Goal: Task Accomplishment & Management: Use online tool/utility

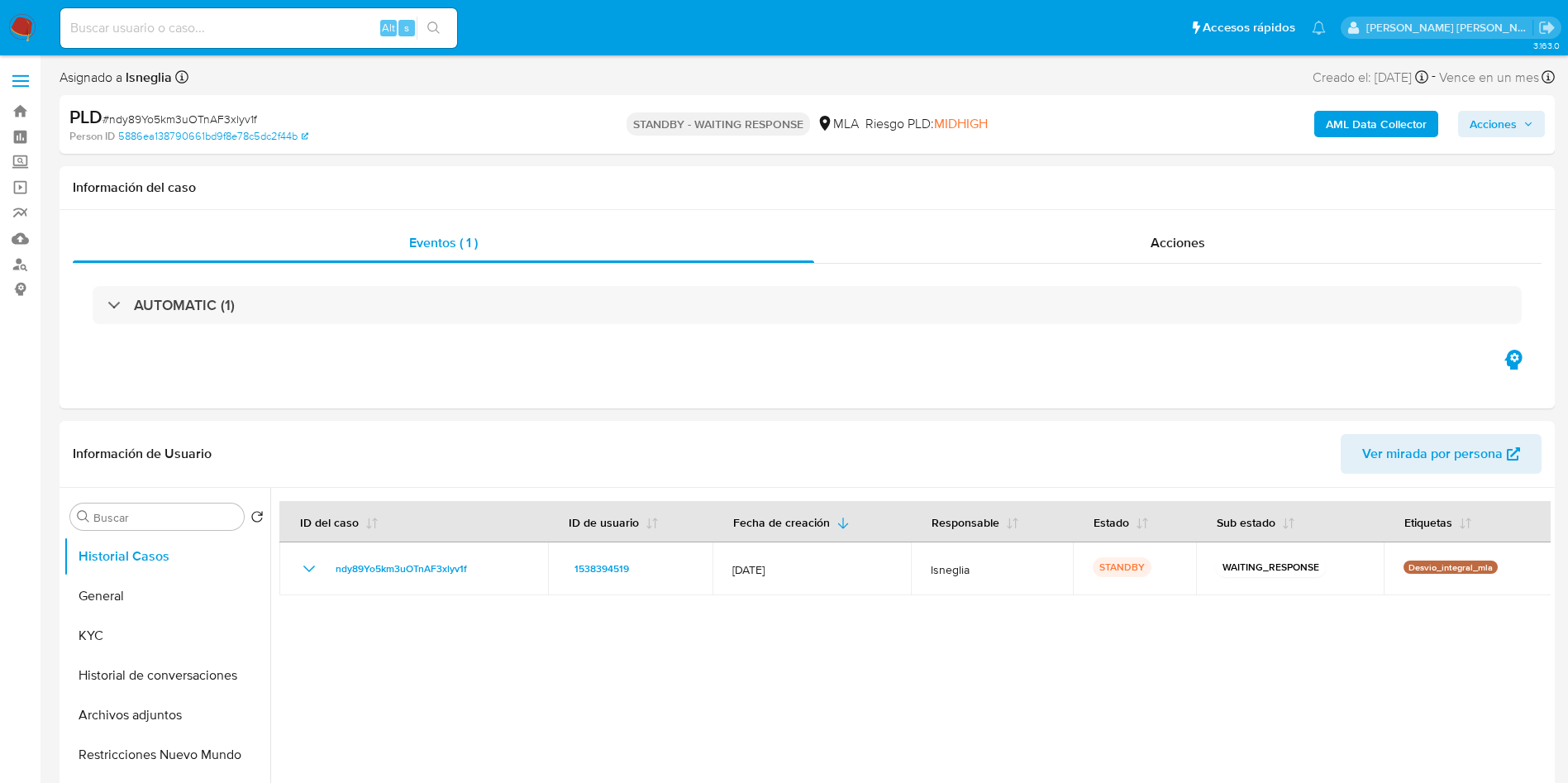
select select "10"
click at [215, 20] on input at bounding box center [259, 29] width 397 height 22
paste input "n4mssErvfLMEg1jYc1hu4eLi"
type input "n4mssErvfLMEg1jYc1hu4eLi"
click at [436, 24] on icon "search-icon" at bounding box center [433, 28] width 13 height 13
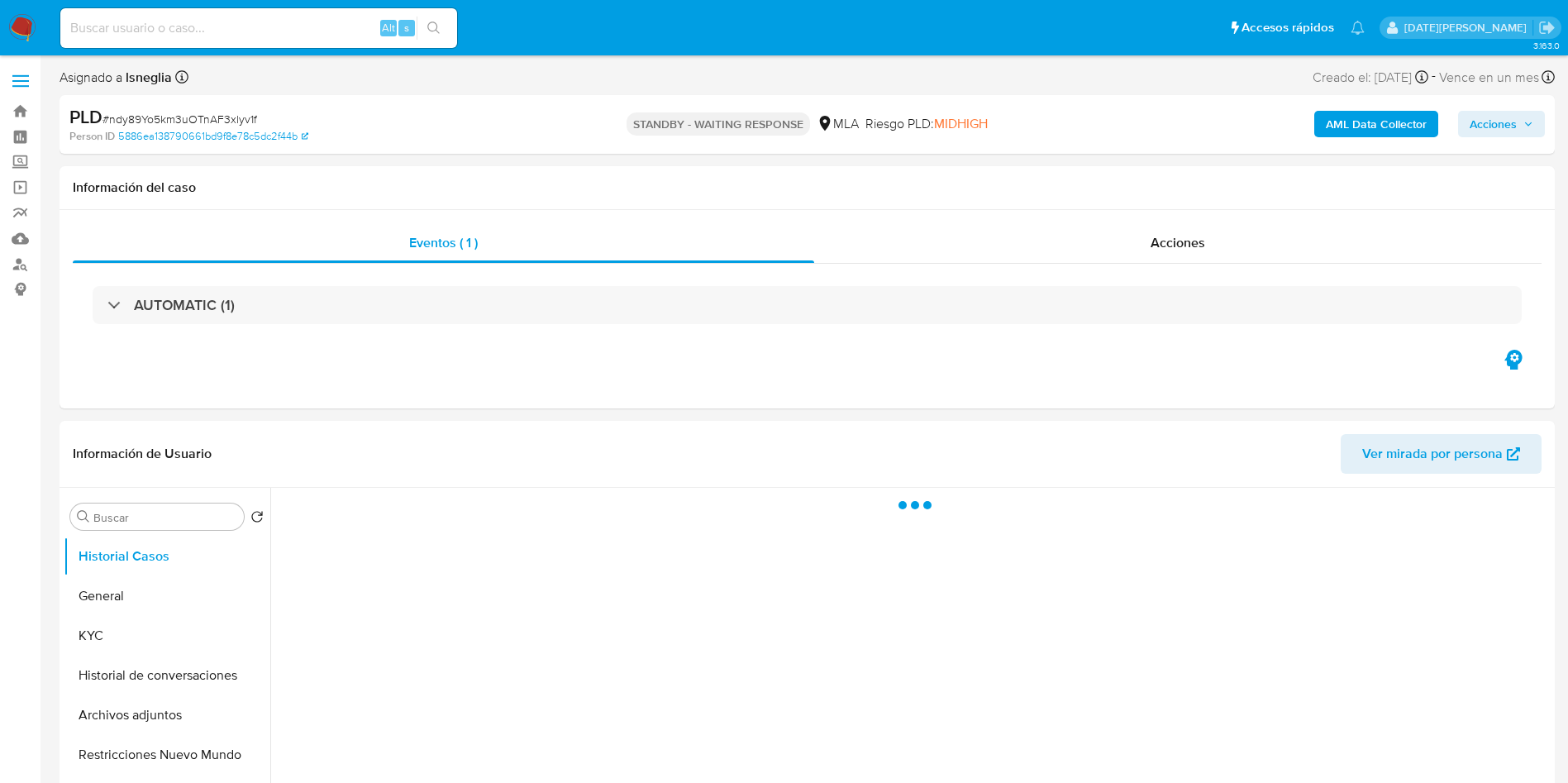
select select "10"
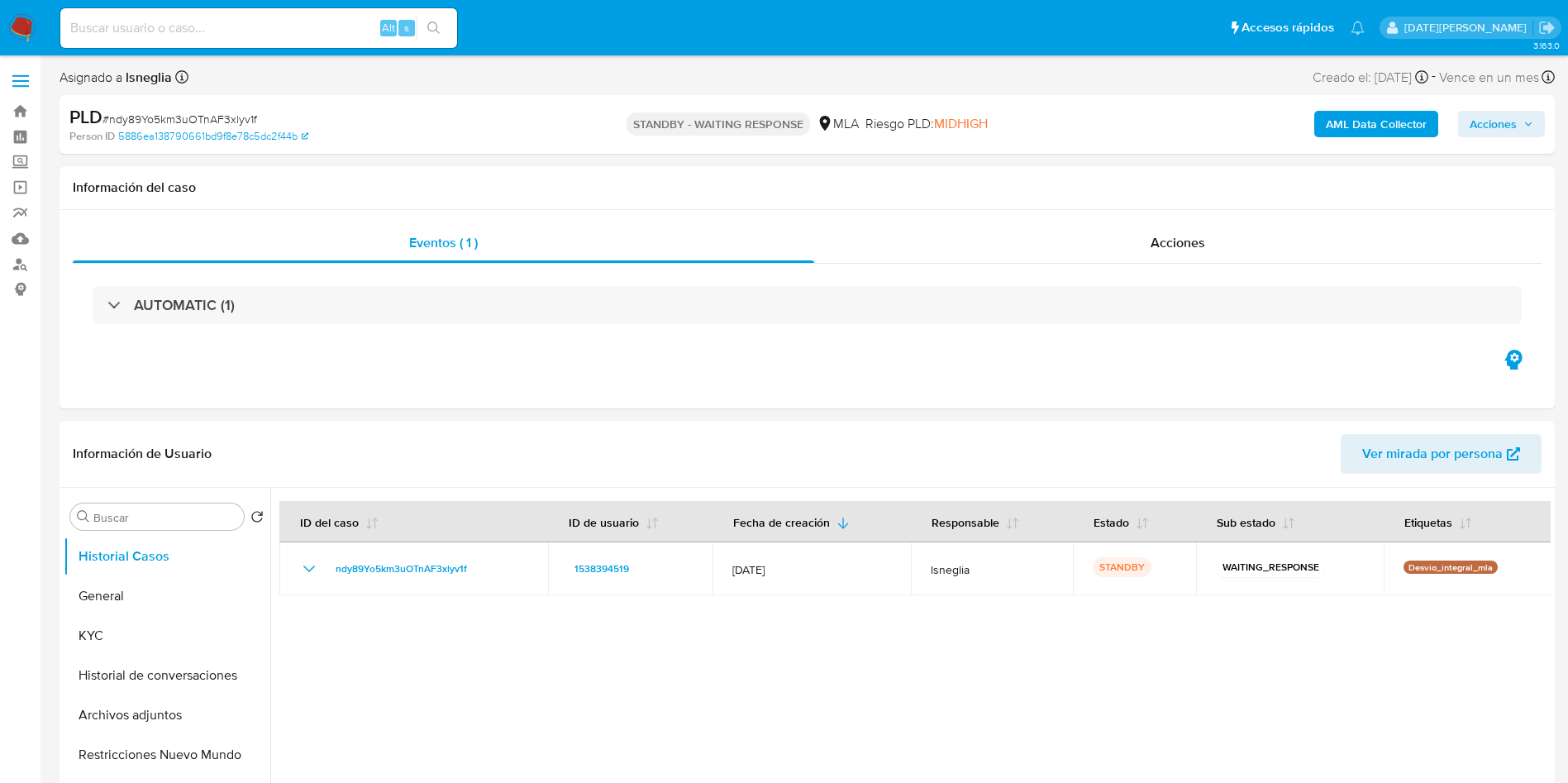
click at [220, 31] on input at bounding box center [259, 29] width 397 height 22
paste input "n4mssErvfLMEg1jYc1hu4eLi"
type input "n4mssErvfLMEg1jYc1hu4eLi"
click at [432, 22] on icon "search-icon" at bounding box center [434, 29] width 13 height 13
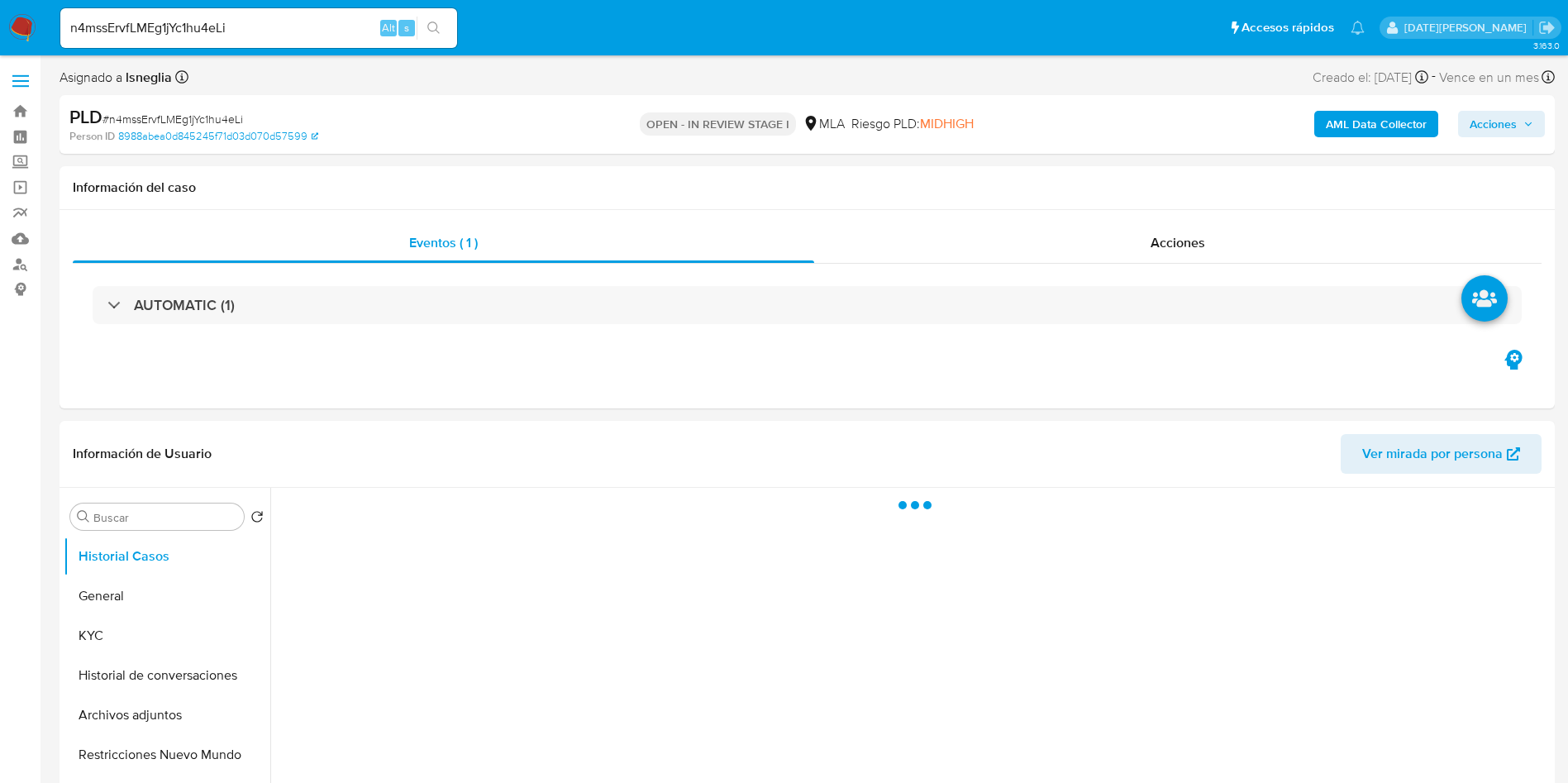
select select "10"
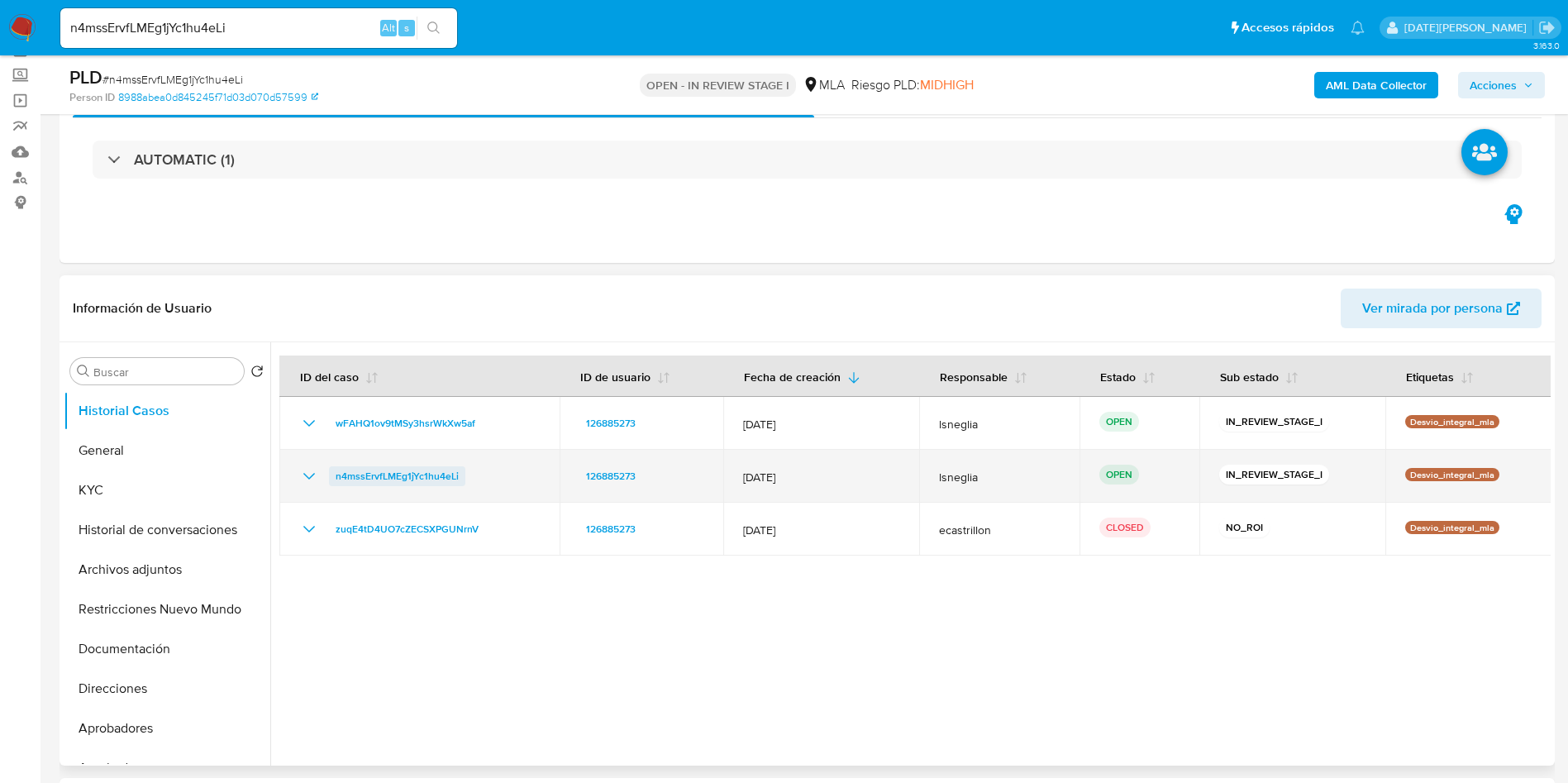
scroll to position [124, 0]
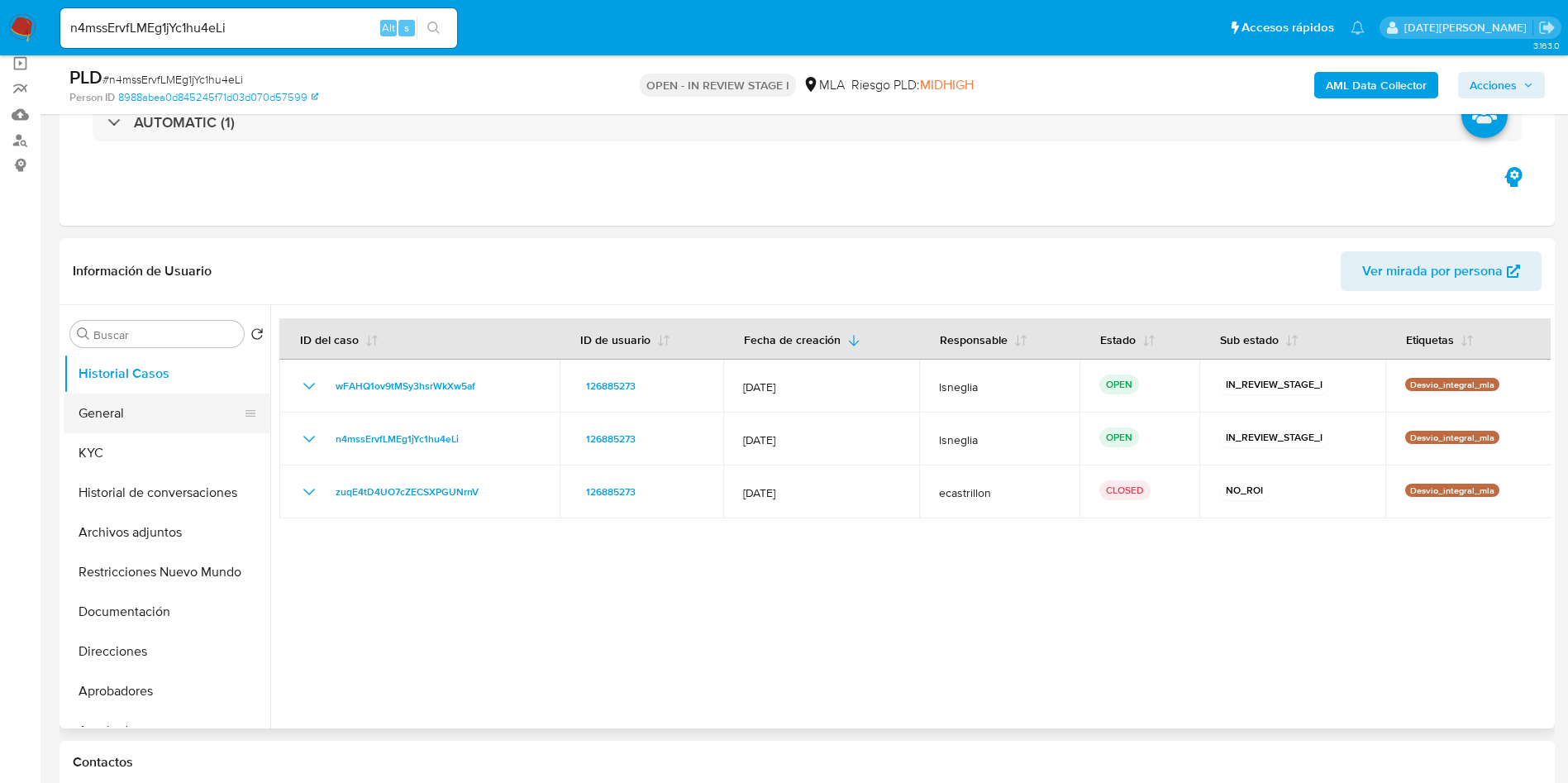
click at [140, 402] on button "General" at bounding box center [161, 413] width 193 height 40
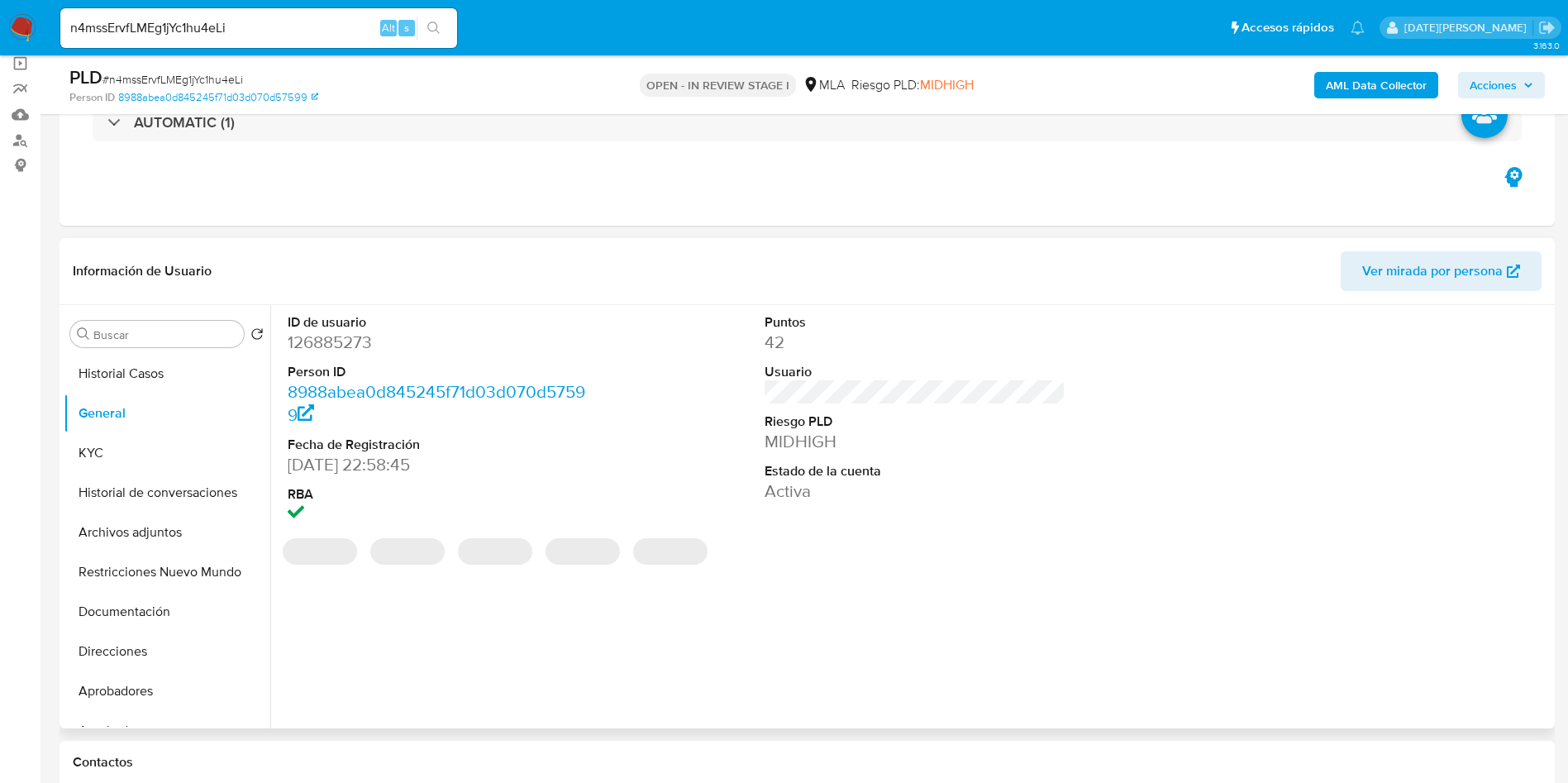
click at [355, 335] on dd "126885273" at bounding box center [438, 342] width 302 height 24
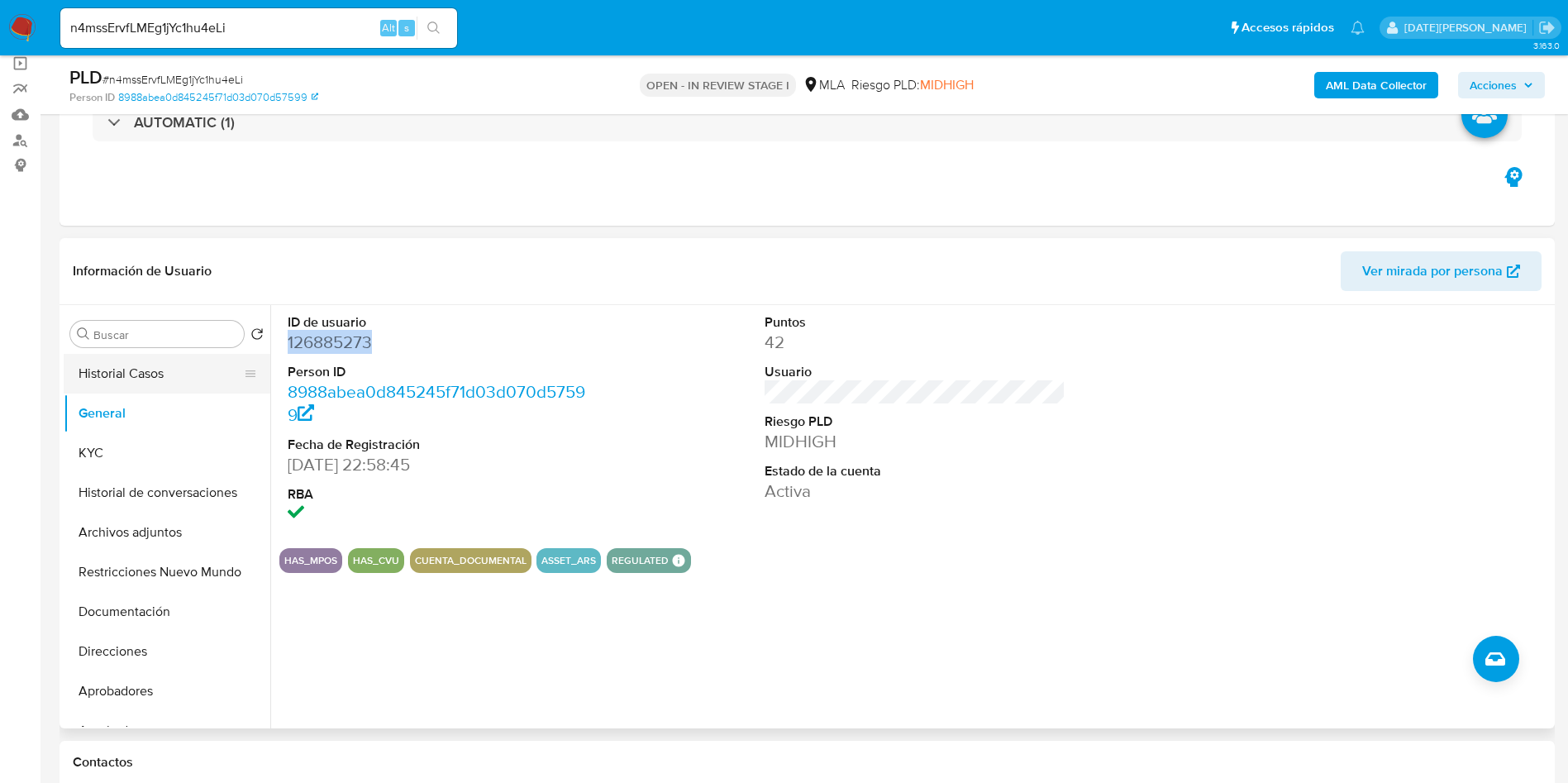
click at [145, 366] on button "Historial Casos" at bounding box center [161, 373] width 193 height 40
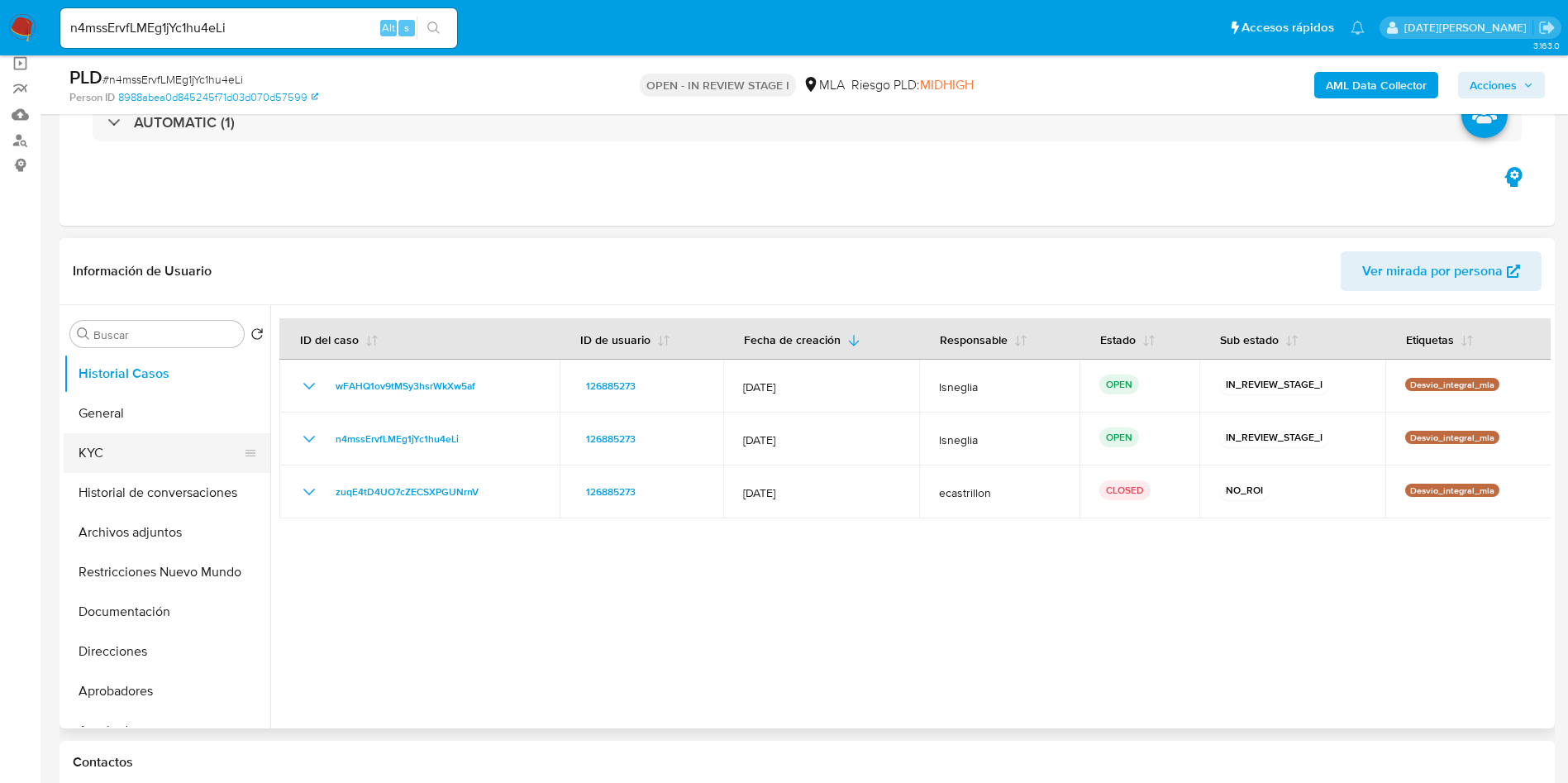
click at [162, 451] on button "KYC" at bounding box center [161, 452] width 193 height 40
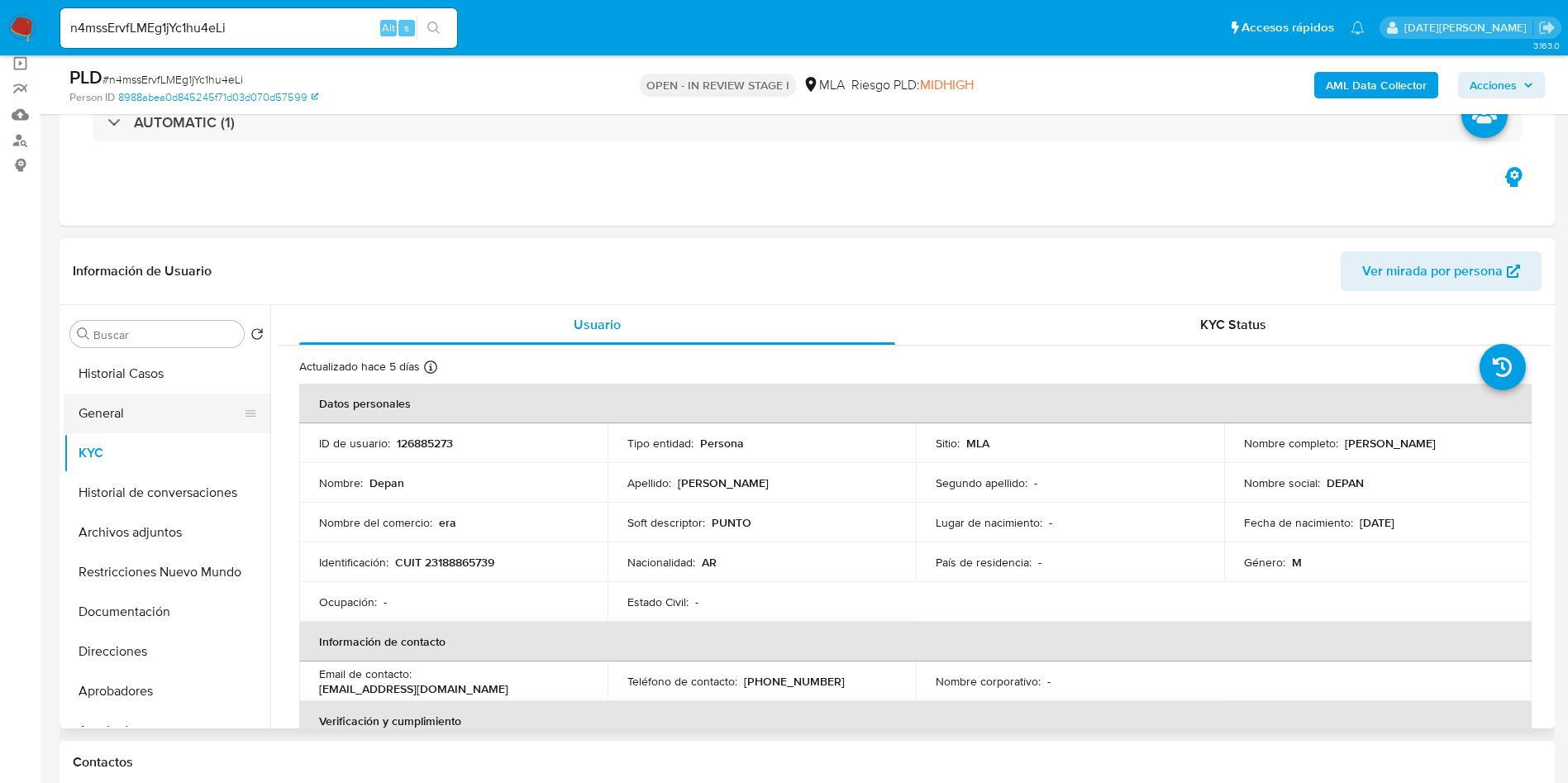
click at [87, 400] on button "General" at bounding box center [161, 413] width 193 height 40
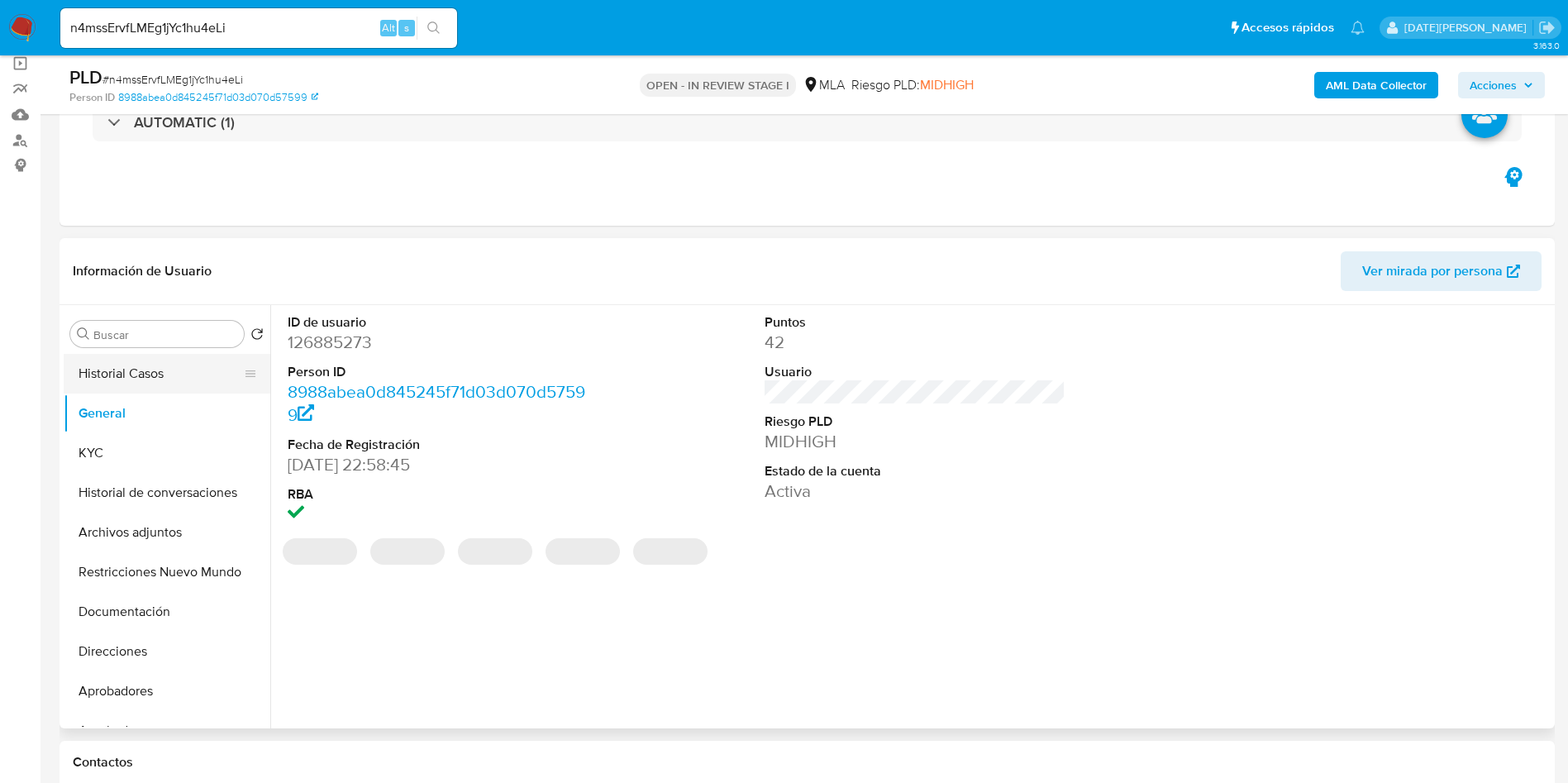
click at [130, 370] on button "Historial Casos" at bounding box center [161, 373] width 193 height 40
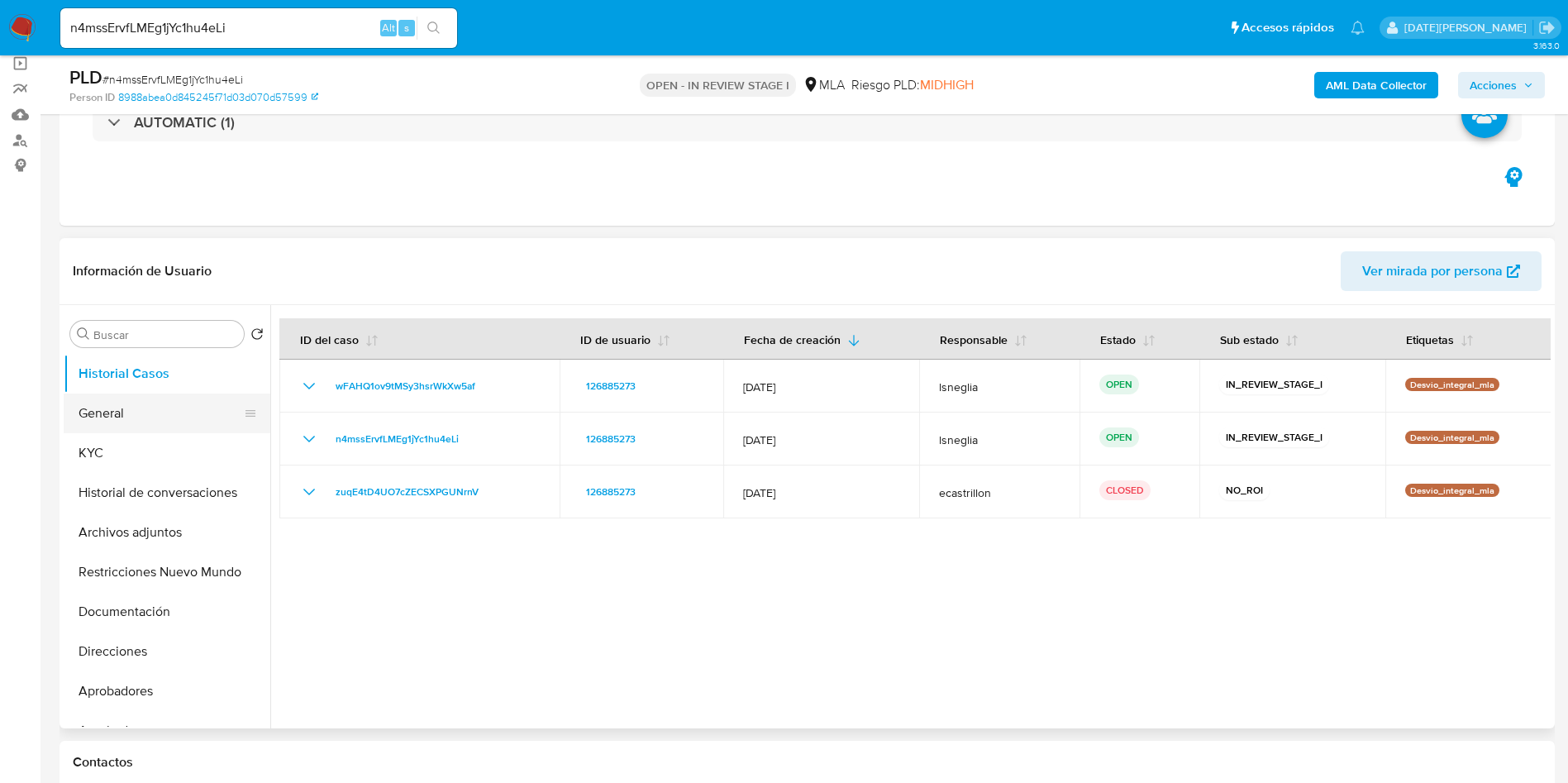
click at [141, 422] on button "General" at bounding box center [161, 413] width 193 height 40
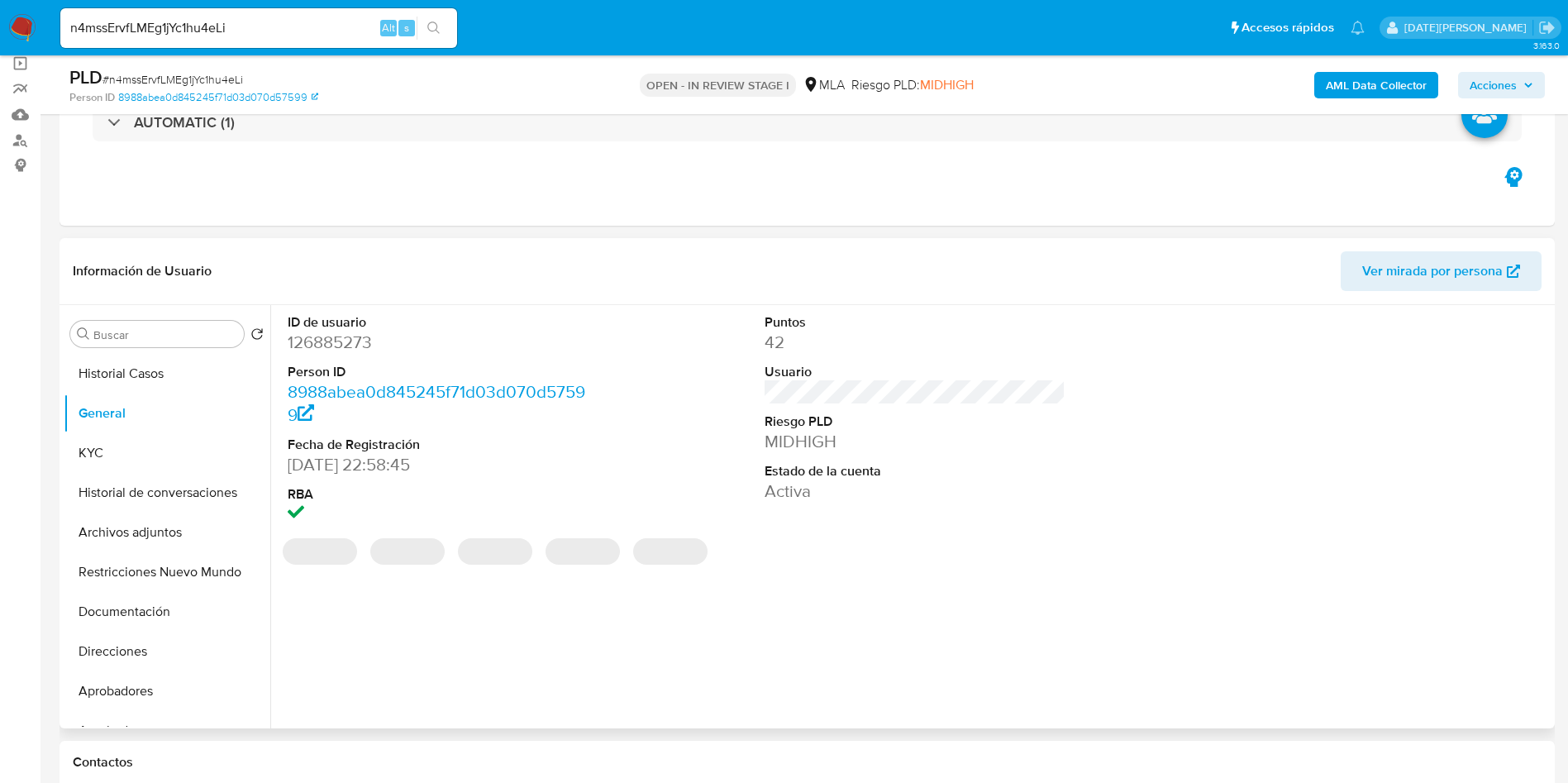
click at [364, 341] on dd "126885273" at bounding box center [438, 342] width 302 height 24
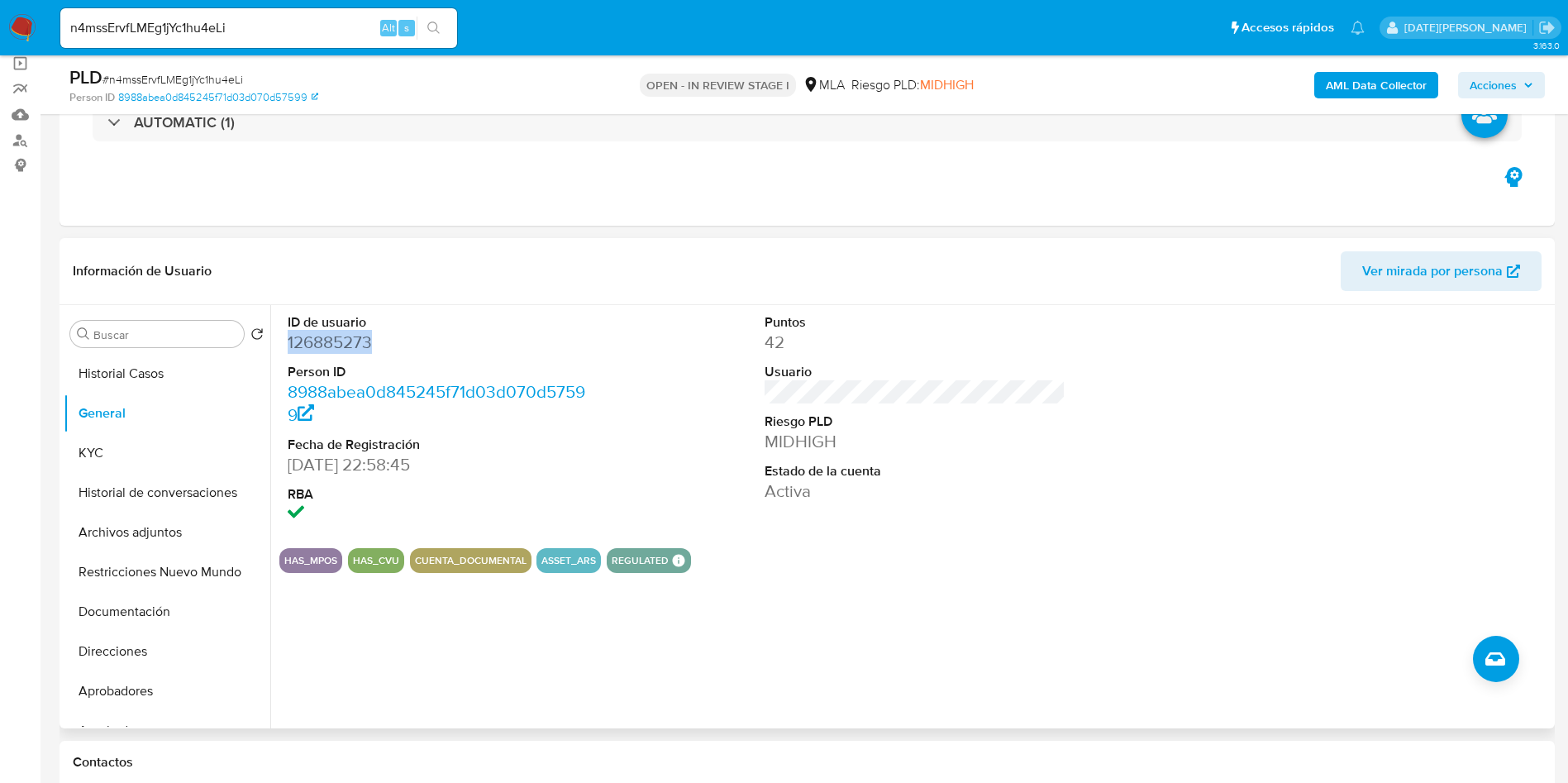
copy dd "126885273"
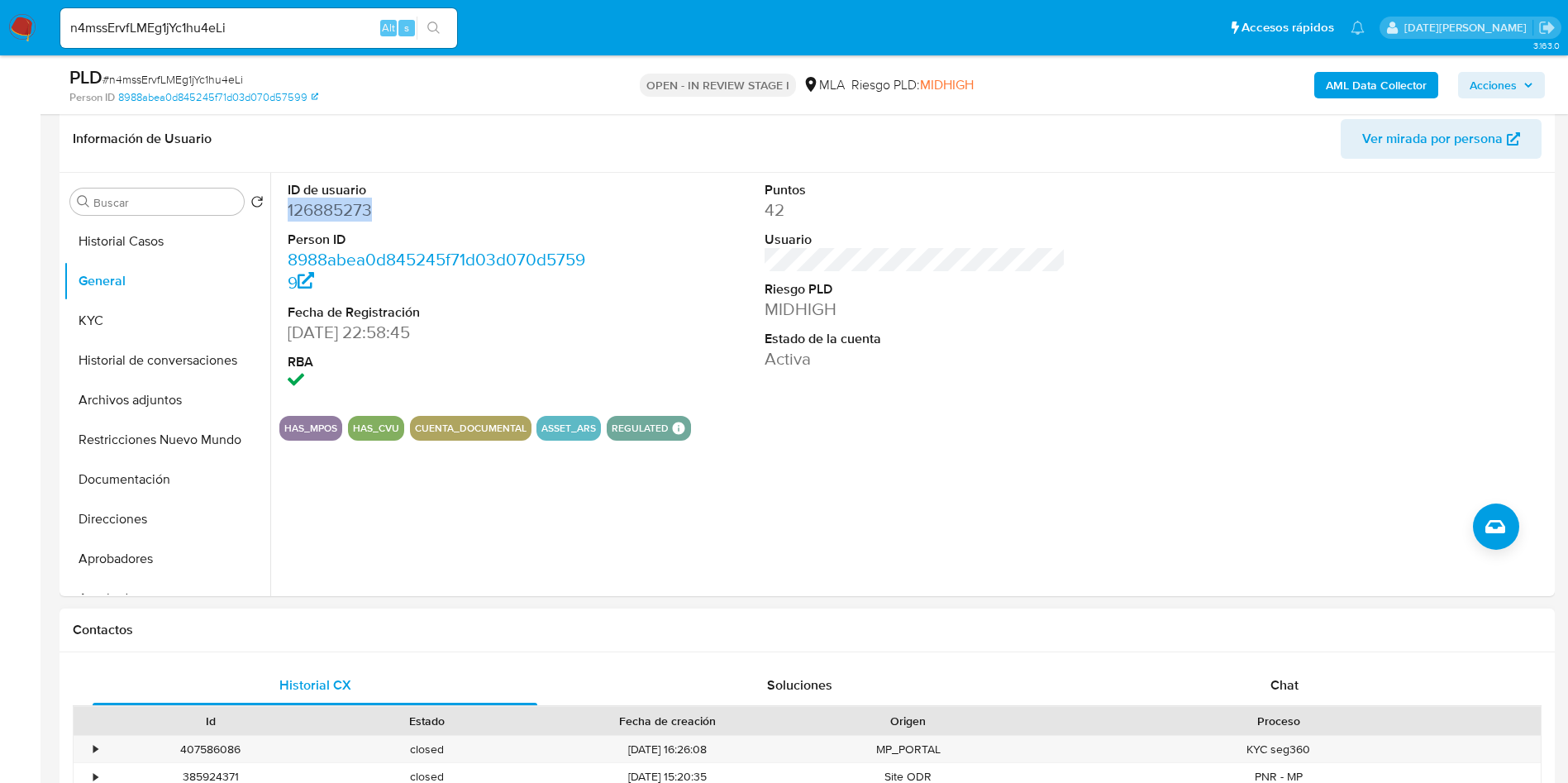
scroll to position [620, 0]
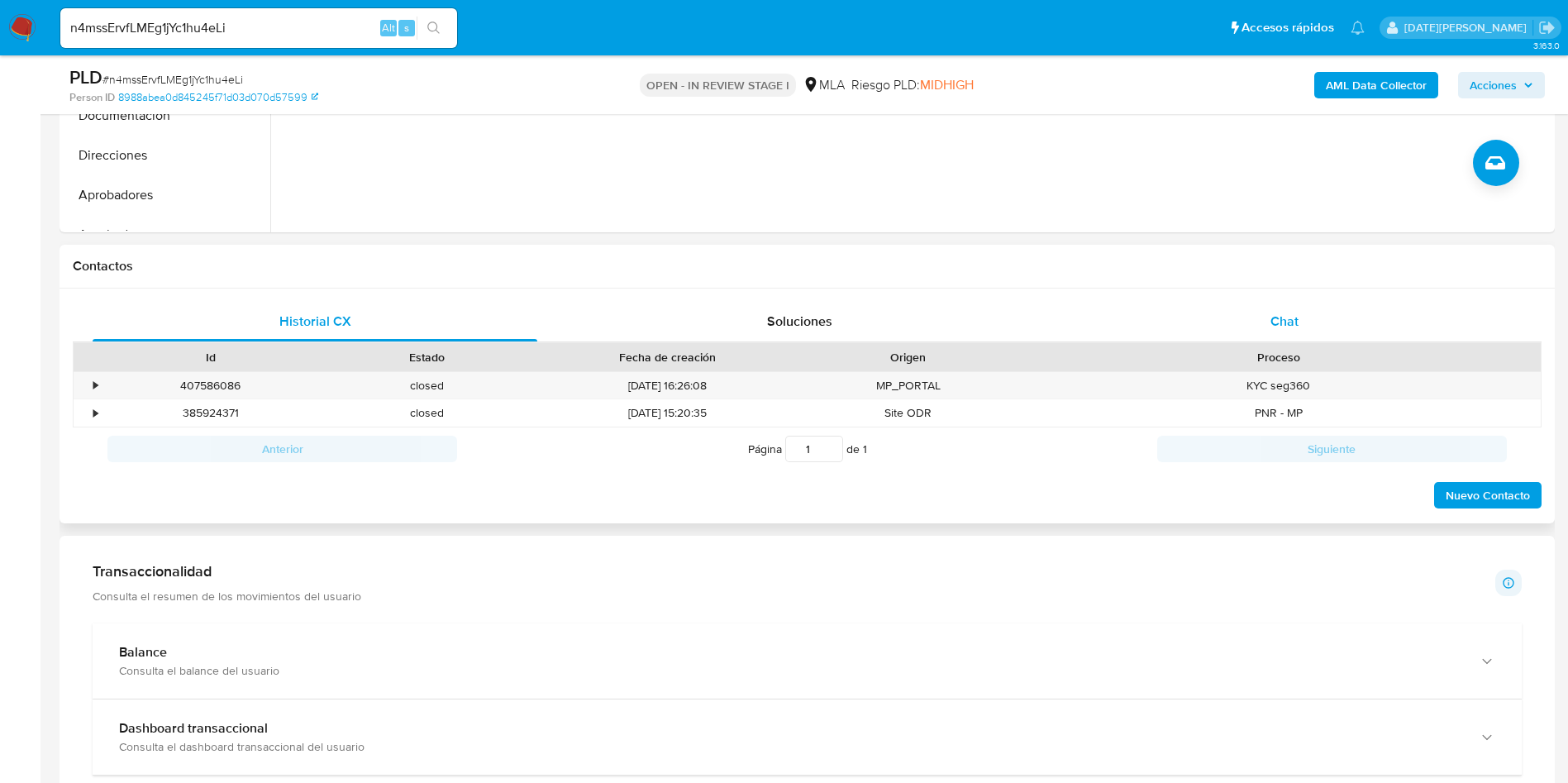
click at [1272, 331] on div "Chat" at bounding box center [1285, 321] width 445 height 40
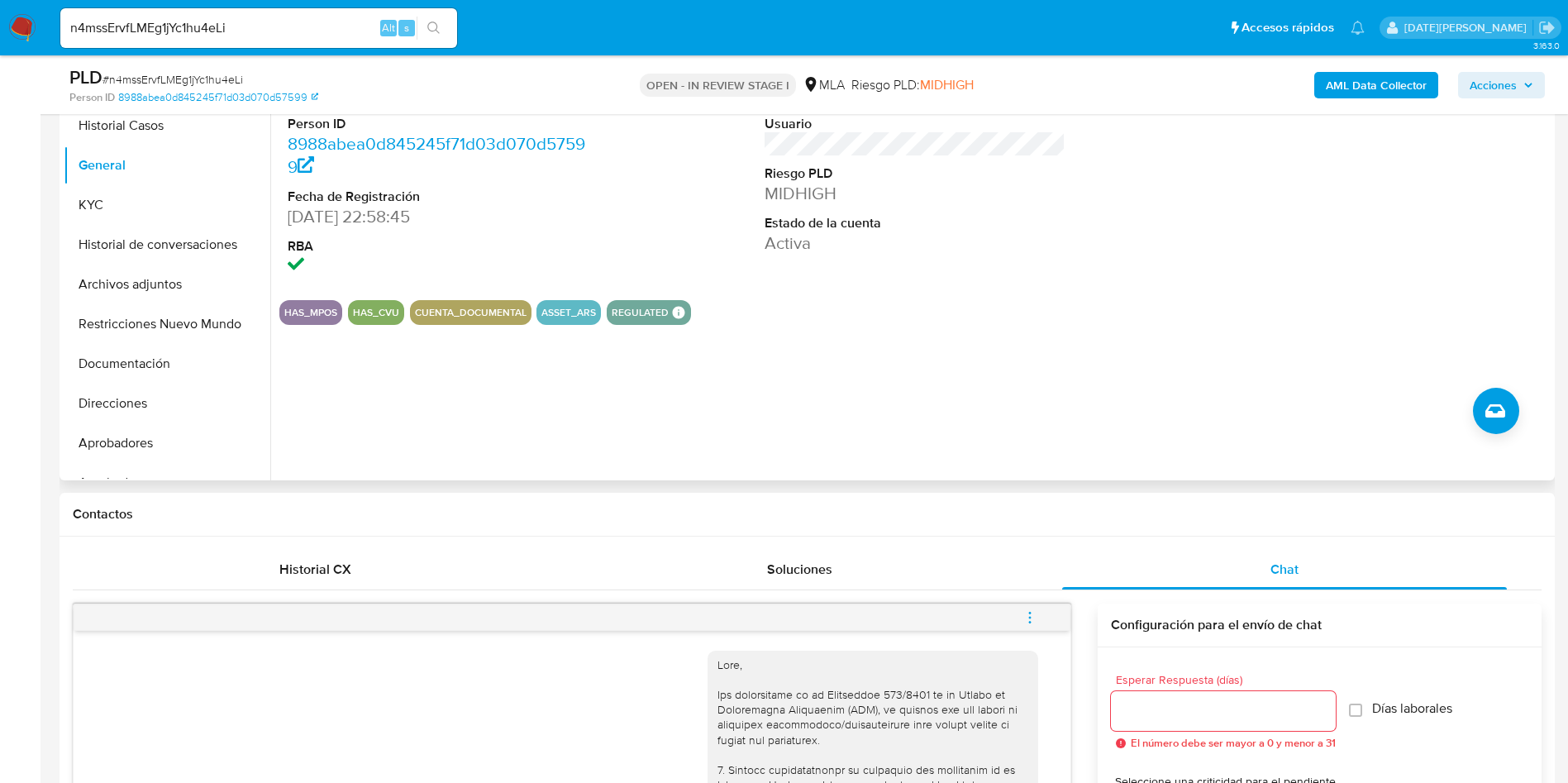
scroll to position [124, 0]
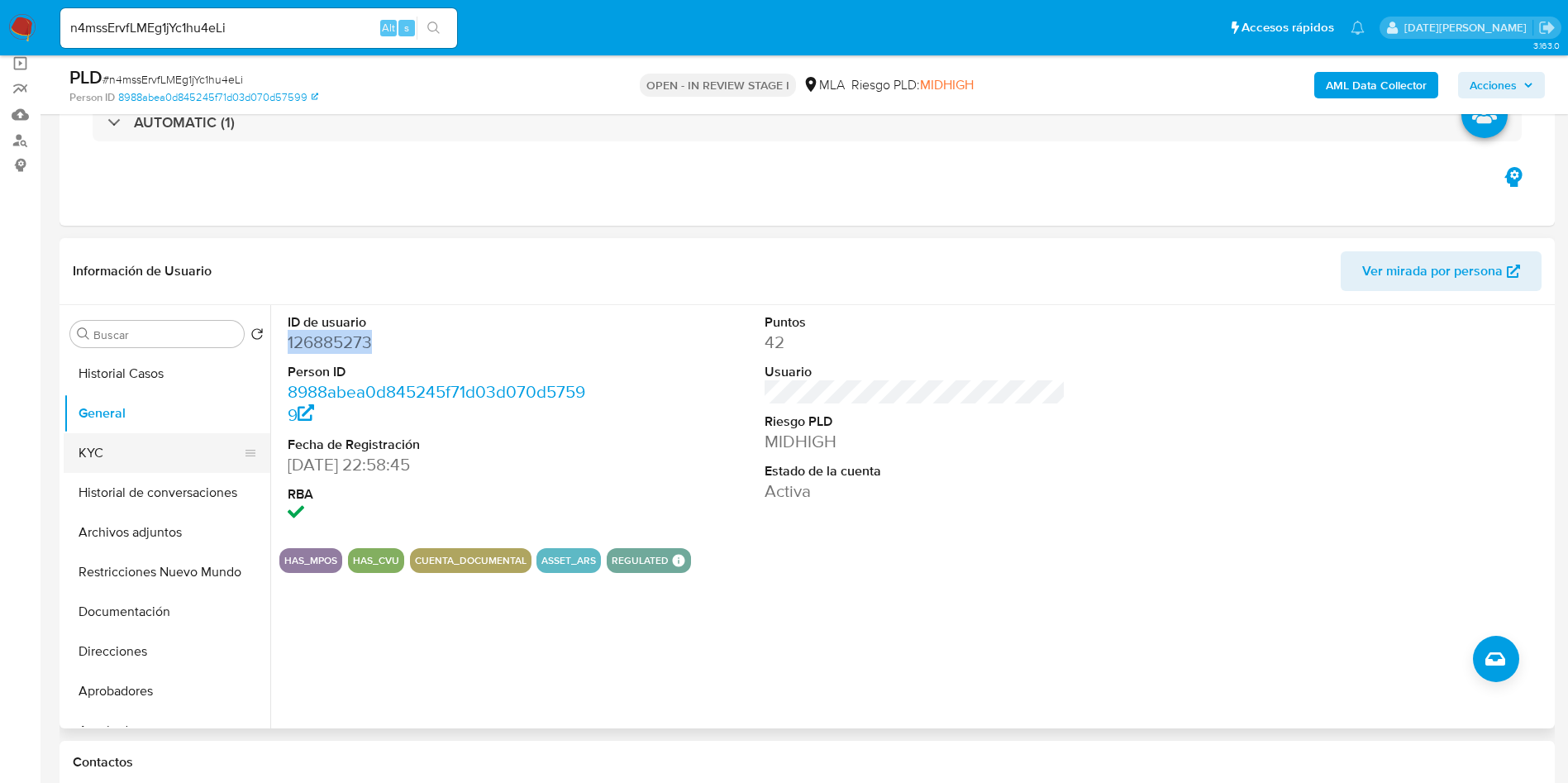
click at [93, 471] on button "KYC" at bounding box center [161, 452] width 193 height 40
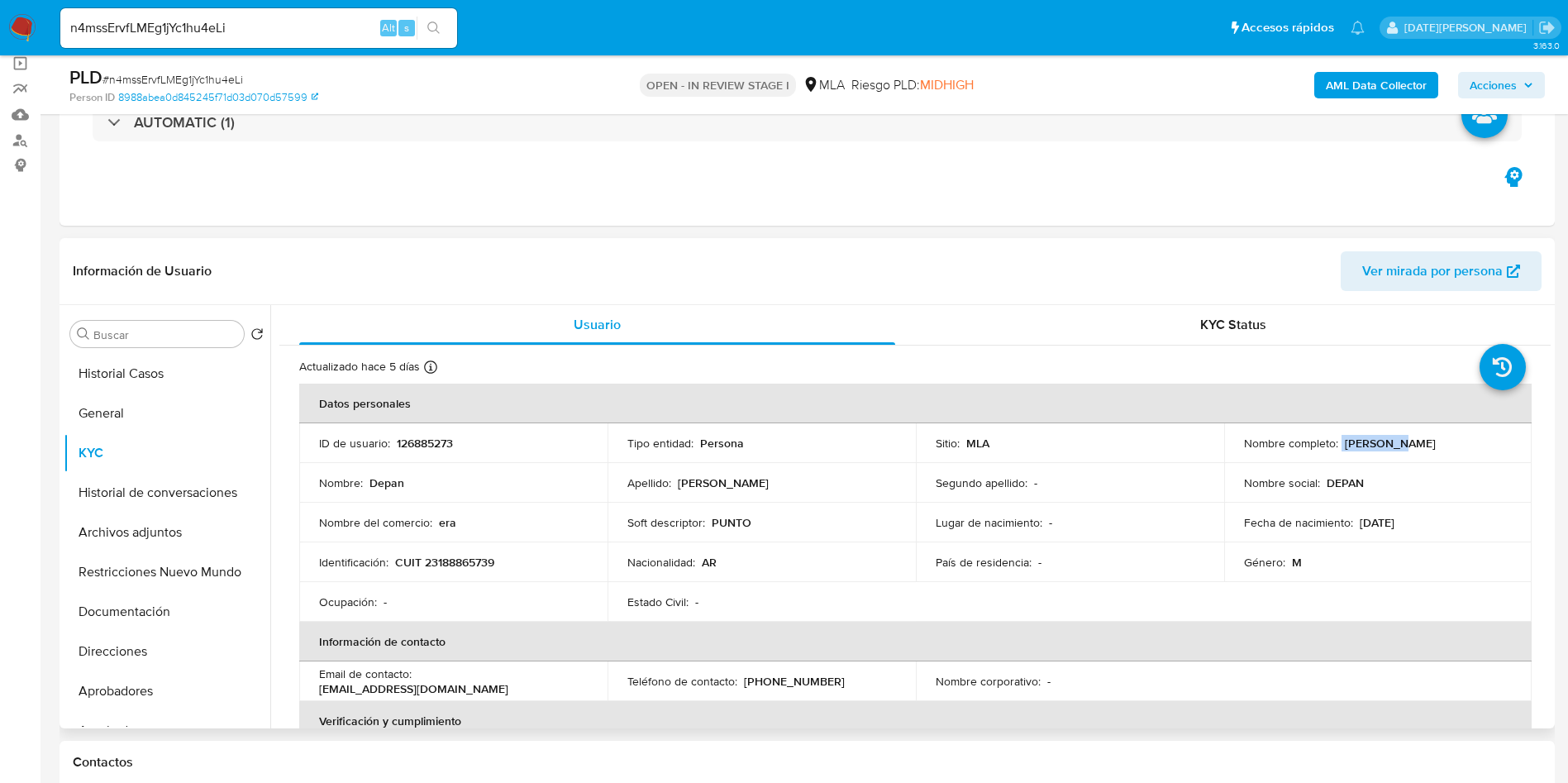
drag, startPoint x: 1337, startPoint y: 444, endPoint x: 1422, endPoint y: 444, distance: 85.0
click at [1422, 444] on div "Nombre completo : Depan Lin" at bounding box center [1378, 443] width 268 height 15
copy div "[PERSON_NAME]"
drag, startPoint x: 397, startPoint y: 563, endPoint x: 521, endPoint y: 563, distance: 124.0
click at [521, 563] on div "Identificación : CUIT 23188865739" at bounding box center [453, 562] width 268 height 15
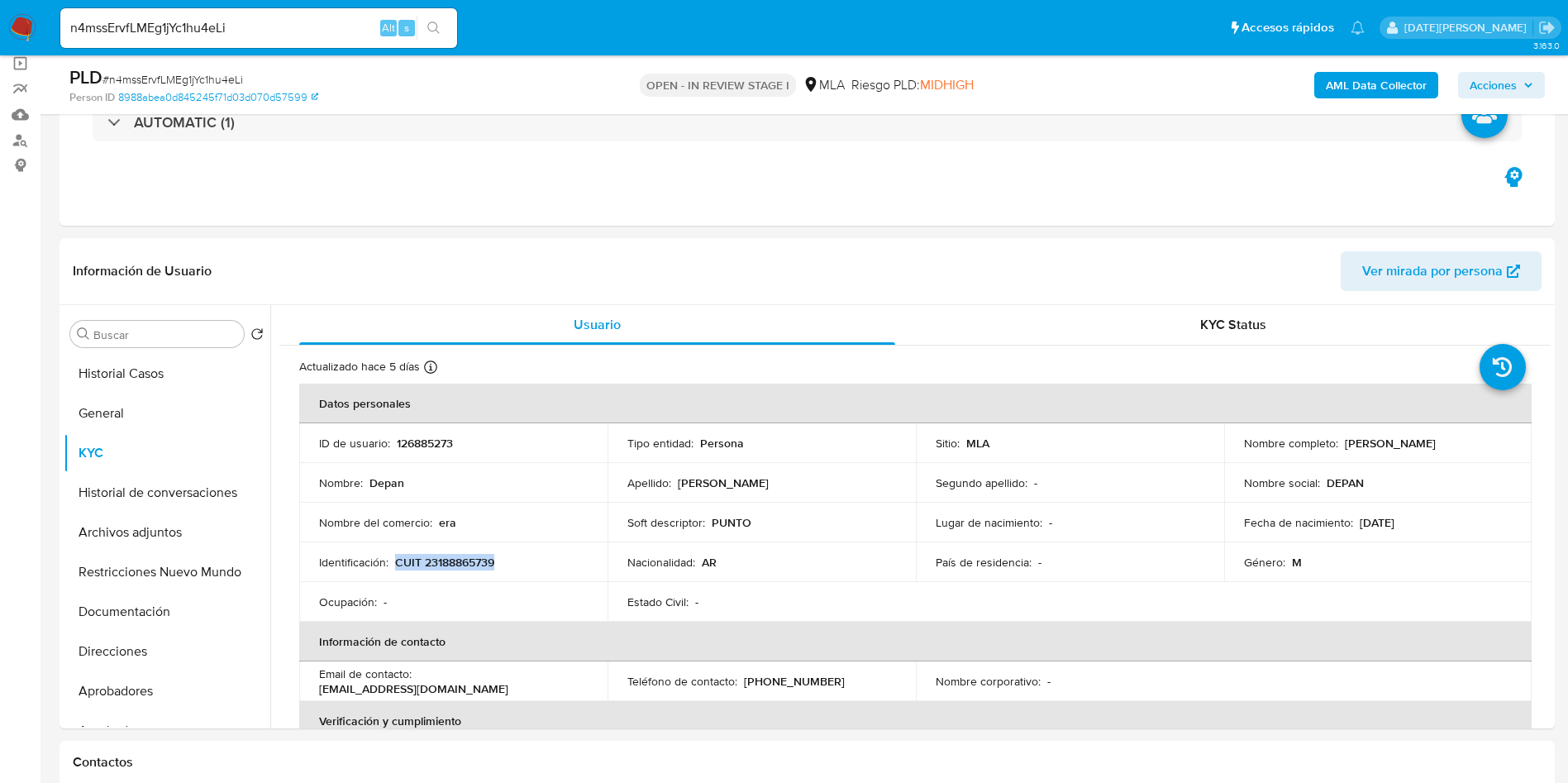
copy p "CUIT 23188865739"
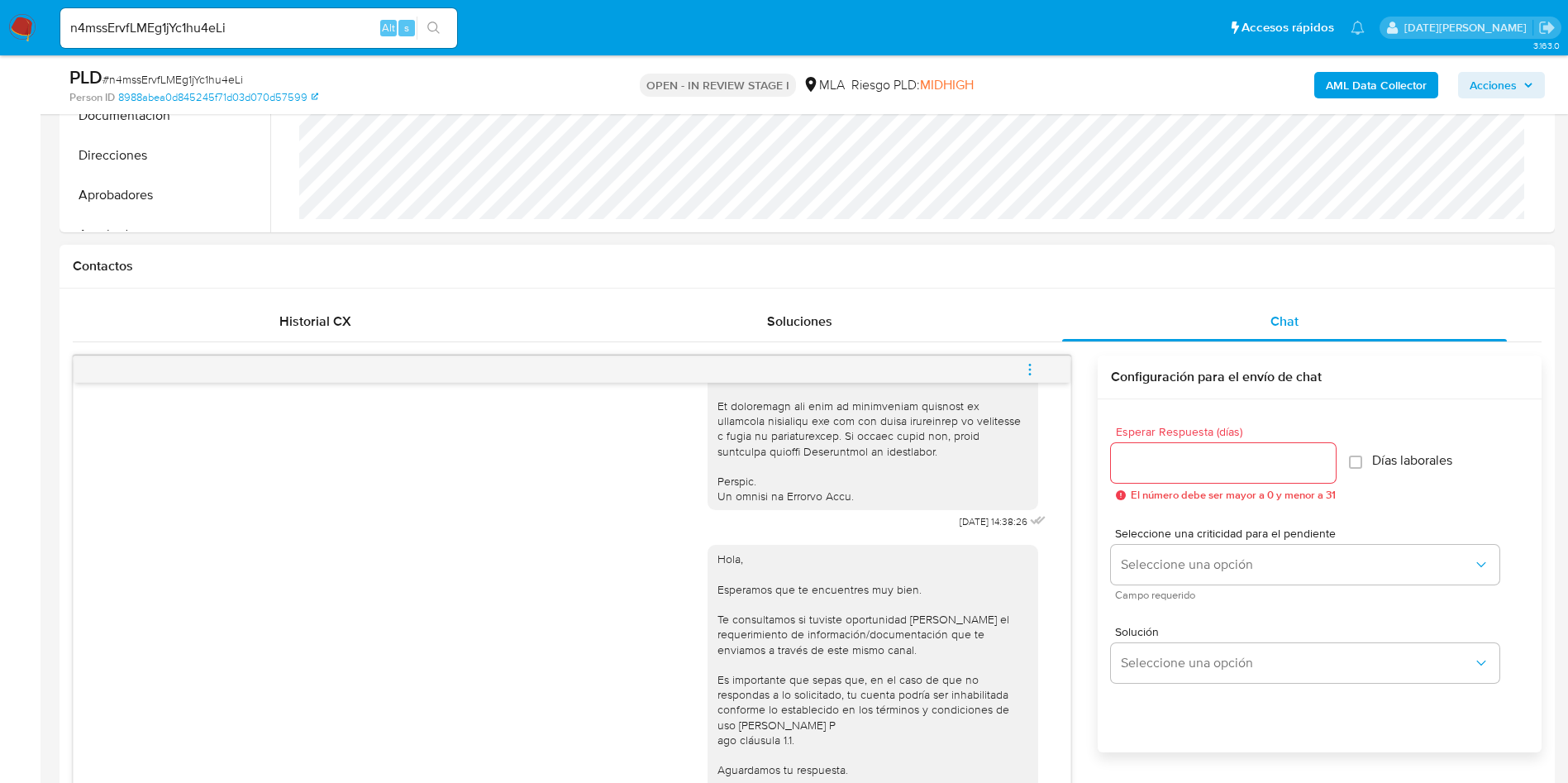
scroll to position [848, 0]
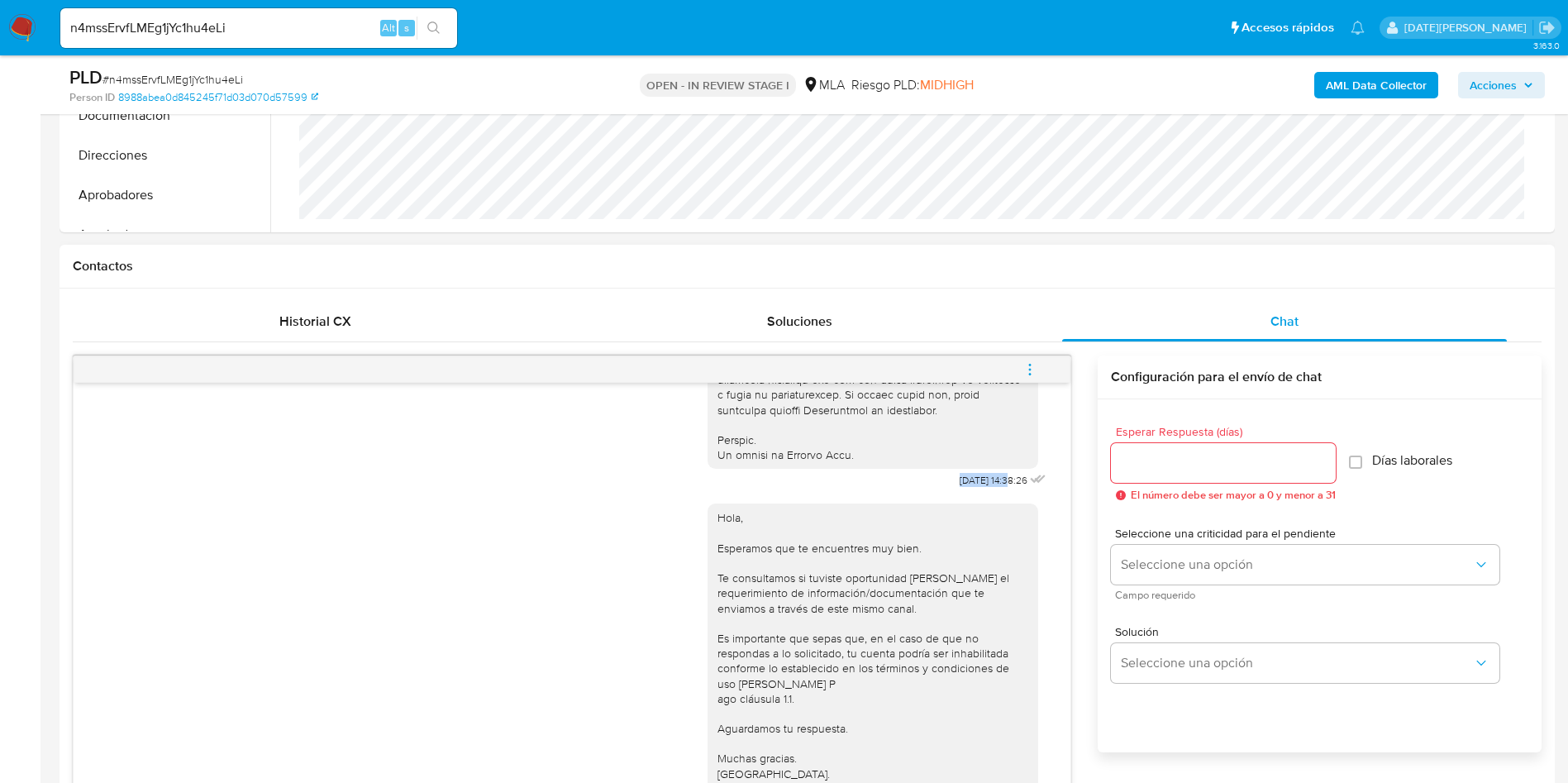
drag, startPoint x: 919, startPoint y: 466, endPoint x: 973, endPoint y: 467, distance: 54.0
click at [973, 467] on div "17/09/2025 14:38:26" at bounding box center [878, 40] width 342 height 905
copy span "17/09/2025"
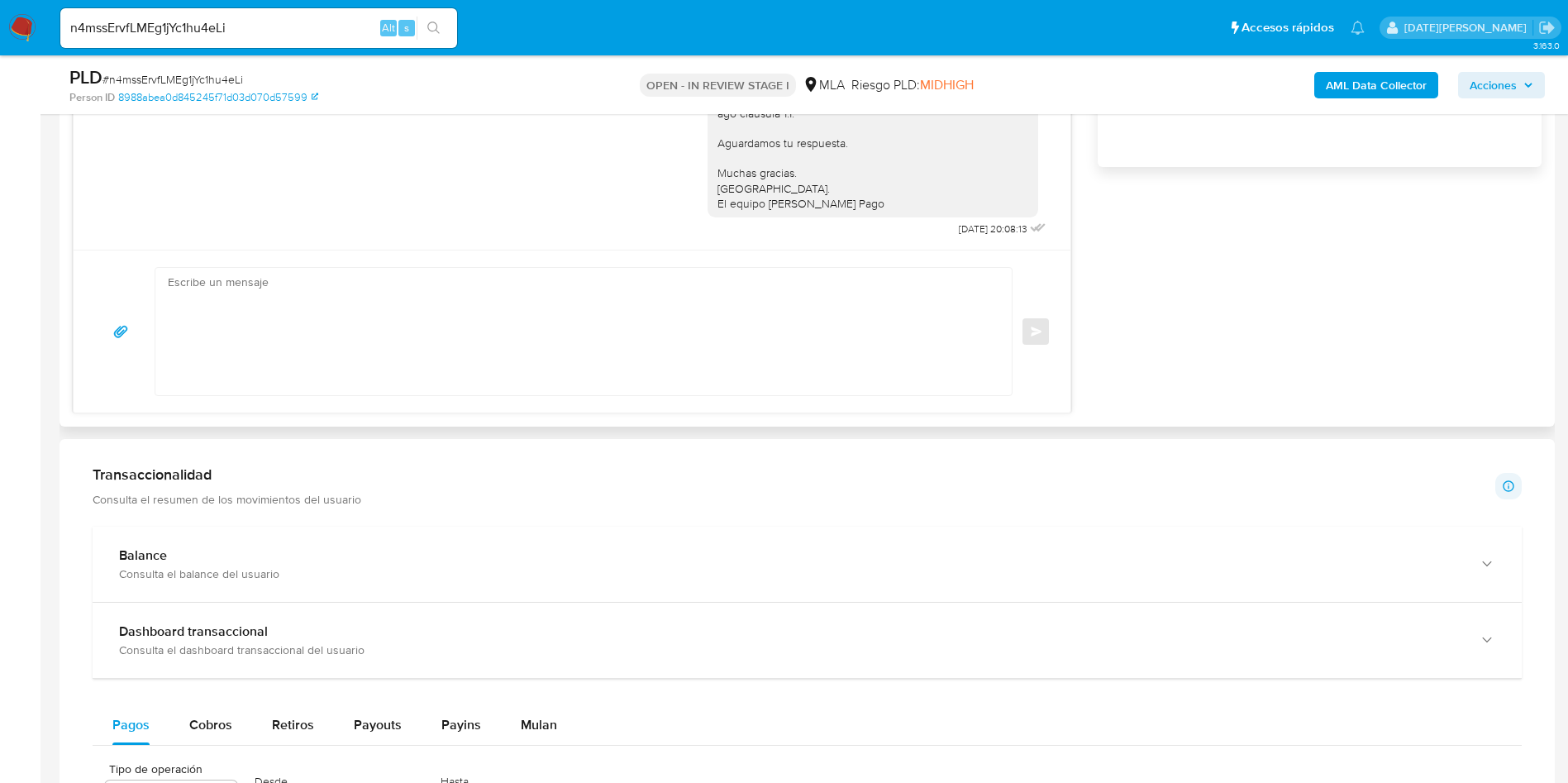
scroll to position [1240, 0]
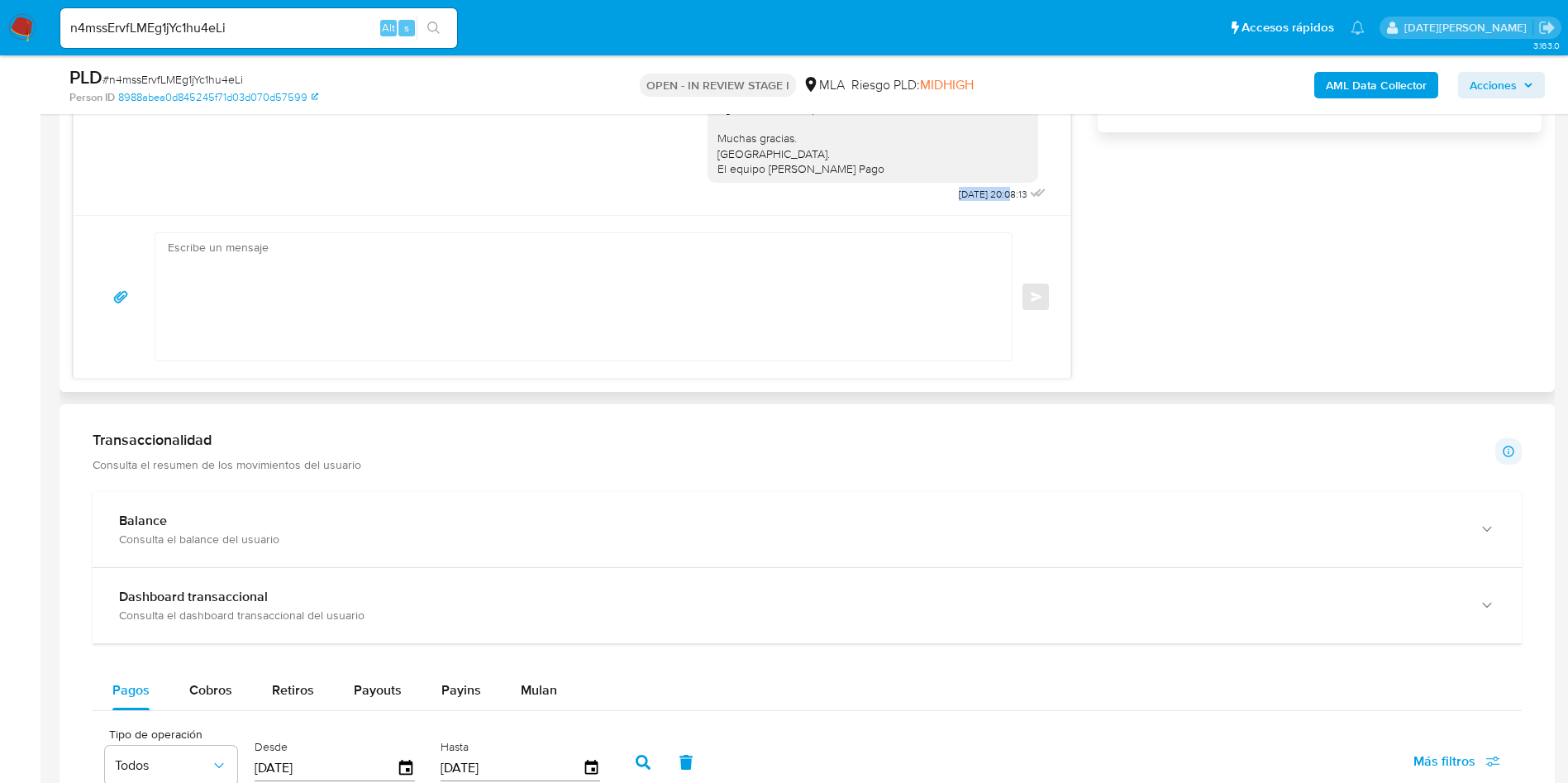
drag, startPoint x: 916, startPoint y: 191, endPoint x: 973, endPoint y: 188, distance: 57.1
click at [973, 188] on div "Hola, Esperamos que te encuentres muy bien. Te consultamos si tuviste oportunid…" at bounding box center [878, 39] width 342 height 334
copy span "22/09/2025"
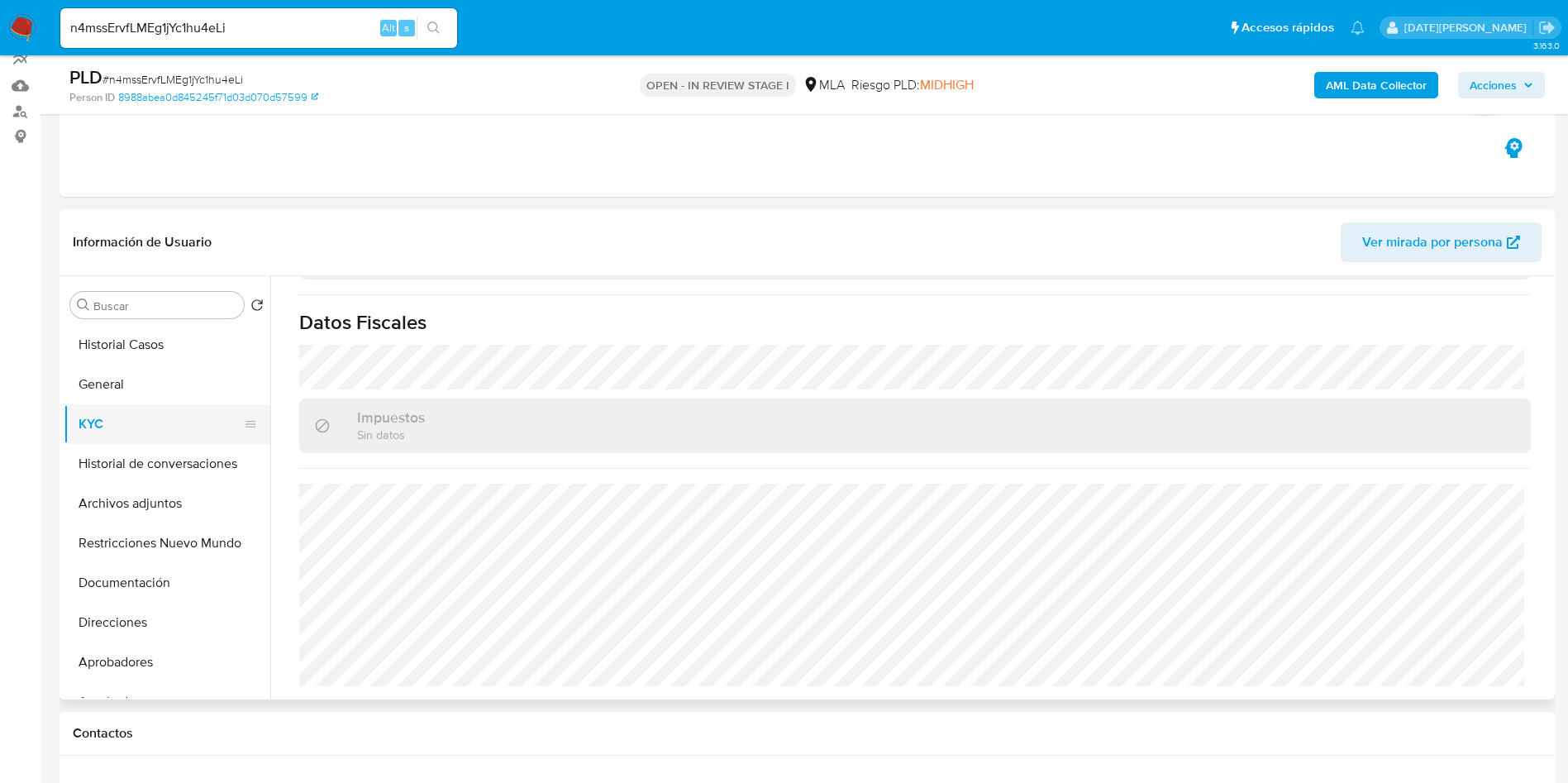
scroll to position [124, 0]
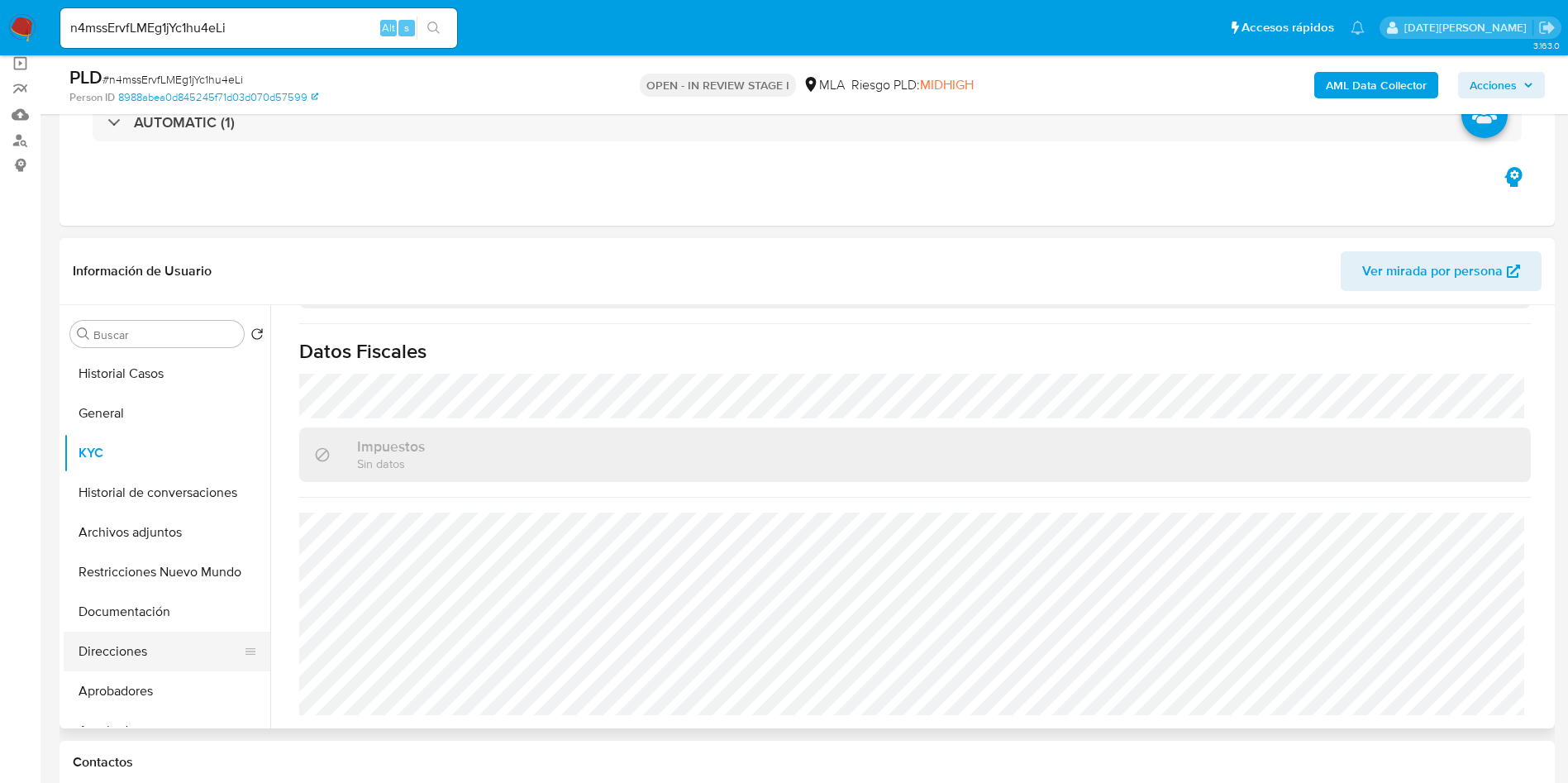
click at [137, 659] on button "Direcciones" at bounding box center [161, 651] width 193 height 40
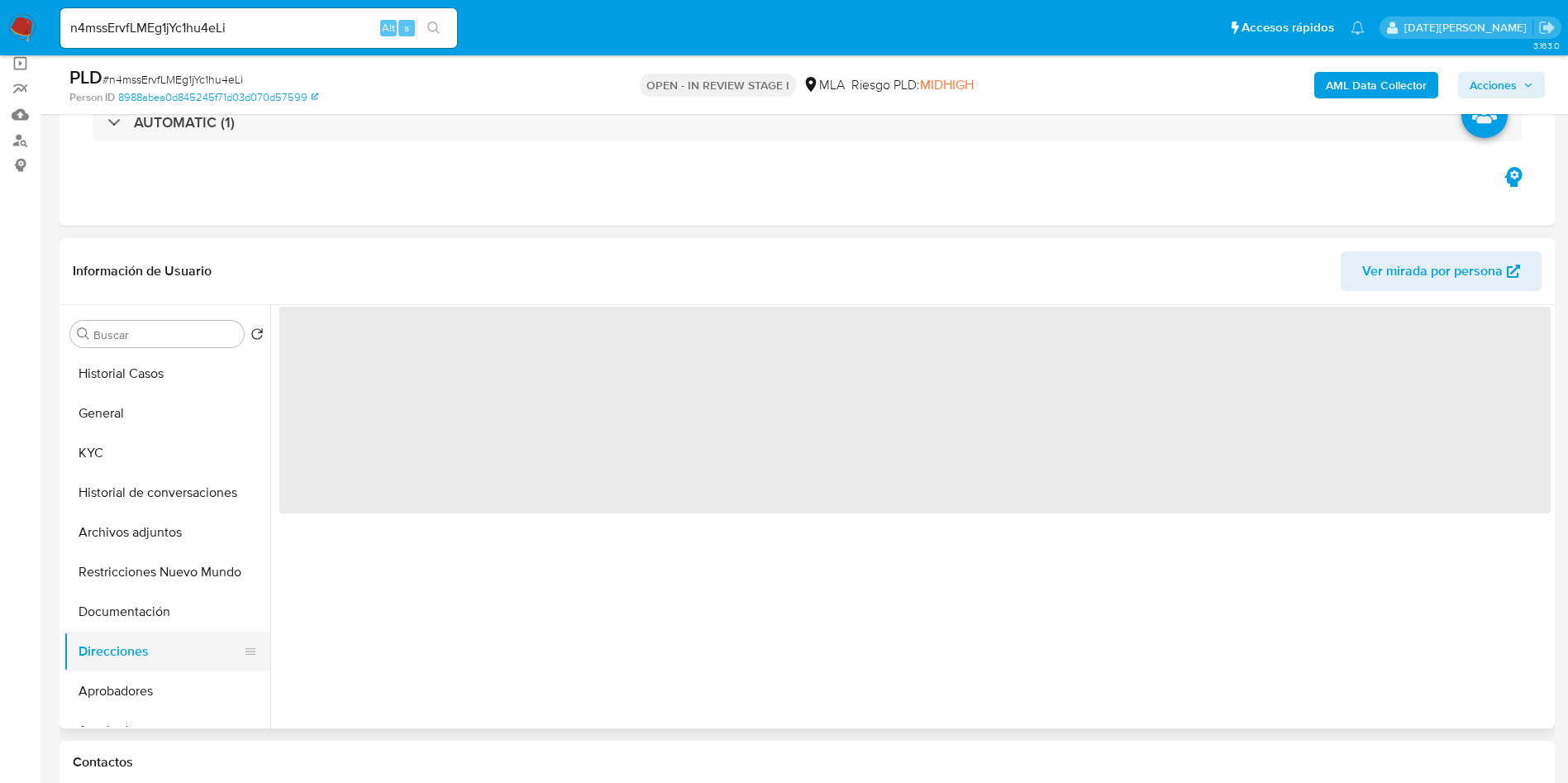
scroll to position [0, 0]
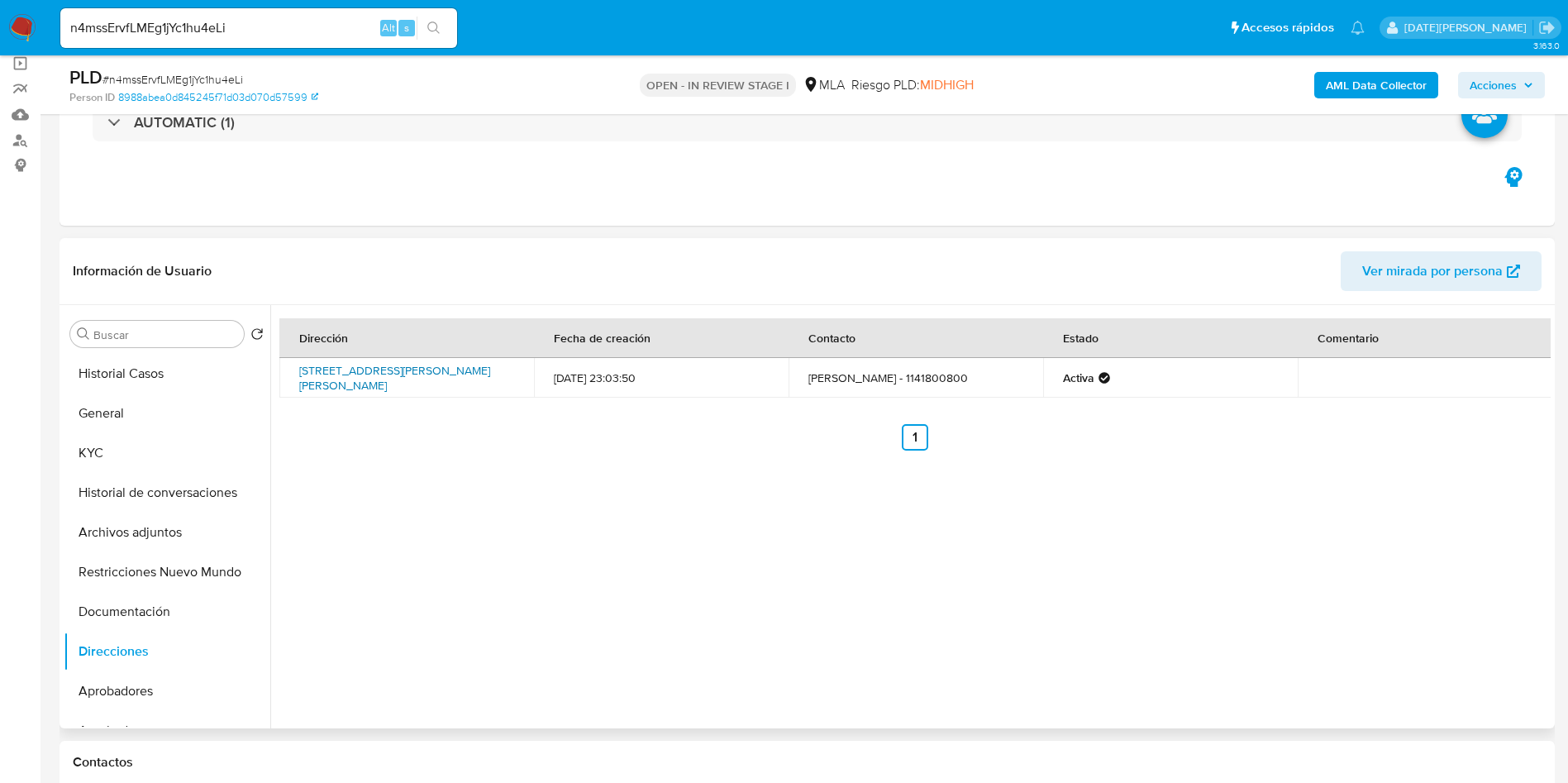
click at [449, 372] on link "Calle Coronel Vilela 2096, Ricardo Rojas, Buenos Aires, 1610, Argentina 2096" at bounding box center [395, 377] width 191 height 31
drag, startPoint x: 300, startPoint y: 363, endPoint x: 507, endPoint y: 382, distance: 207.9
click at [507, 382] on td "Calle Coronel Vilela 2096, Ricardo Rojas, Buenos Aires, 1610, Argentina 2096" at bounding box center [406, 378] width 255 height 40
copy link "Calle Coronel Vilela 2096, Ricardo Rojas, Buenos Aires, 1610, Argentina 2096"
click at [167, 446] on button "KYC" at bounding box center [161, 452] width 193 height 40
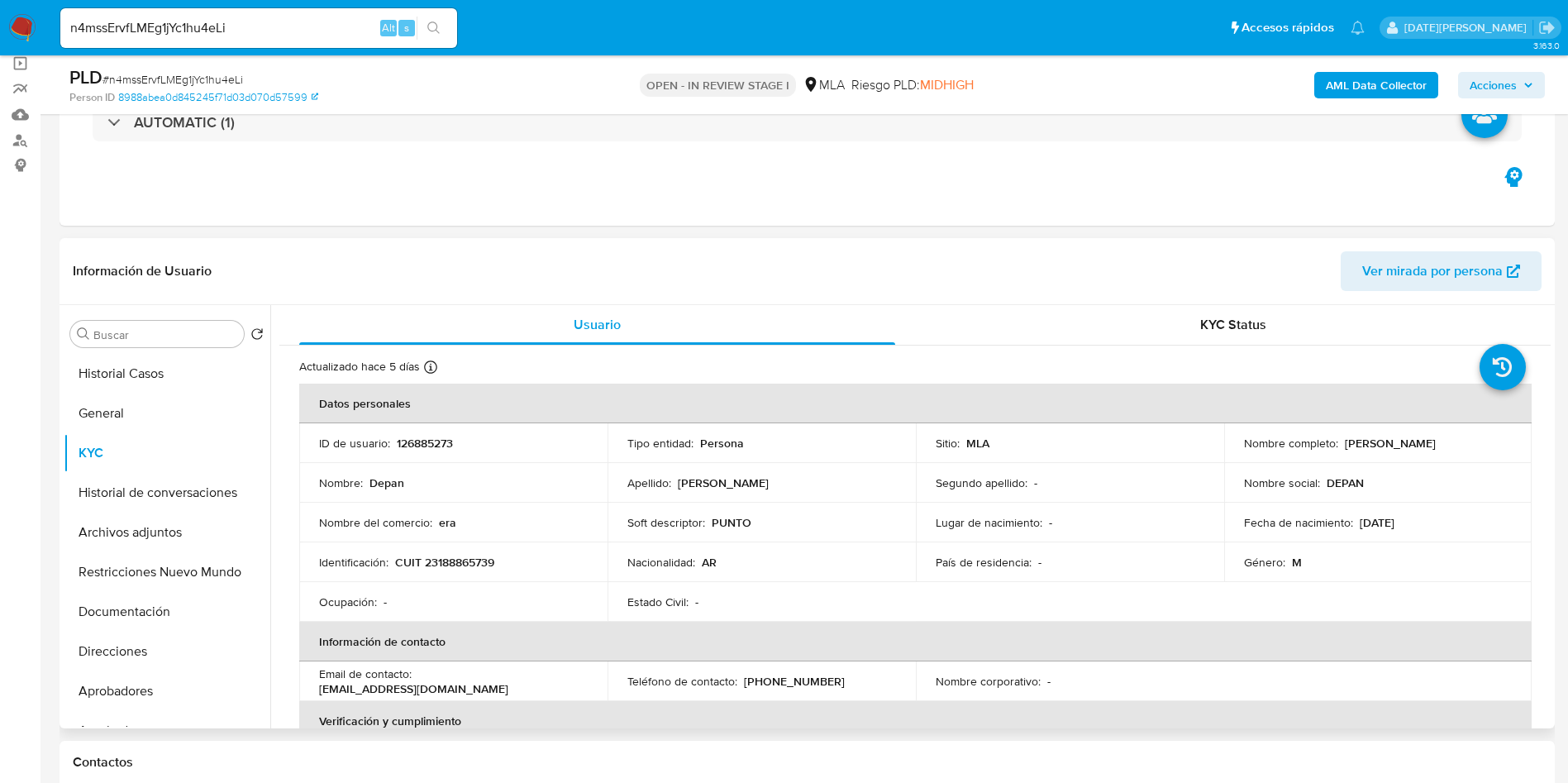
click at [451, 564] on p "CUIT 23188865739" at bounding box center [445, 562] width 99 height 15
copy p "23188865739"
drag, startPoint x: 1341, startPoint y: 443, endPoint x: 1402, endPoint y: 442, distance: 61.0
click at [1402, 442] on div "Nombre completo : Depan Lin" at bounding box center [1378, 443] width 268 height 15
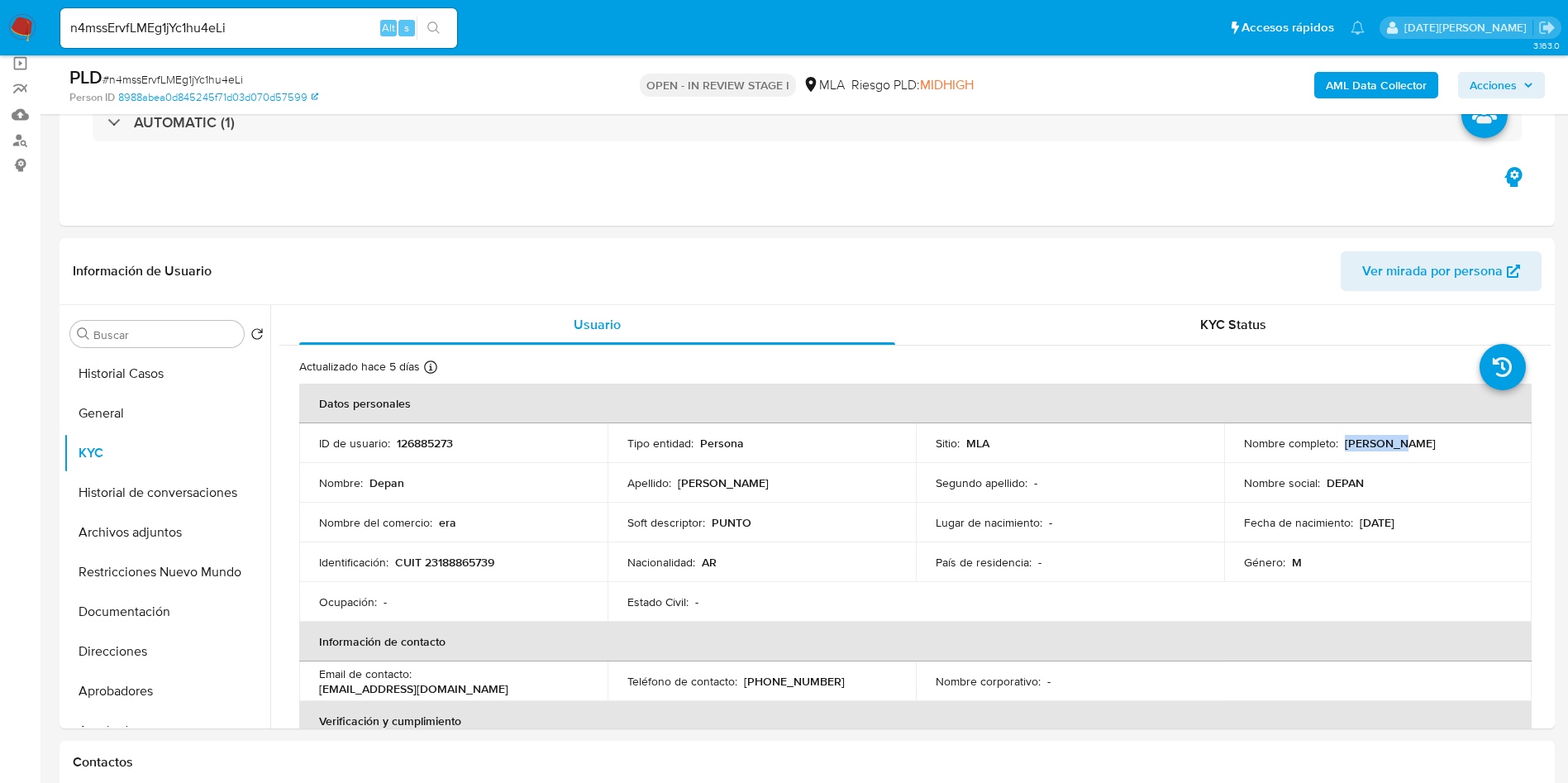
copy p "[PERSON_NAME]"
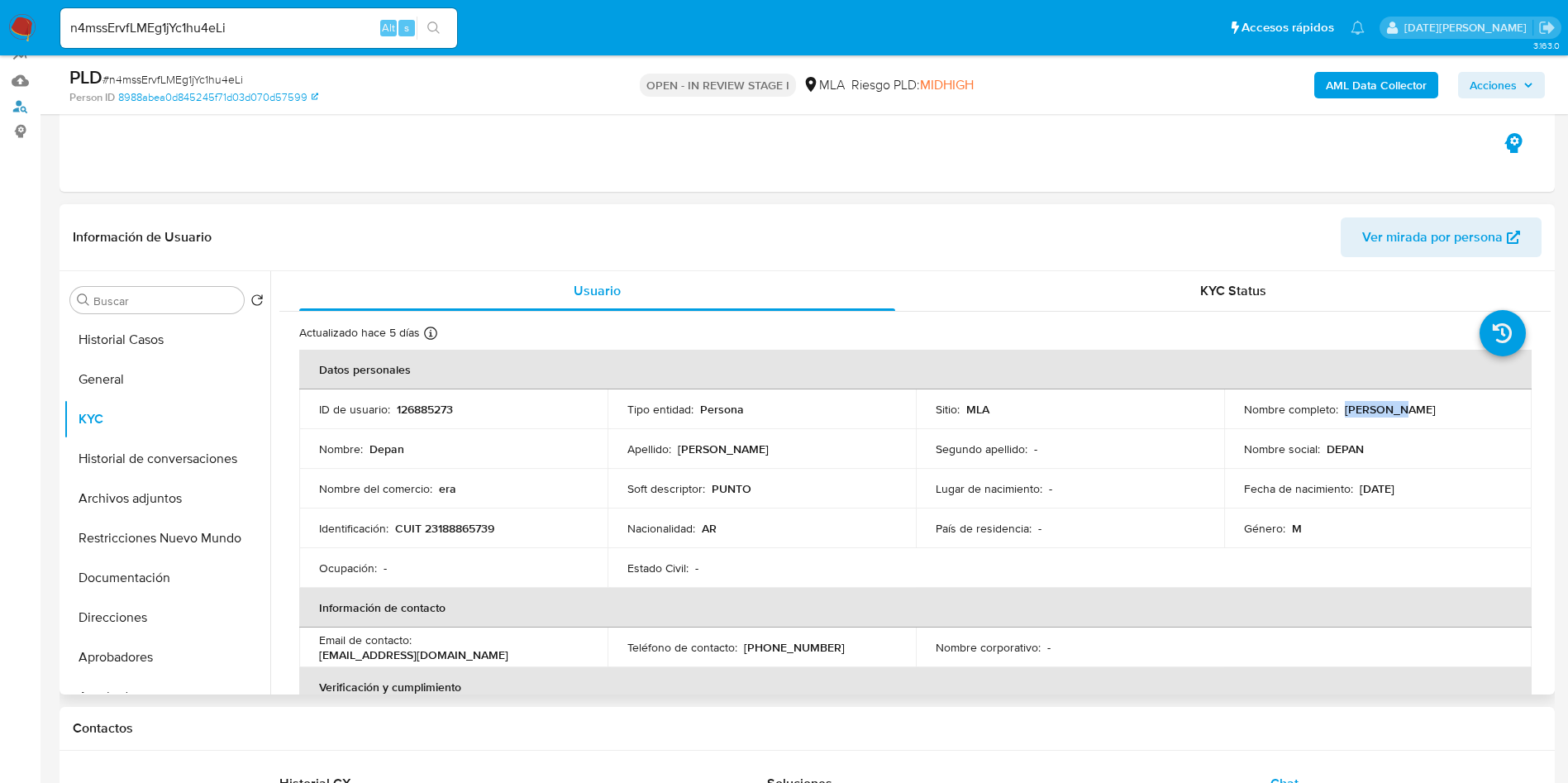
scroll to position [372, 0]
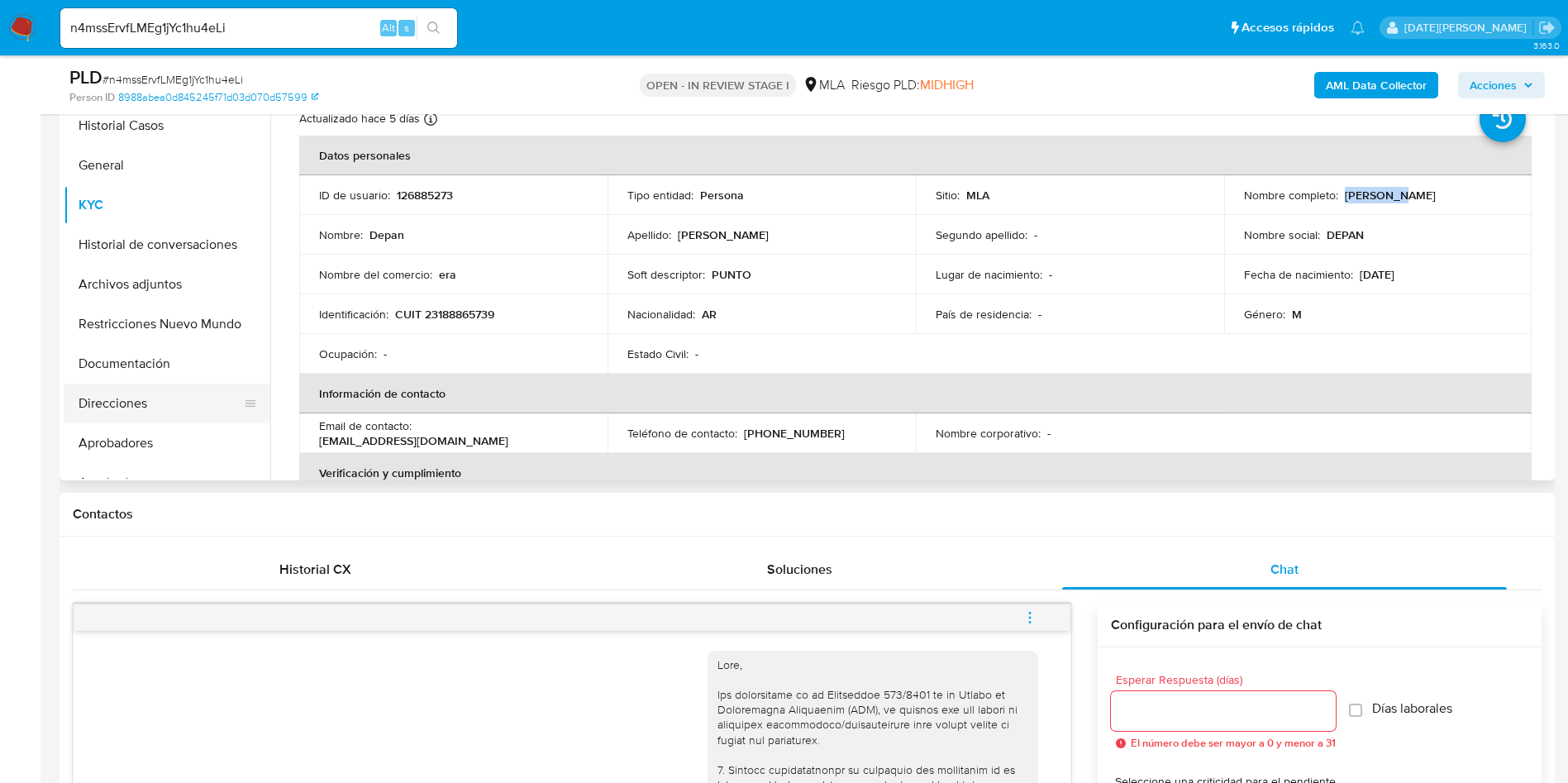
click at [128, 413] on button "Direcciones" at bounding box center [161, 403] width 193 height 40
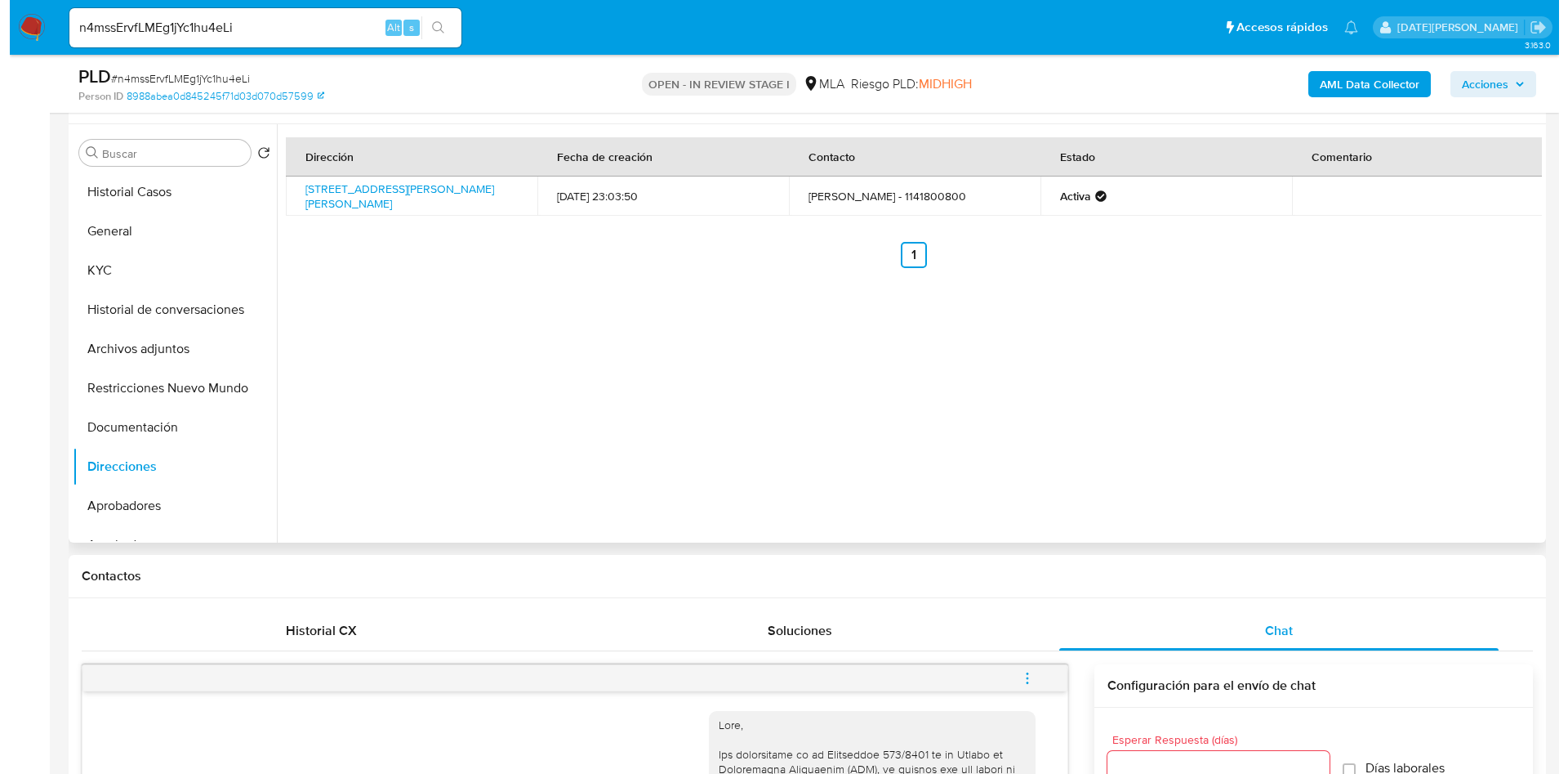
scroll to position [245, 0]
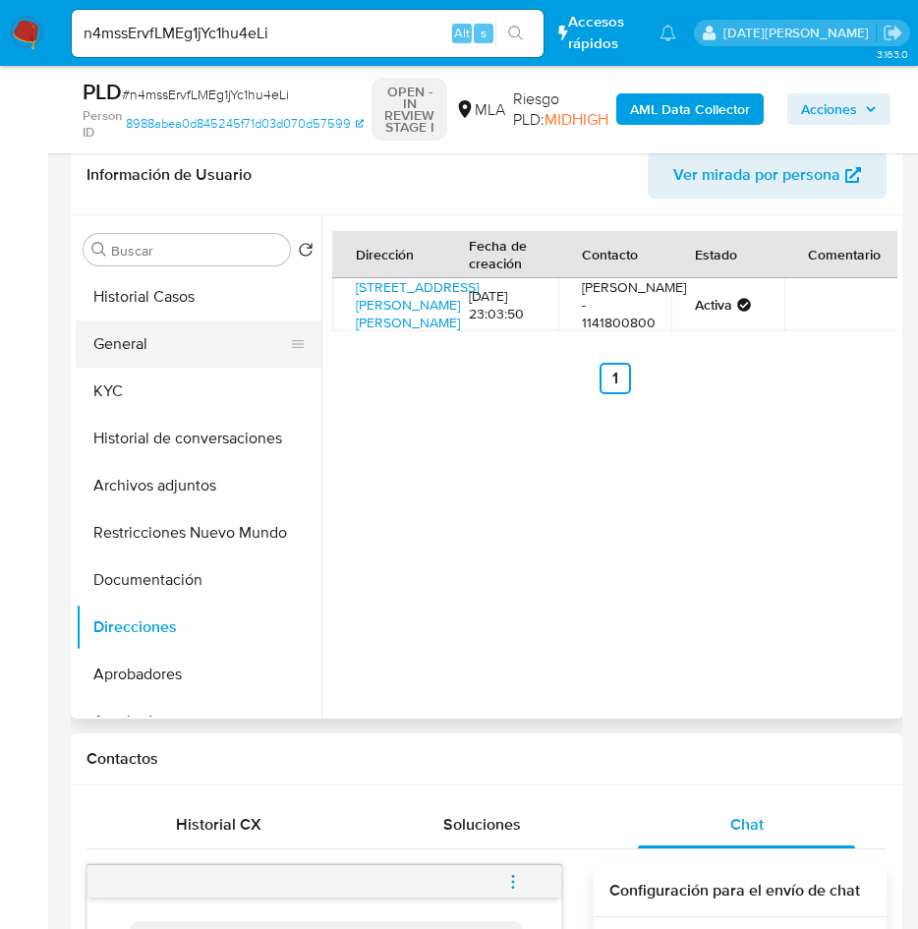
click at [139, 344] on button "General" at bounding box center [191, 343] width 230 height 47
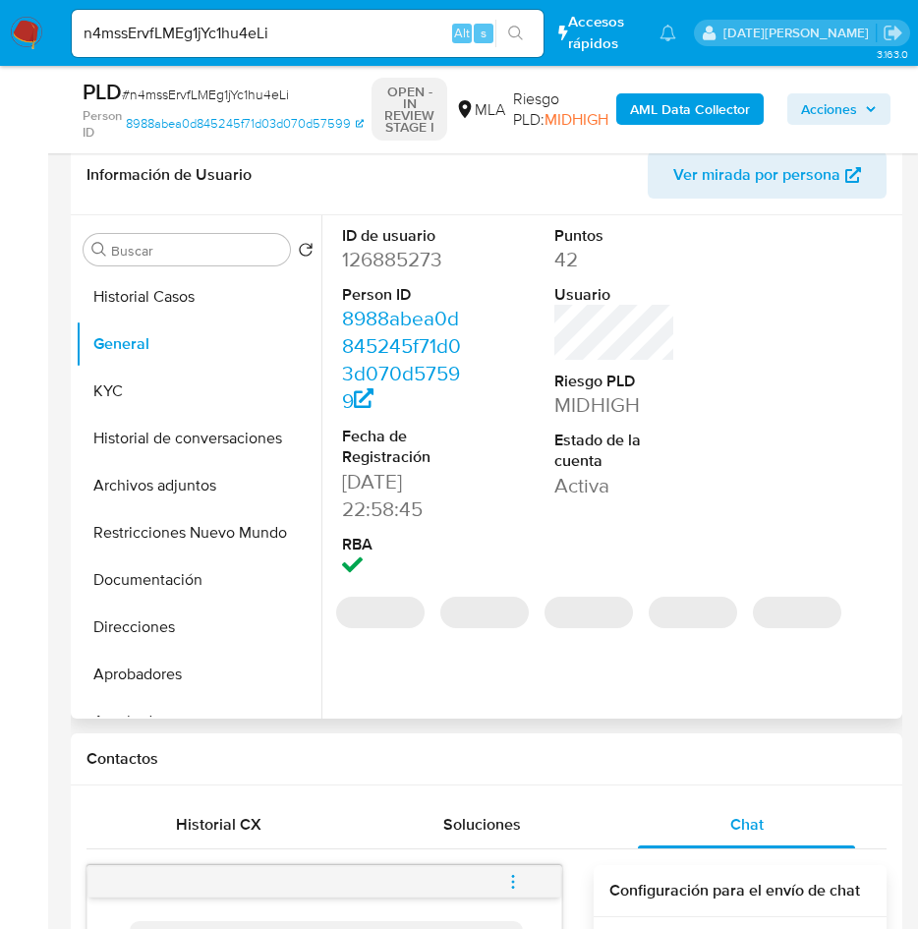
click at [411, 267] on dd "126885273" at bounding box center [403, 260] width 122 height 28
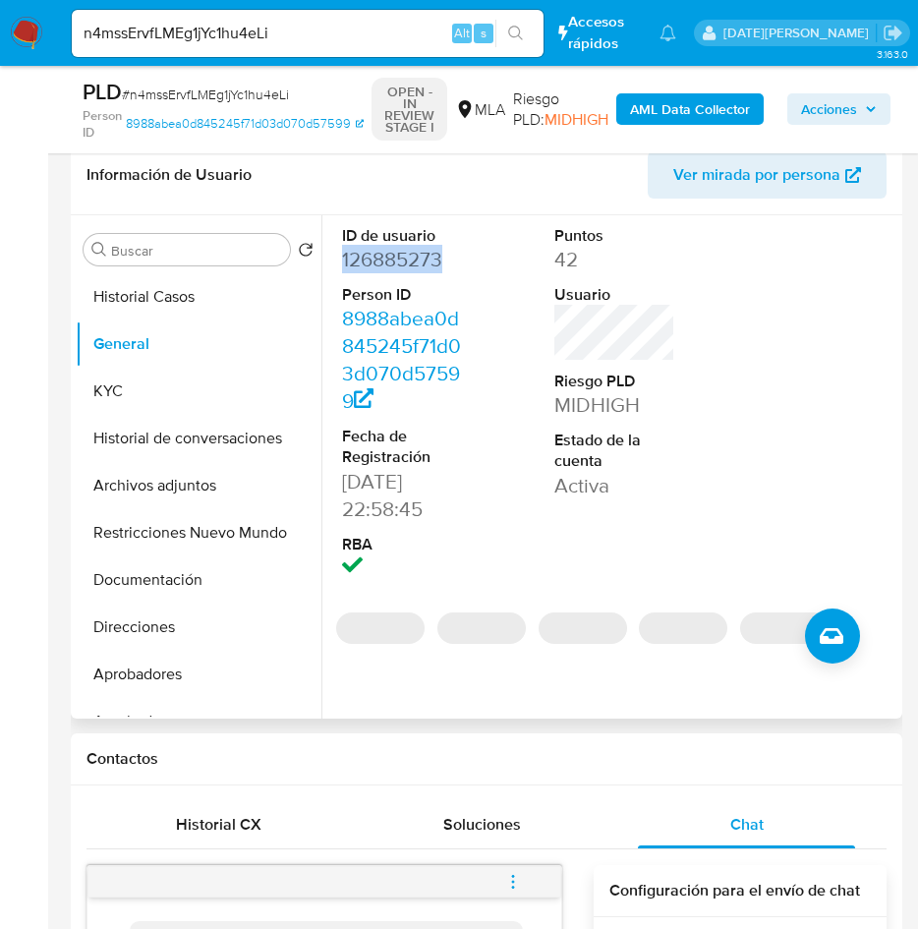
copy dd "126885273"
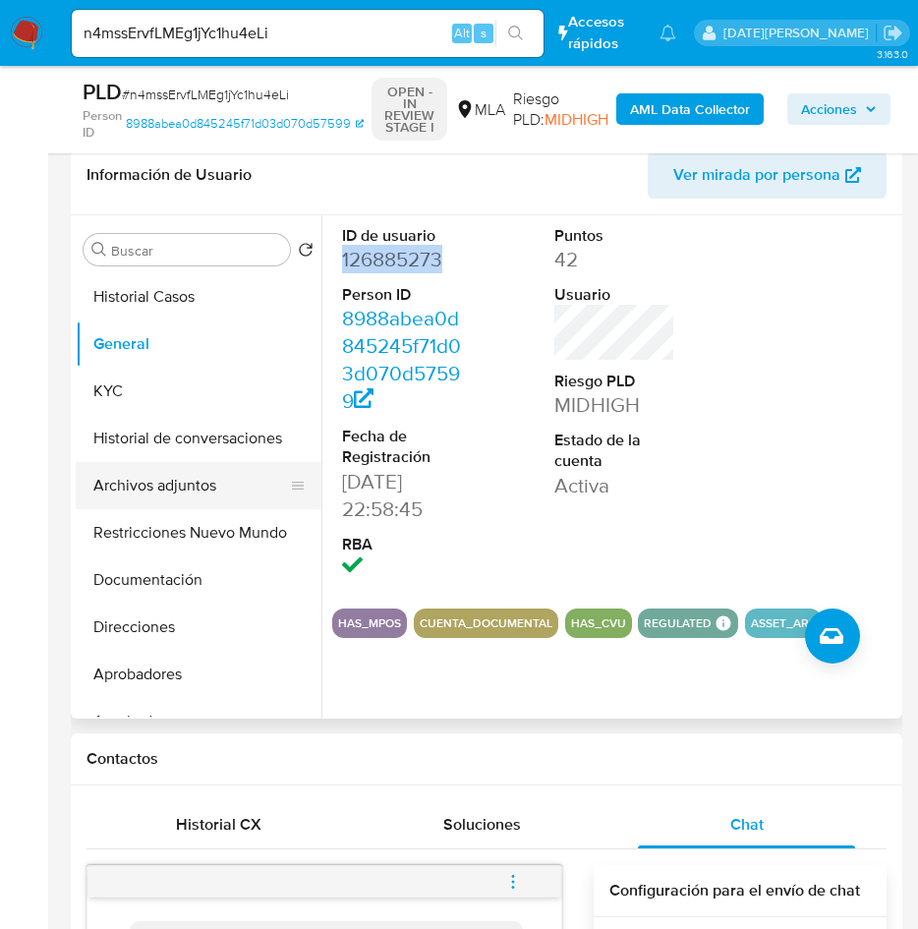
click at [165, 471] on button "Archivos adjuntos" at bounding box center [191, 485] width 230 height 47
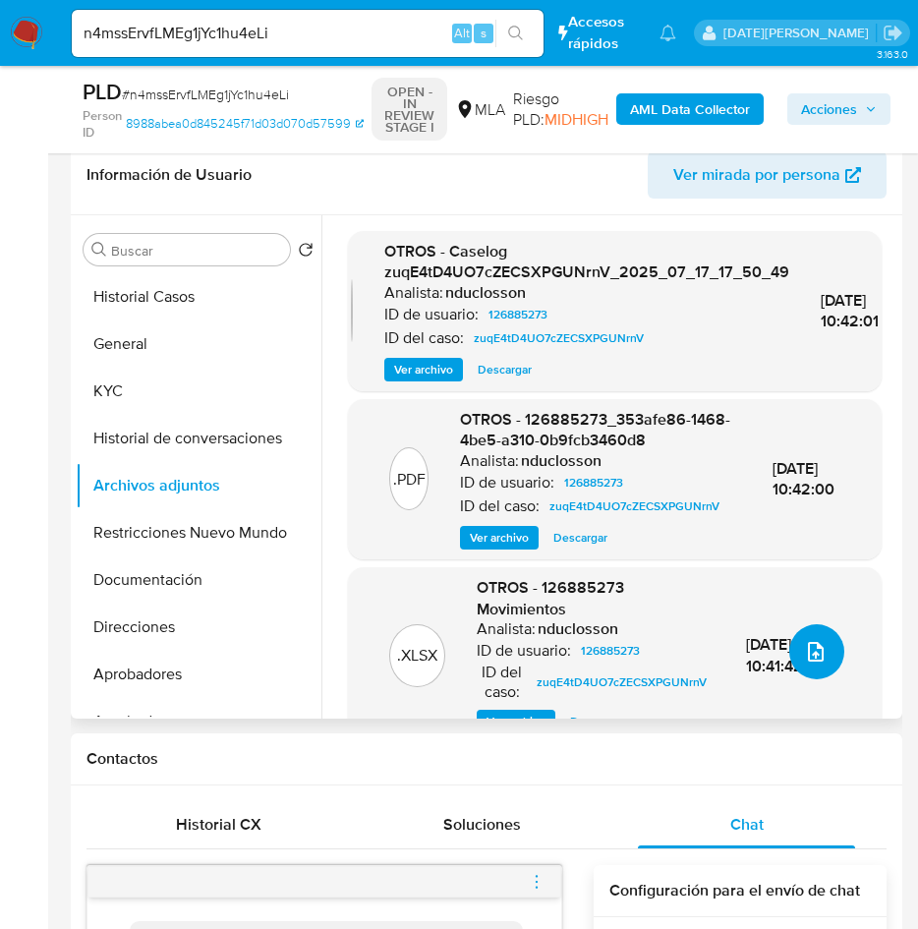
click at [814, 658] on icon "upload-file" at bounding box center [816, 652] width 16 height 20
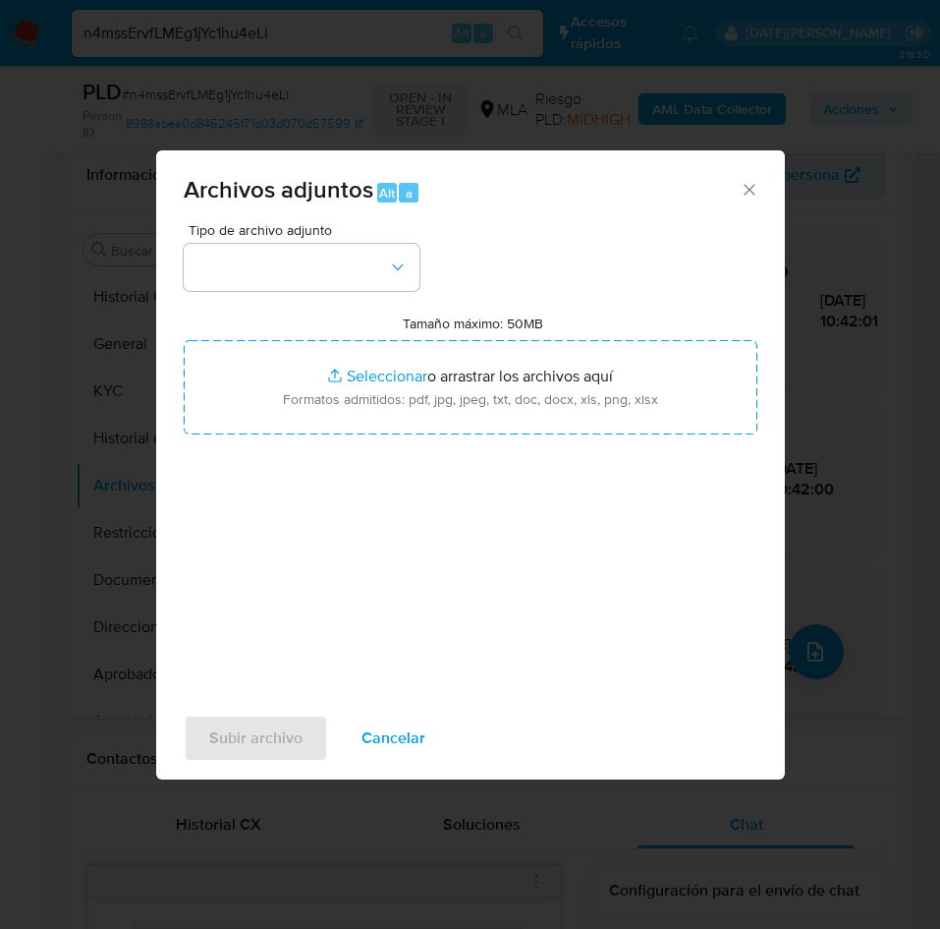
click at [753, 192] on icon "Cerrar" at bounding box center [749, 189] width 11 height 11
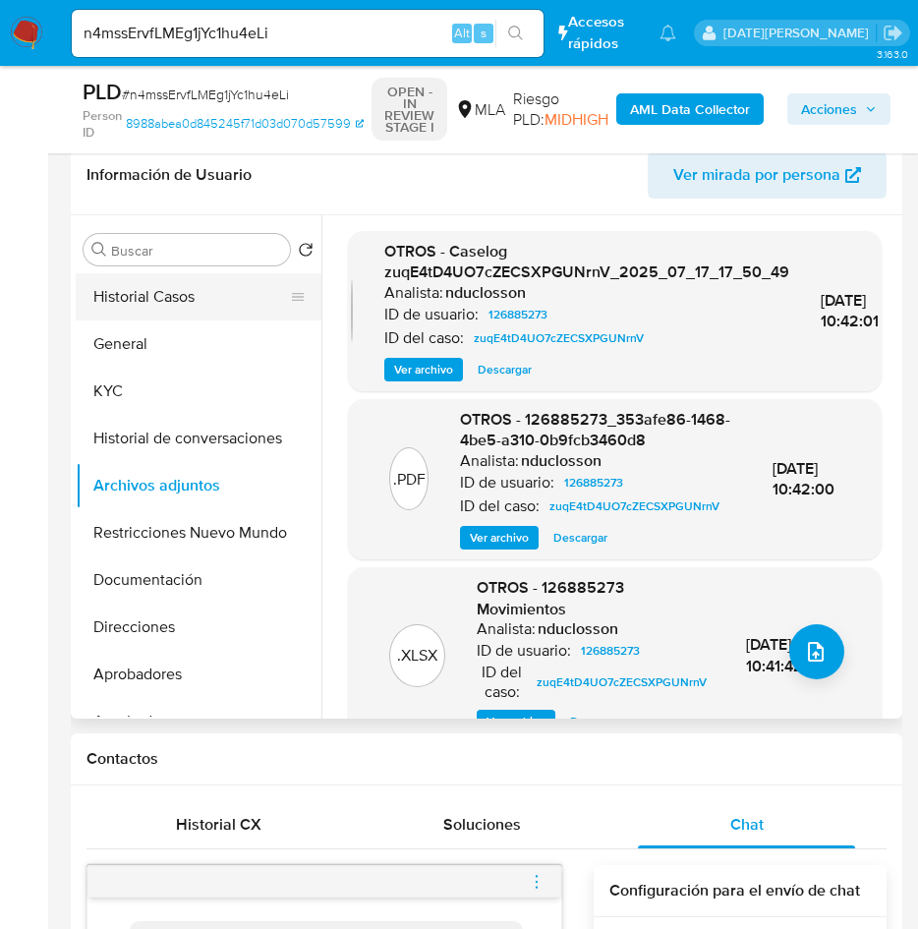
click at [155, 295] on button "Historial Casos" at bounding box center [191, 296] width 230 height 47
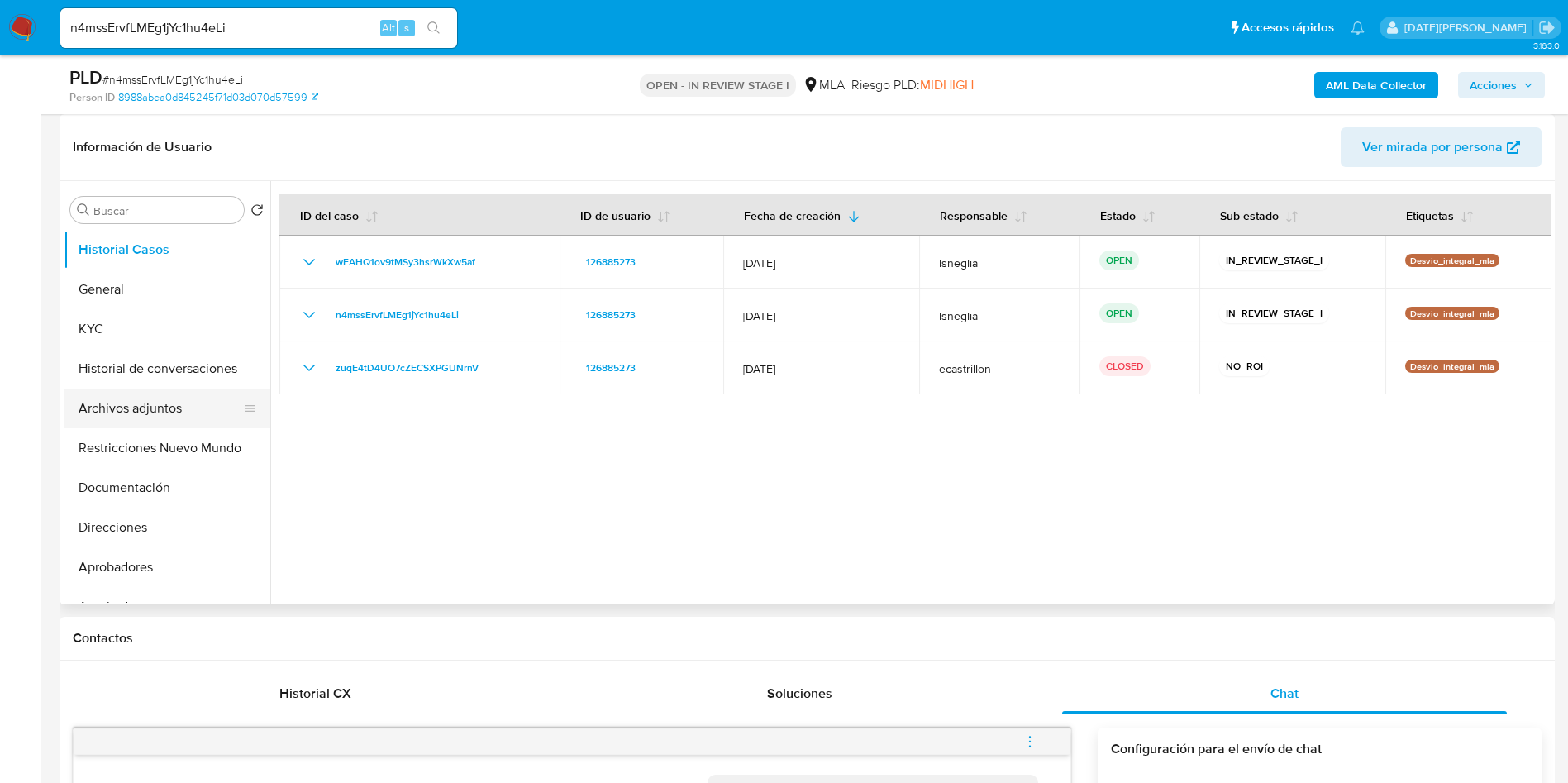
click at [146, 405] on button "Archivos adjuntos" at bounding box center [161, 408] width 193 height 40
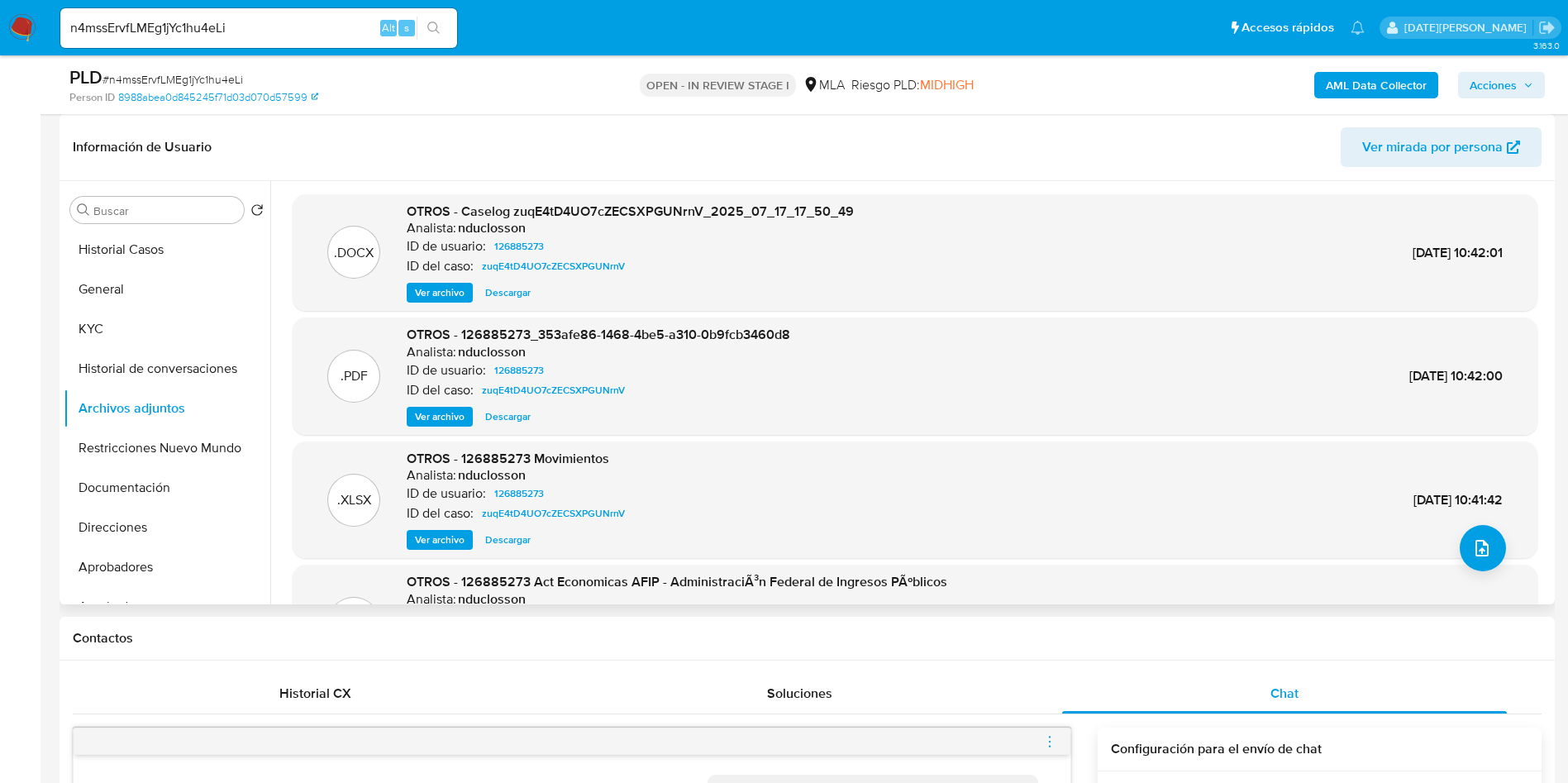
click at [453, 290] on span "Ver archivo" at bounding box center [439, 293] width 50 height 17
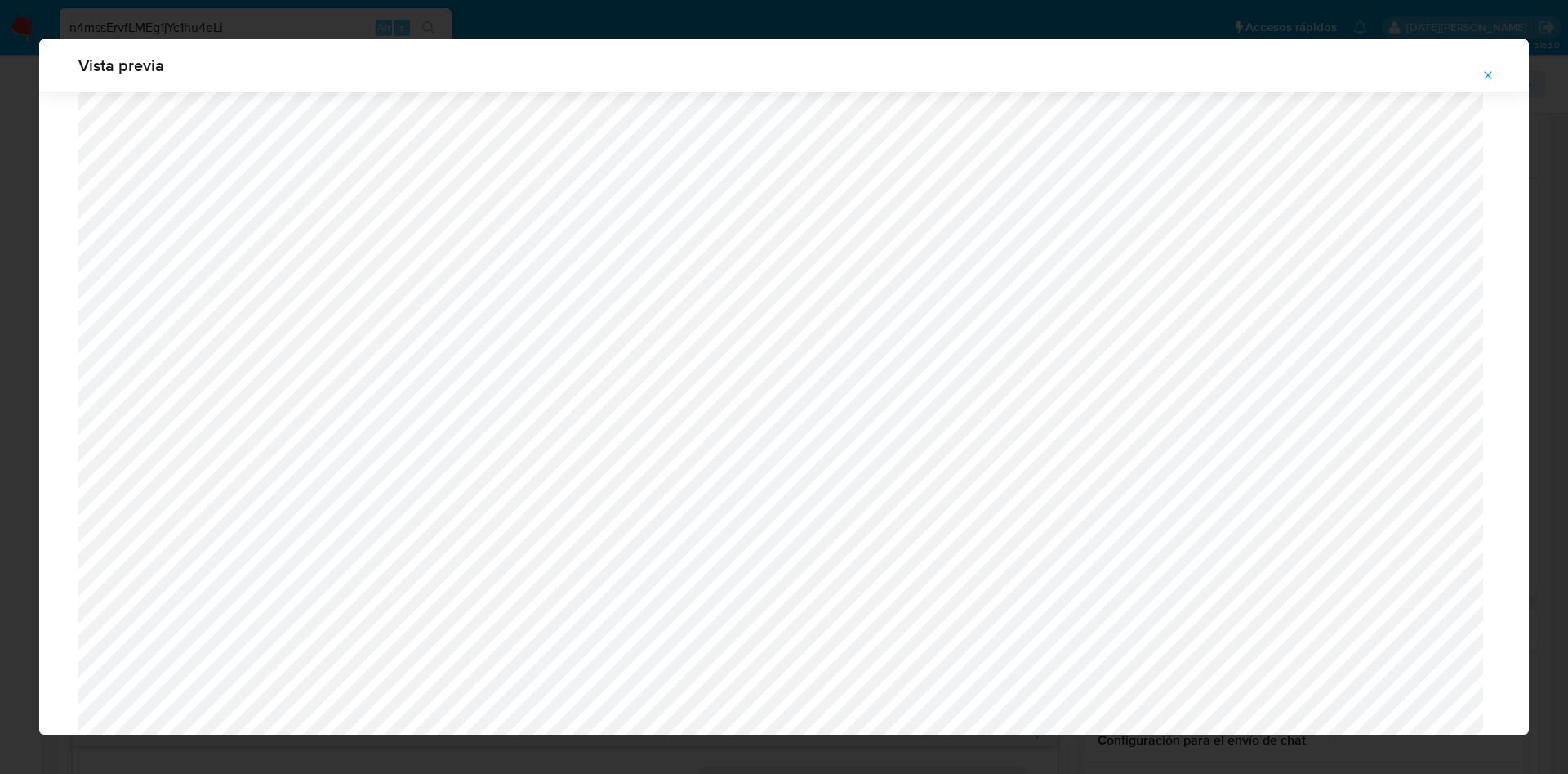
scroll to position [687, 0]
click at [1486, 69] on icon "Attachment preview" at bounding box center [1488, 76] width 13 height 13
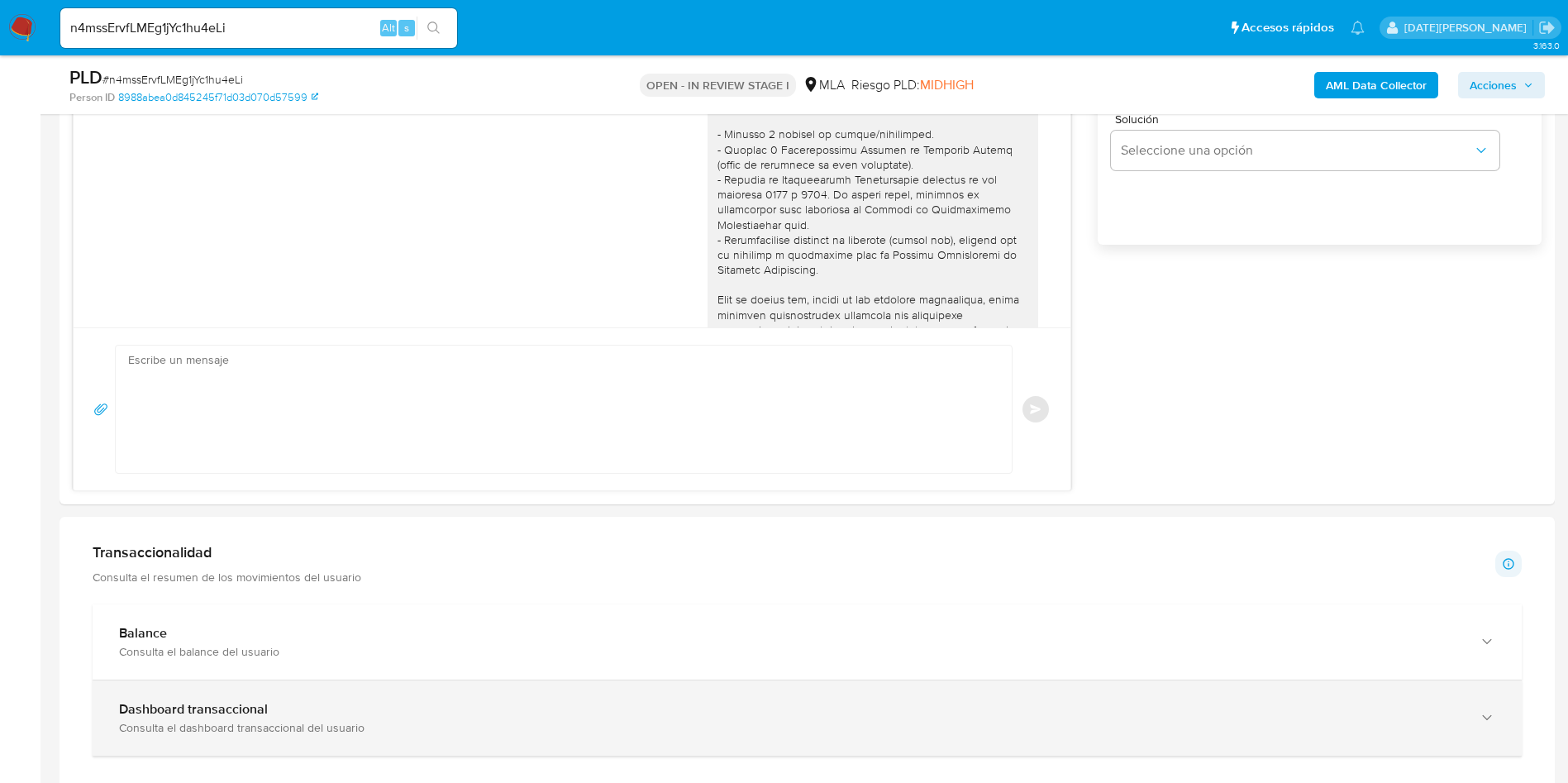
scroll to position [1395, 0]
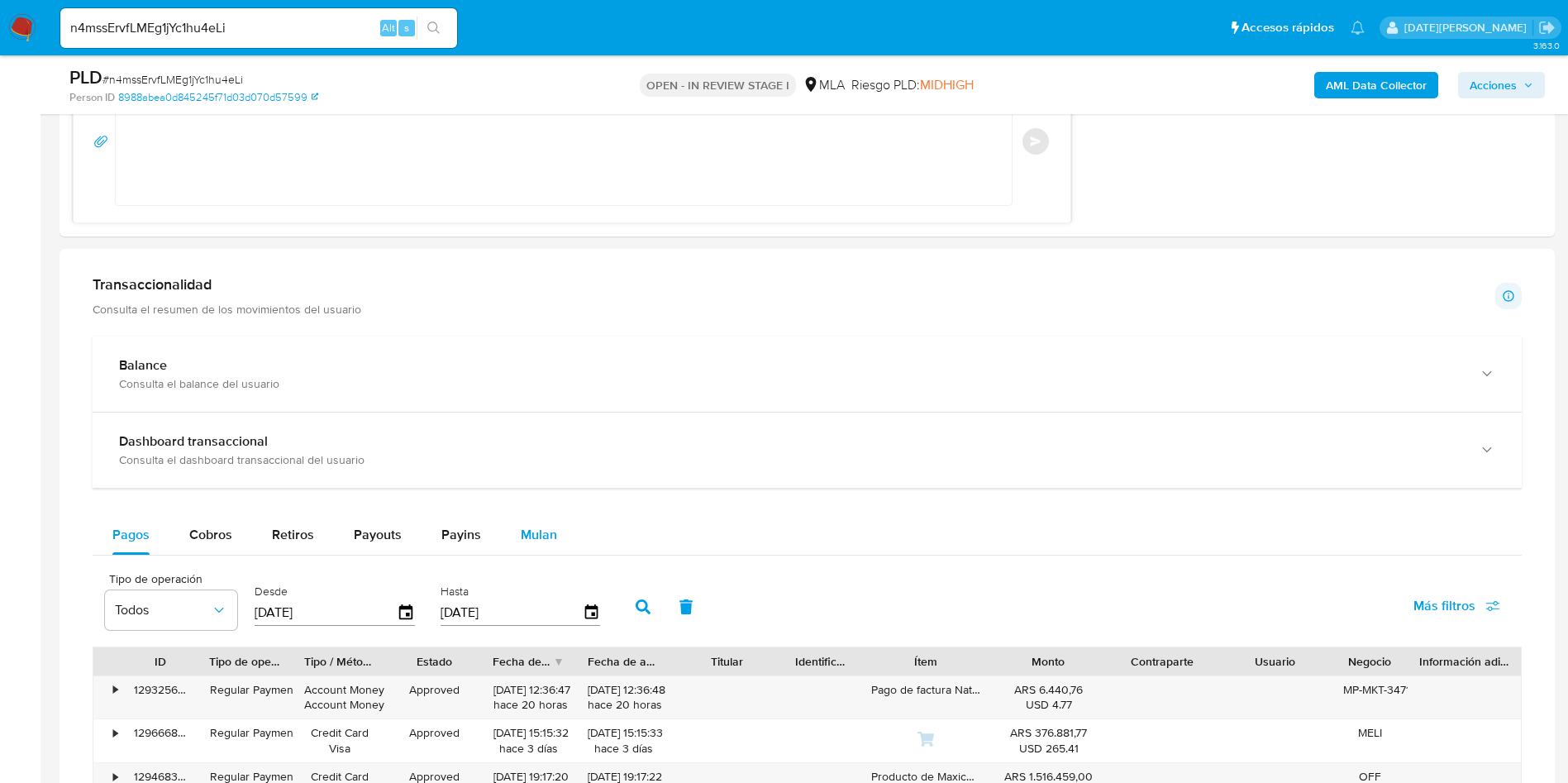
click at [551, 534] on span "Mulan" at bounding box center [538, 534] width 36 height 19
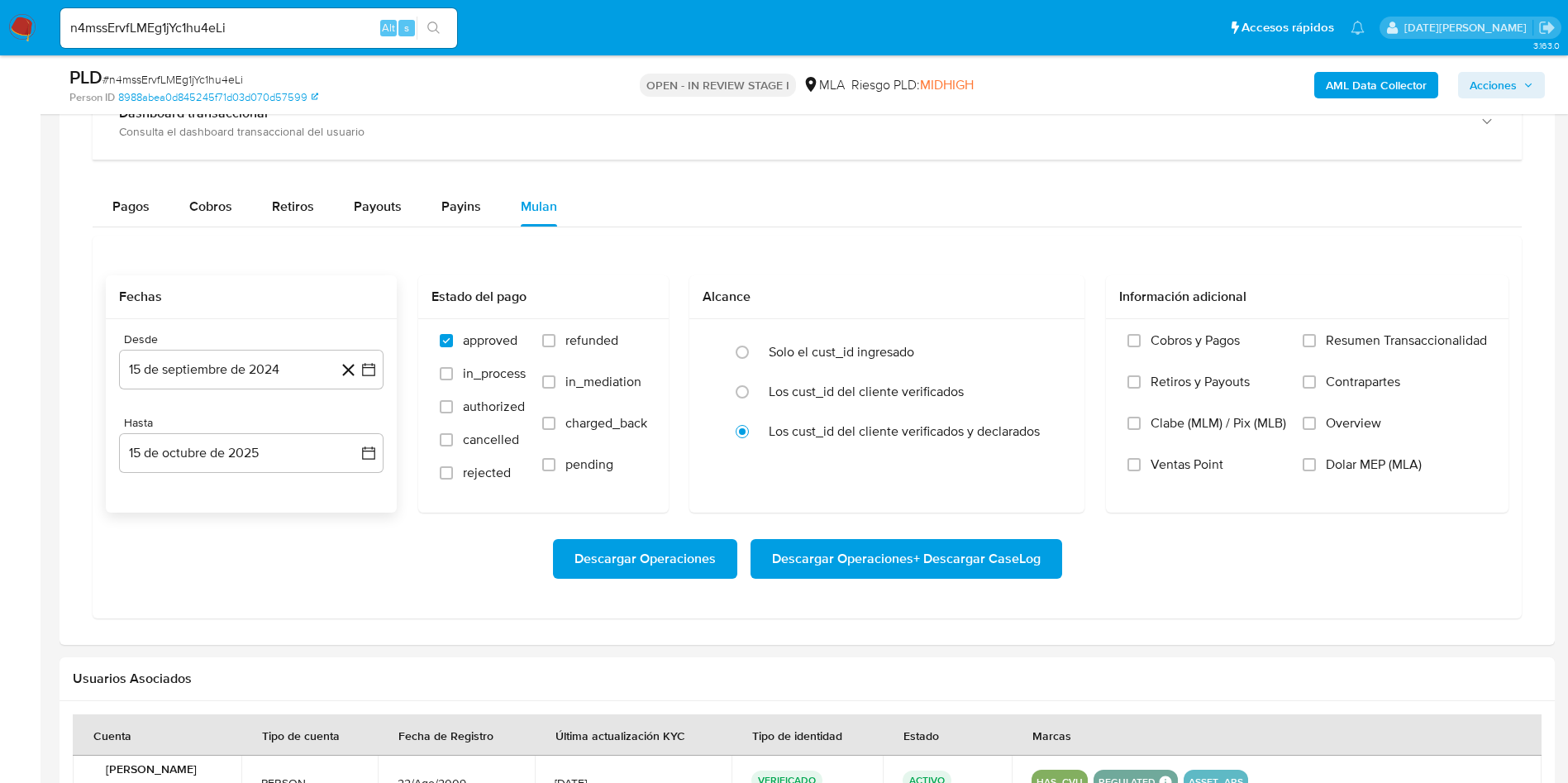
scroll to position [1767, 0]
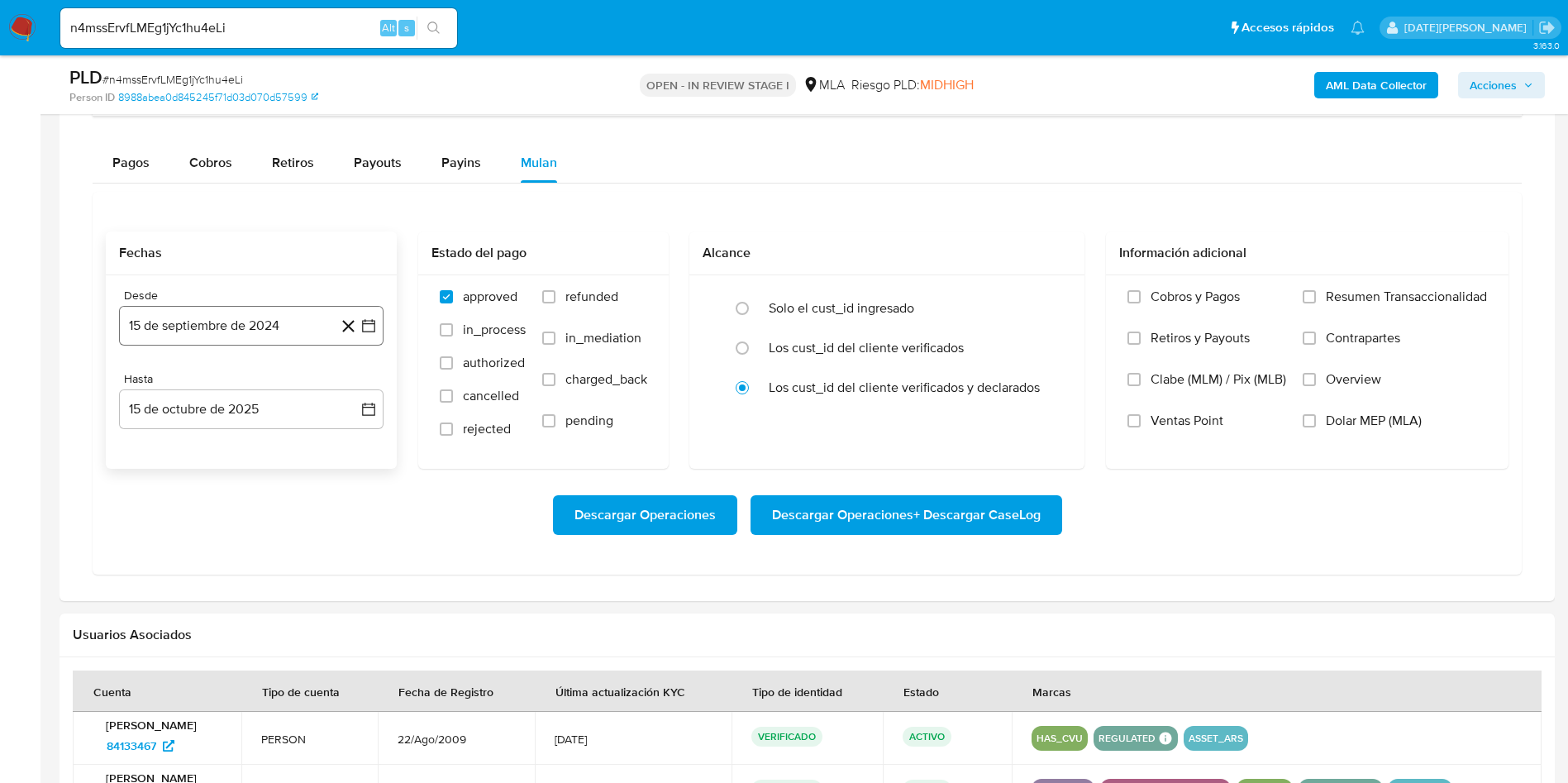
click at [239, 326] on button "15 de septiembre de 2024" at bounding box center [252, 325] width 264 height 40
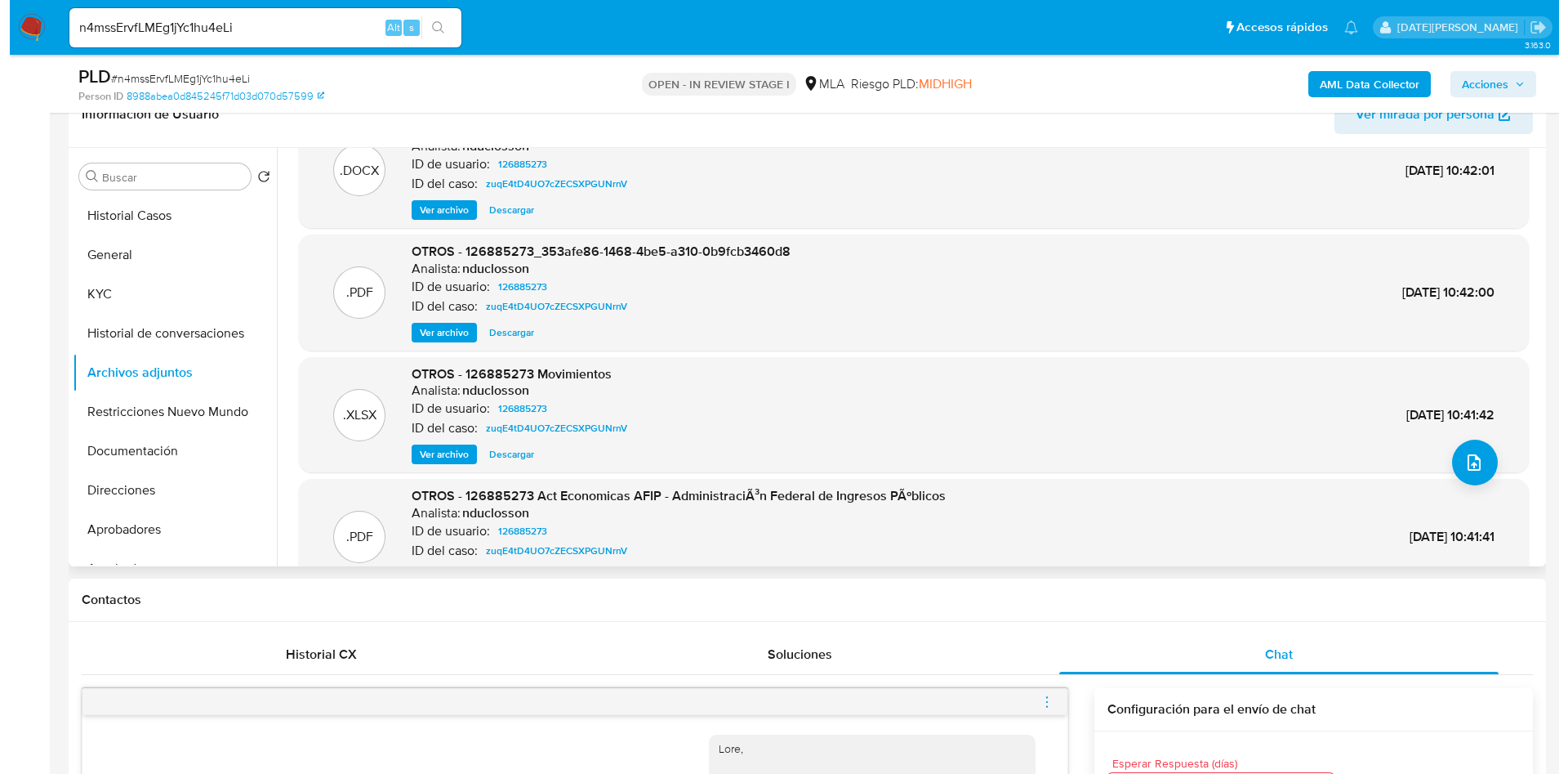
scroll to position [15, 0]
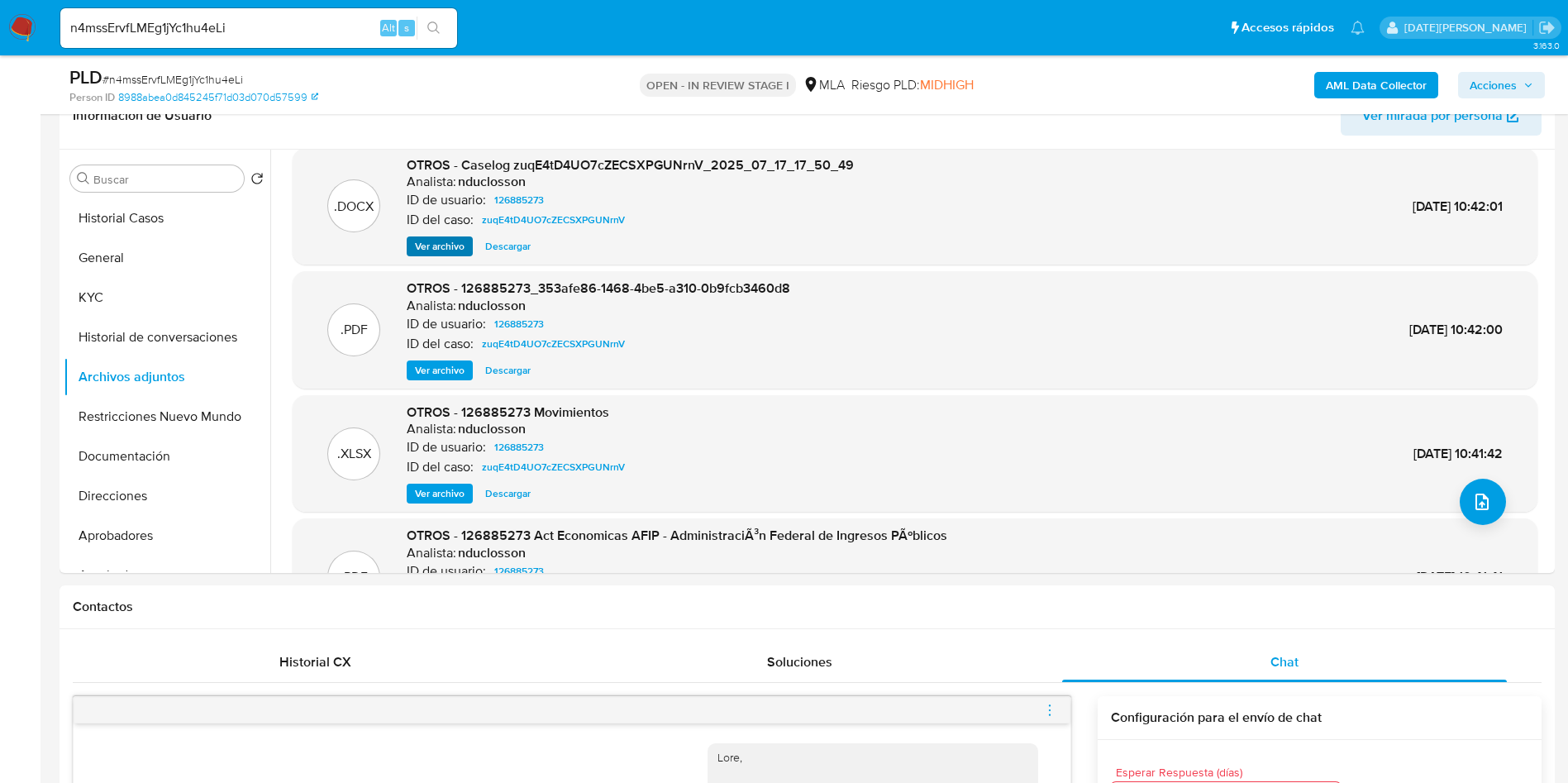
click at [428, 242] on span "Ver archivo" at bounding box center [439, 246] width 50 height 17
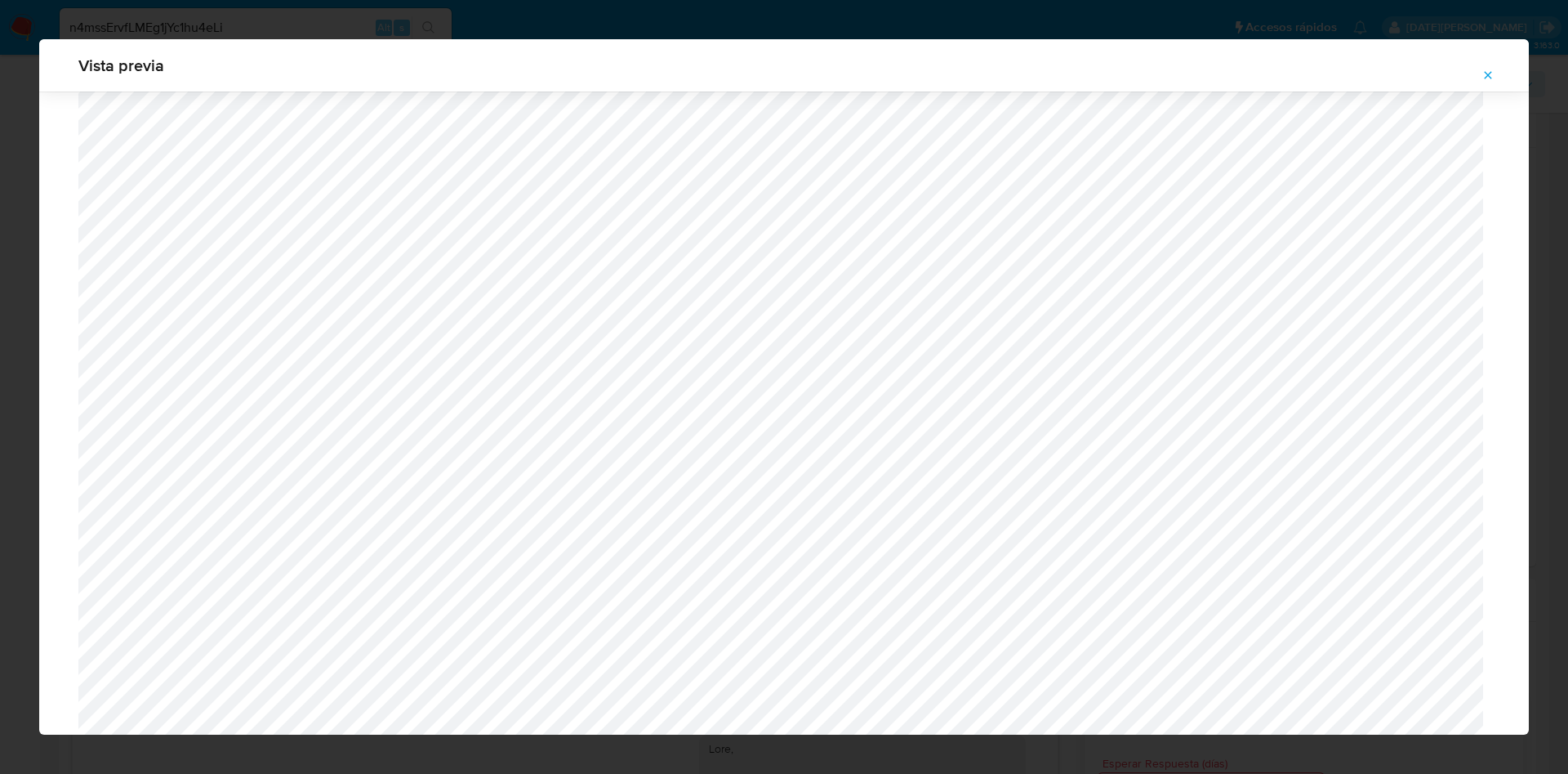
scroll to position [457, 0]
click at [1482, 72] on icon "Attachment preview" at bounding box center [1488, 76] width 13 height 13
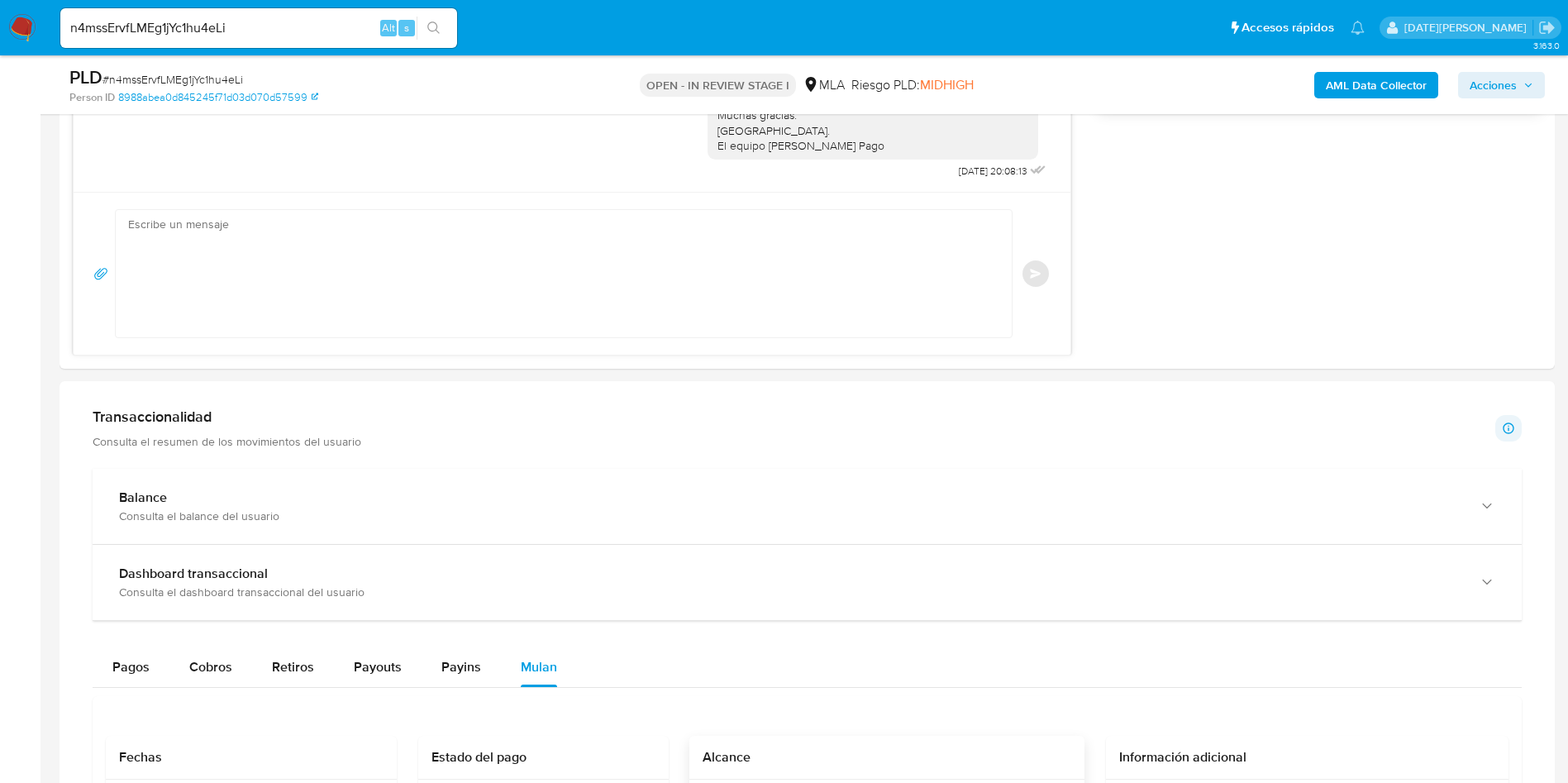
scroll to position [1519, 0]
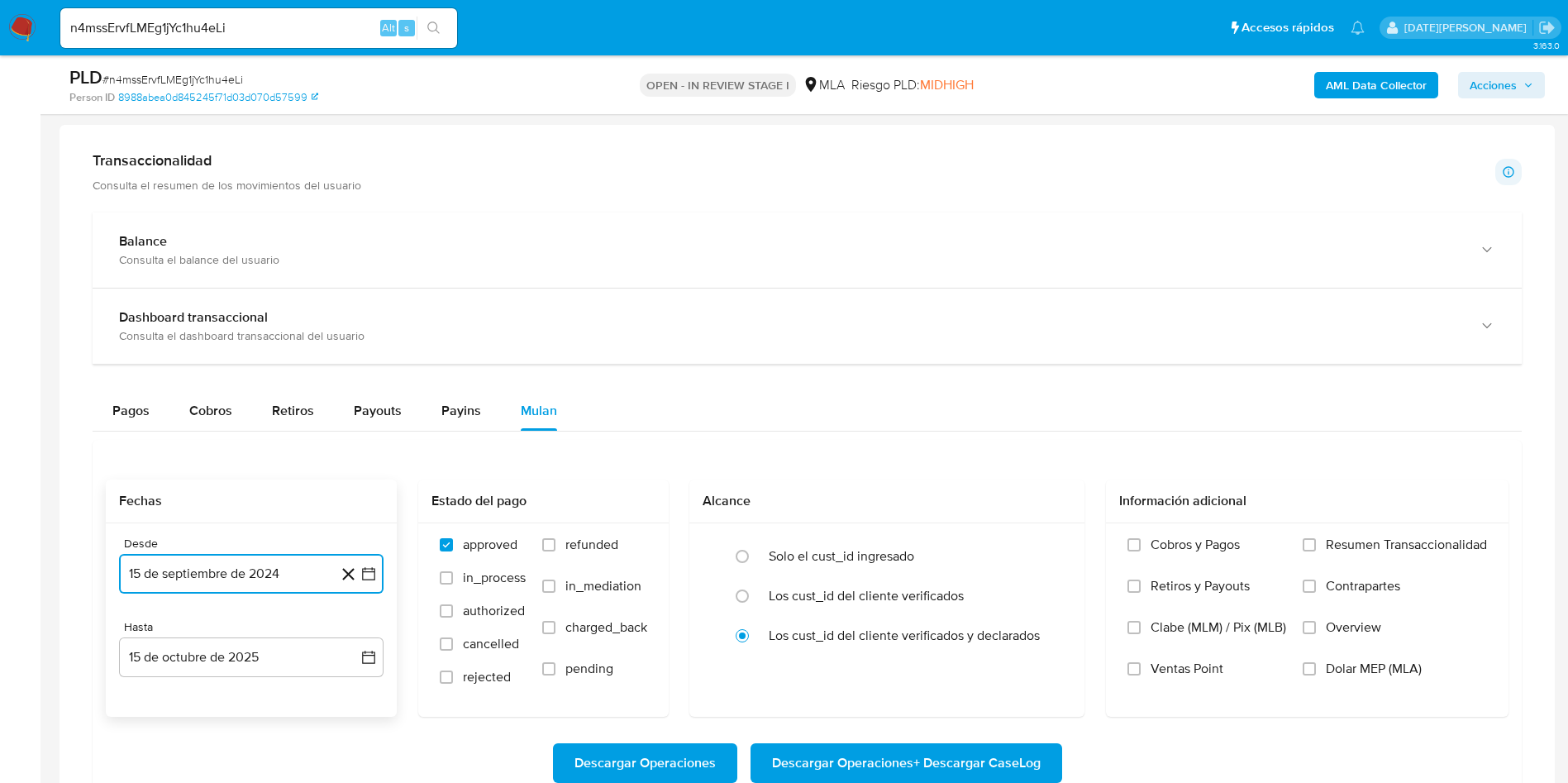
click at [247, 564] on button "15 de septiembre de 2024" at bounding box center [252, 573] width 264 height 40
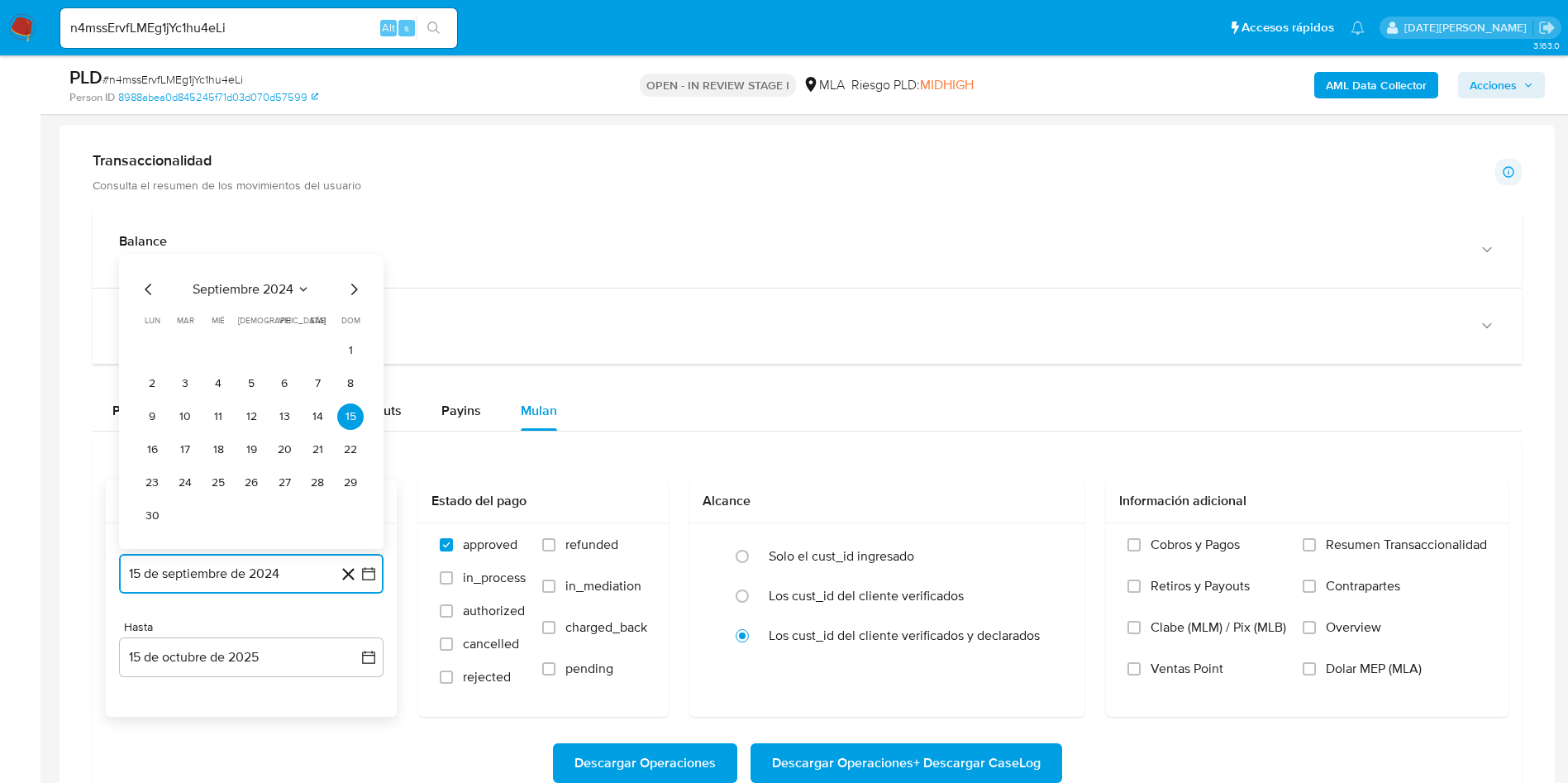
click at [300, 288] on icon "Seleccionar mes y año" at bounding box center [304, 289] width 13 height 13
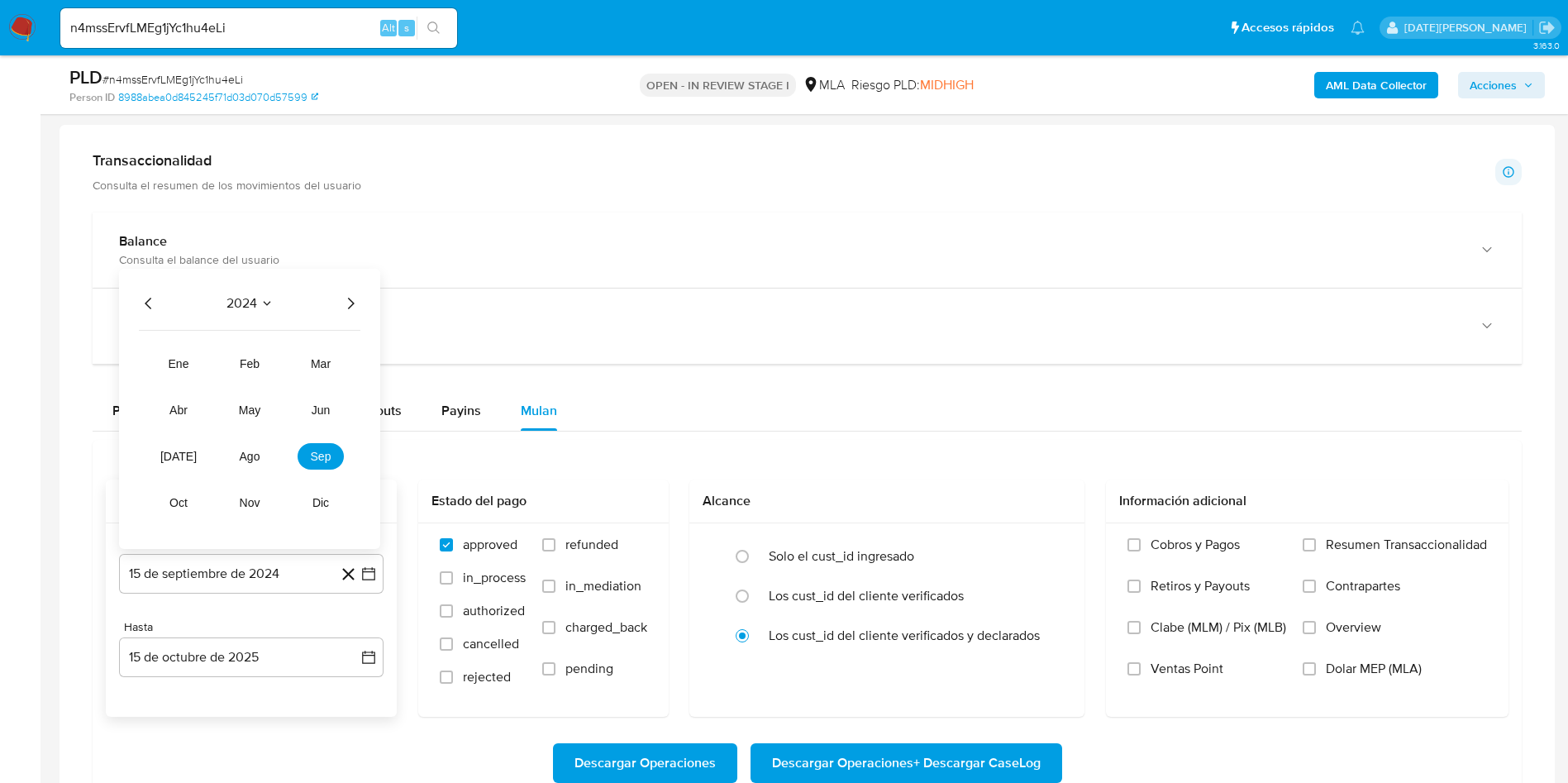
click at [356, 299] on icon "Año siguiente" at bounding box center [351, 304] width 20 height 20
click at [178, 455] on span "jul" at bounding box center [178, 457] width 36 height 13
click at [189, 377] on button "1" at bounding box center [184, 383] width 26 height 26
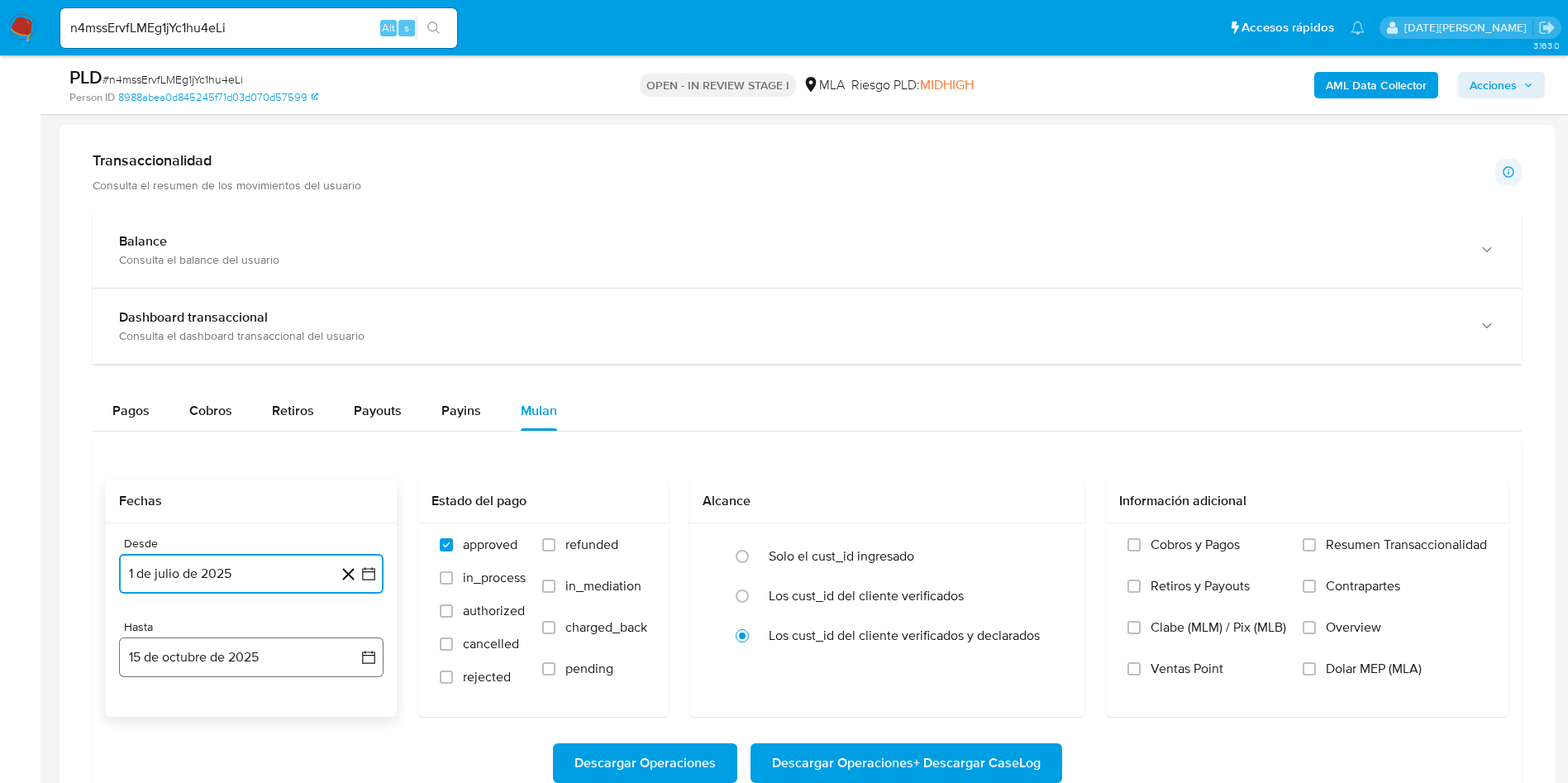
click at [229, 659] on button "15 de octubre de 2025" at bounding box center [252, 657] width 264 height 40
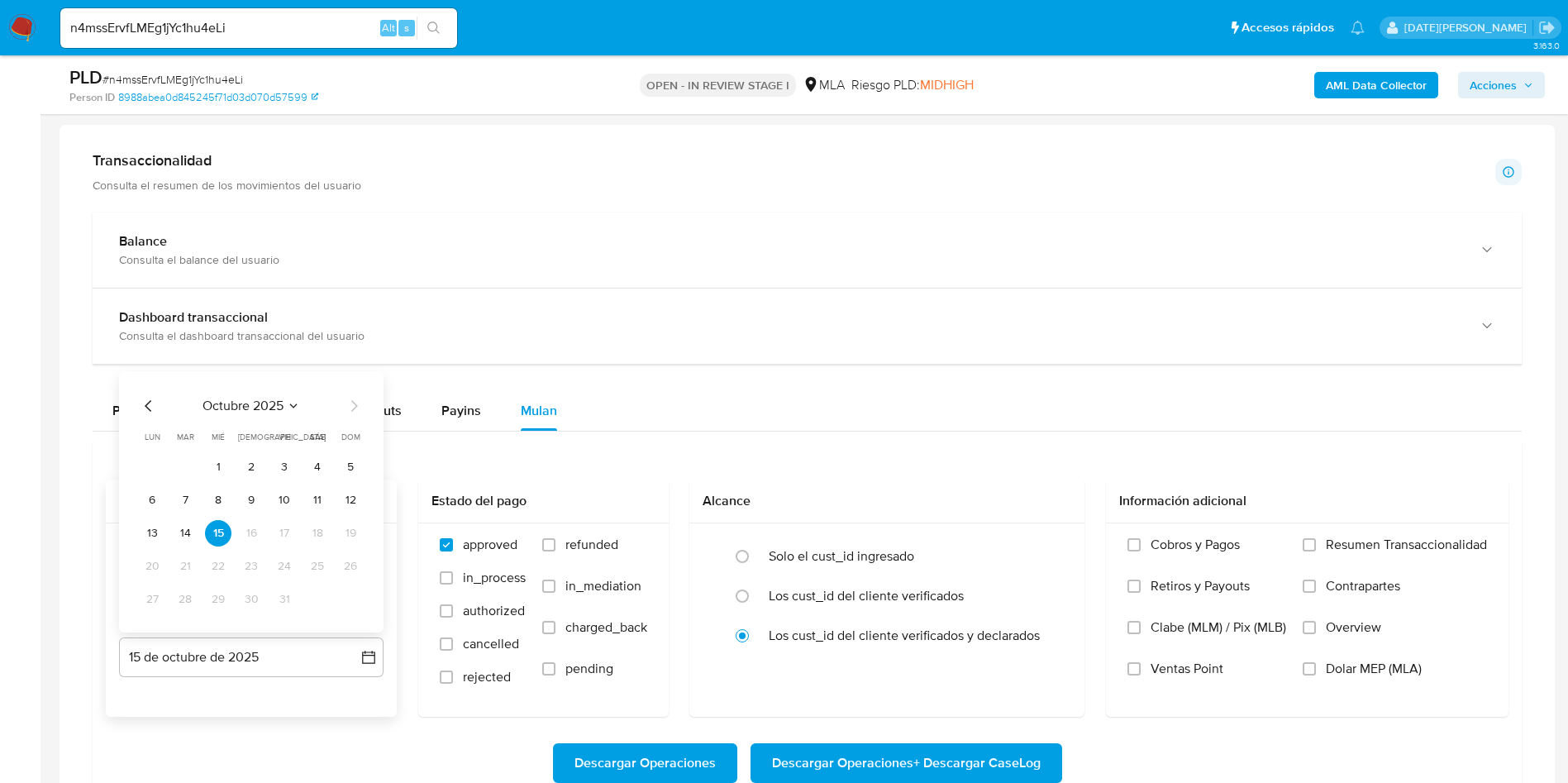
click at [152, 405] on icon "Mes anterior" at bounding box center [149, 406] width 20 height 20
click at [192, 598] on button "30" at bounding box center [184, 599] width 26 height 26
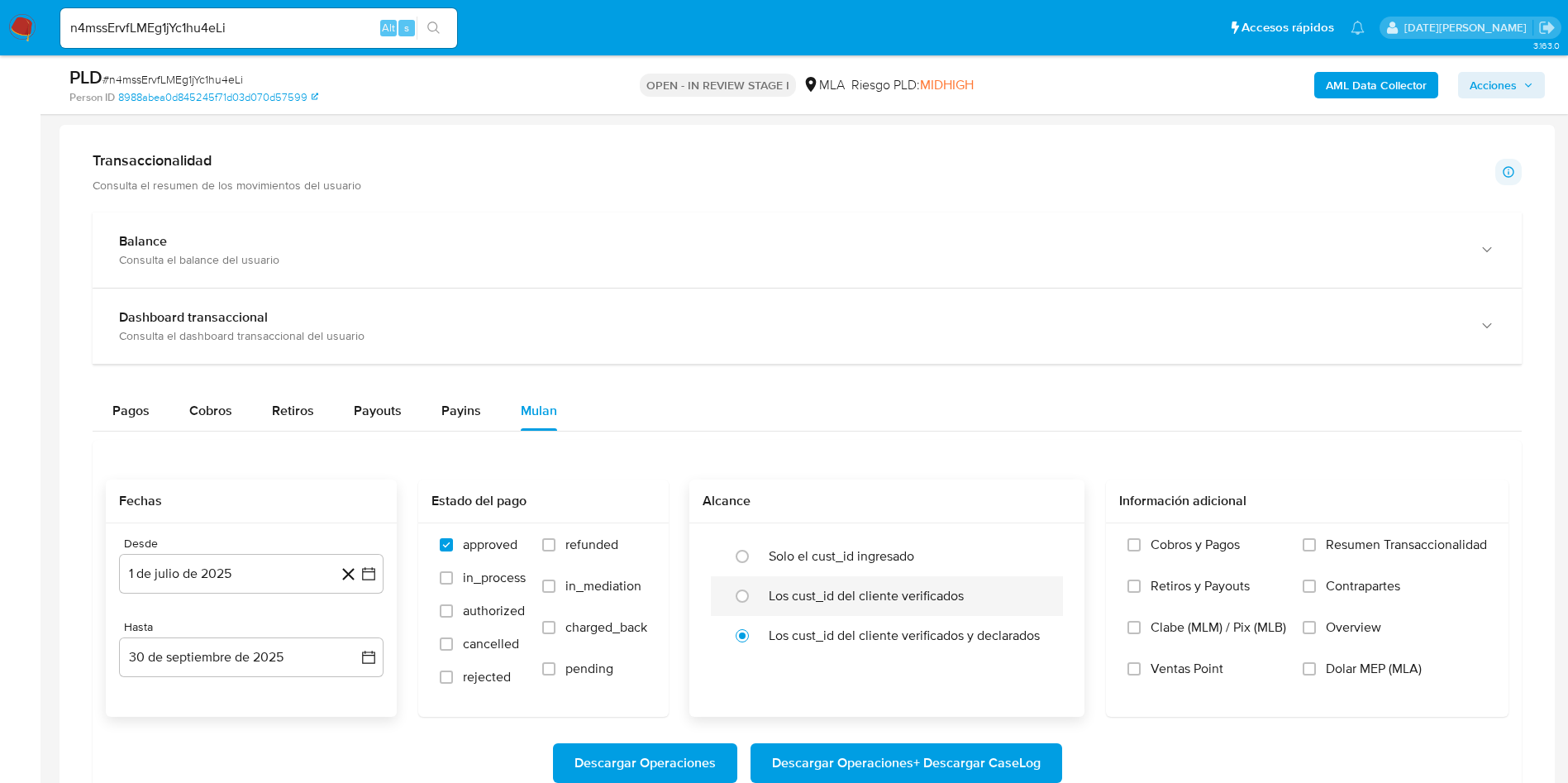
click at [861, 592] on label "Los cust_id del cliente verificados" at bounding box center [866, 596] width 195 height 17
click at [755, 592] on input "radio" at bounding box center [742, 595] width 26 height 26
radio input "true"
click at [1336, 672] on span "Dolar MEP (MLA)" at bounding box center [1374, 669] width 96 height 17
click at [1316, 672] on input "Dolar MEP (MLA)" at bounding box center [1310, 669] width 13 height 13
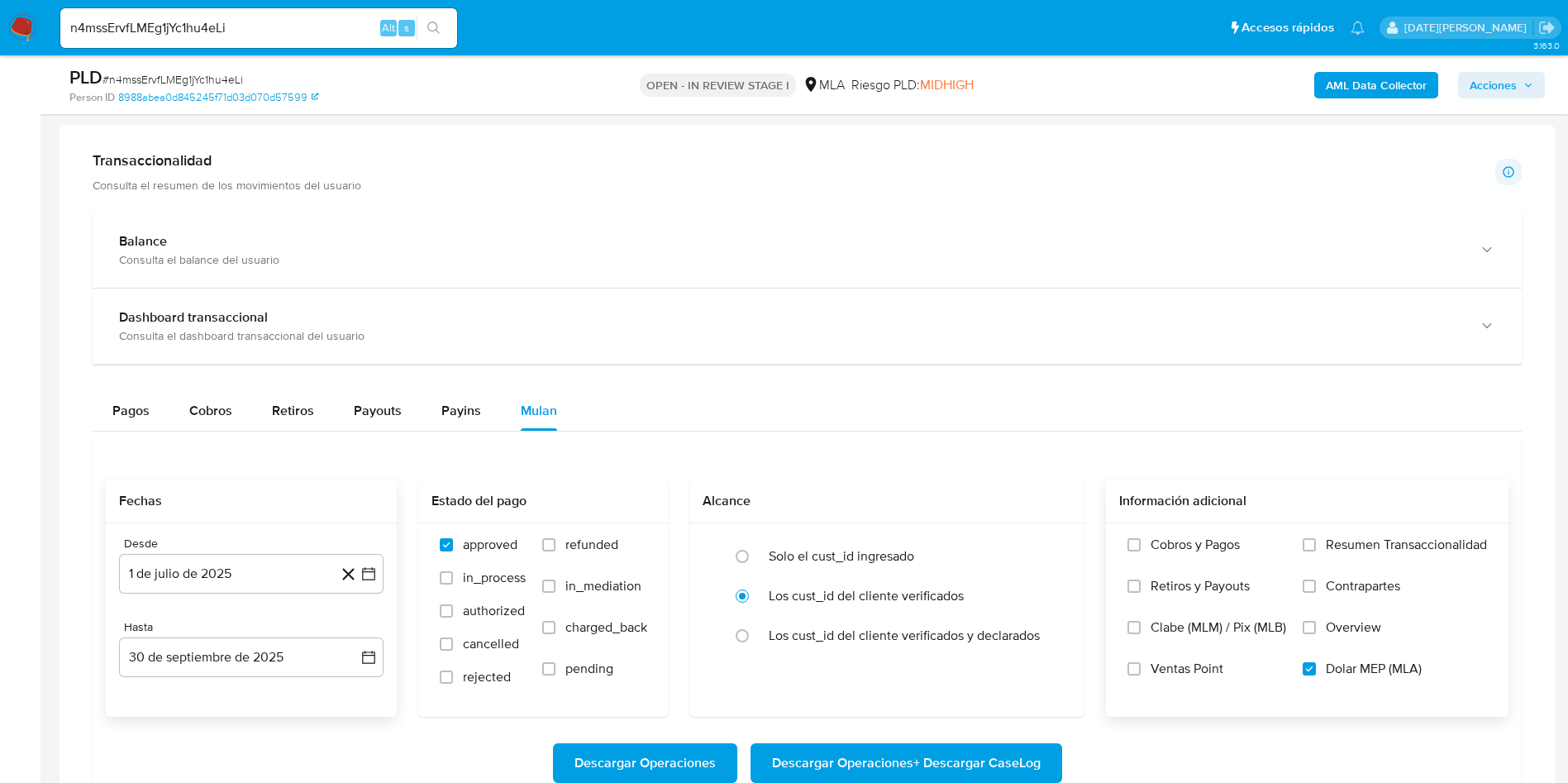
click at [954, 759] on span "Descargar Operaciones + Descargar CaseLog" at bounding box center [906, 762] width 268 height 36
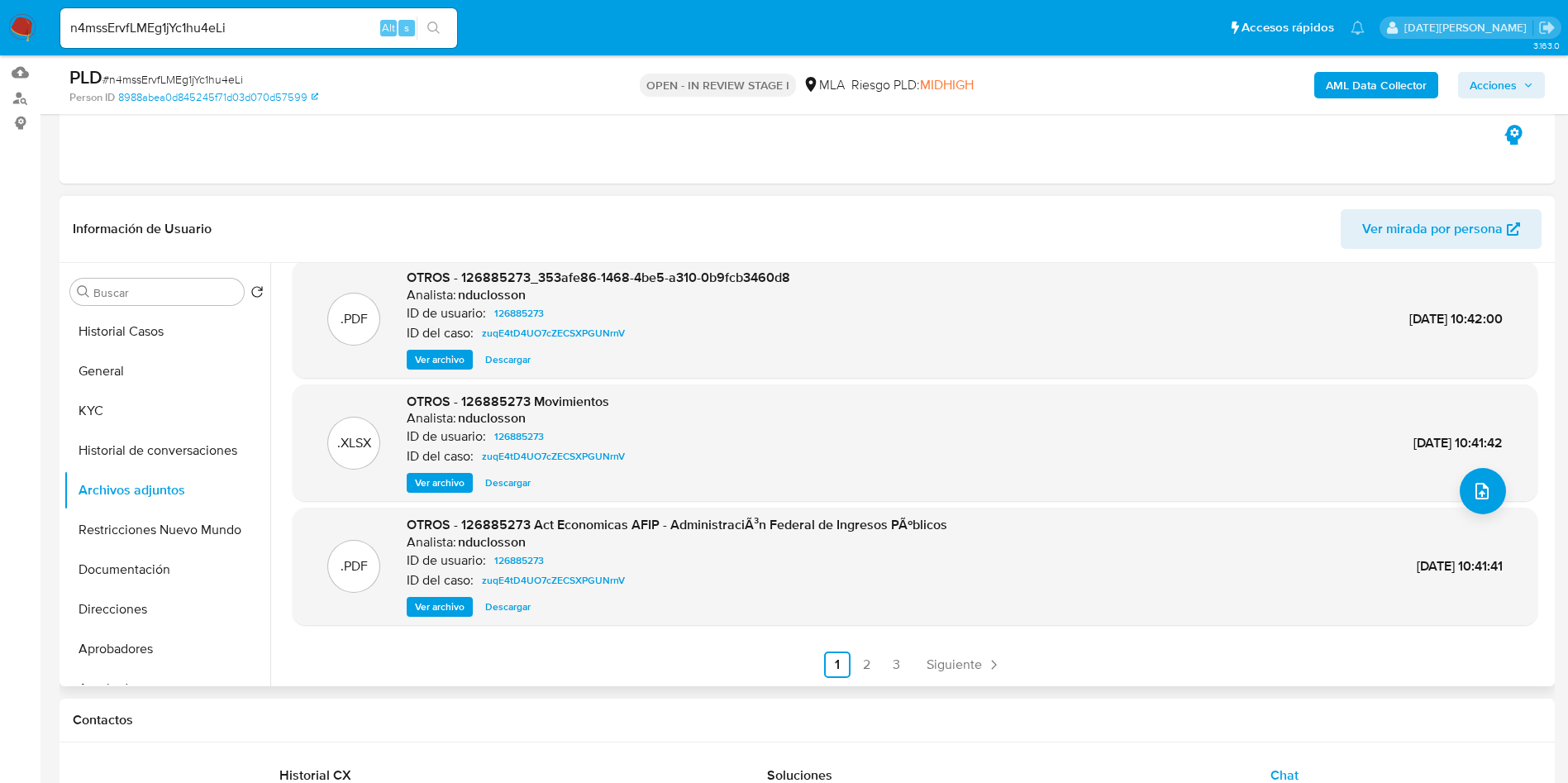
scroll to position [248, 0]
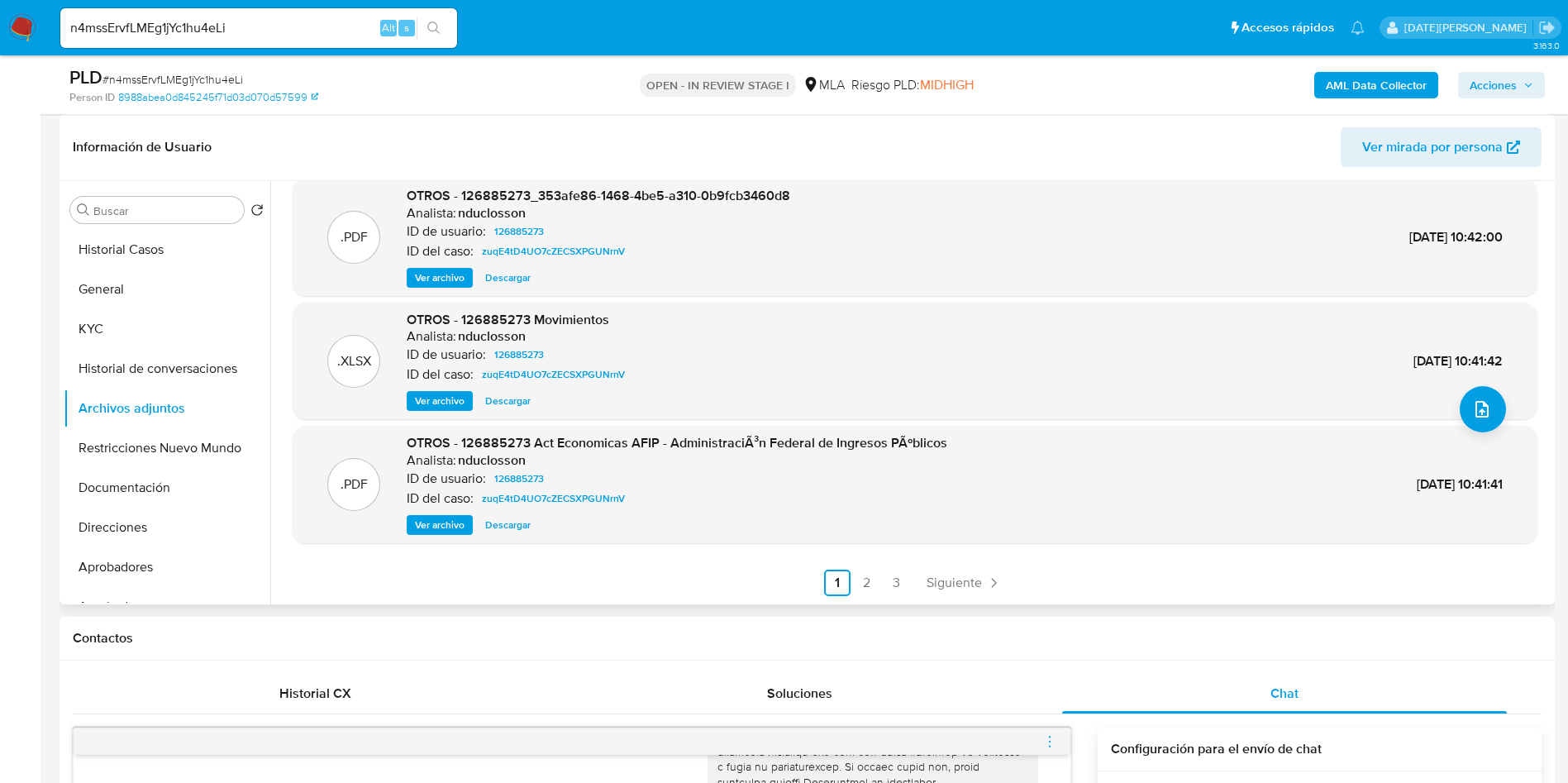
click at [424, 526] on span "Ver archivo" at bounding box center [439, 525] width 50 height 17
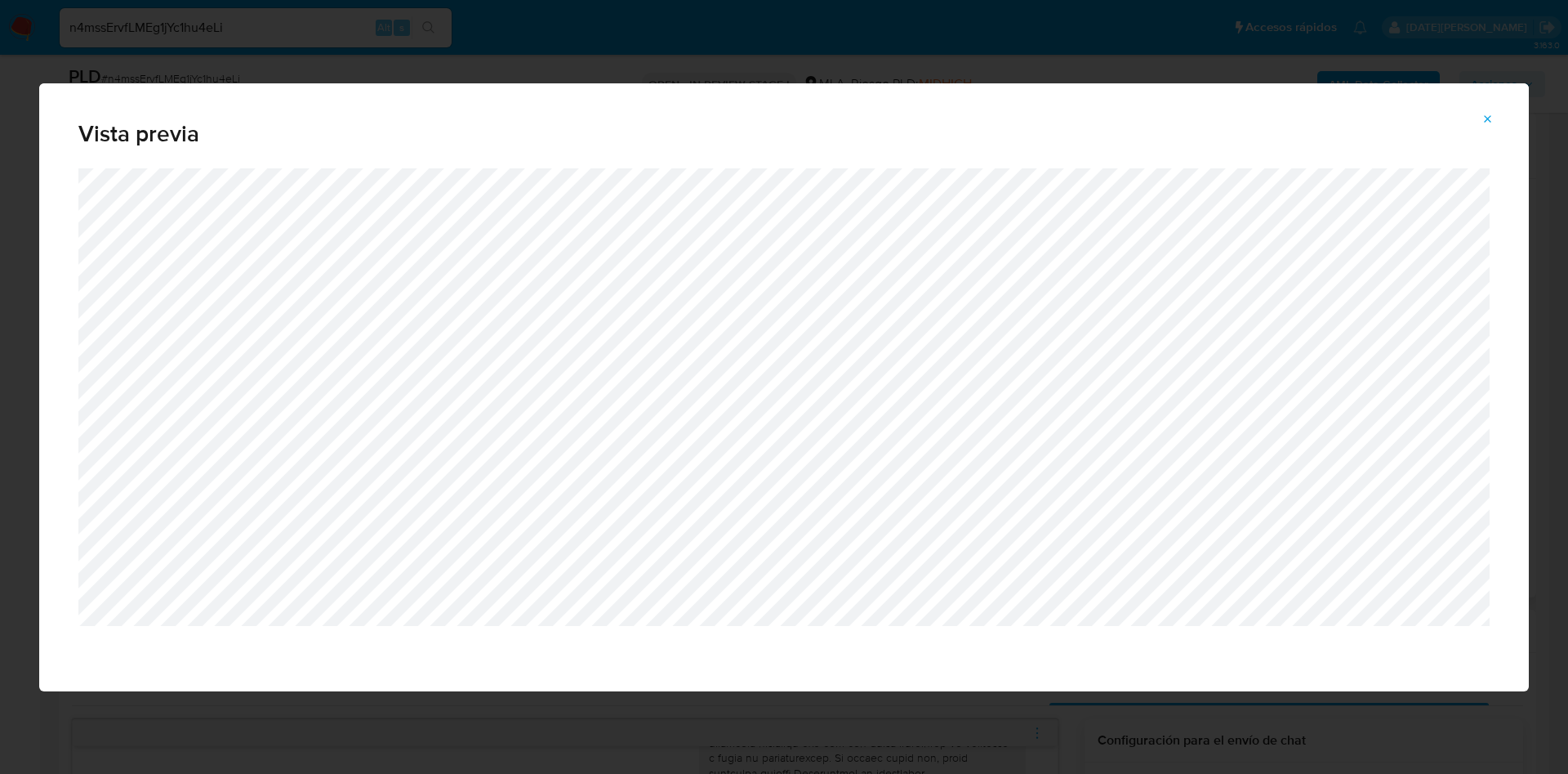
click at [1483, 123] on icon "Attachment preview" at bounding box center [1488, 120] width 13 height 13
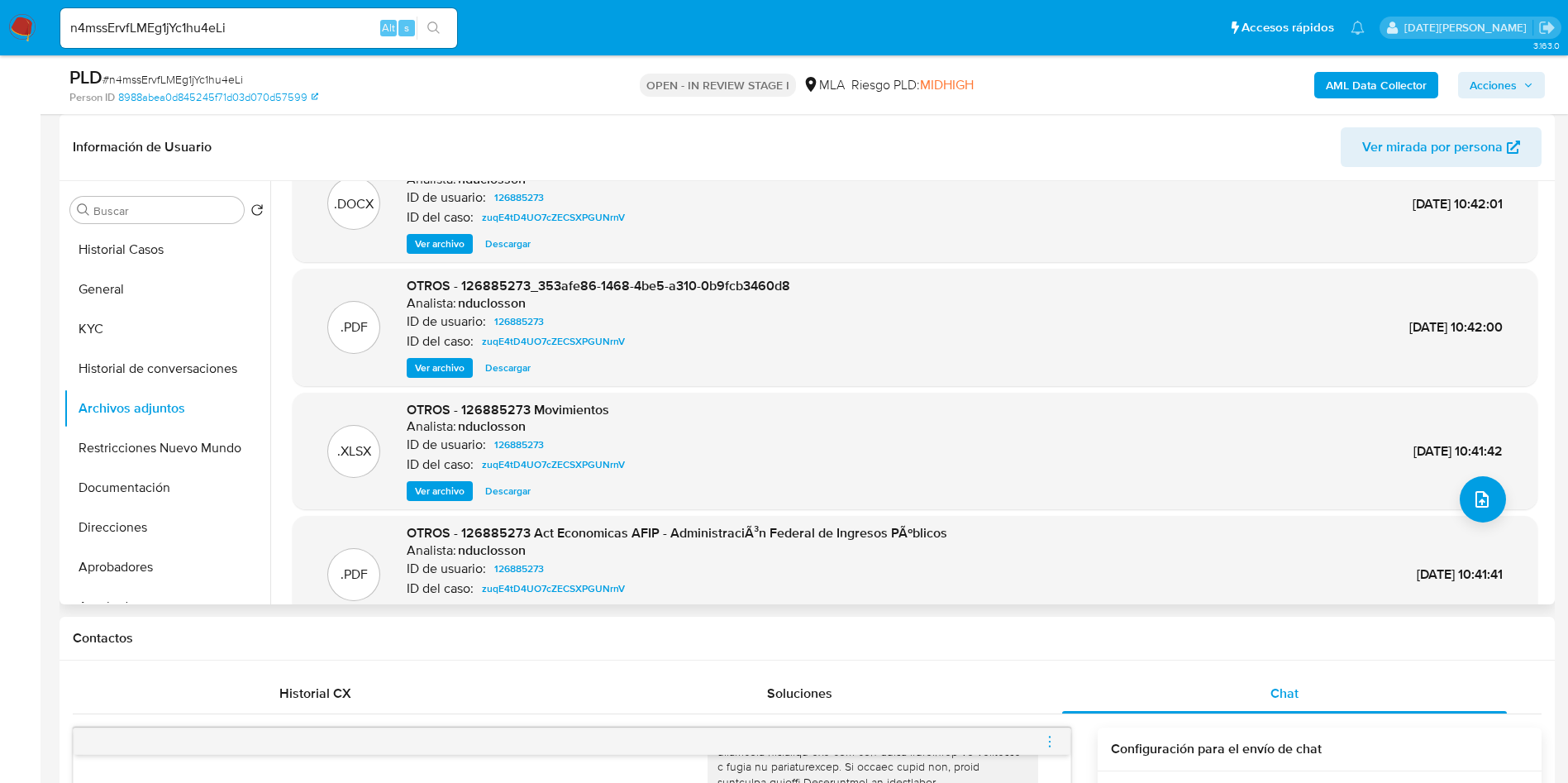
scroll to position [15, 0]
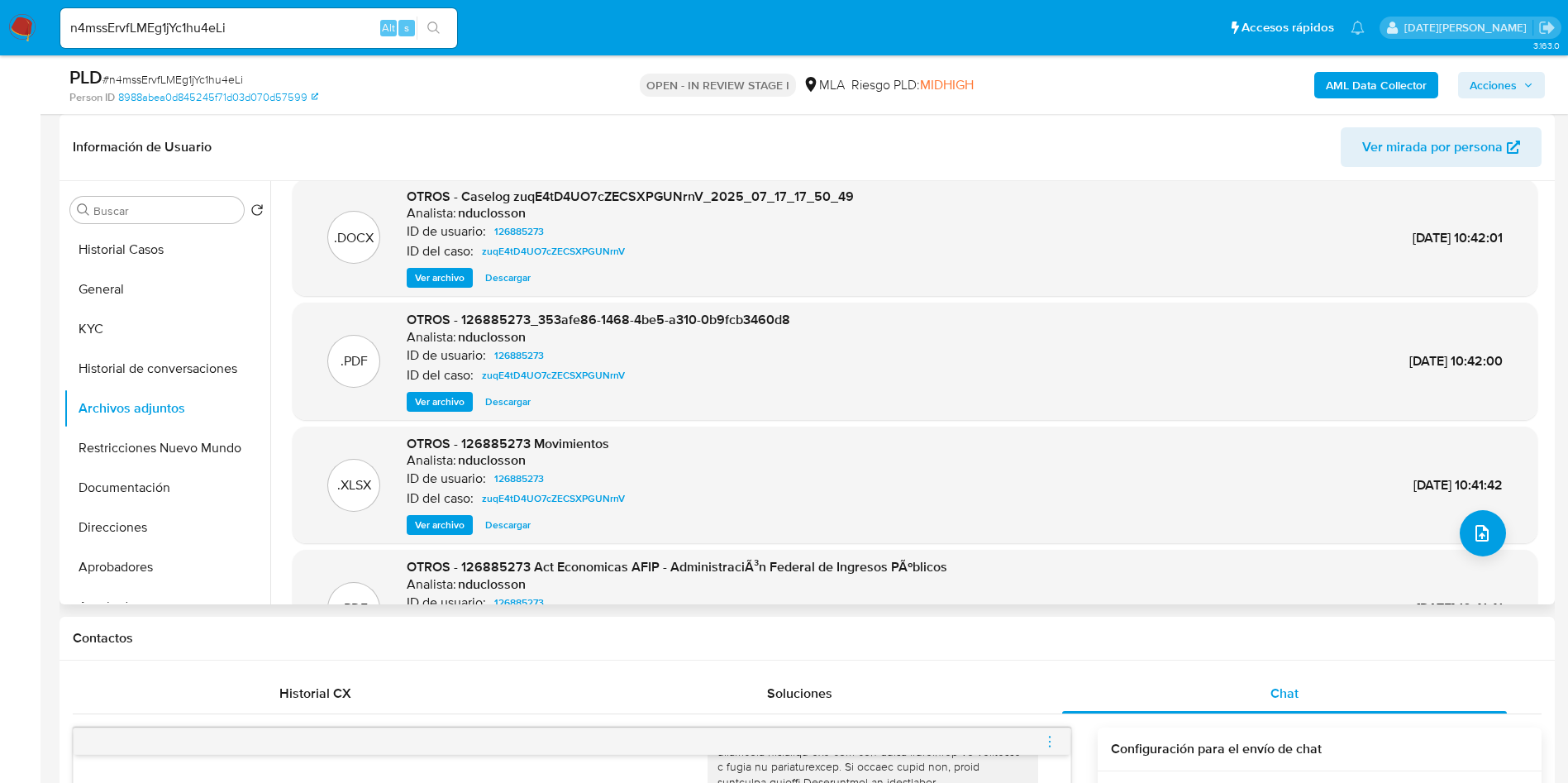
click at [443, 402] on span "Ver archivo" at bounding box center [439, 402] width 50 height 17
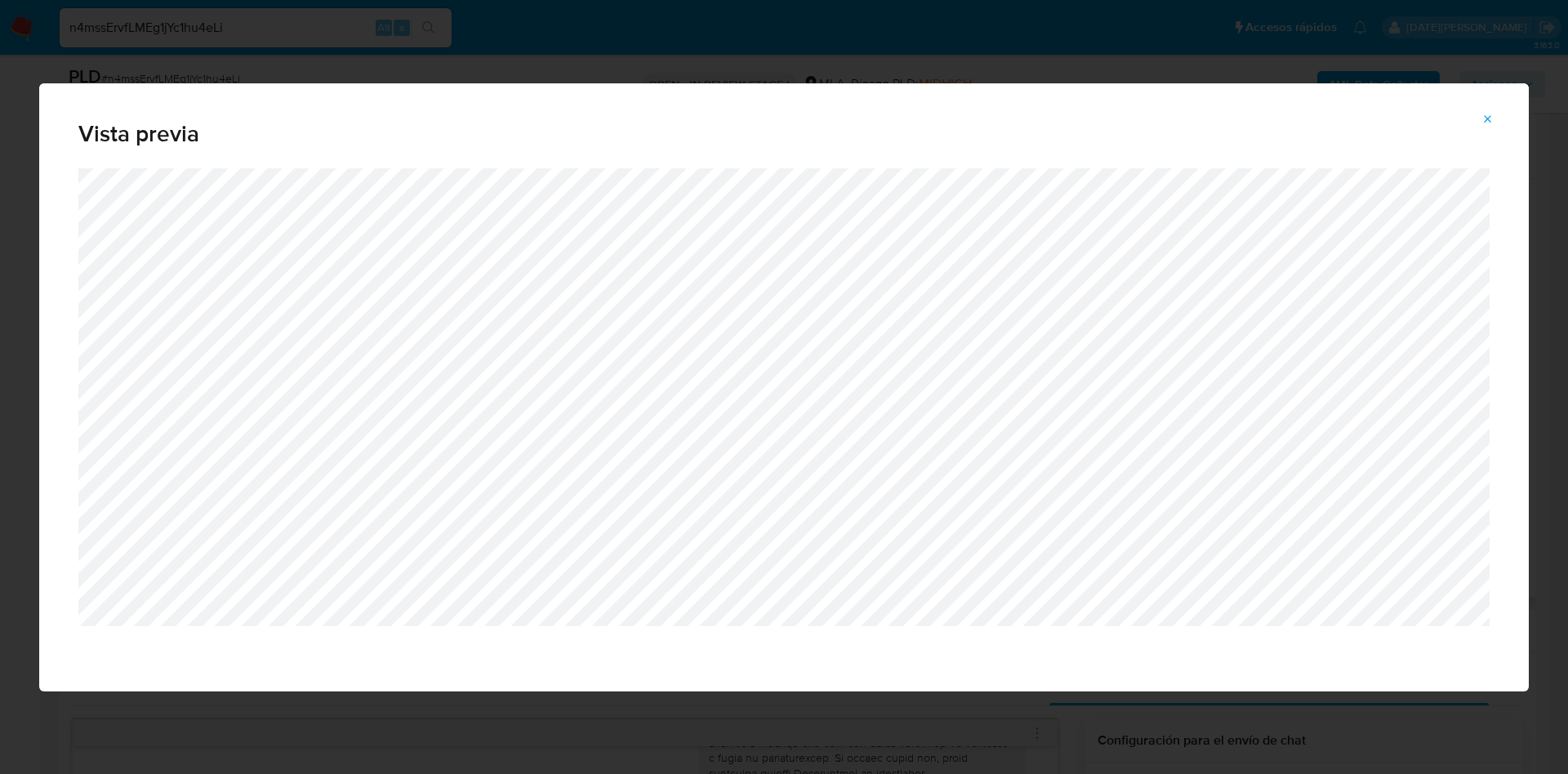
click at [1492, 126] on span "Attachment preview" at bounding box center [1488, 120] width 13 height 23
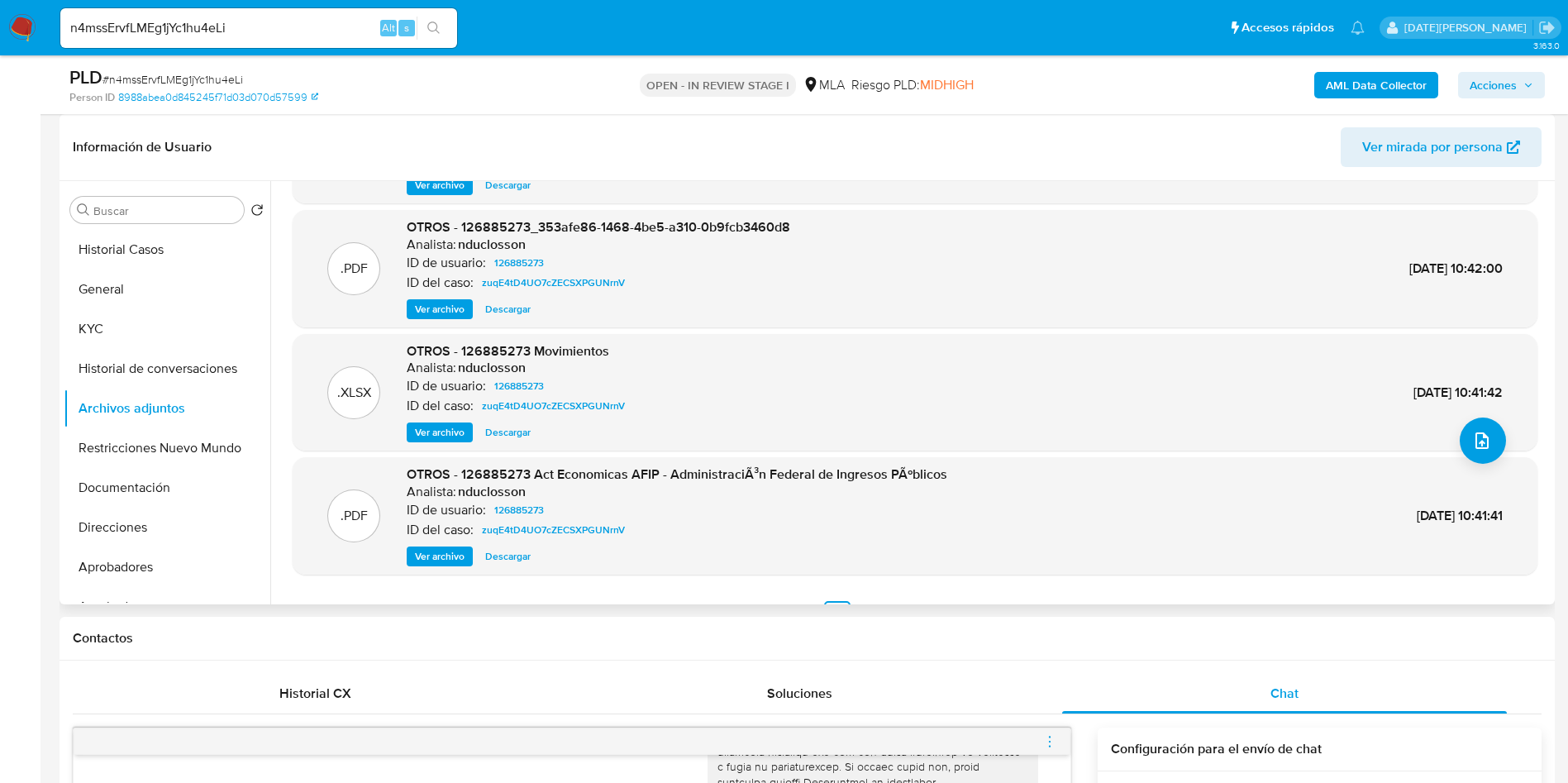
scroll to position [139, 0]
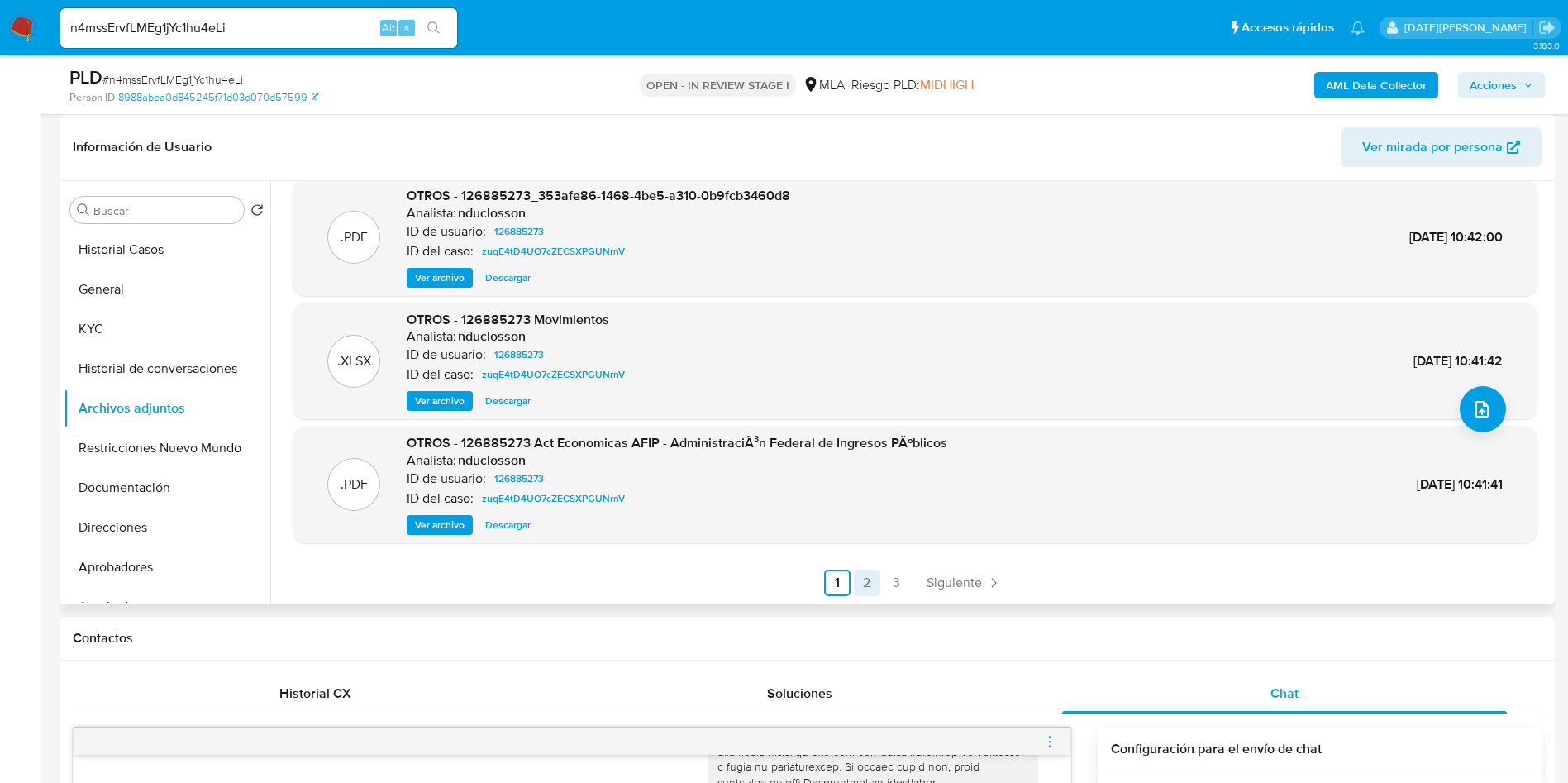
click at [861, 587] on link "2" at bounding box center [866, 582] width 26 height 26
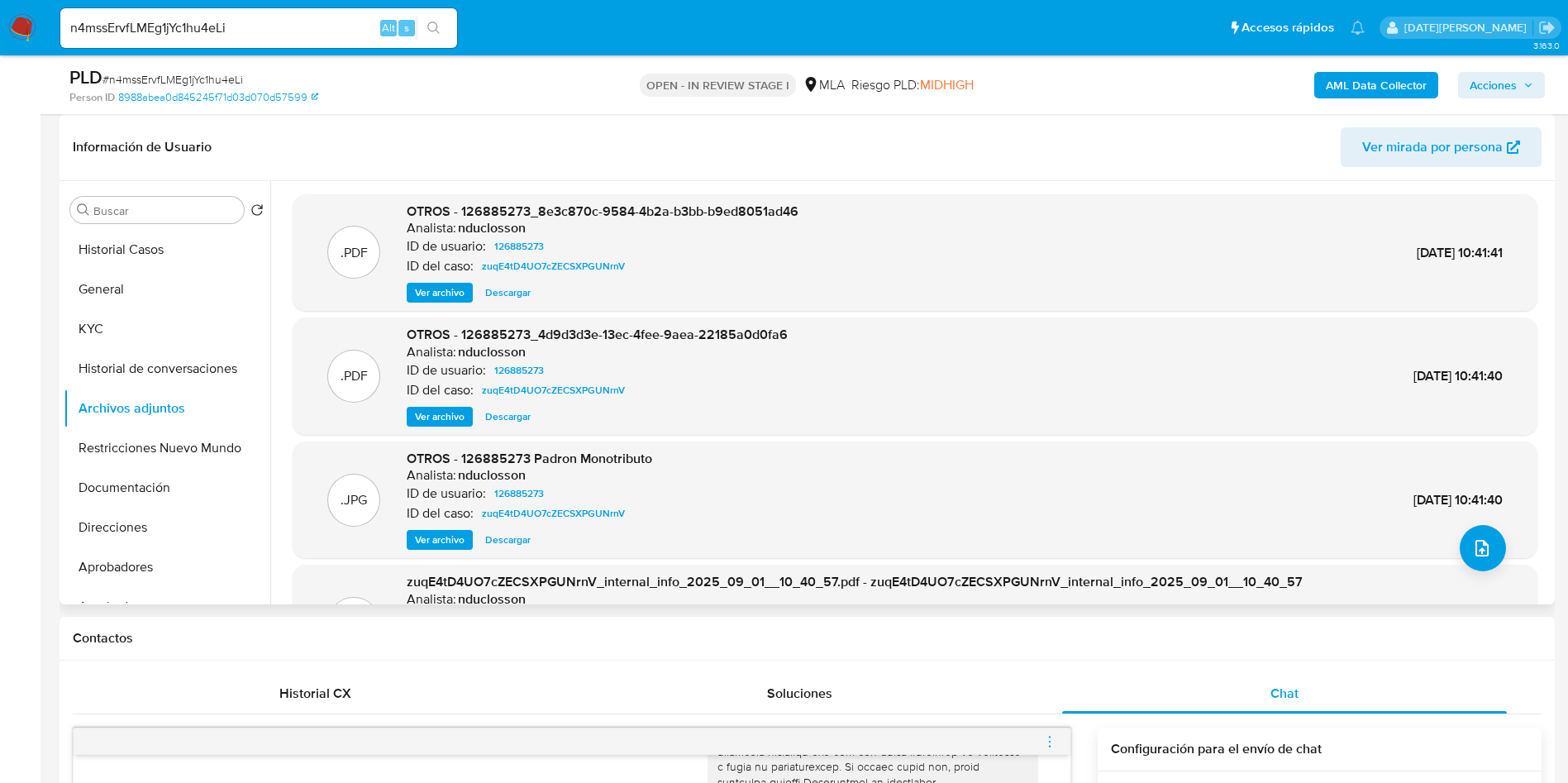
click at [448, 290] on span "Ver archivo" at bounding box center [439, 293] width 50 height 17
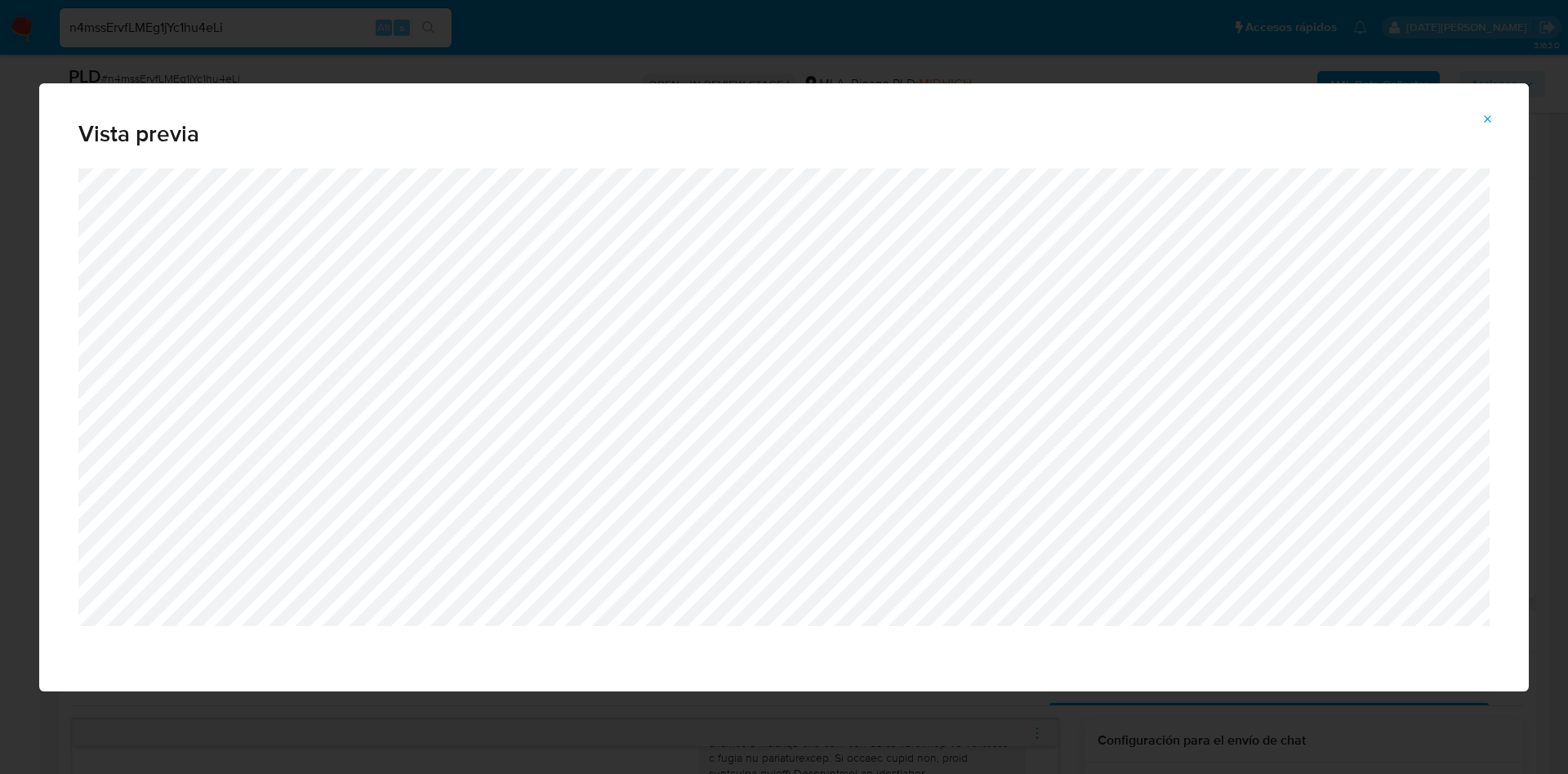
click at [1493, 115] on icon "Attachment preview" at bounding box center [1488, 120] width 13 height 13
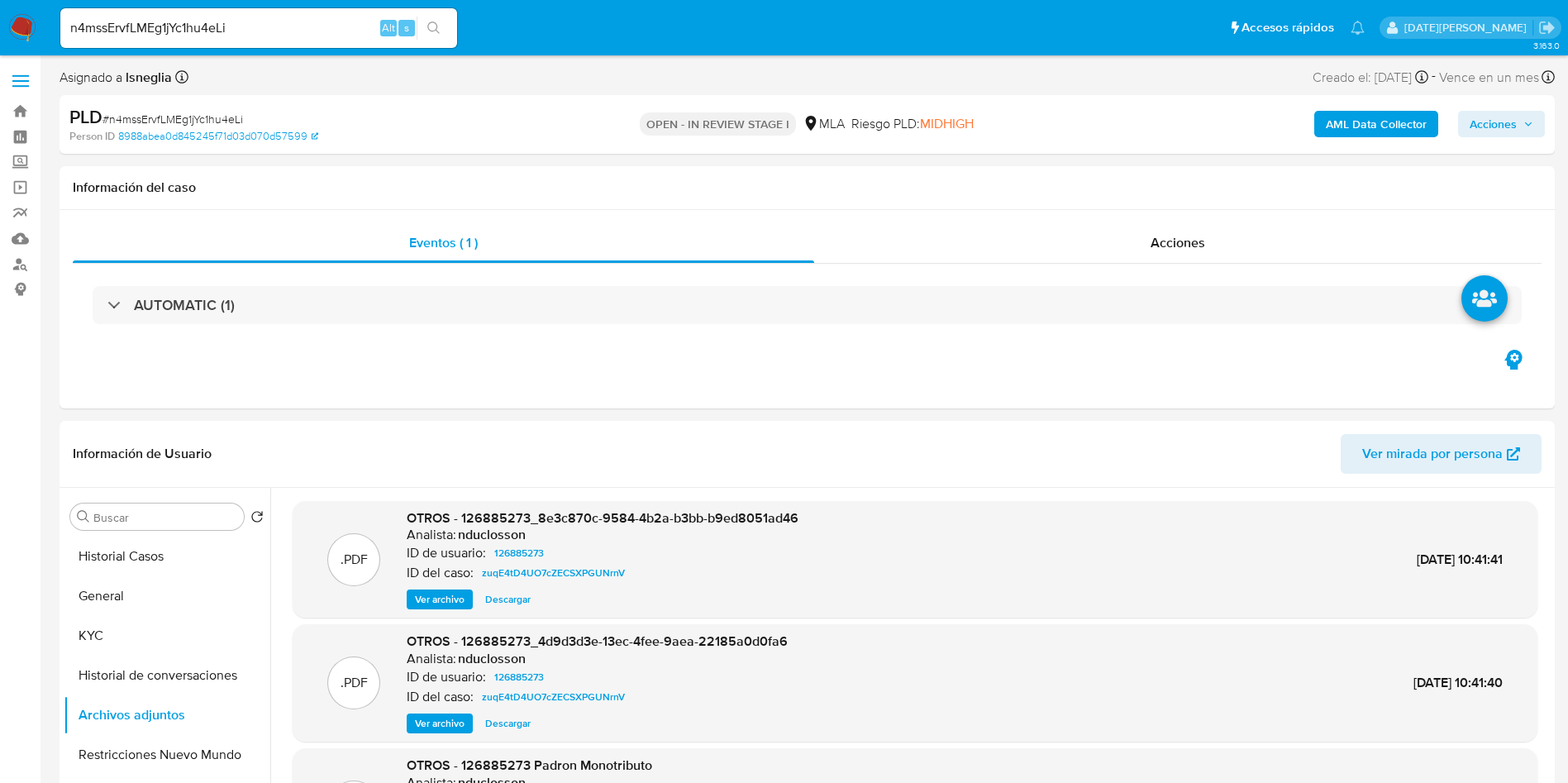
click at [443, 600] on span "Ver archivo" at bounding box center [439, 600] width 50 height 17
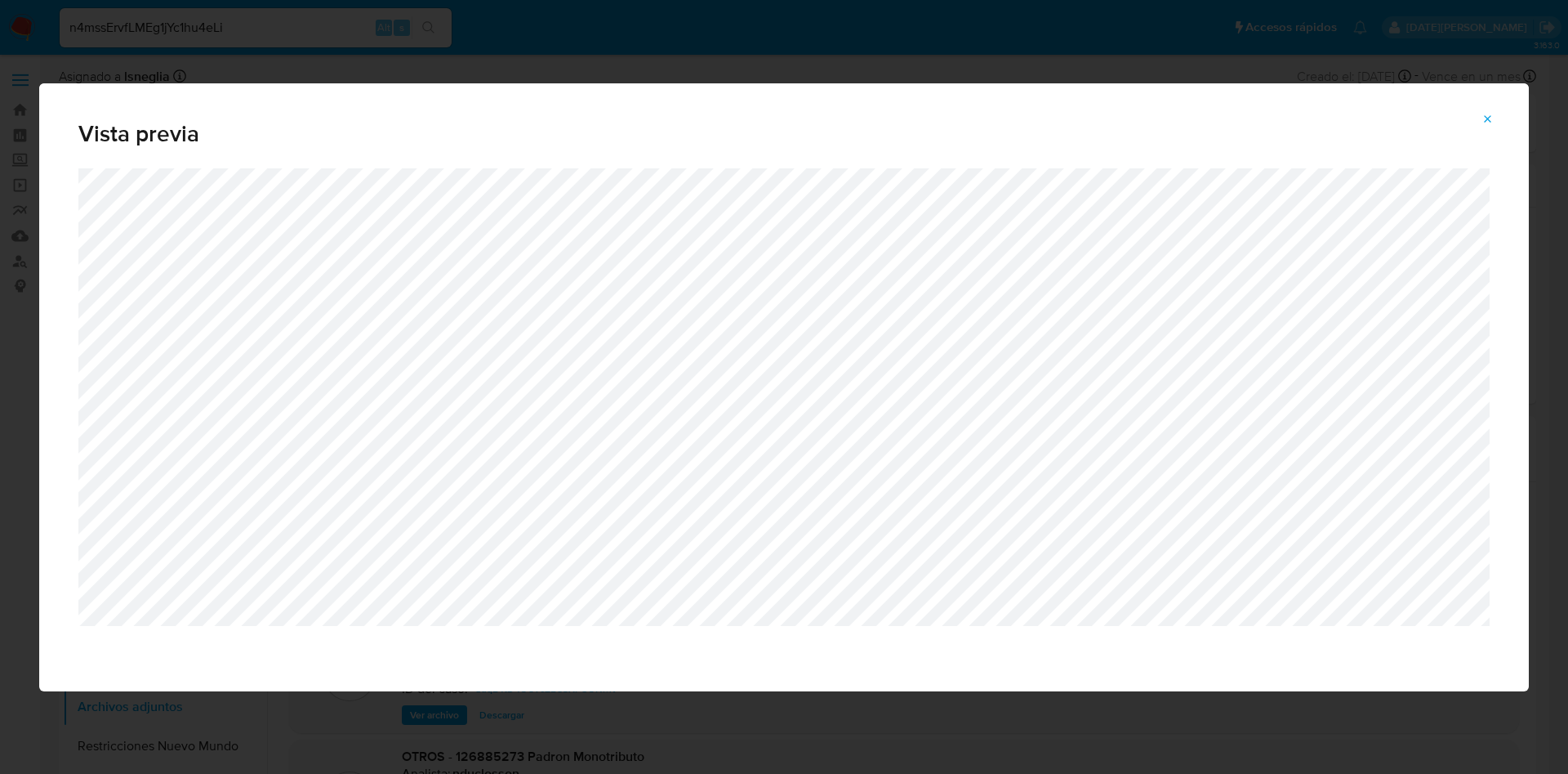
click at [1492, 119] on icon "Attachment preview" at bounding box center [1488, 120] width 13 height 13
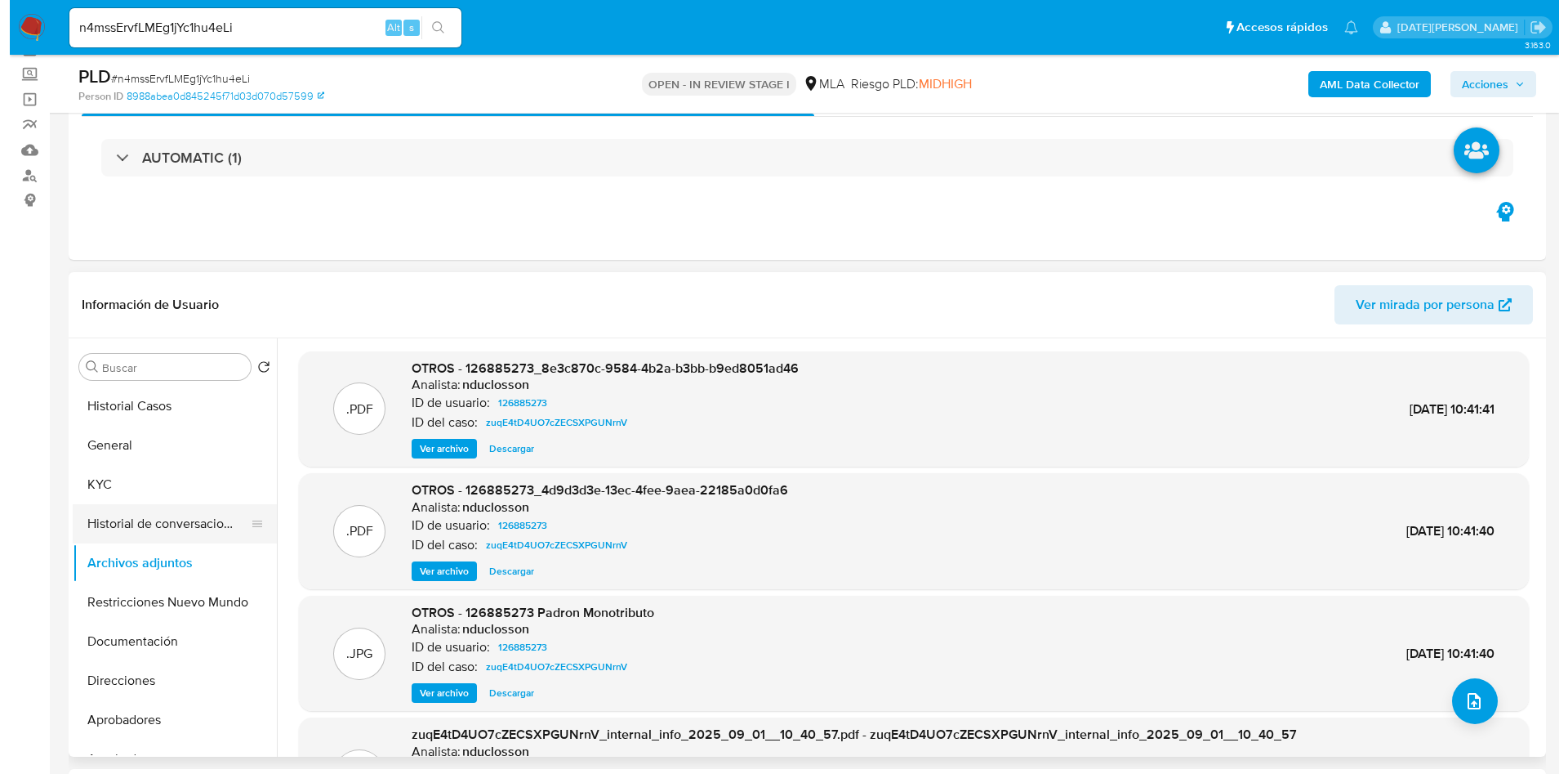
scroll to position [122, 0]
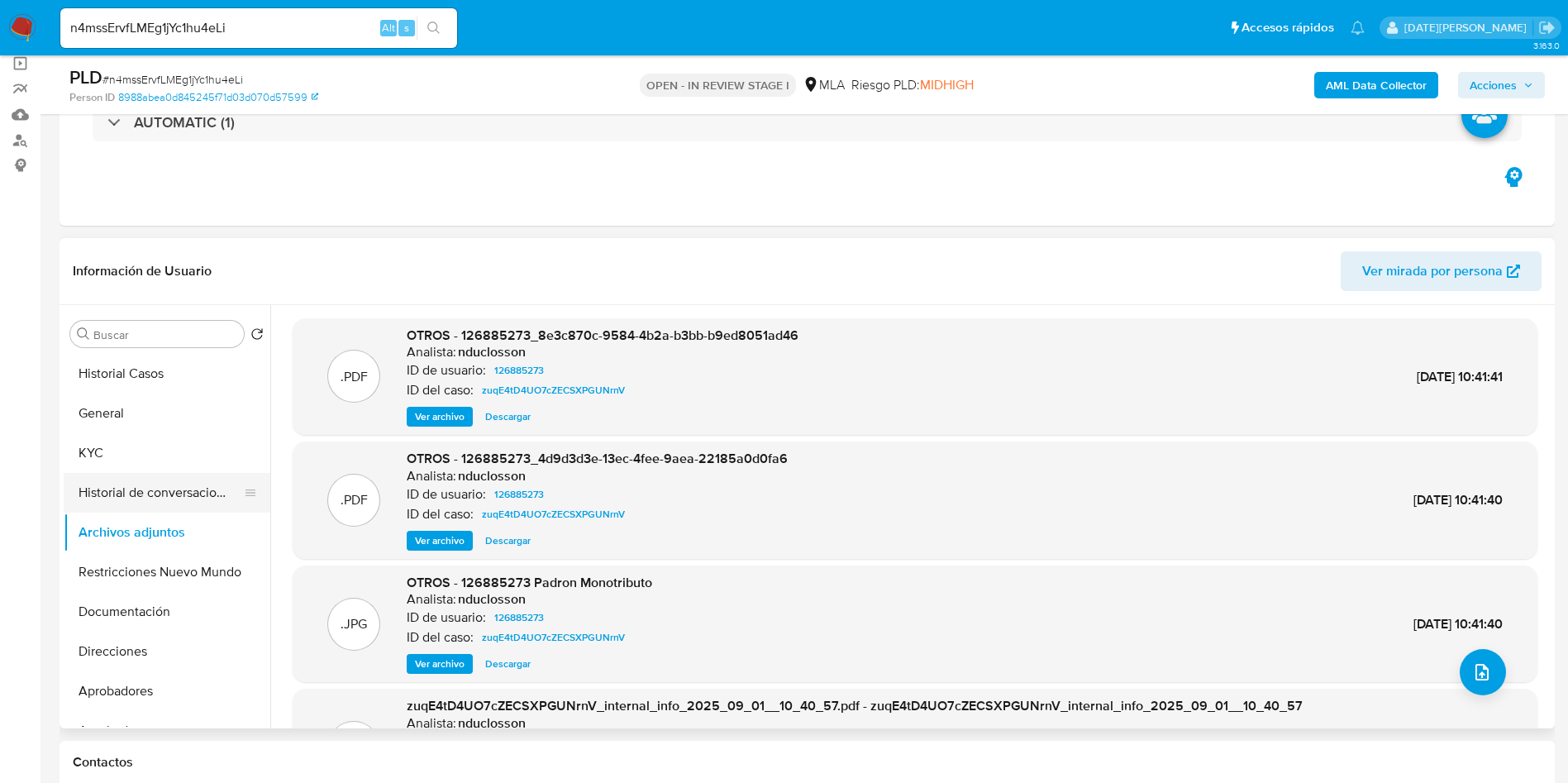
click at [103, 486] on button "Historial de conversaciones" at bounding box center [161, 492] width 193 height 40
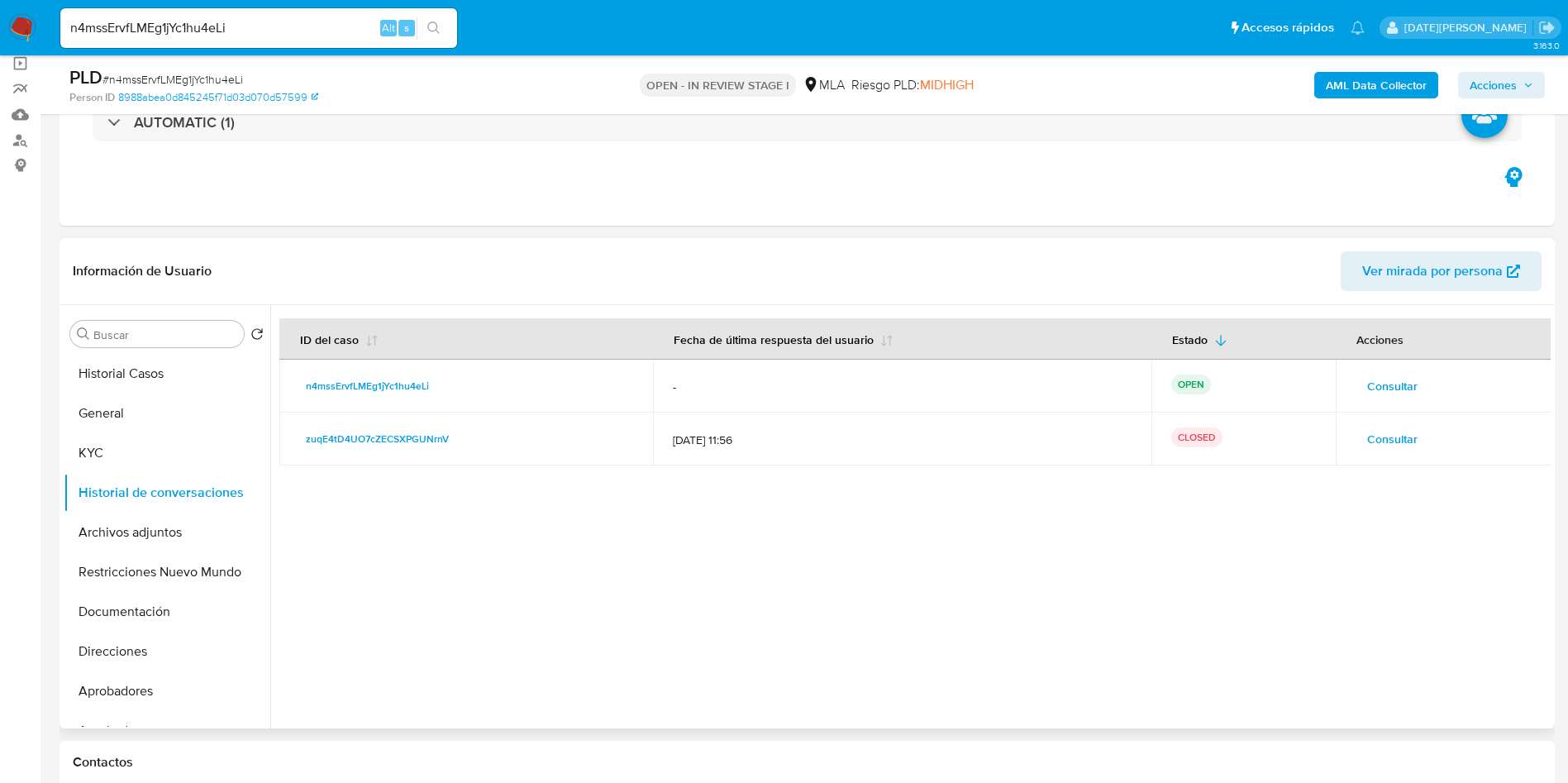
click at [1393, 430] on span "Consultar" at bounding box center [1392, 439] width 50 height 24
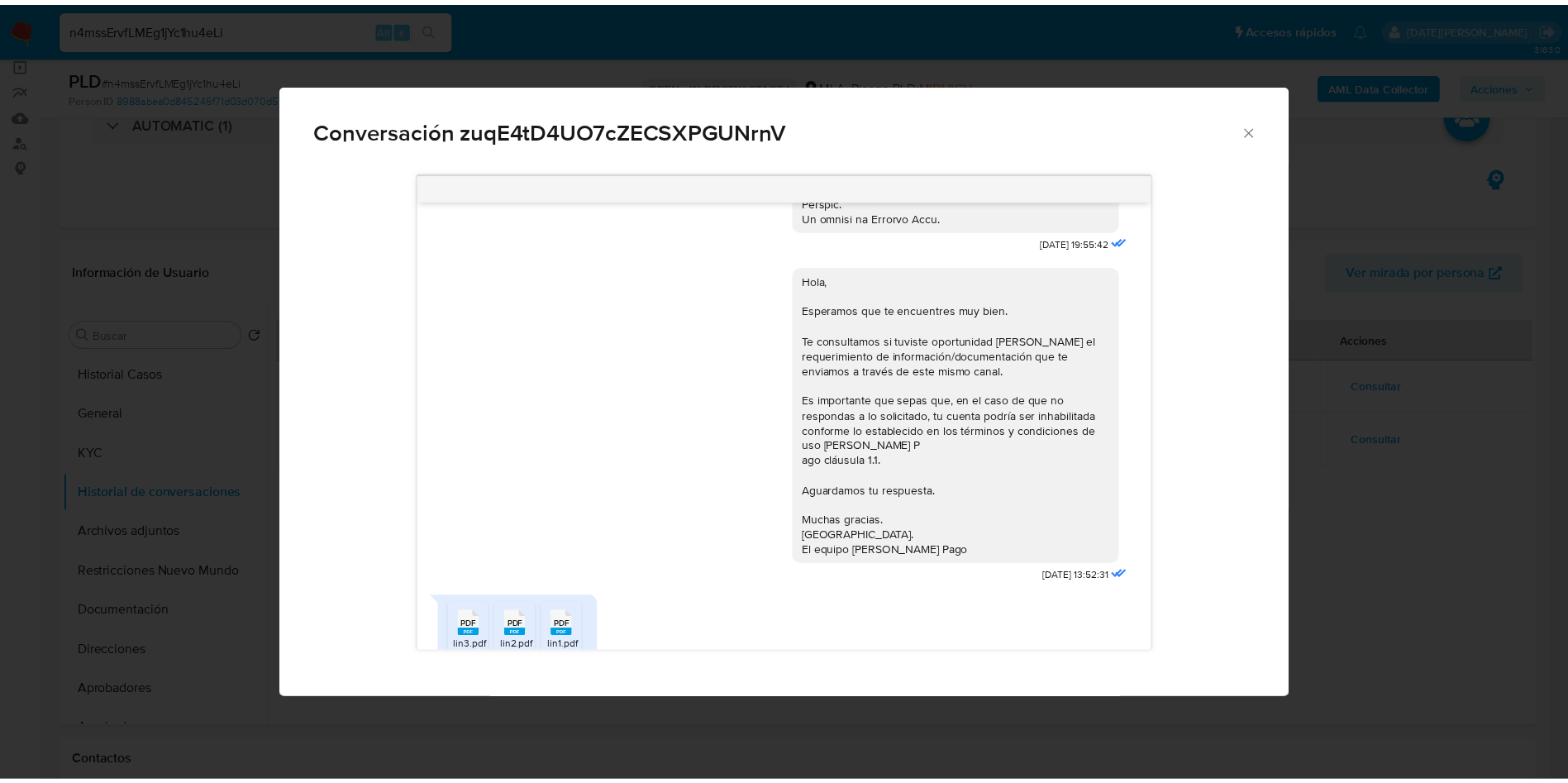
scroll to position [0, 0]
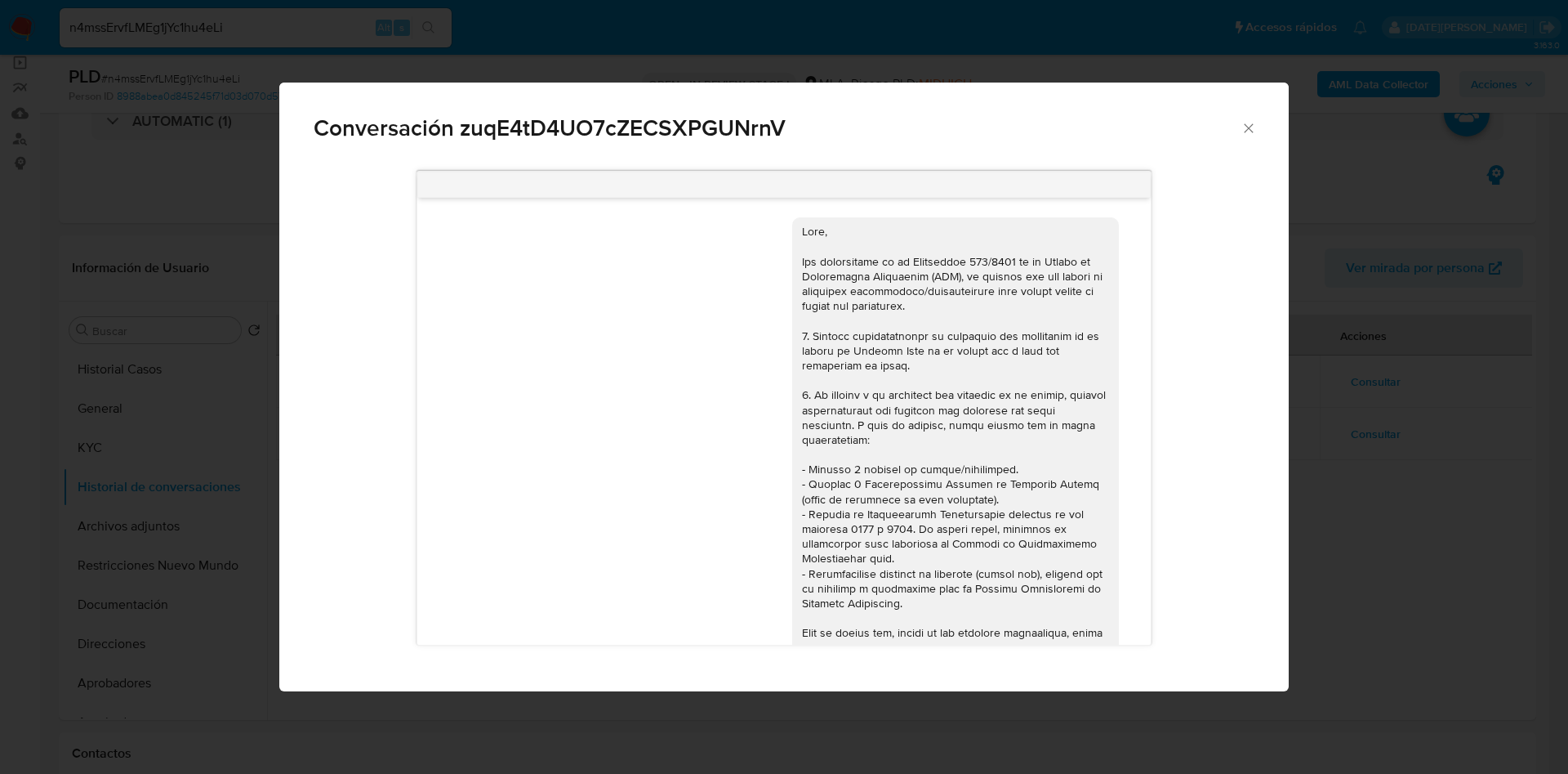
click at [1247, 127] on icon "Cerrar" at bounding box center [1249, 128] width 17 height 17
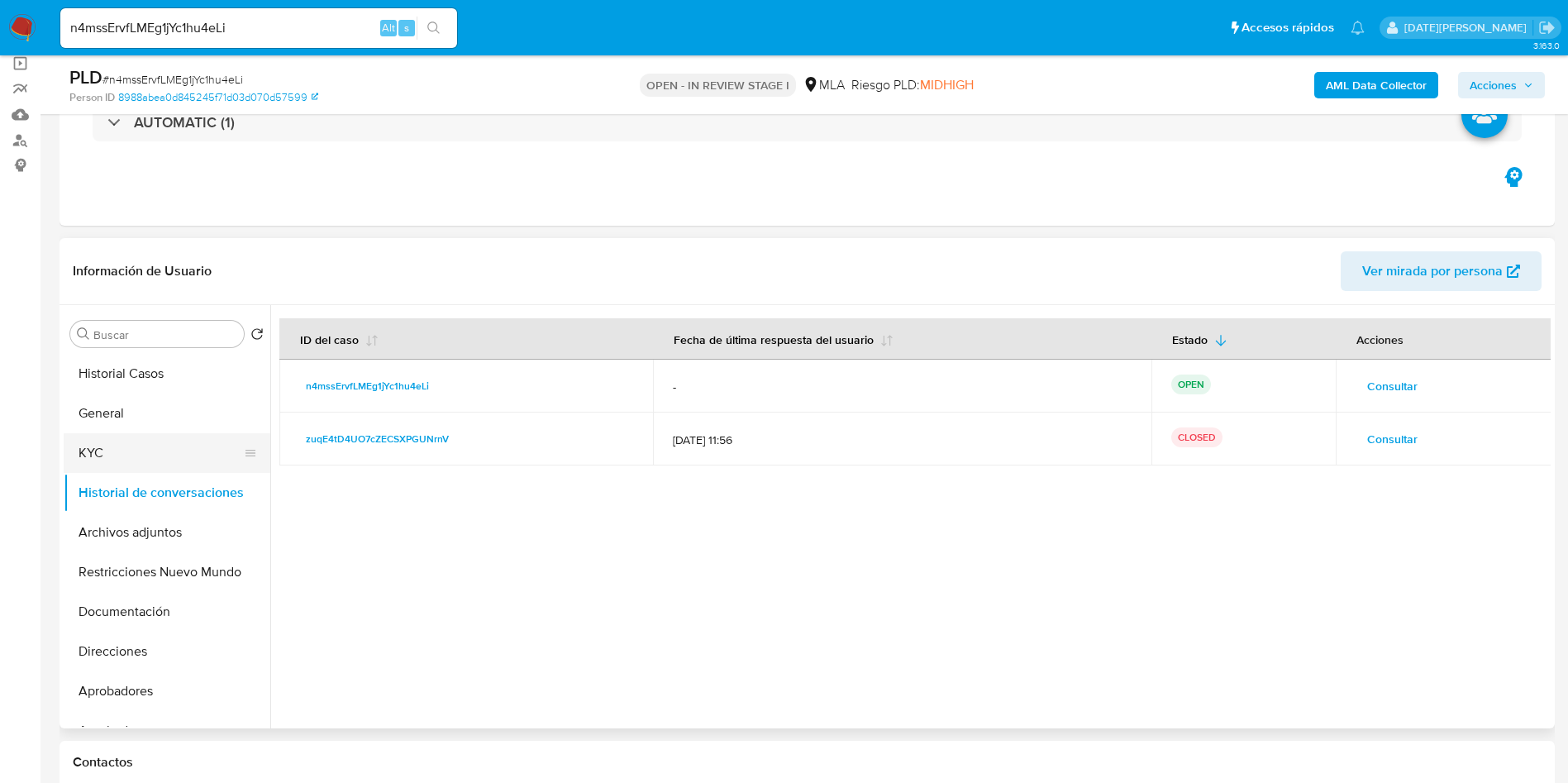
click at [116, 449] on button "KYC" at bounding box center [161, 452] width 193 height 40
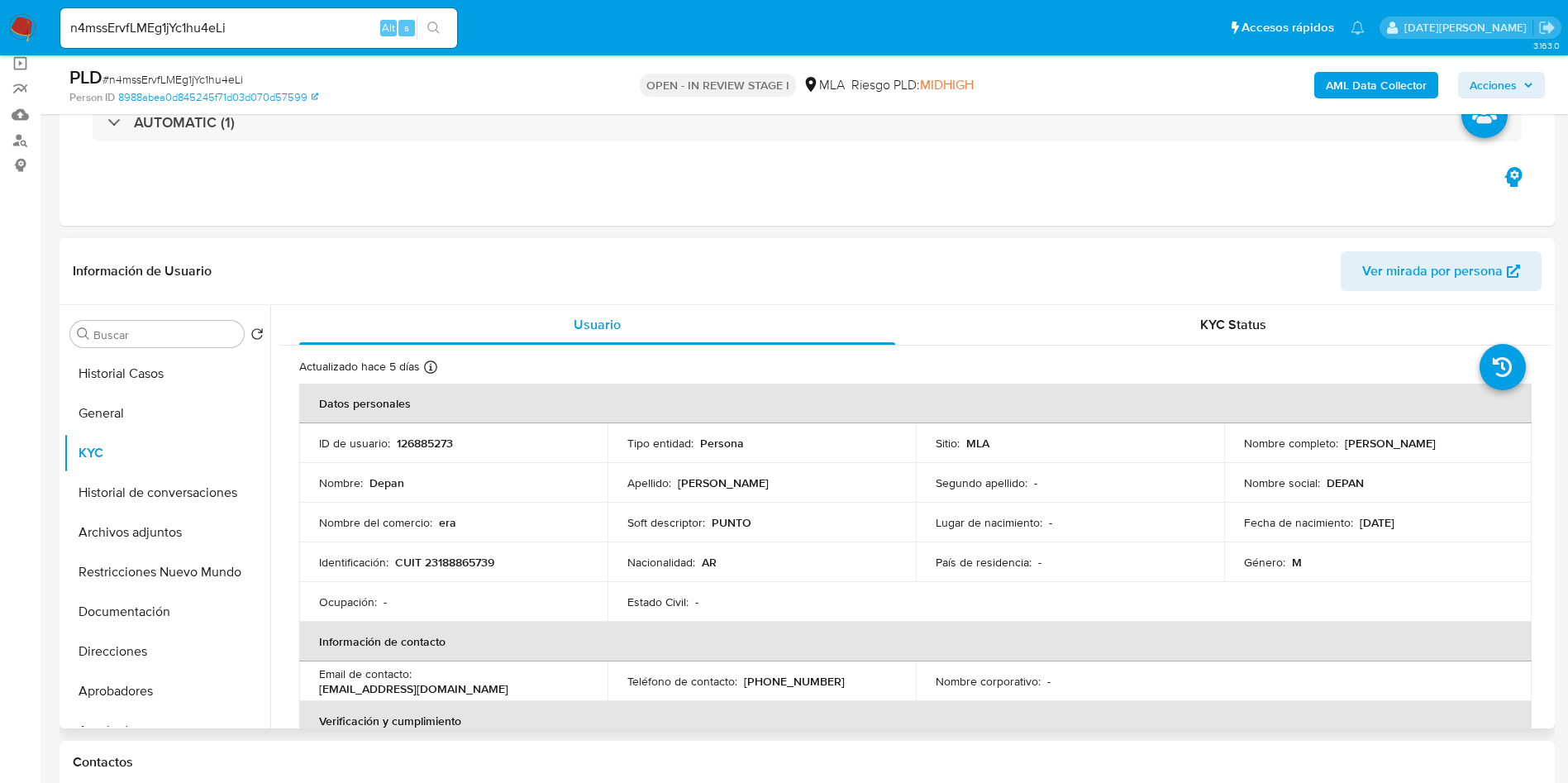
click at [467, 569] on p "CUIT 23188865739" at bounding box center [445, 562] width 99 height 15
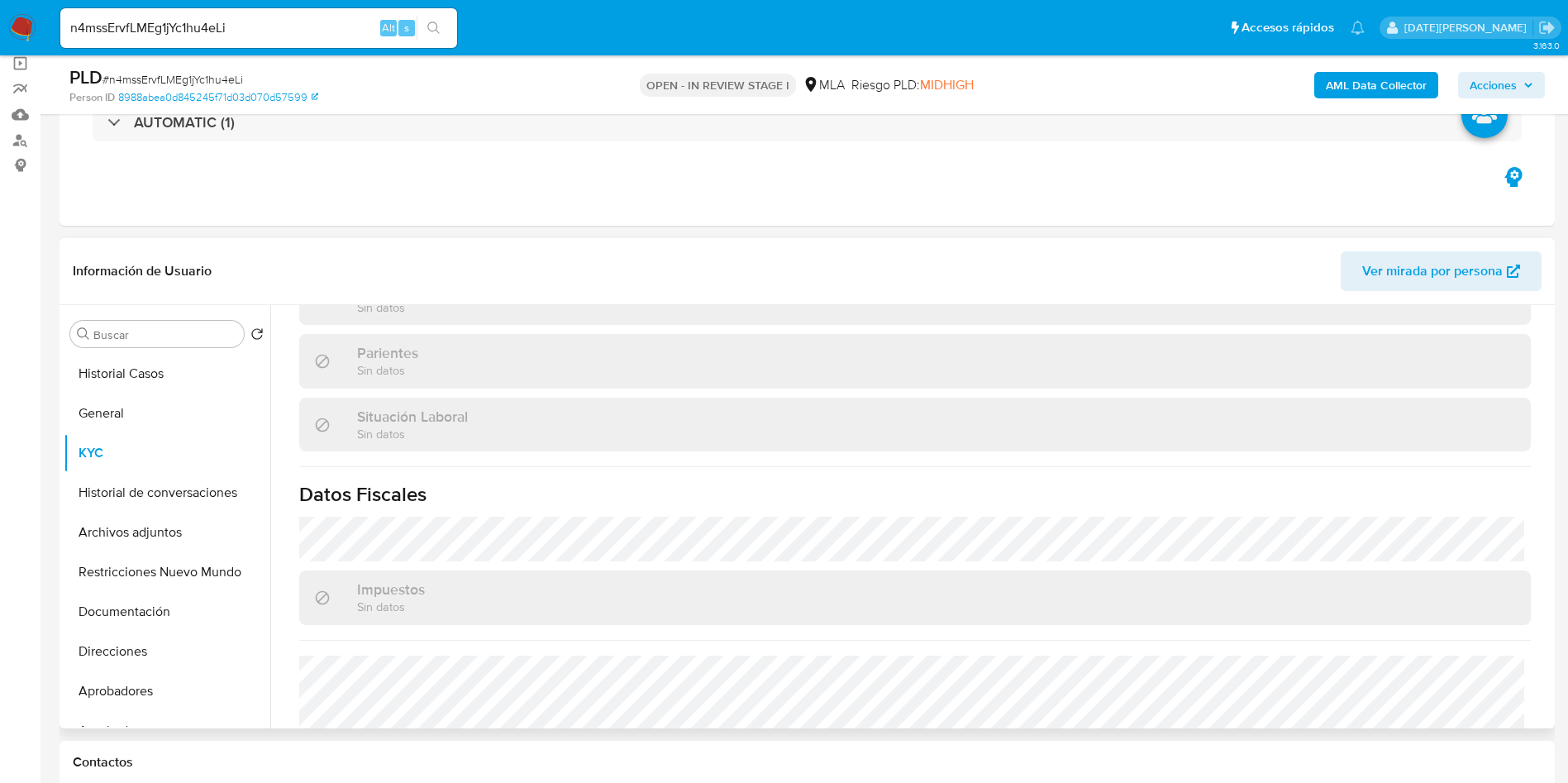
scroll to position [912, 0]
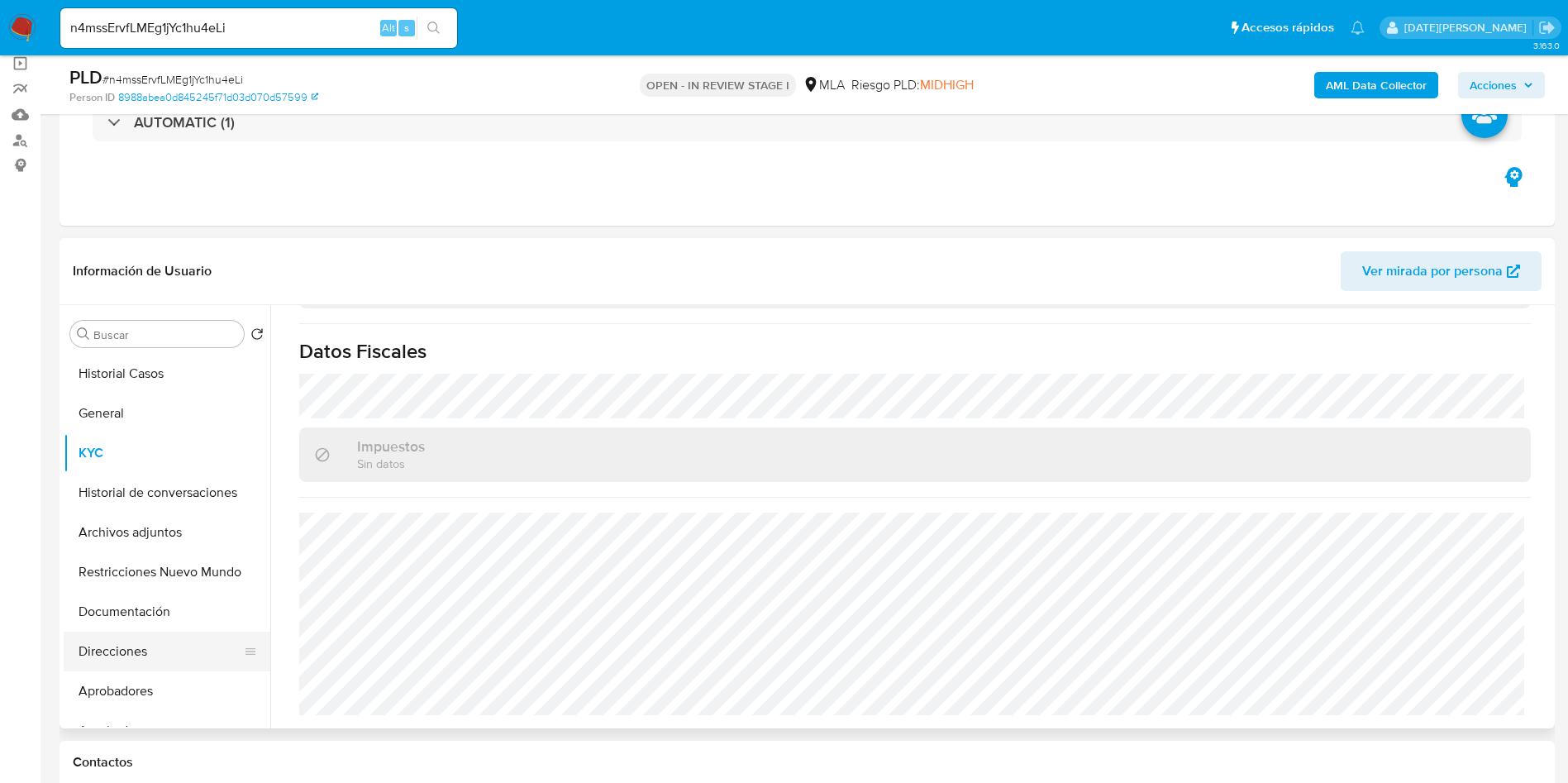
click at [147, 647] on button "Direcciones" at bounding box center [161, 651] width 193 height 40
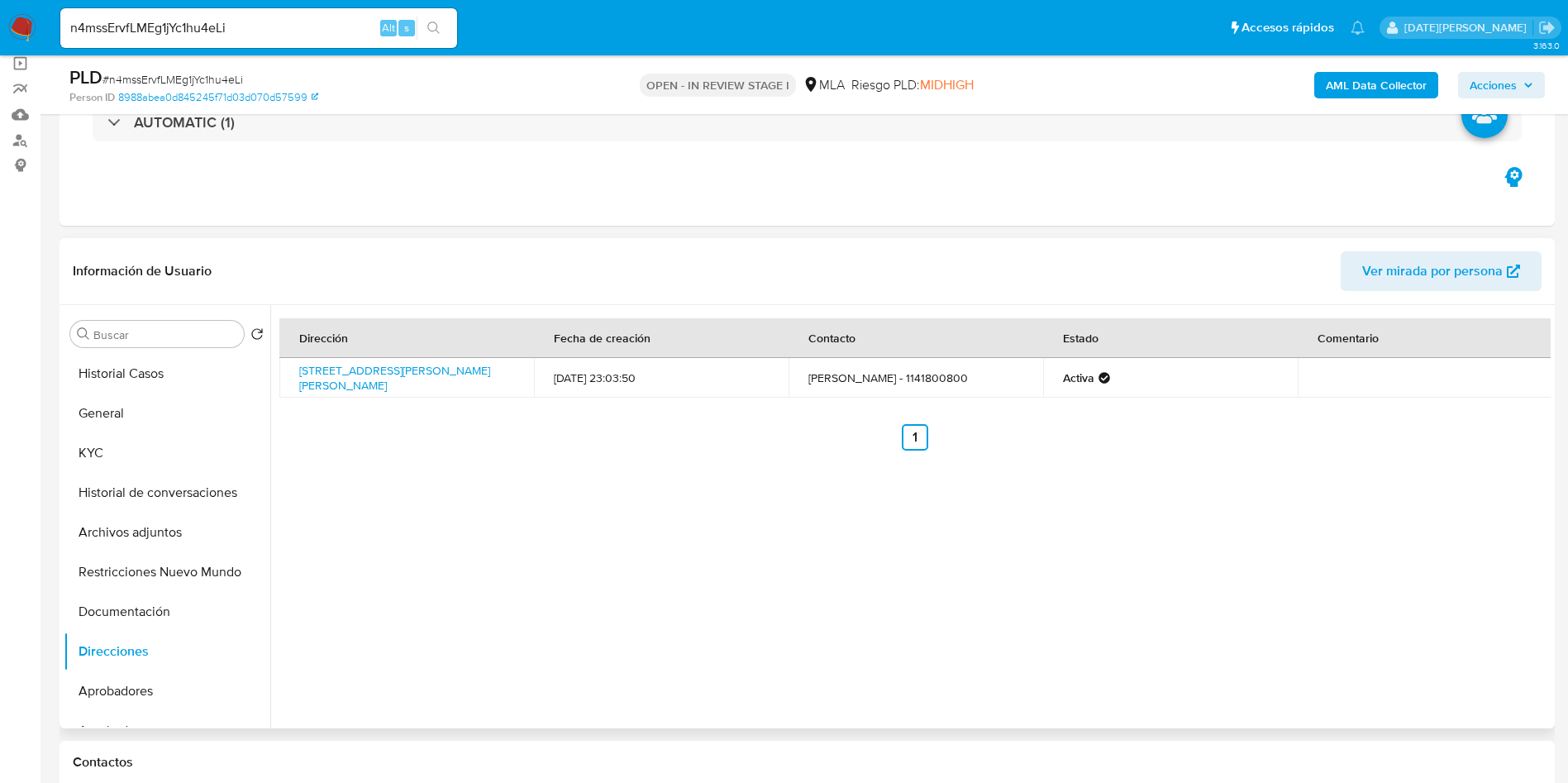
click at [1462, 273] on span "Ver mirada por persona" at bounding box center [1433, 271] width 140 height 40
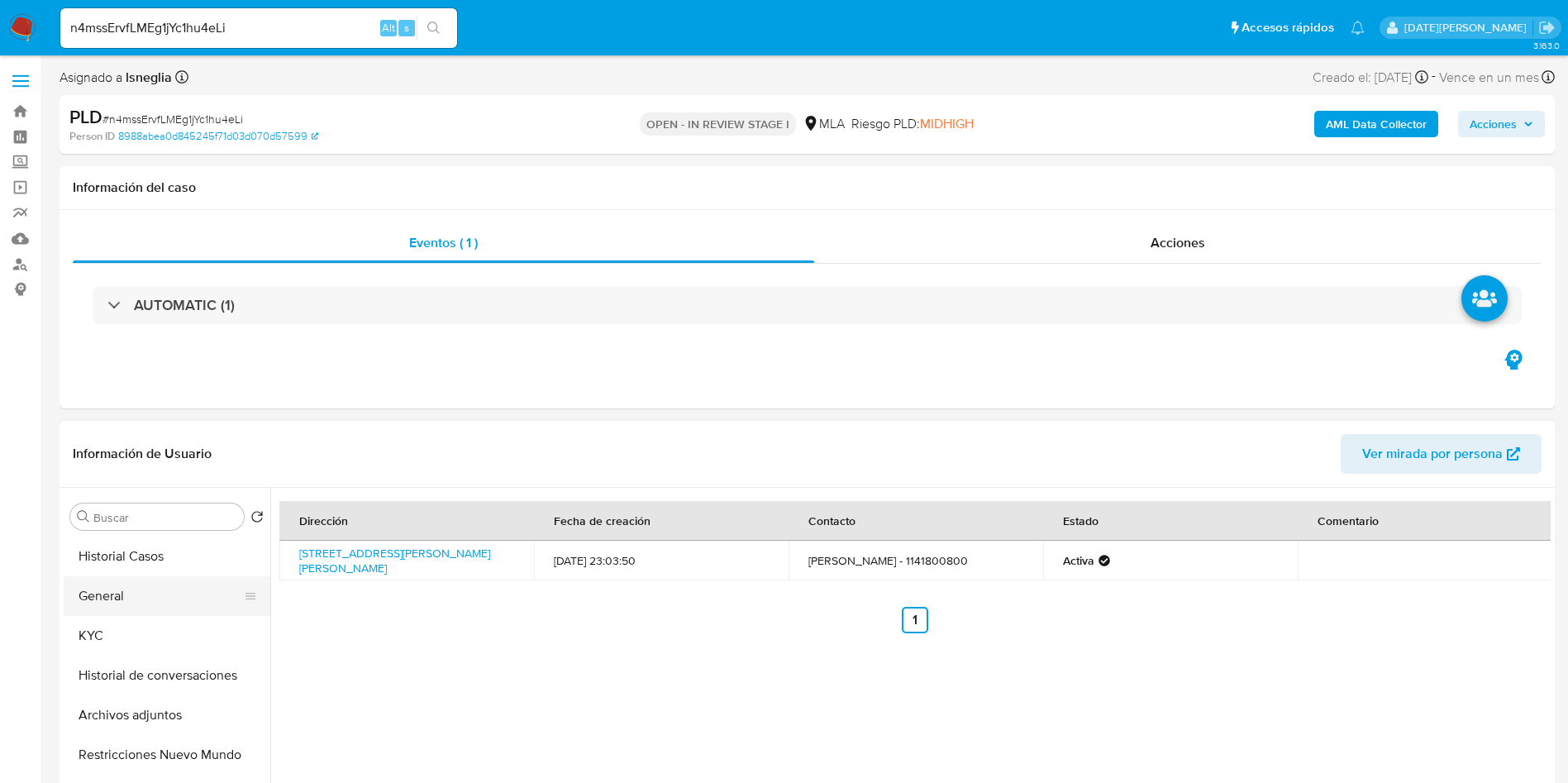
click at [118, 599] on button "General" at bounding box center [161, 595] width 193 height 40
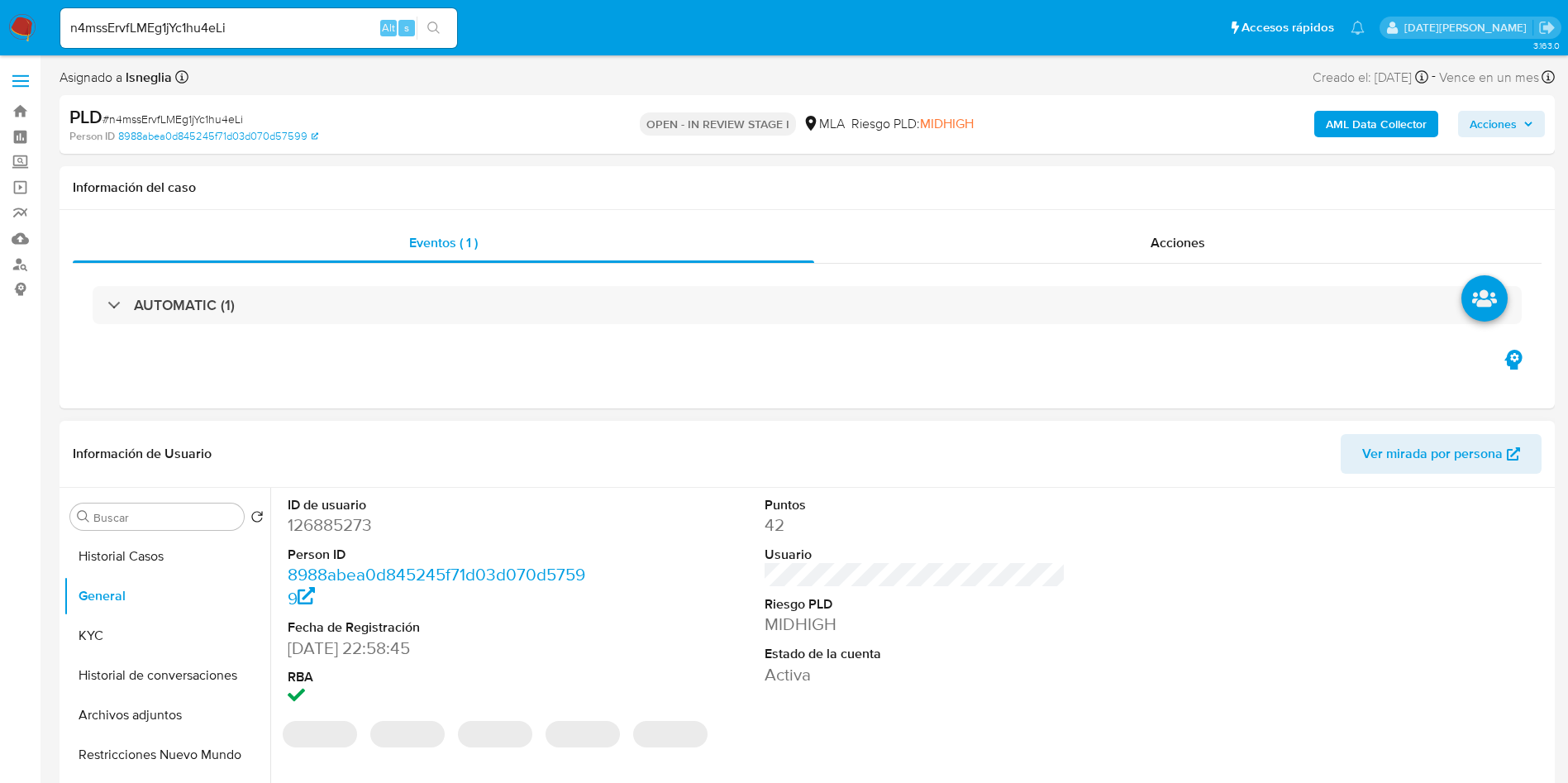
click at [357, 521] on dd "126885273" at bounding box center [438, 525] width 302 height 24
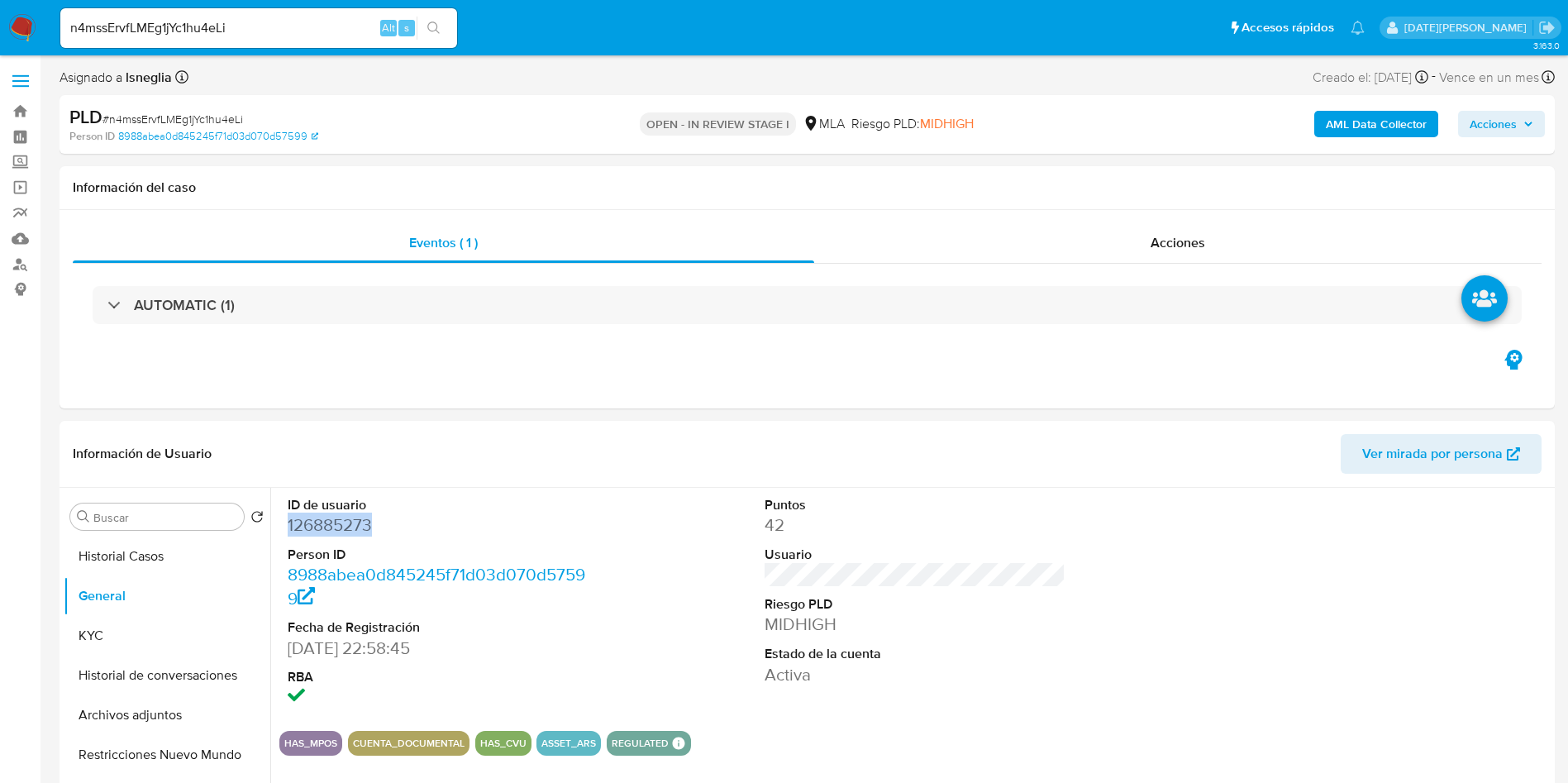
click at [258, 25] on input "n4mssErvfLMEg1jYc1hu4eLi" at bounding box center [259, 29] width 397 height 22
paste input "1UYpqFxjuRqm7MvHPLJB9uHy"
type input "1UYpqFxjuRqm7MvHPLJB9uHy"
click at [193, 28] on input "1UYpqFxjuRqm7MvHPLJB9uHy" at bounding box center [259, 29] width 397 height 22
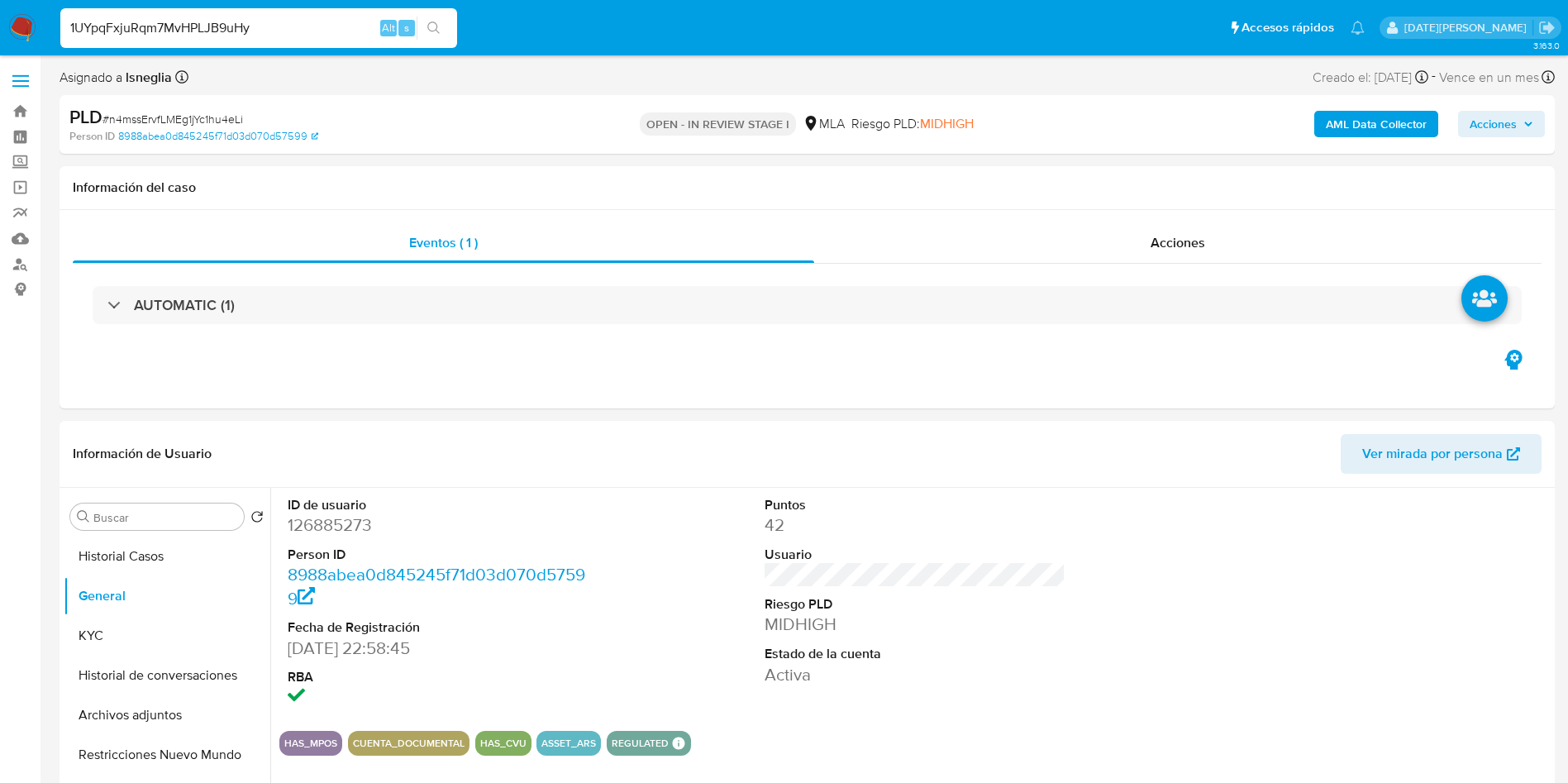
click at [193, 28] on input "1UYpqFxjuRqm7MvHPLJB9uHy" at bounding box center [259, 29] width 397 height 22
click at [432, 22] on icon "search-icon" at bounding box center [434, 29] width 13 height 13
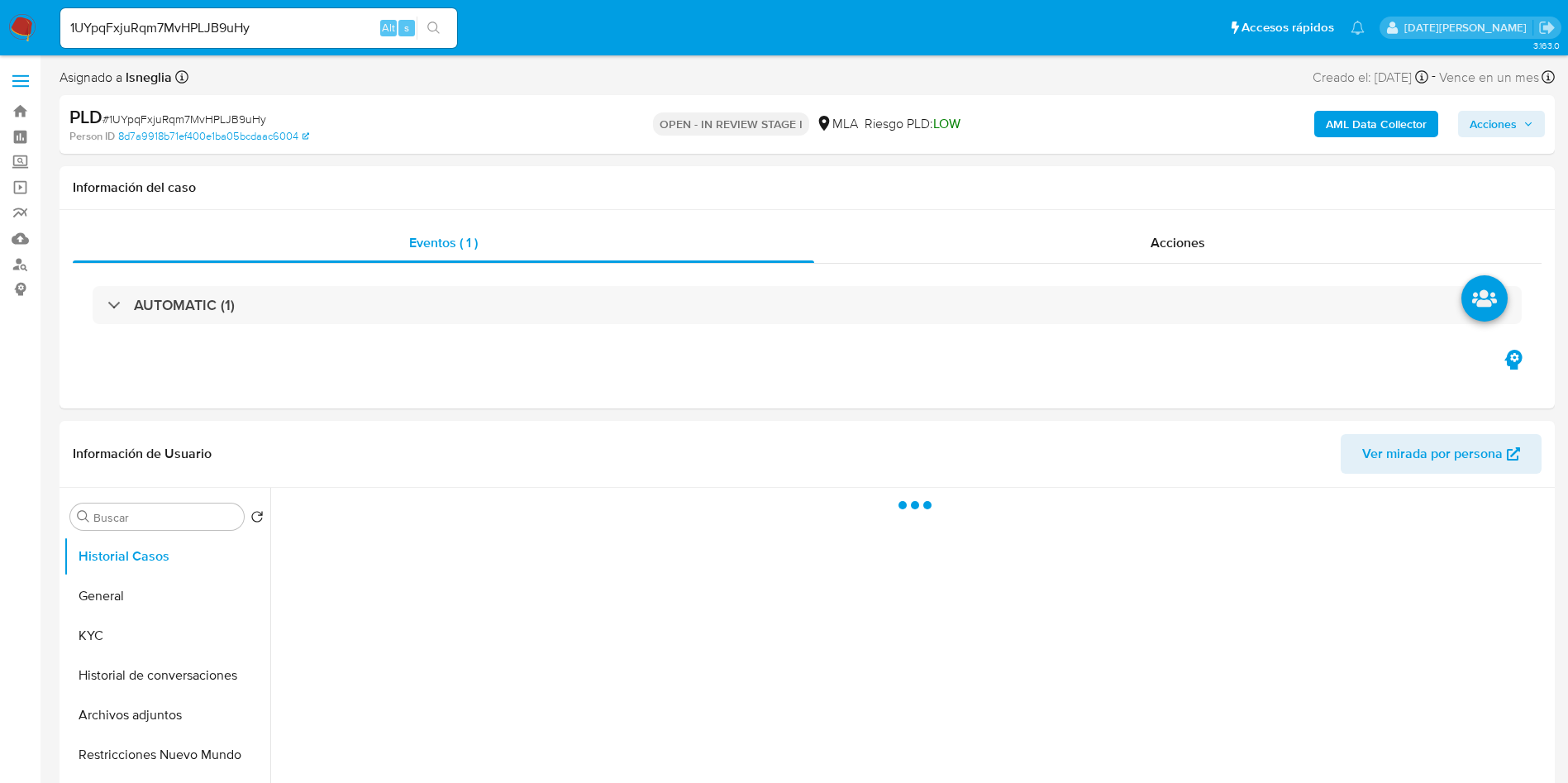
select select "10"
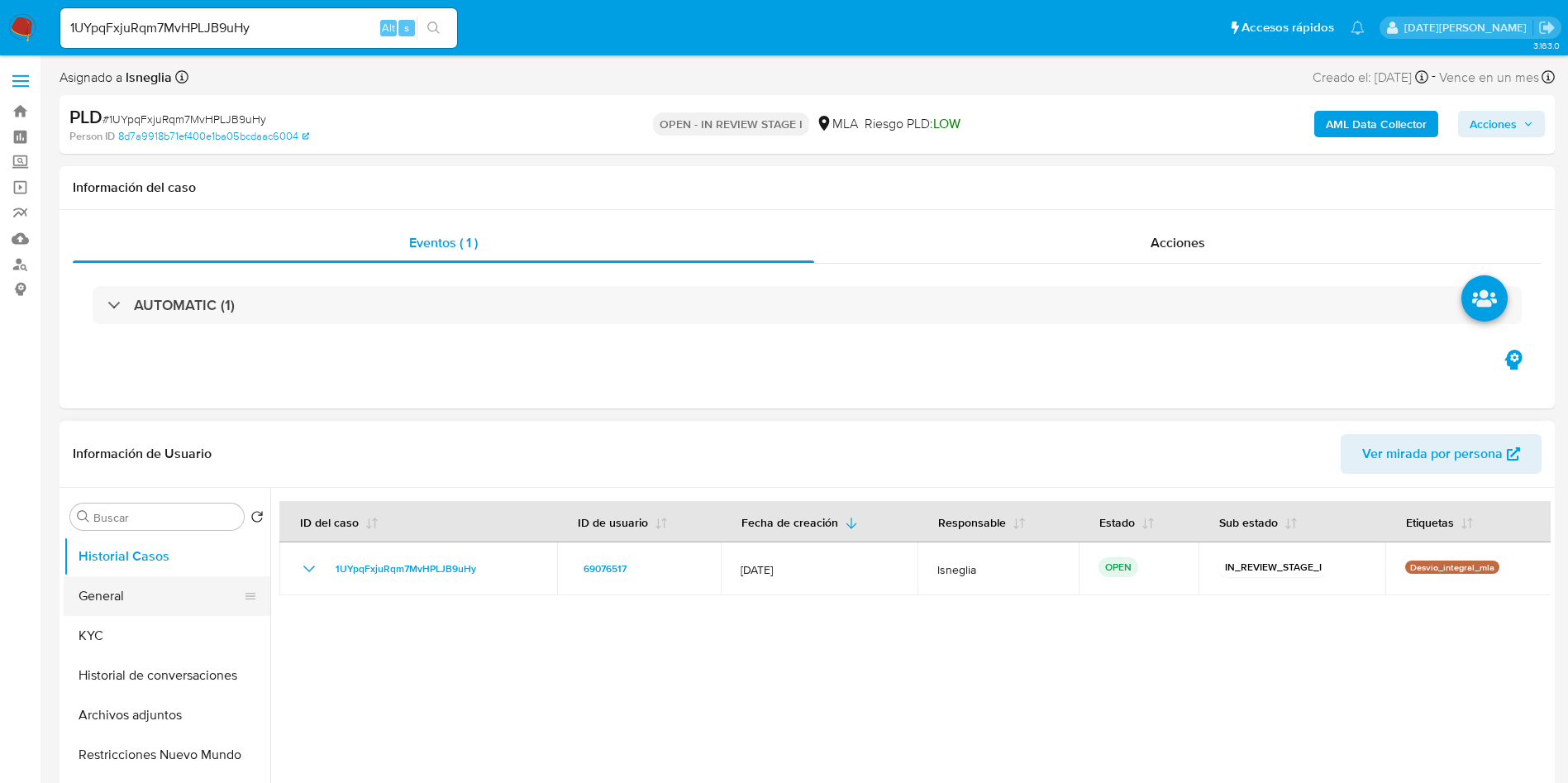
click at [122, 604] on button "General" at bounding box center [161, 595] width 193 height 40
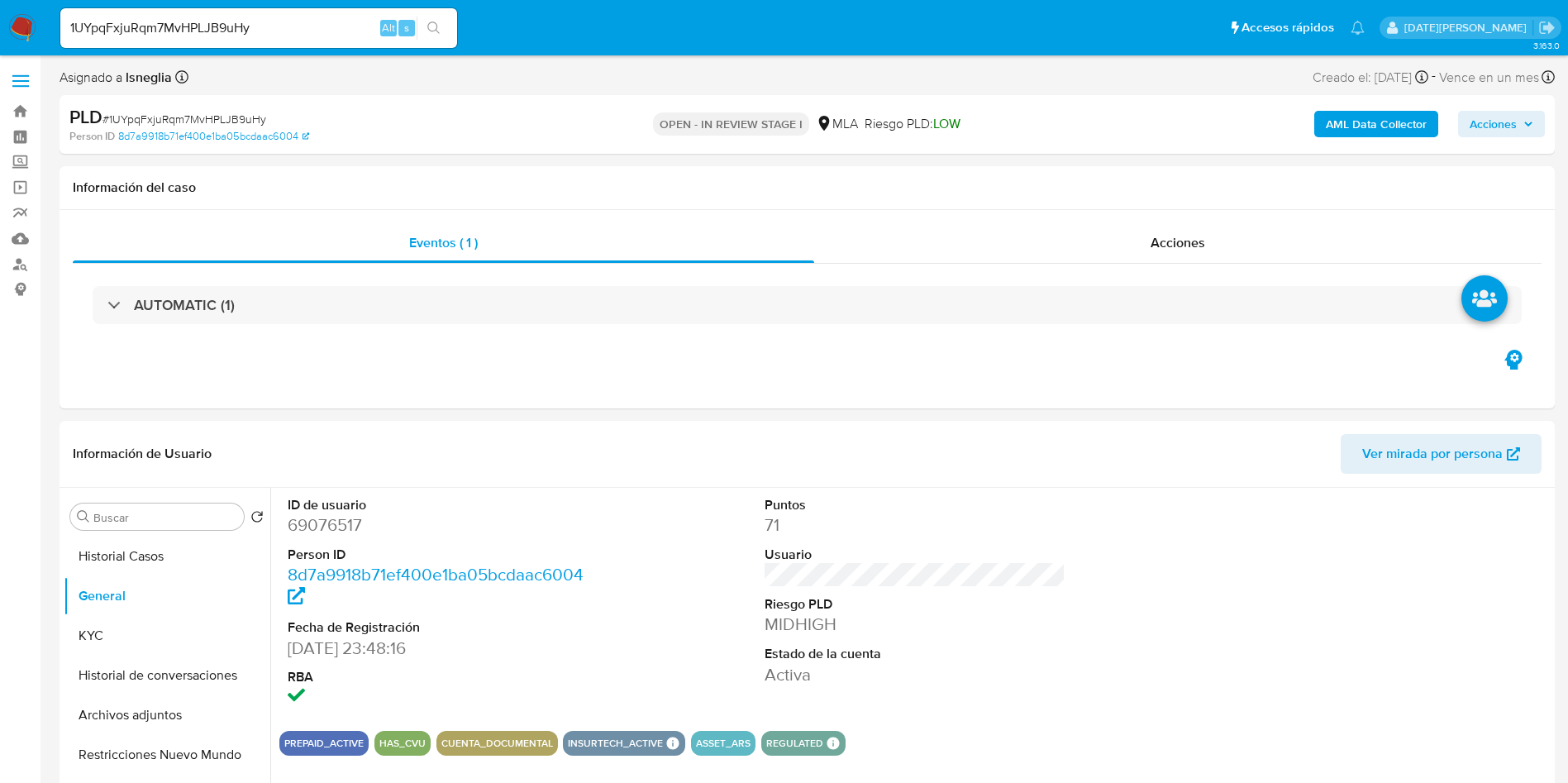
click at [280, 18] on input "1UYpqFxjuRqm7MvHPLJB9uHy" at bounding box center [259, 29] width 397 height 22
click at [440, 25] on icon "search-icon" at bounding box center [434, 29] width 13 height 13
click at [349, 517] on dd "69076517" at bounding box center [438, 525] width 302 height 24
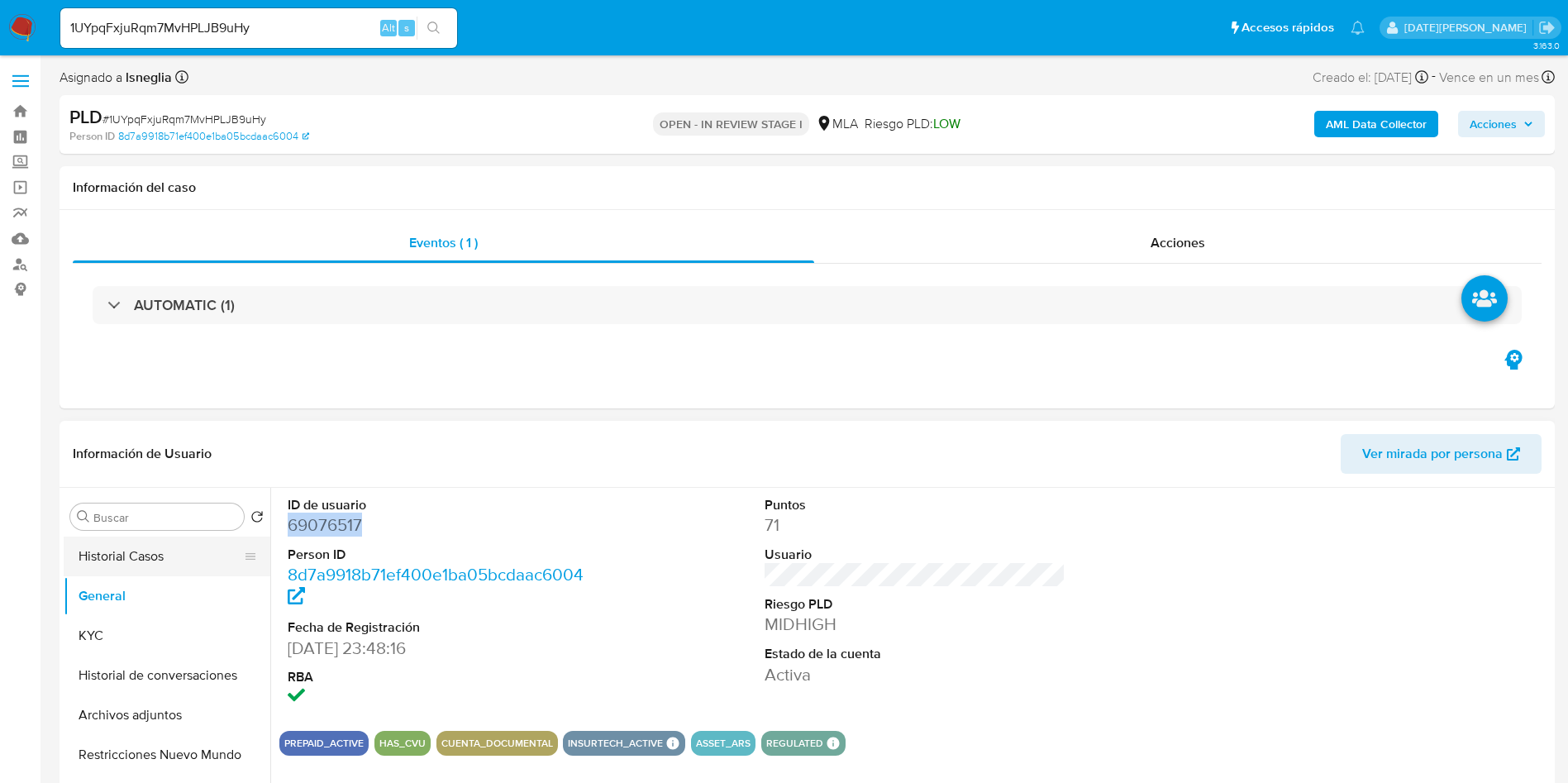
click at [114, 556] on button "Historial Casos" at bounding box center [161, 556] width 193 height 40
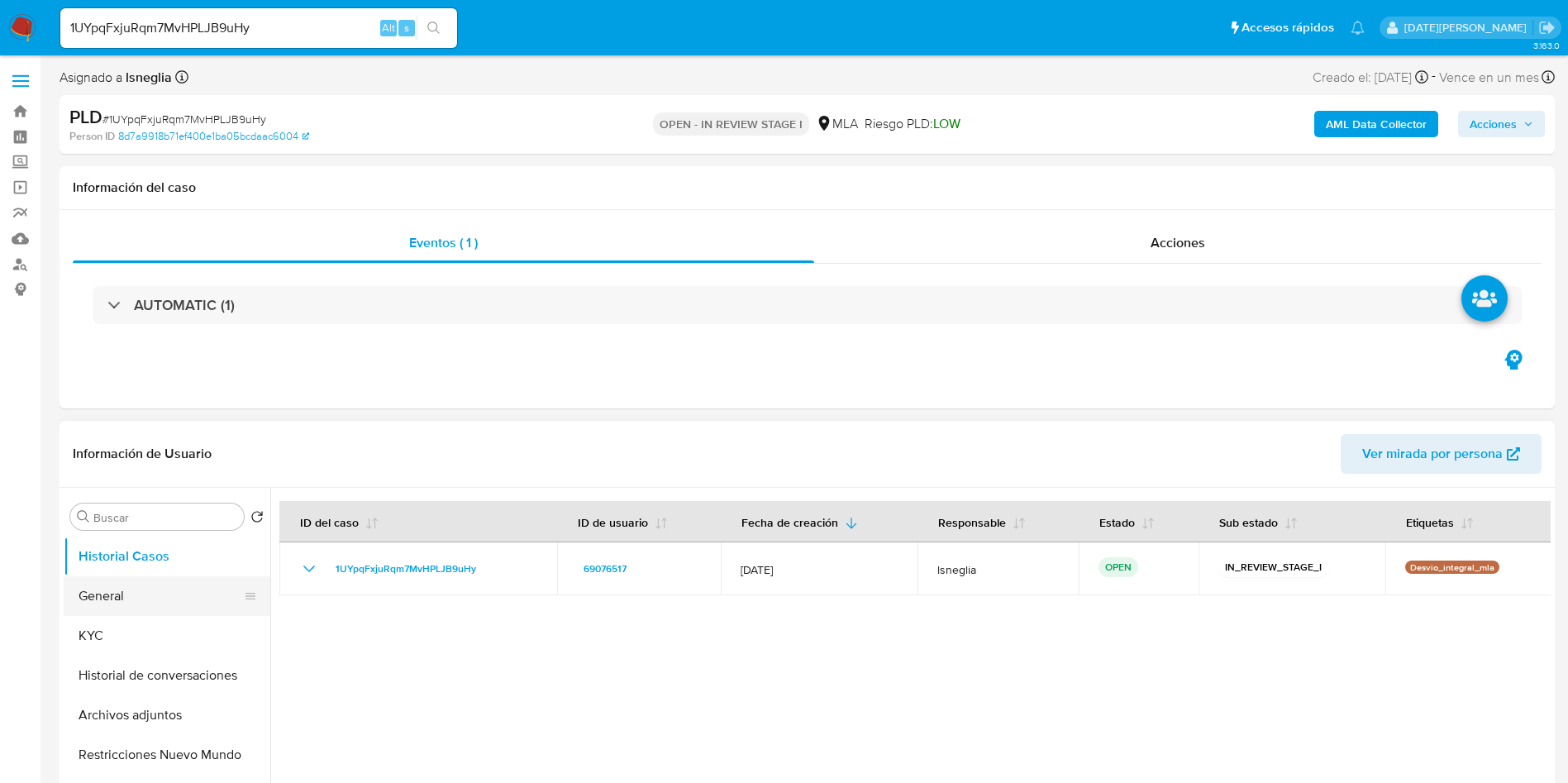
click at [130, 602] on button "General" at bounding box center [161, 595] width 193 height 40
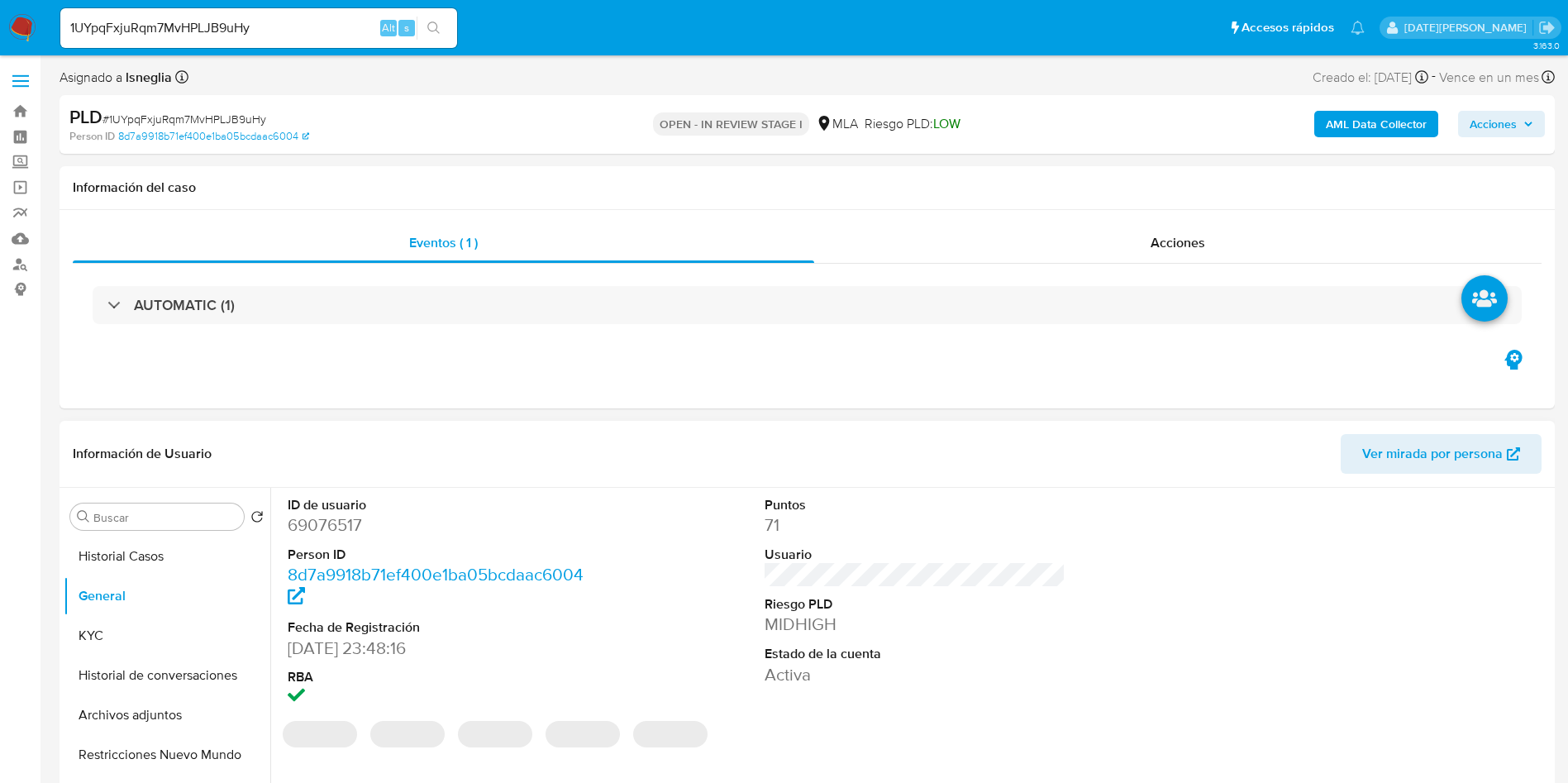
click at [362, 529] on dd "69076517" at bounding box center [438, 525] width 302 height 24
click at [335, 521] on dd "69076517" at bounding box center [438, 525] width 302 height 24
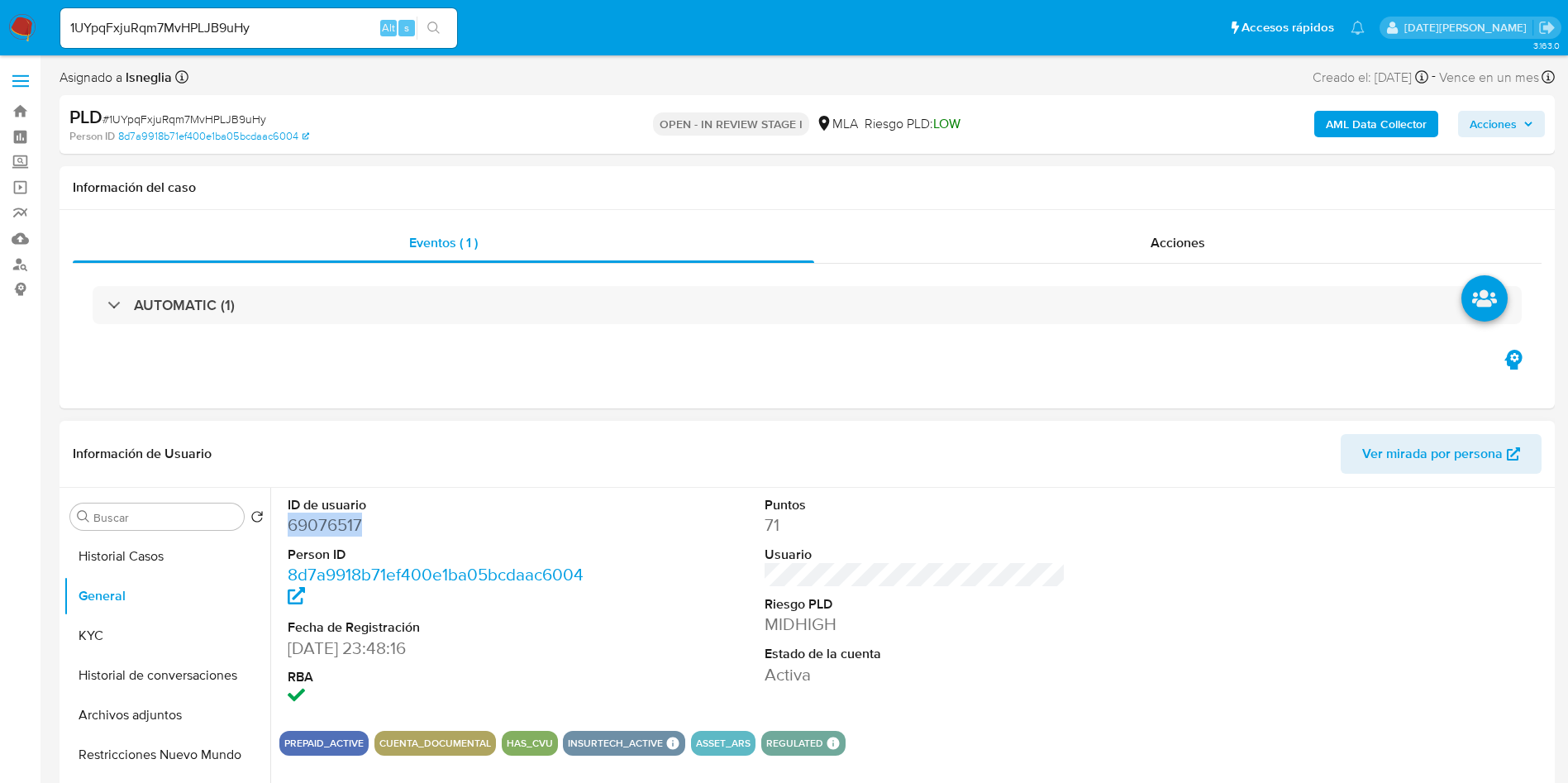
click at [347, 528] on dd "69076517" at bounding box center [438, 525] width 302 height 24
click at [119, 642] on button "KYC" at bounding box center [161, 635] width 193 height 40
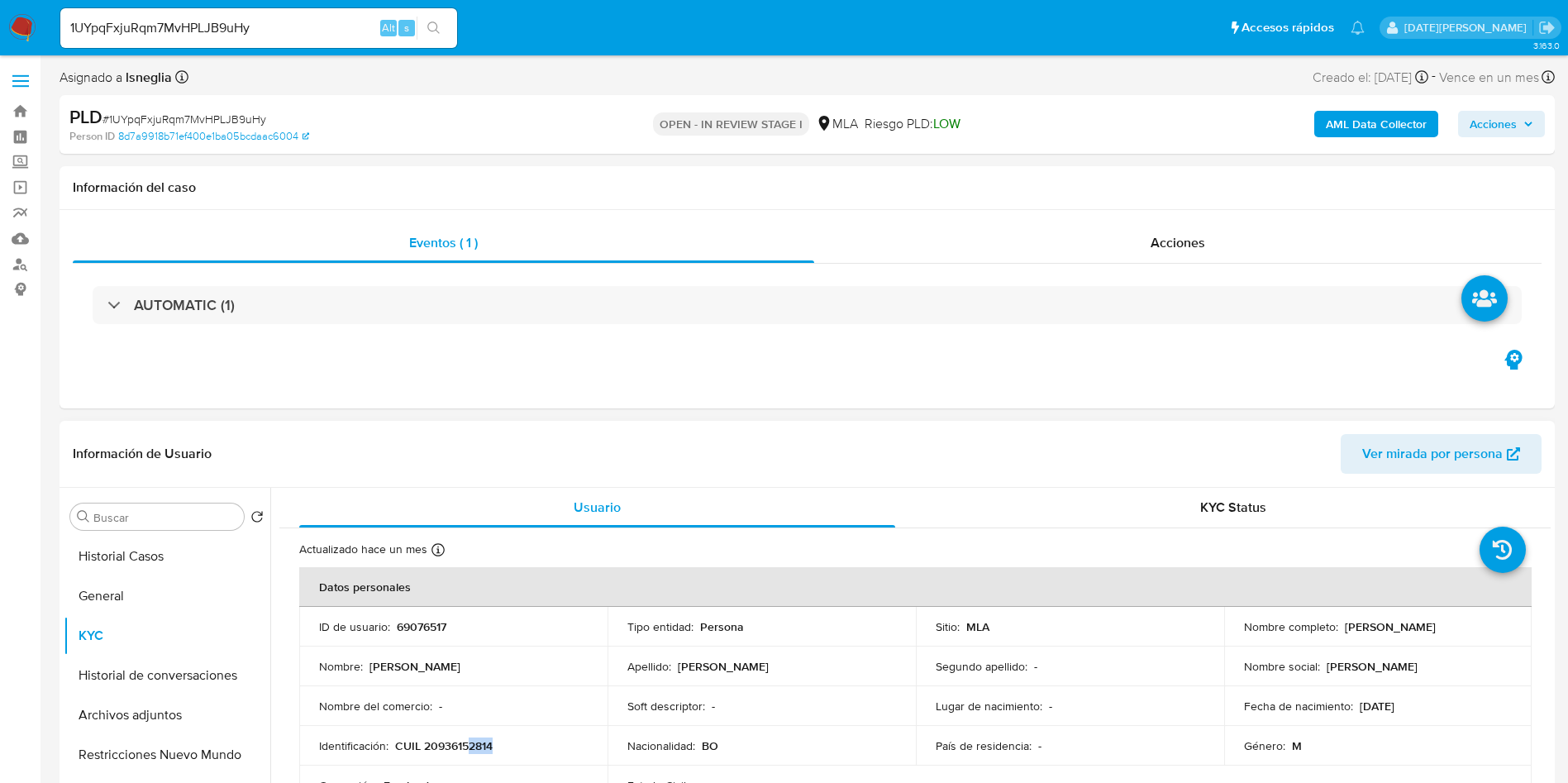
drag, startPoint x: 470, startPoint y: 744, endPoint x: 519, endPoint y: 749, distance: 49.3
click at [506, 743] on div "Identificación : CUIL 20936152814" at bounding box center [453, 746] width 268 height 15
drag, startPoint x: 1237, startPoint y: 633, endPoint x: 1427, endPoint y: 634, distance: 190.0
click at [1427, 634] on td "Nombre completo : Arnold Kevin Cahuana Rodriguez" at bounding box center [1378, 626] width 309 height 40
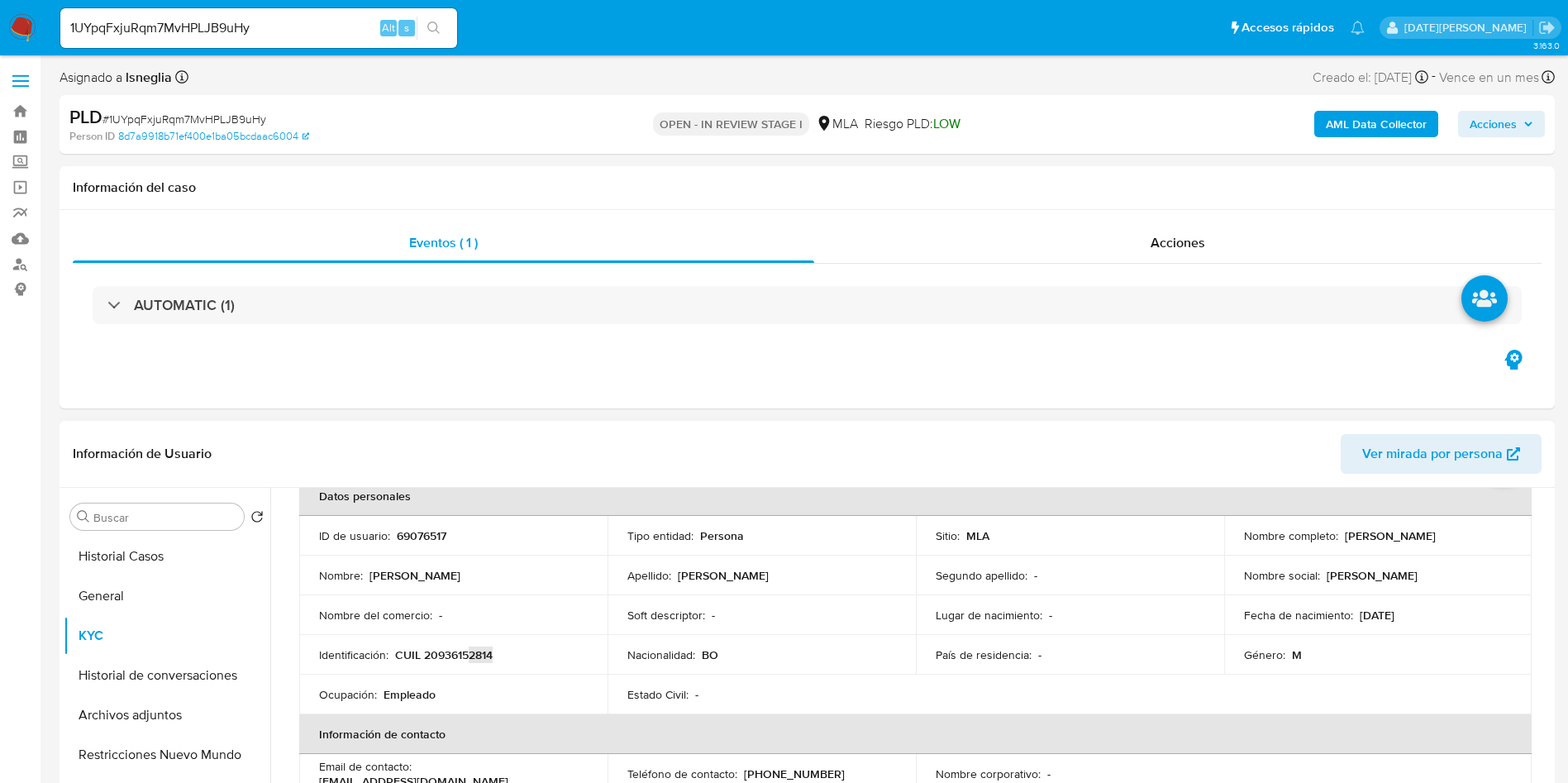
scroll to position [124, 0]
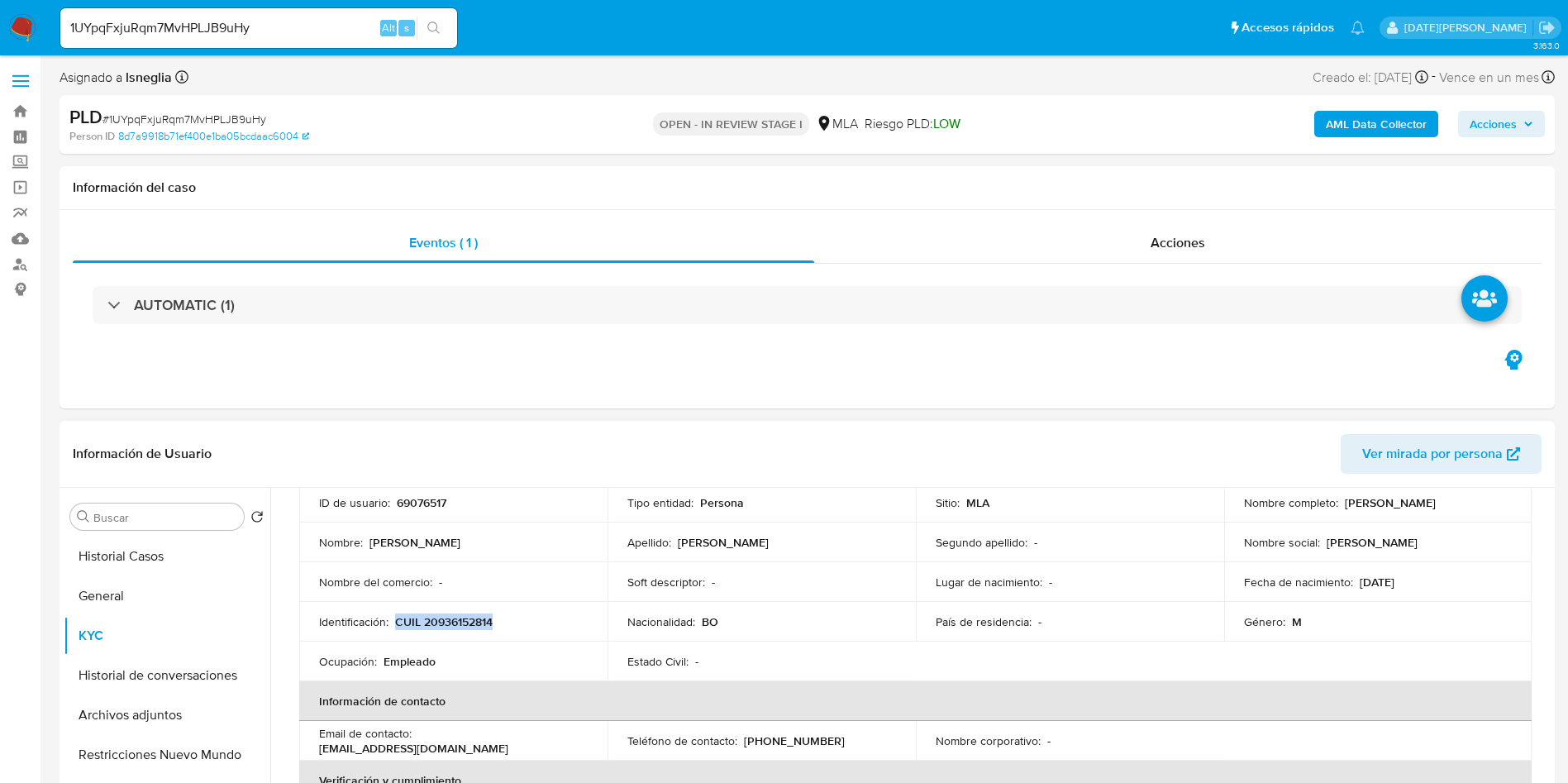
drag, startPoint x: 398, startPoint y: 621, endPoint x: 516, endPoint y: 629, distance: 118.3
click at [516, 629] on td "Identificación : CUIL 20936152814" at bounding box center [453, 621] width 309 height 40
click at [453, 620] on p "CUIL 20936152814" at bounding box center [444, 622] width 98 height 15
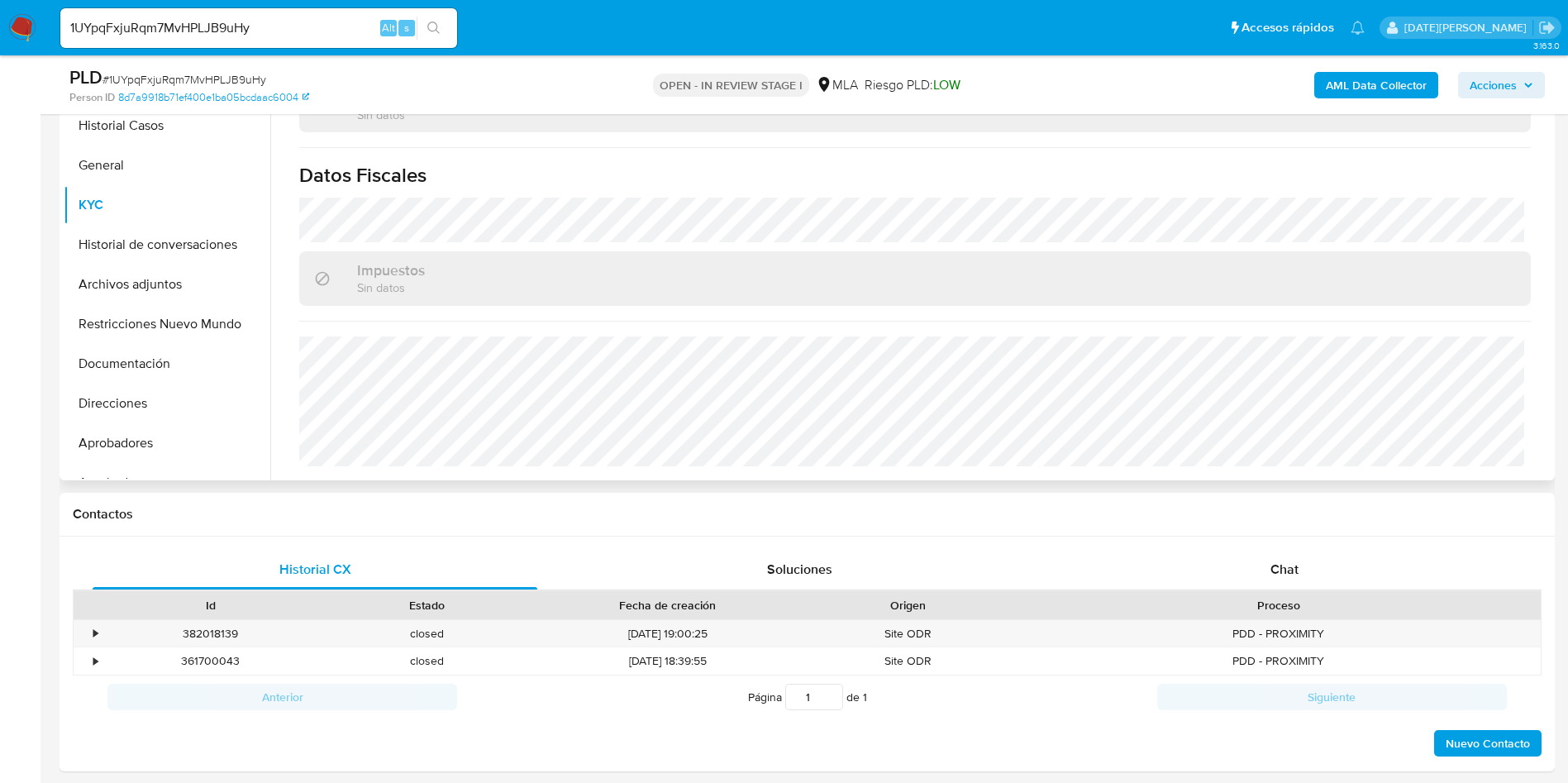
scroll to position [839, 0]
click at [1290, 579] on div "Chat" at bounding box center [1285, 569] width 445 height 40
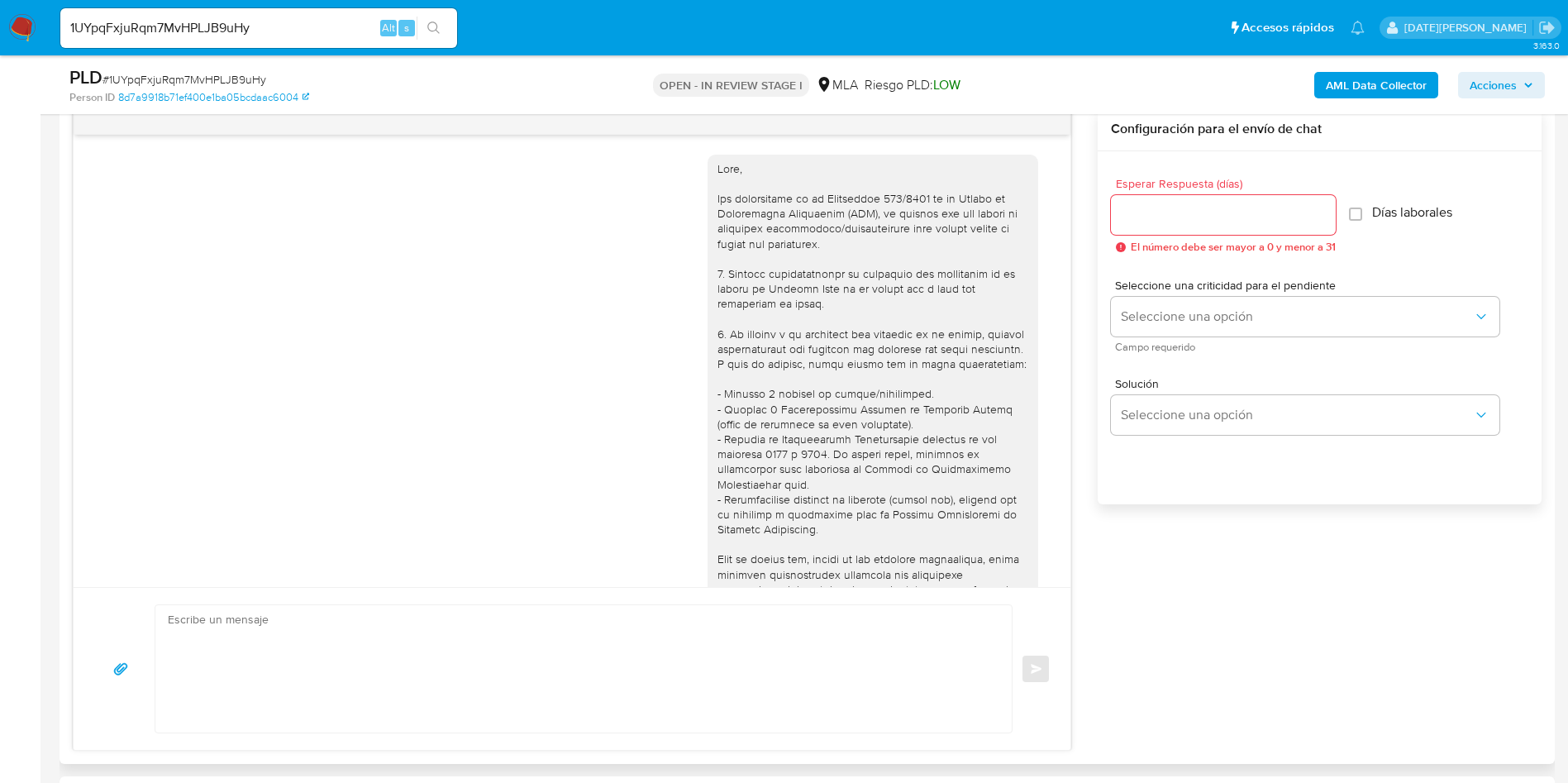
scroll to position [686, 0]
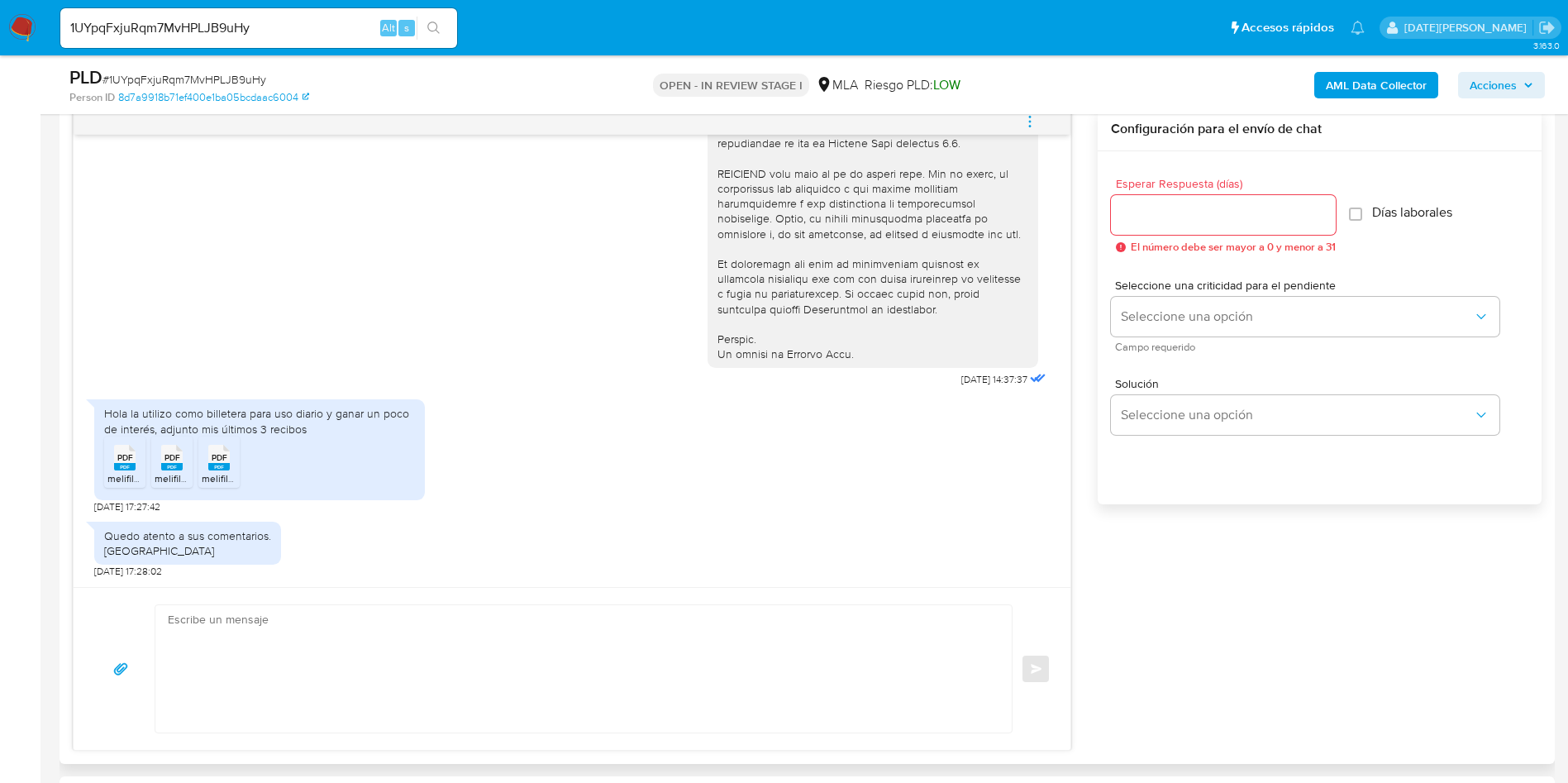
click at [268, 423] on div "Hola la utilizo como billetera para uso diario y ganar un poco de interés, adju…" at bounding box center [260, 421] width 311 height 29
click at [278, 412] on div "Hola la utilizo como billetera para uso diario y ganar un poco de interés, adju…" at bounding box center [260, 421] width 311 height 29
click at [148, 414] on div "Hola la utilizo como billetera para uso diario y ganar un poco de interés, adju…" at bounding box center [260, 421] width 311 height 29
drag, startPoint x: 161, startPoint y: 410, endPoint x: 155, endPoint y: 426, distance: 17.1
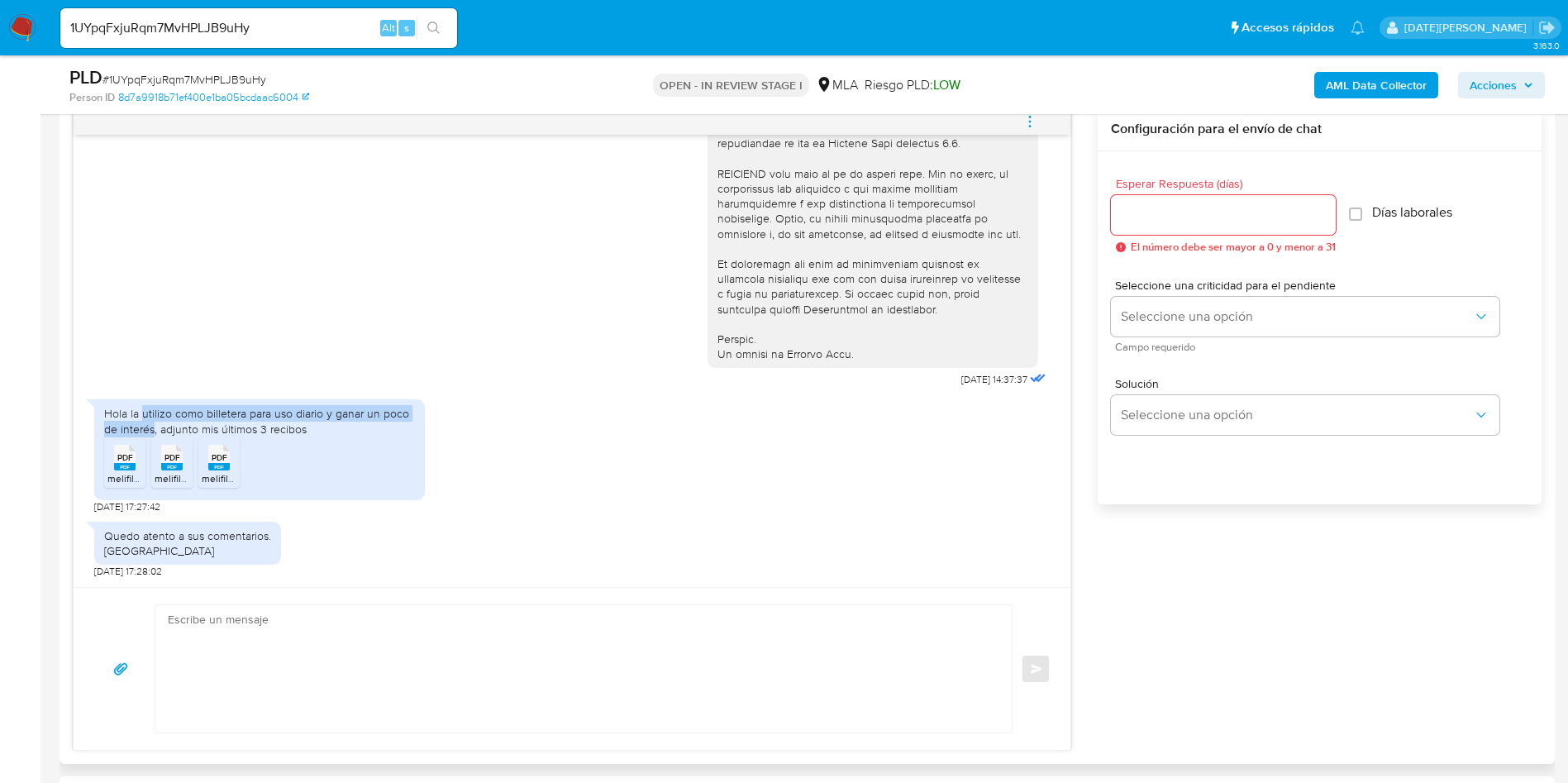
click at [155, 426] on div "Hola la utilizo como billetera para uso diario y ganar un poco de interés, adju…" at bounding box center [260, 421] width 311 height 29
click at [126, 465] on rect at bounding box center [125, 466] width 22 height 8
click at [172, 466] on rect at bounding box center [172, 466] width 22 height 8
click at [221, 466] on rect at bounding box center [220, 466] width 22 height 8
click at [675, 635] on textarea at bounding box center [579, 668] width 824 height 127
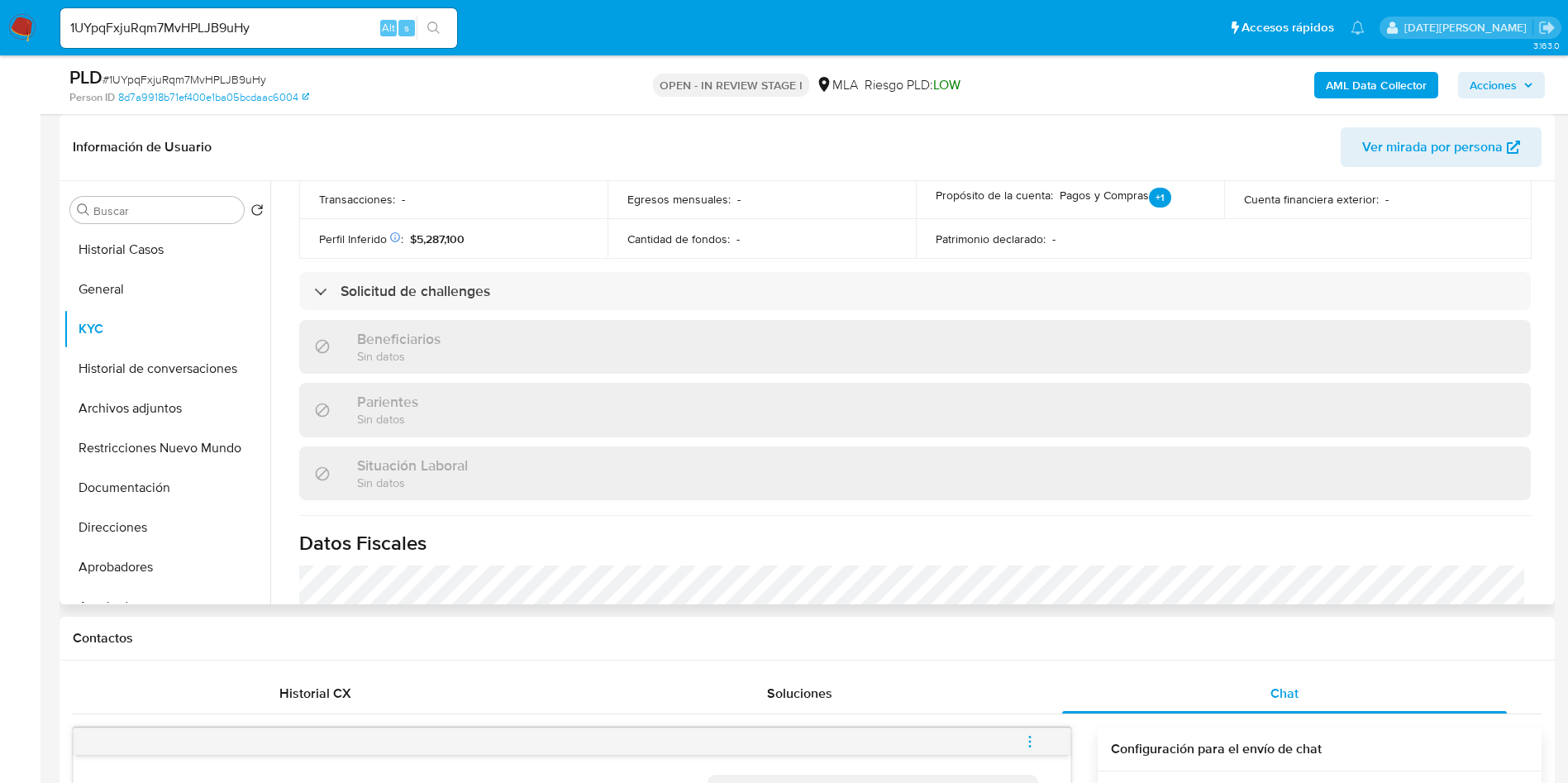
scroll to position [343, 0]
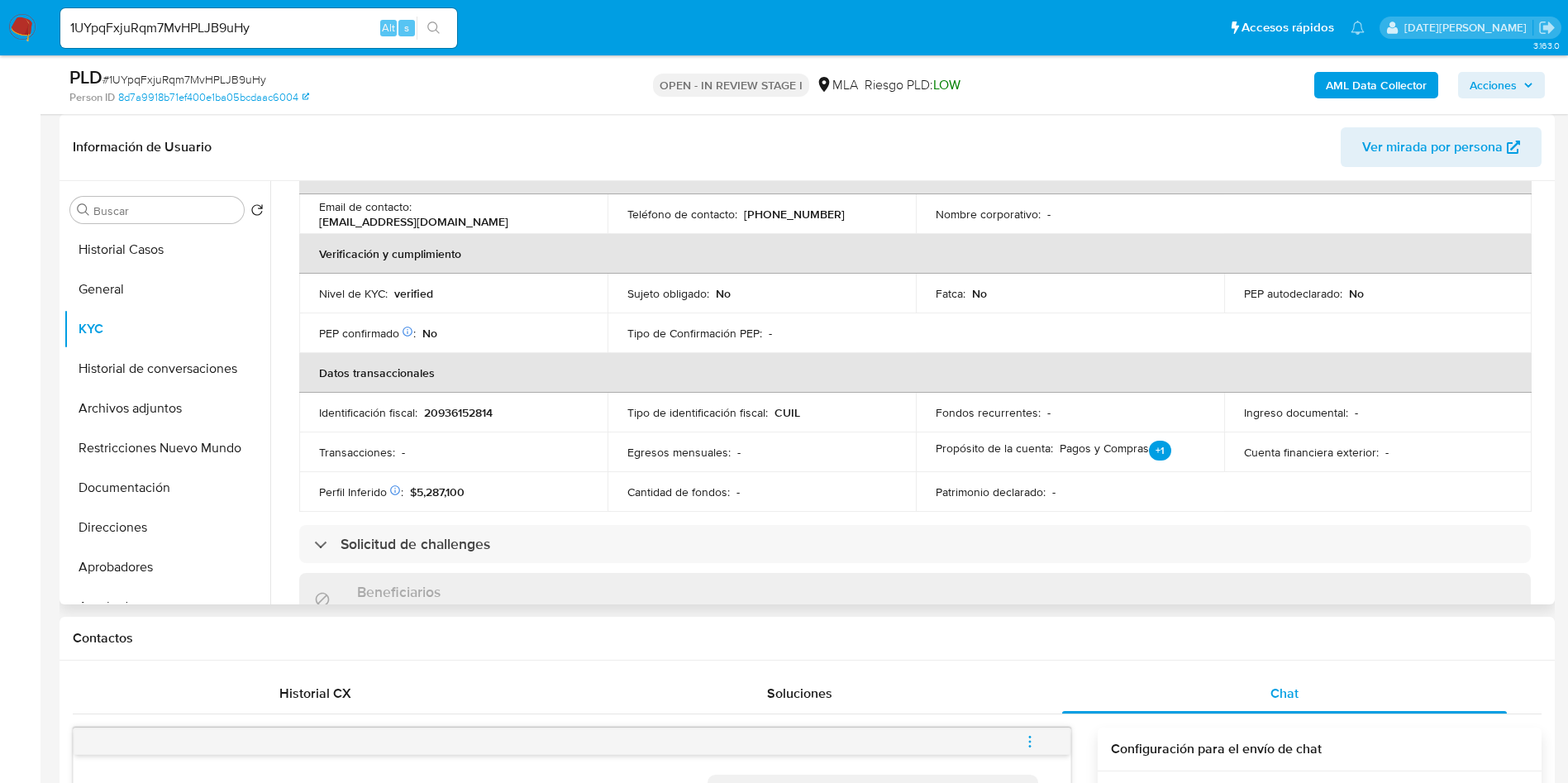
click at [485, 415] on p "20936152814" at bounding box center [458, 413] width 69 height 15
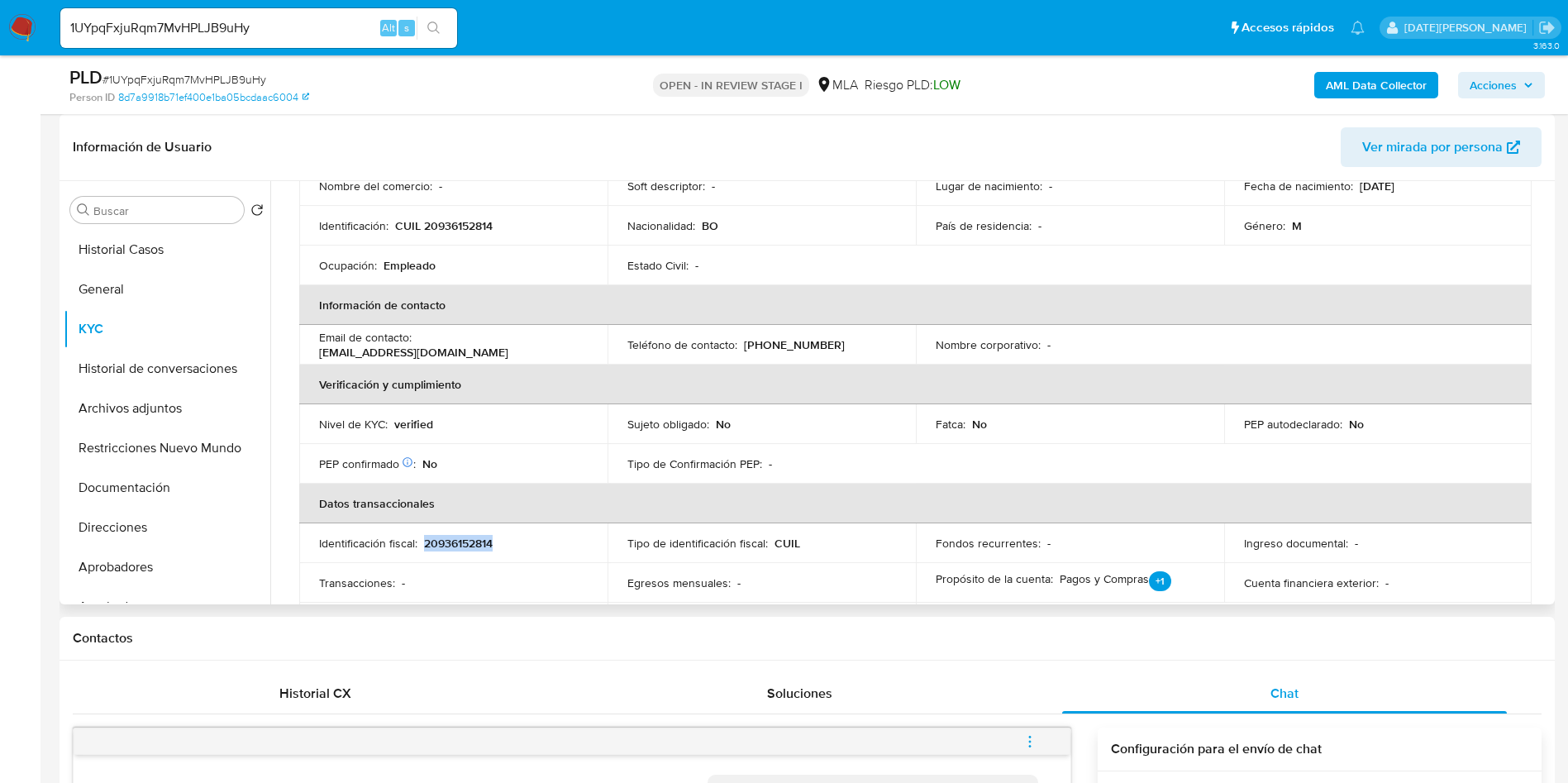
scroll to position [95, 0]
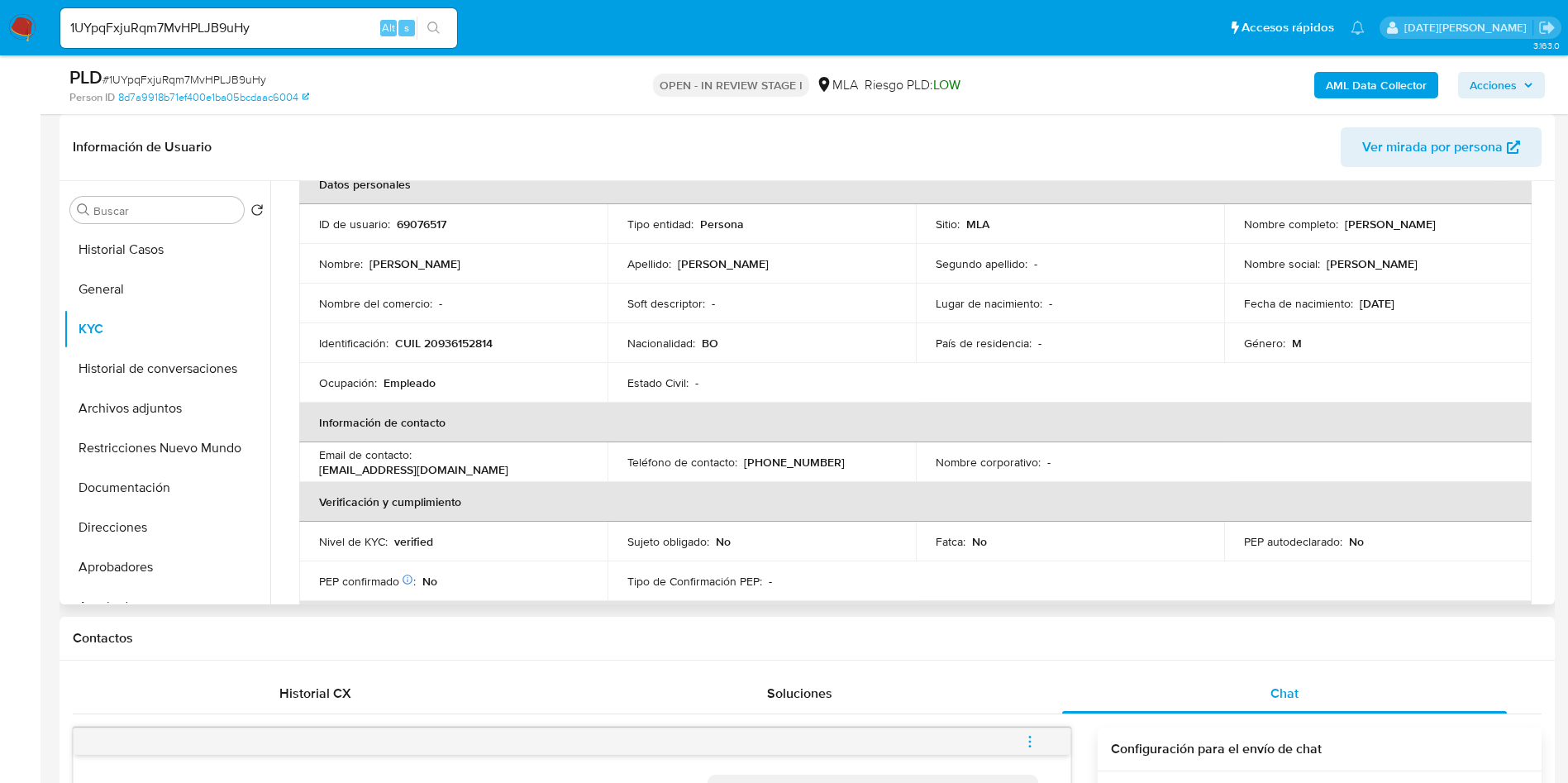
click at [495, 348] on div "Identificación : CUIL 20936152814" at bounding box center [453, 343] width 268 height 15
click at [473, 341] on p "CUIL 20936152814" at bounding box center [444, 343] width 98 height 15
click at [450, 342] on p "CUIL 20936152814" at bounding box center [444, 343] width 98 height 15
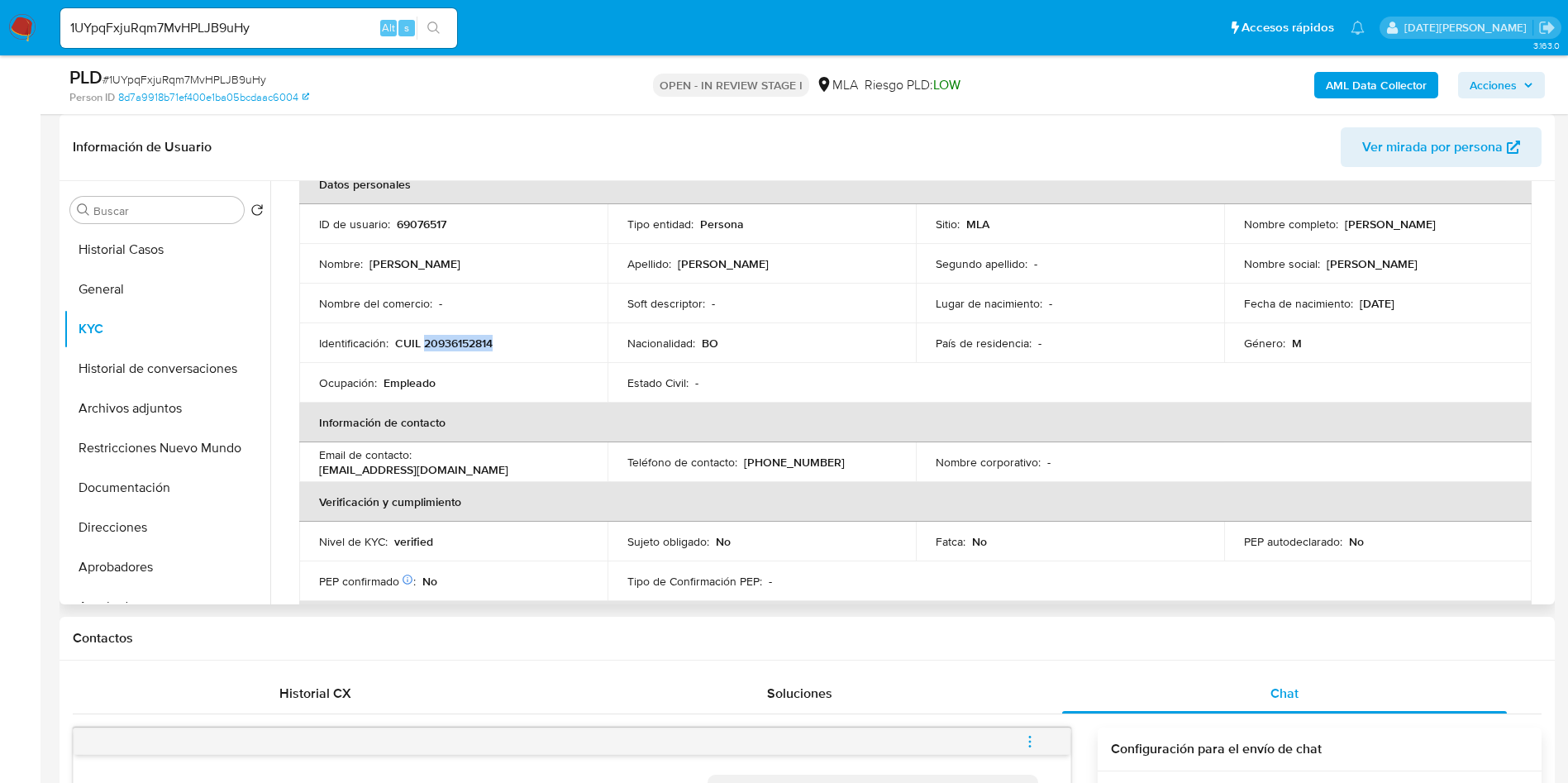
drag, startPoint x: 1241, startPoint y: 235, endPoint x: 1412, endPoint y: 235, distance: 171.0
click at [1412, 231] on div "Nombre completo : Arnold Kevin Cahuana Rodriguez" at bounding box center [1378, 224] width 268 height 15
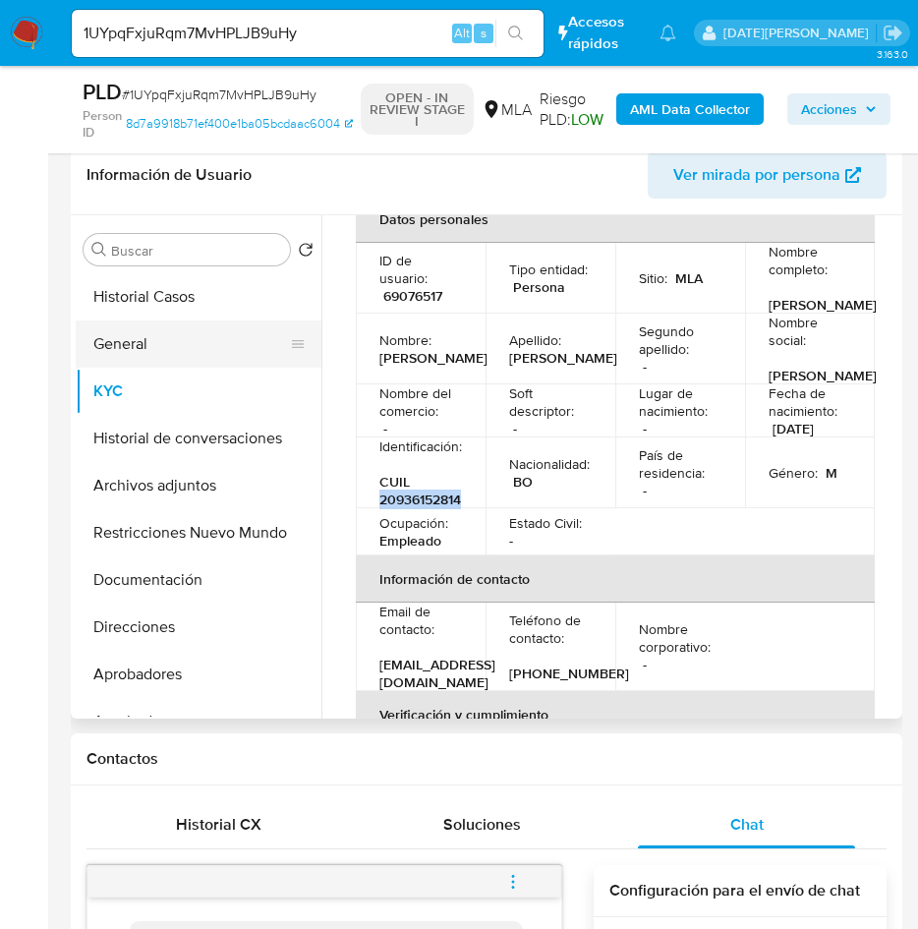
click at [139, 330] on button "General" at bounding box center [191, 343] width 230 height 47
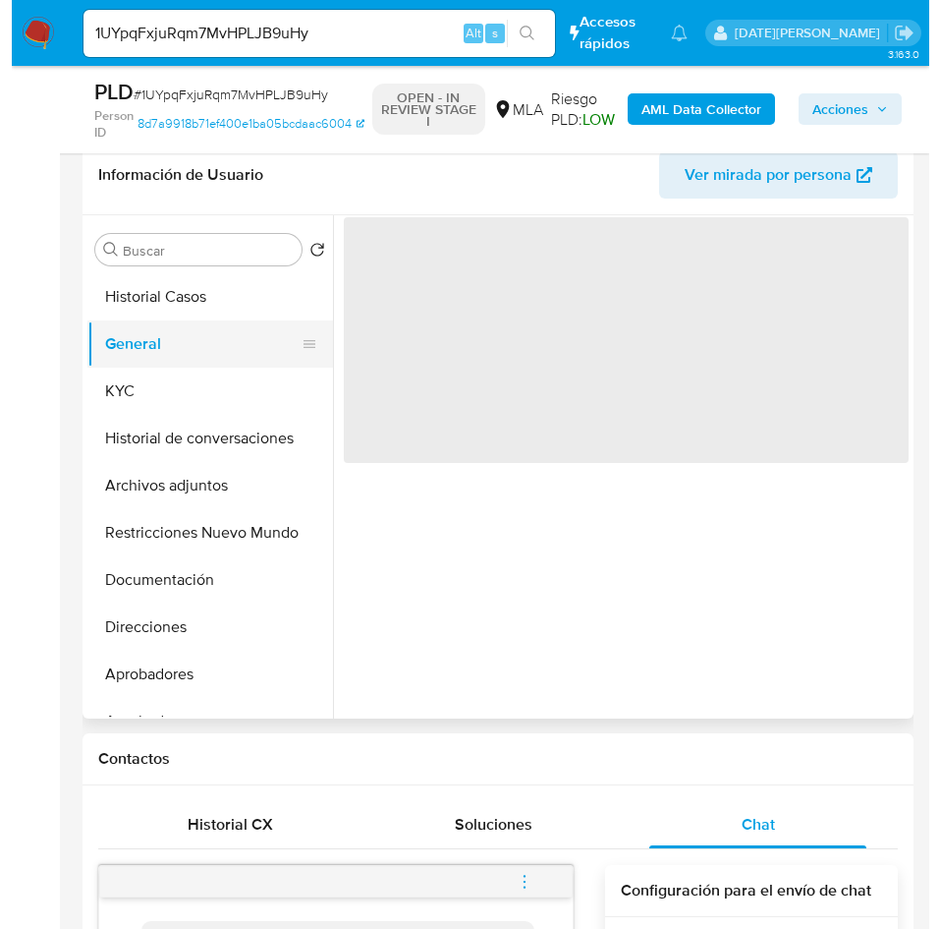
scroll to position [0, 0]
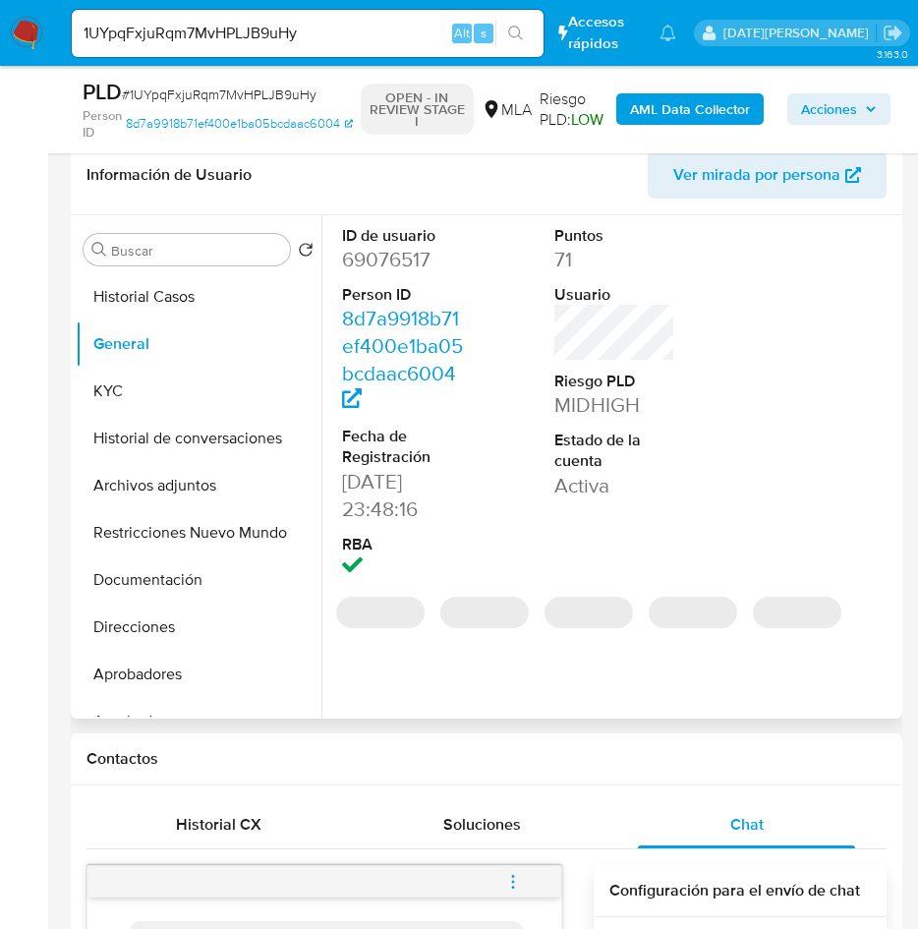
click at [405, 256] on dd "69076517" at bounding box center [403, 260] width 122 height 28
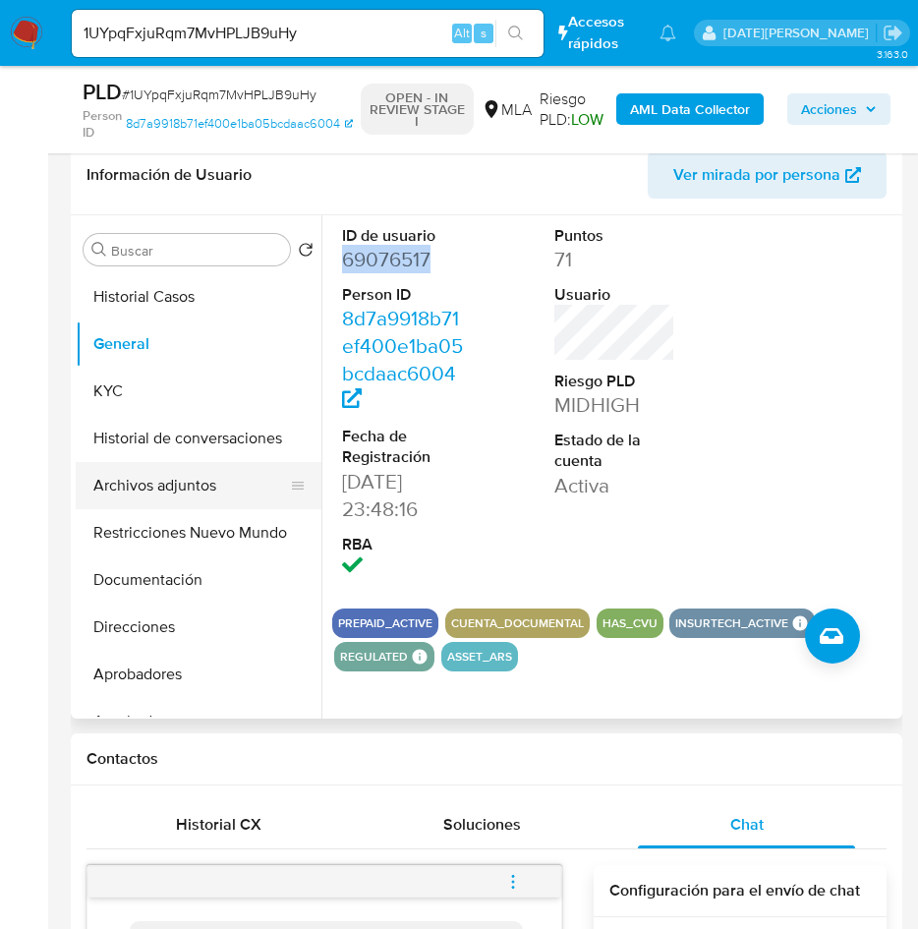
click at [181, 484] on button "Archivos adjuntos" at bounding box center [191, 485] width 230 height 47
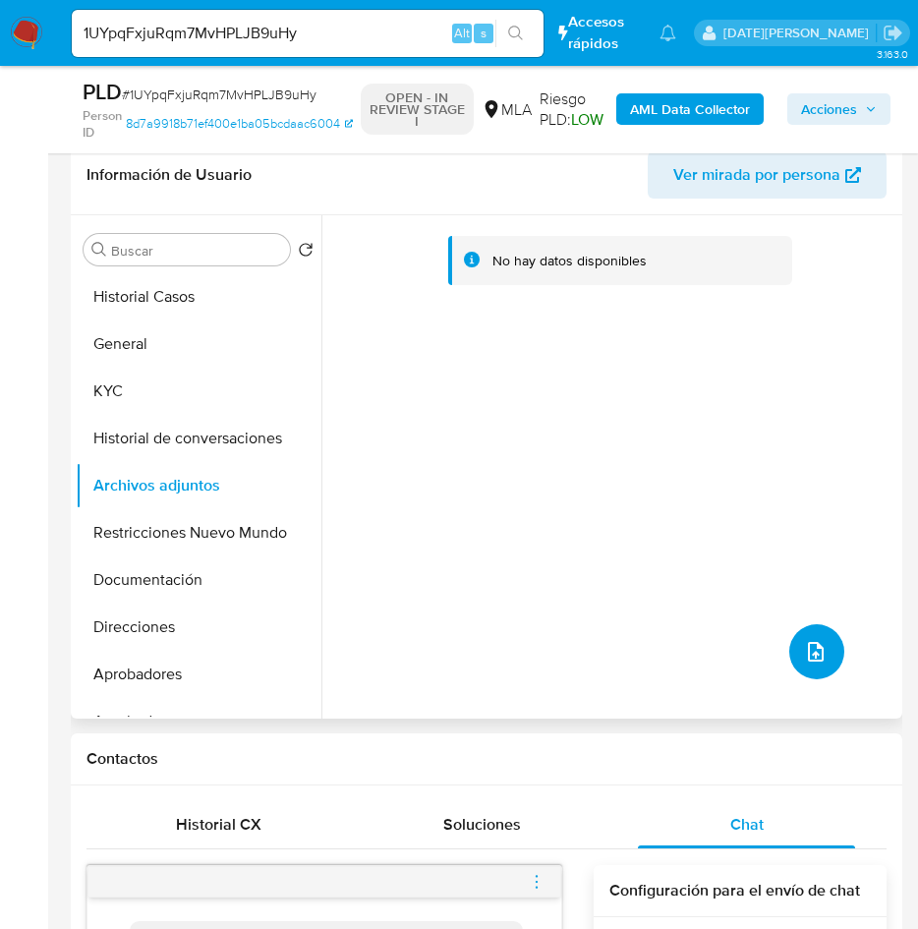
click at [814, 657] on icon "upload-file" at bounding box center [816, 652] width 24 height 24
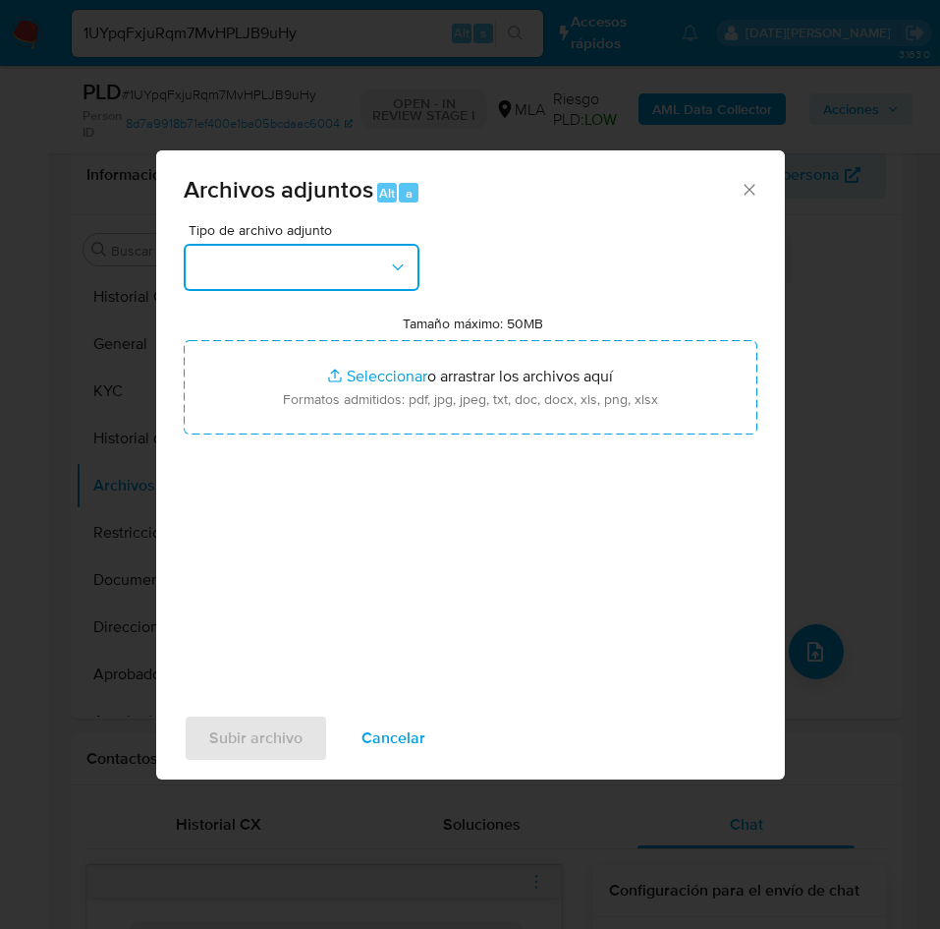
click at [316, 268] on button "button" at bounding box center [302, 267] width 236 height 47
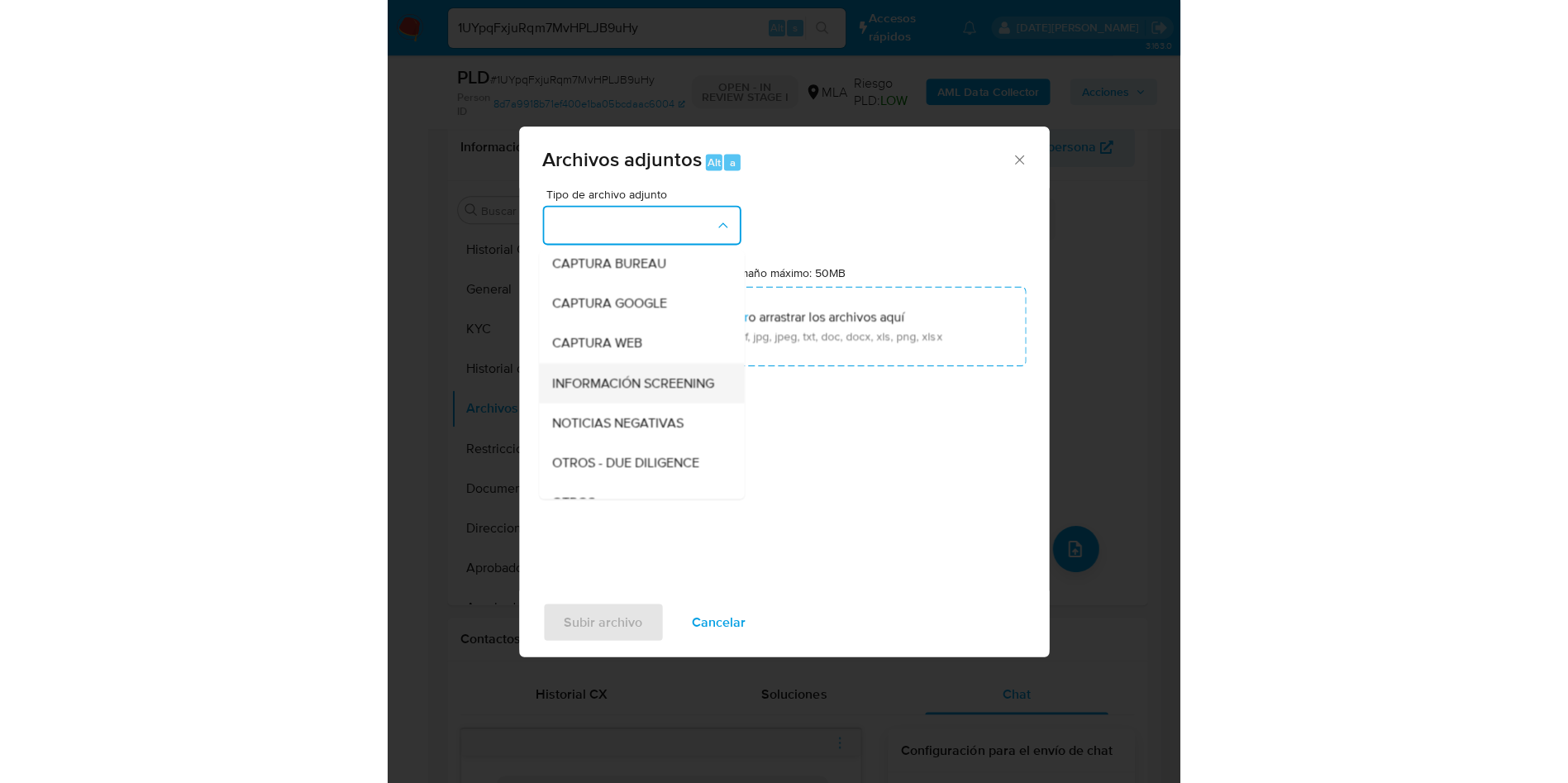
scroll to position [124, 0]
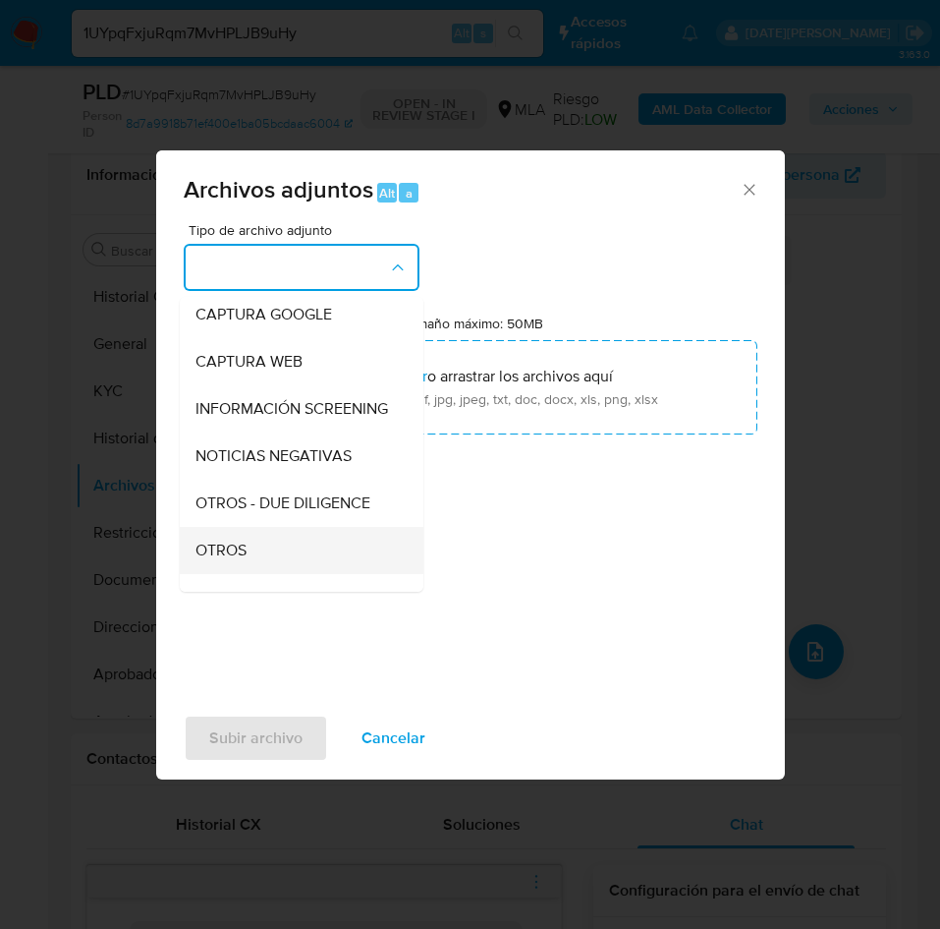
click at [267, 570] on div "OTROS" at bounding box center [296, 550] width 200 height 47
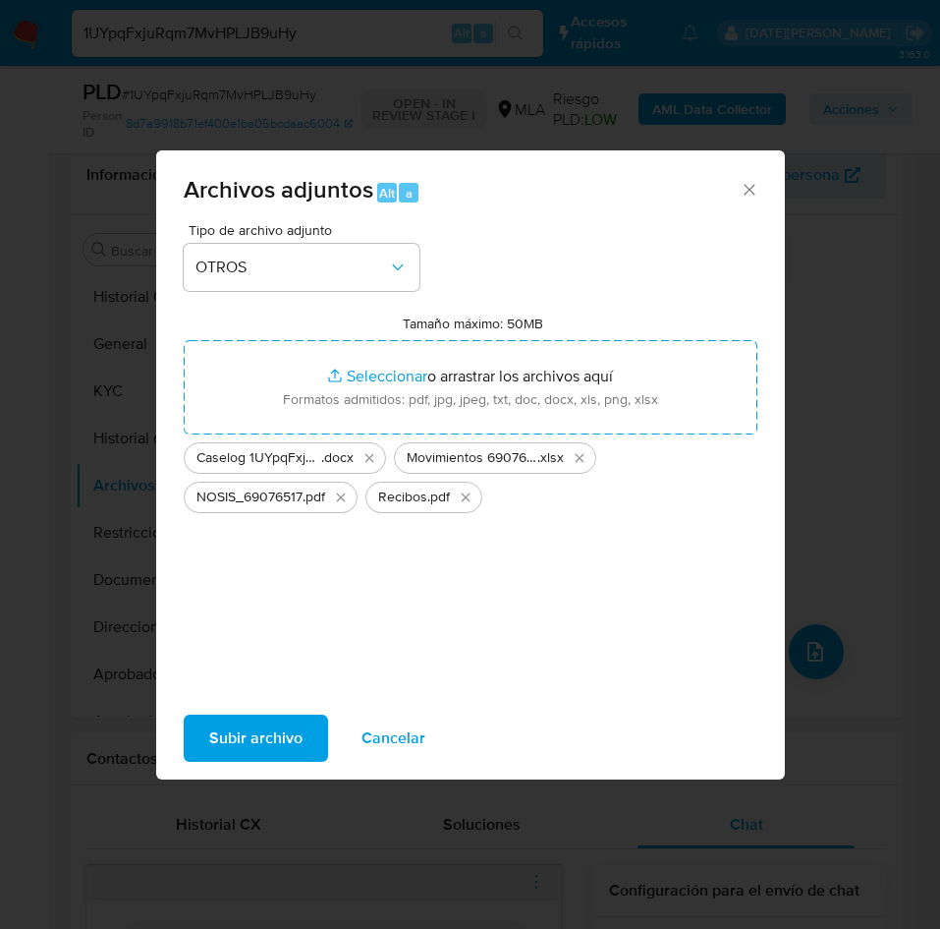
click at [269, 732] on span "Subir archivo" at bounding box center [255, 737] width 93 height 43
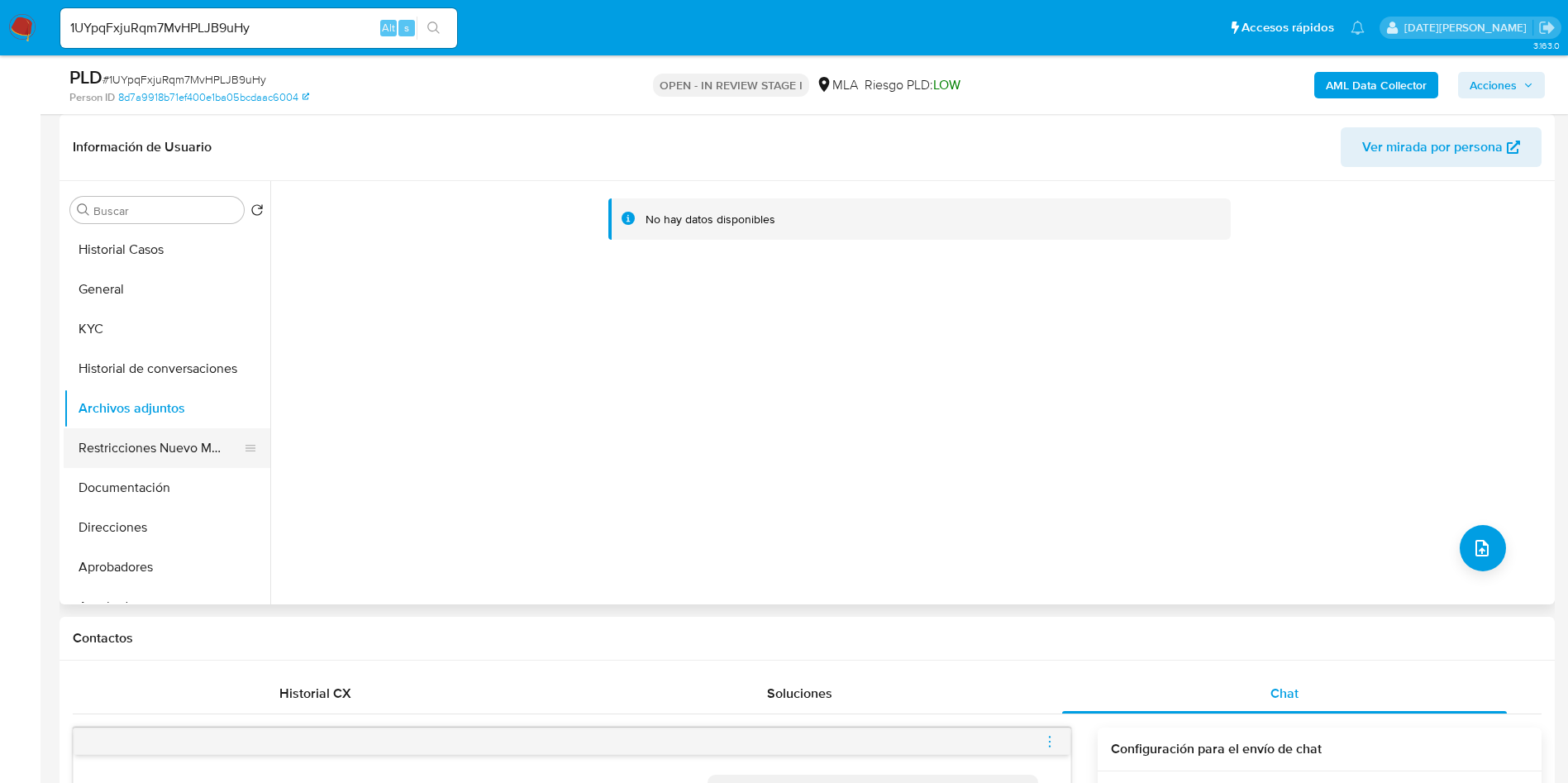
click at [127, 448] on button "Restricciones Nuevo Mundo" at bounding box center [161, 447] width 193 height 40
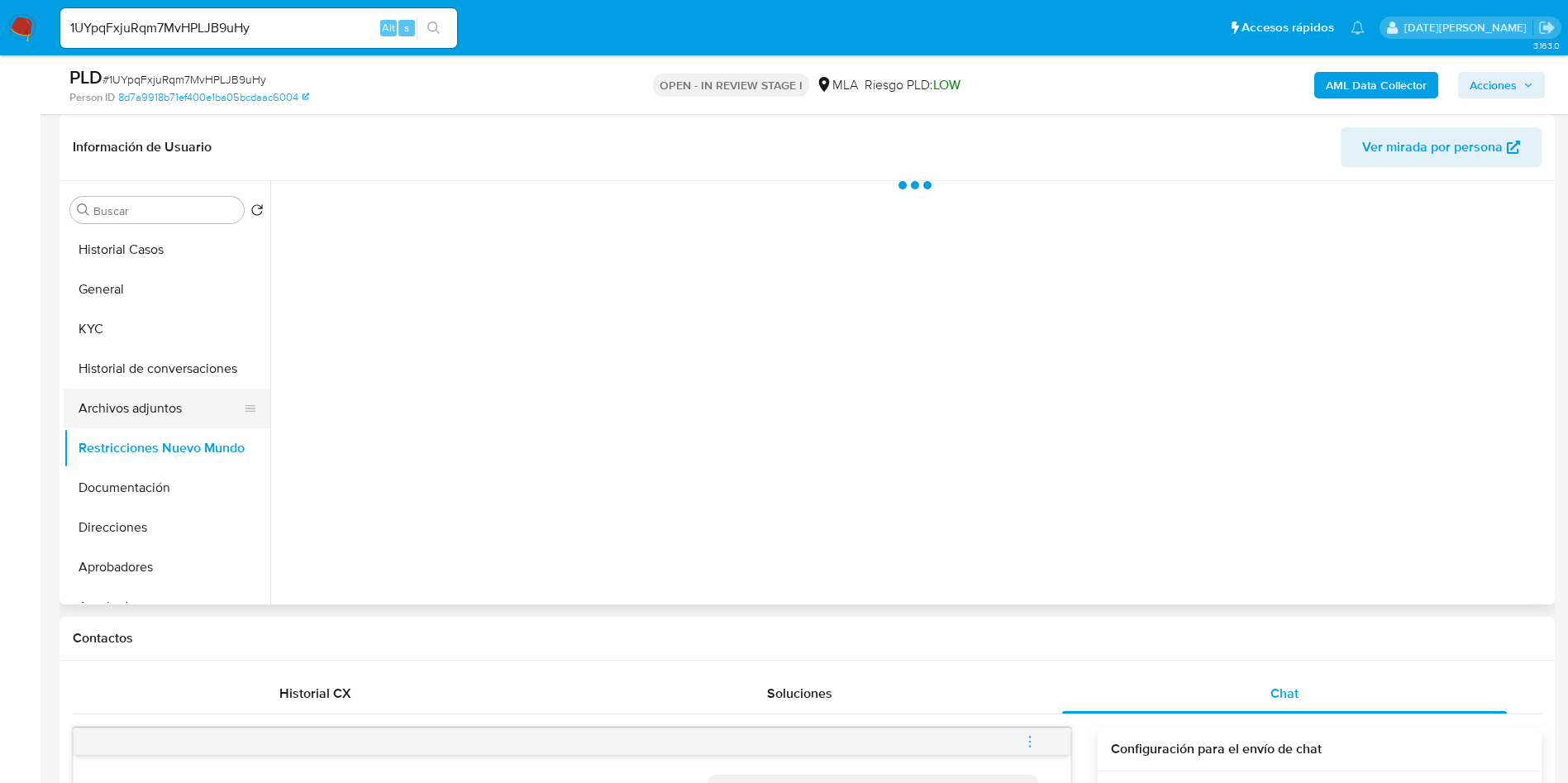
click at [126, 408] on button "Archivos adjuntos" at bounding box center [161, 408] width 193 height 40
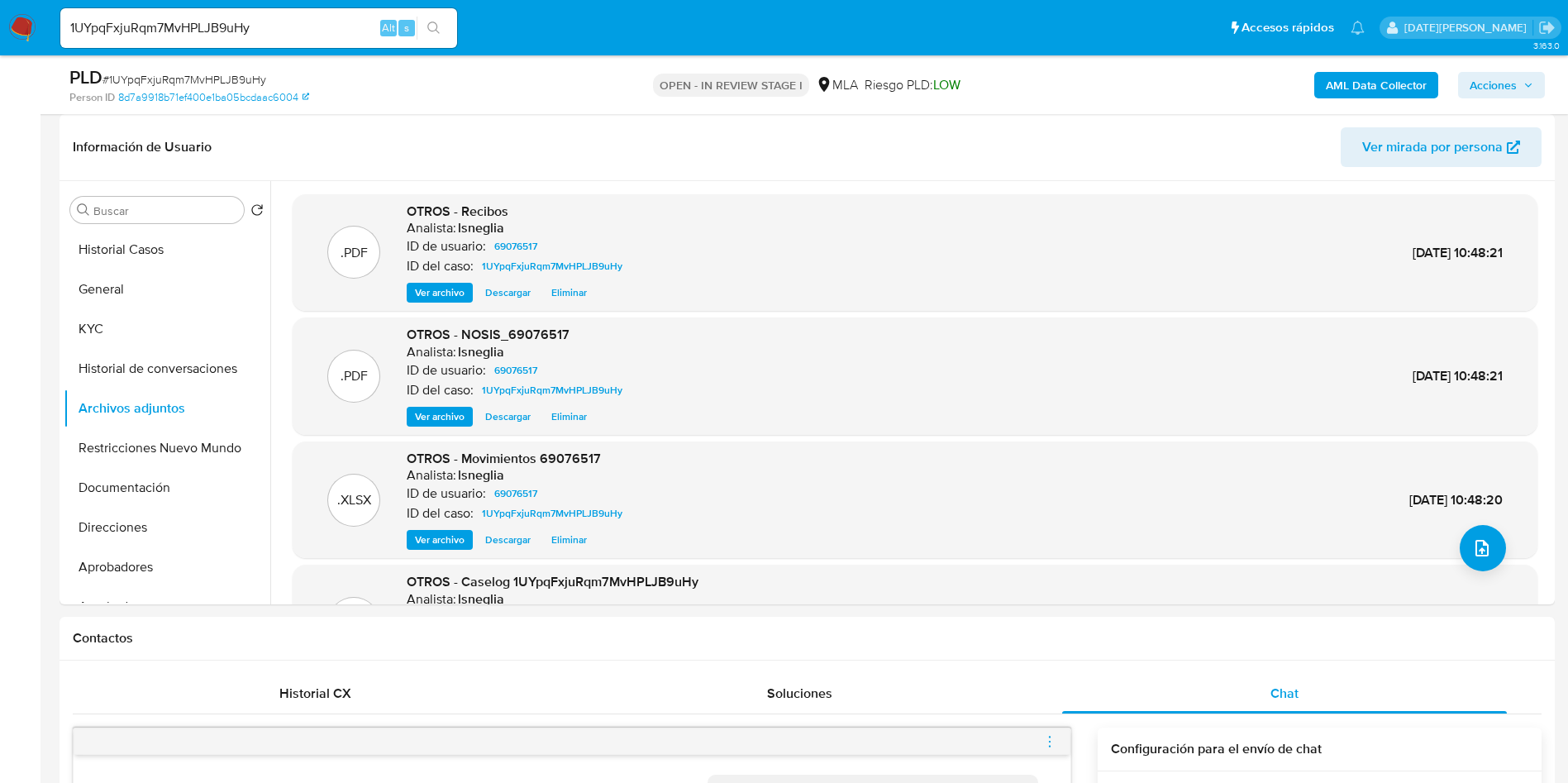
click at [1374, 93] on b "AML Data Collector" at bounding box center [1376, 84] width 101 height 26
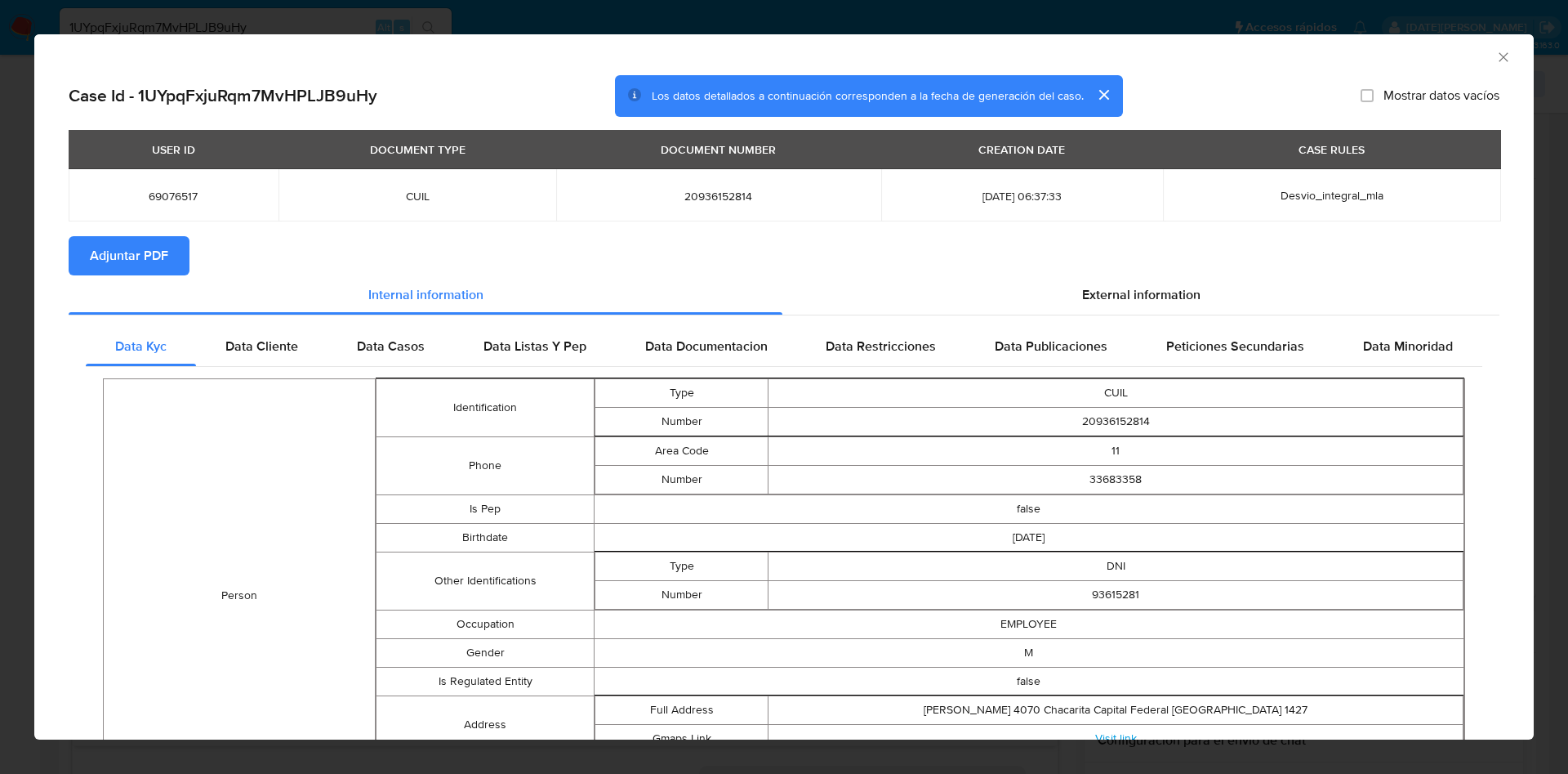
click at [110, 243] on span "Adjuntar PDF" at bounding box center [129, 255] width 78 height 36
click at [268, 352] on span "Data Cliente" at bounding box center [261, 348] width 72 height 19
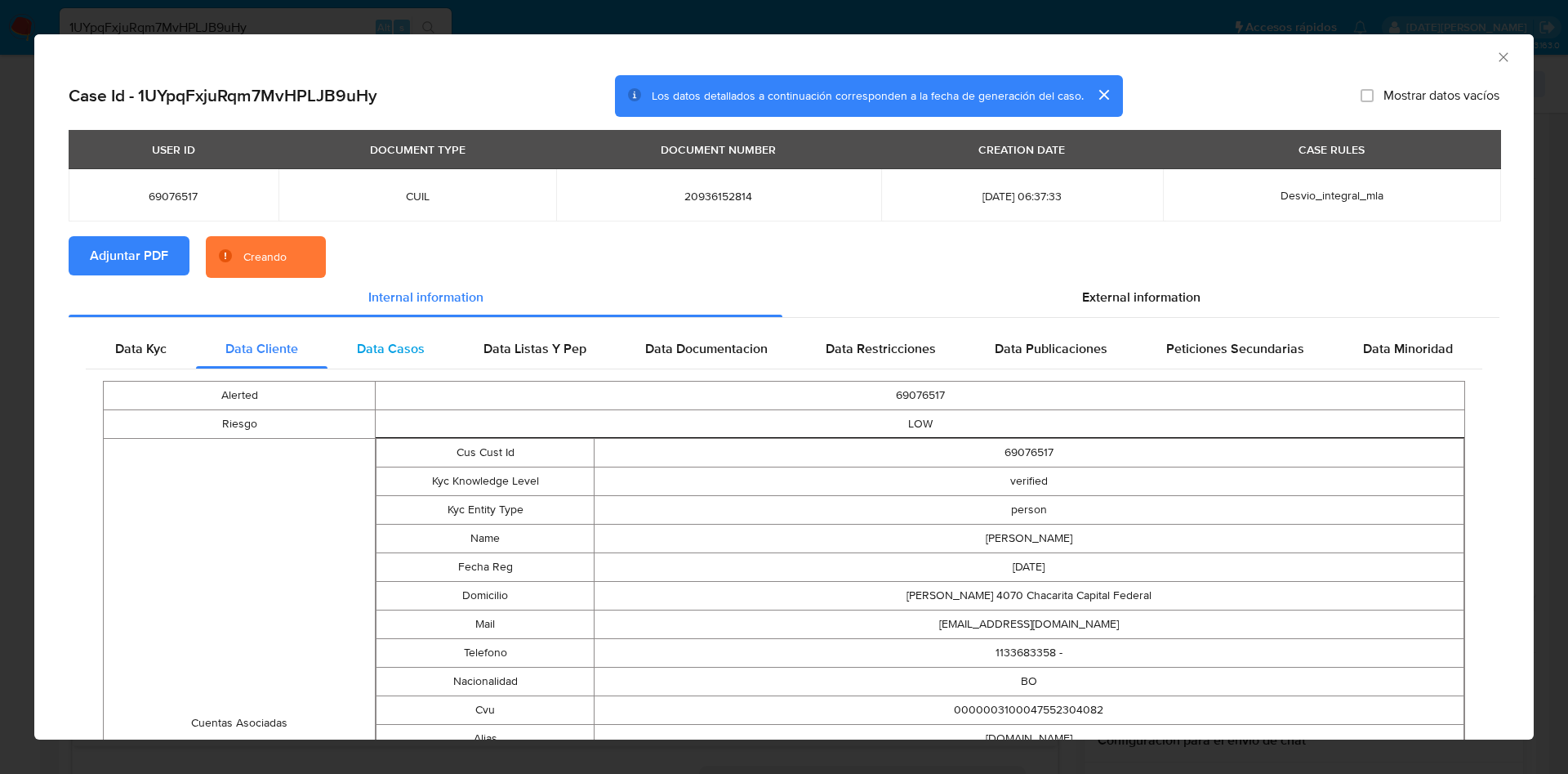
click at [367, 351] on span "Data Casos" at bounding box center [391, 348] width 68 height 19
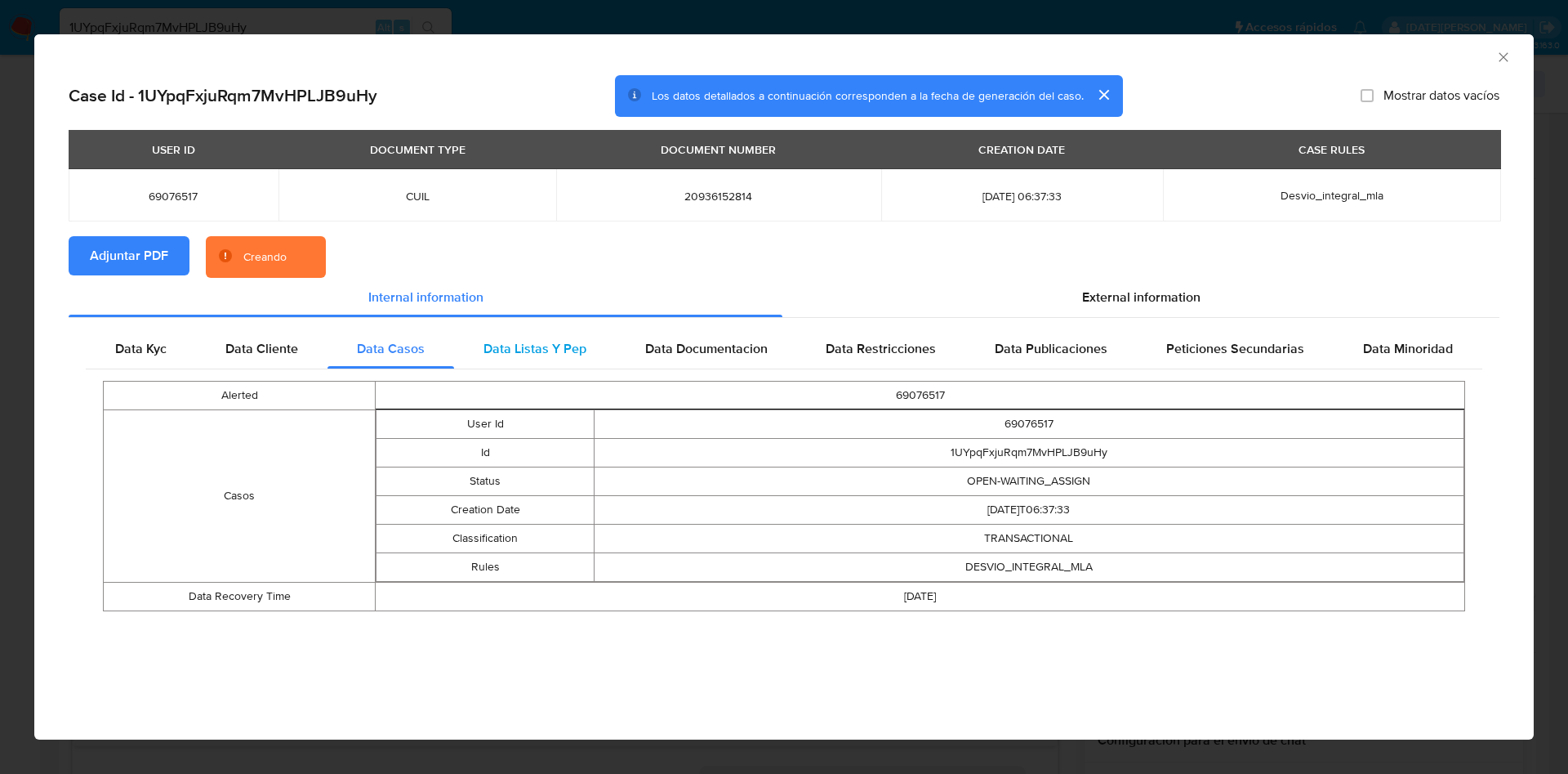
click at [498, 349] on span "Data Listas Y Pep" at bounding box center [535, 348] width 103 height 19
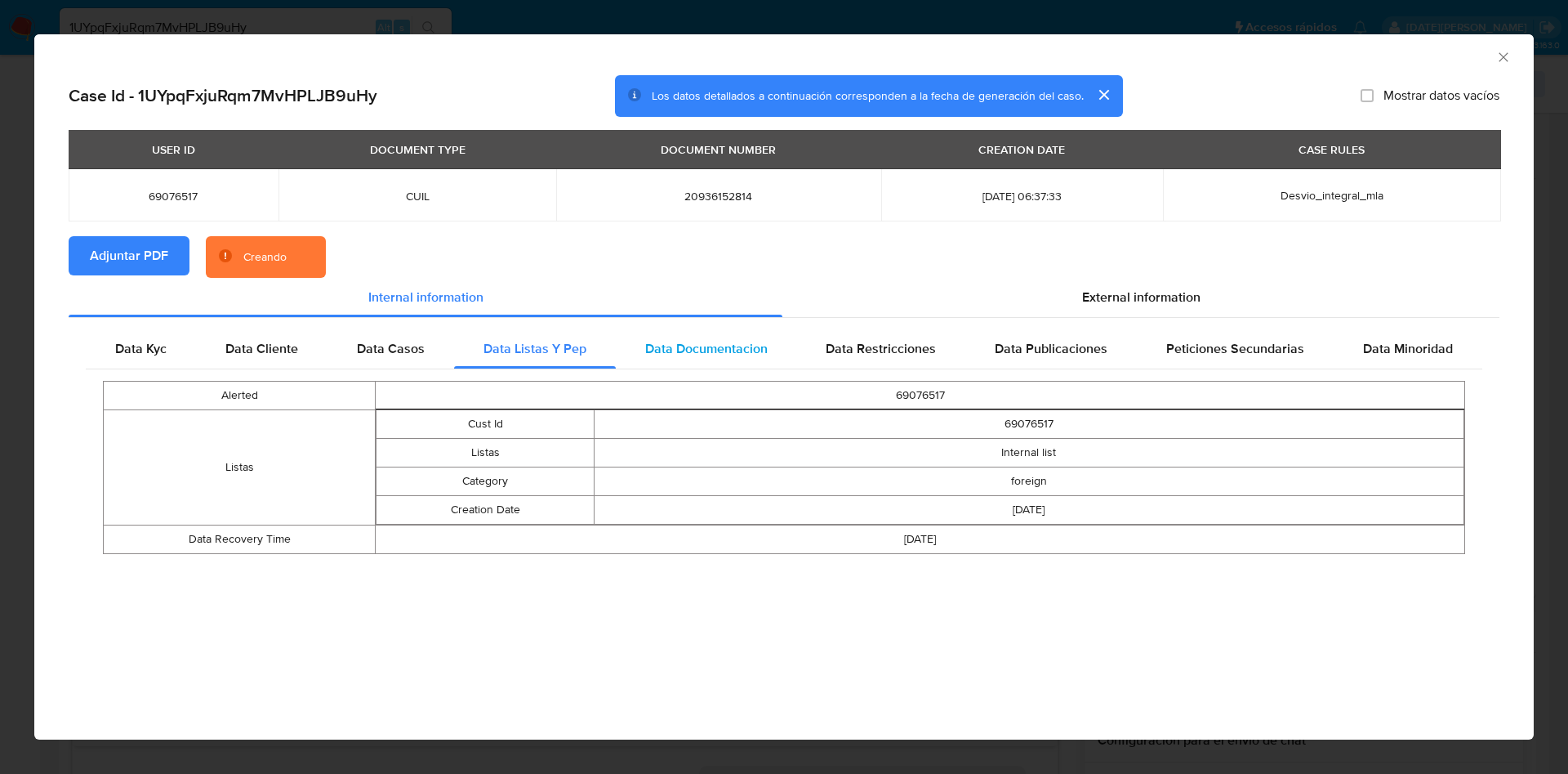
click at [681, 343] on span "Data Documentacion" at bounding box center [705, 348] width 122 height 19
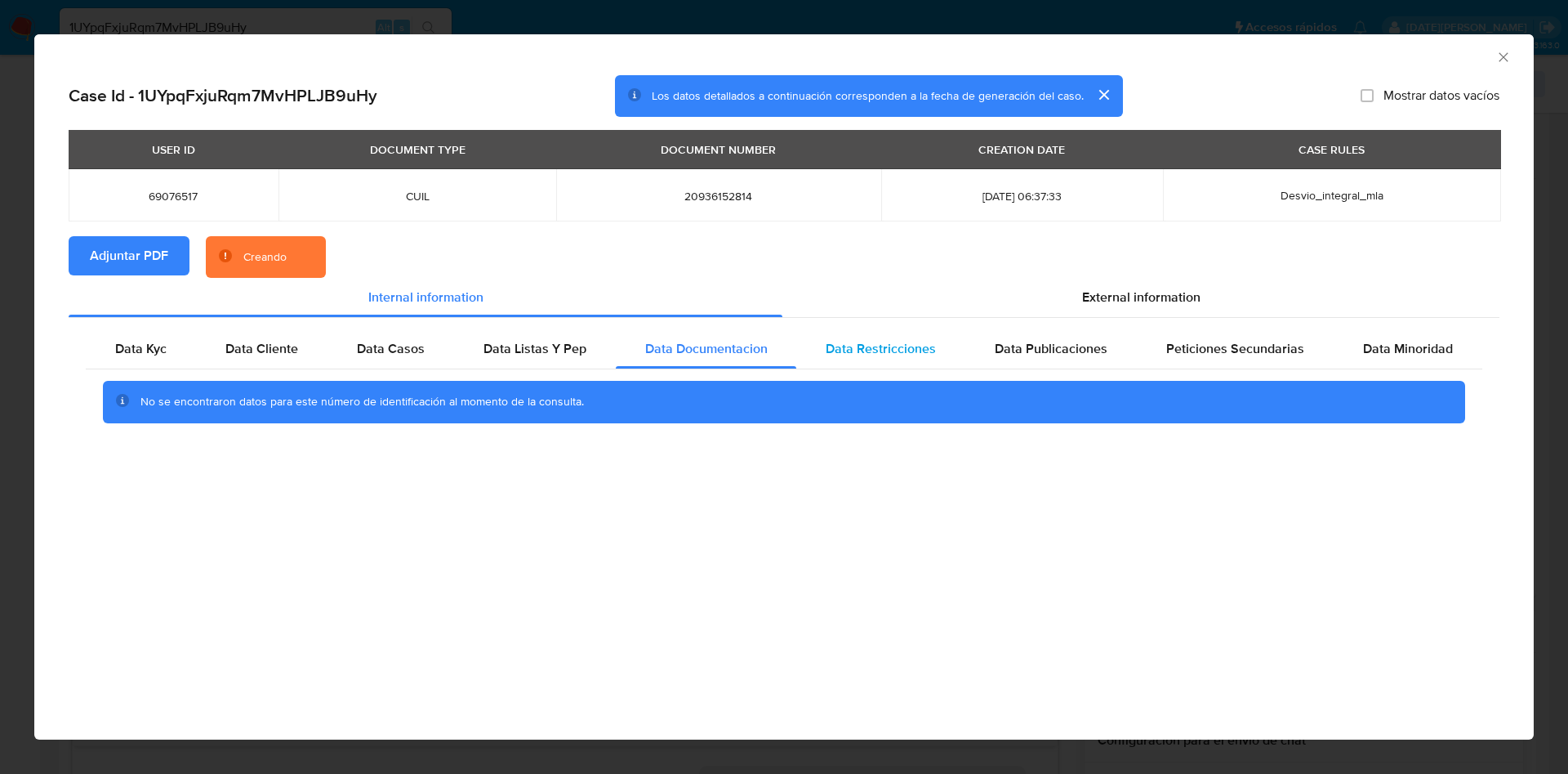
click at [885, 343] on span "Data Restricciones" at bounding box center [881, 348] width 111 height 19
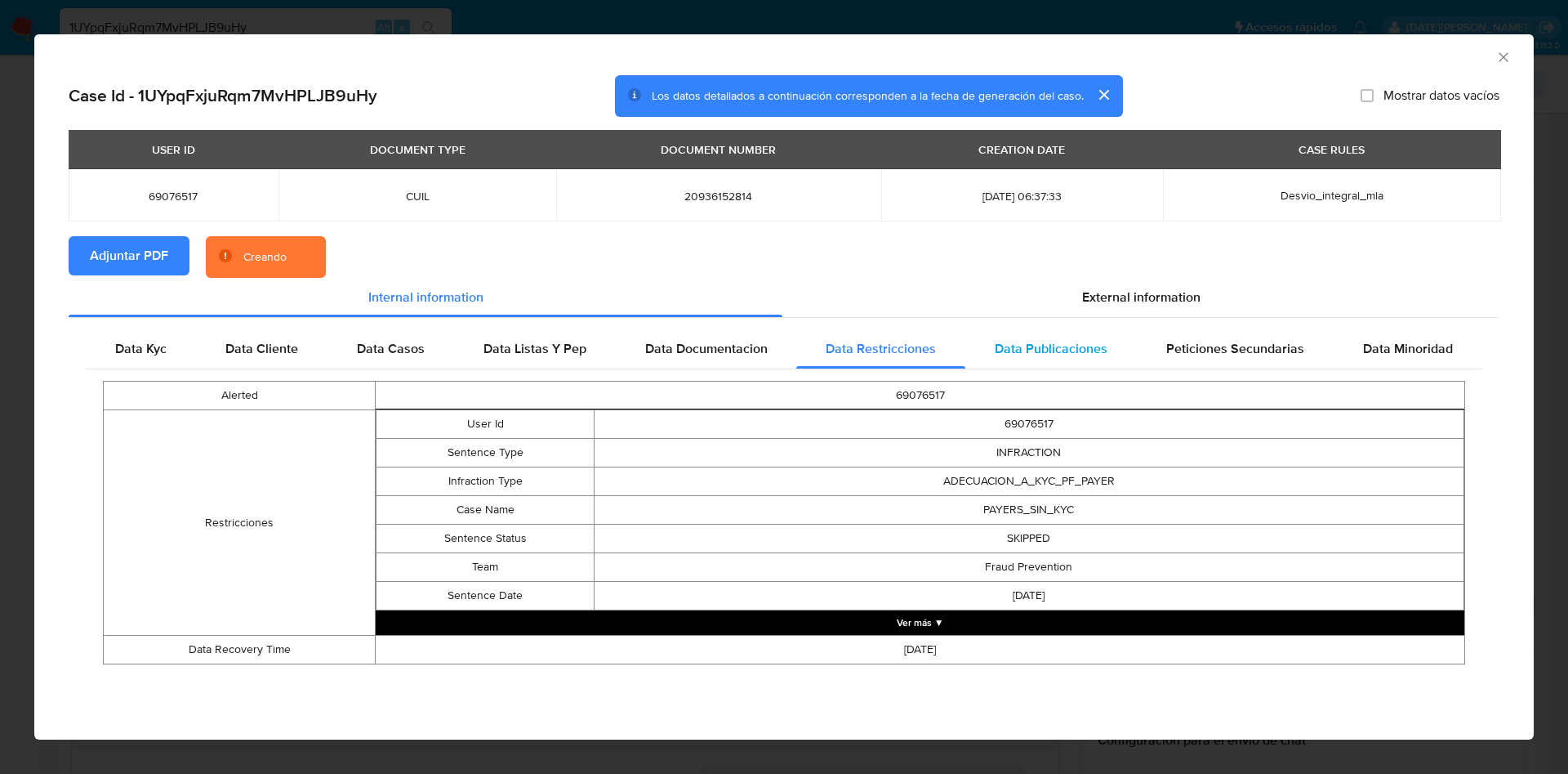
click at [1036, 344] on span "Data Publicaciones" at bounding box center [1051, 348] width 113 height 19
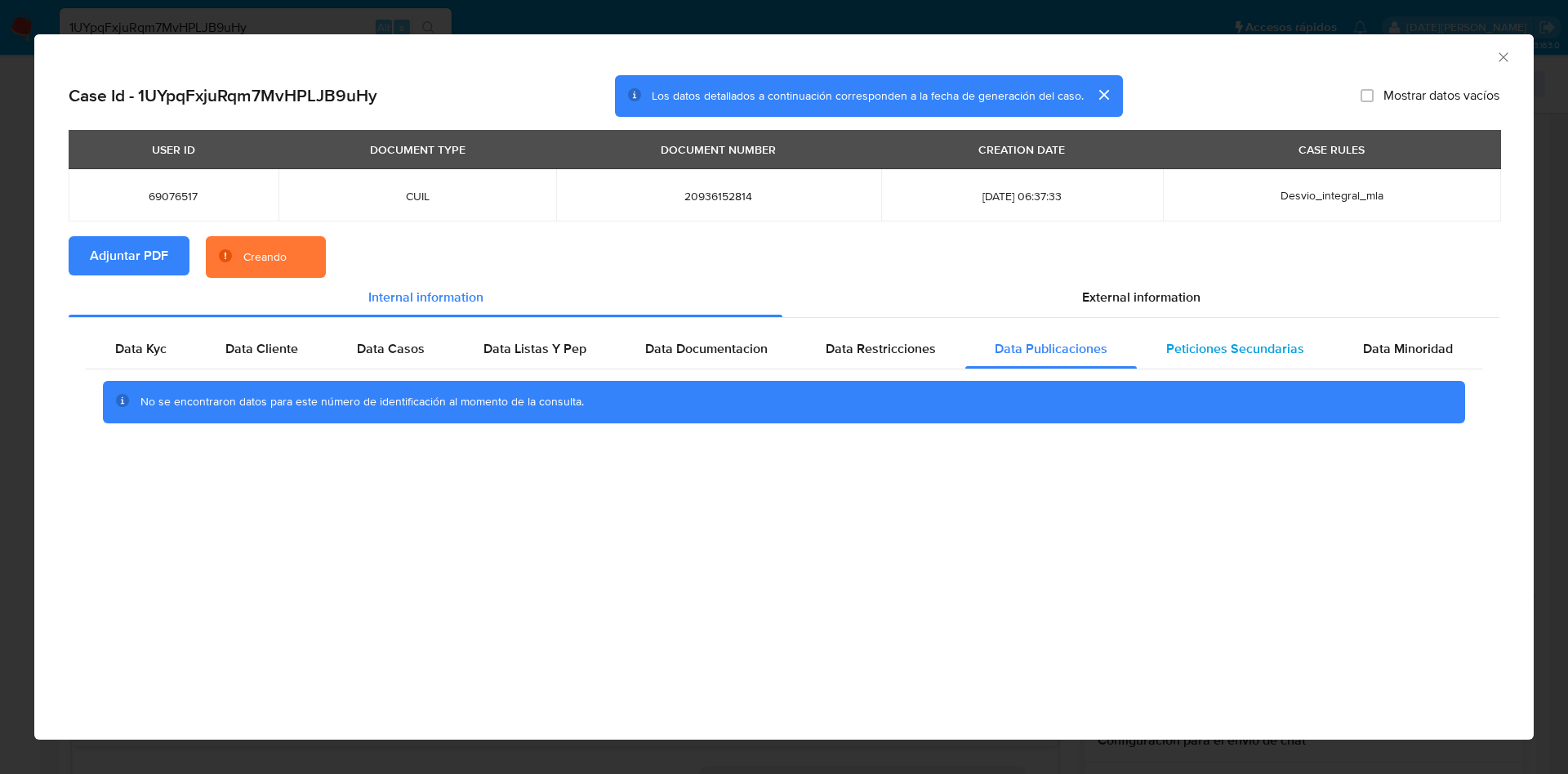
click at [1221, 341] on span "Peticiones Secundarias" at bounding box center [1235, 348] width 138 height 19
click at [1417, 342] on span "Data Minoridad" at bounding box center [1408, 348] width 90 height 19
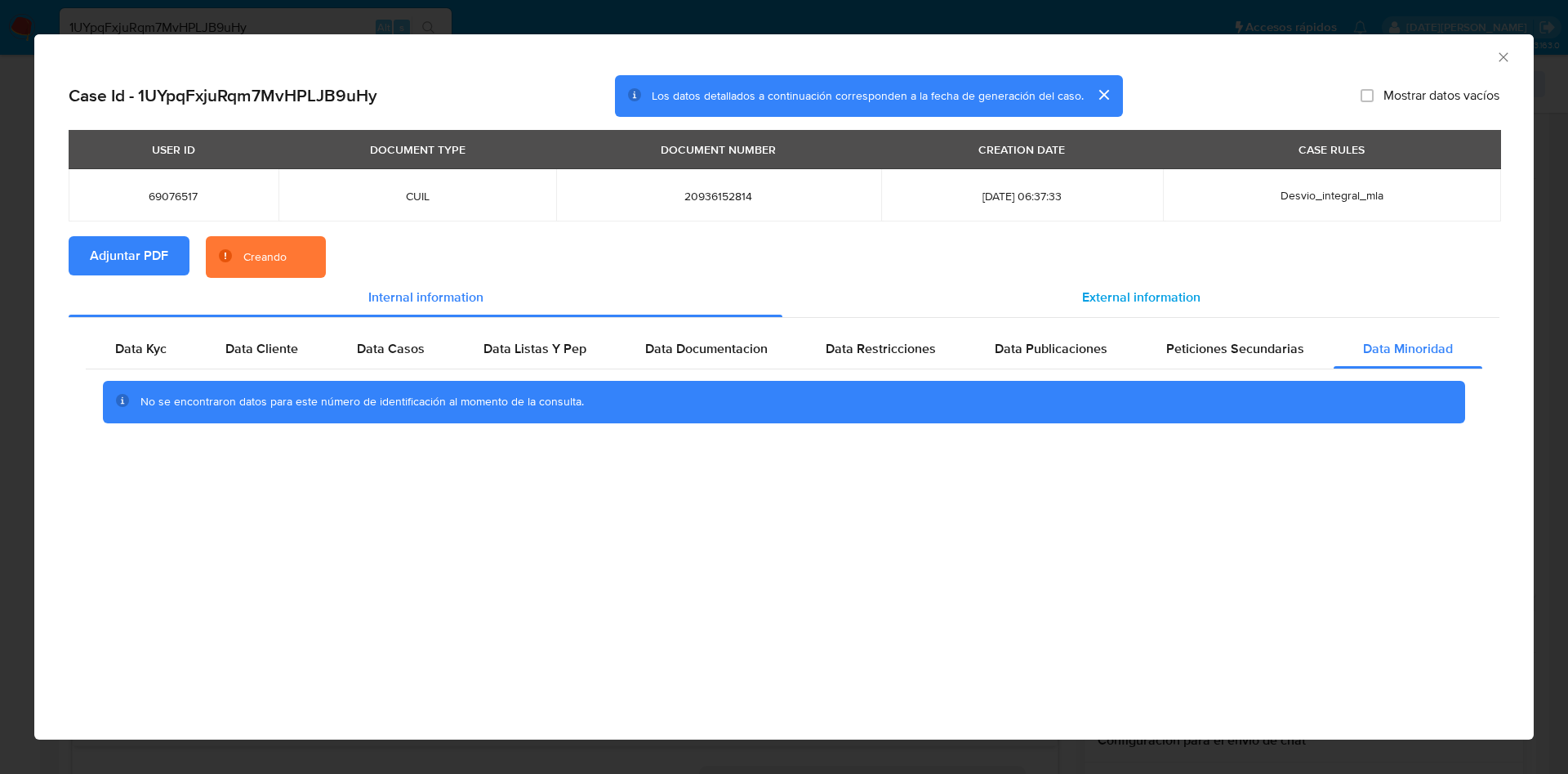
click at [1138, 296] on span "External information" at bounding box center [1141, 297] width 118 height 19
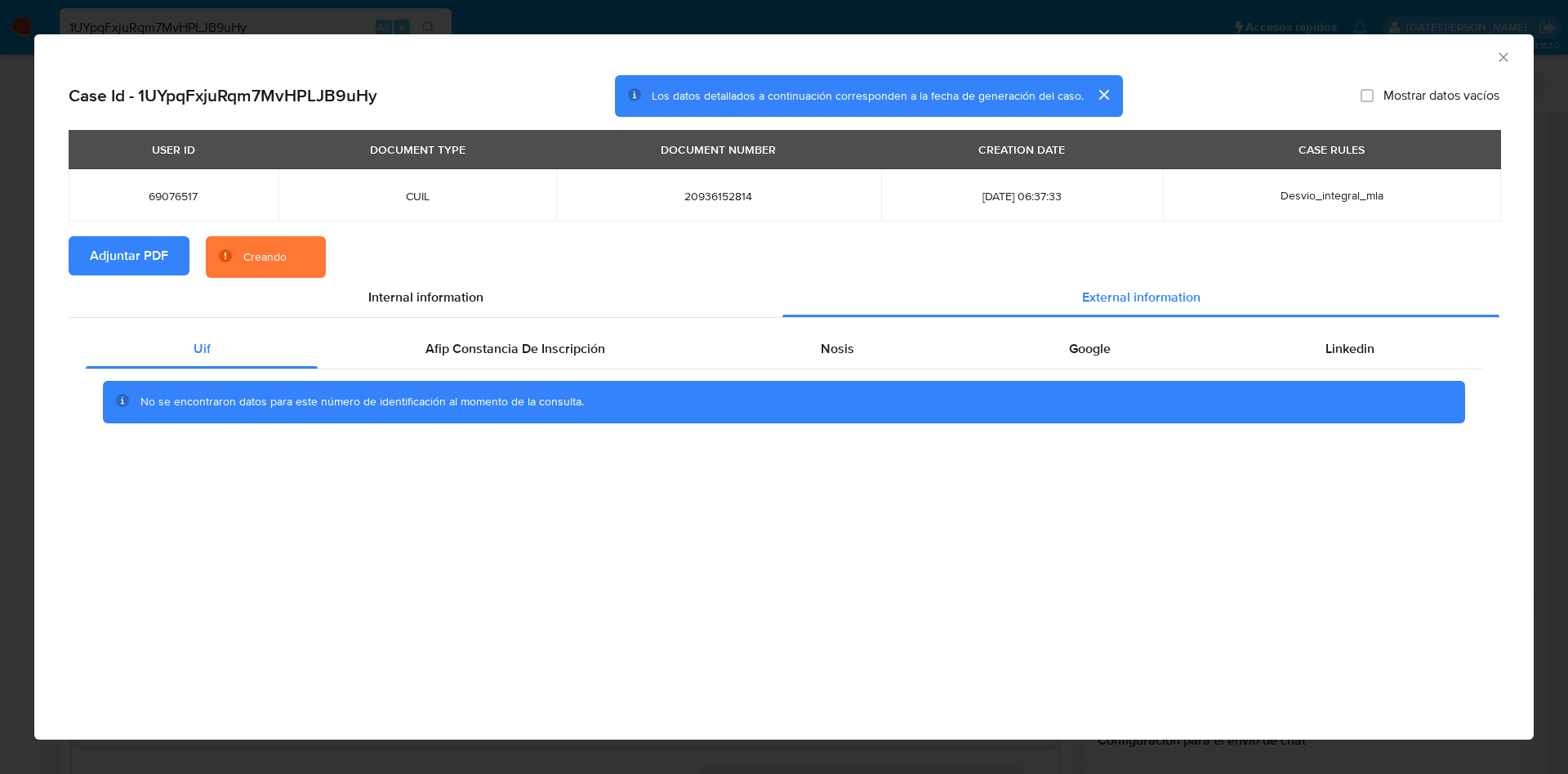
click at [507, 320] on div "Uif Afip Constancia De Inscripción Nosis Google Linkedin No se encontraron dato…" at bounding box center [784, 382] width 1431 height 128
click at [510, 348] on span "Afip Constancia De Inscripción" at bounding box center [515, 348] width 179 height 19
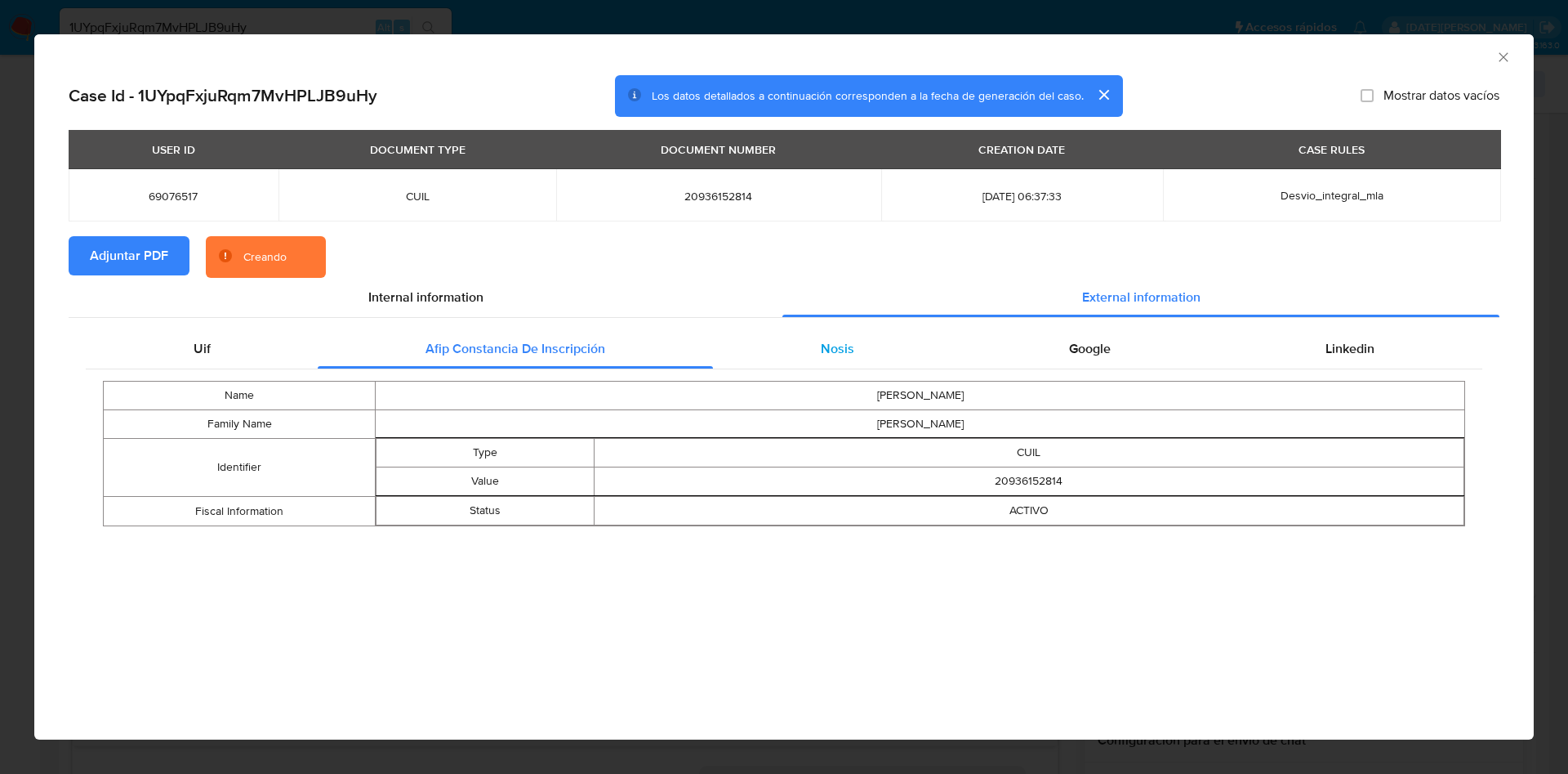
click at [826, 348] on span "Nosis" at bounding box center [838, 348] width 33 height 19
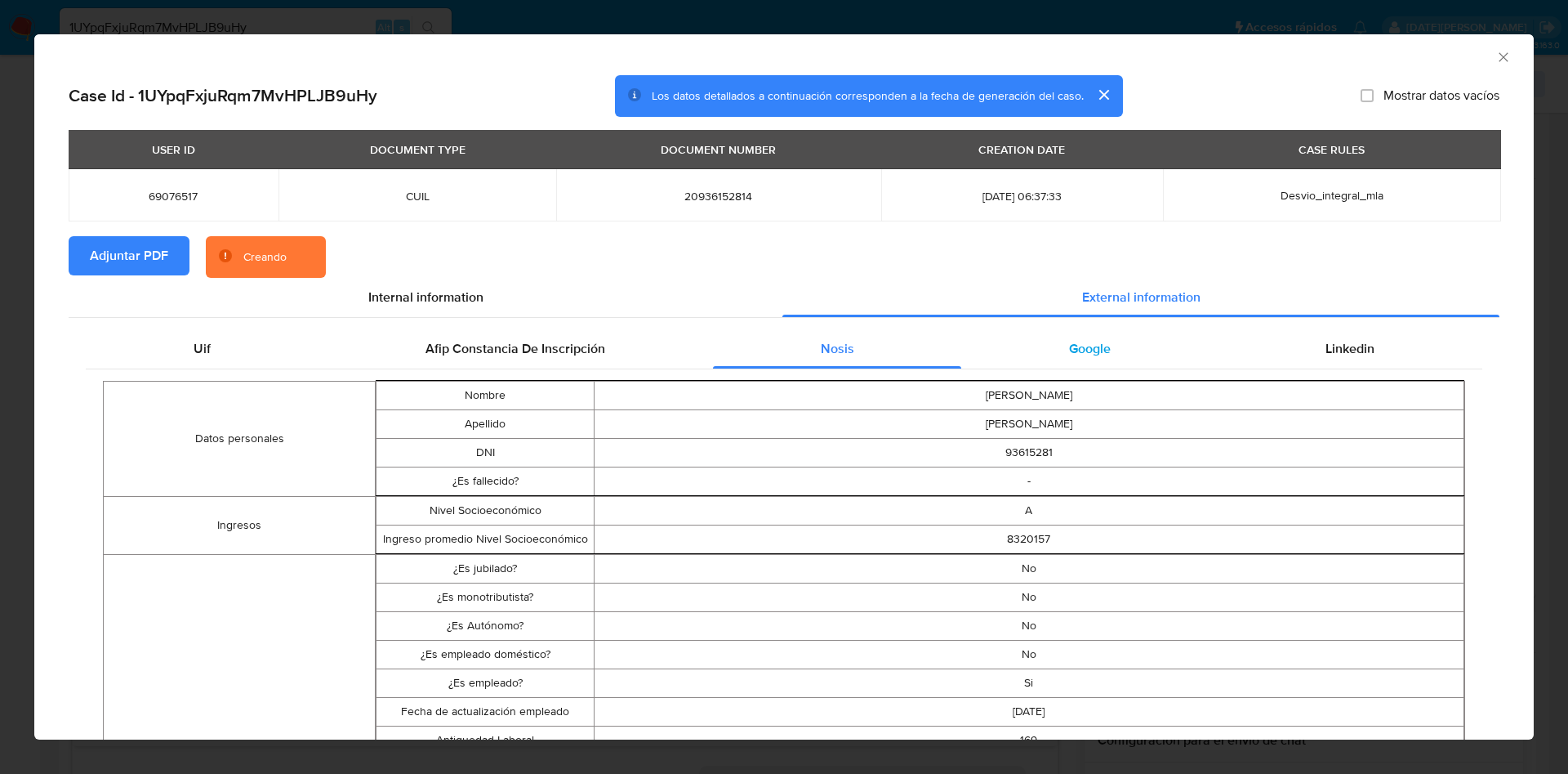
click at [1022, 340] on div "Google" at bounding box center [1089, 348] width 257 height 39
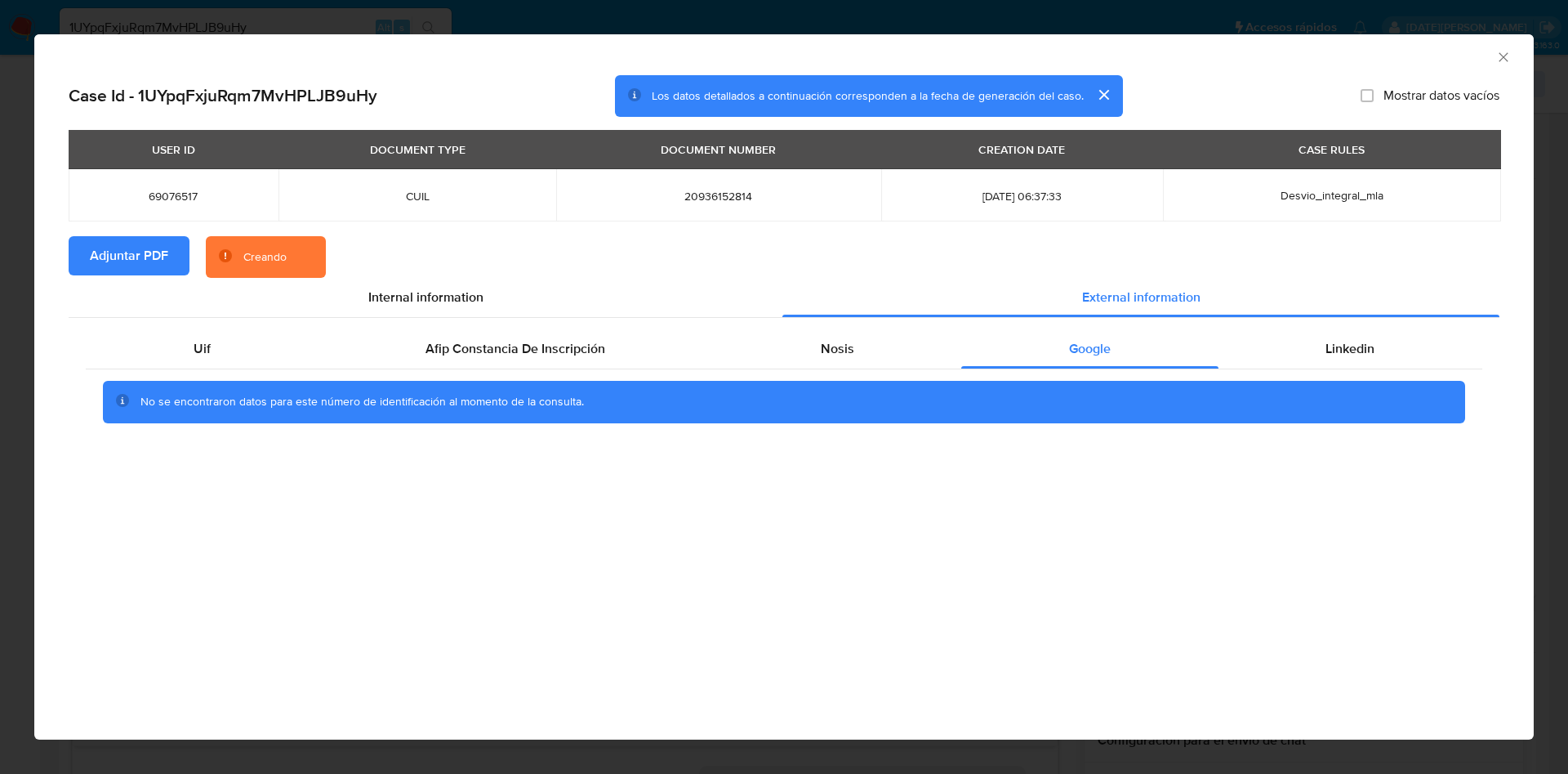
click at [1342, 328] on div "Uif Afip Constancia De Inscripción Nosis Google Linkedin No se encontraron dato…" at bounding box center [784, 382] width 1431 height 128
click at [1341, 328] on div "Uif Afip Constancia De Inscripción Nosis Google Linkedin No se encontraron dato…" at bounding box center [784, 382] width 1431 height 128
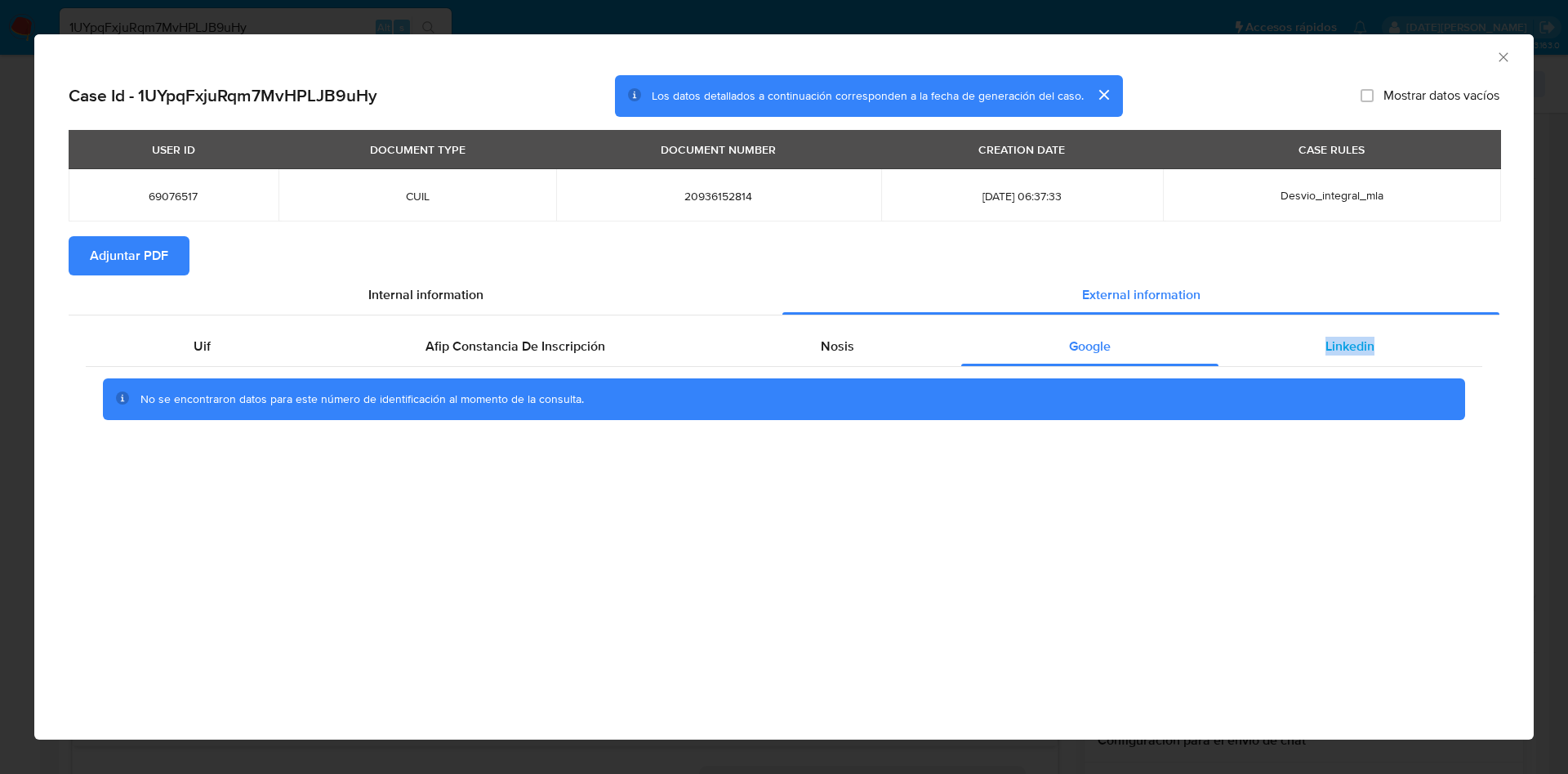
click at [1342, 333] on div "Linkedin" at bounding box center [1349, 346] width 263 height 39
click at [1097, 337] on span "Google" at bounding box center [1089, 346] width 42 height 19
click at [865, 343] on div "Nosis" at bounding box center [837, 346] width 248 height 39
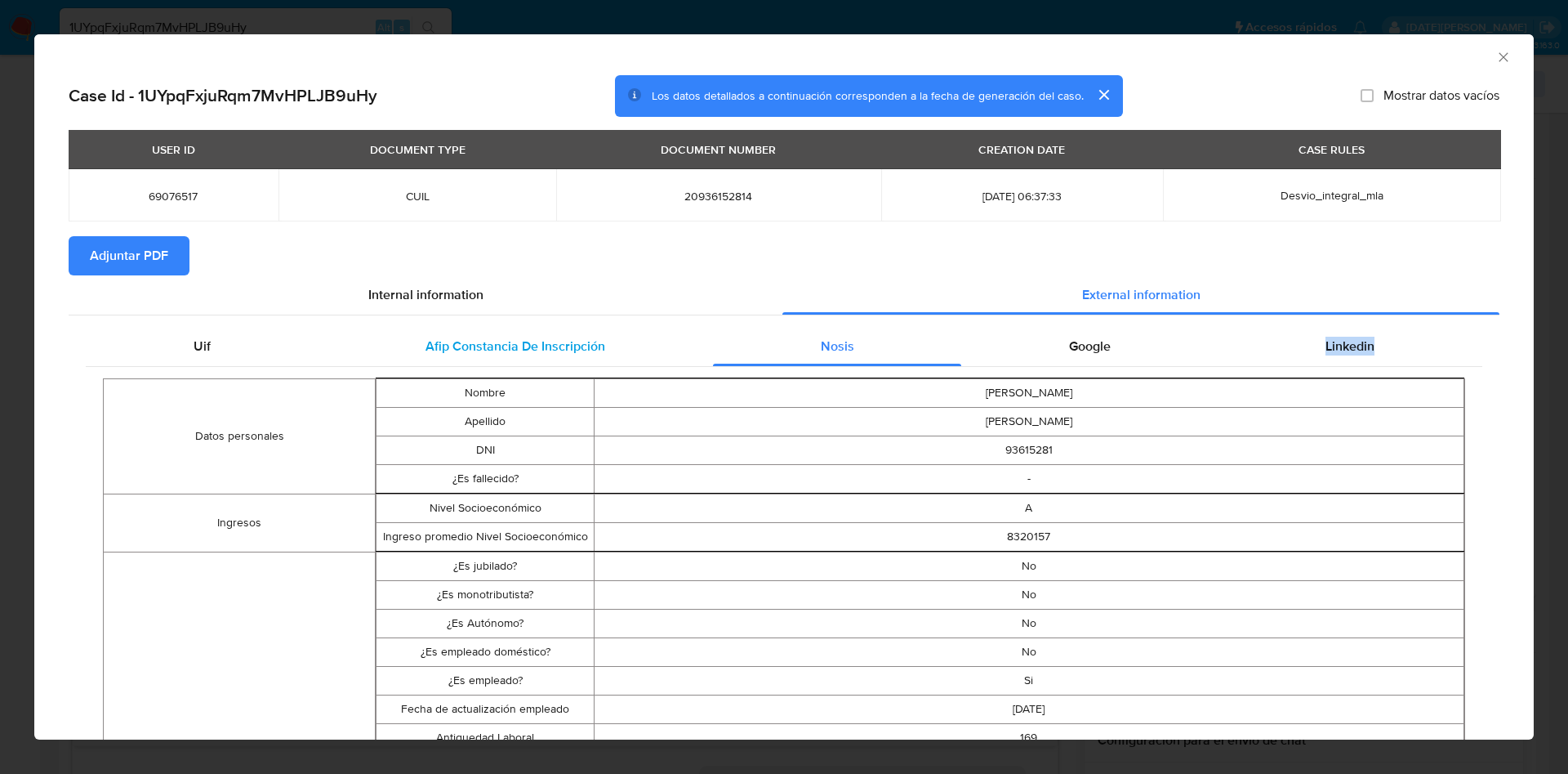
click at [573, 347] on span "Afip Constancia De Inscripción" at bounding box center [515, 346] width 179 height 19
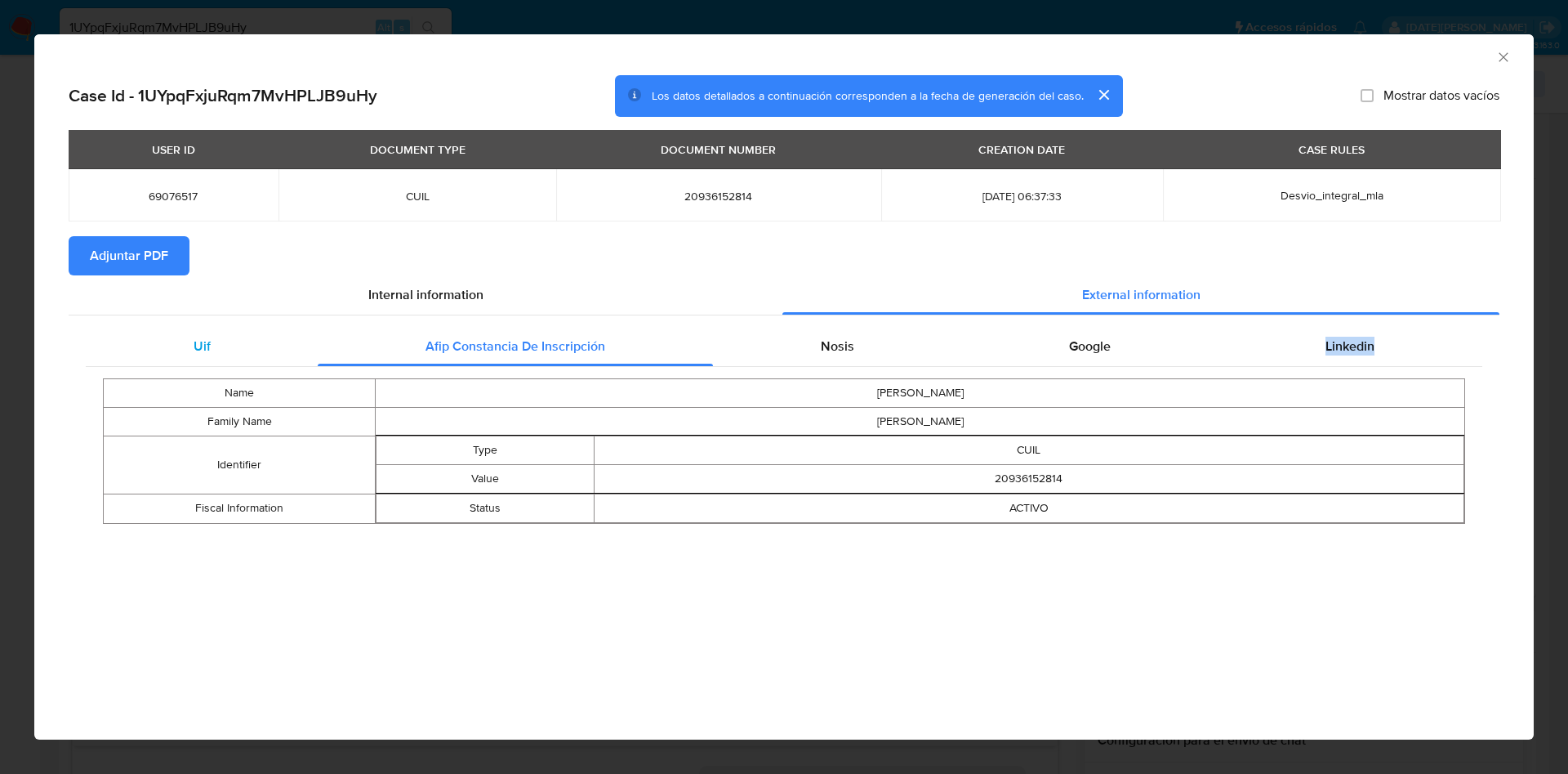
click at [256, 338] on div "Uif" at bounding box center [201, 346] width 232 height 39
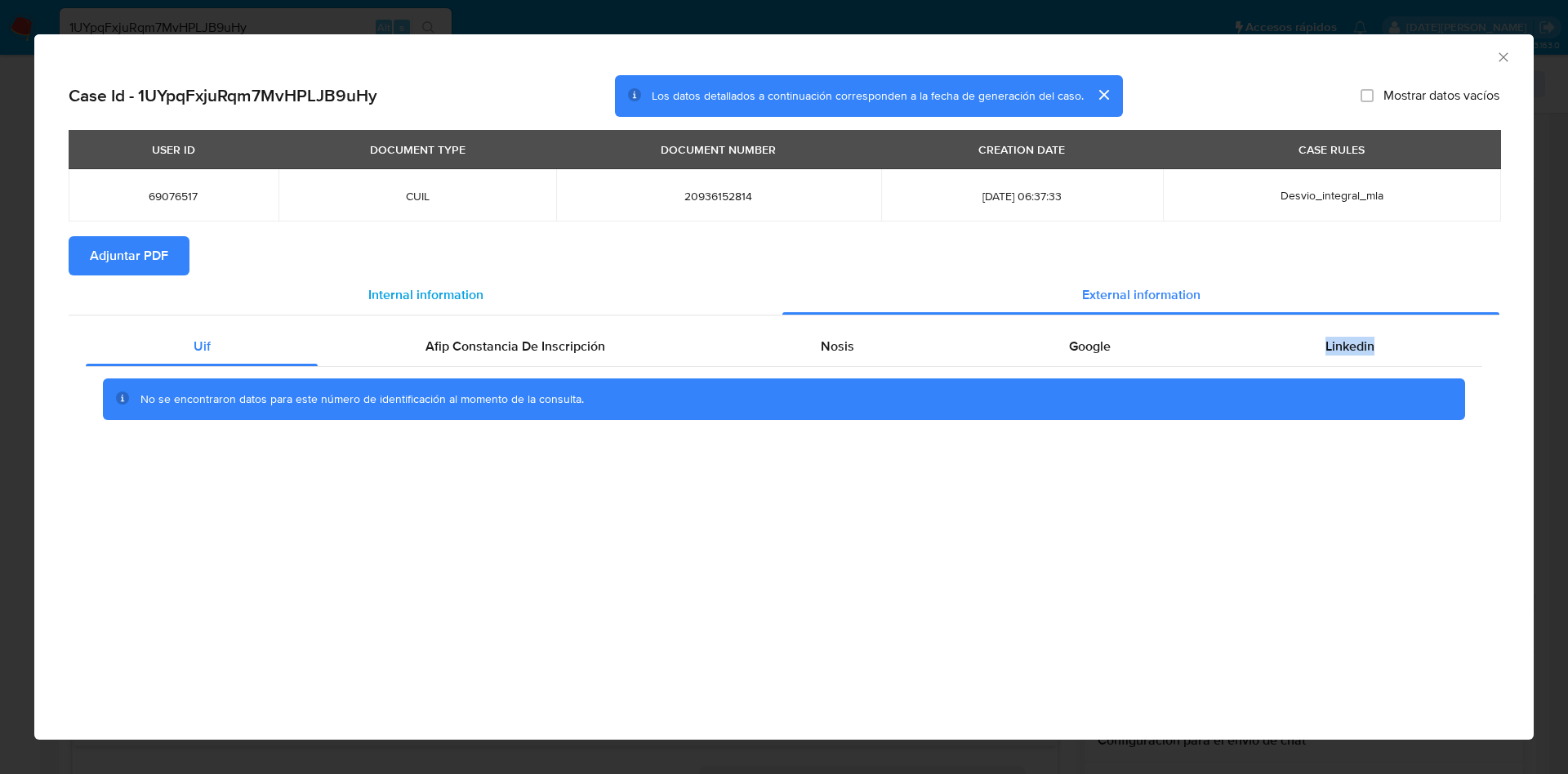
click at [401, 287] on span "Internal information" at bounding box center [425, 294] width 116 height 19
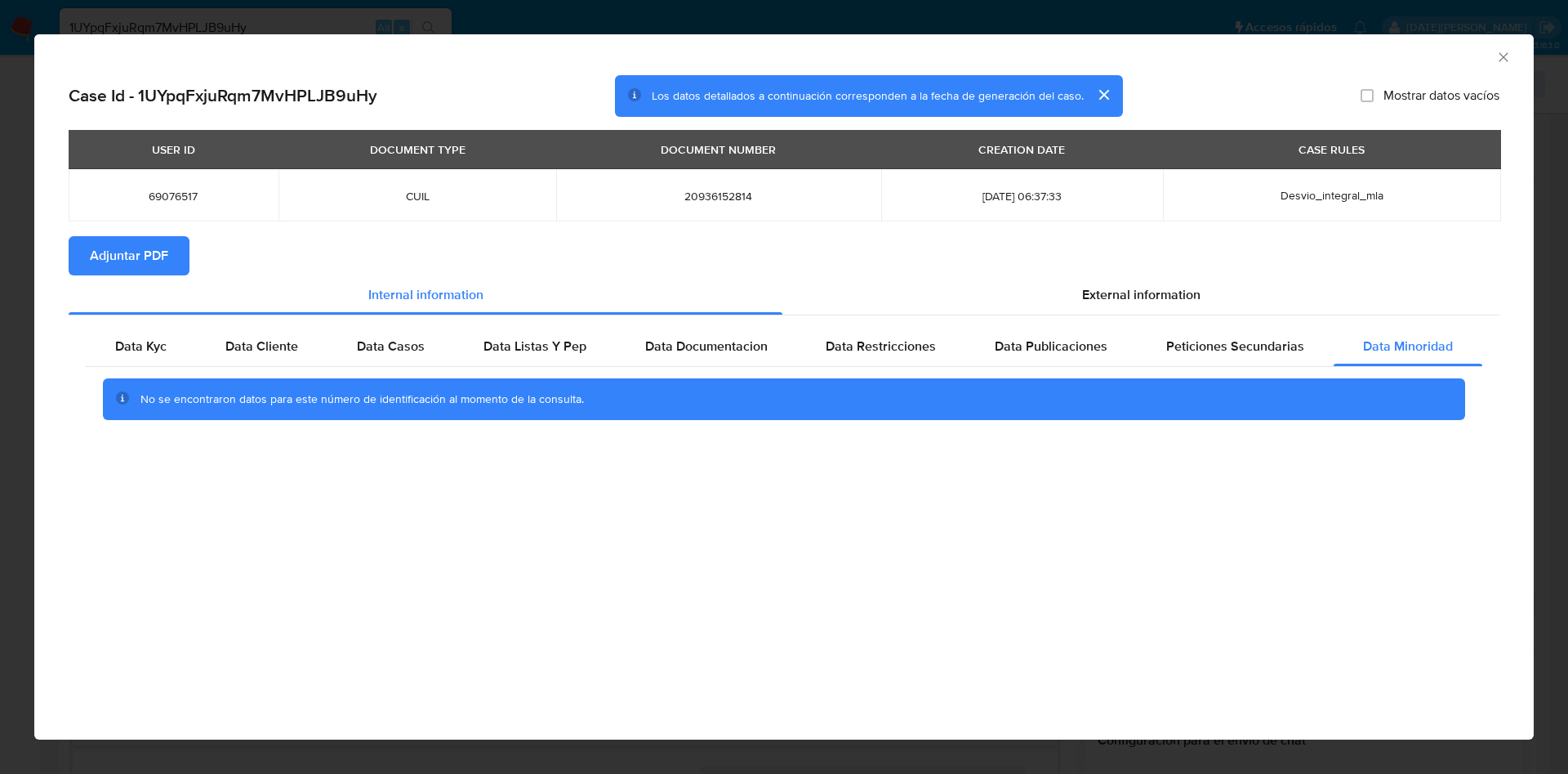
click at [1501, 55] on icon "Cerrar ventana" at bounding box center [1503, 57] width 17 height 17
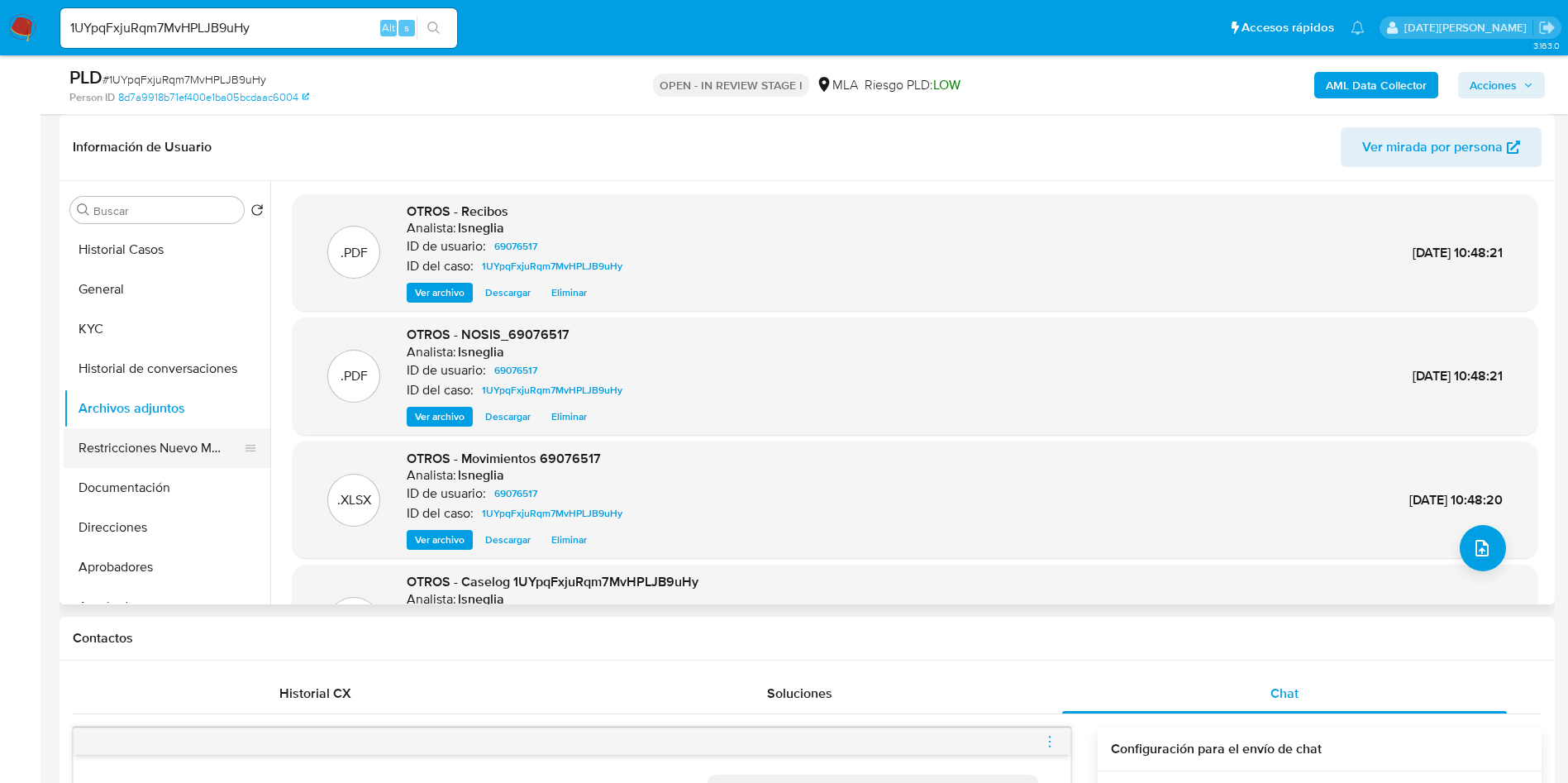
click at [146, 463] on button "Restricciones Nuevo Mundo" at bounding box center [161, 447] width 193 height 40
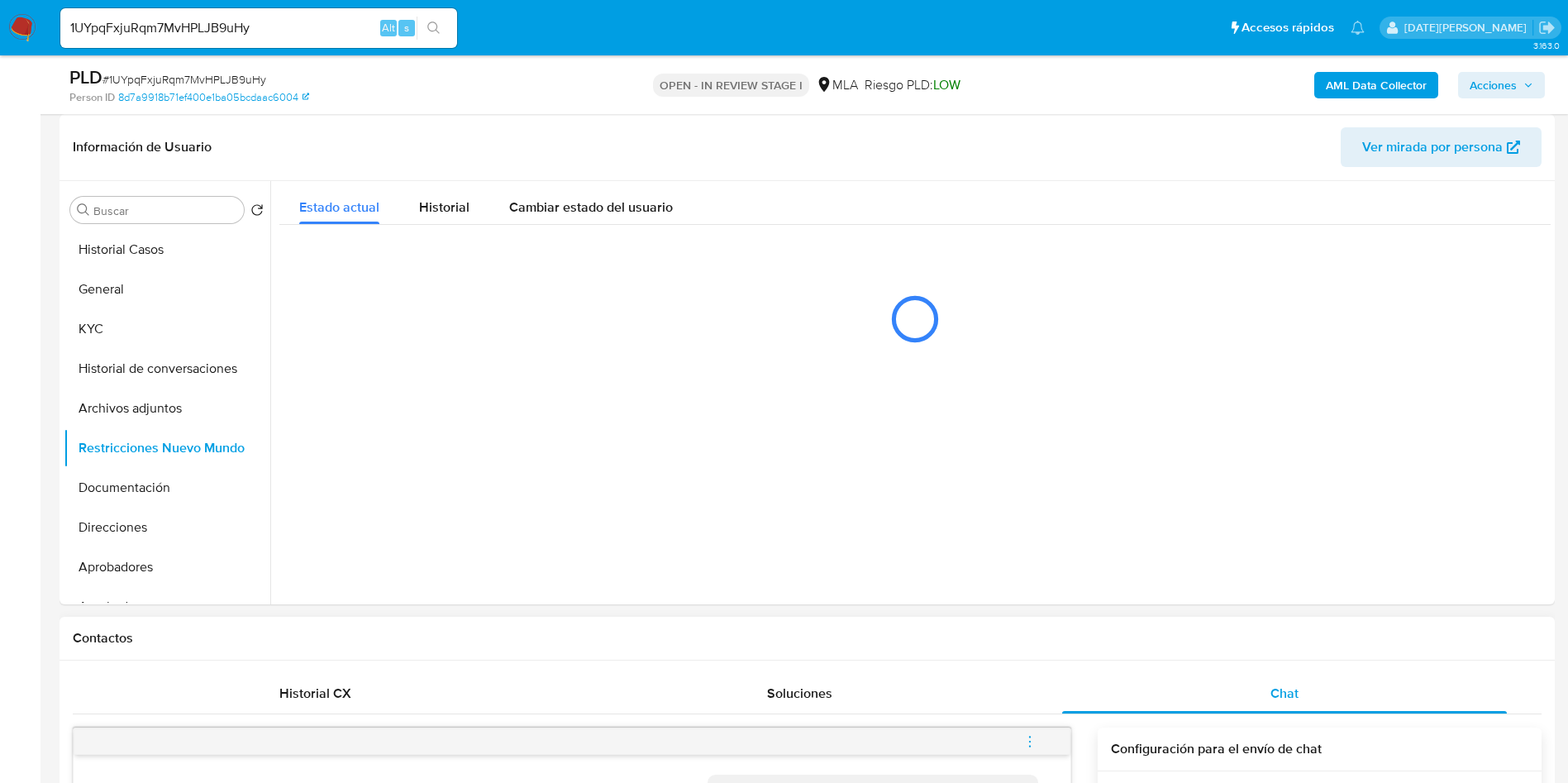
scroll to position [496, 0]
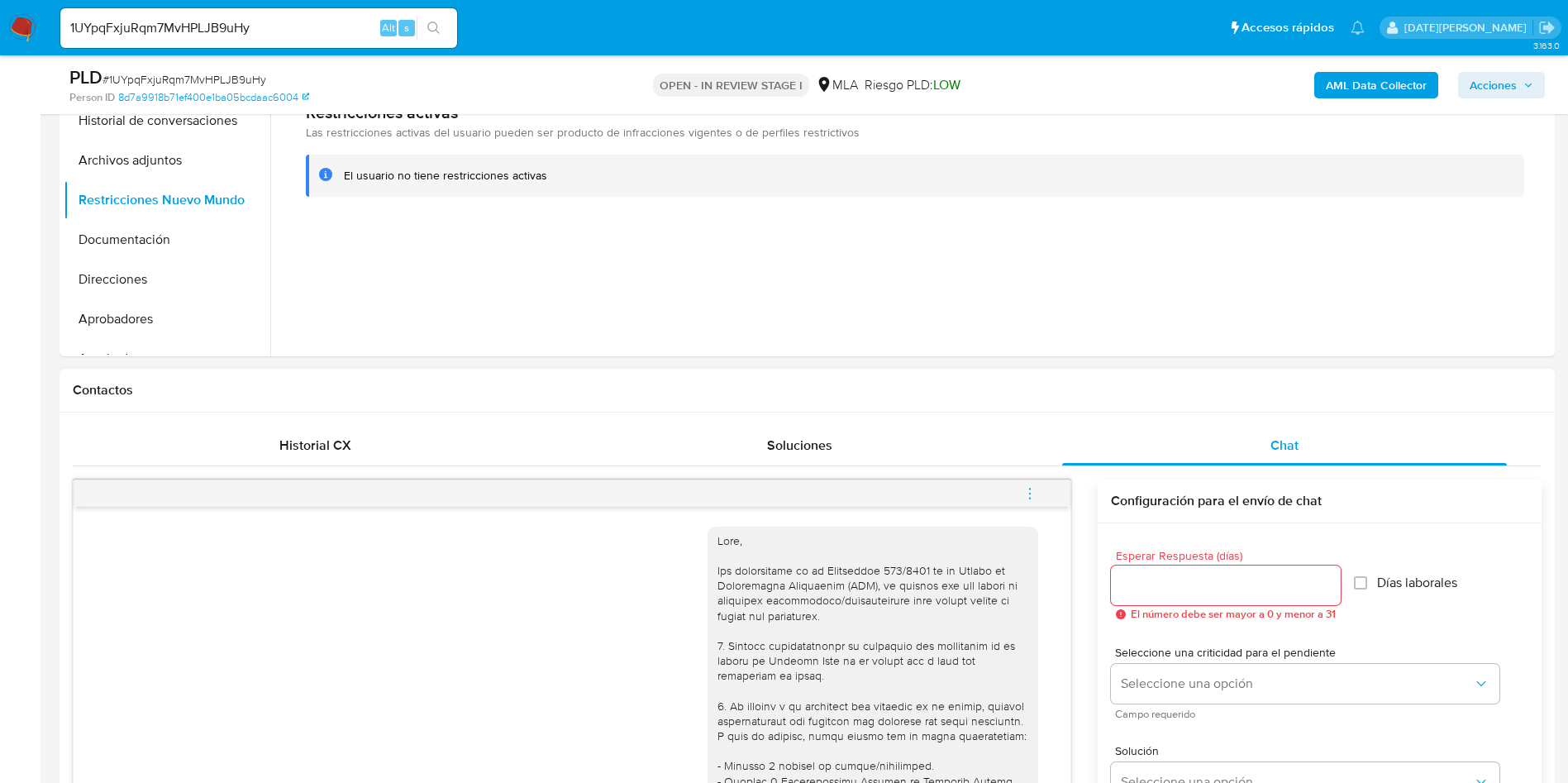
click at [1028, 486] on icon "menu-action" at bounding box center [1030, 494] width 15 height 15
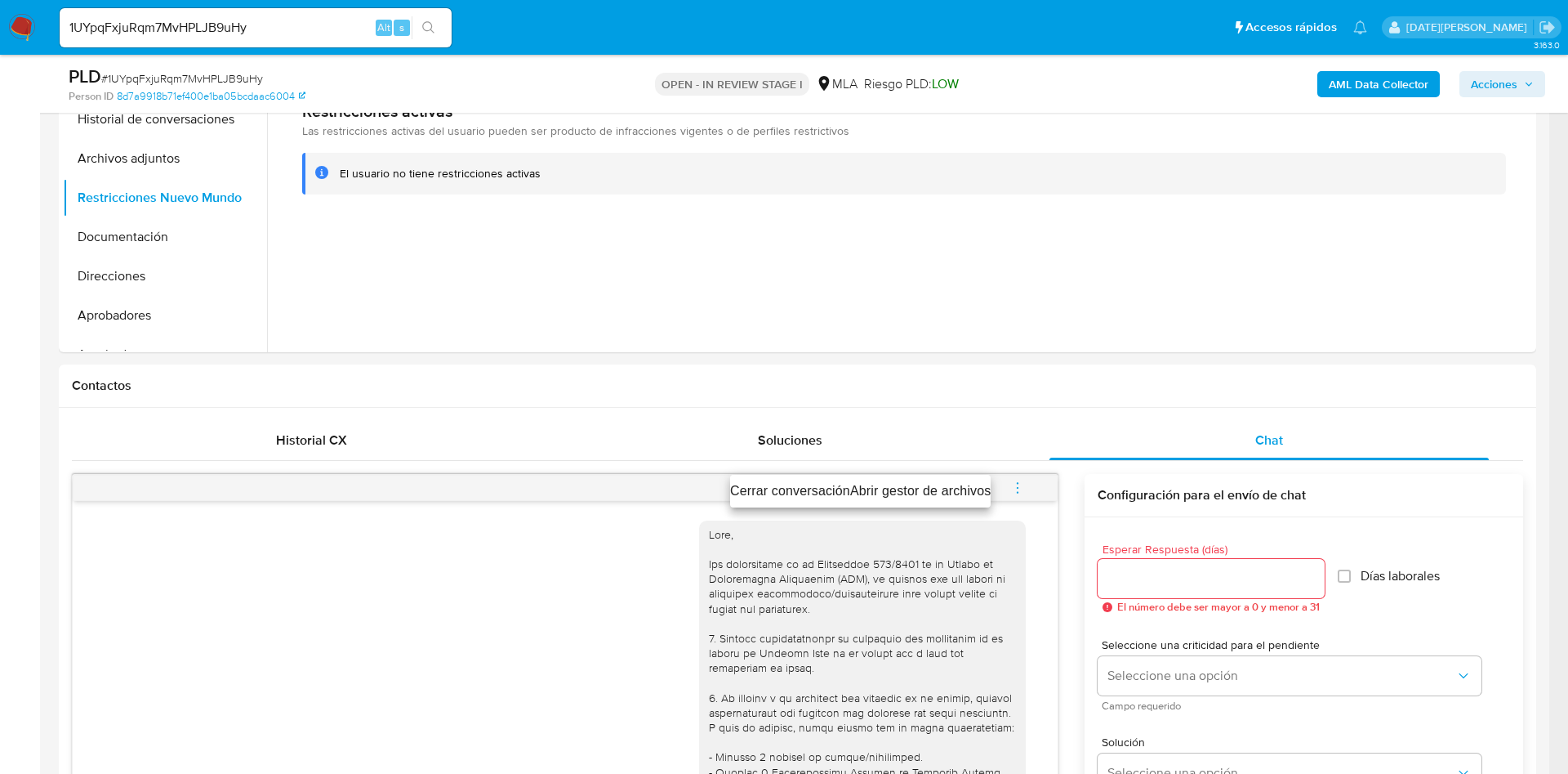
click at [785, 501] on ul "Cerrar conversación Abrir gestor de archivos" at bounding box center [860, 491] width 260 height 32
click at [789, 489] on li "Cerrar conversación" at bounding box center [790, 491] width 120 height 20
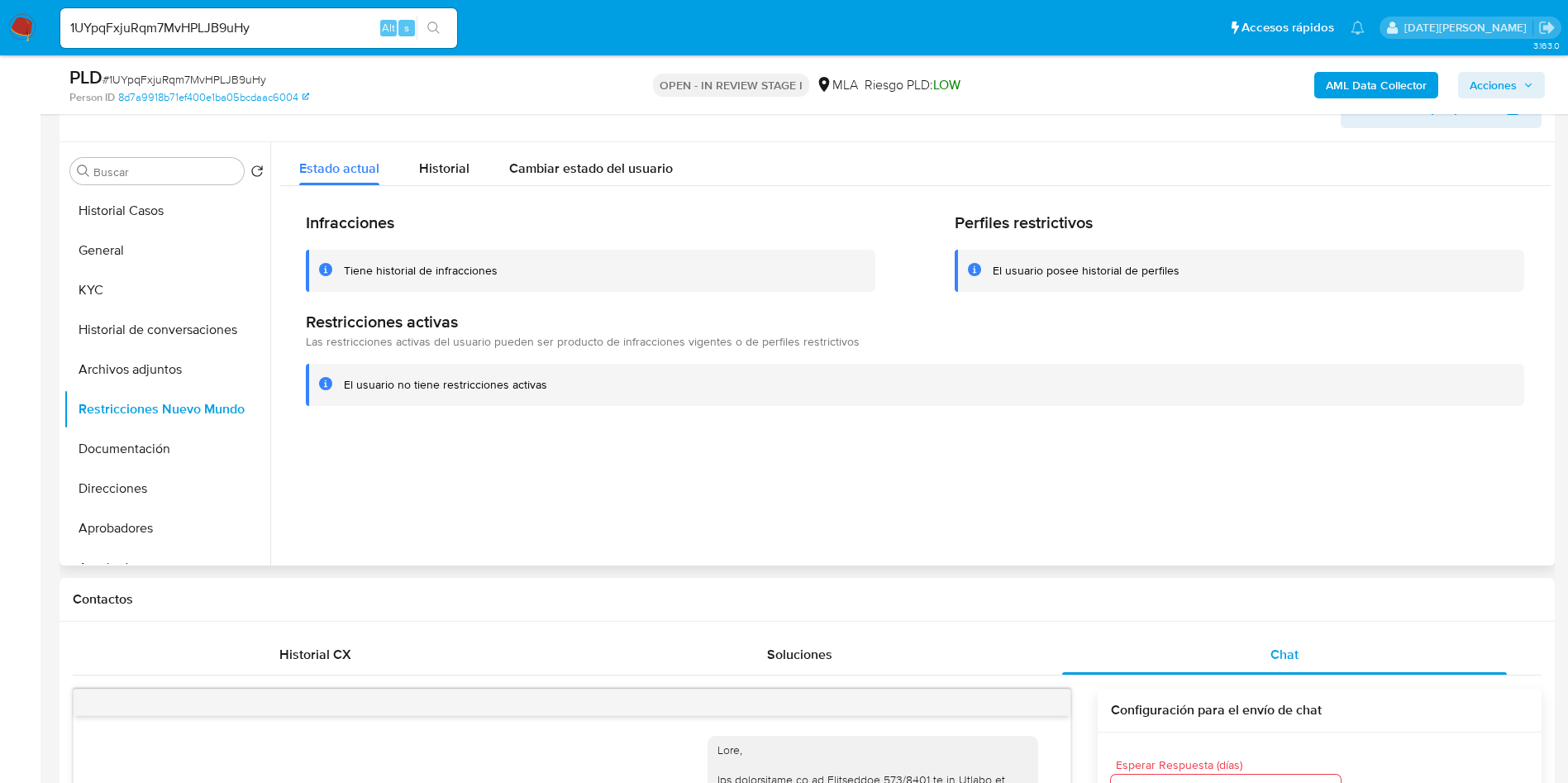
scroll to position [248, 0]
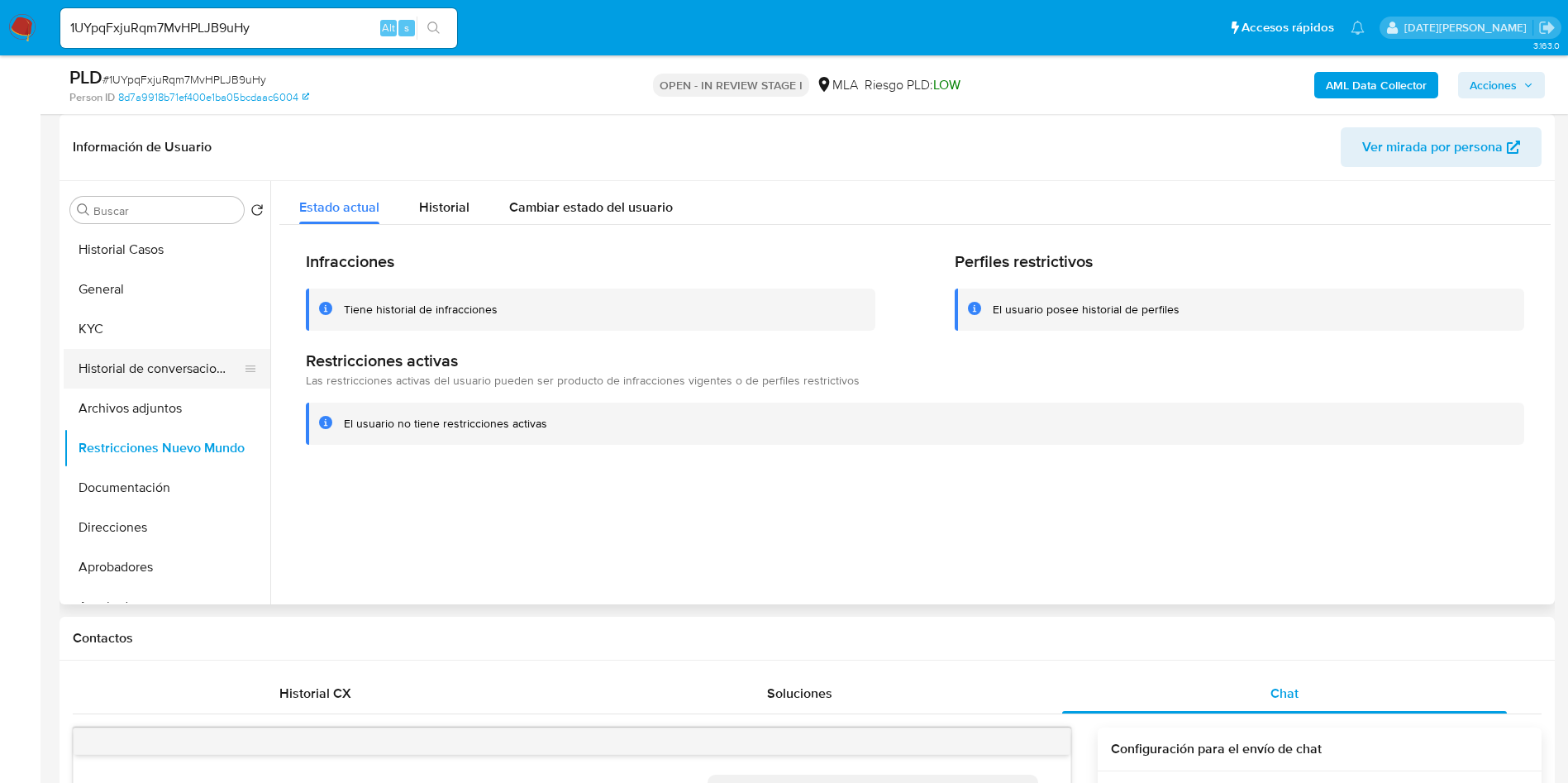
click at [175, 379] on button "Historial de conversaciones" at bounding box center [161, 368] width 193 height 40
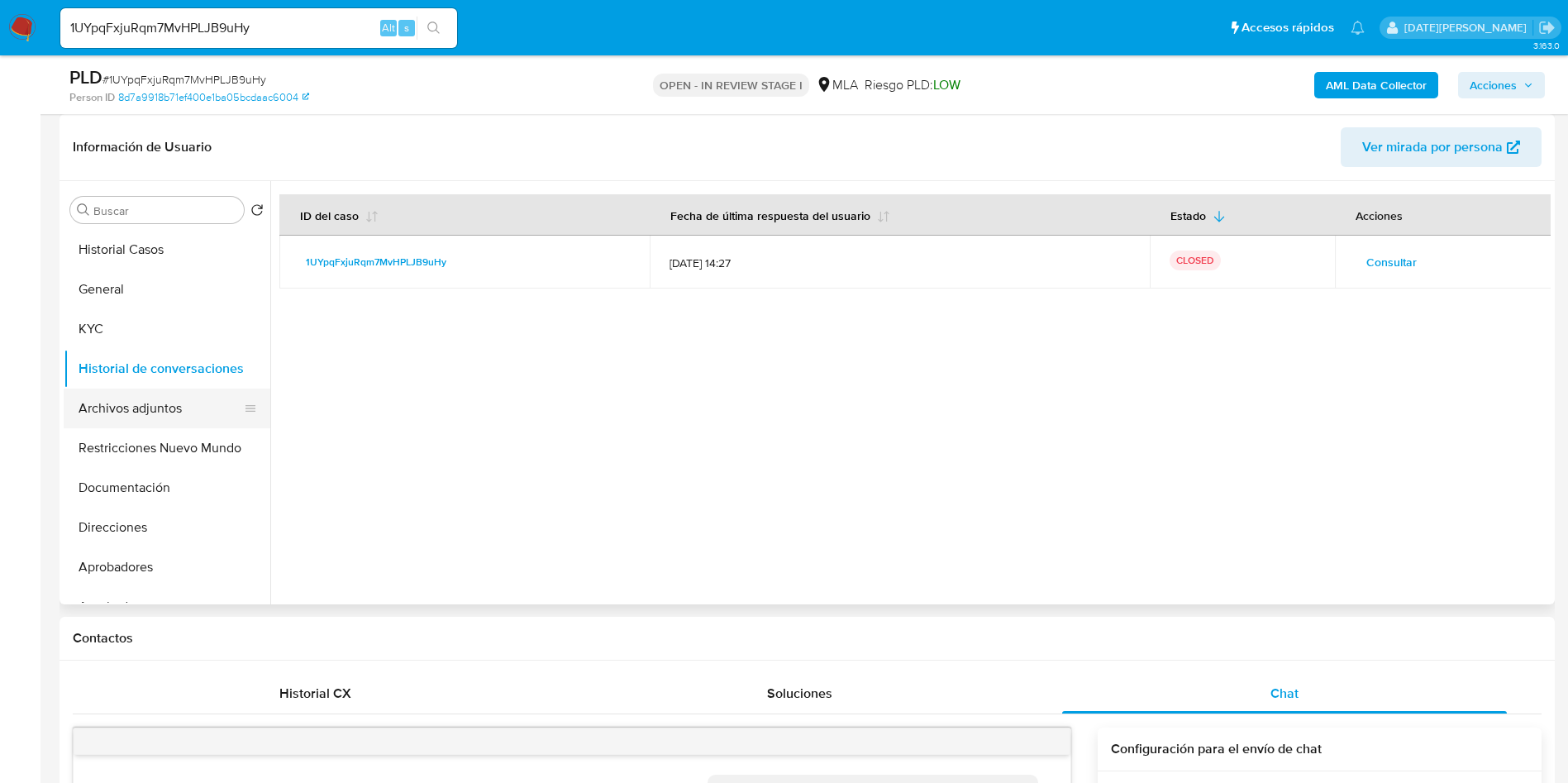
click at [111, 410] on button "Archivos adjuntos" at bounding box center [161, 408] width 193 height 40
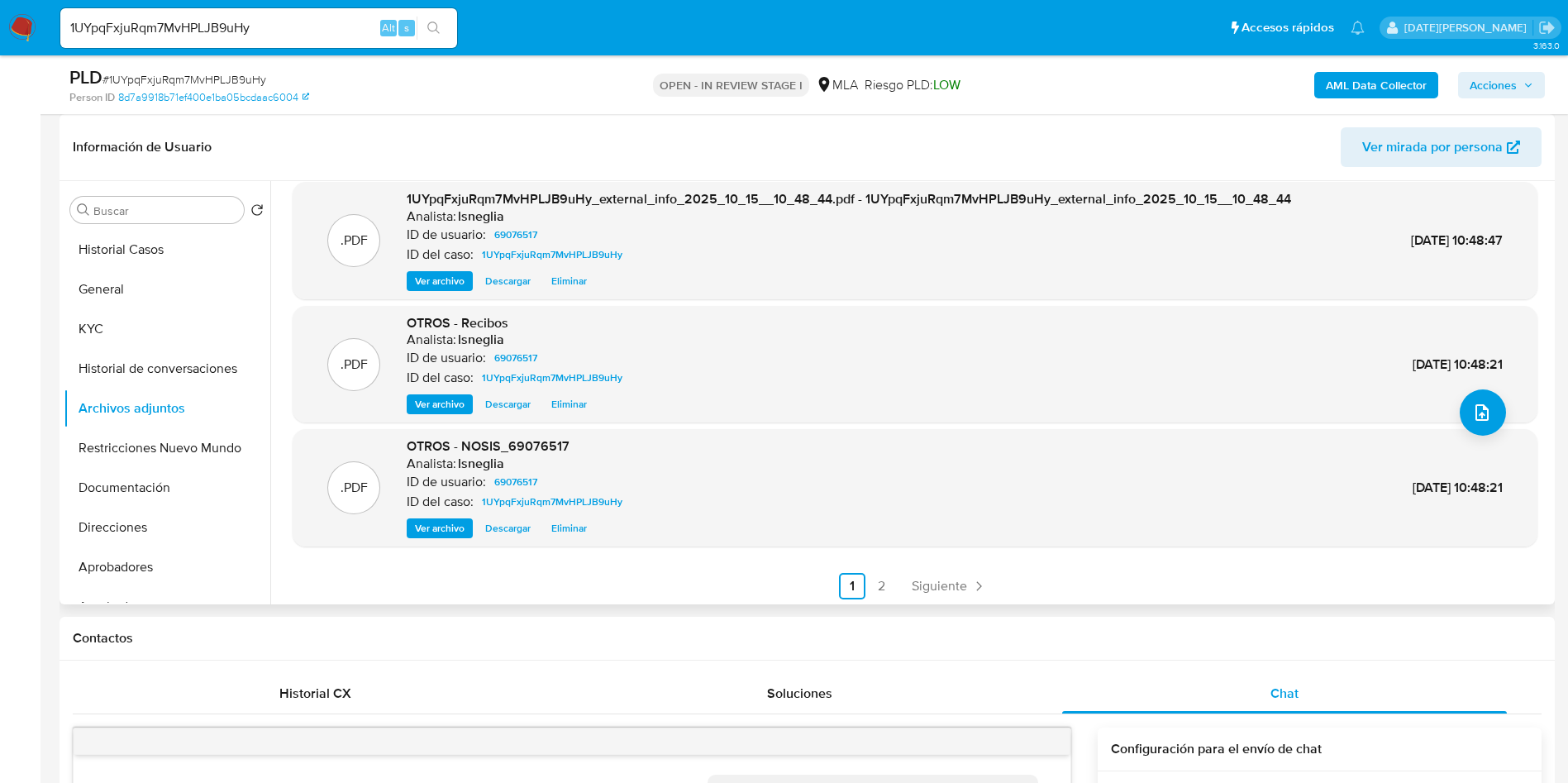
scroll to position [139, 0]
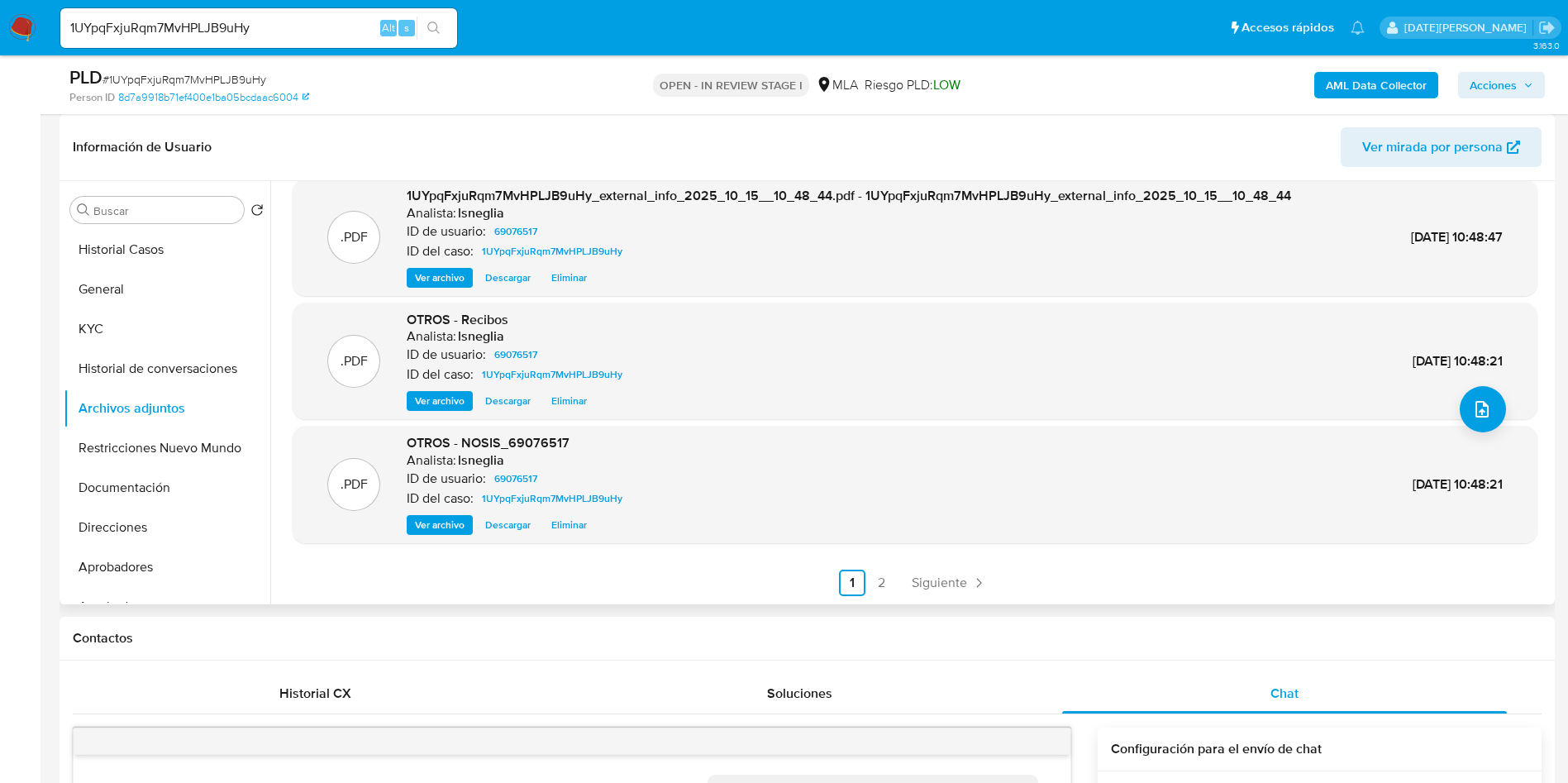
click at [884, 583] on link "2" at bounding box center [882, 582] width 26 height 26
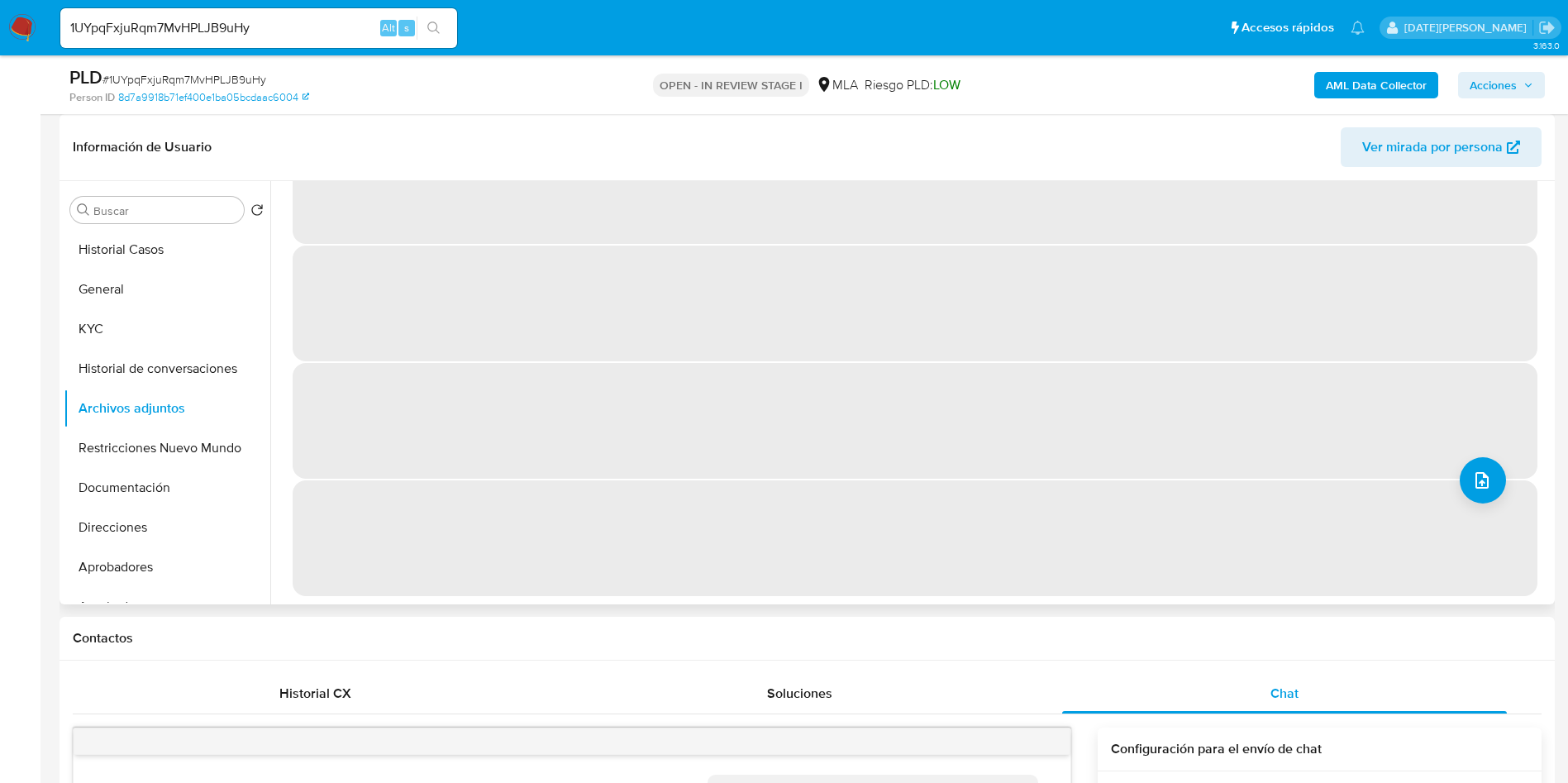
scroll to position [0, 0]
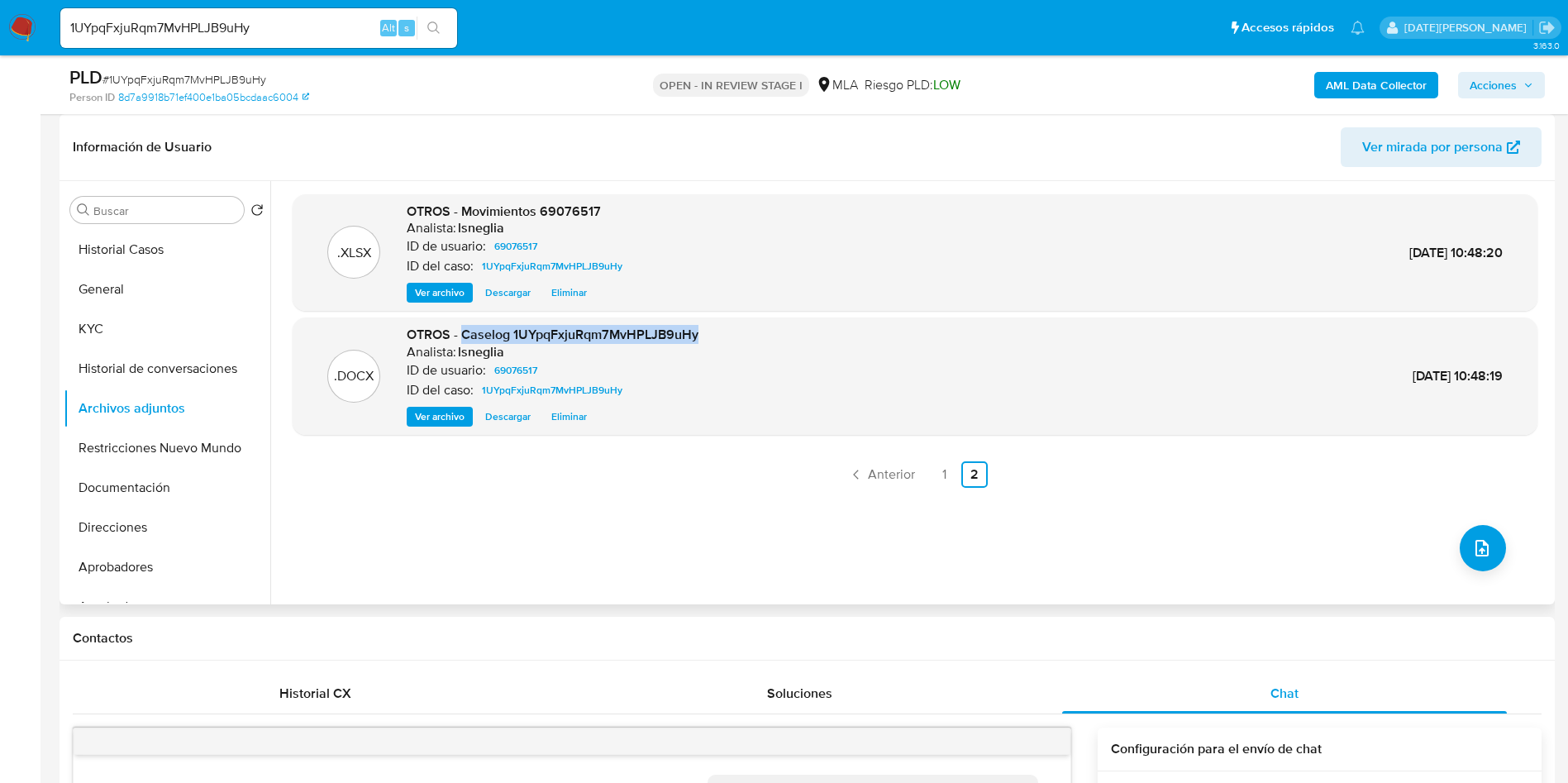
drag, startPoint x: 463, startPoint y: 331, endPoint x: 685, endPoint y: 332, distance: 222.0
click at [708, 332] on div ".DOCX OTROS - Caselog 1UYpqFxjuRqm7MvHPLJB9uHy Analista: lsneglia ID de usuario…" at bounding box center [915, 376] width 1228 height 101
click at [129, 442] on button "Restricciones Nuevo Mundo" at bounding box center [161, 447] width 193 height 40
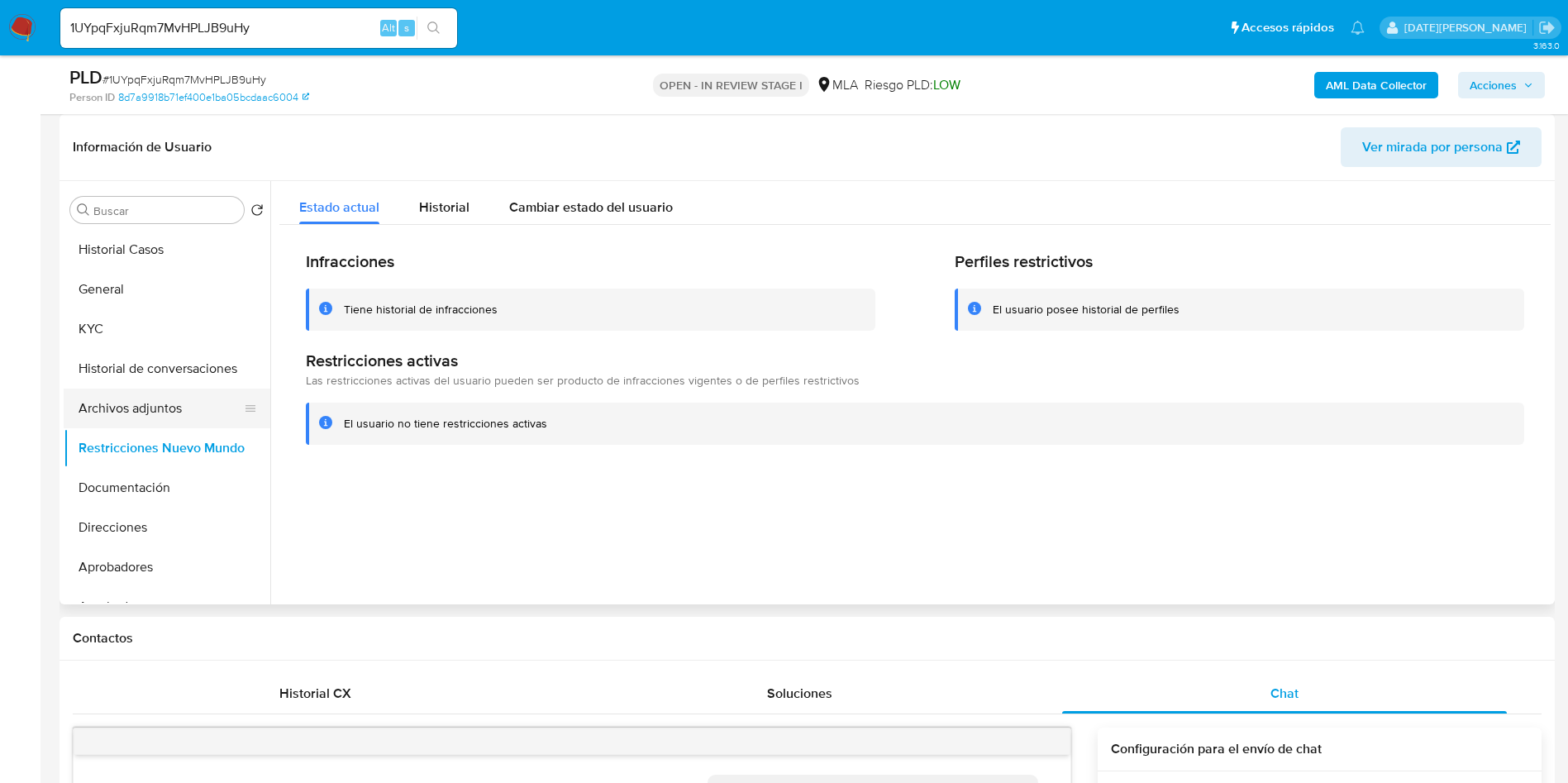
click at [130, 406] on button "Archivos adjuntos" at bounding box center [161, 408] width 193 height 40
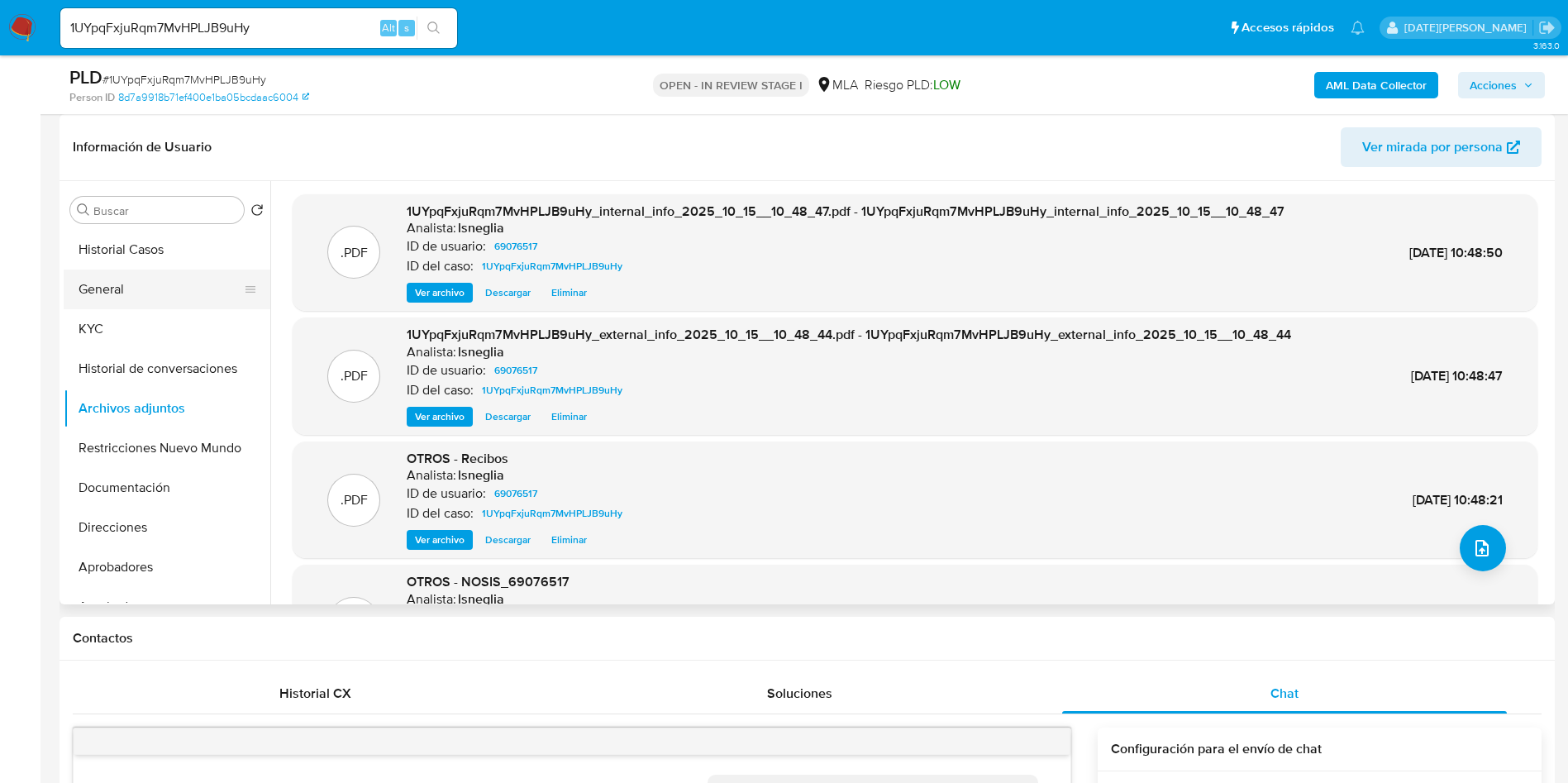
click at [144, 283] on button "General" at bounding box center [161, 288] width 193 height 40
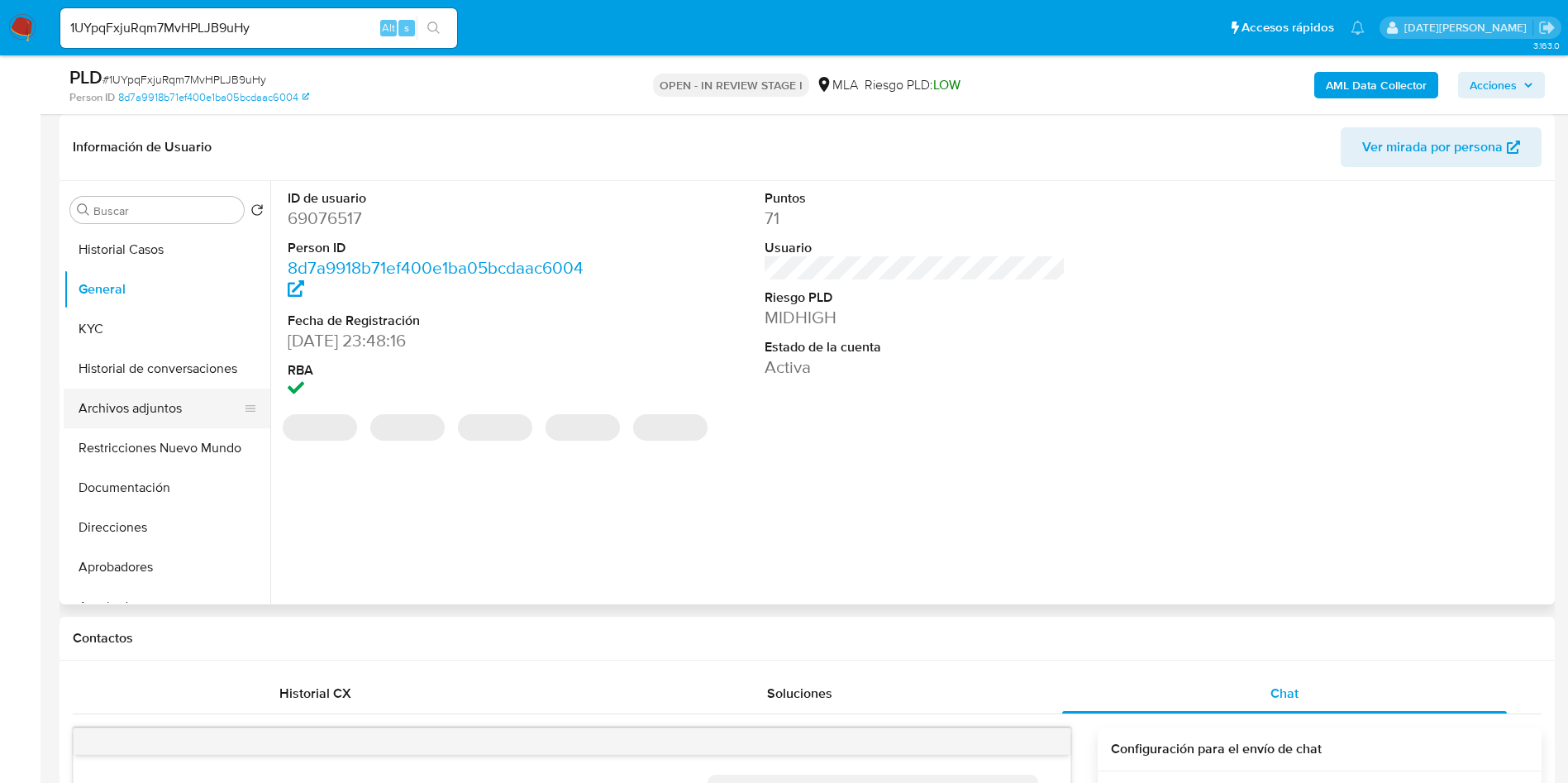
click at [92, 405] on button "Archivos adjuntos" at bounding box center [161, 408] width 193 height 40
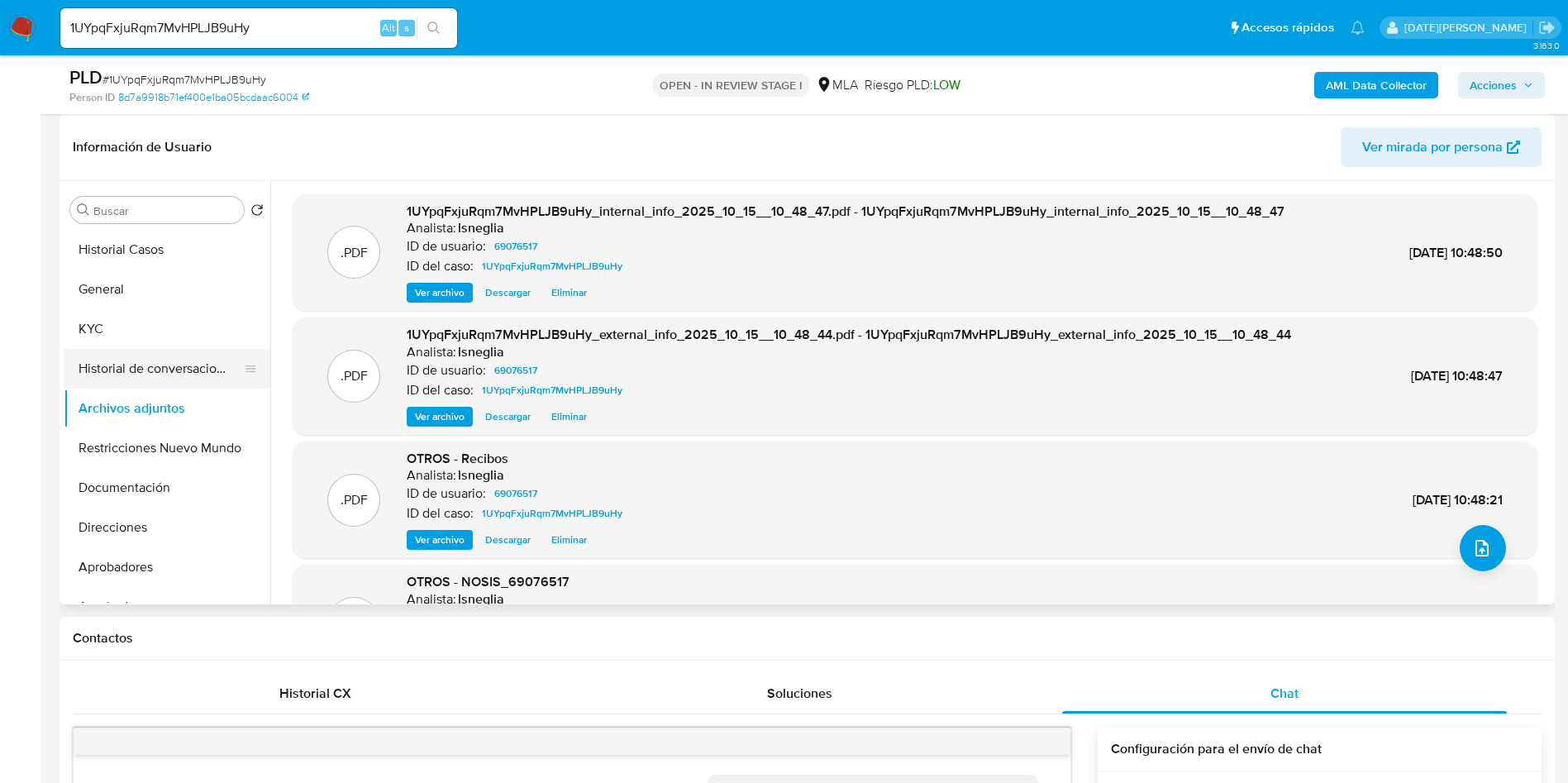
click at [159, 357] on button "Historial de conversaciones" at bounding box center [161, 368] width 193 height 40
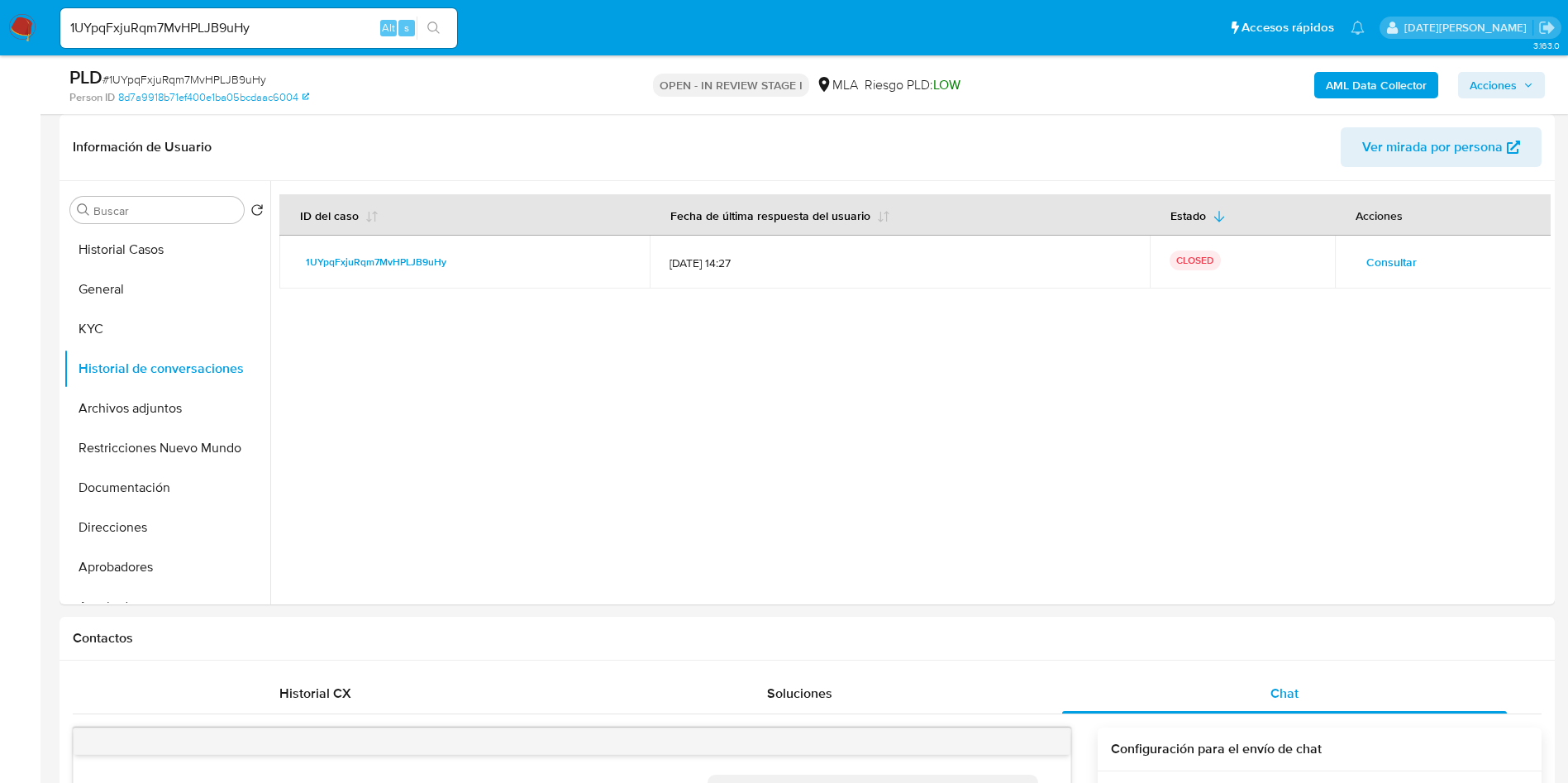
click at [1531, 87] on icon "button" at bounding box center [1528, 85] width 10 height 10
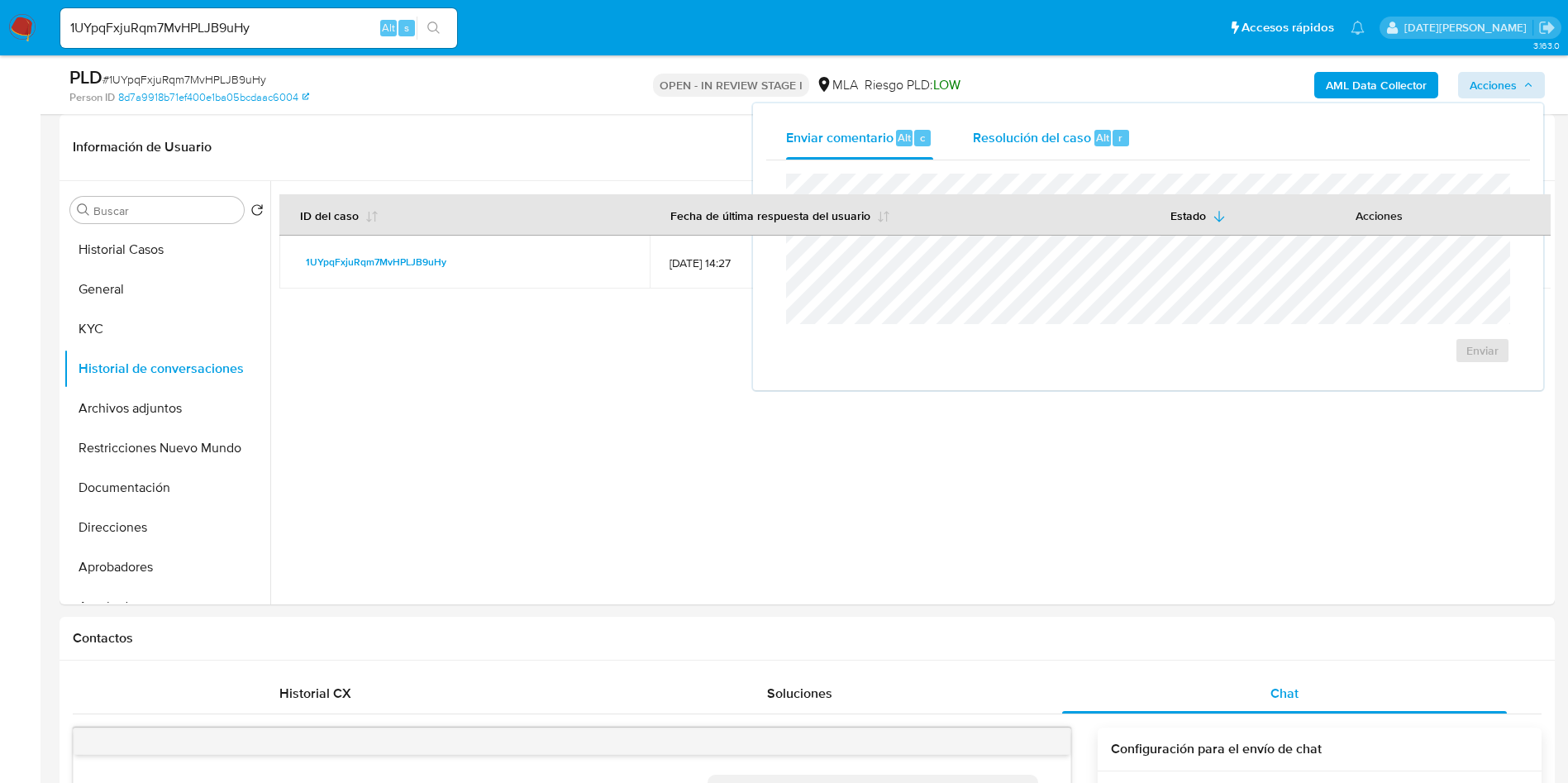
click at [981, 135] on span "Resolución del caso" at bounding box center [1032, 136] width 119 height 19
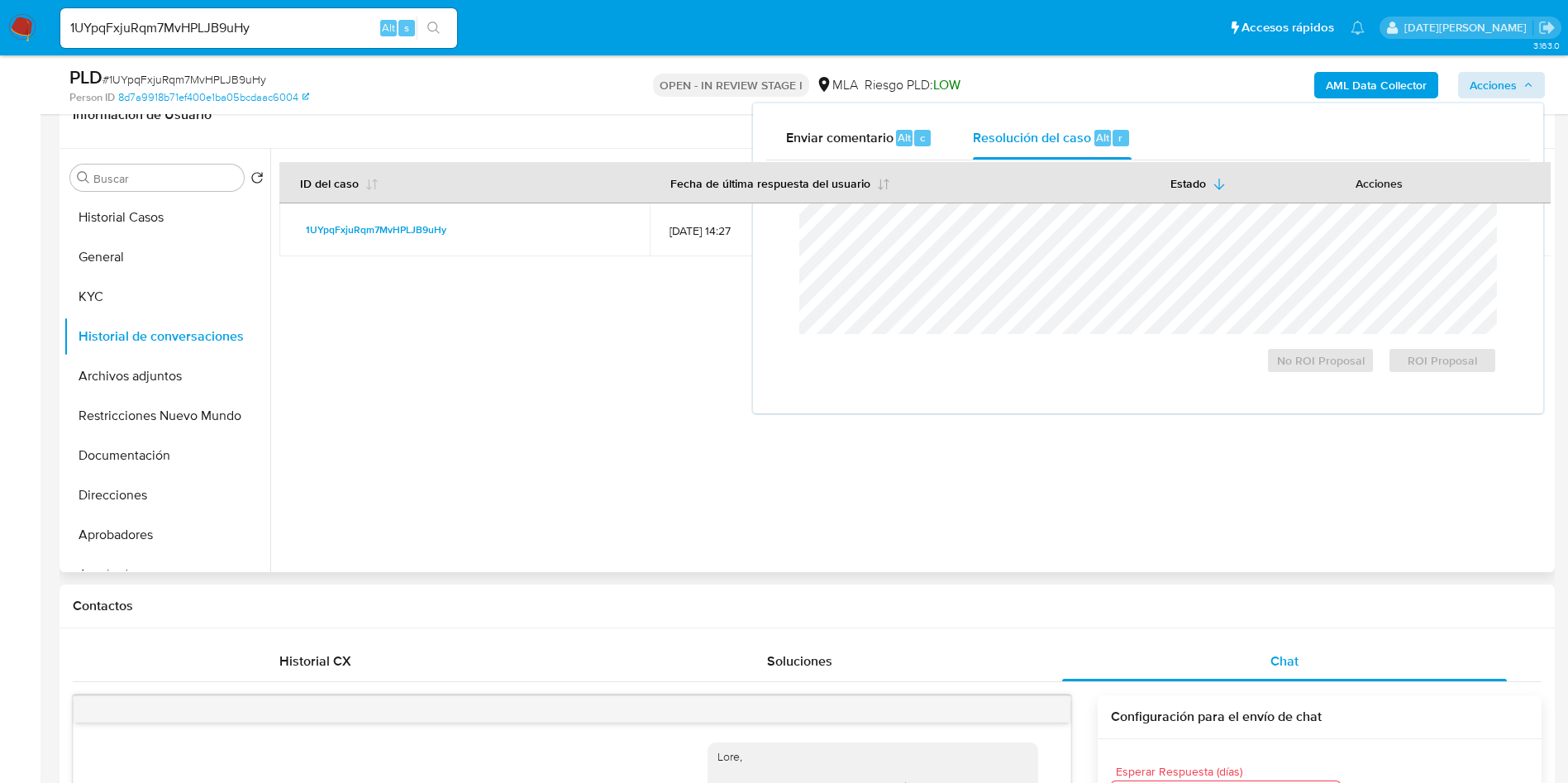
scroll to position [496, 0]
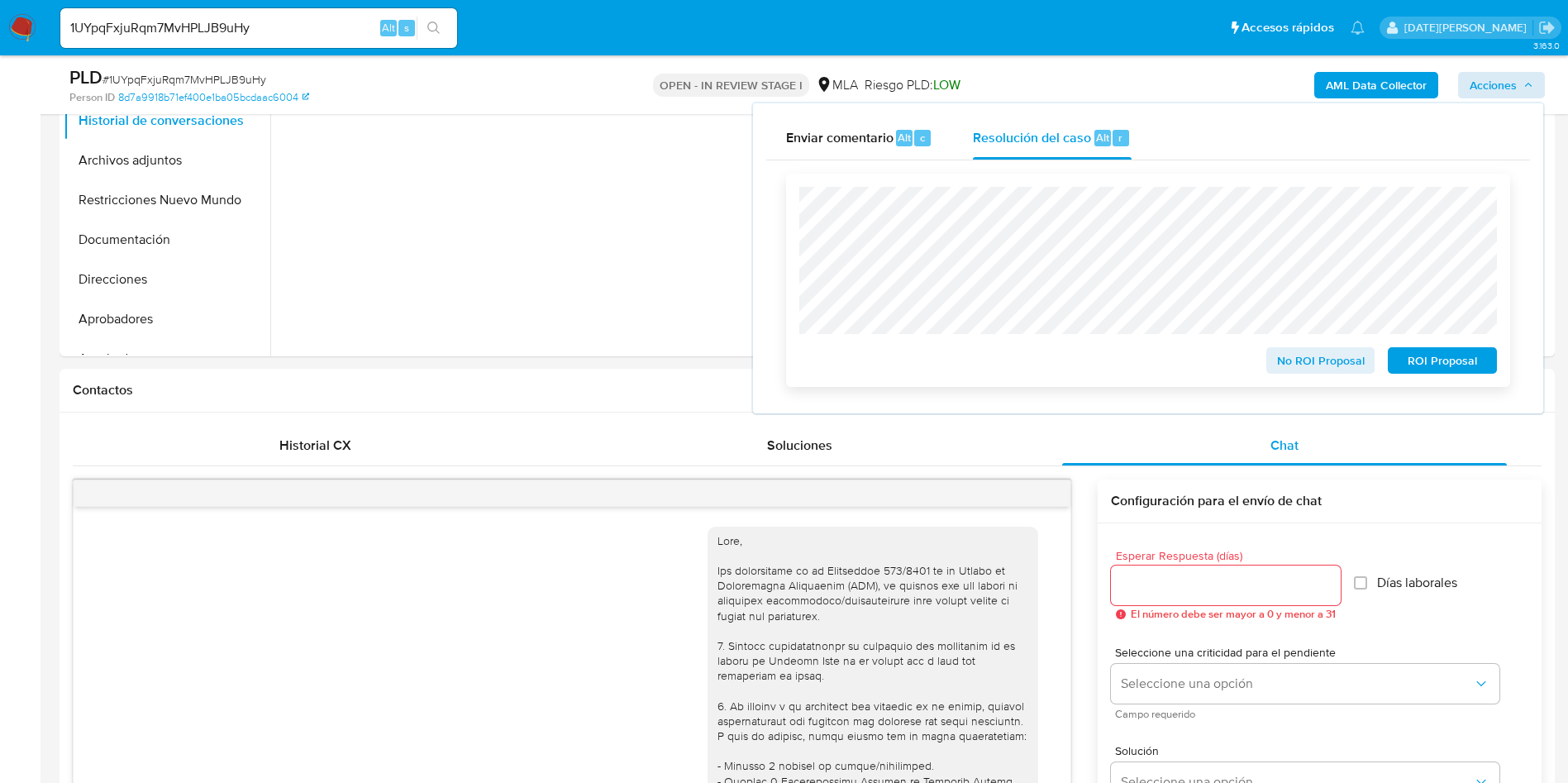
click at [1345, 362] on span "No ROI Proposal" at bounding box center [1321, 361] width 86 height 24
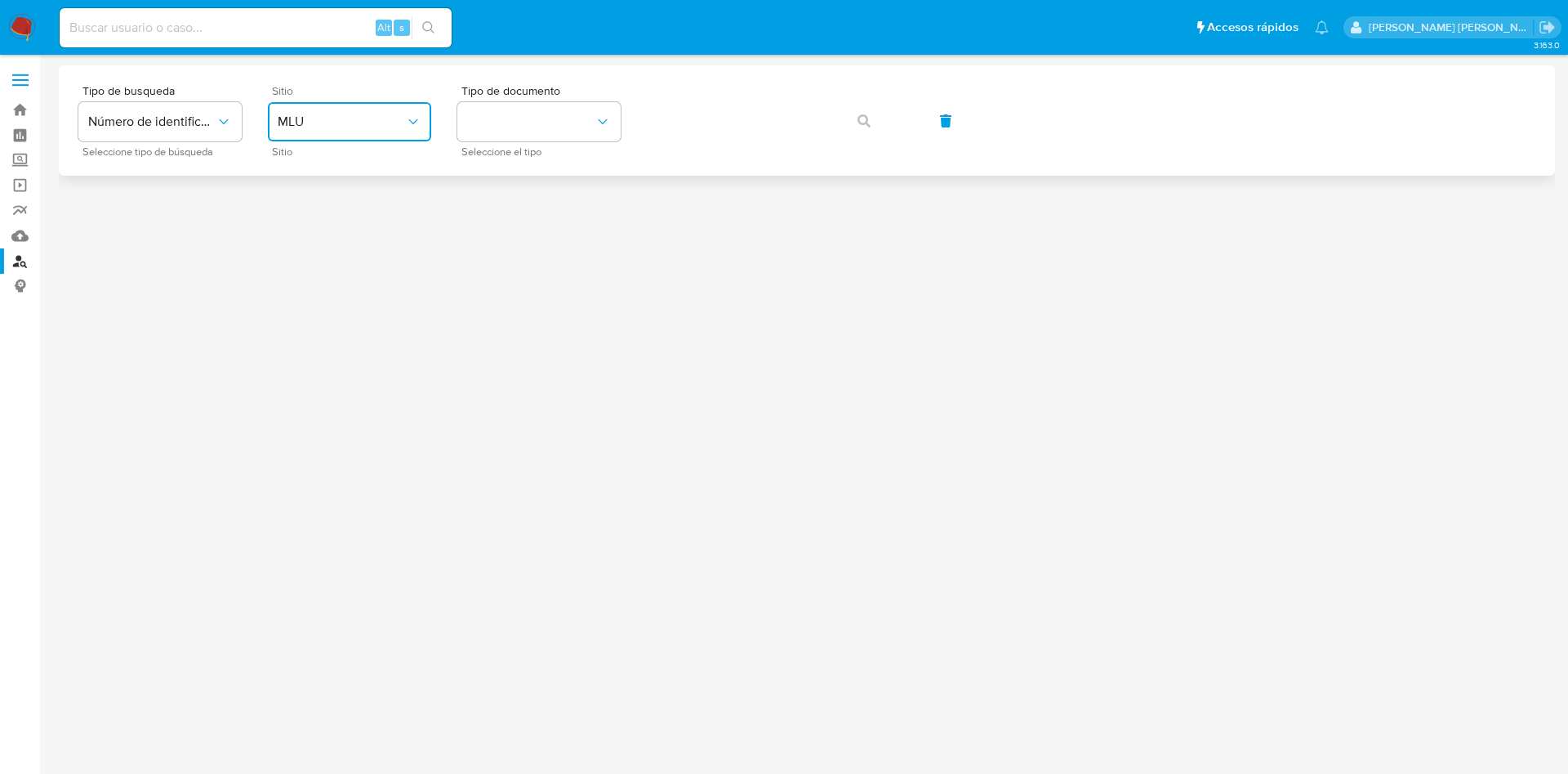
click at [347, 125] on span "MLU" at bounding box center [341, 122] width 127 height 17
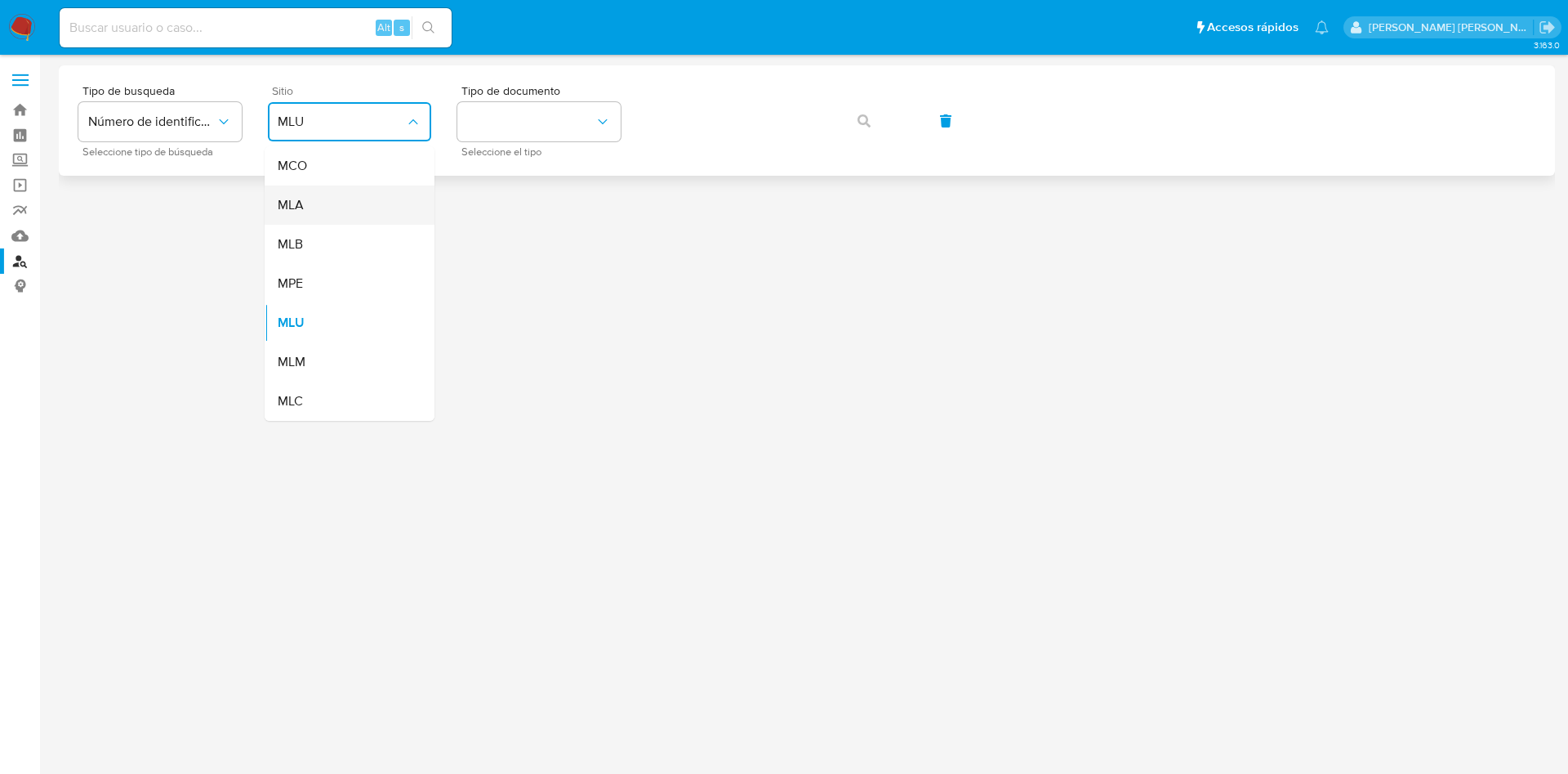
click at [322, 209] on div "MLA" at bounding box center [344, 205] width 134 height 39
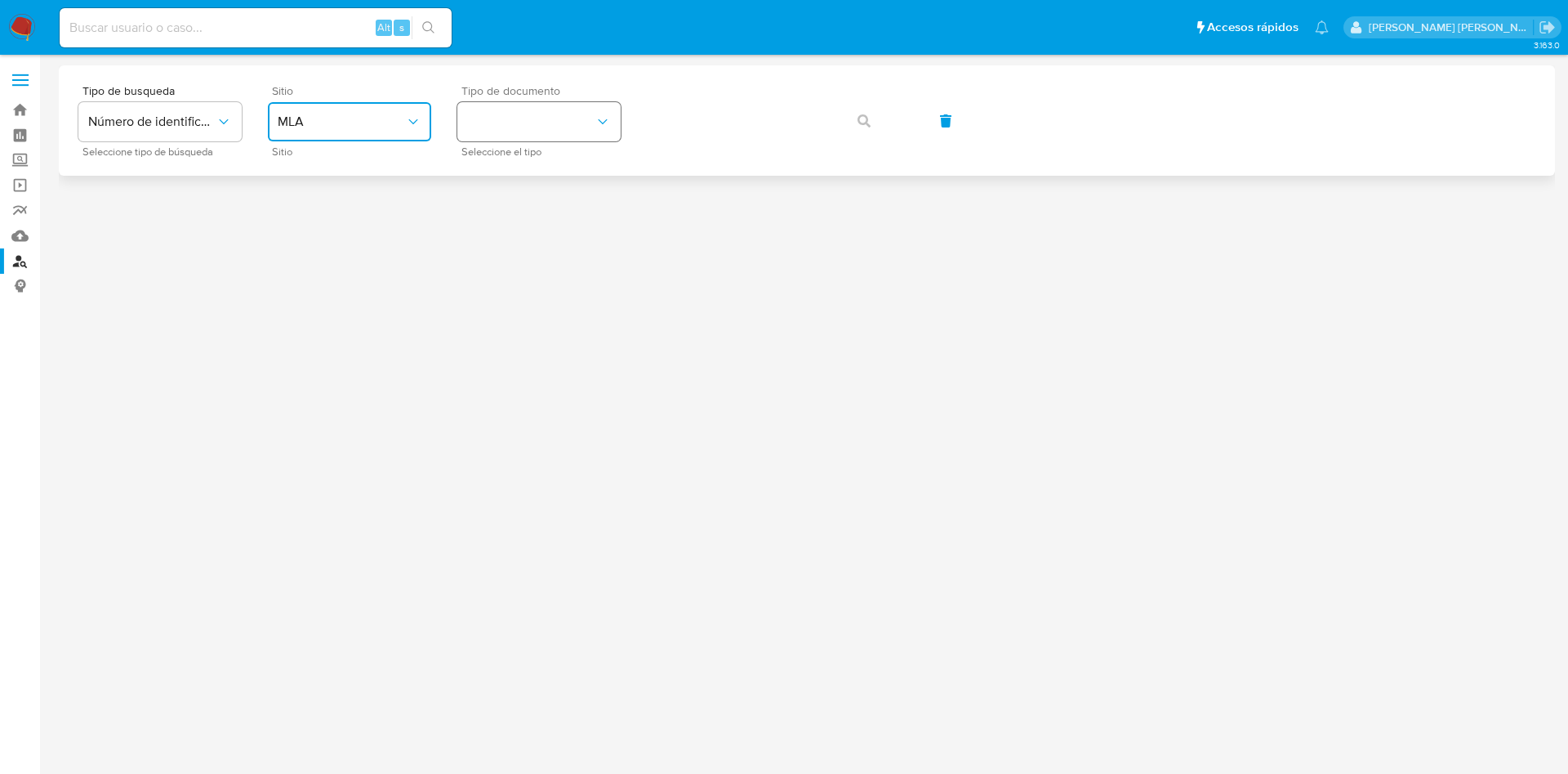
click at [524, 136] on button "identificationType" at bounding box center [538, 121] width 164 height 39
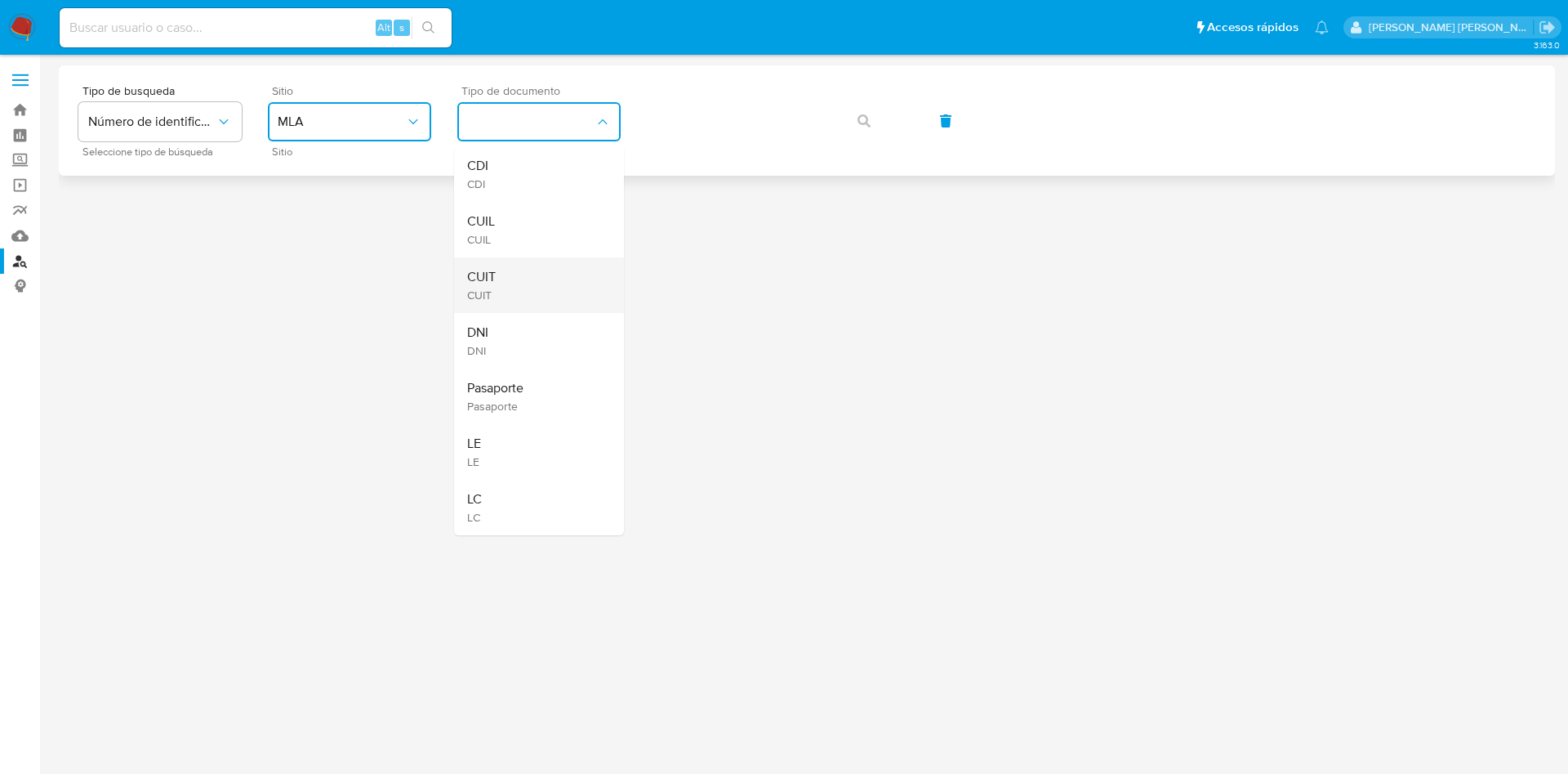
click at [499, 274] on div "CUIT CUIT" at bounding box center [533, 285] width 134 height 56
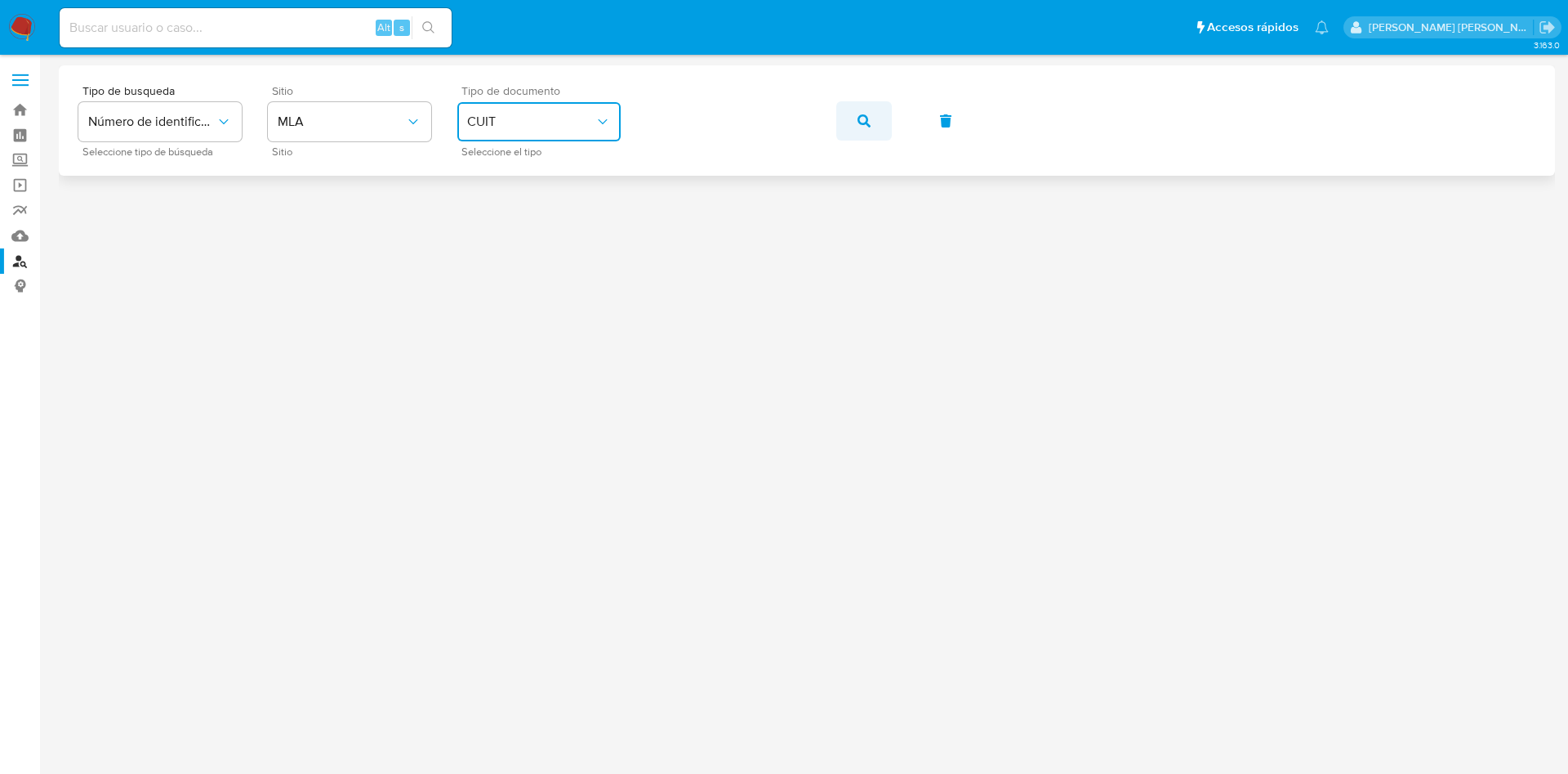
click at [859, 126] on span "button" at bounding box center [864, 121] width 13 height 36
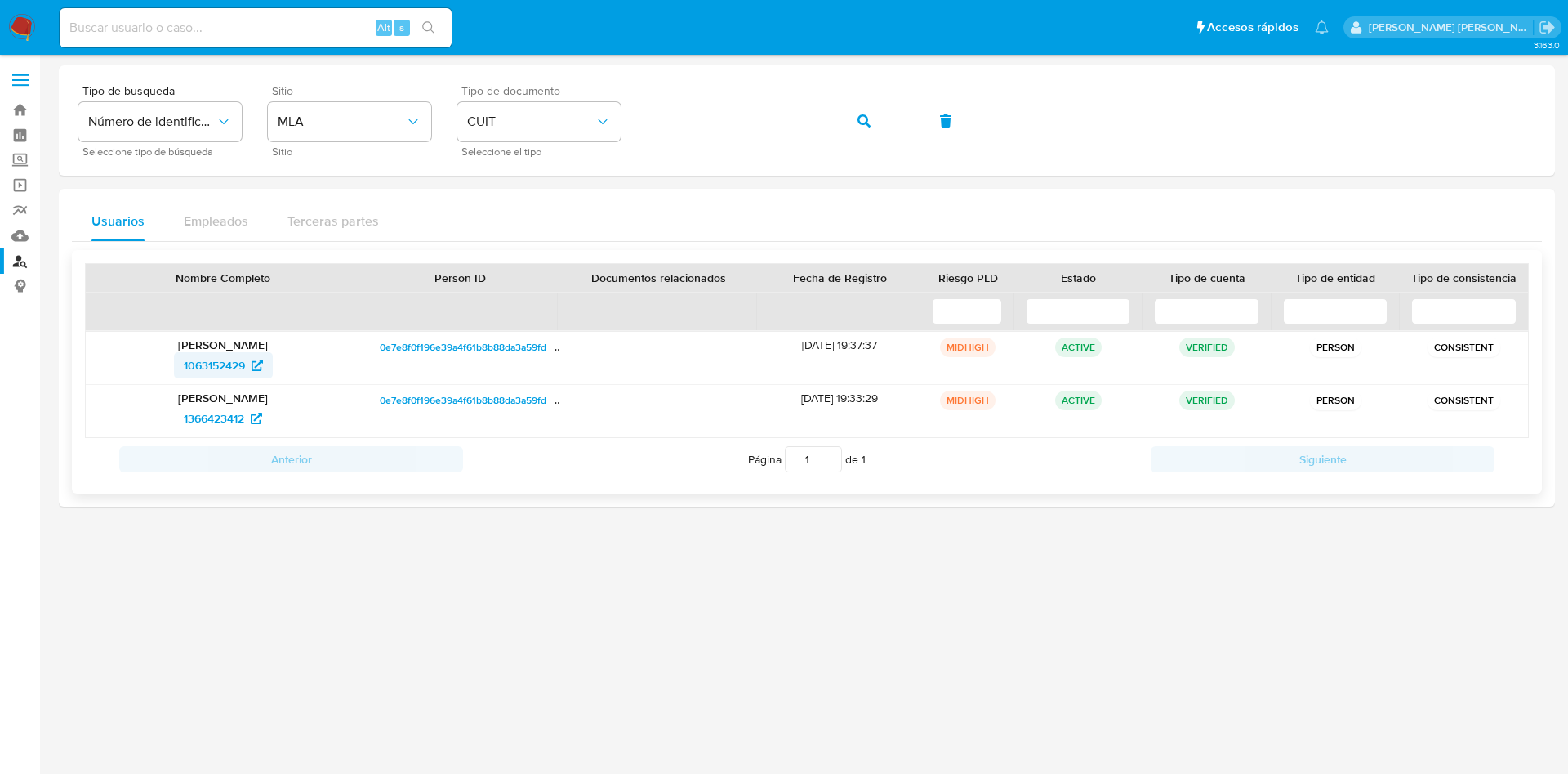
click at [231, 366] on span "1063152429" at bounding box center [214, 365] width 61 height 26
click at [859, 125] on icon "button" at bounding box center [864, 121] width 13 height 13
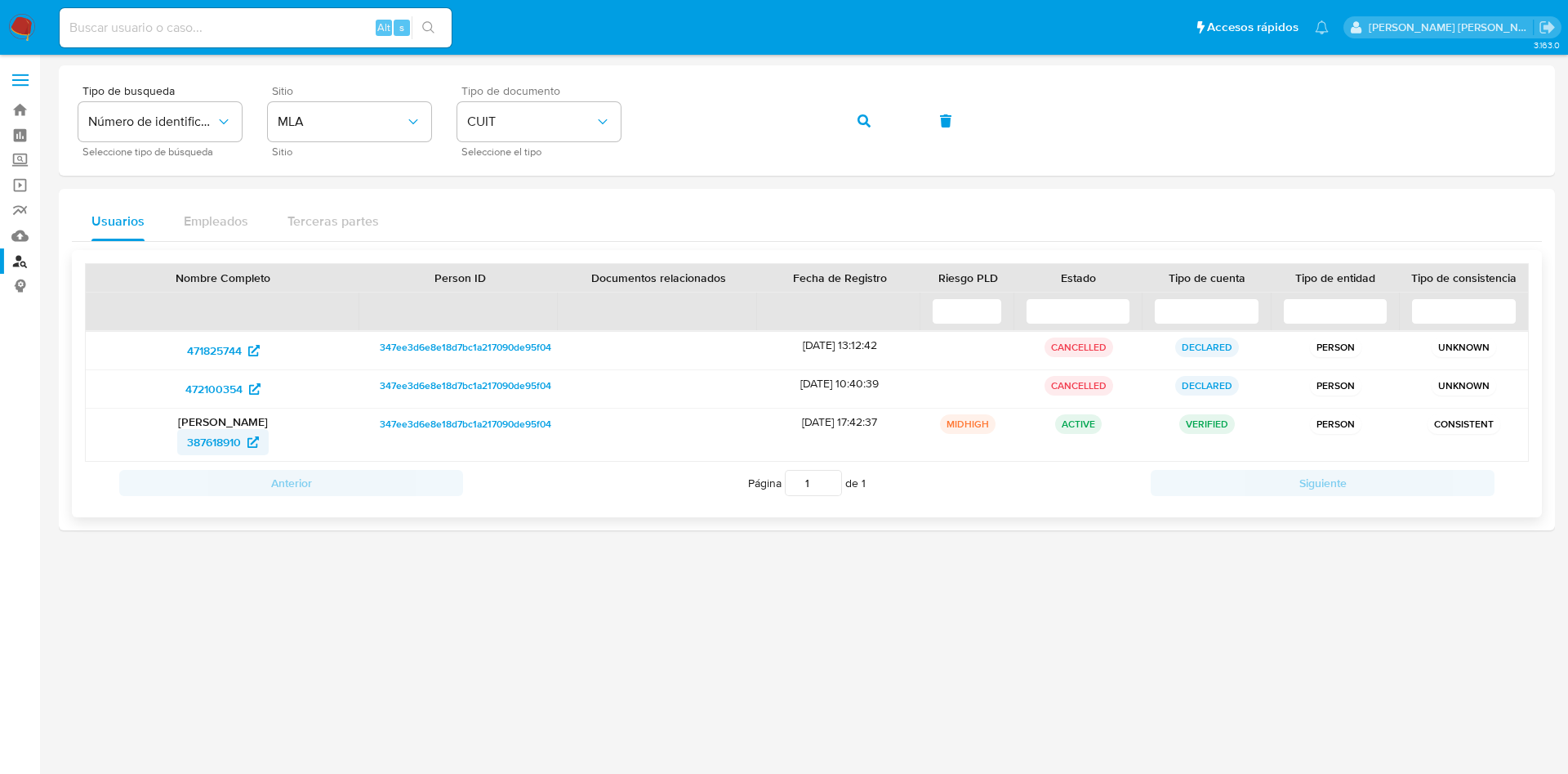
click at [231, 442] on span "387618910" at bounding box center [214, 441] width 54 height 26
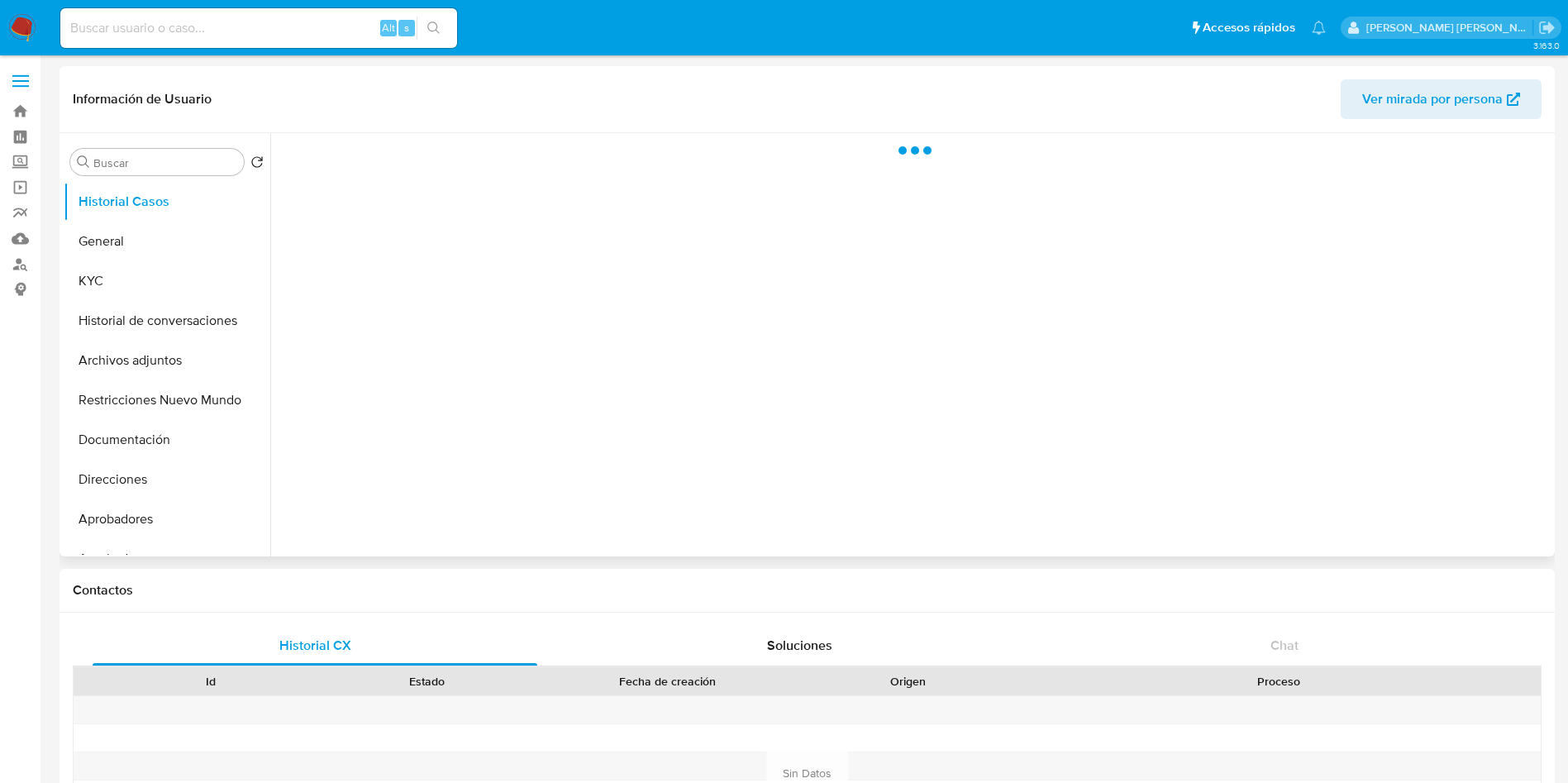
select select "10"
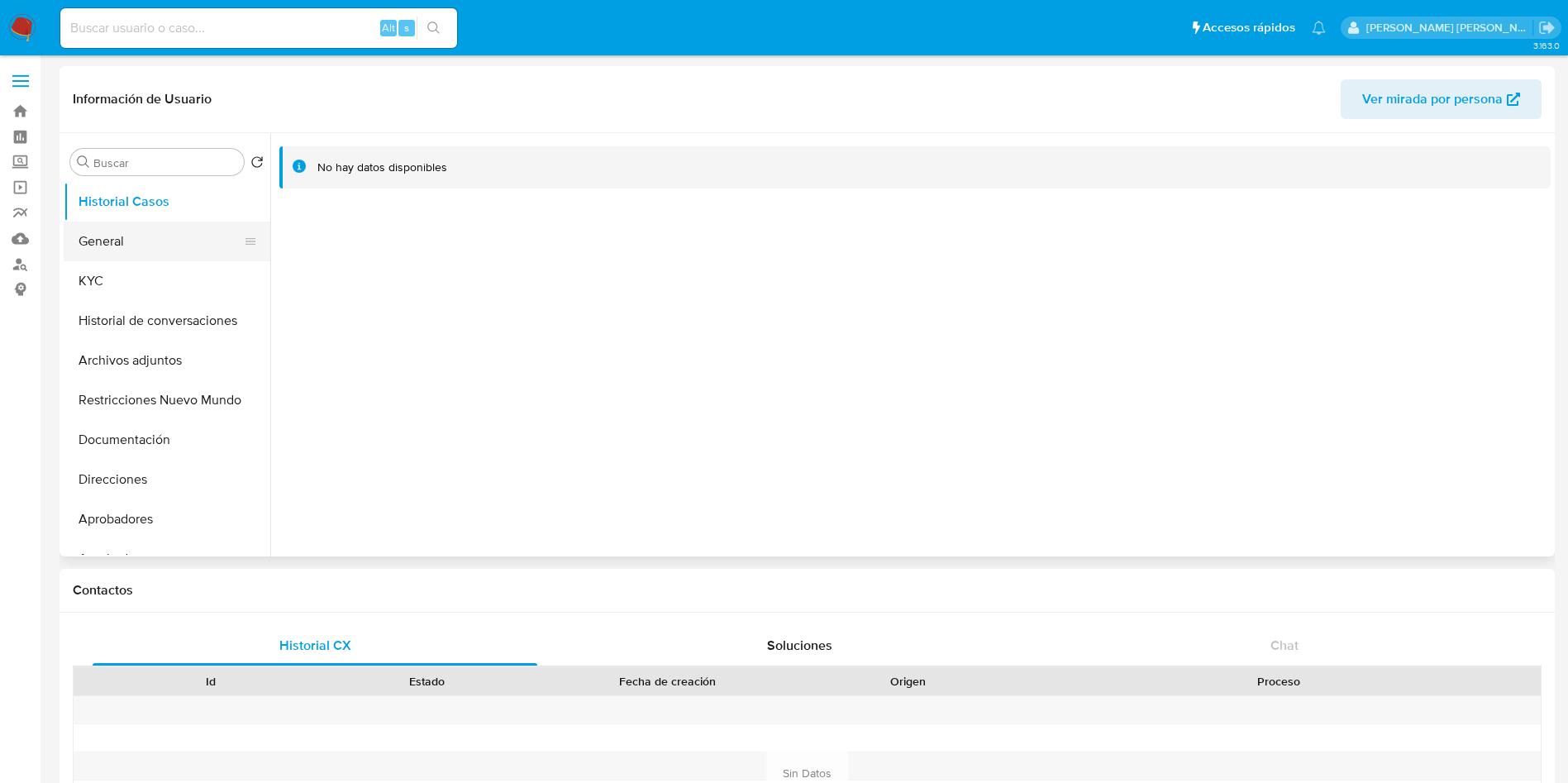
click at [138, 230] on button "General" at bounding box center [161, 241] width 193 height 40
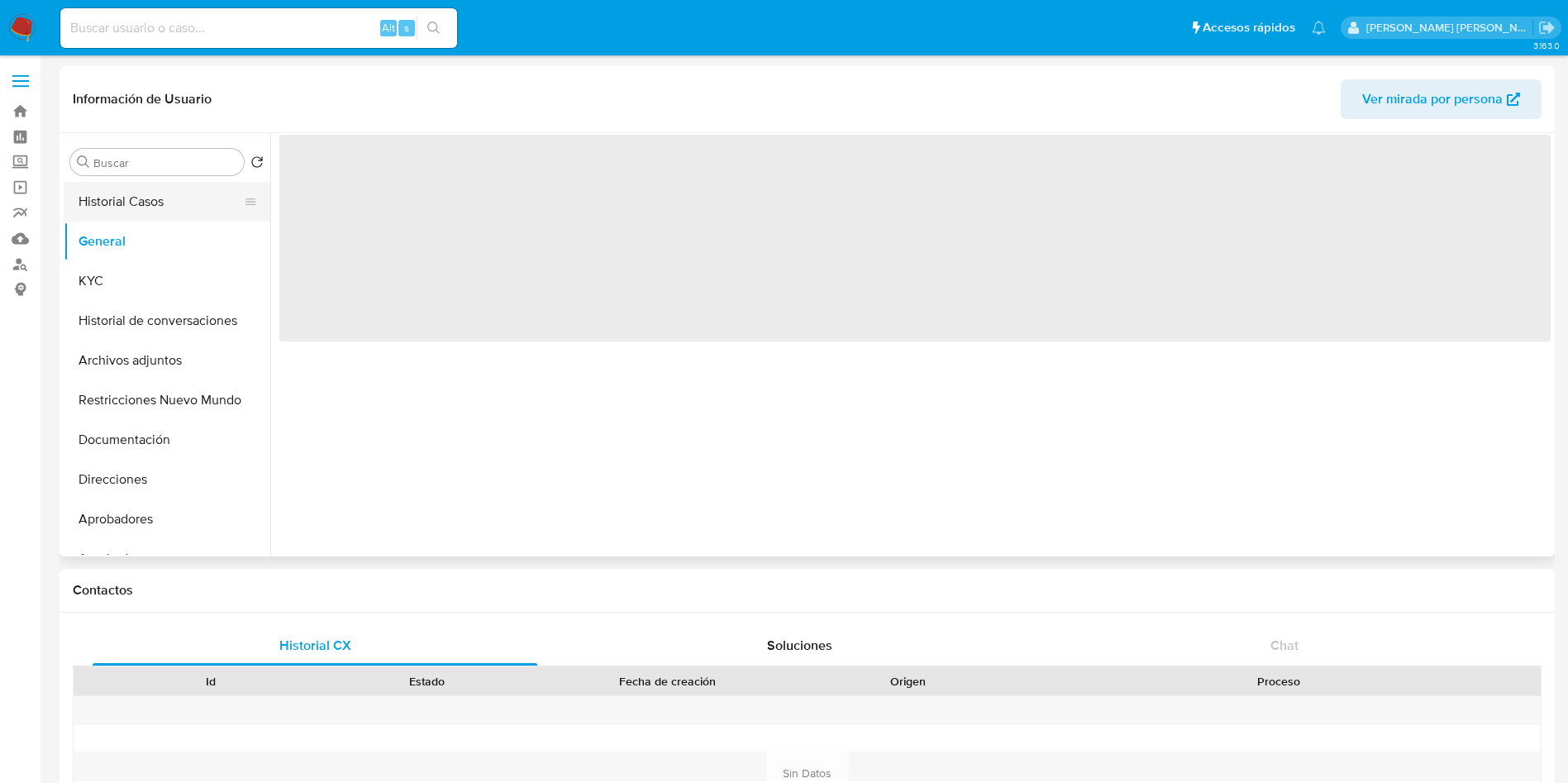
click at [146, 202] on button "Historial Casos" at bounding box center [161, 201] width 193 height 40
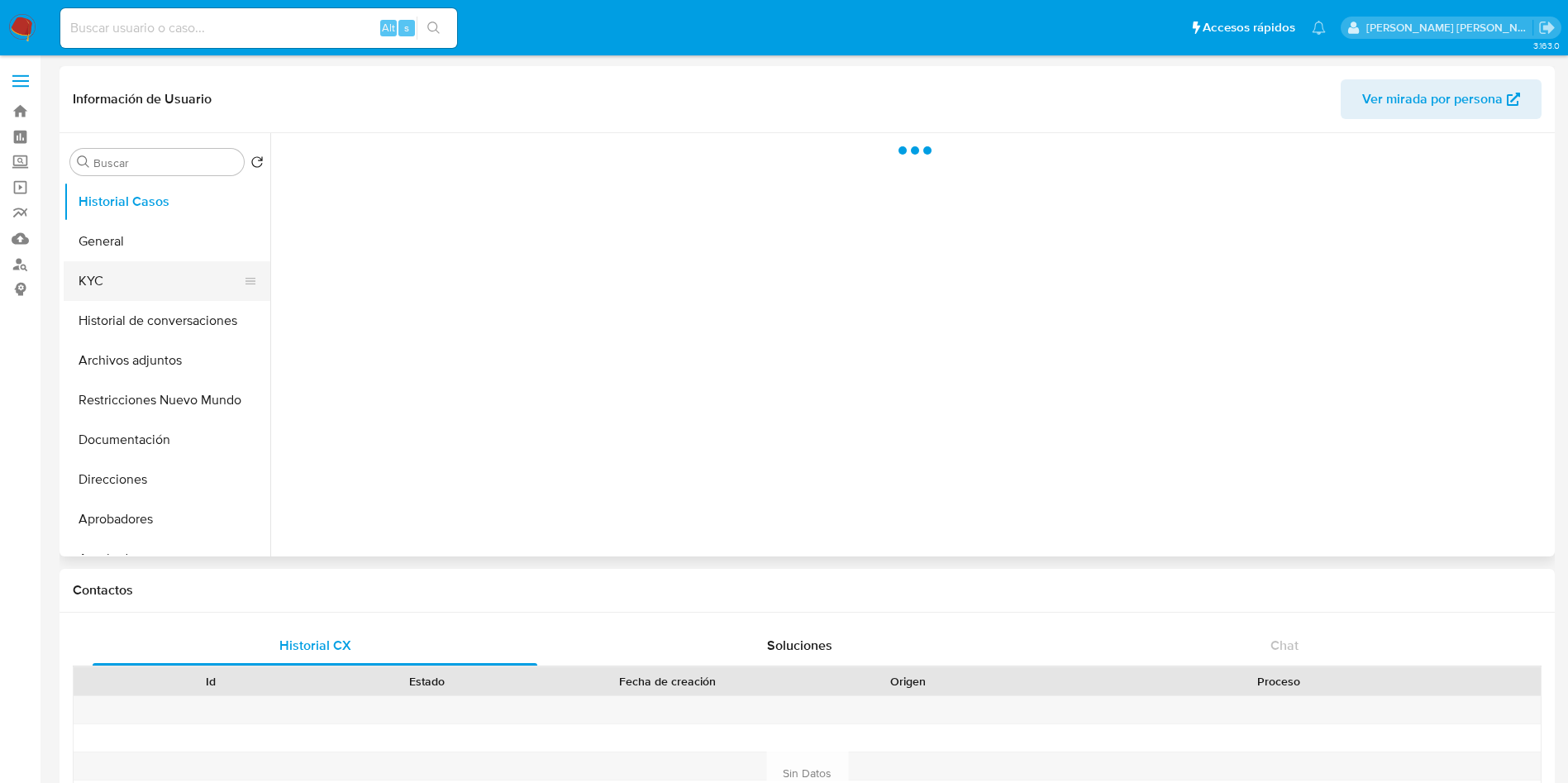
click at [125, 287] on button "KYC" at bounding box center [161, 281] width 193 height 40
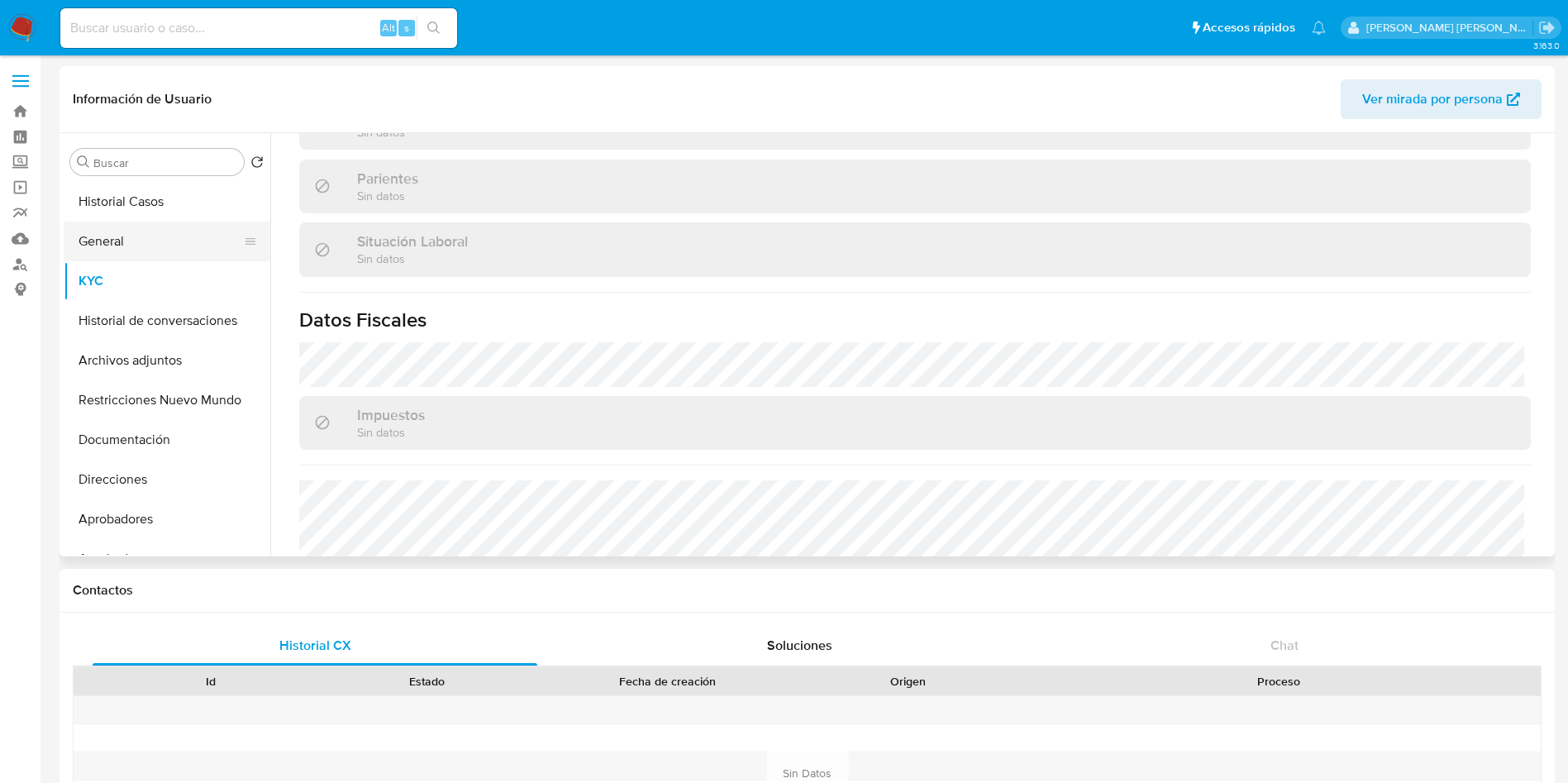
scroll to position [716, 0]
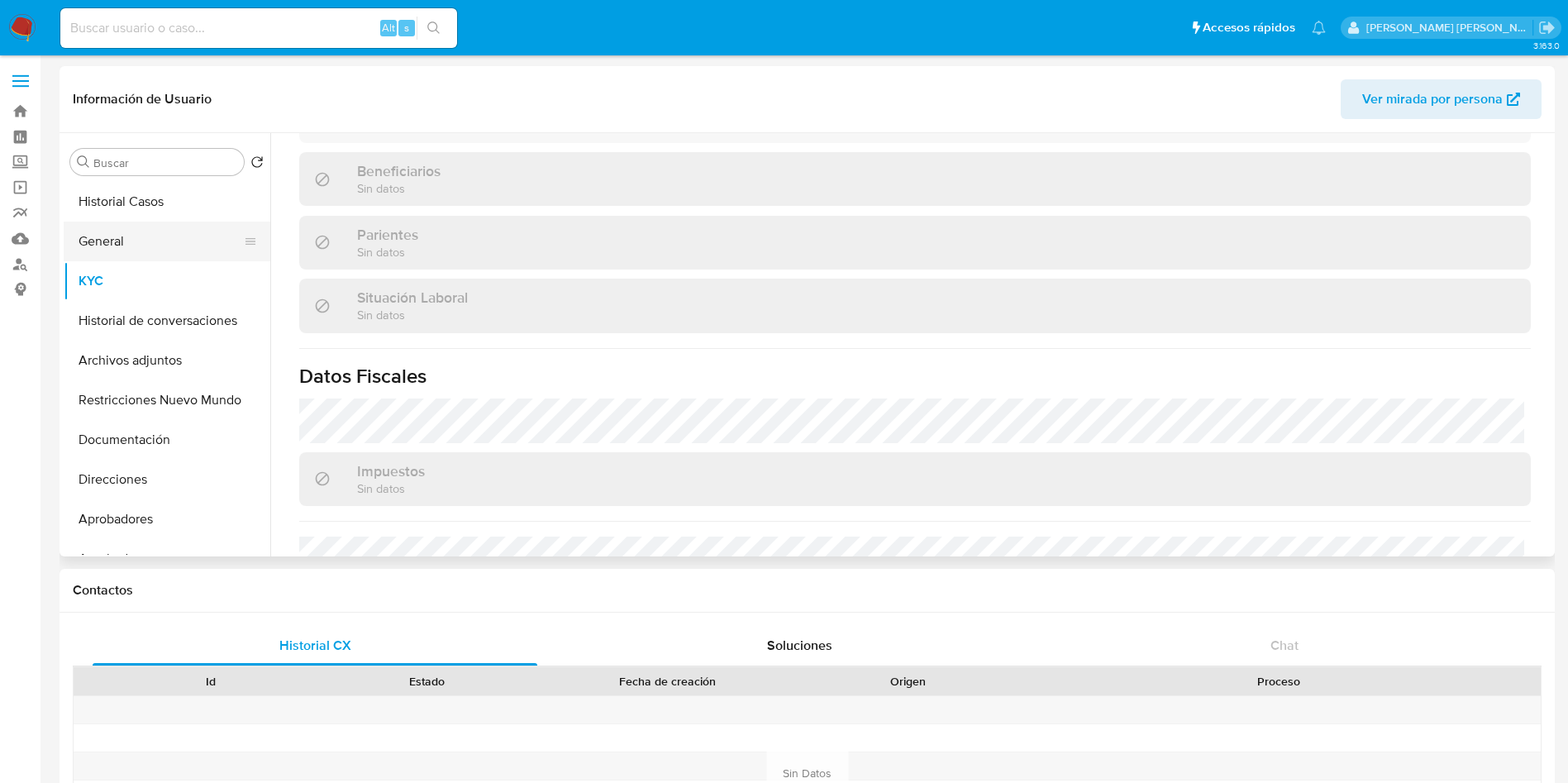
click at [124, 235] on button "General" at bounding box center [161, 241] width 193 height 40
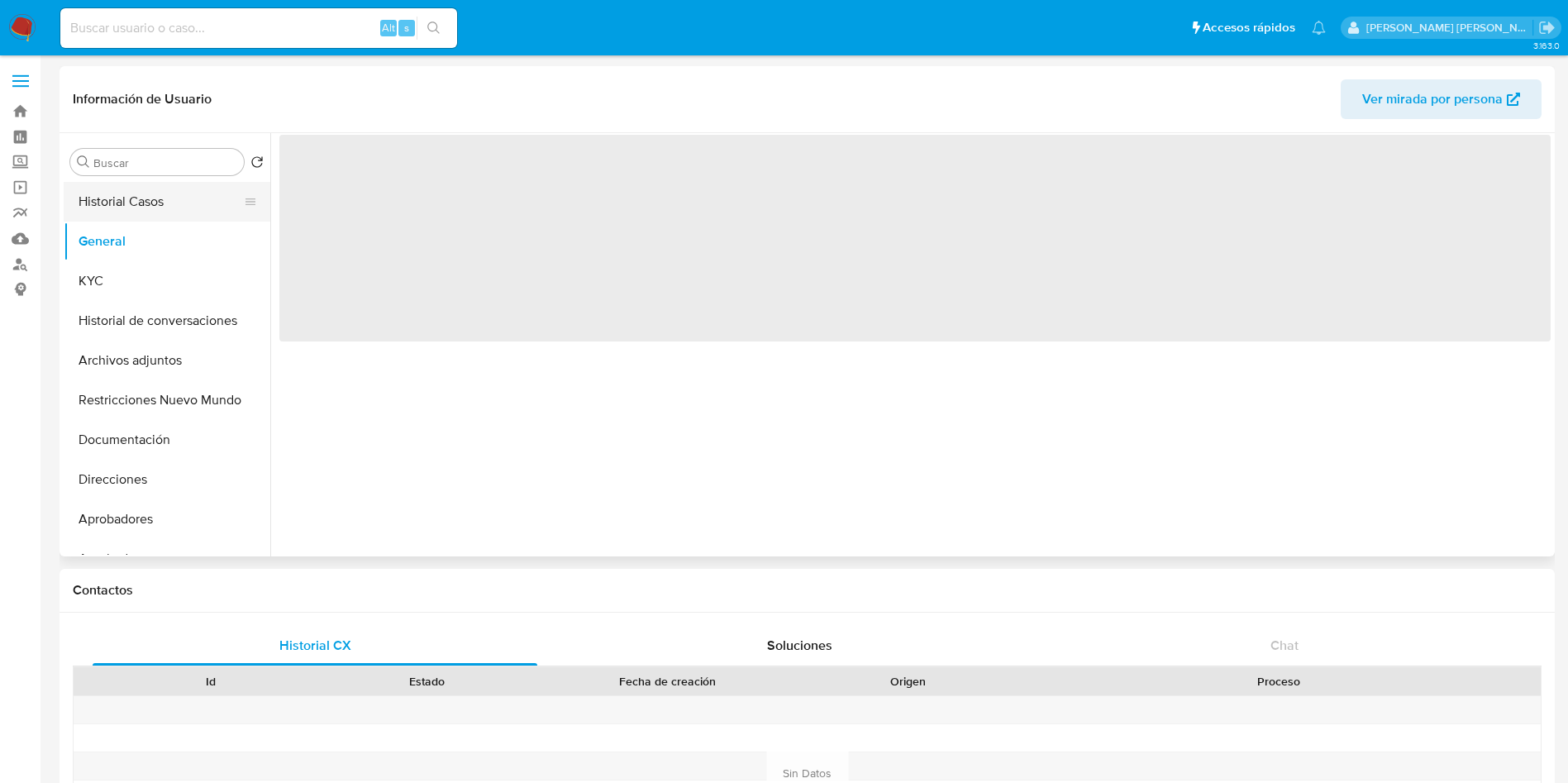
click at [135, 204] on button "Historial Casos" at bounding box center [161, 201] width 193 height 40
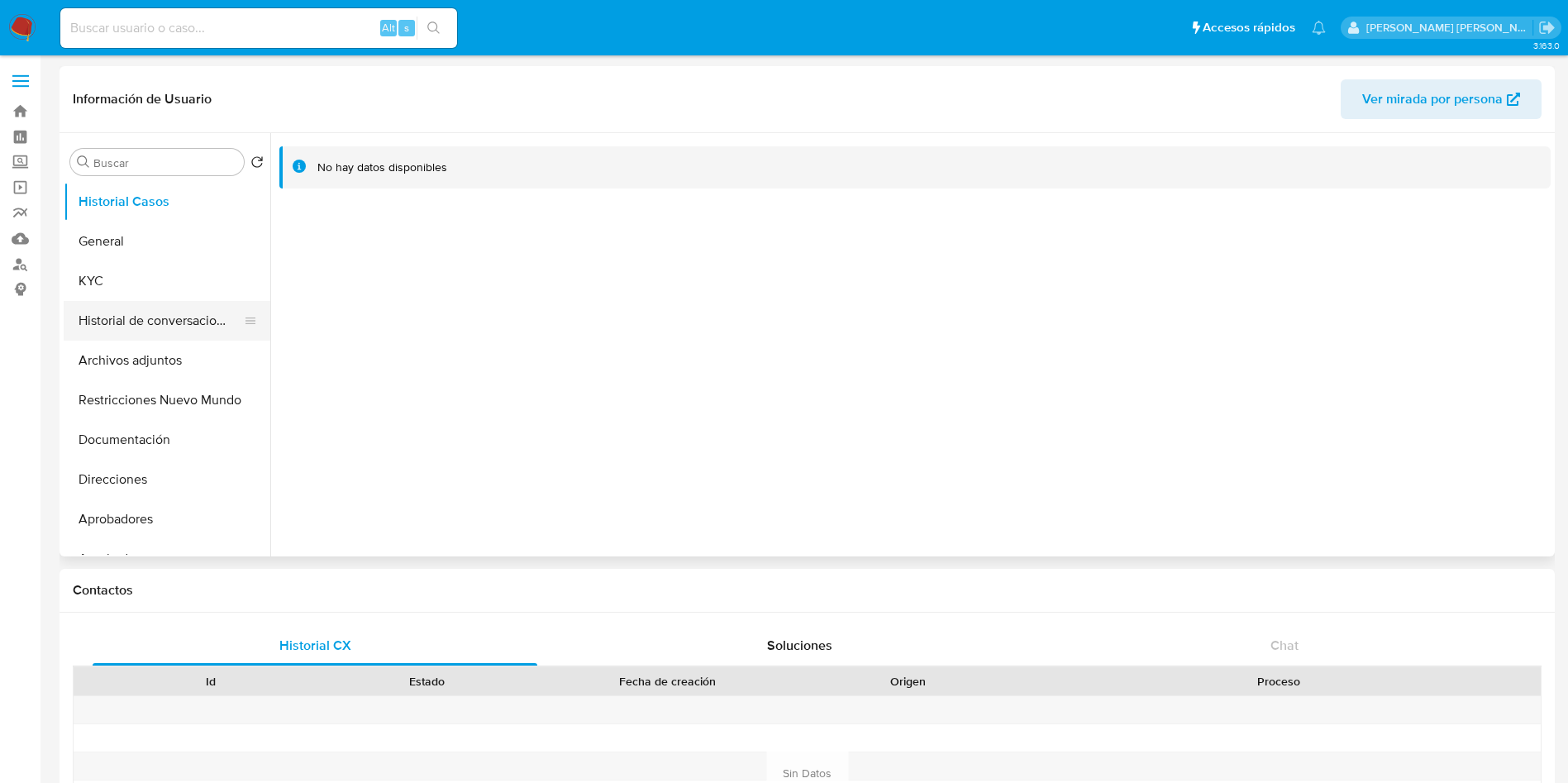
click at [139, 326] on button "Historial de conversaciones" at bounding box center [161, 320] width 193 height 40
click at [138, 198] on button "Historial Casos" at bounding box center [161, 201] width 193 height 40
click at [150, 238] on button "General" at bounding box center [161, 241] width 193 height 40
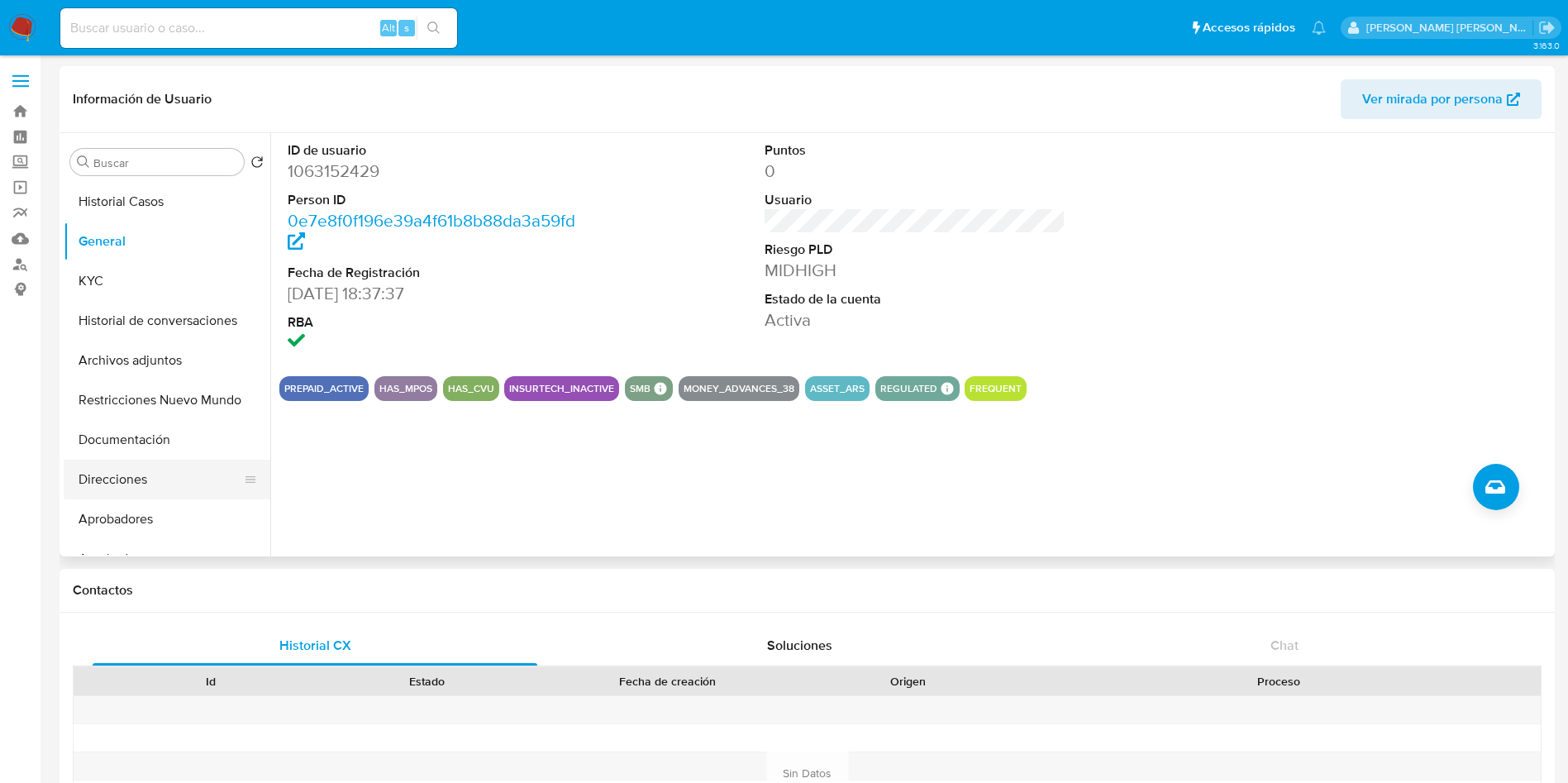
click at [124, 476] on button "Direcciones" at bounding box center [161, 479] width 193 height 40
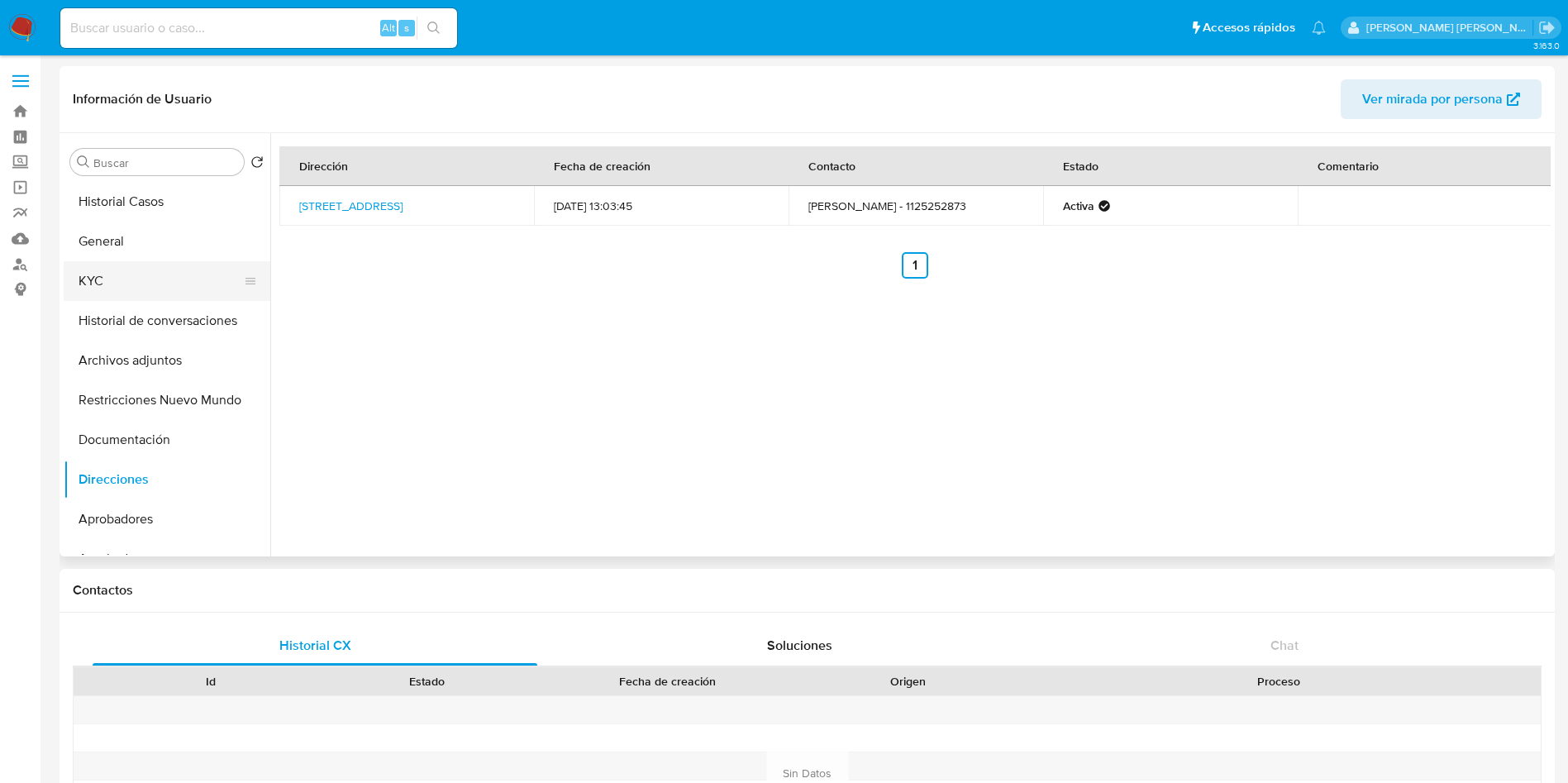
click at [117, 272] on button "KYC" at bounding box center [161, 281] width 193 height 40
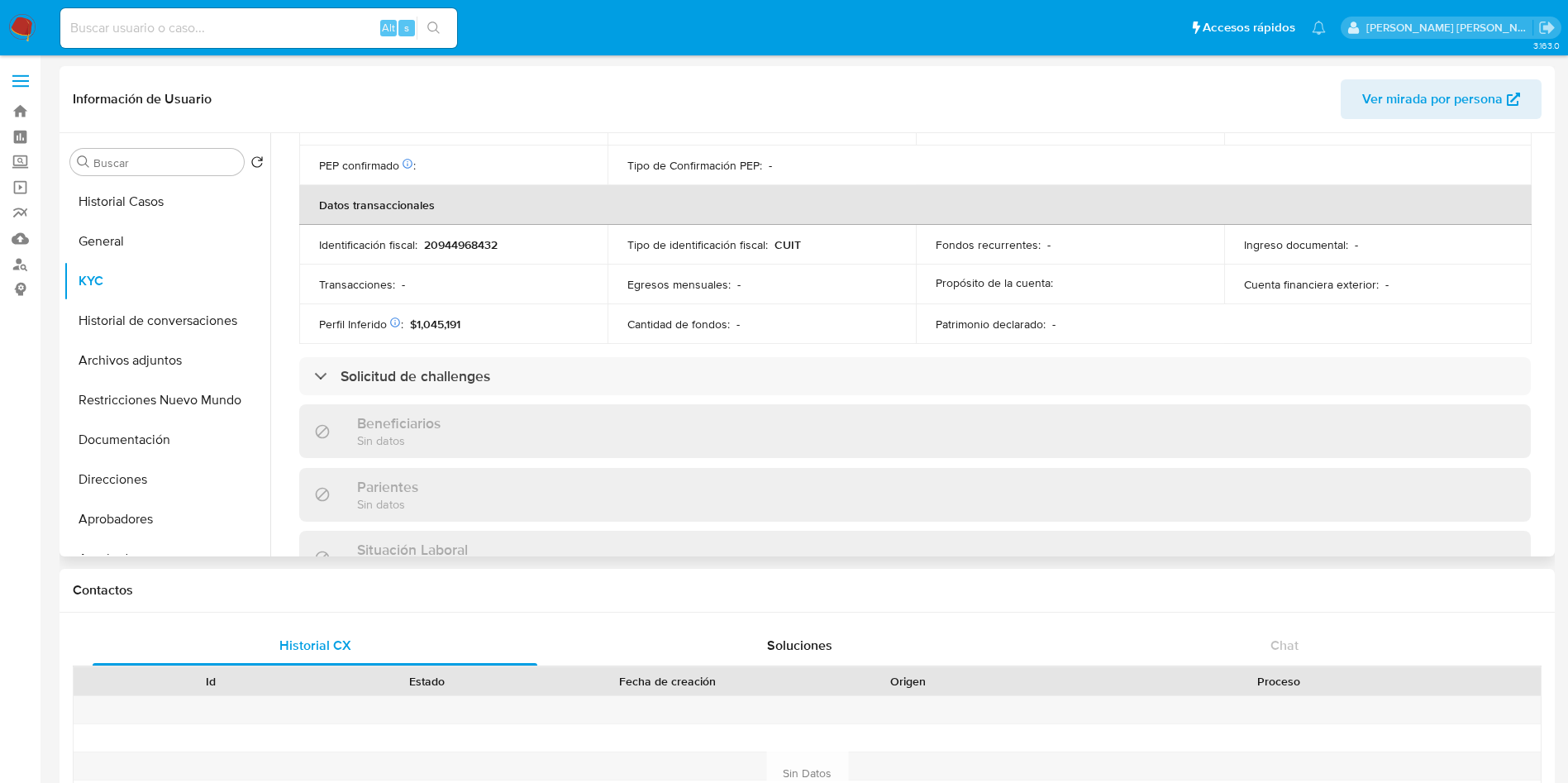
scroll to position [839, 0]
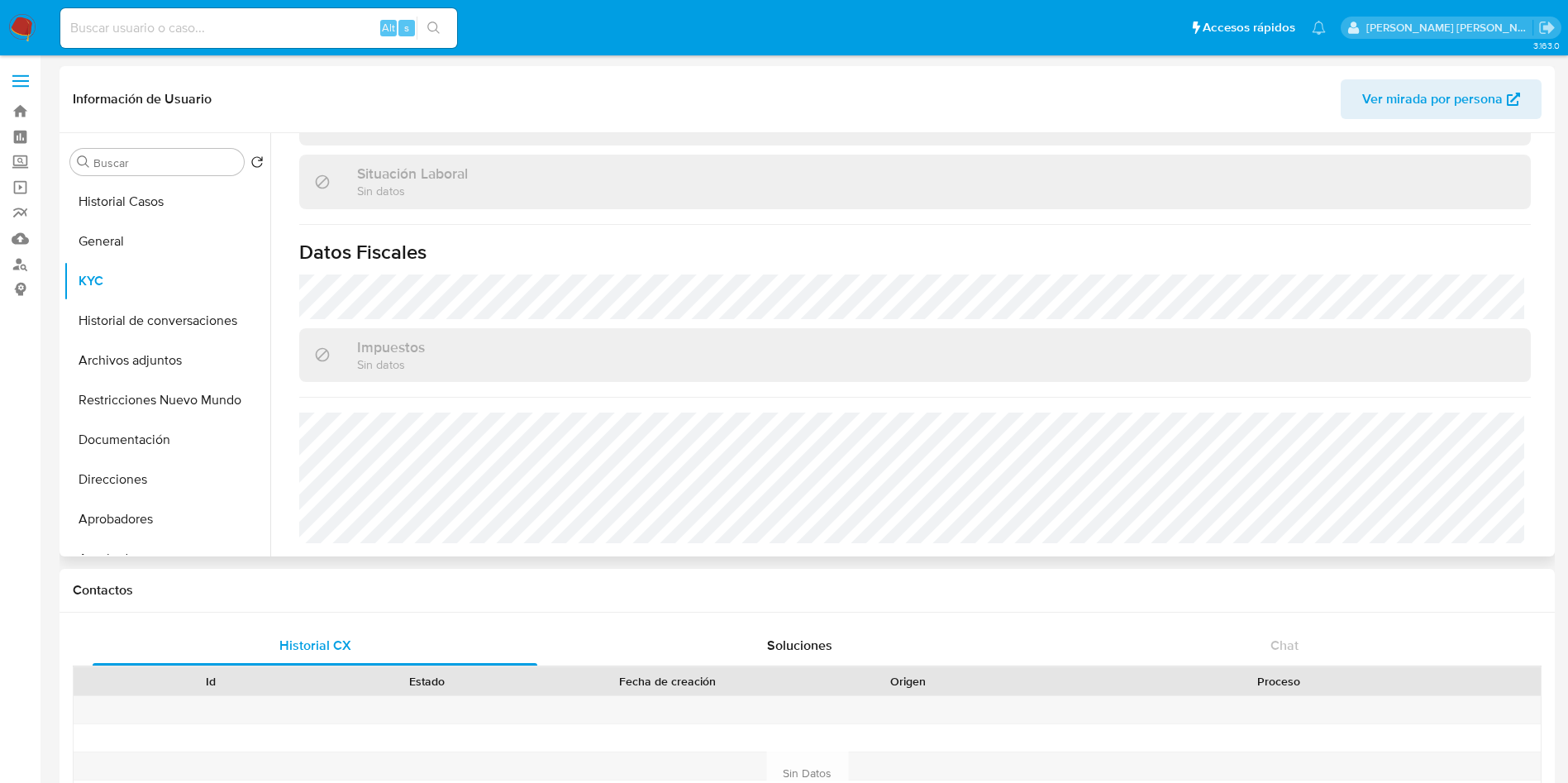
click at [1408, 102] on span "Ver mirada por persona" at bounding box center [1433, 98] width 140 height 40
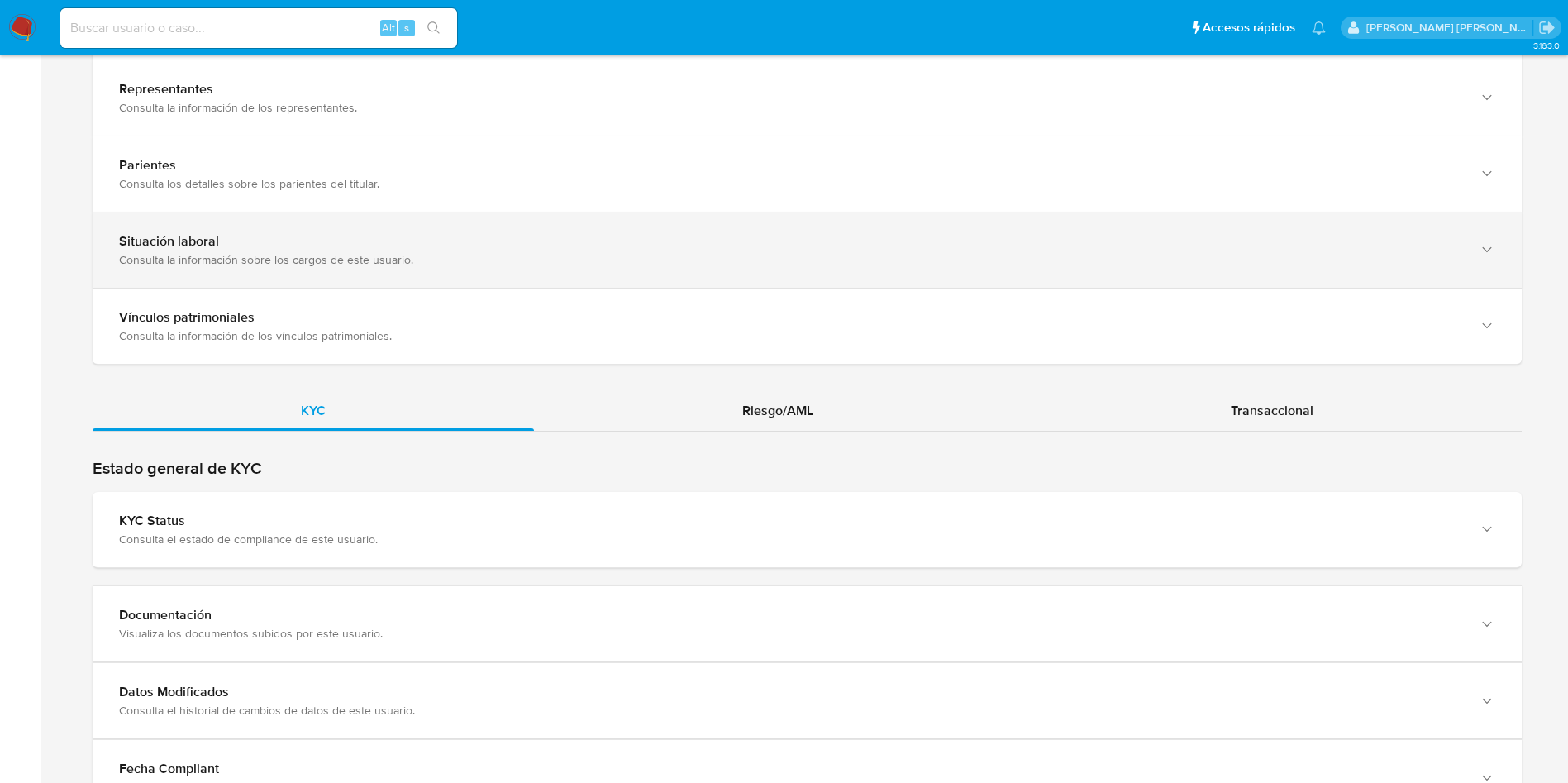
scroll to position [1488, 0]
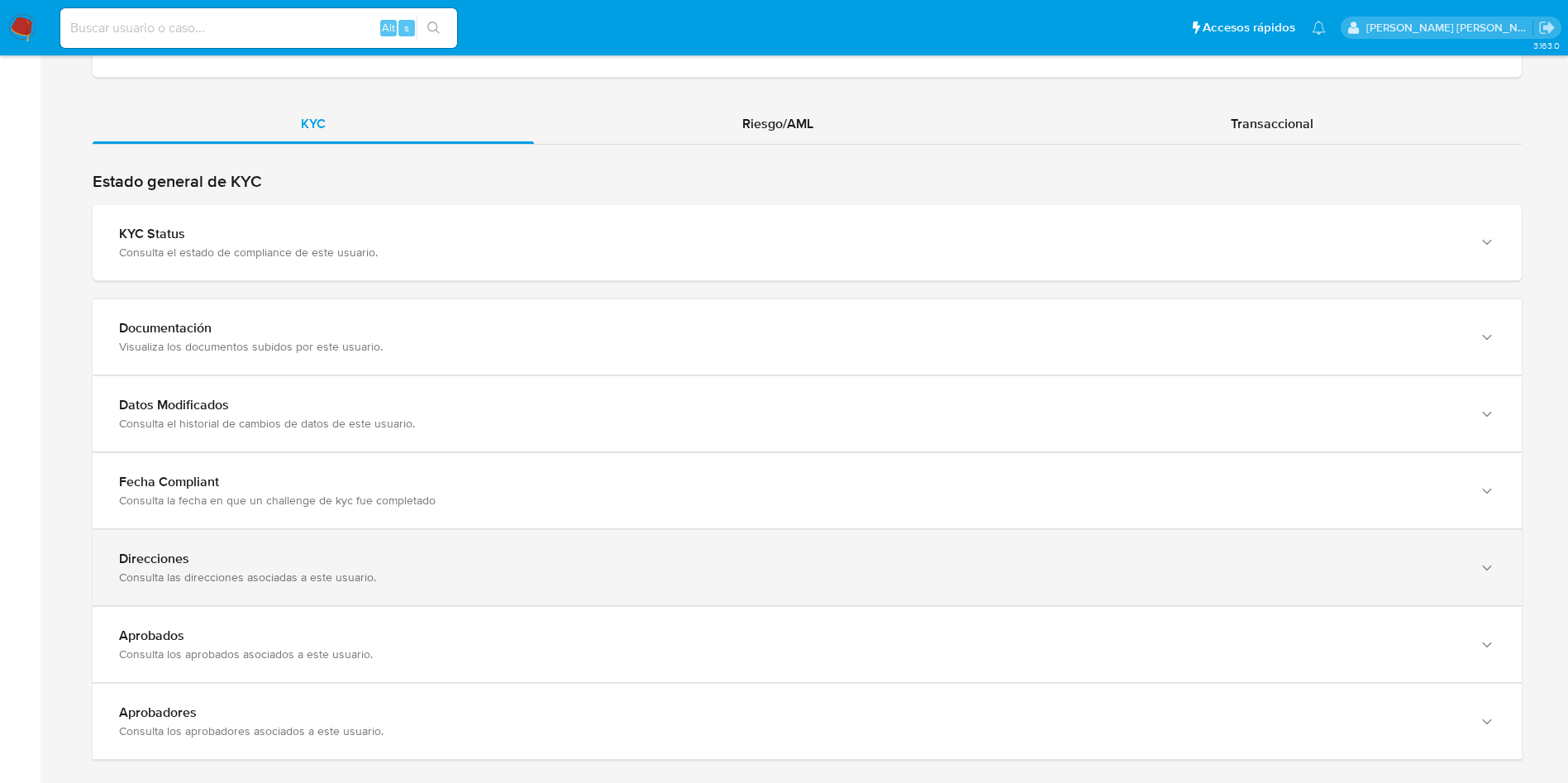
click at [275, 555] on div "Direcciones" at bounding box center [791, 559] width 1343 height 17
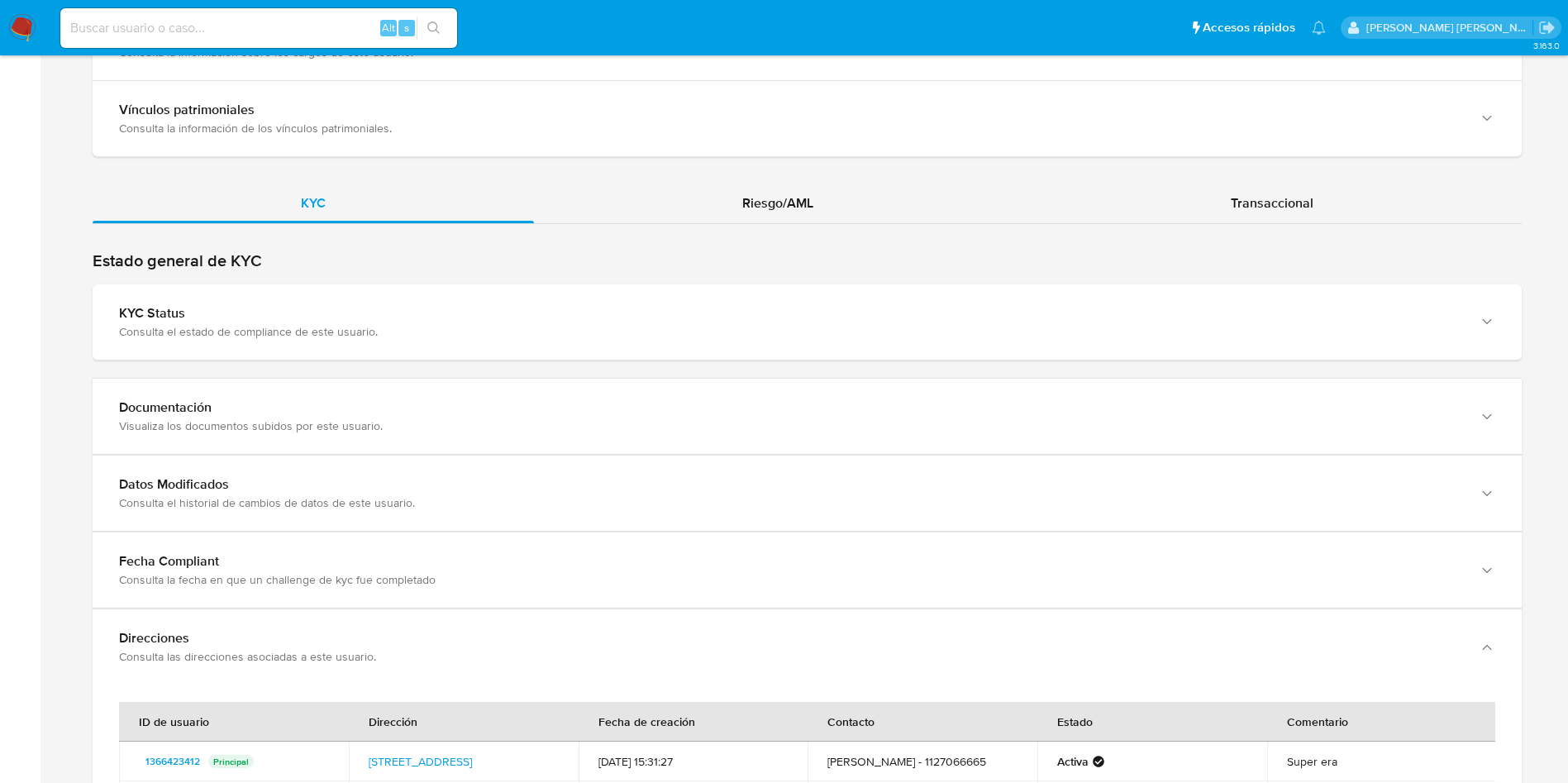
scroll to position [1116, 0]
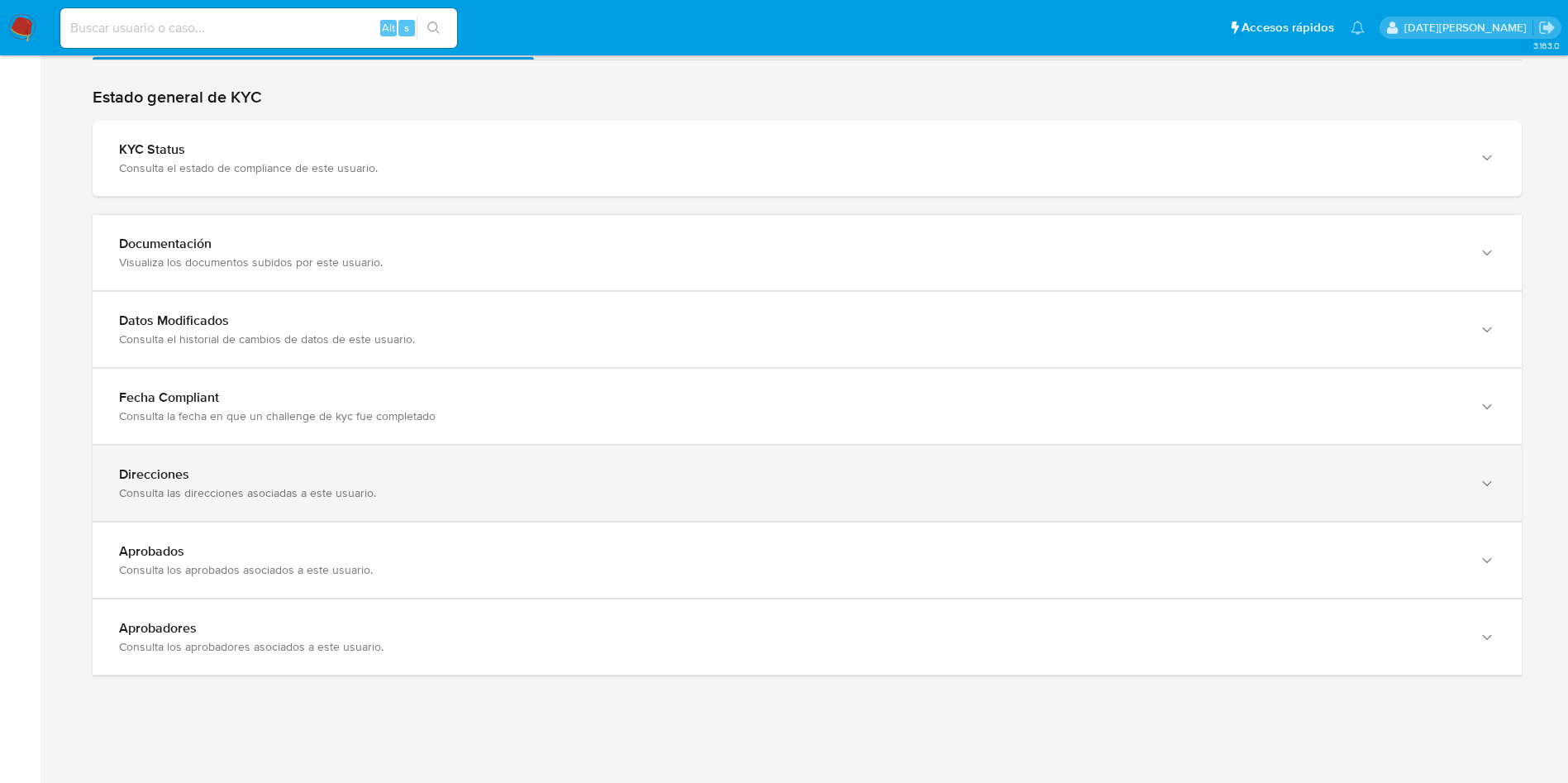
scroll to position [1574, 0]
click at [318, 479] on div "Direcciones" at bounding box center [791, 472] width 1343 height 17
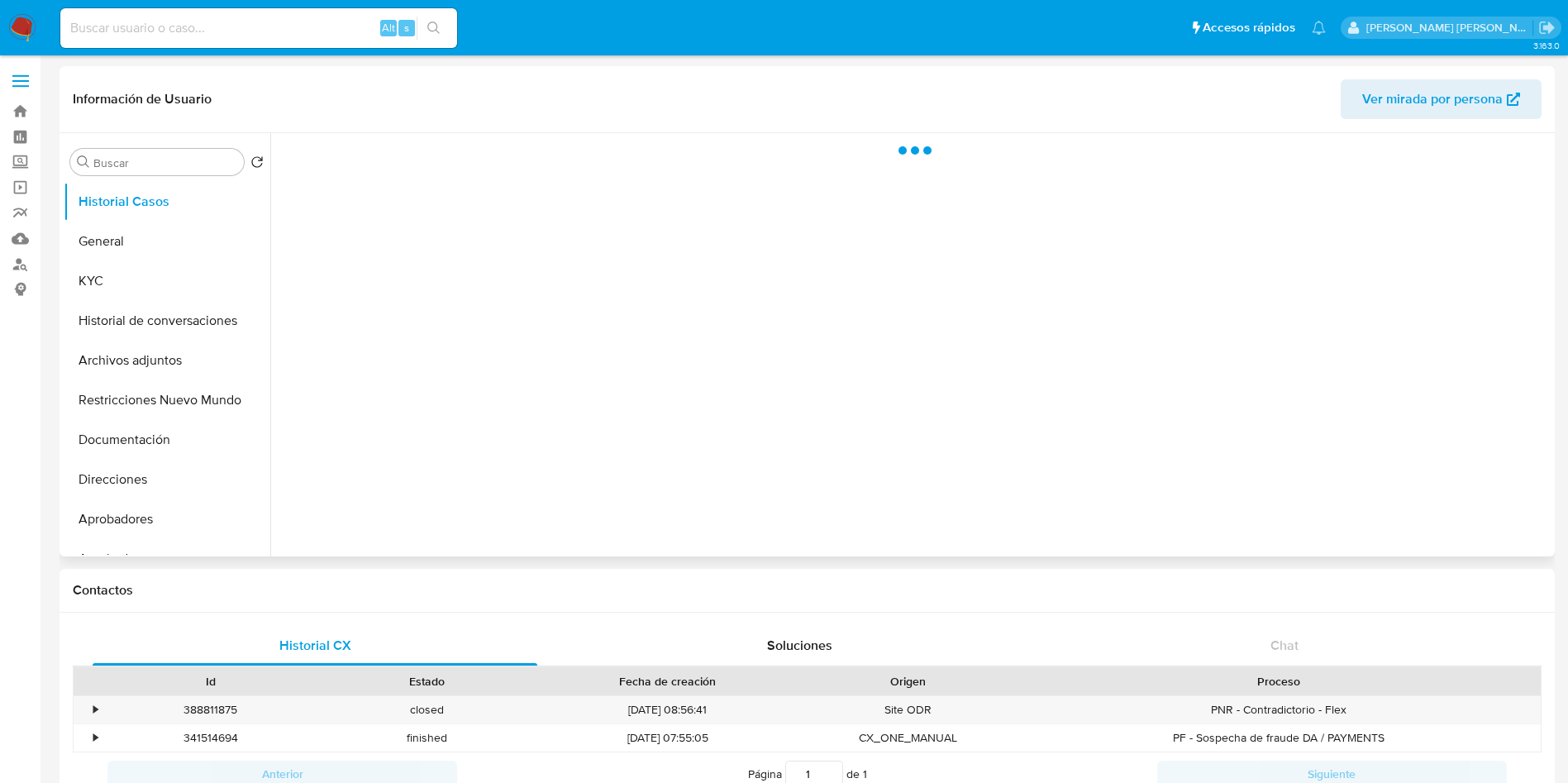
select select "10"
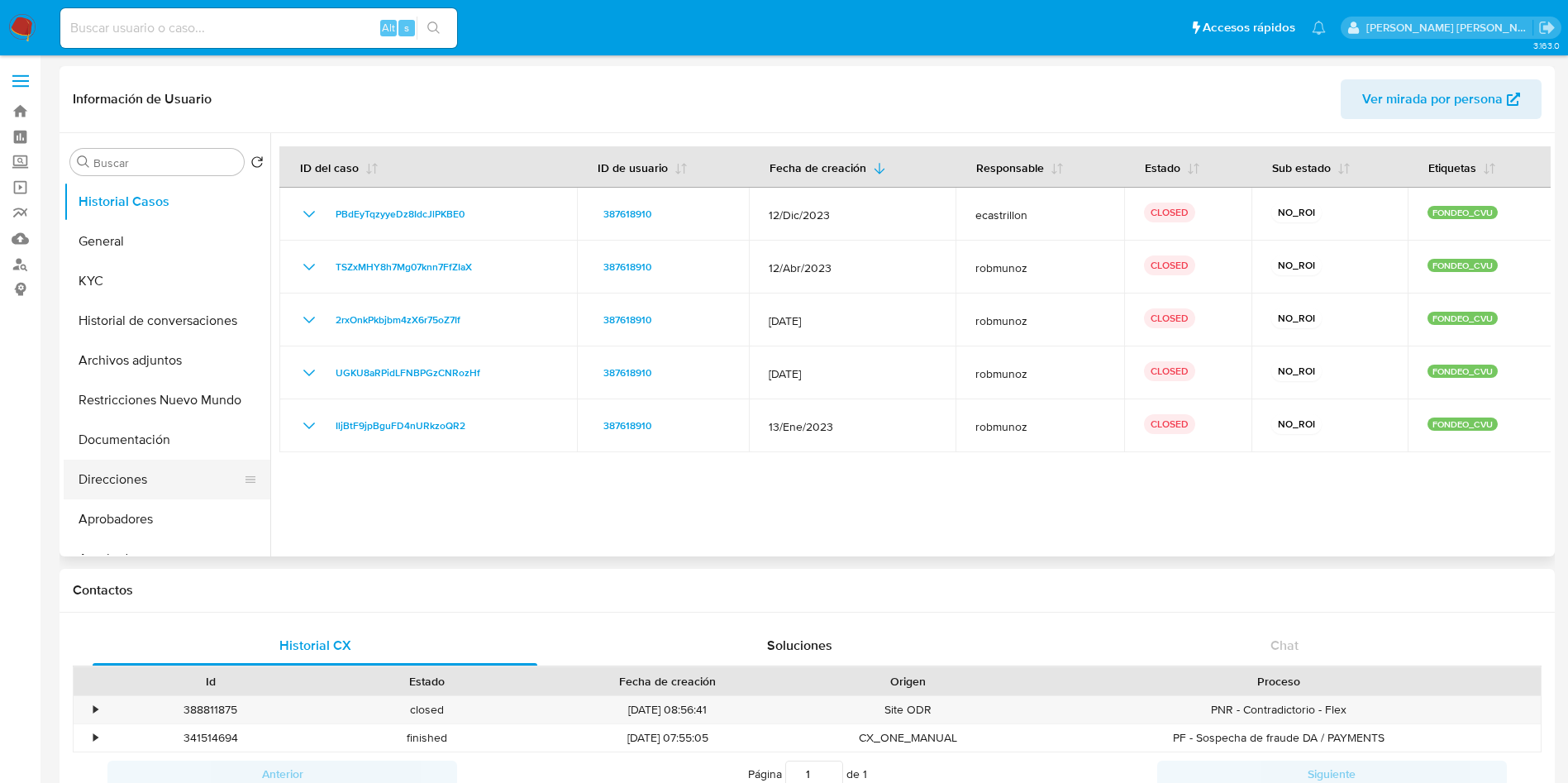
click at [119, 484] on button "Direcciones" at bounding box center [161, 479] width 193 height 40
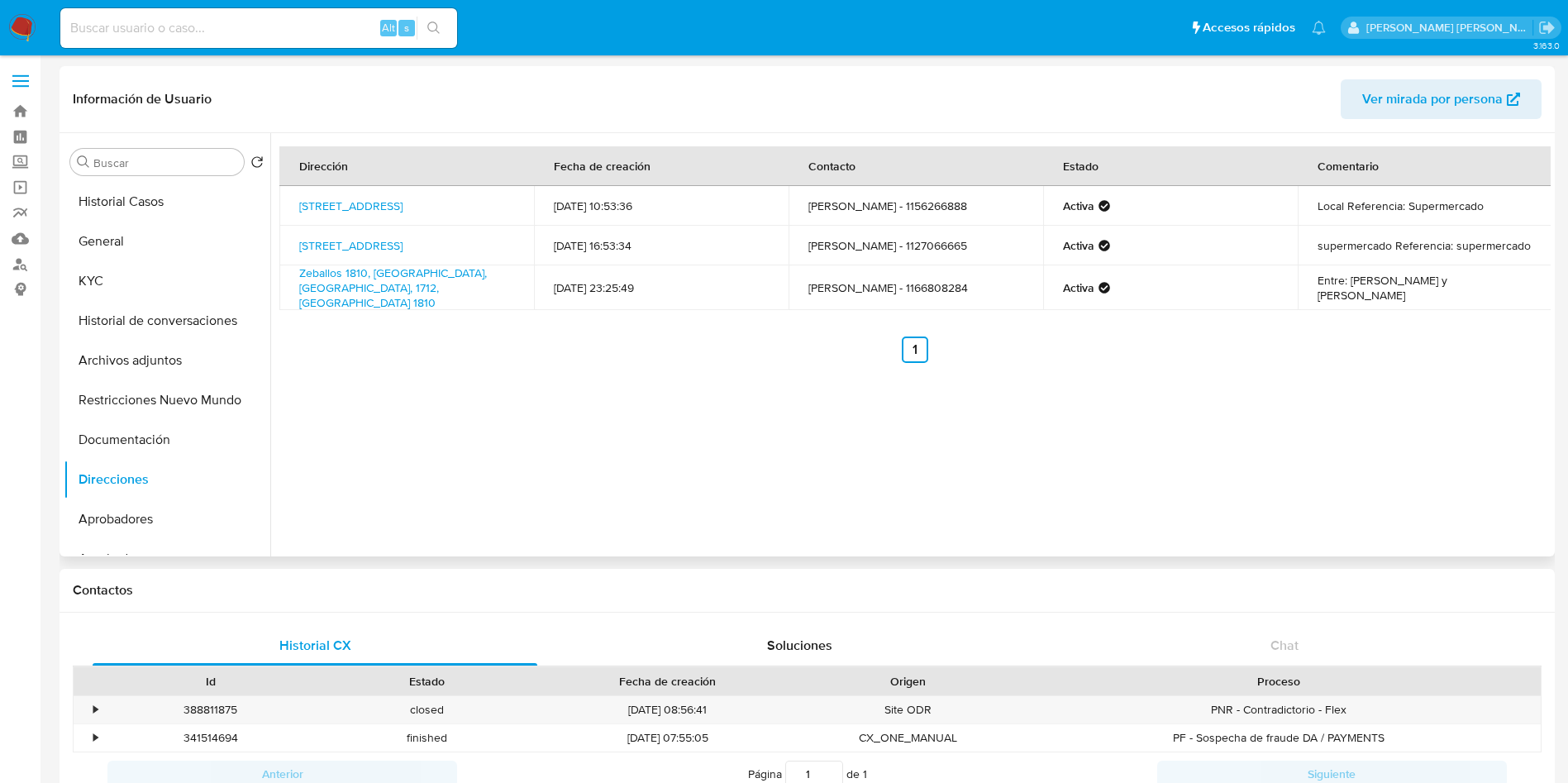
click at [1435, 82] on span "Ver mirada por persona" at bounding box center [1433, 98] width 140 height 40
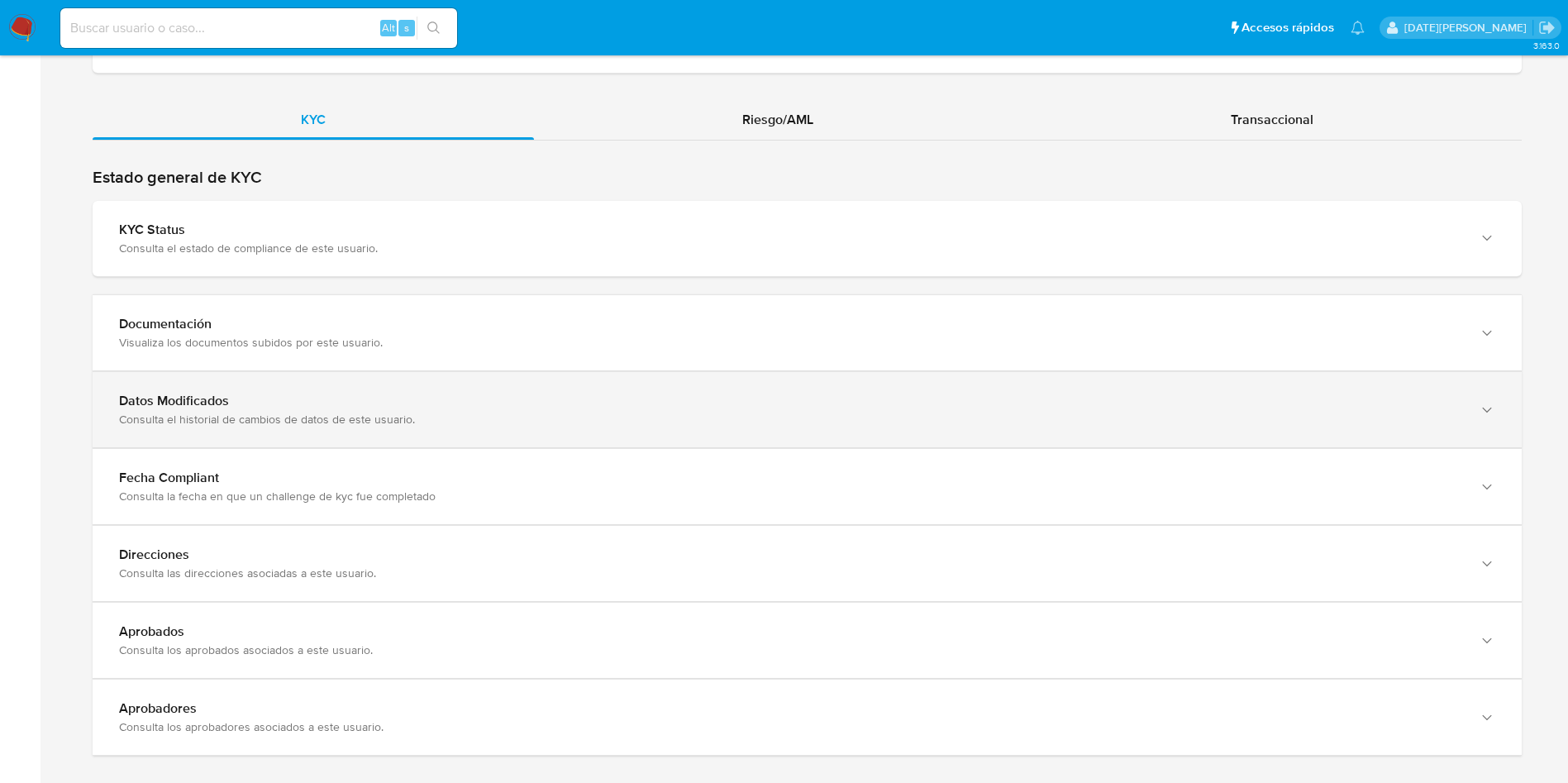
scroll to position [1574, 0]
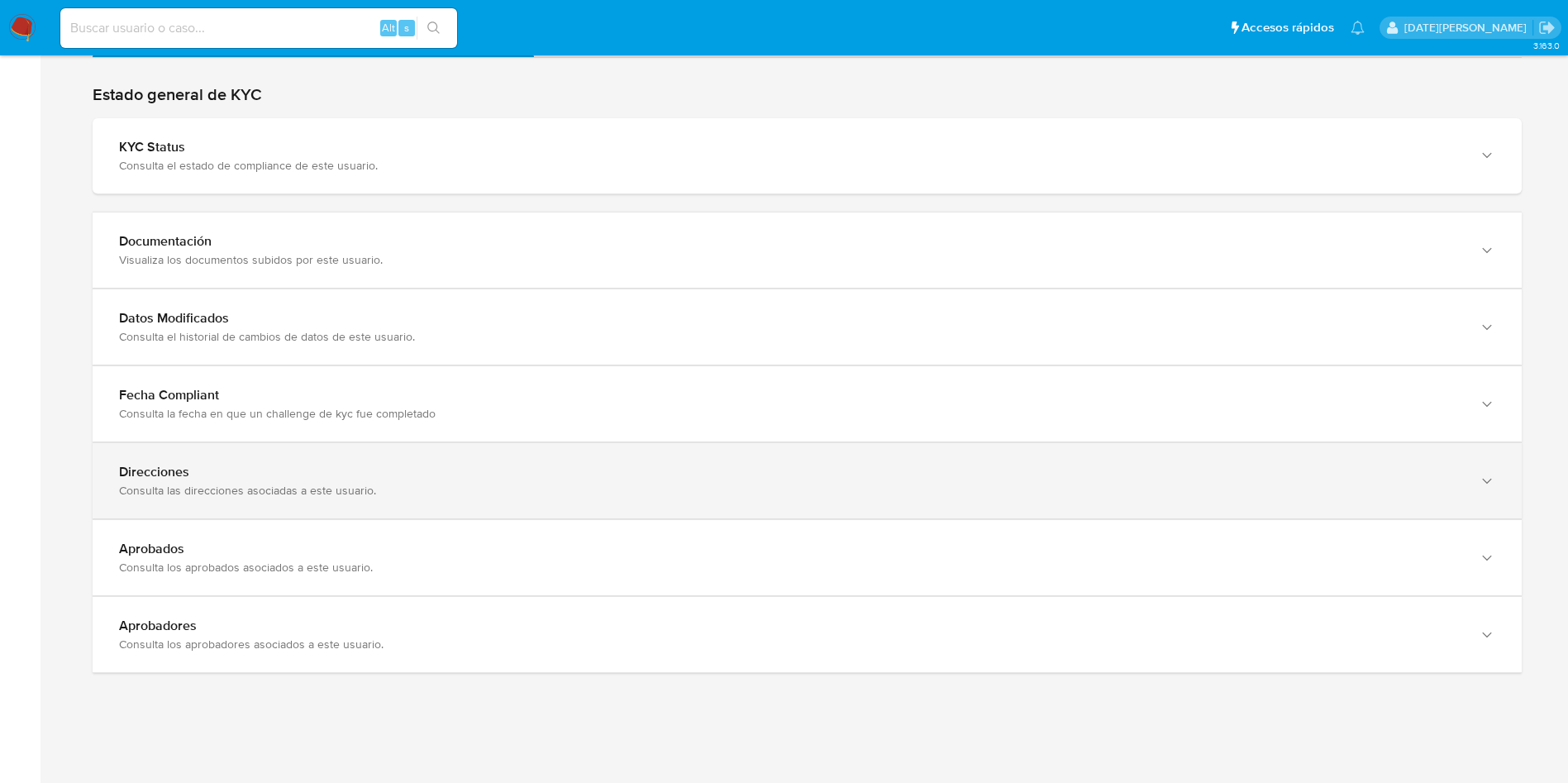
click at [308, 468] on div "Direcciones" at bounding box center [791, 472] width 1343 height 17
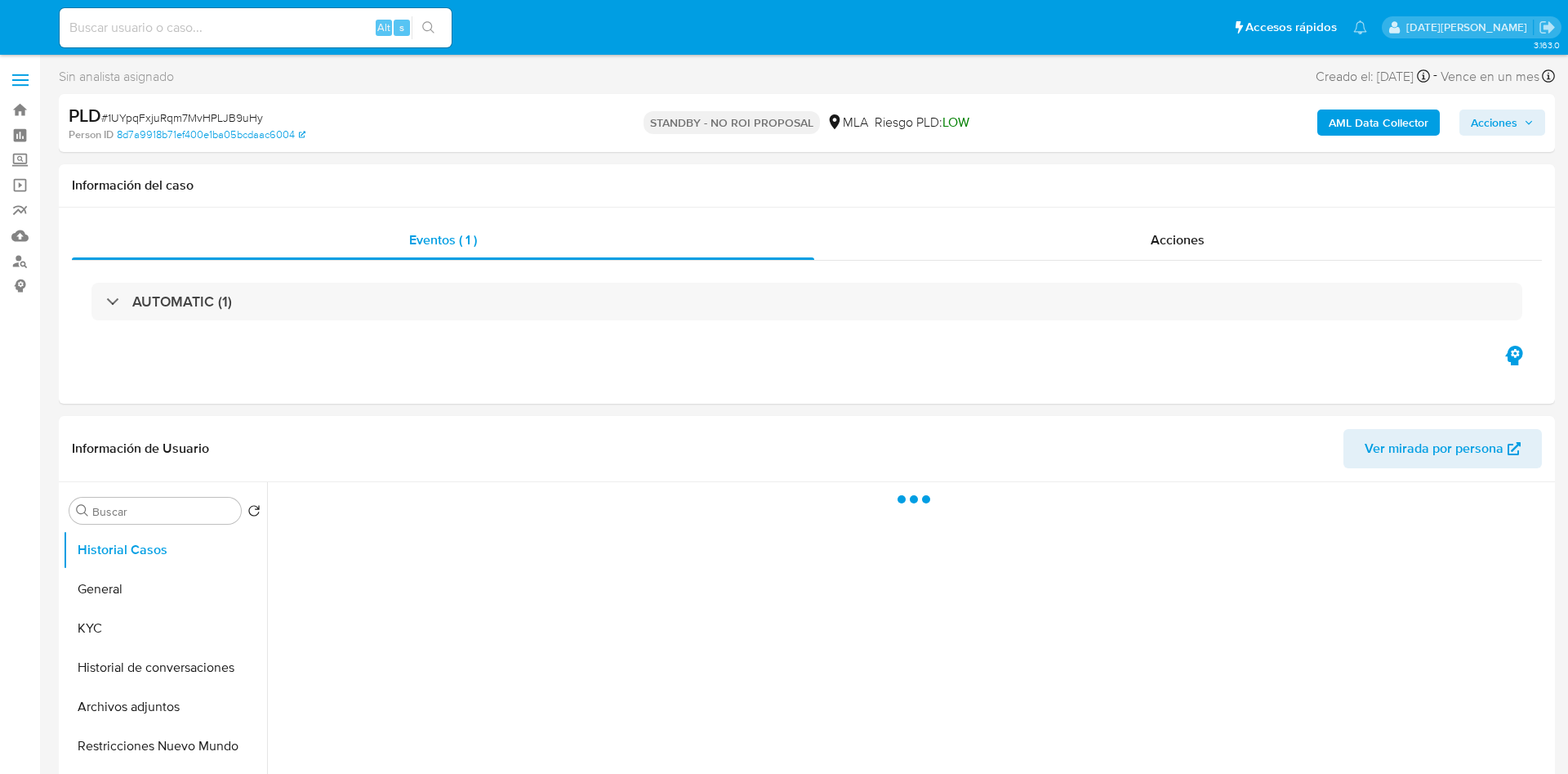
select select "10"
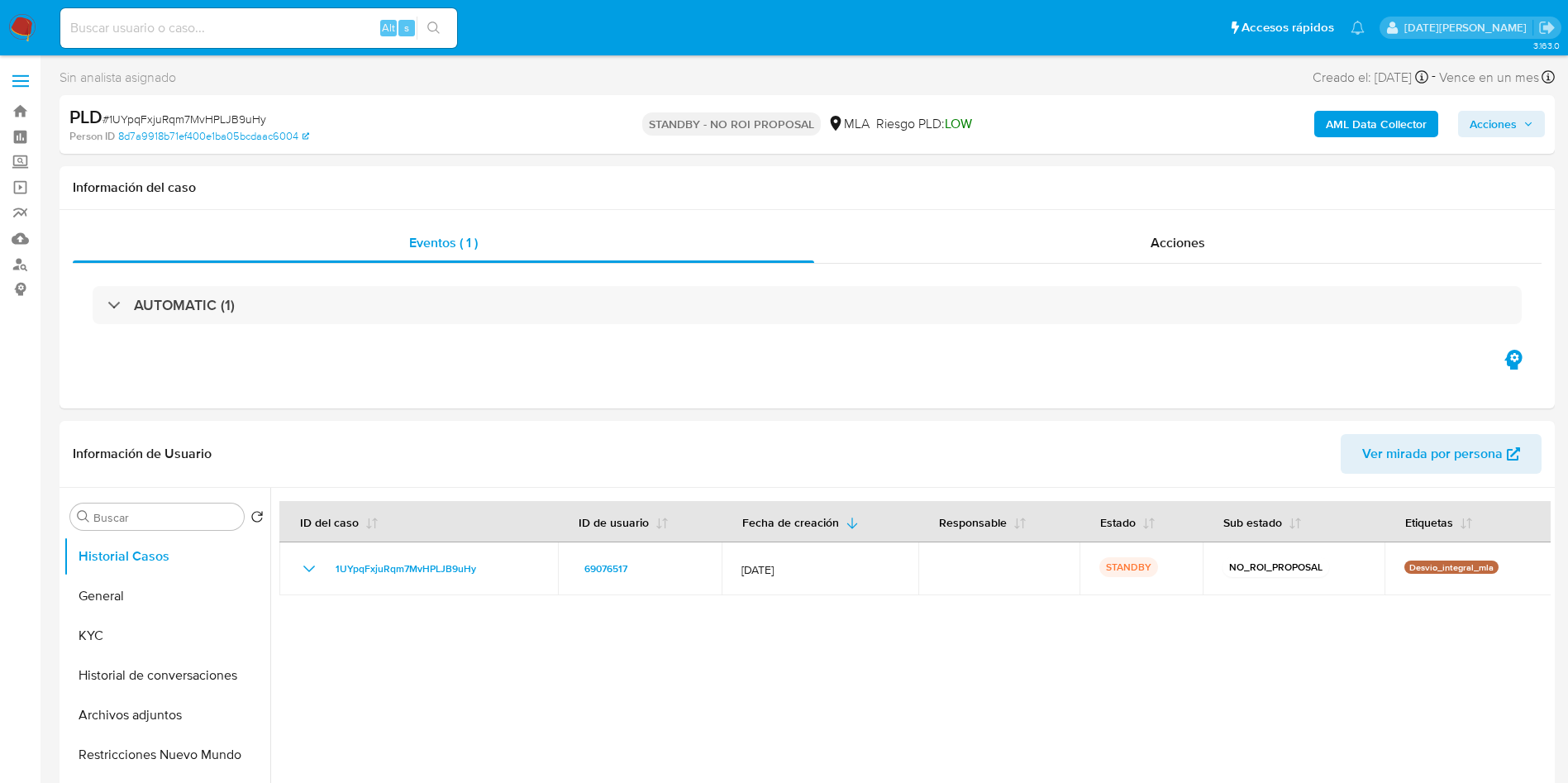
click at [204, 29] on input at bounding box center [259, 29] width 397 height 22
paste input "126885273"
type input "126885273"
click at [441, 19] on button "search-icon" at bounding box center [433, 29] width 34 height 24
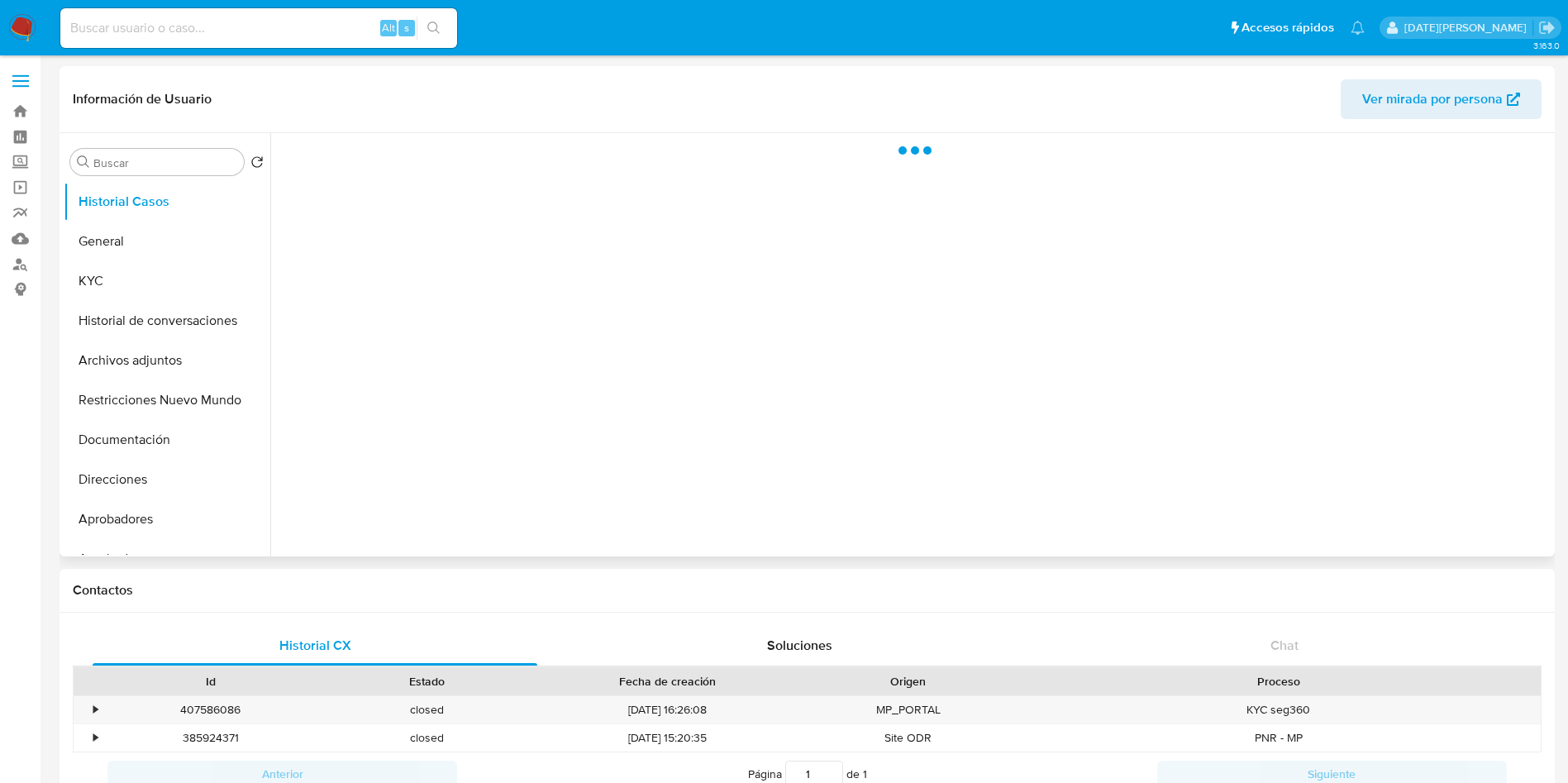
select select "10"
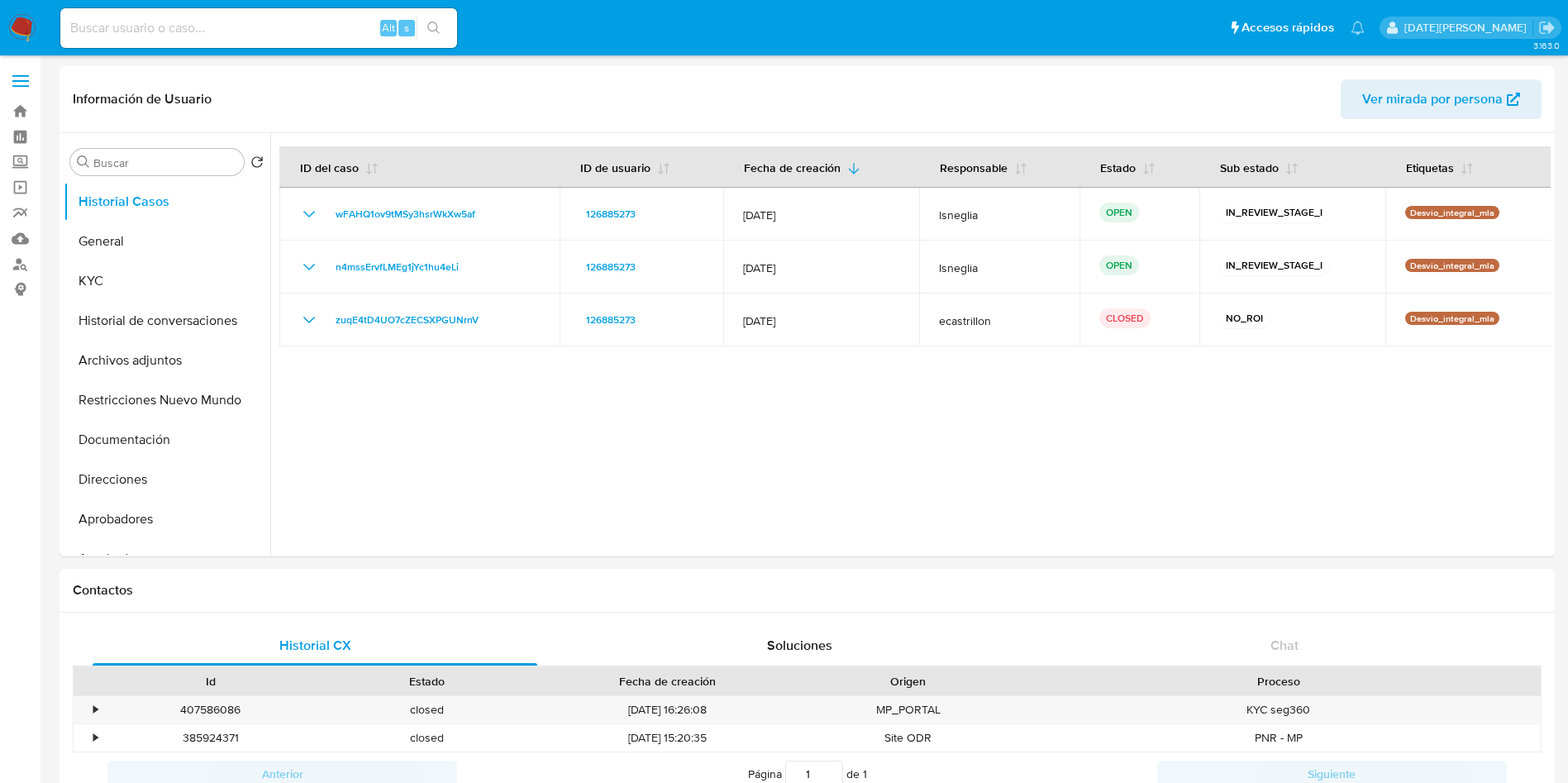
click at [174, 45] on div "Alt s" at bounding box center [259, 28] width 397 height 40
click at [179, 20] on input at bounding box center [259, 29] width 397 height 22
paste input "5Ihw0jmlDBhTa7ZIepWyvblv"
type input "5Ihw0jmlDBhTa7ZIepWyvblv"
click at [438, 24] on icon "search-icon" at bounding box center [434, 29] width 13 height 13
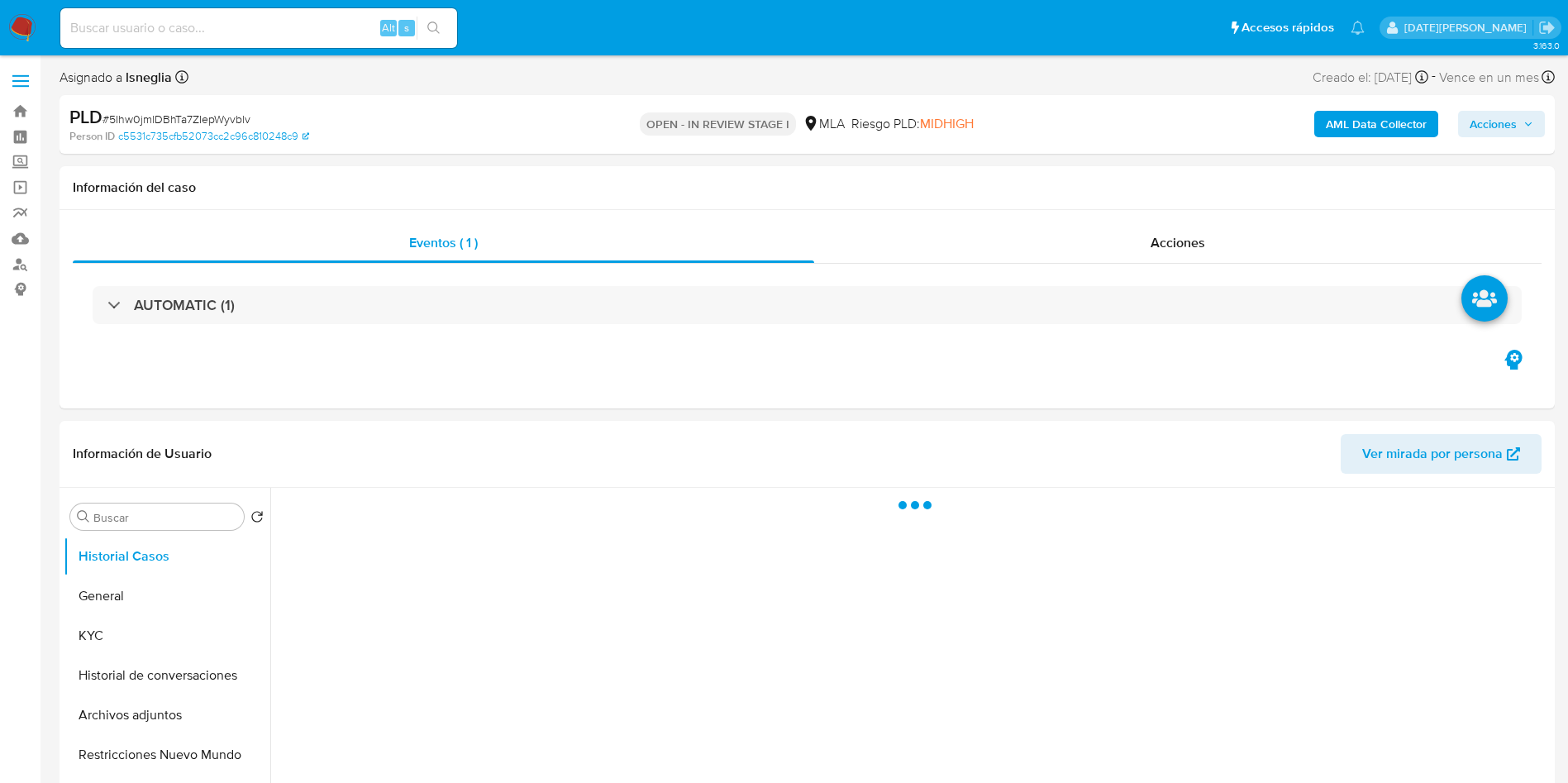
select select "10"
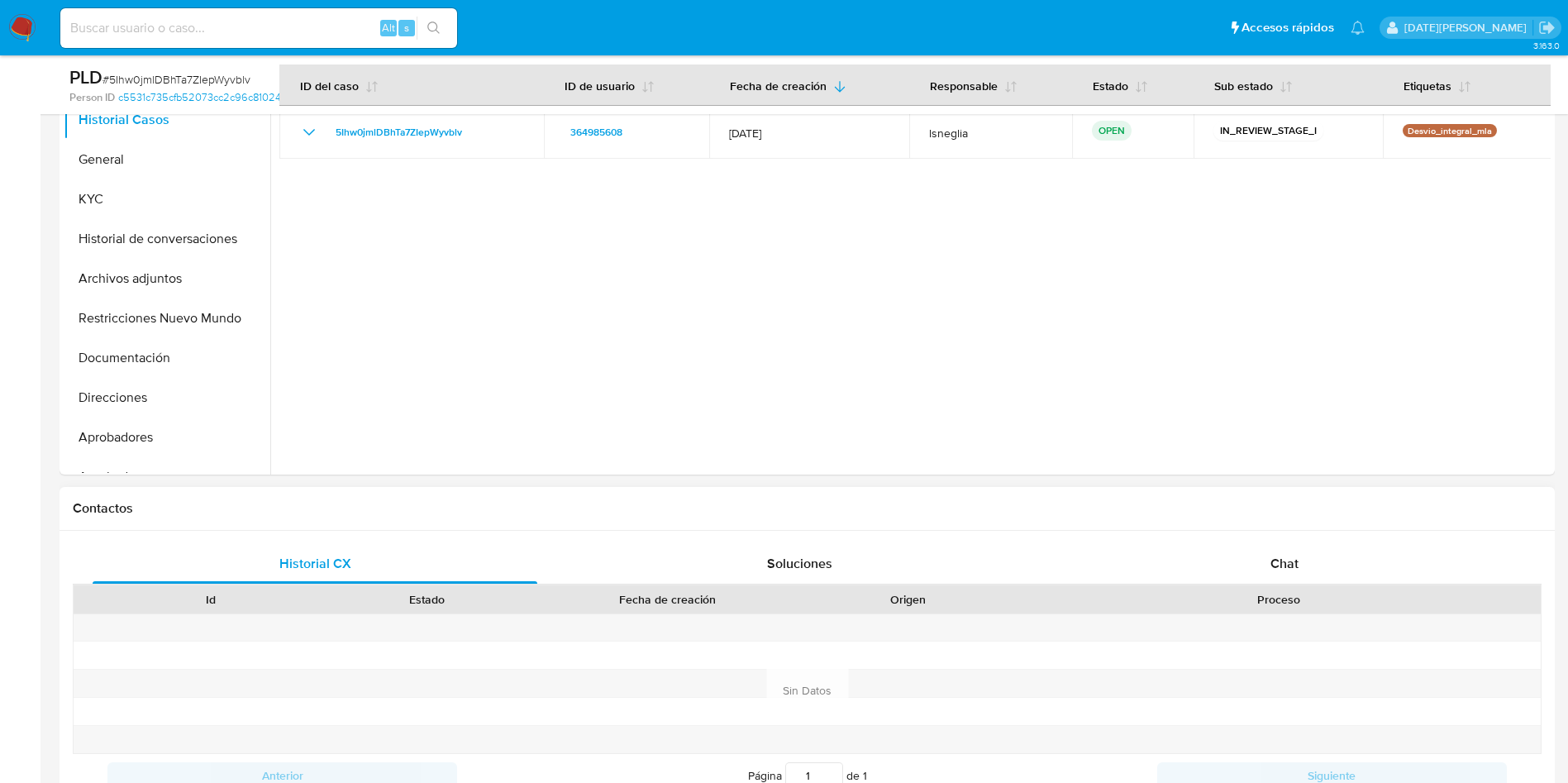
scroll to position [496, 0]
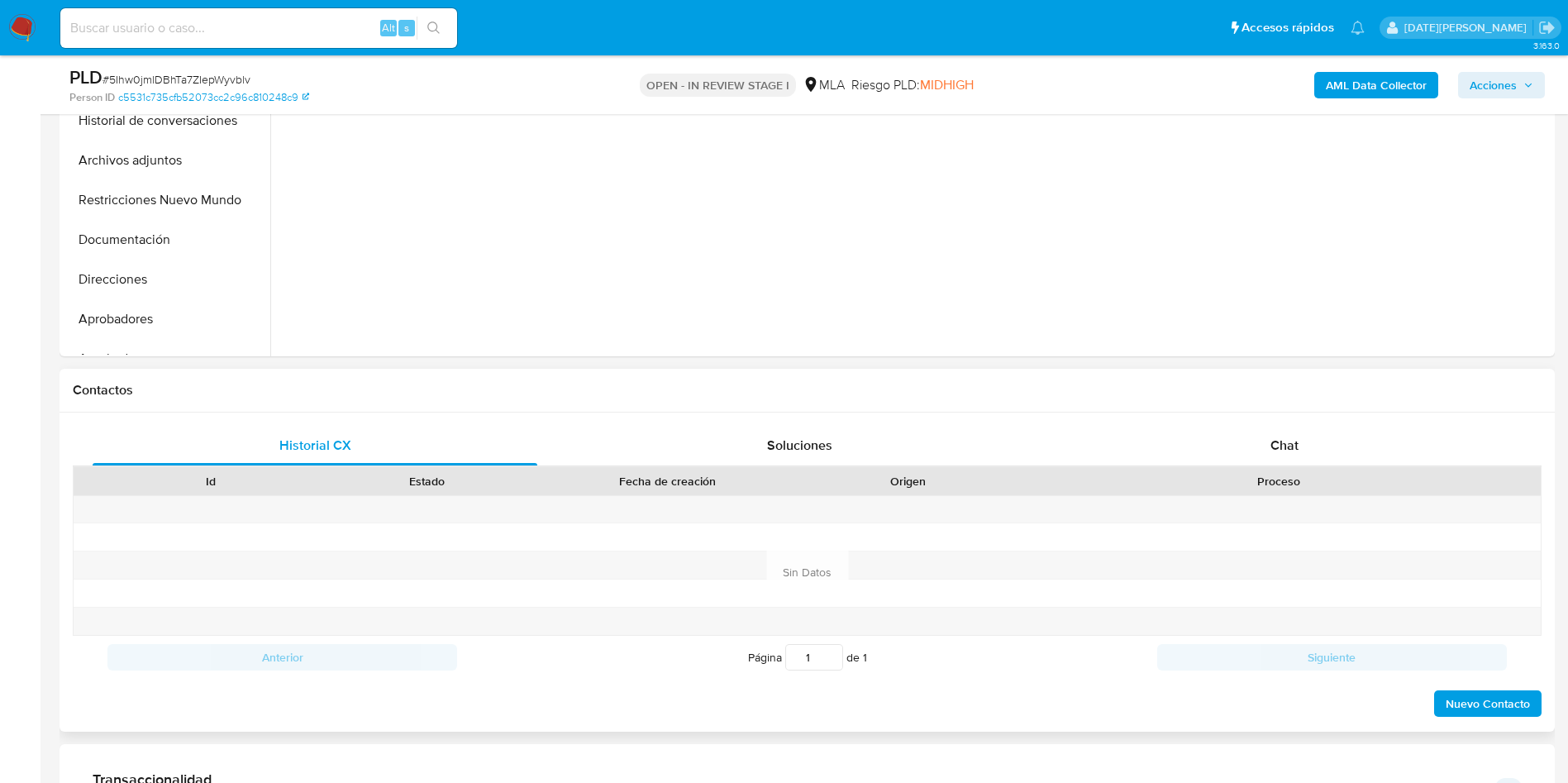
click at [1254, 422] on div "Historial CX Soluciones Chat Id Estado Fecha de creación Origen Proceso Anterio…" at bounding box center [808, 571] width 1496 height 319
click at [1265, 431] on div "Chat" at bounding box center [1285, 445] width 445 height 40
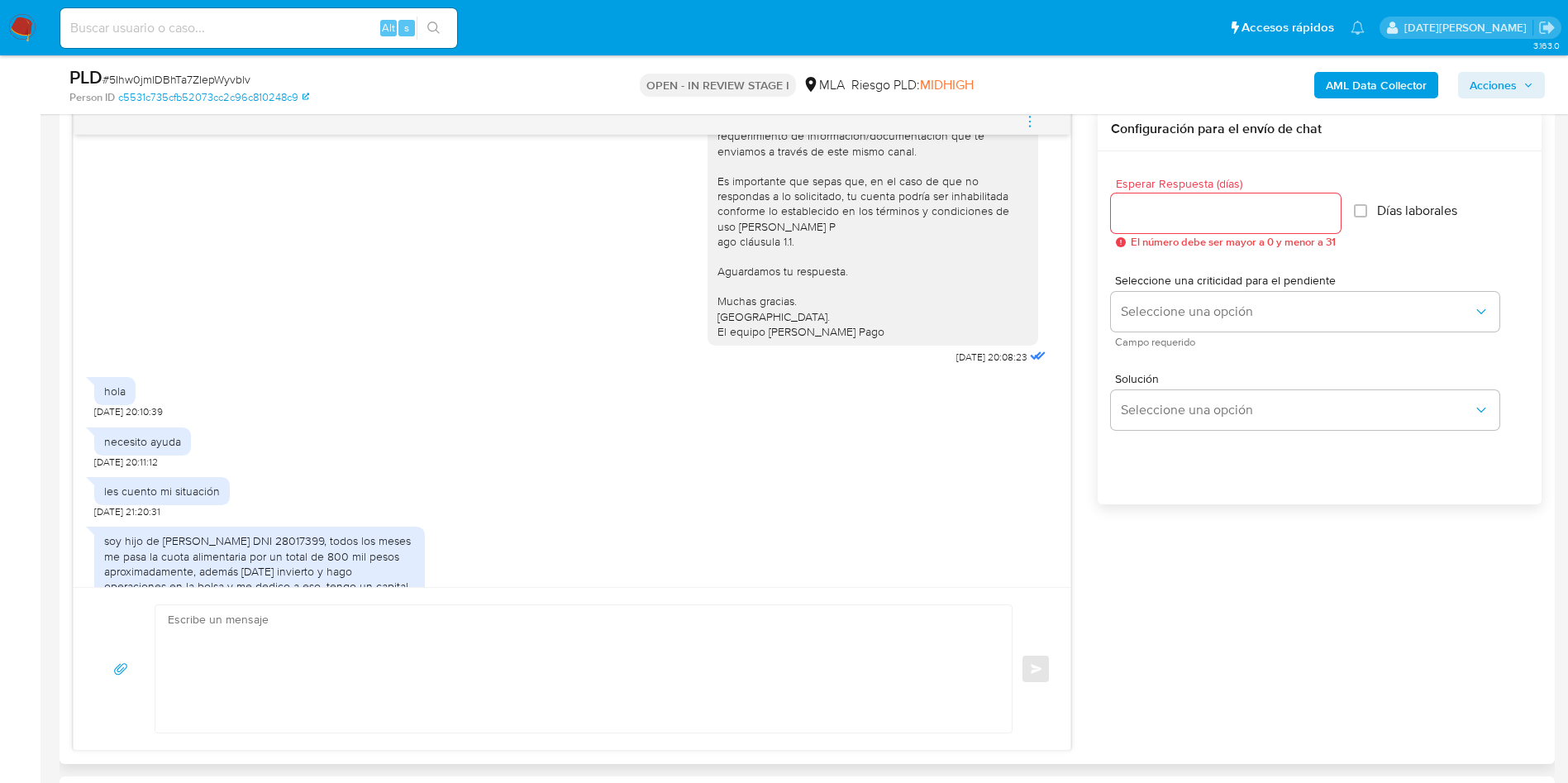
scroll to position [1322, 0]
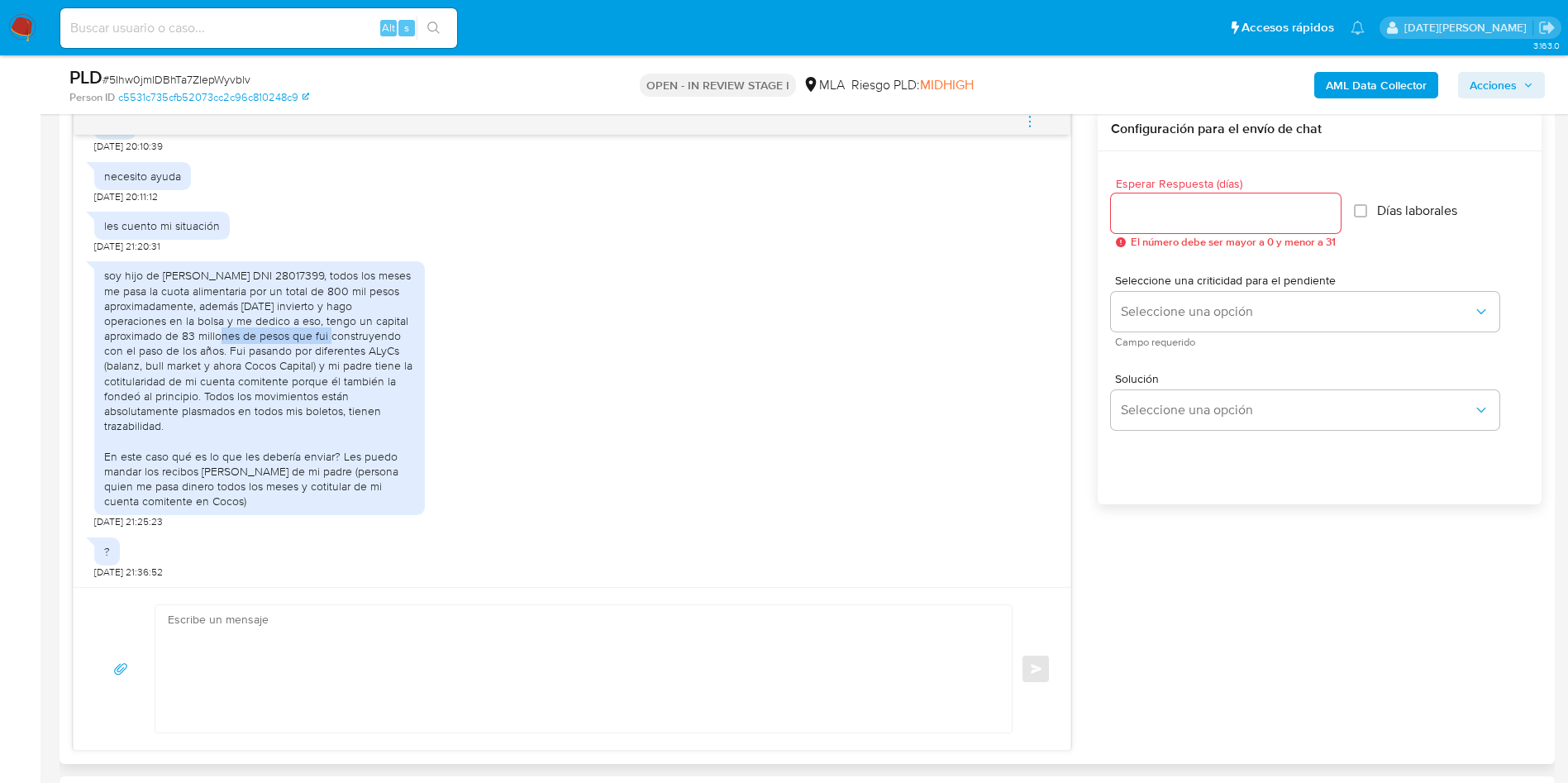
drag, startPoint x: 180, startPoint y: 338, endPoint x: 289, endPoint y: 341, distance: 109.0
click at [289, 341] on div "soy hijo de [PERSON_NAME] DNI 28017399, todos los meses me pasa la cuota alimen…" at bounding box center [260, 388] width 311 height 241
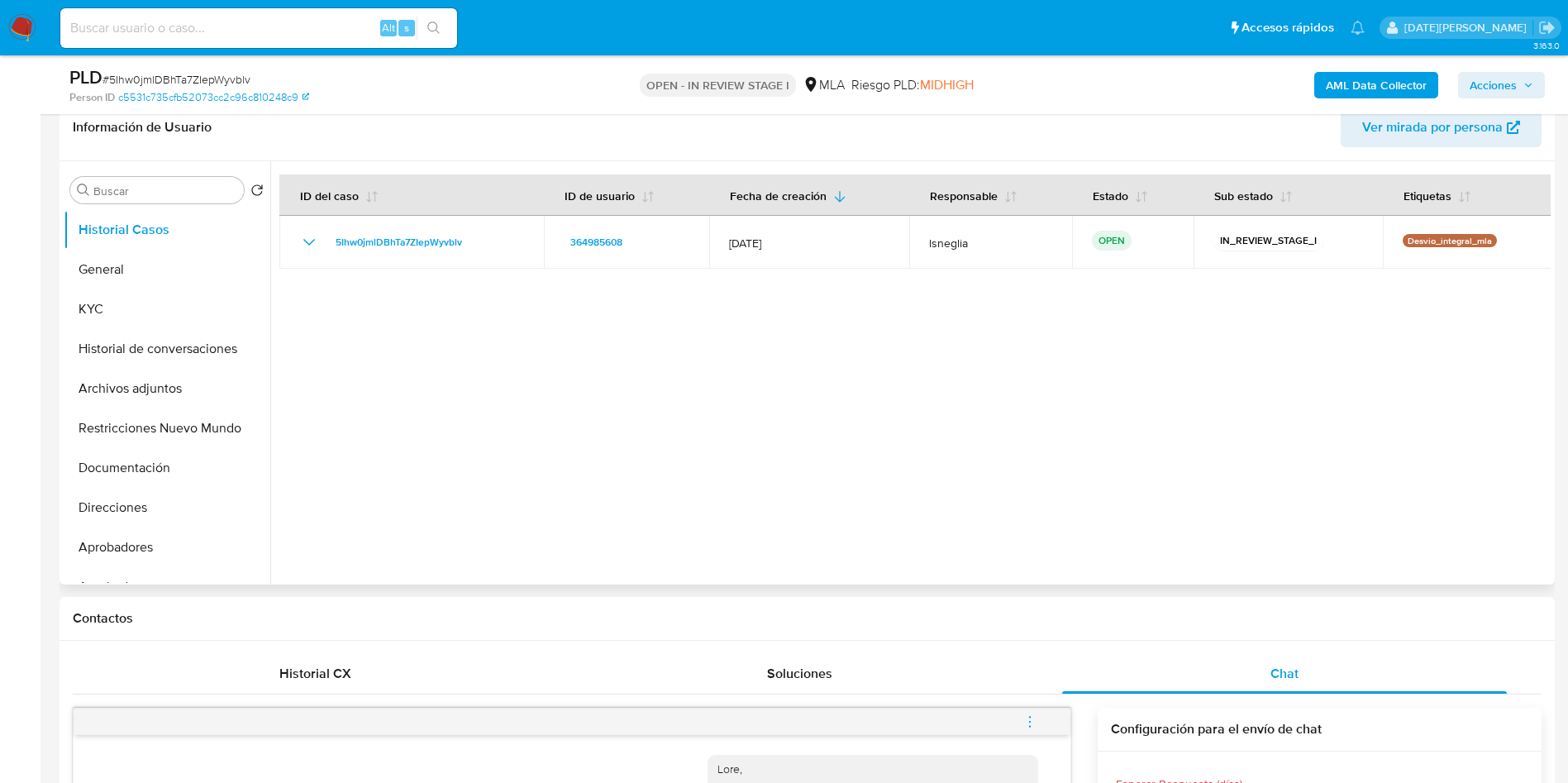
scroll to position [0, 0]
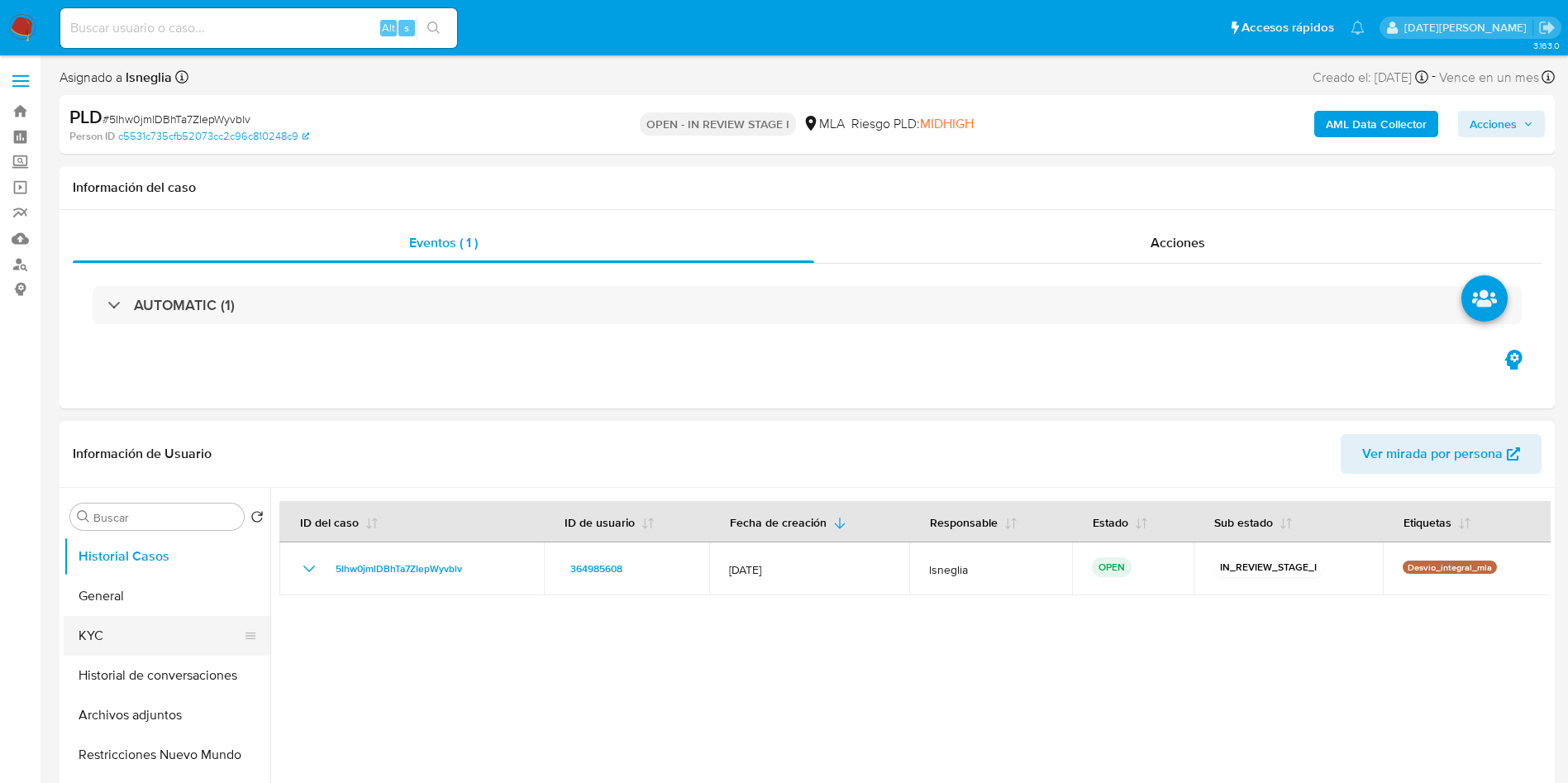
click at [108, 639] on button "KYC" at bounding box center [161, 635] width 193 height 40
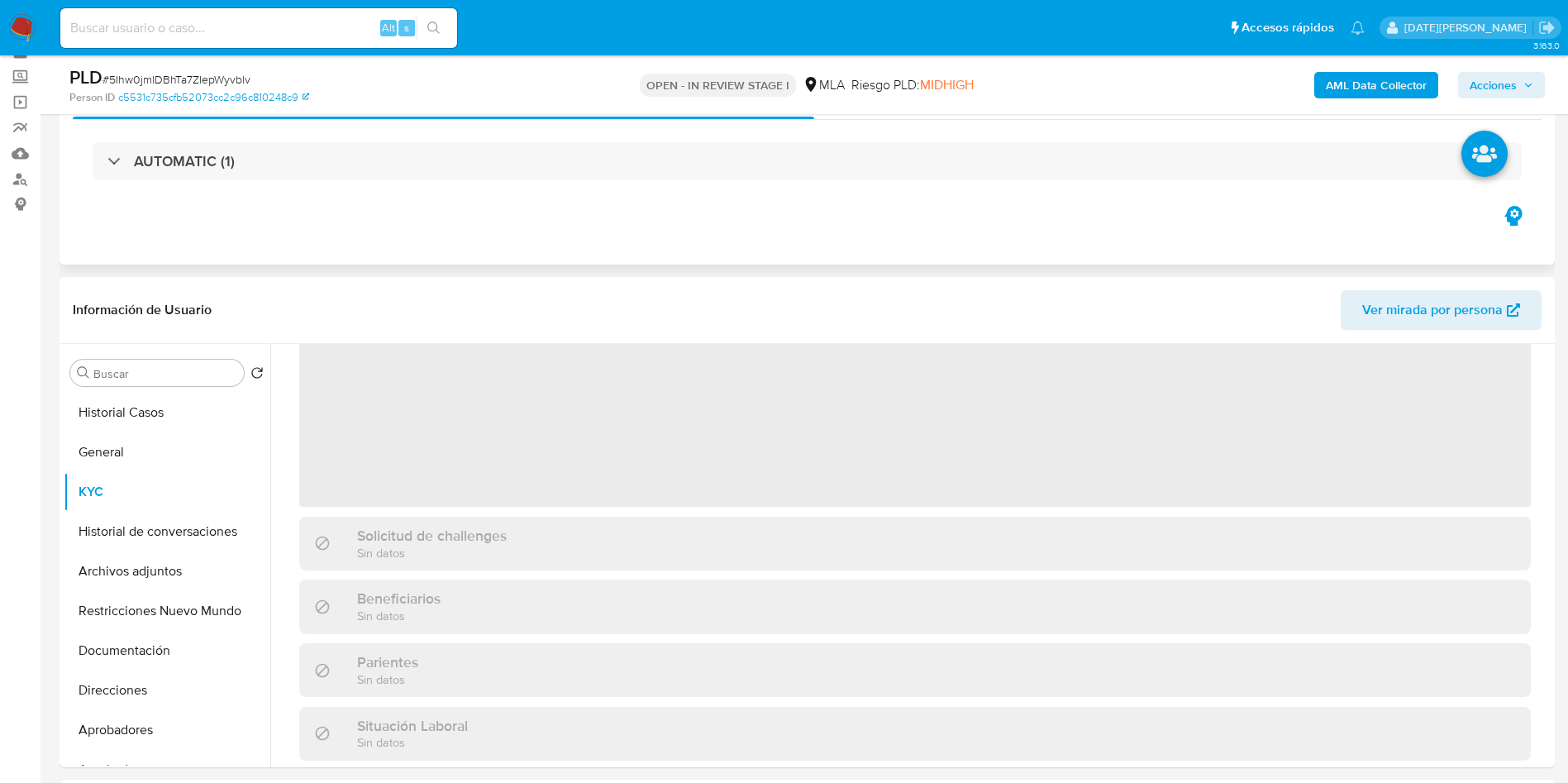
scroll to position [124, 0]
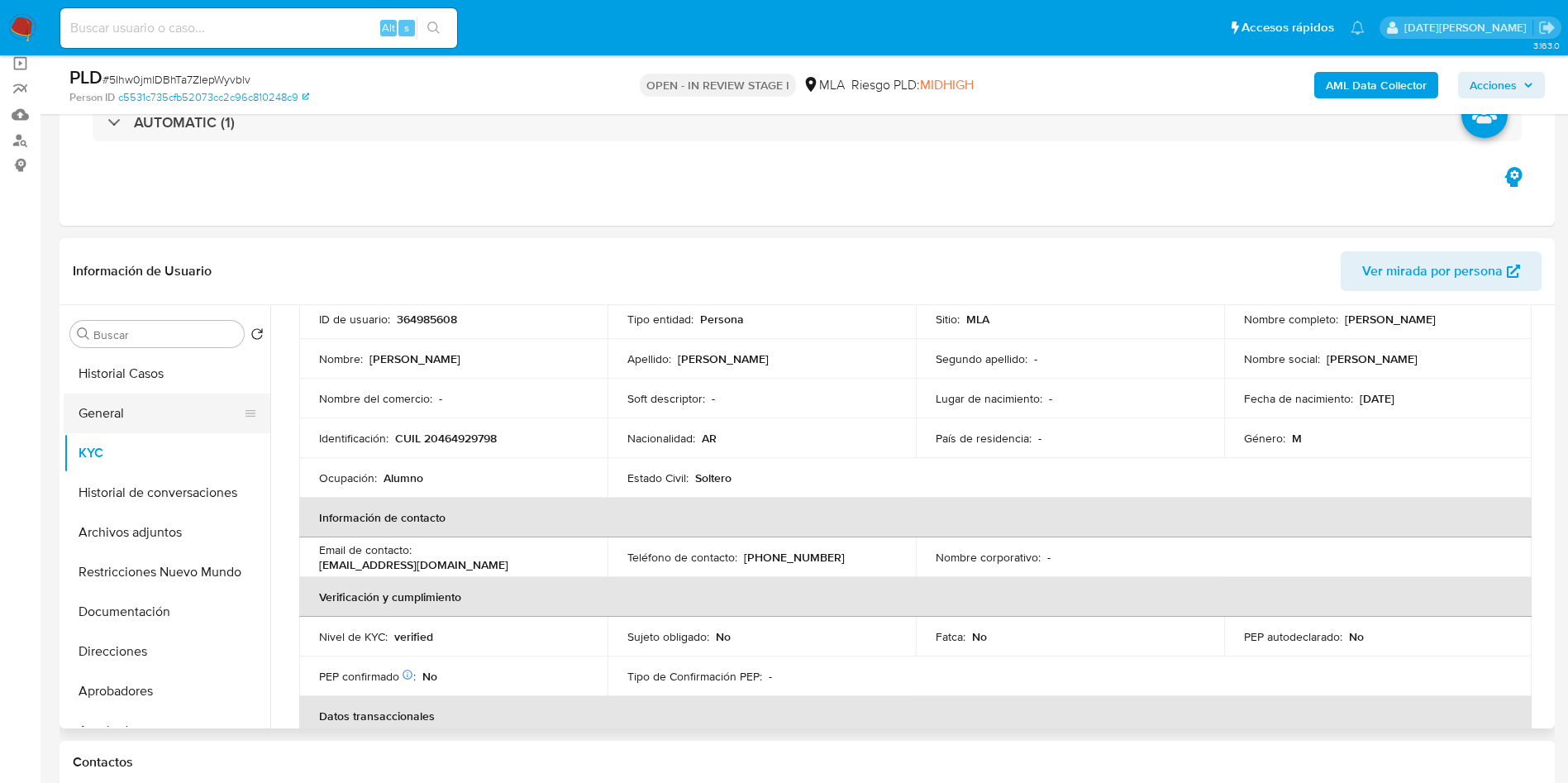
click at [115, 407] on button "General" at bounding box center [161, 413] width 193 height 40
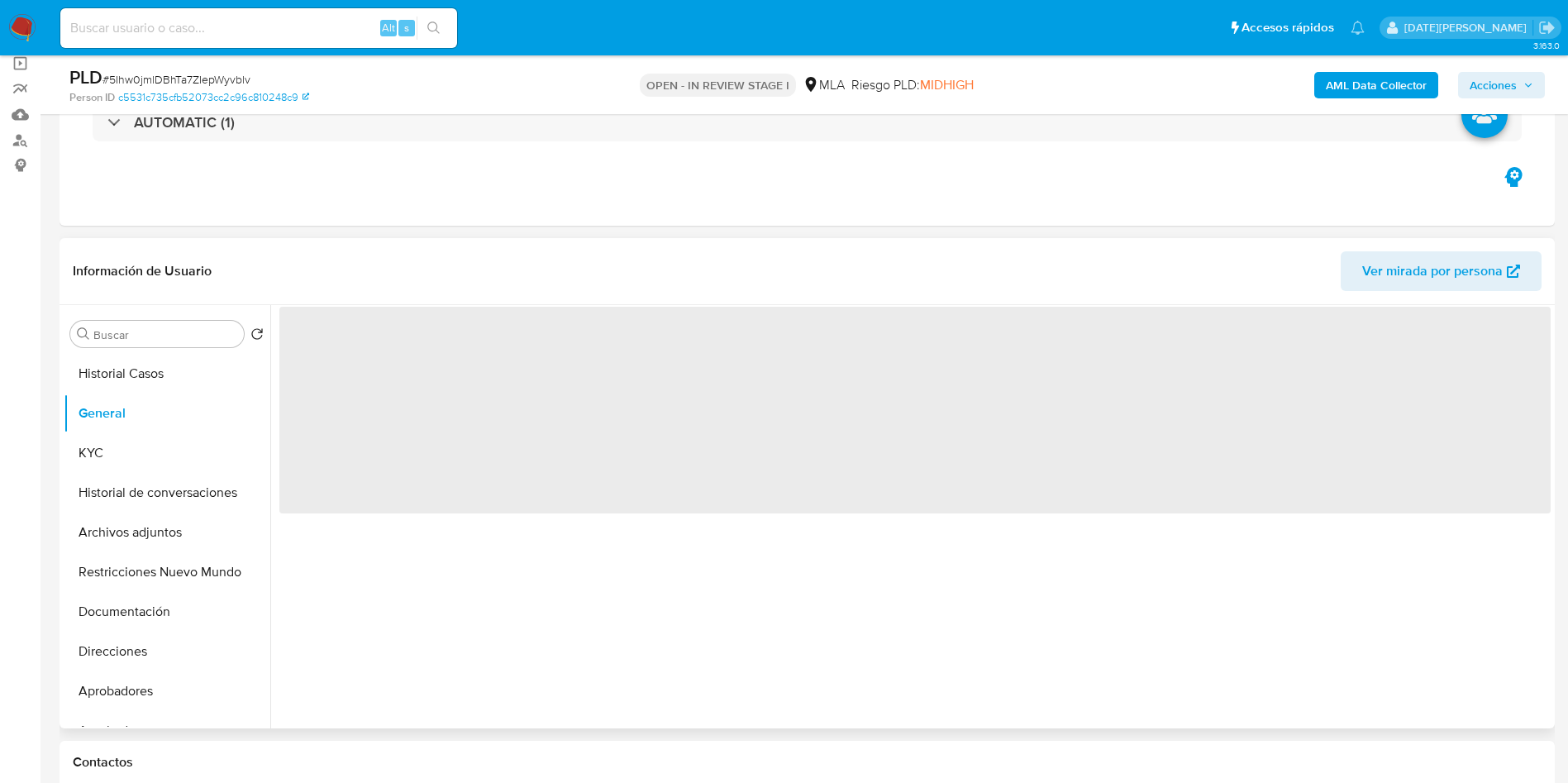
scroll to position [0, 0]
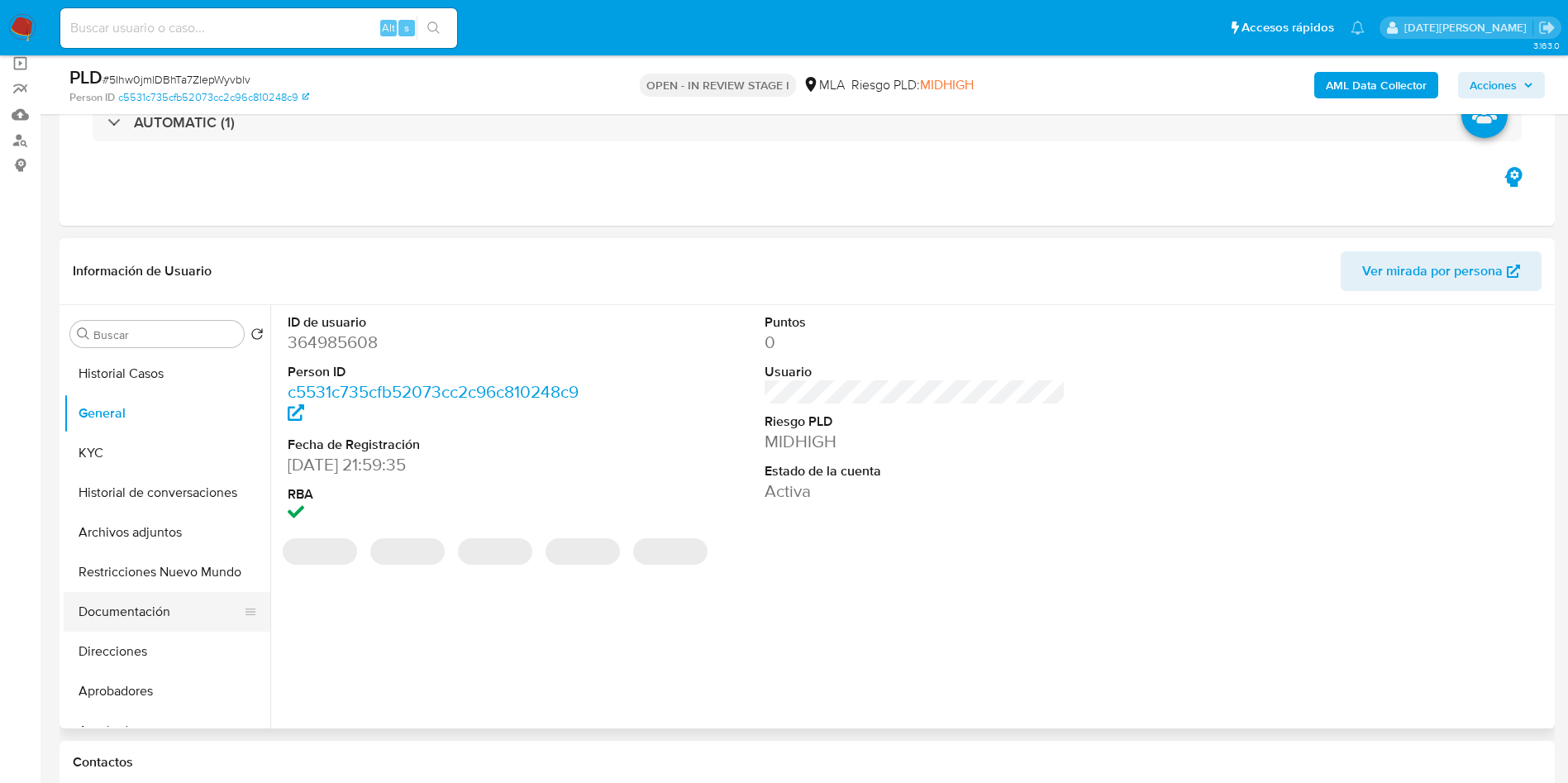
click at [125, 620] on button "Documentación" at bounding box center [161, 611] width 193 height 40
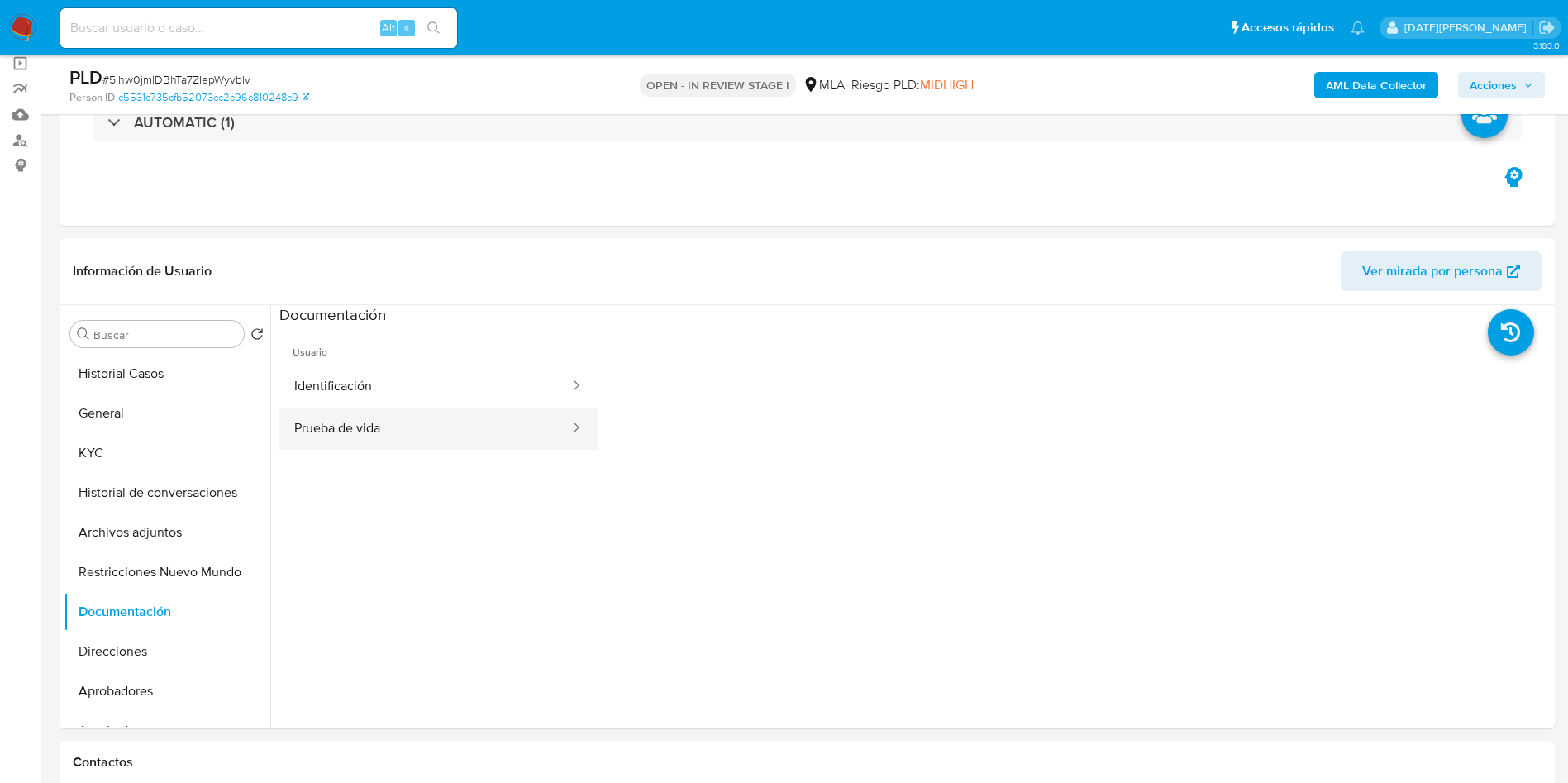
click at [394, 410] on button "Prueba de vida" at bounding box center [425, 428] width 292 height 42
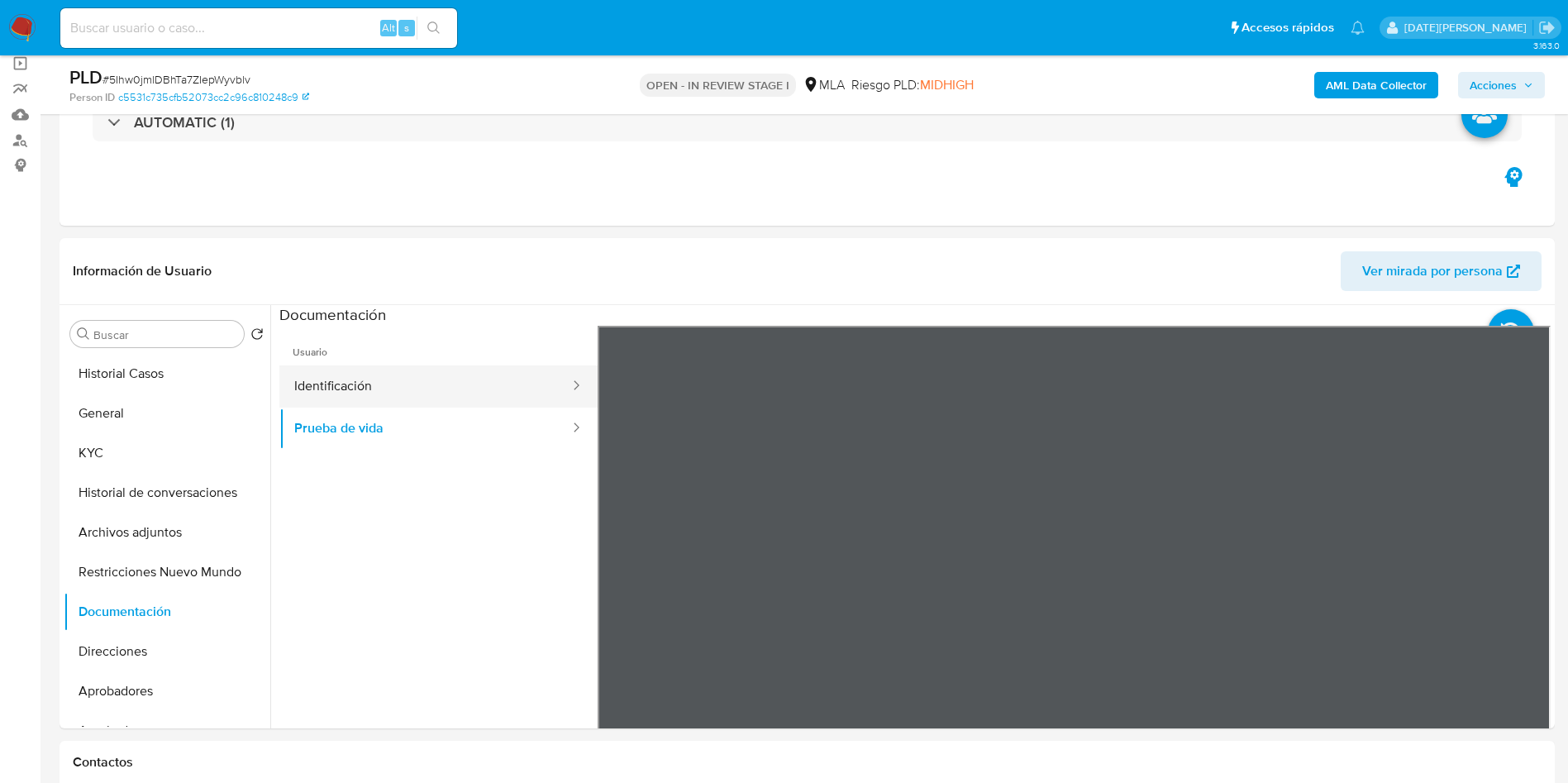
click at [390, 384] on button "Identificación" at bounding box center [425, 386] width 292 height 42
click at [361, 415] on button "Prueba de vida" at bounding box center [425, 428] width 292 height 42
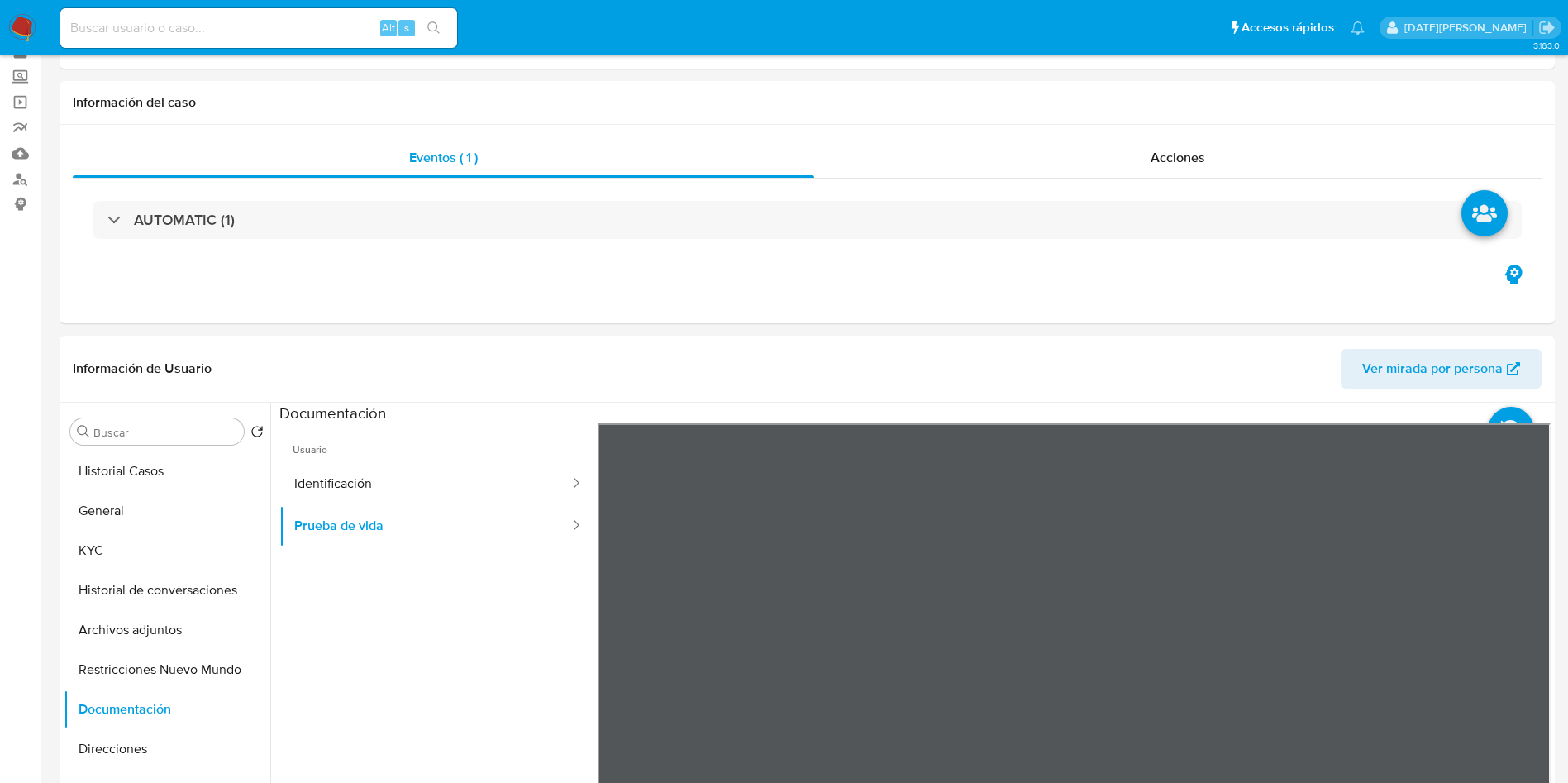
scroll to position [124, 0]
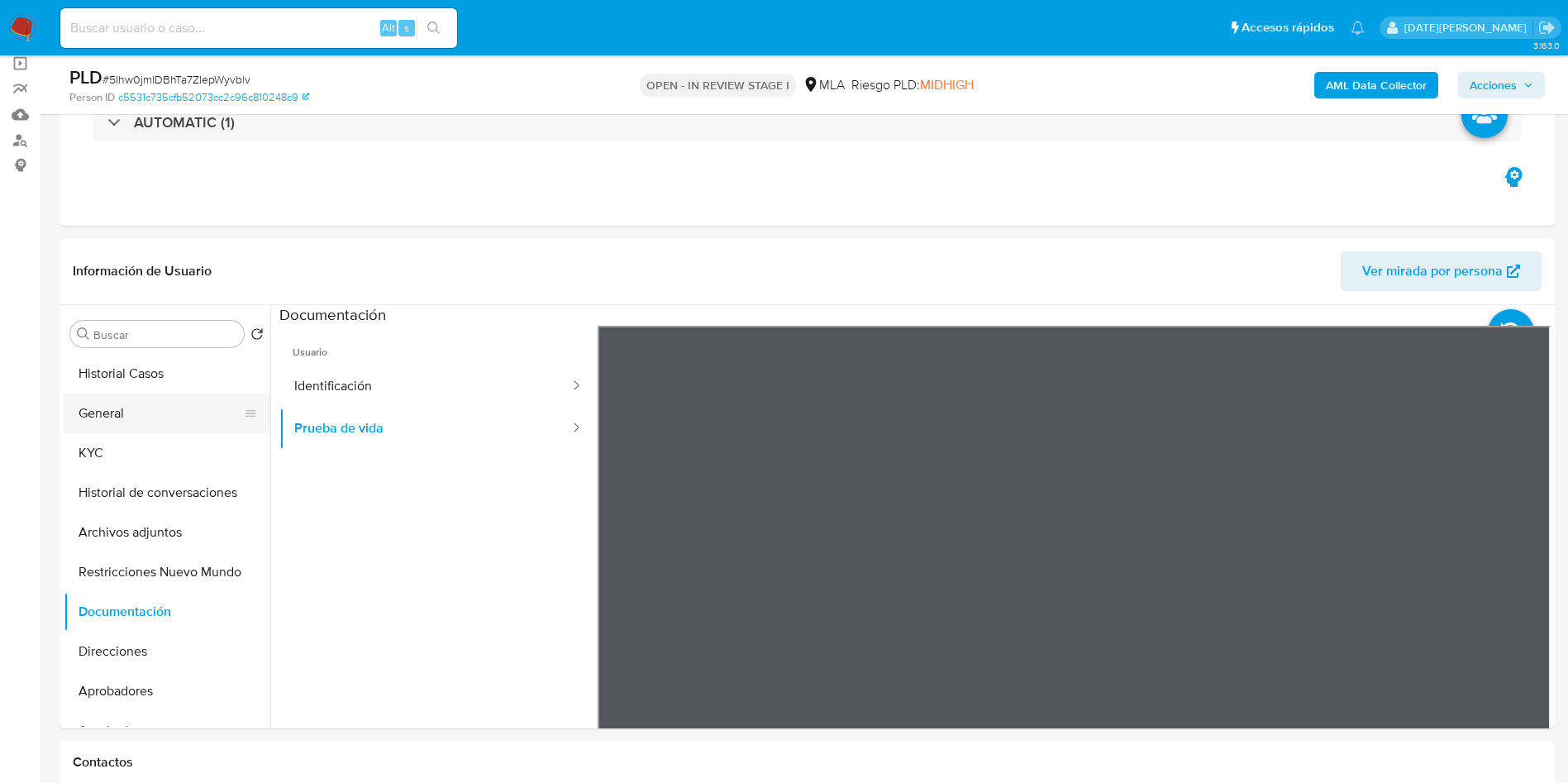
click at [142, 404] on button "General" at bounding box center [161, 413] width 193 height 40
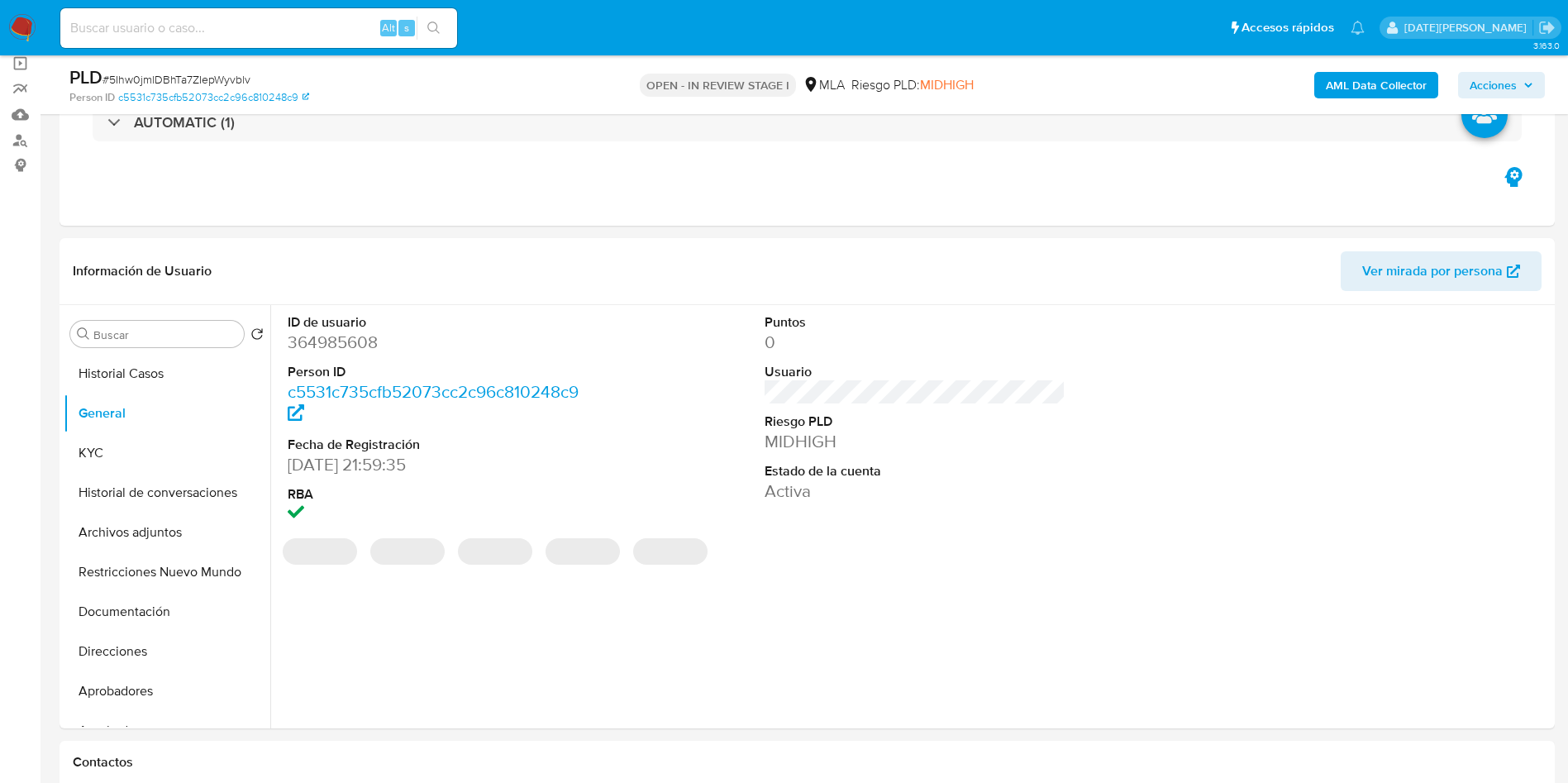
click at [359, 344] on dd "364985608" at bounding box center [438, 342] width 302 height 24
copy dd "364985608"
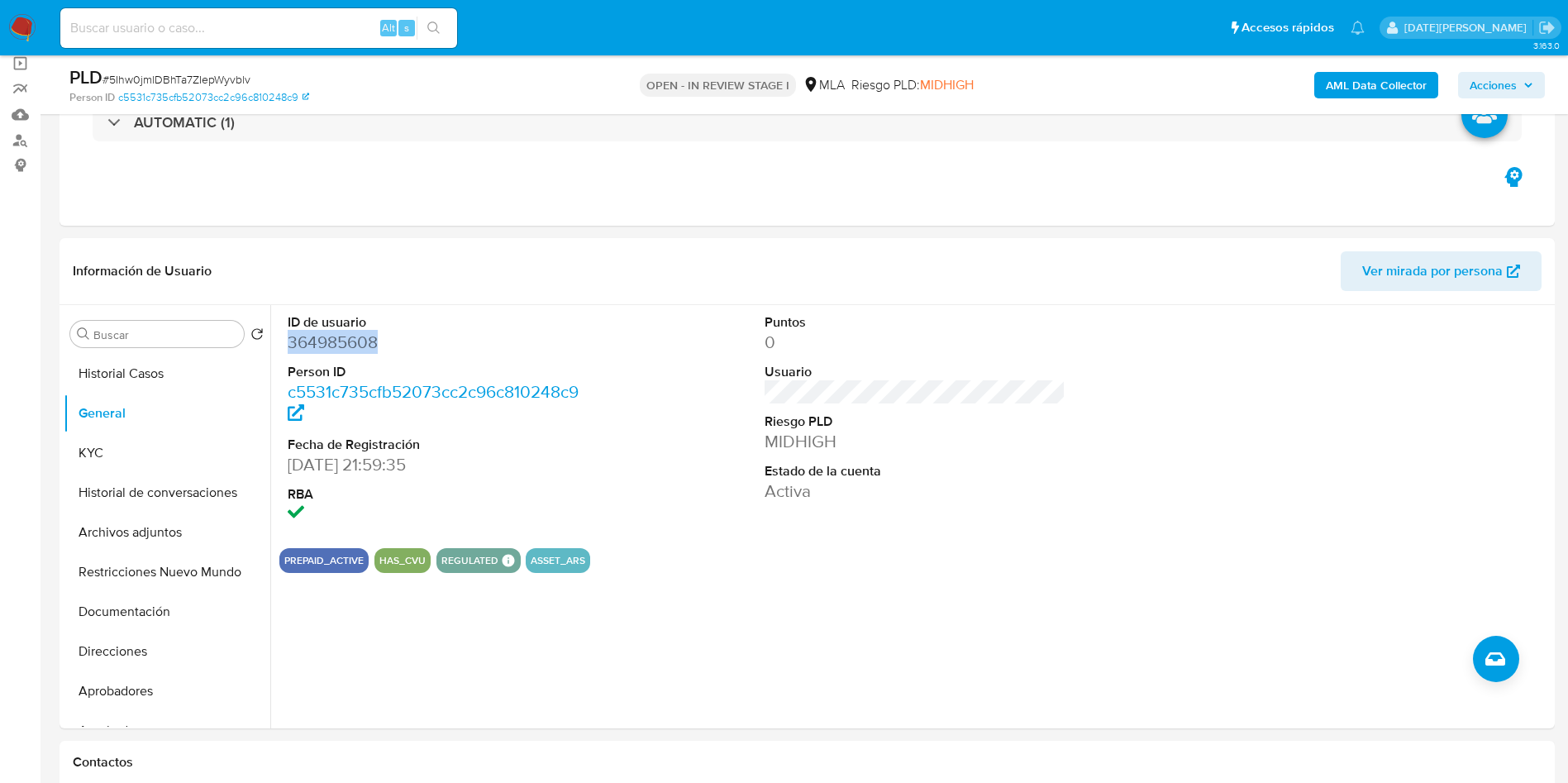
copy dd "364985608"
click at [354, 349] on dd "364985608" at bounding box center [438, 342] width 302 height 24
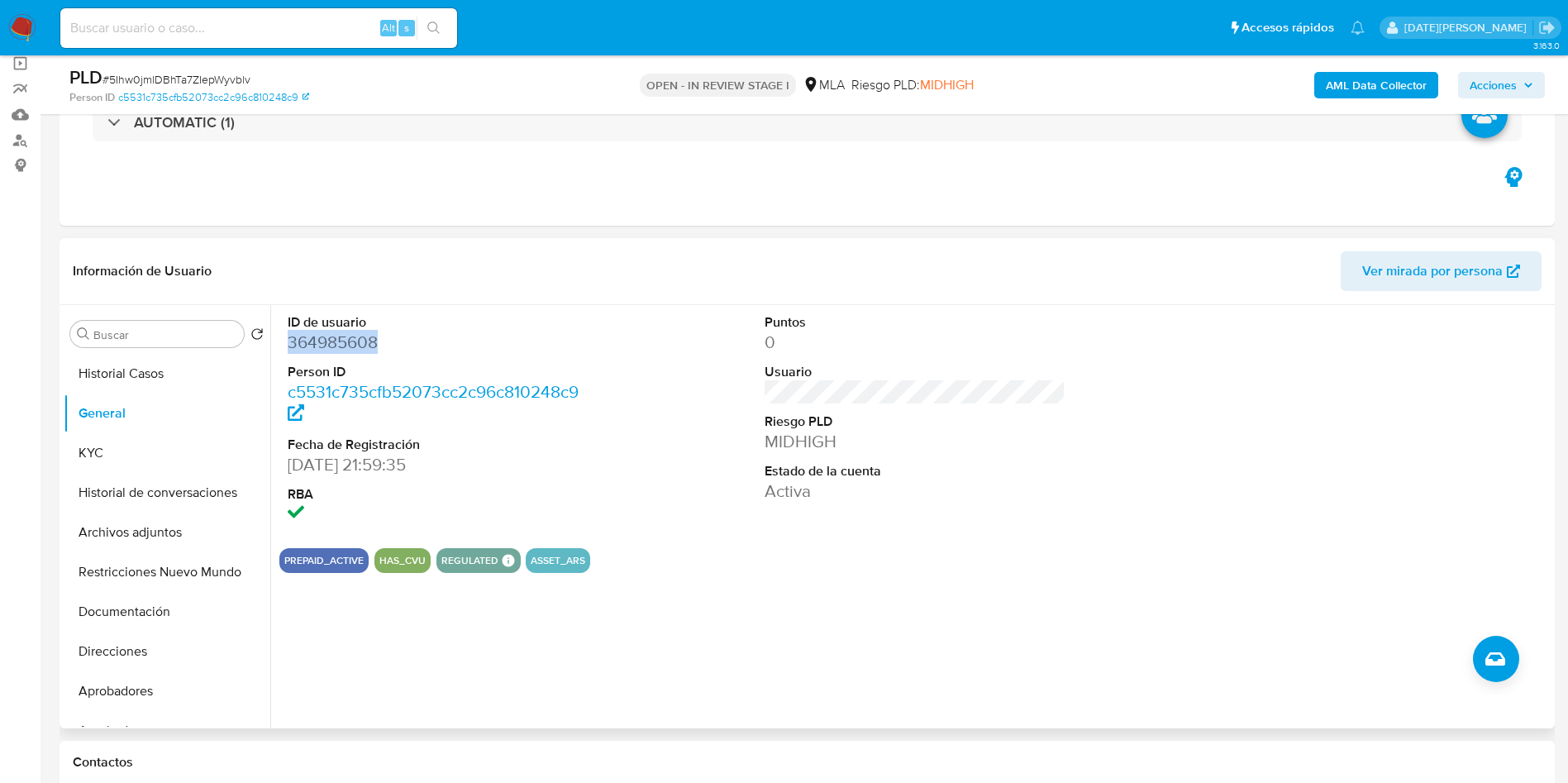
click at [921, 246] on div "Información de Usuario Ver mirada por persona" at bounding box center [808, 272] width 1496 height 67
click at [115, 450] on button "KYC" at bounding box center [161, 452] width 193 height 40
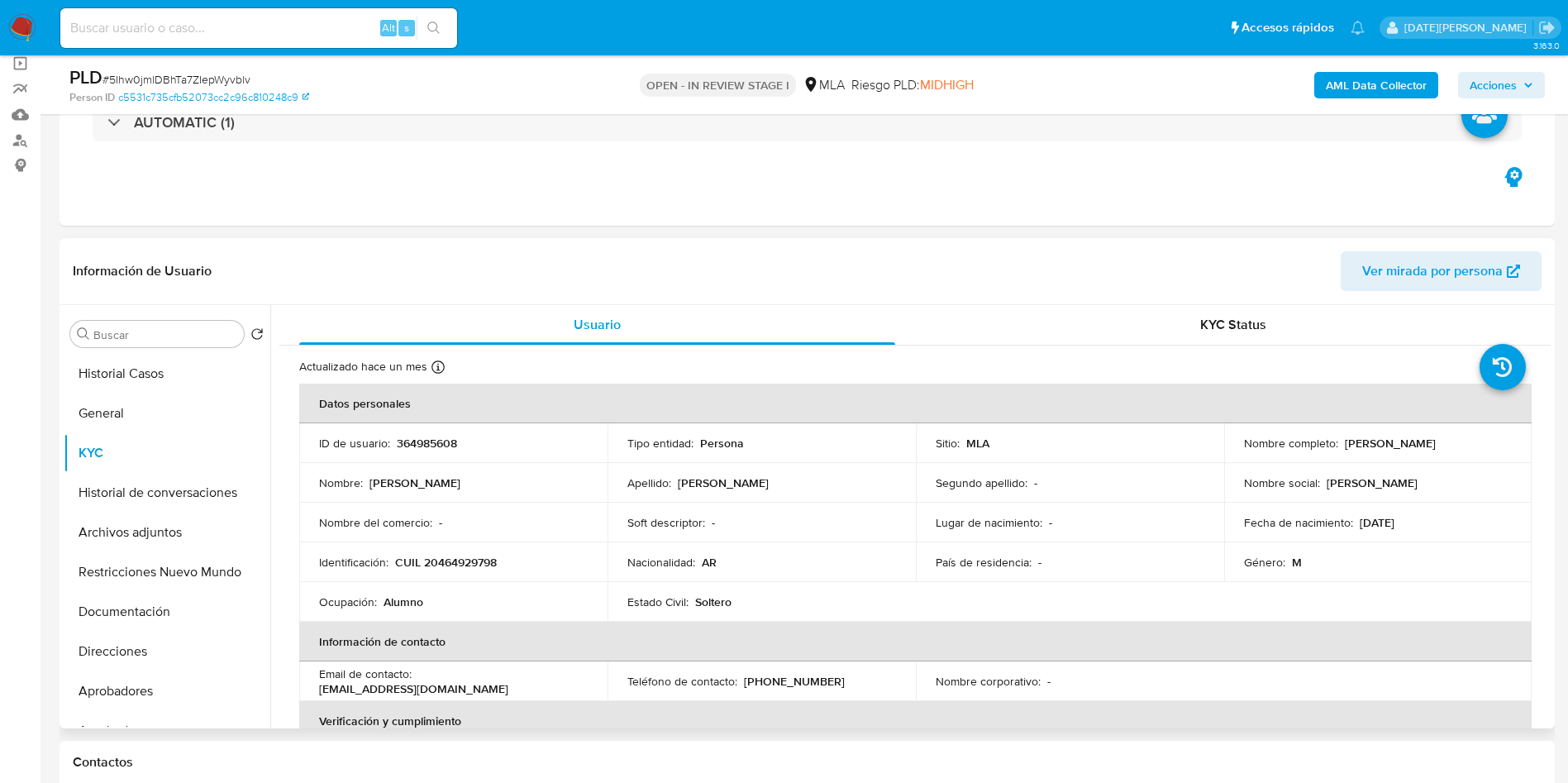
drag, startPoint x: 1339, startPoint y: 443, endPoint x: 1450, endPoint y: 440, distance: 111.0
click at [1450, 440] on div "Nombre completo : Juan Cruz Gregoret" at bounding box center [1378, 443] width 268 height 15
copy p "[PERSON_NAME]"
drag, startPoint x: 395, startPoint y: 559, endPoint x: 546, endPoint y: 556, distance: 151.0
click at [546, 556] on div "Identificación : CUIL 20464929798" at bounding box center [453, 562] width 268 height 15
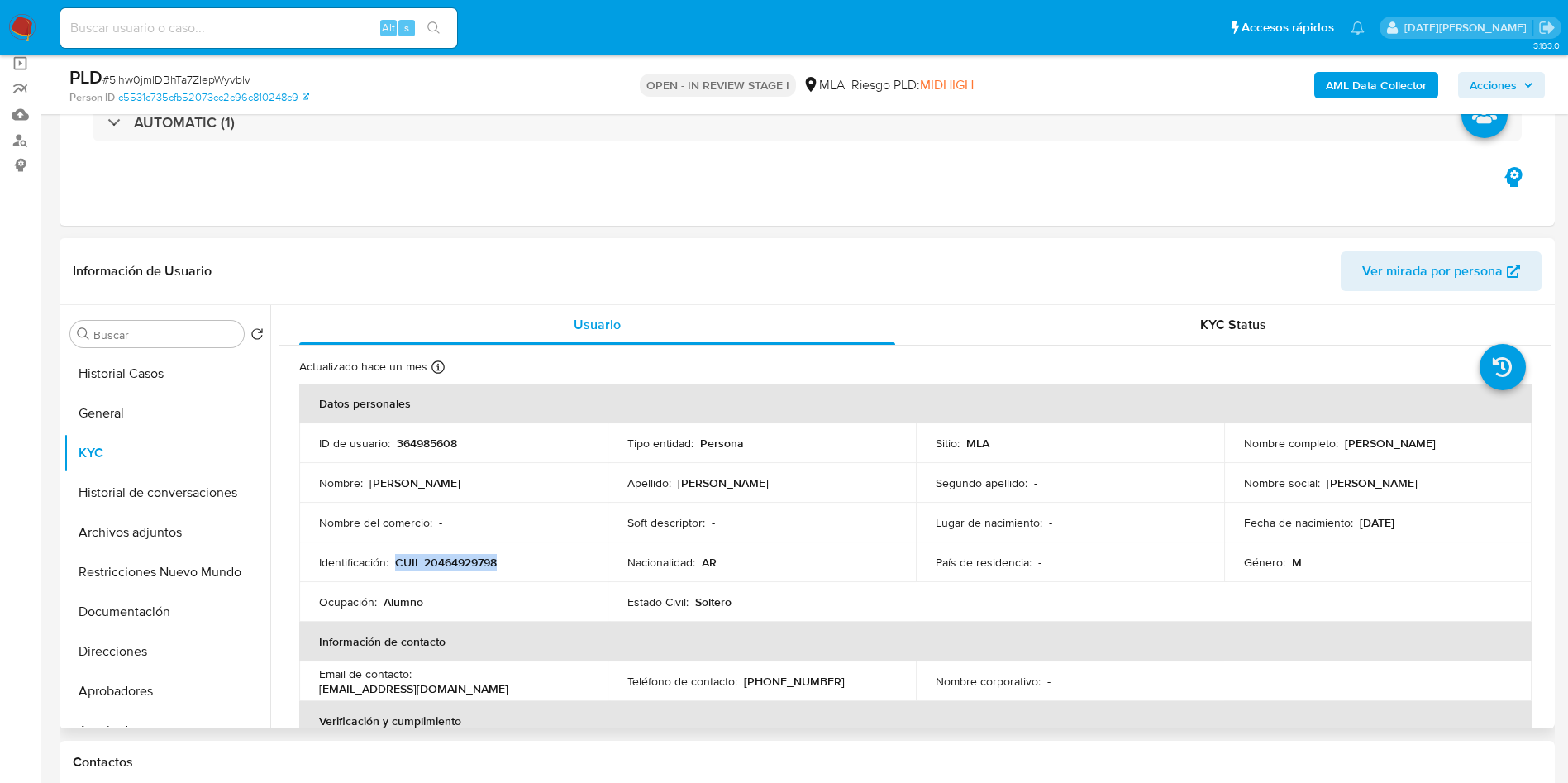
copy p "CUIL 20464929798"
click at [458, 554] on p "CUIL 20464929798" at bounding box center [446, 562] width 102 height 15
copy p "20464929798"
drag, startPoint x: 147, startPoint y: 407, endPoint x: 157, endPoint y: 405, distance: 10.2
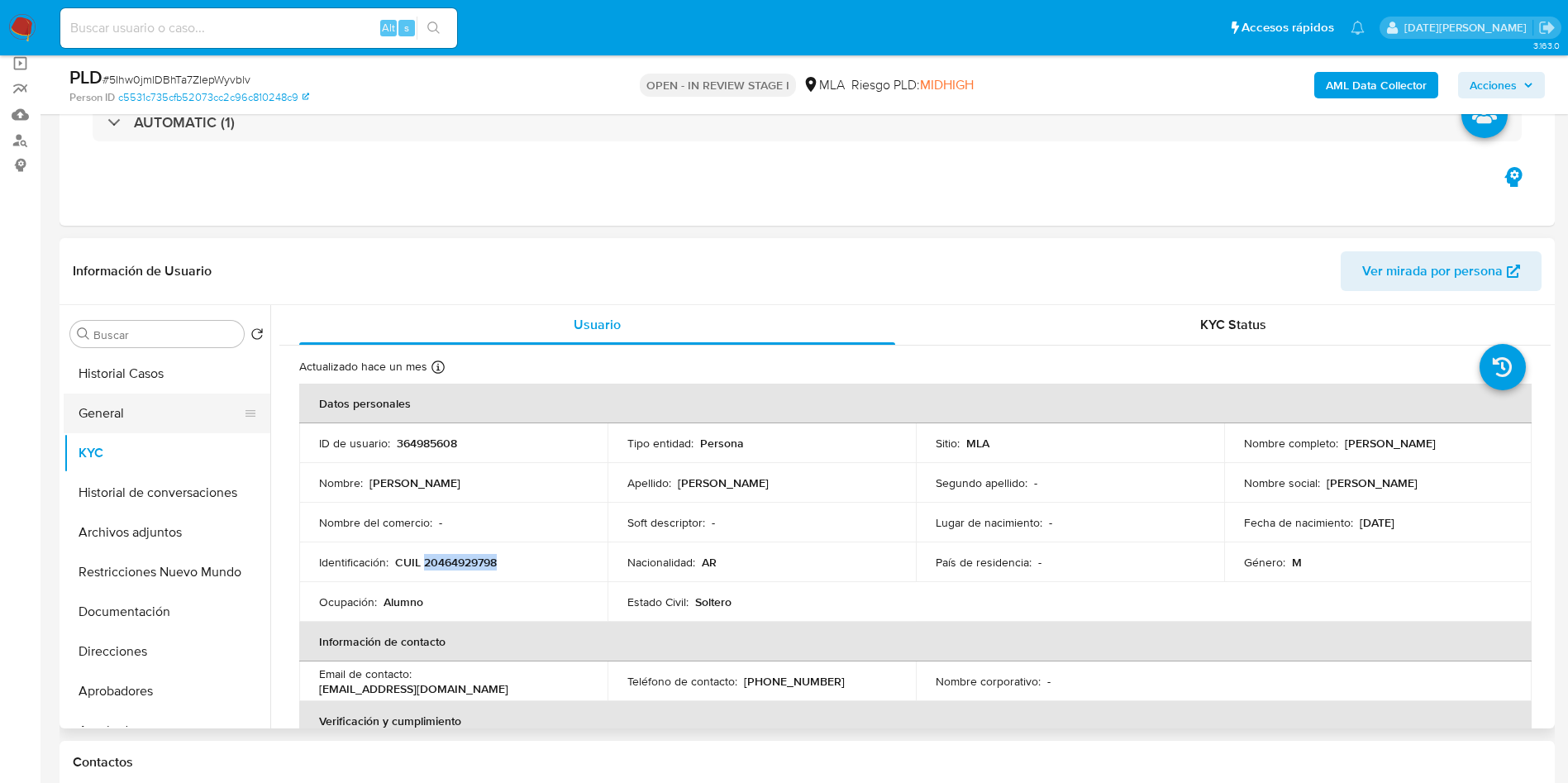
click at [146, 407] on button "General" at bounding box center [161, 413] width 193 height 40
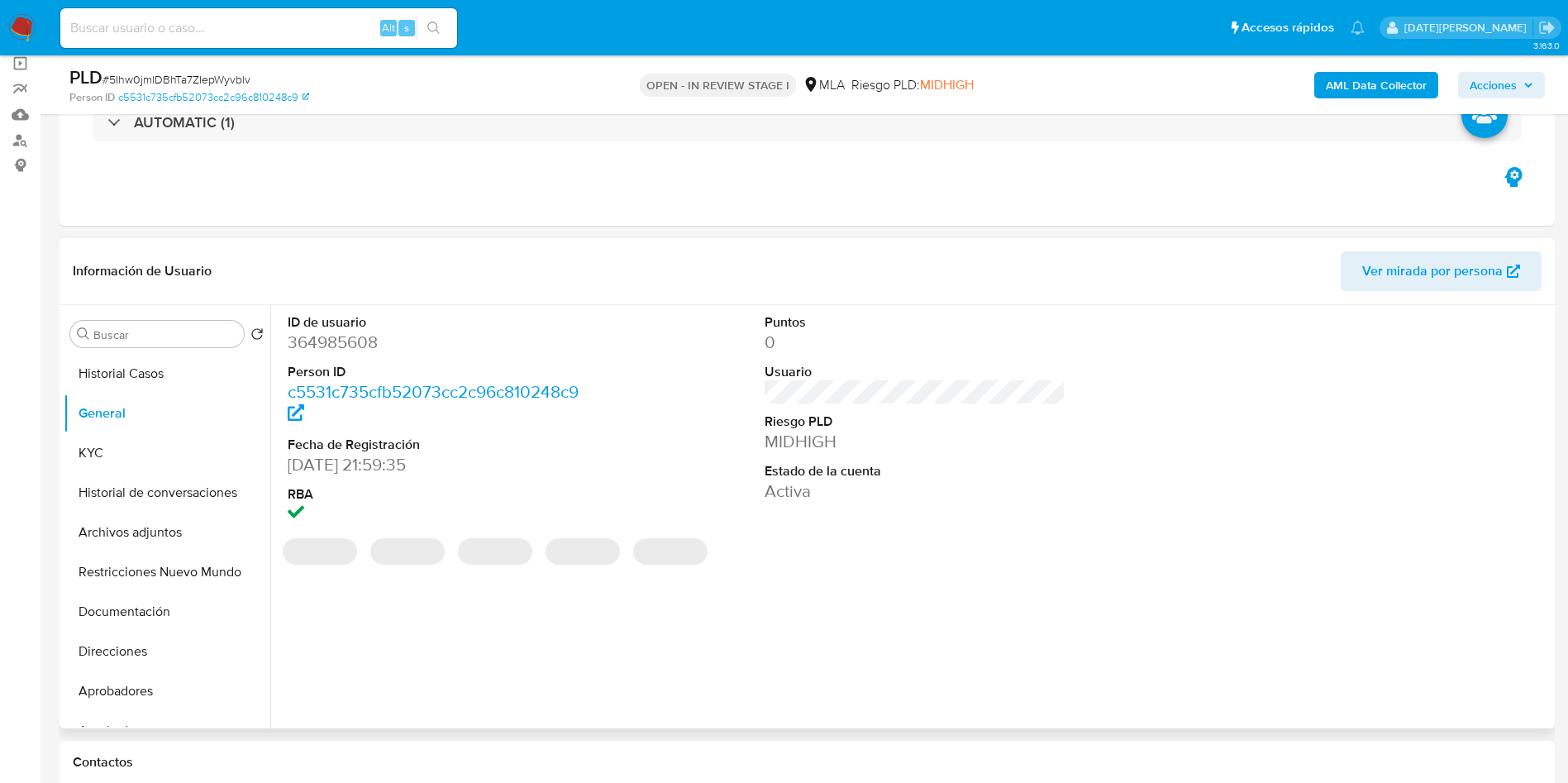
click at [343, 336] on dd "364985608" at bounding box center [438, 342] width 302 height 24
copy dd "364985608"
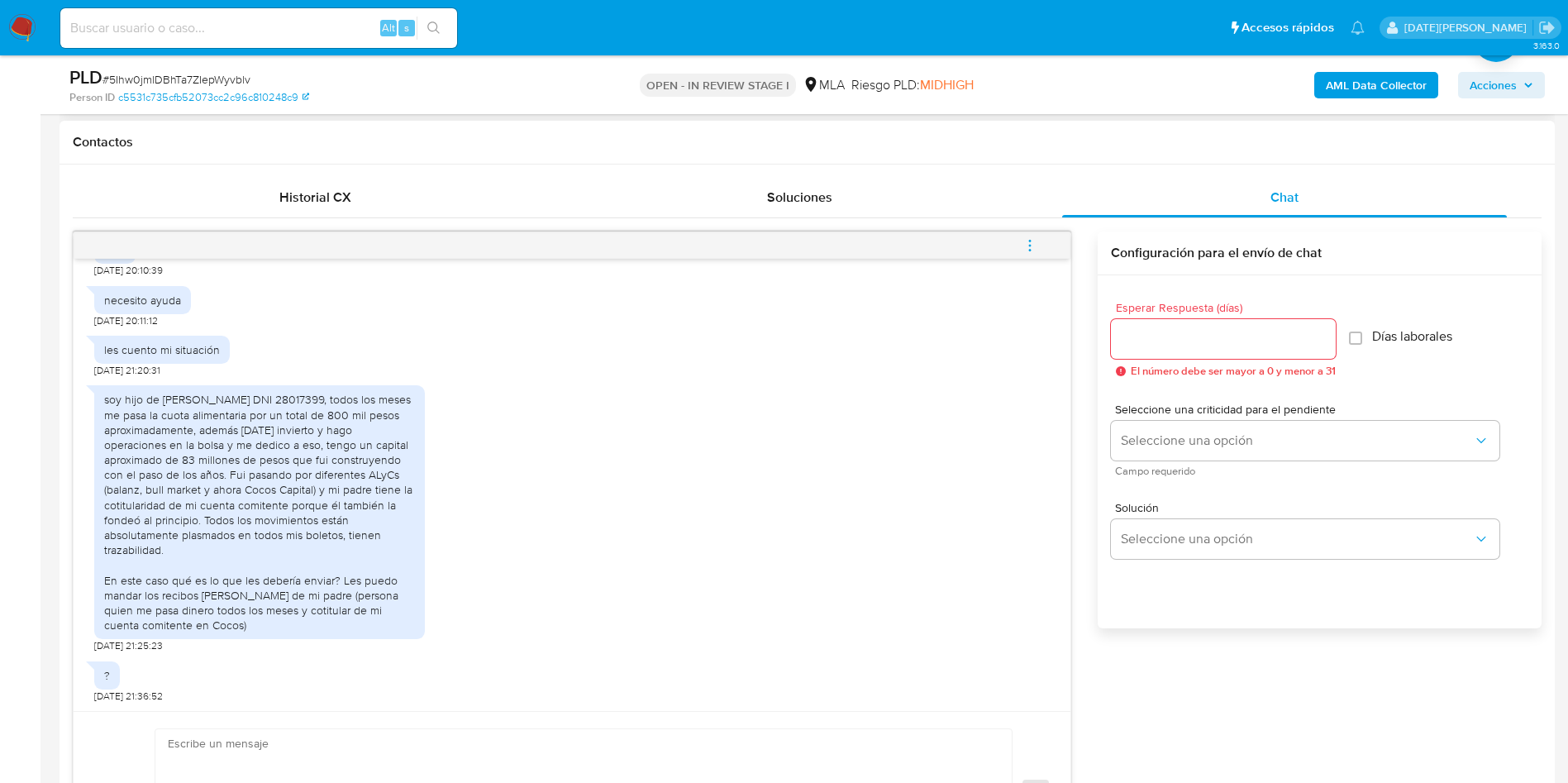
scroll to position [1322, 0]
drag, startPoint x: 104, startPoint y: 401, endPoint x: 241, endPoint y: 626, distance: 263.4
click at [241, 626] on div "soy hijo de Mauricio Gregoret DNI 28017399, todos los meses me pasa la cuota al…" at bounding box center [260, 512] width 311 height 241
copy div "soy hijo de Mauricio Gregoret DNI 28017399, todos los meses me pasa la cuota al…"
click at [299, 399] on div "soy hijo de Mauricio Gregoret DNI 28017399, todos los meses me pasa la cuota al…" at bounding box center [260, 512] width 311 height 241
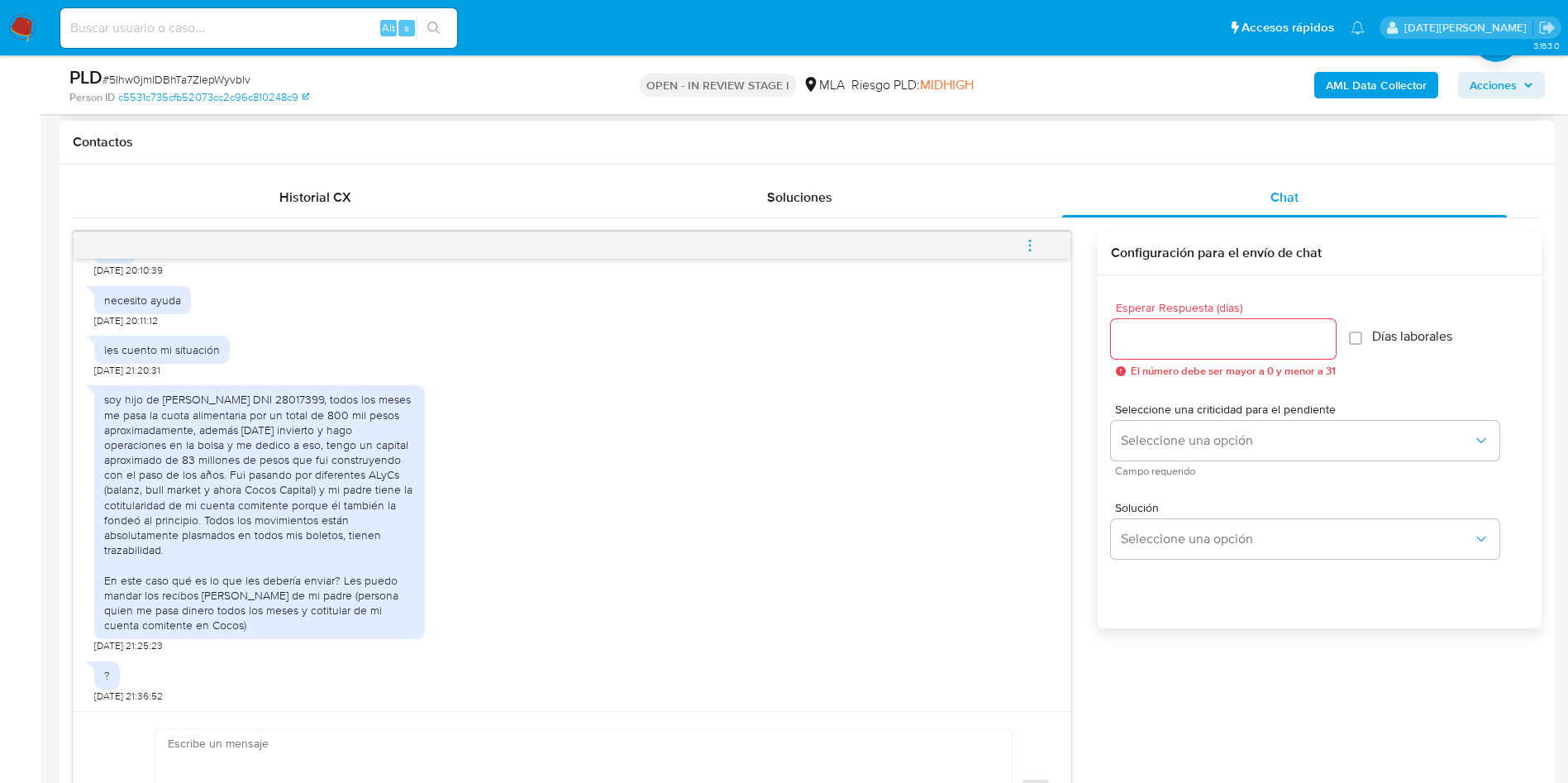
click at [289, 400] on div "soy hijo de Mauricio Gregoret DNI 28017399, todos los meses me pasa la cuota al…" at bounding box center [260, 512] width 311 height 241
copy div "28017399"
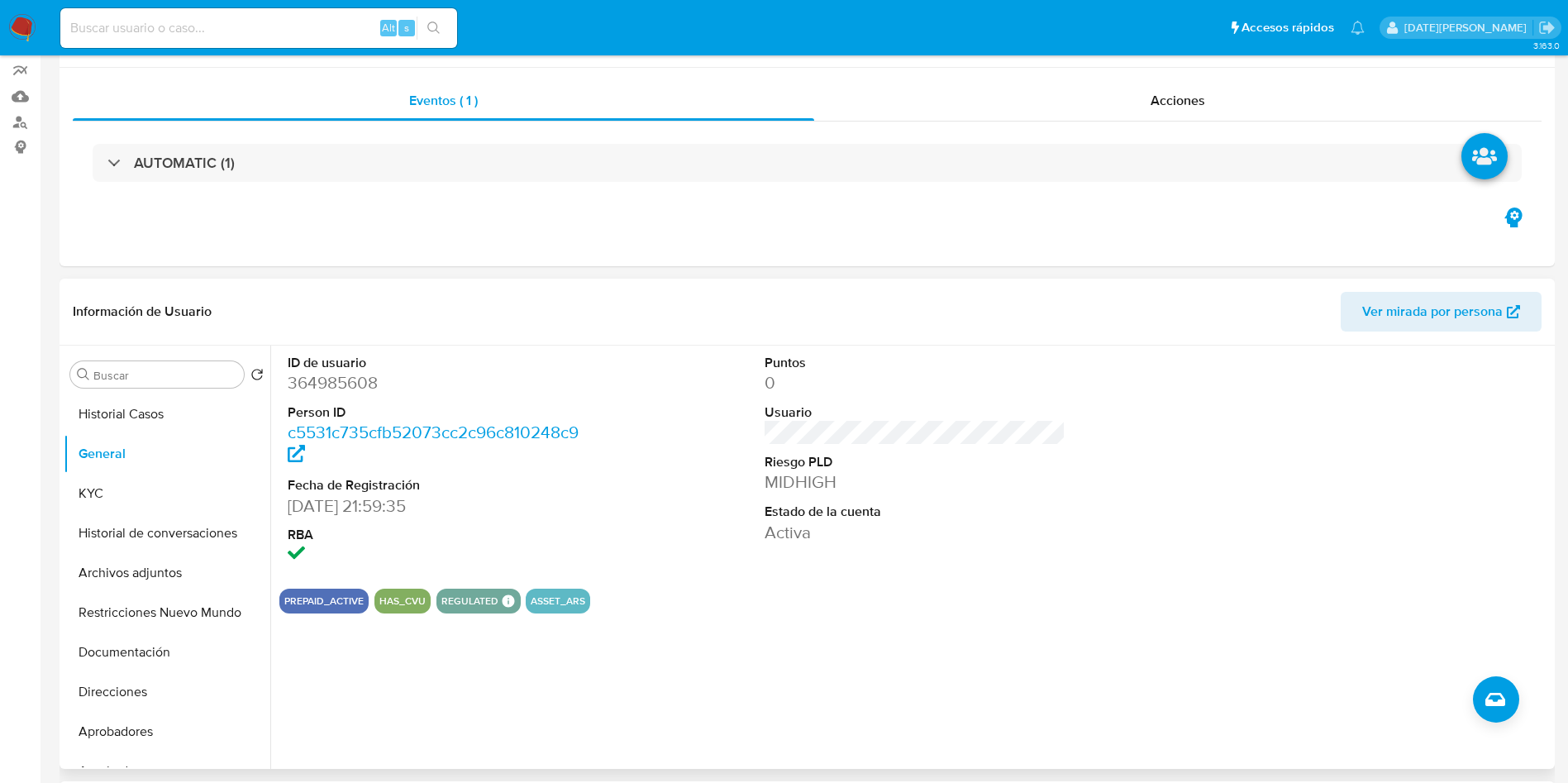
scroll to position [0, 0]
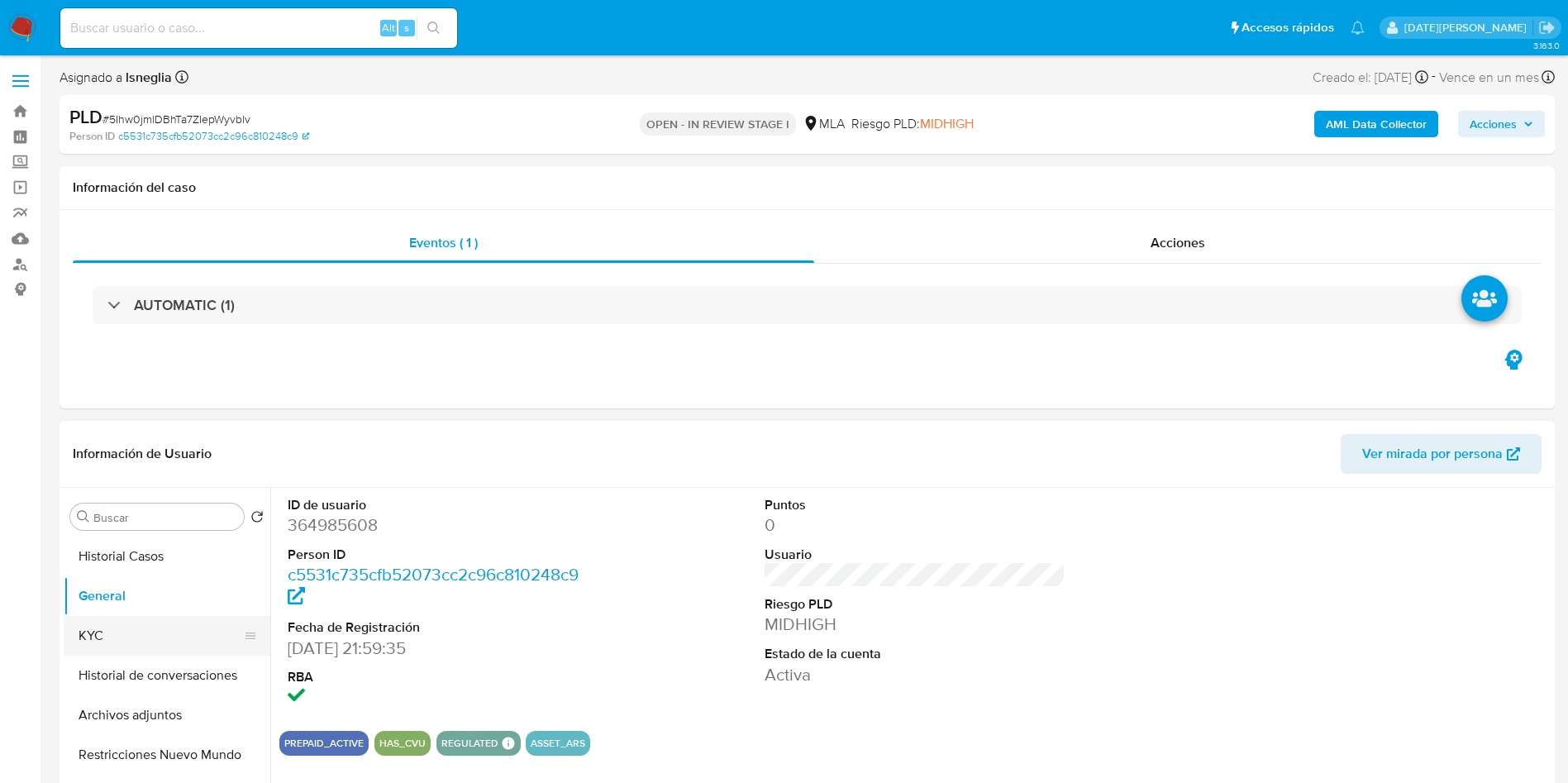
click at [151, 641] on button "KYC" at bounding box center [161, 635] width 193 height 40
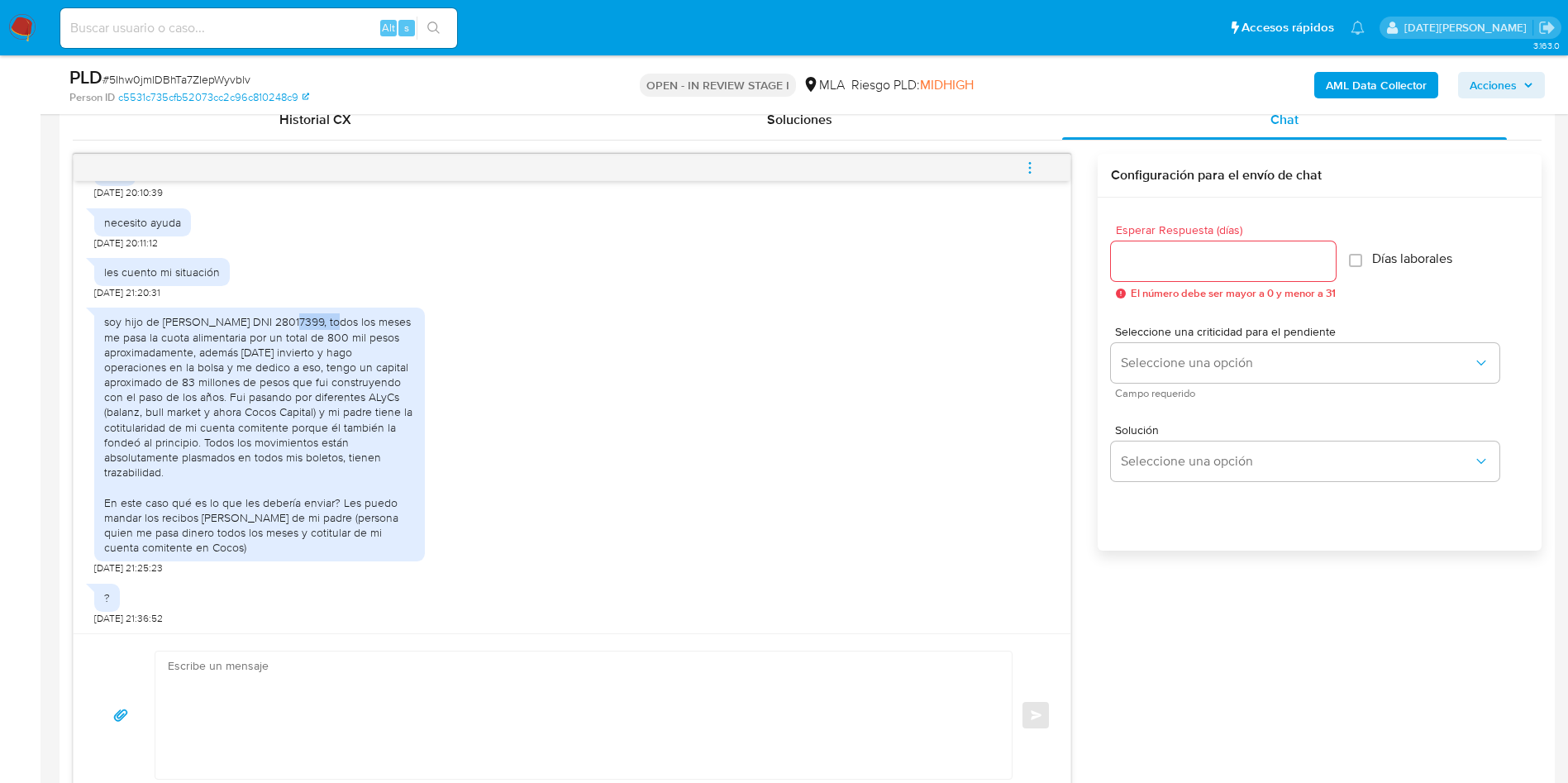
scroll to position [992, 0]
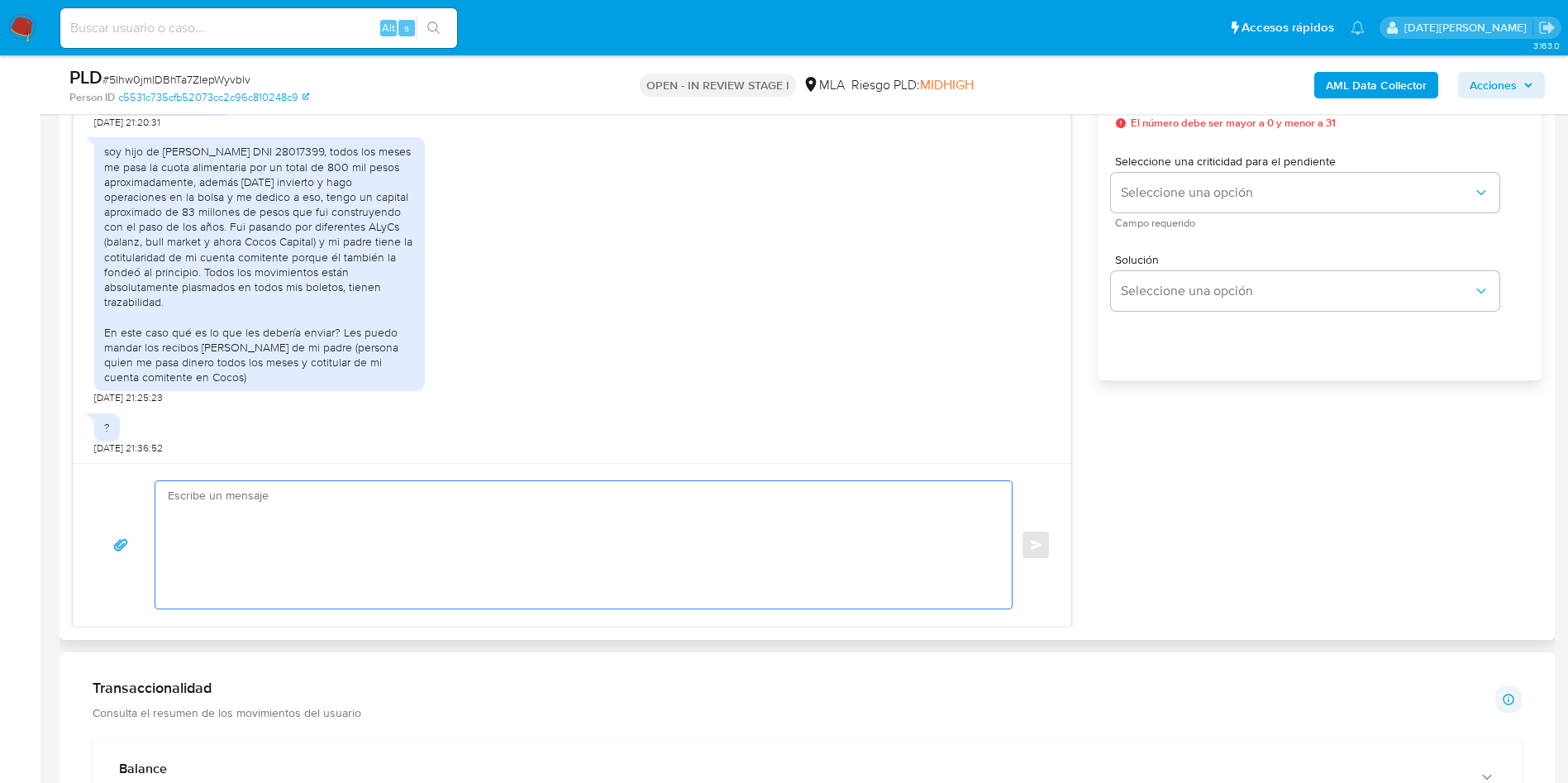
click at [553, 546] on textarea at bounding box center [579, 544] width 824 height 127
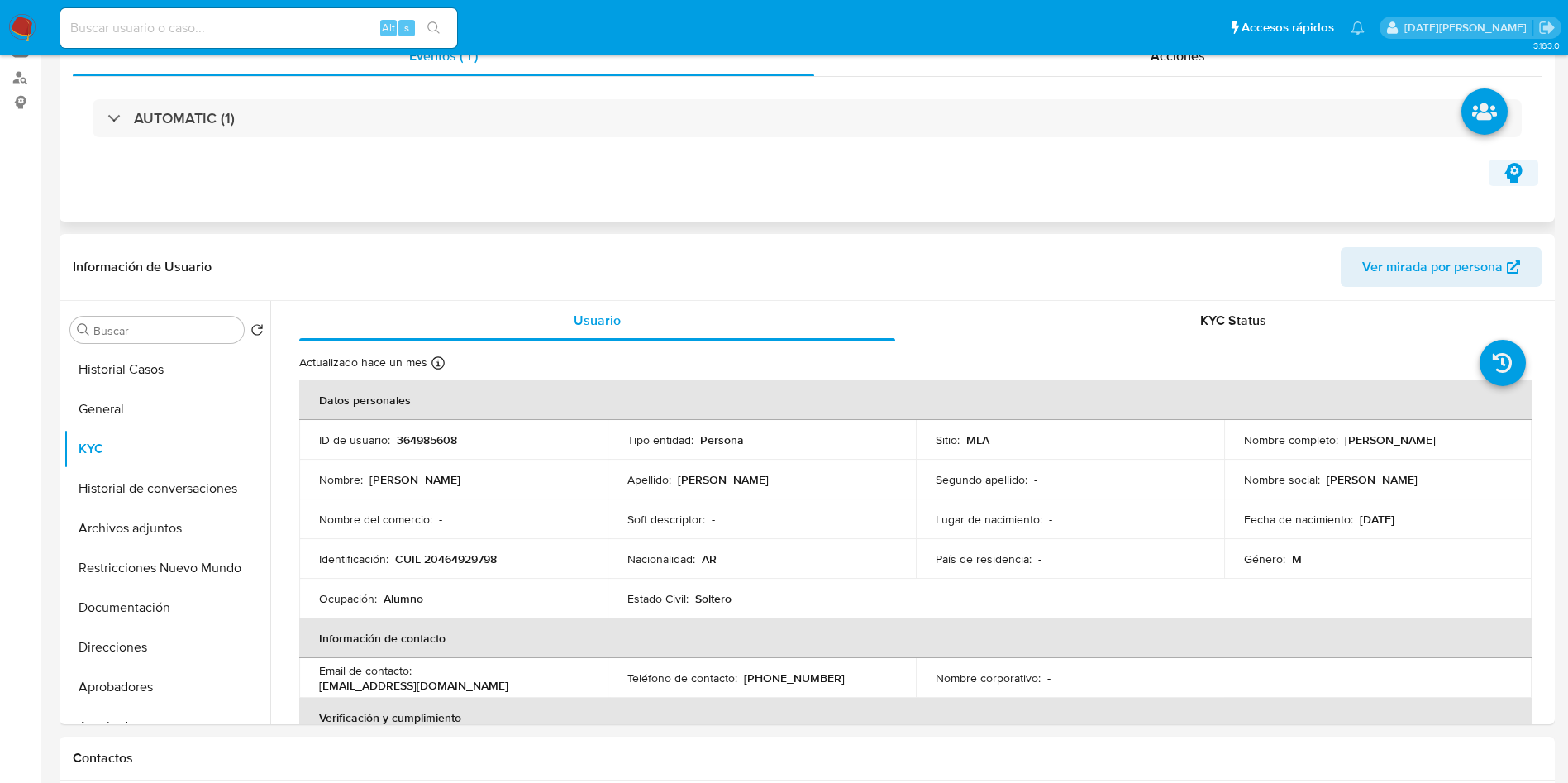
scroll to position [0, 0]
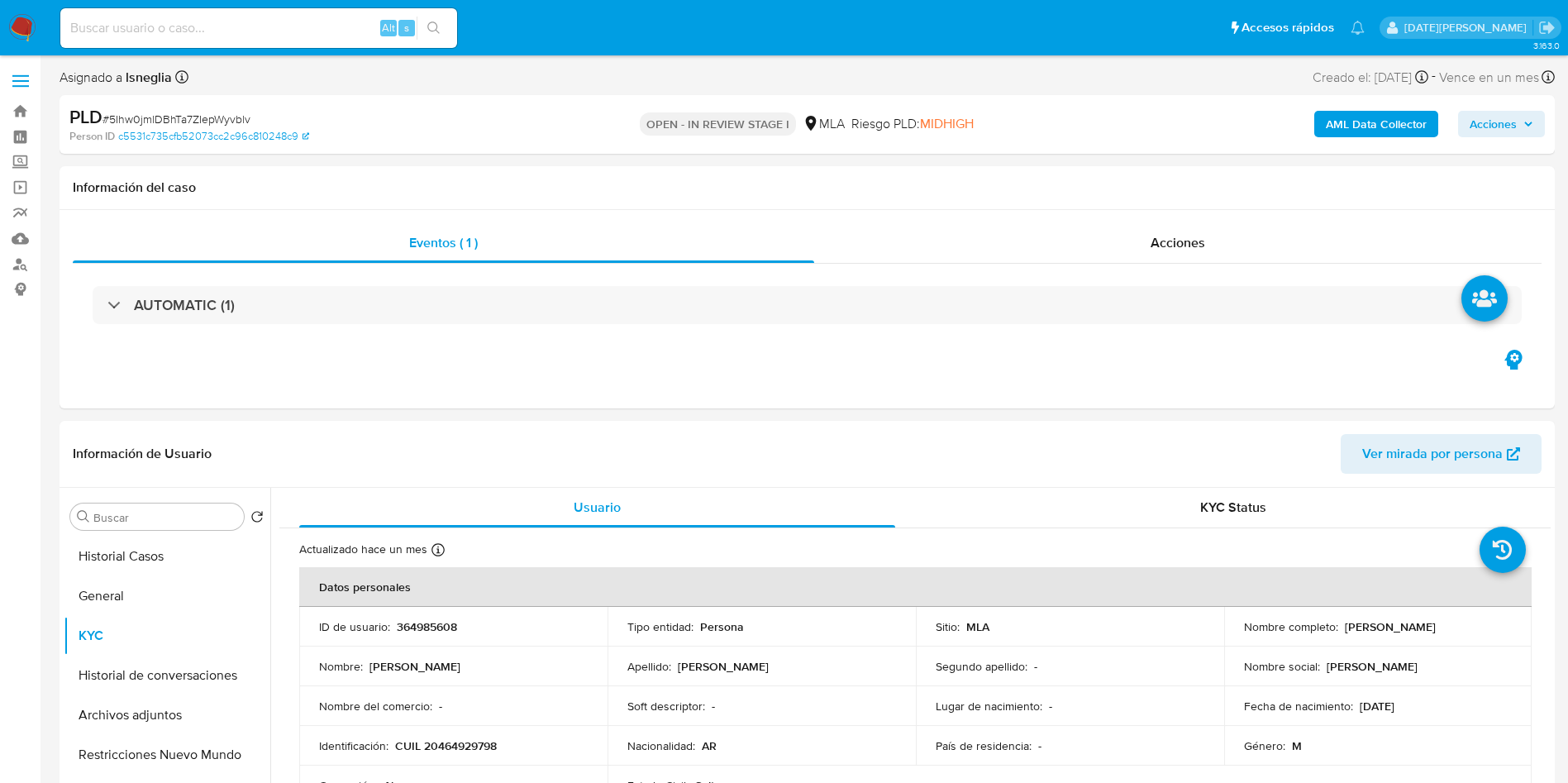
drag, startPoint x: 1341, startPoint y: 626, endPoint x: 1451, endPoint y: 624, distance: 110.0
click at [1451, 624] on div "Nombre completo : Juan Cruz Gregoret" at bounding box center [1378, 627] width 268 height 15
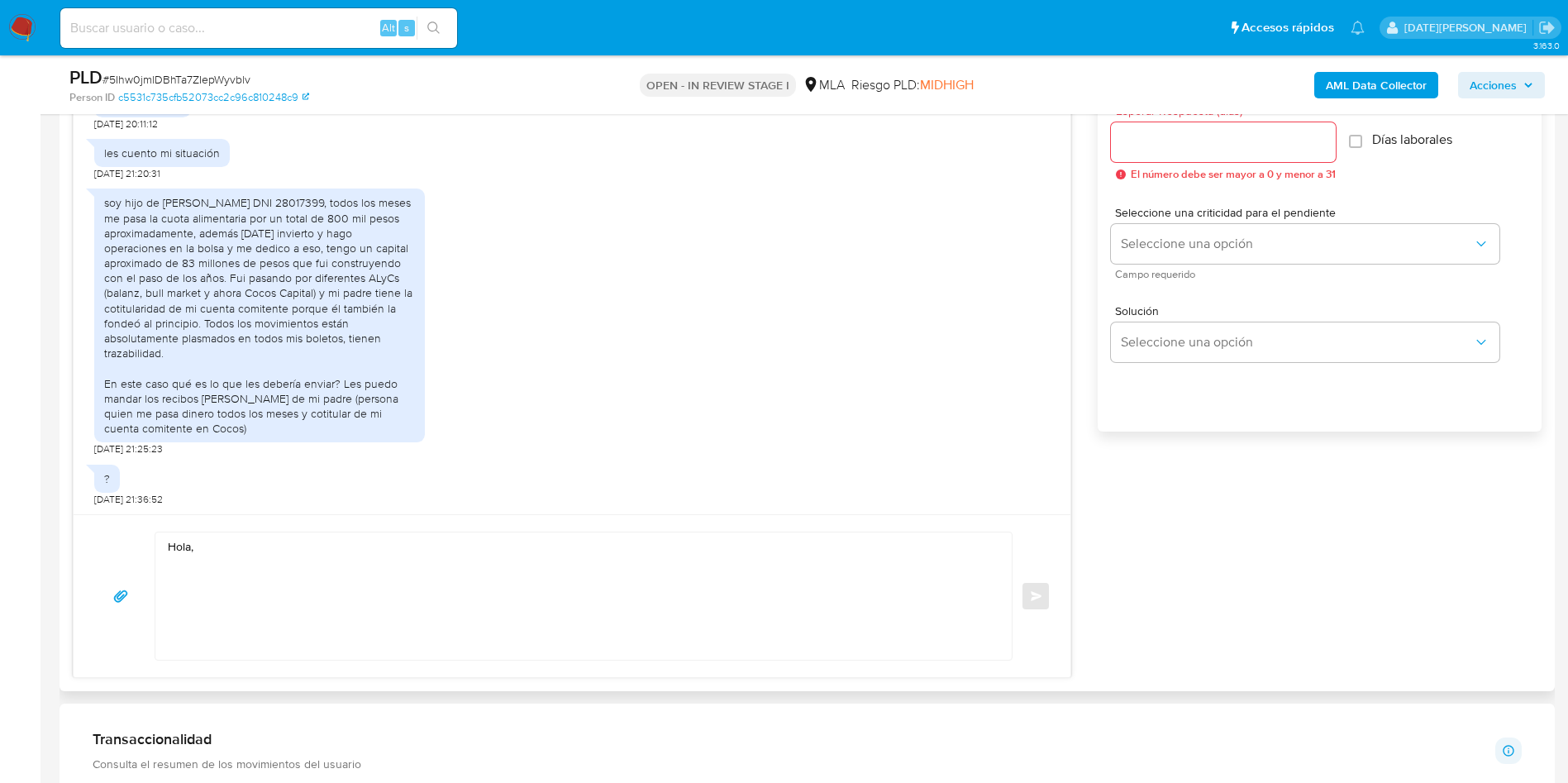
scroll to position [992, 0]
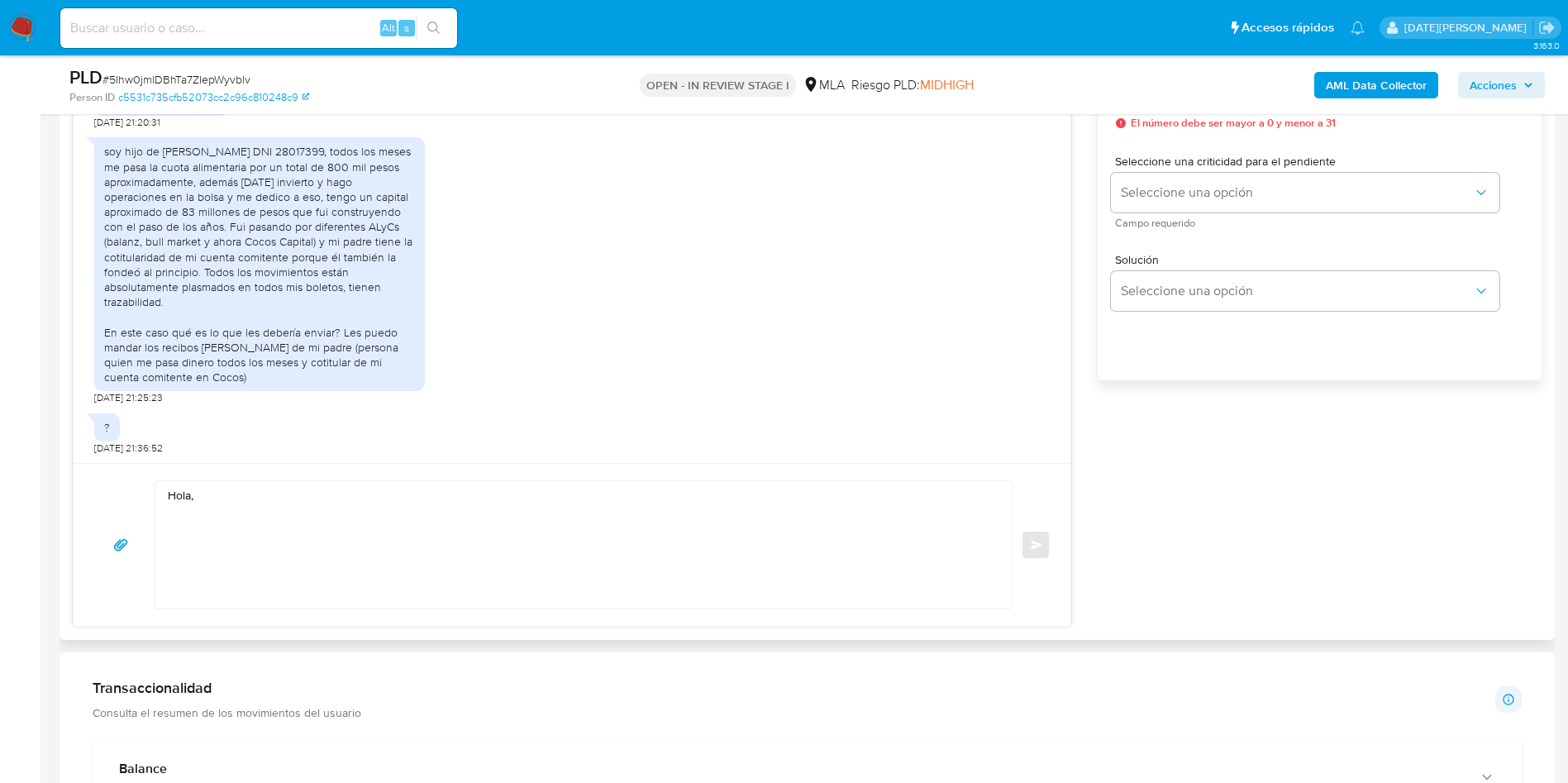
click at [368, 503] on textarea "Hola," at bounding box center [579, 544] width 824 height 127
paste textarea "[PERSON_NAME]"
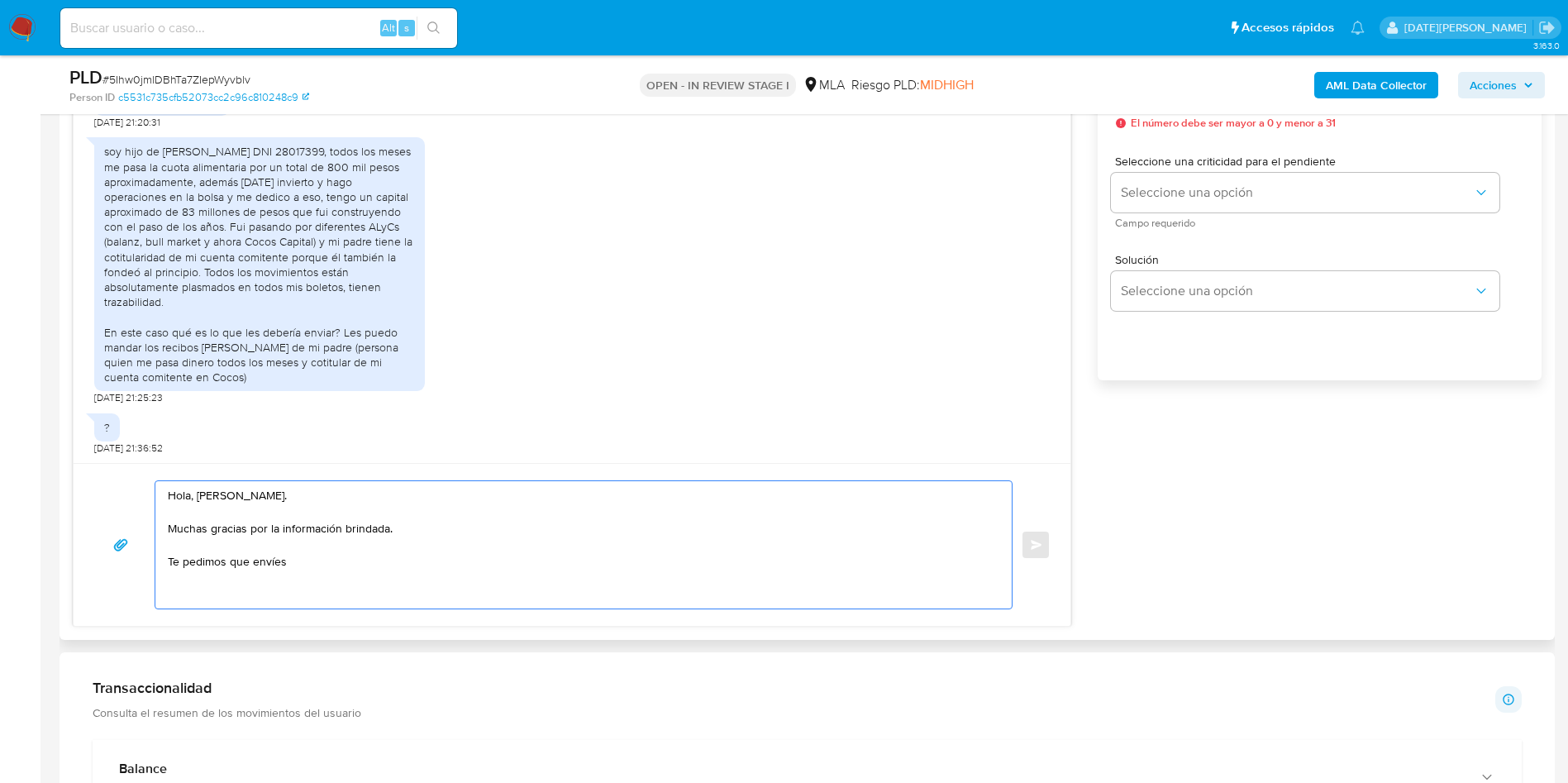
click at [345, 556] on textarea "Hola, Juan Cruz Gregoret. Muchas gracias por la información brindada. Te pedimo…" at bounding box center [579, 544] width 824 height 127
paste textarea "Mauricio Javier Gregoret"
click at [177, 563] on textarea "Hola, Juan Cruz Gregoret. Muchas gracias por la información brindada. Te pedimo…" at bounding box center [579, 544] width 824 height 127
click at [170, 563] on textarea "Hola, Juan Cruz Gregoret. Muchas gracias por la información brindada. Te pedimo…" at bounding box center [579, 544] width 824 height 127
click at [783, 563] on textarea "Hola, Juan Cruz Gregoret. Muchas gracias por la información brindada. De acuerd…" at bounding box center [579, 544] width 824 height 127
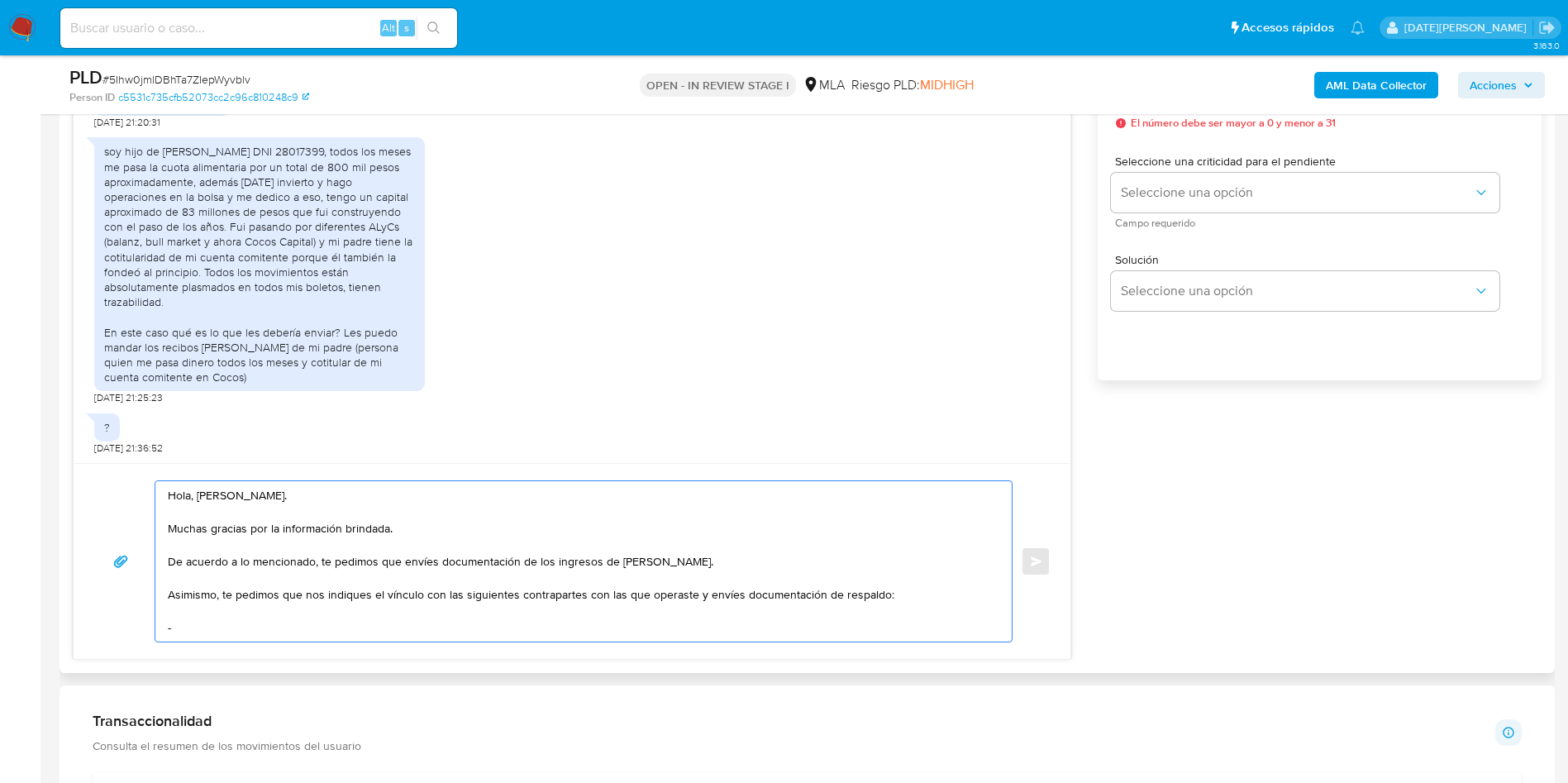
paste textarea "Natalia Maria Belen Brindisi"
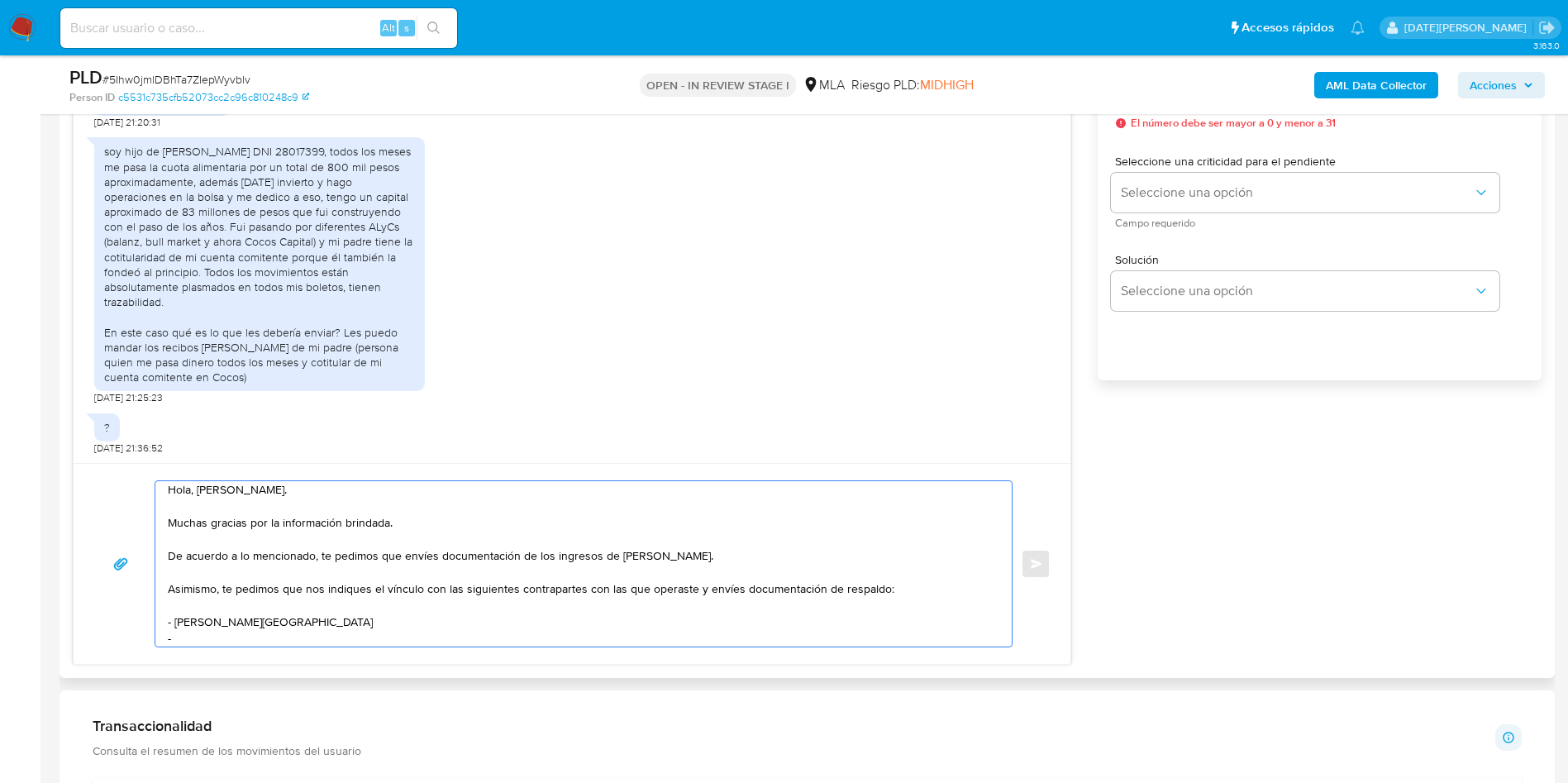
click at [203, 636] on textarea "Hola, Juan Cruz Gregoret. Muchas gracias por la información brindada. De acuerd…" at bounding box center [579, 563] width 824 height 166
paste textarea "Brindisi Cayetano Pascual"
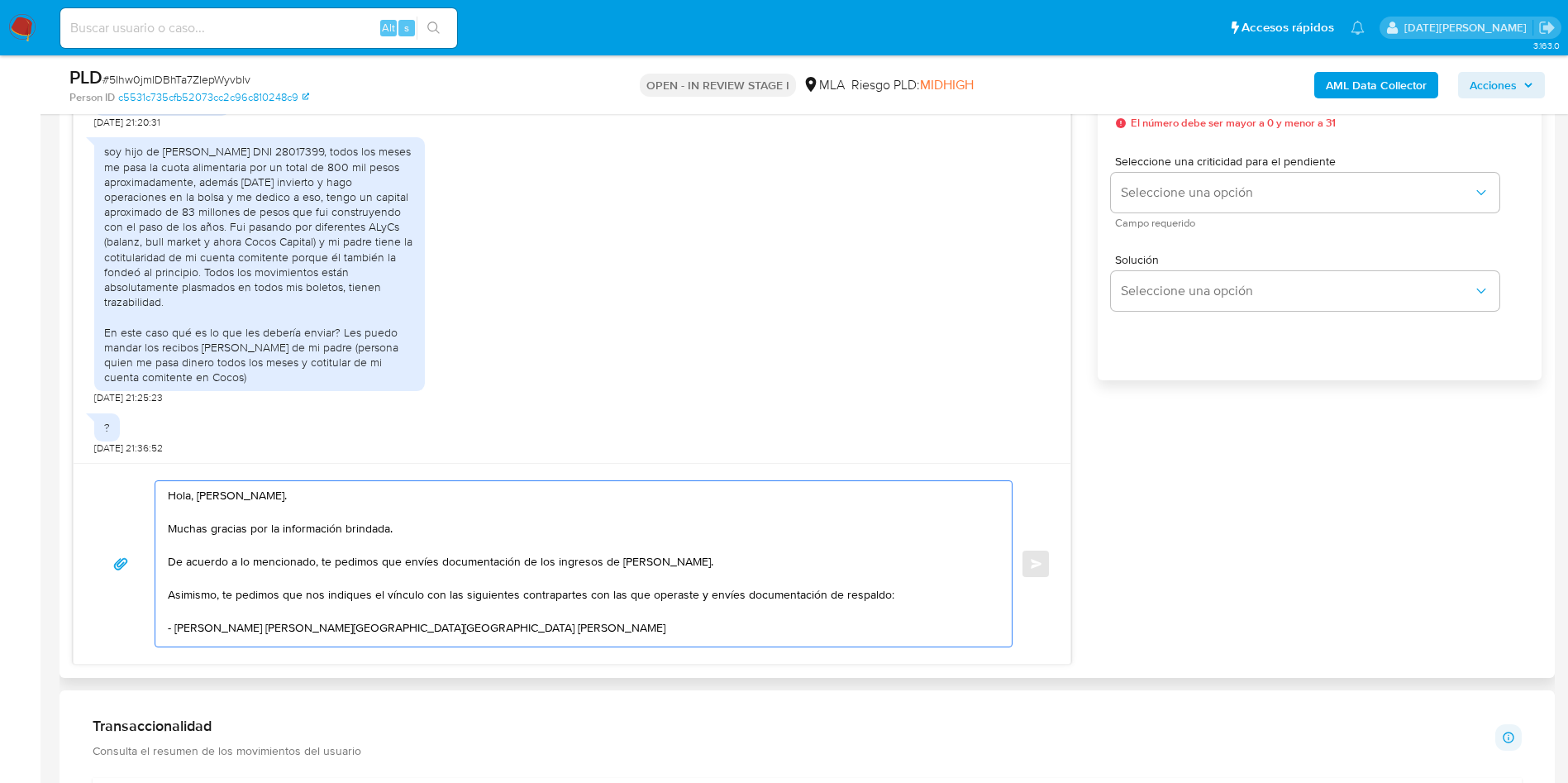
scroll to position [23, 0]
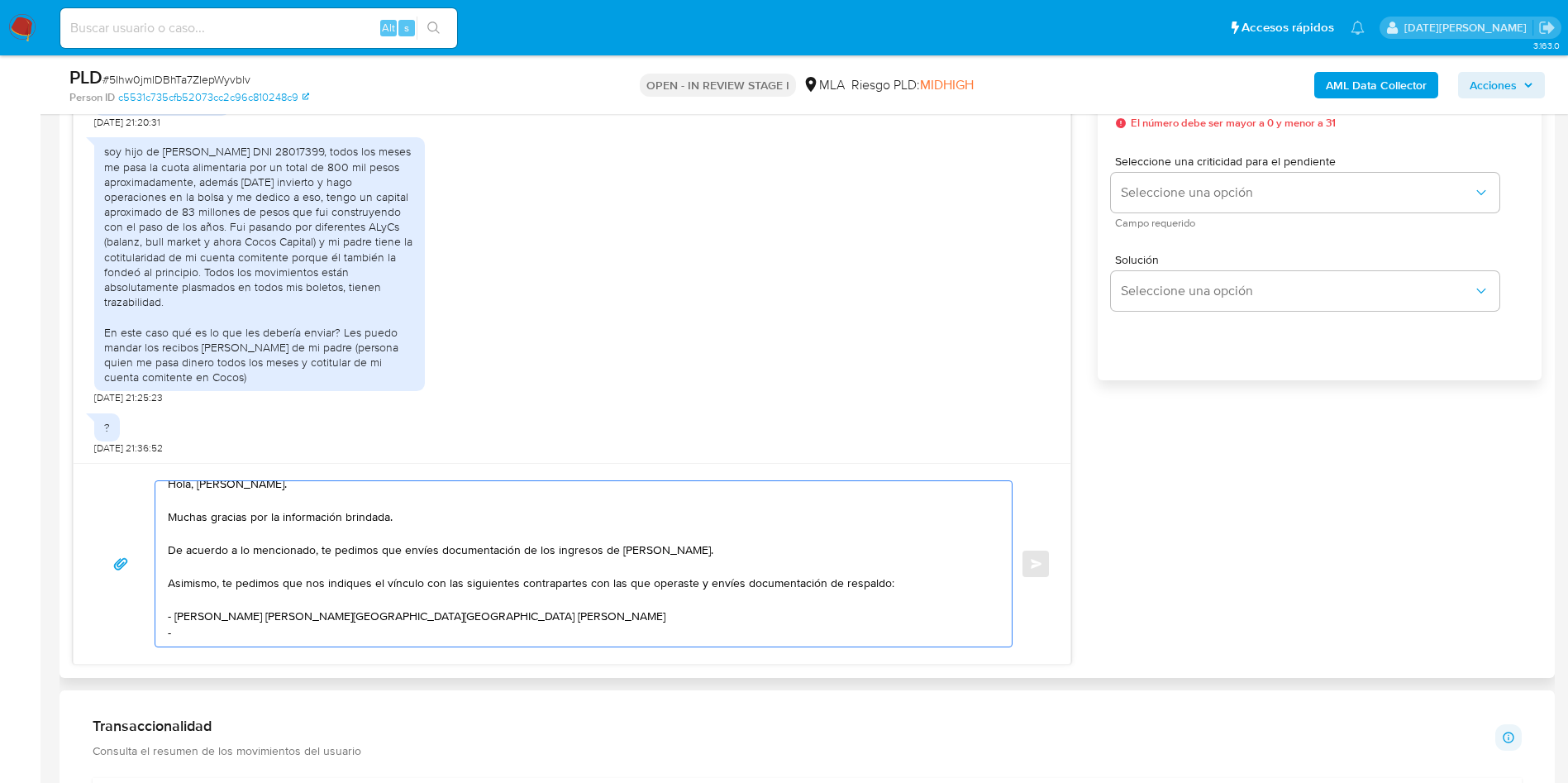
click at [210, 586] on textarea "Hola, Juan Cruz Gregoret. Muchas gracias por la información brindada. De acuerd…" at bounding box center [579, 563] width 824 height 166
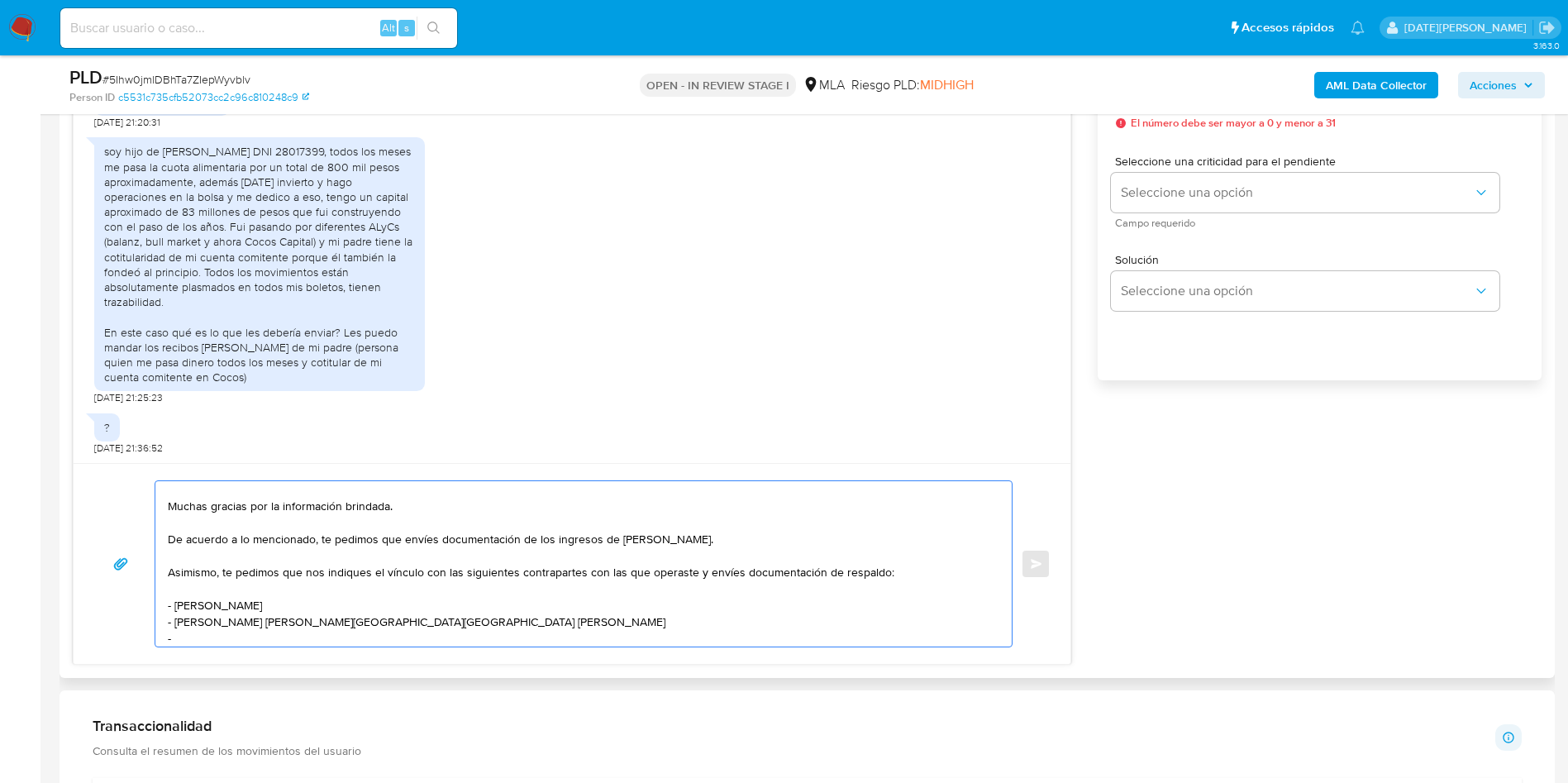
click at [315, 601] on textarea "Hola, Juan Cruz Gregoret. Muchas gracias por la información brindada. De acuerd…" at bounding box center [579, 563] width 824 height 166
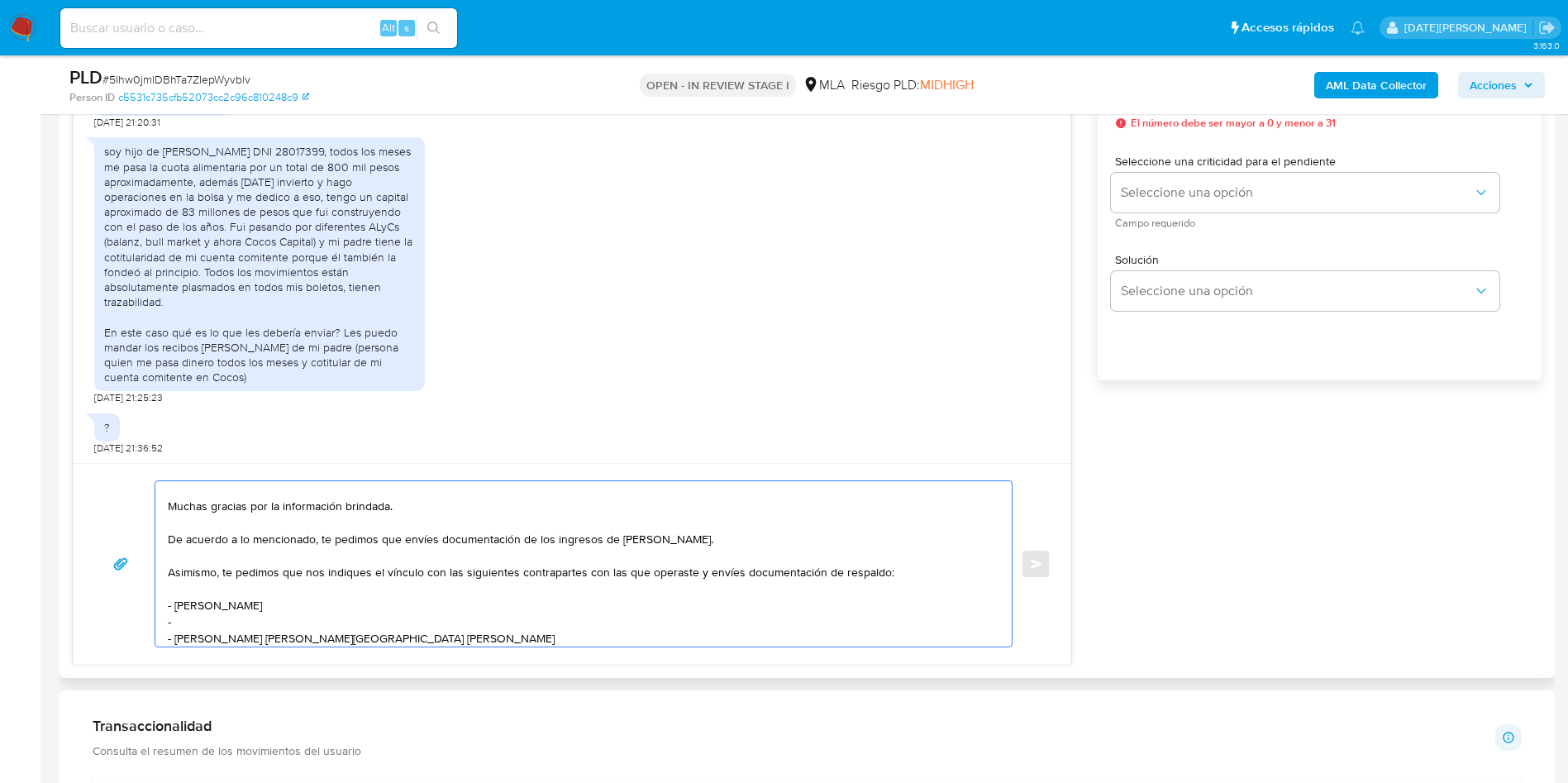
paste textarea "Keila Sabina Benitez"
click at [304, 623] on textarea "Hola, Juan Cruz Gregoret. Muchas gracias por la información brindada. De acuerd…" at bounding box center [579, 563] width 824 height 166
paste textarea "Miguel Angel Ferreyra"
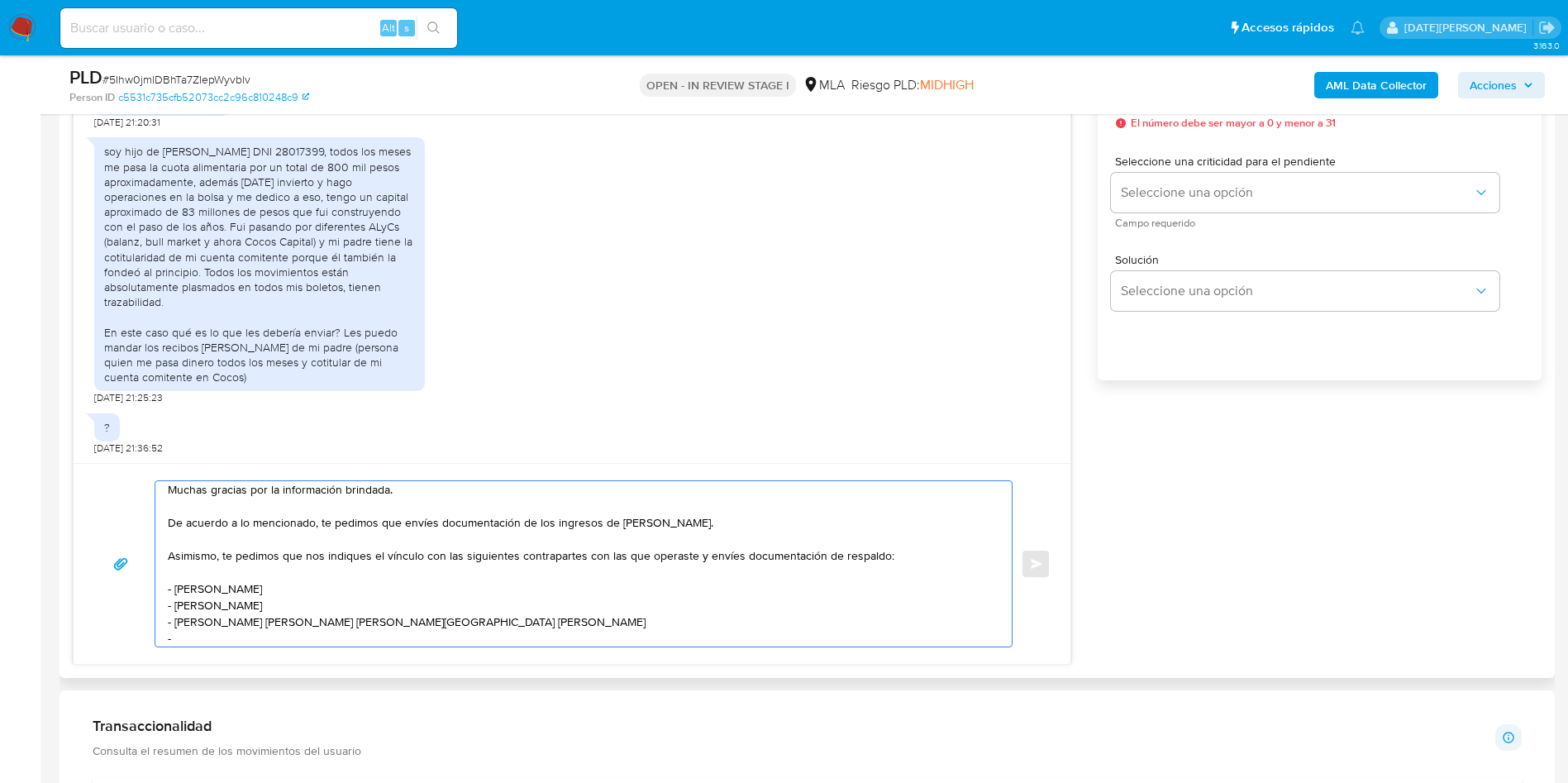
click at [310, 628] on textarea "Hola, Juan Cruz Gregoret. Muchas gracias por la información brindada. De acuerd…" at bounding box center [579, 563] width 824 height 166
paste textarea "La Rizza Martin Alejandro"
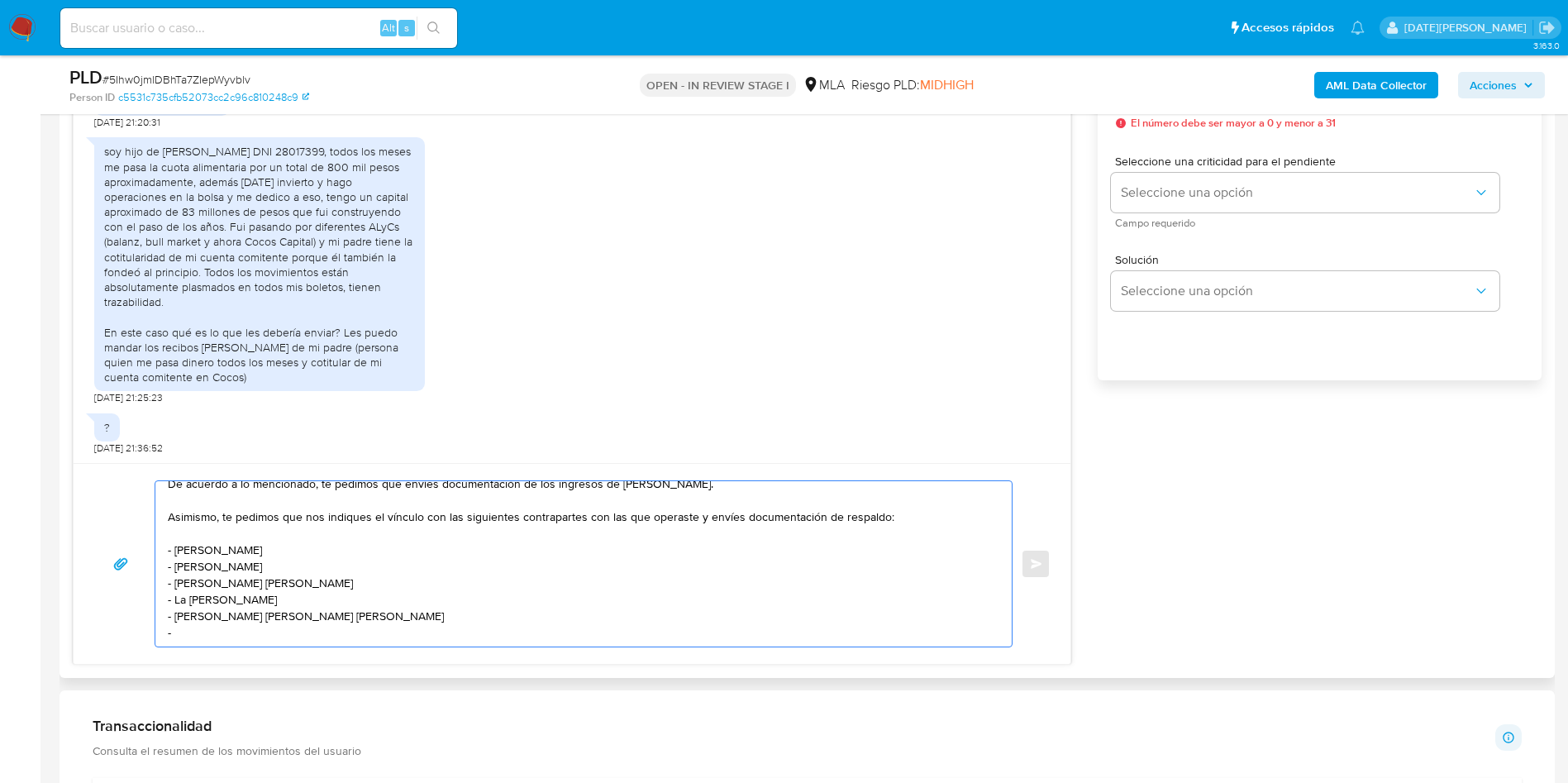
scroll to position [94, 0]
drag, startPoint x: 184, startPoint y: 633, endPoint x: 197, endPoint y: 619, distance: 19.1
click at [186, 634] on textarea "Hola, Juan Cruz Gregoret. Muchas gracias por la información brindada. De acuerd…" at bounding box center [579, 563] width 824 height 166
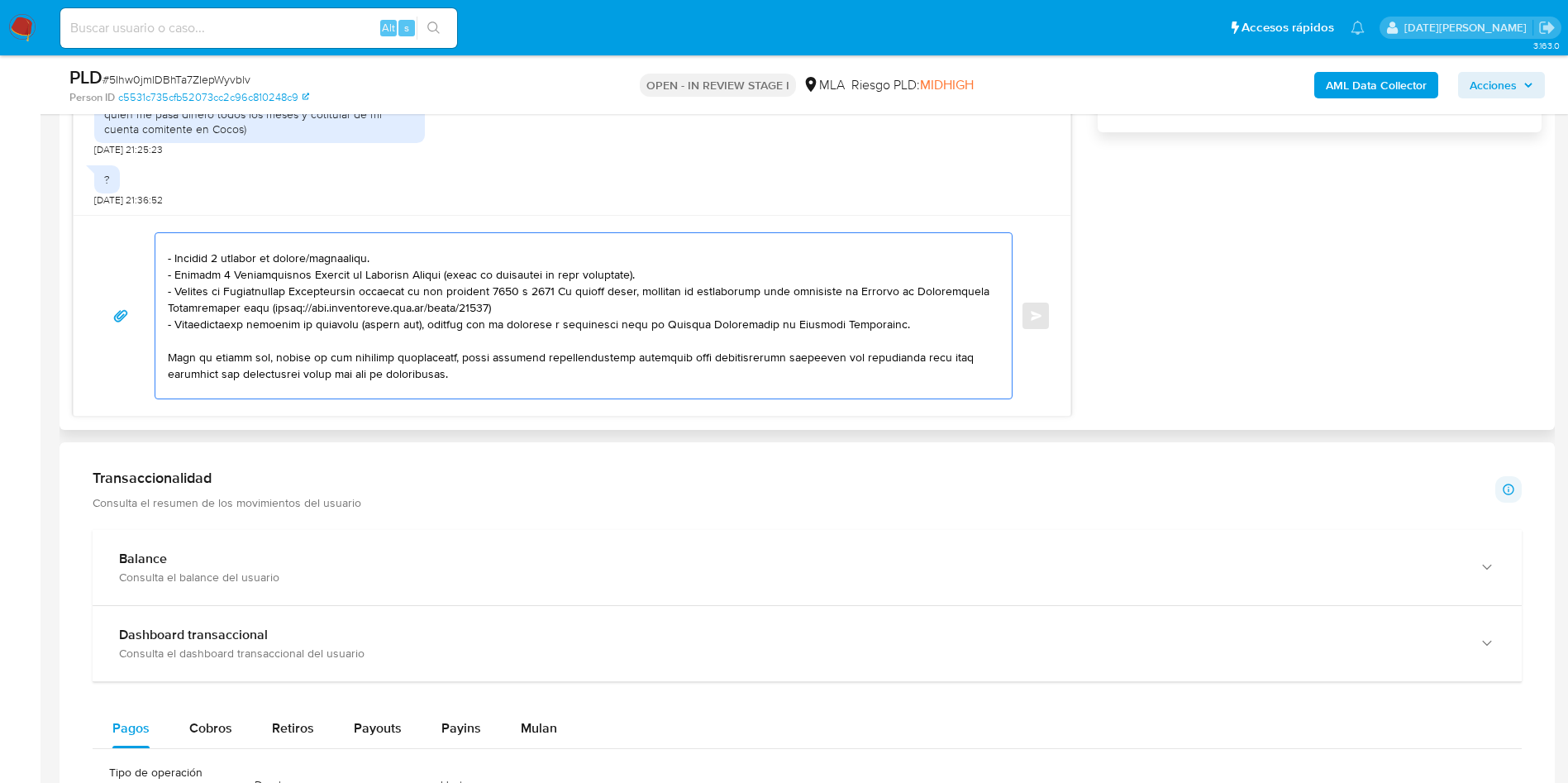
scroll to position [477, 0]
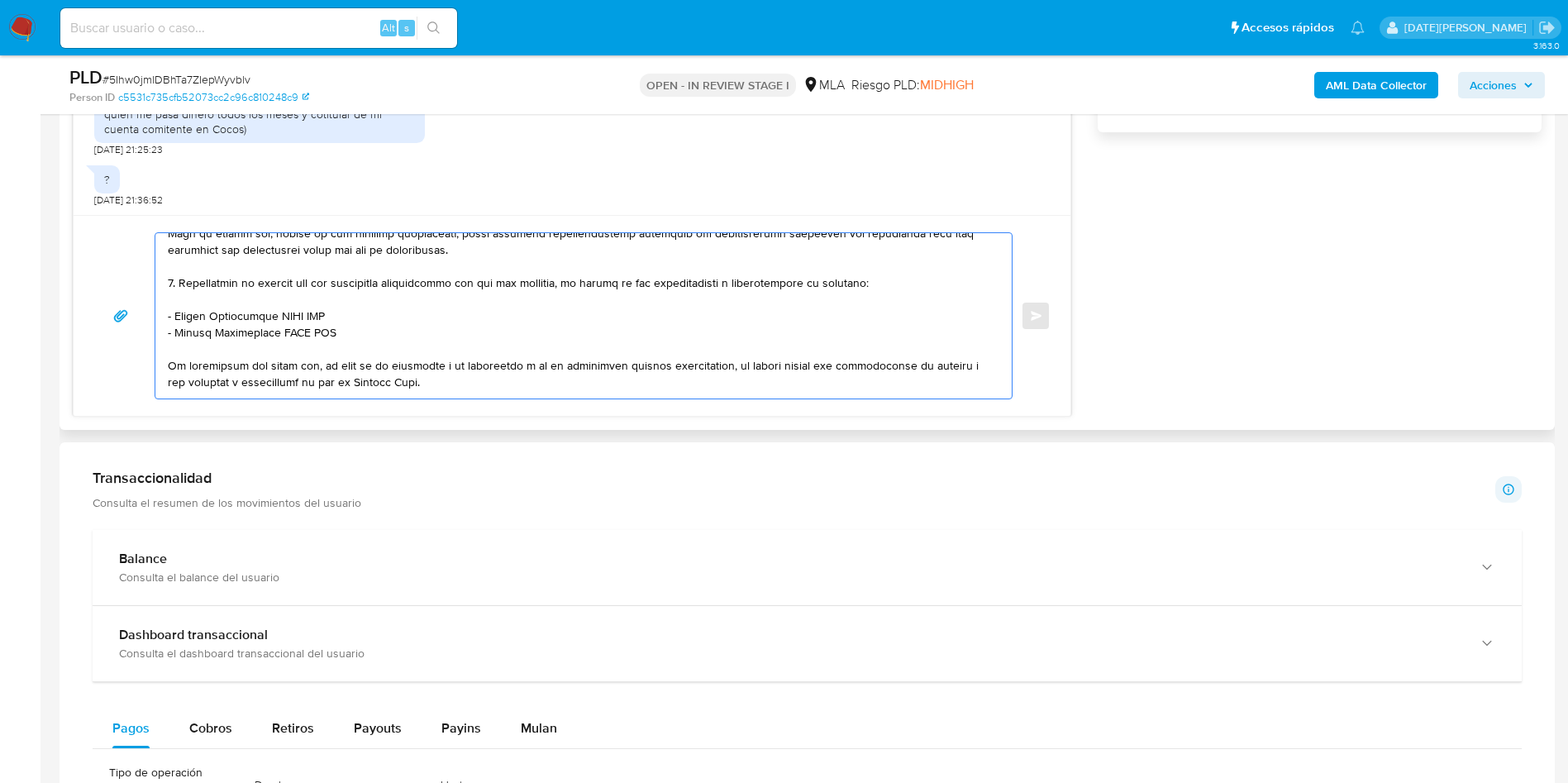
drag, startPoint x: 168, startPoint y: 266, endPoint x: 489, endPoint y: 331, distance: 327.5
click at [491, 339] on textarea at bounding box center [579, 315] width 824 height 166
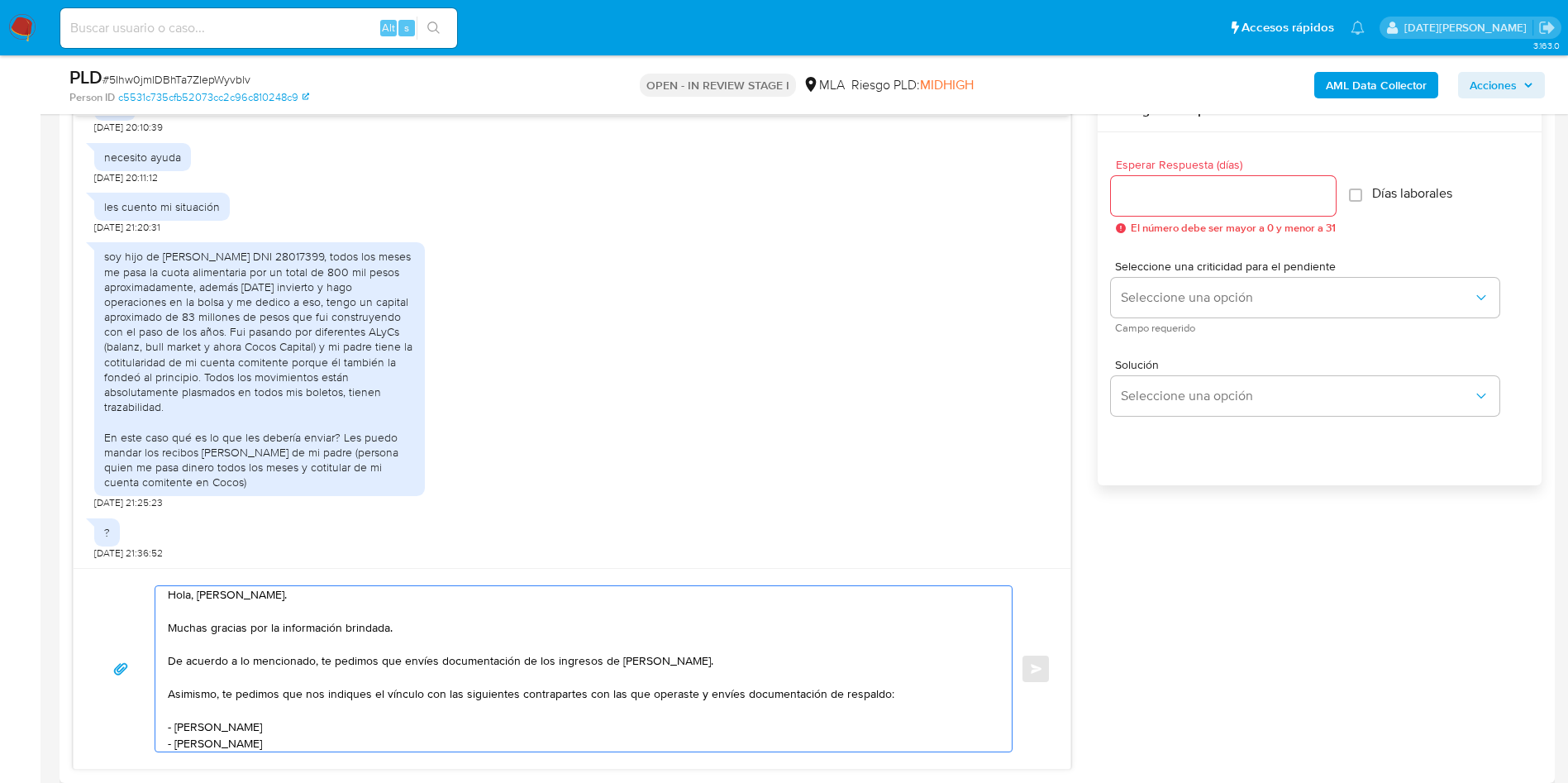
scroll to position [743, 0]
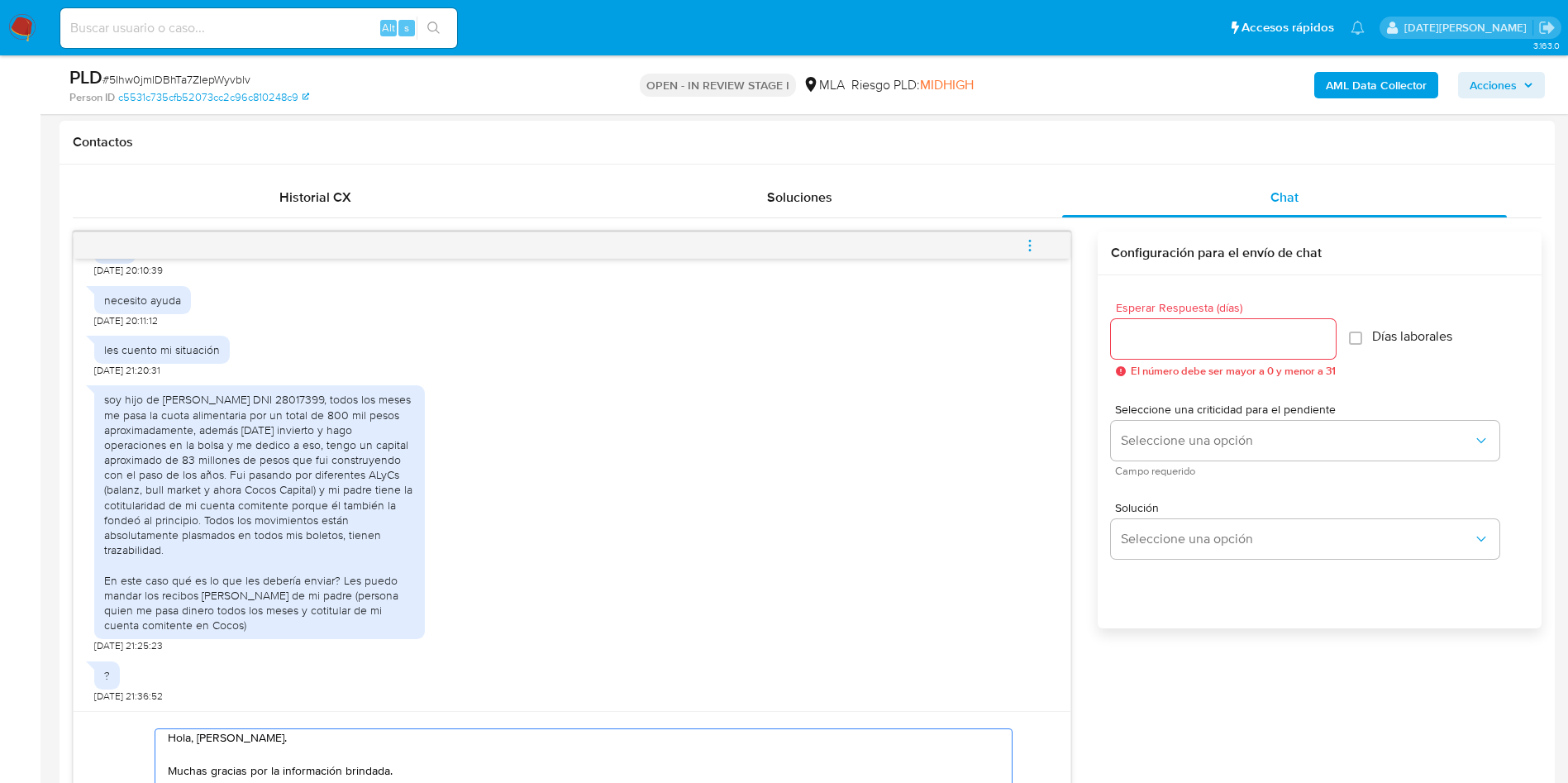
type textarea "Hola, Juan Cruz Gregoret. Muchas gracias por la información brindada. De acuerd…"
click at [1163, 343] on input "Esperar Respuesta (días)" at bounding box center [1223, 339] width 225 height 22
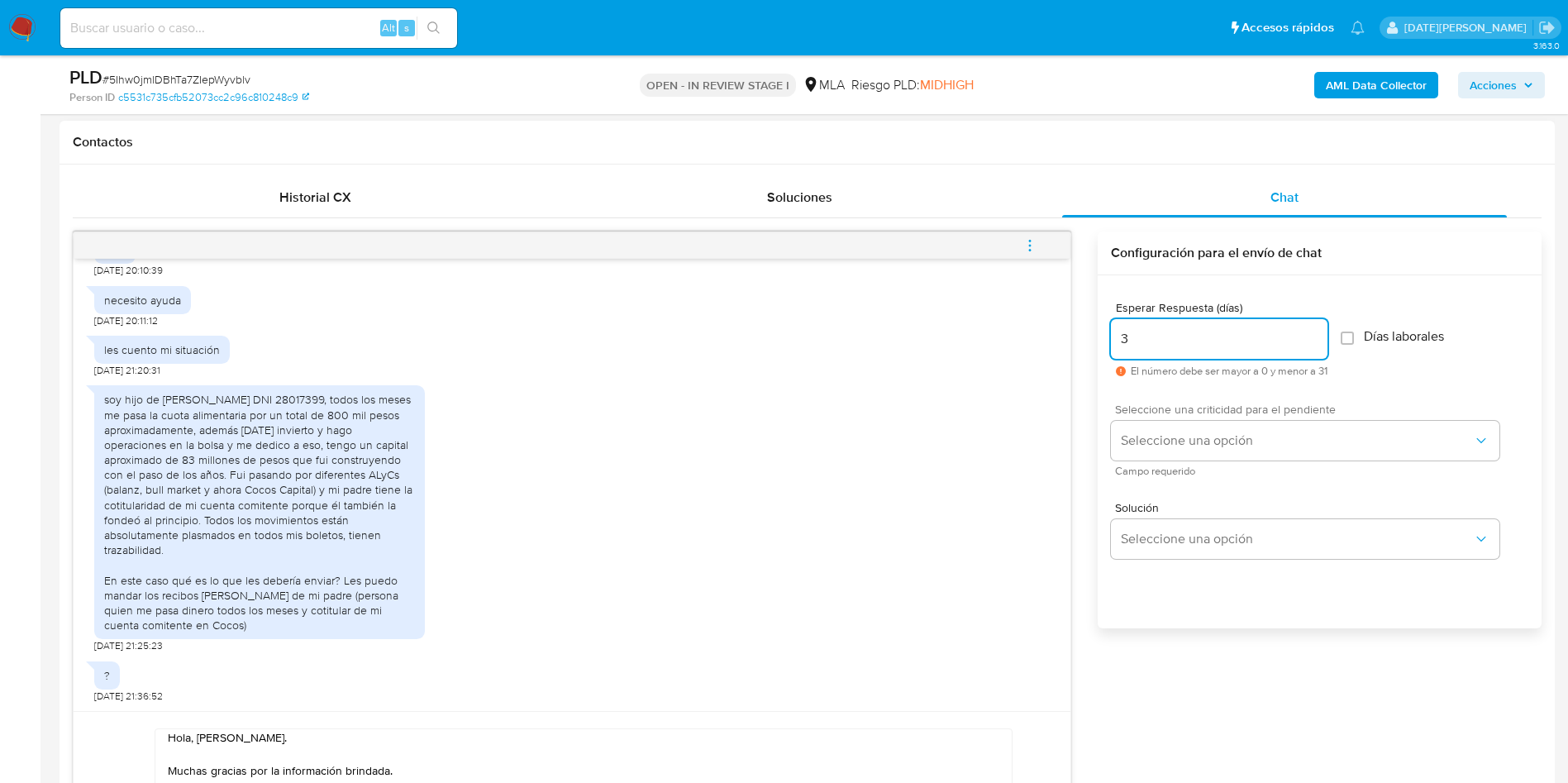
type input "3"
click at [1195, 467] on span "Campo requerido" at bounding box center [1310, 471] width 389 height 8
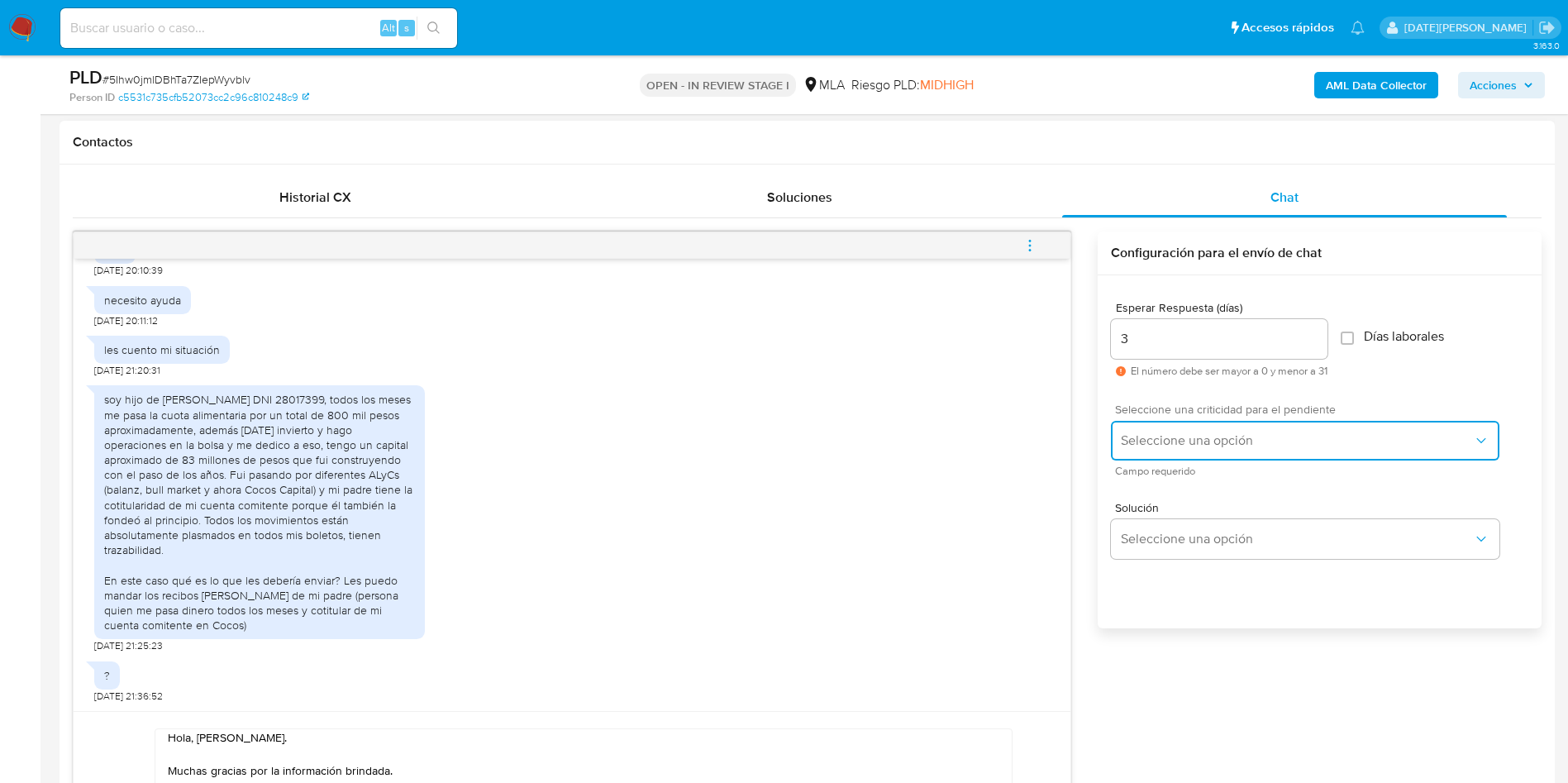
click at [1191, 447] on span "Seleccione una opción" at bounding box center [1297, 441] width 352 height 17
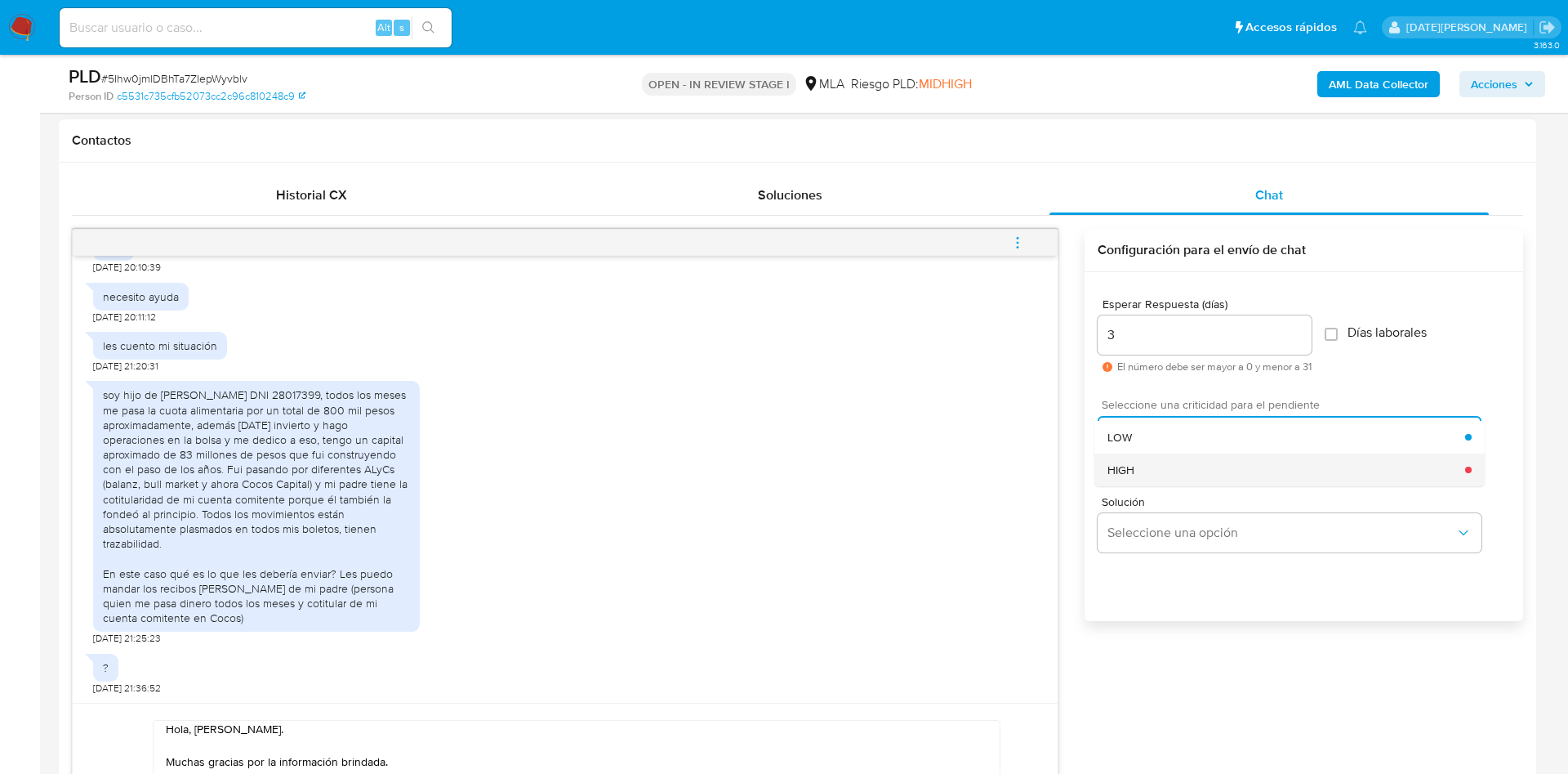
click at [1153, 467] on div "HIGH" at bounding box center [1286, 469] width 357 height 32
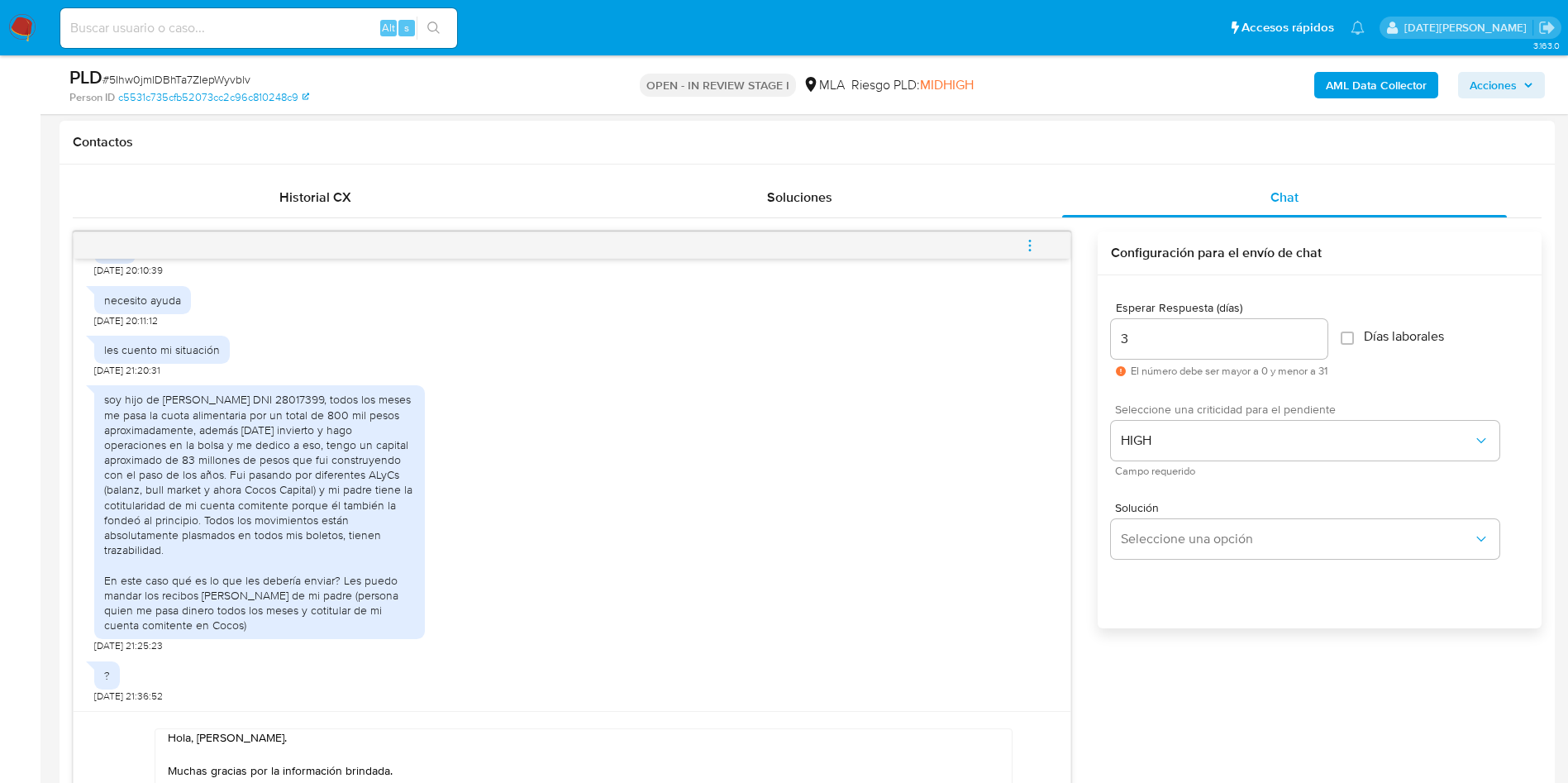
click at [899, 514] on div "soy hijo de Mauricio Gregoret DNI 28017399, todos los meses me pasa la cuota al…" at bounding box center [572, 514] width 956 height 275
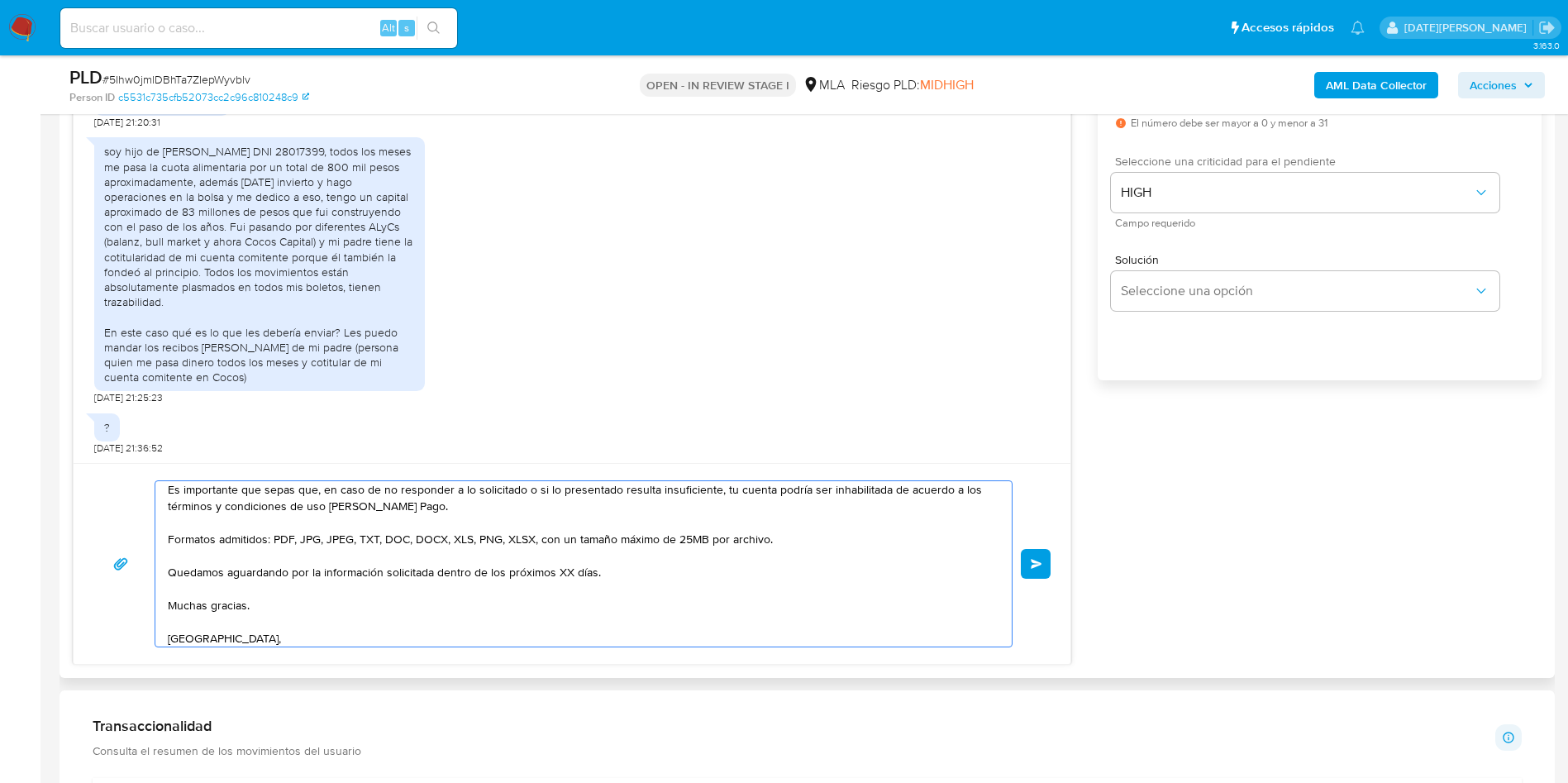
scroll to position [241, 0]
click at [566, 588] on textarea "Hola, Juan Cruz Gregoret. Muchas gracias por la información brindada. De acuerd…" at bounding box center [579, 563] width 824 height 166
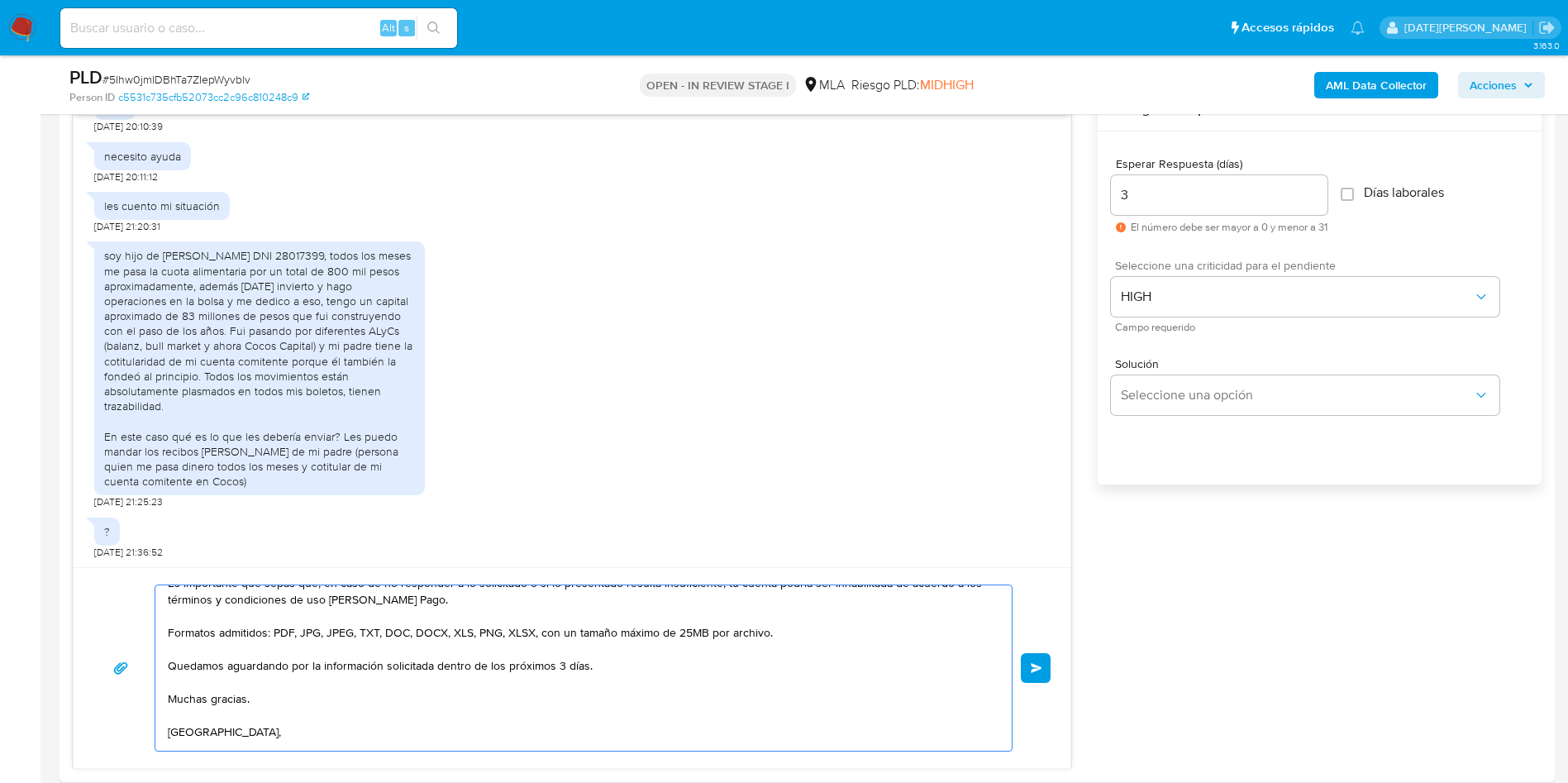
scroll to position [868, 0]
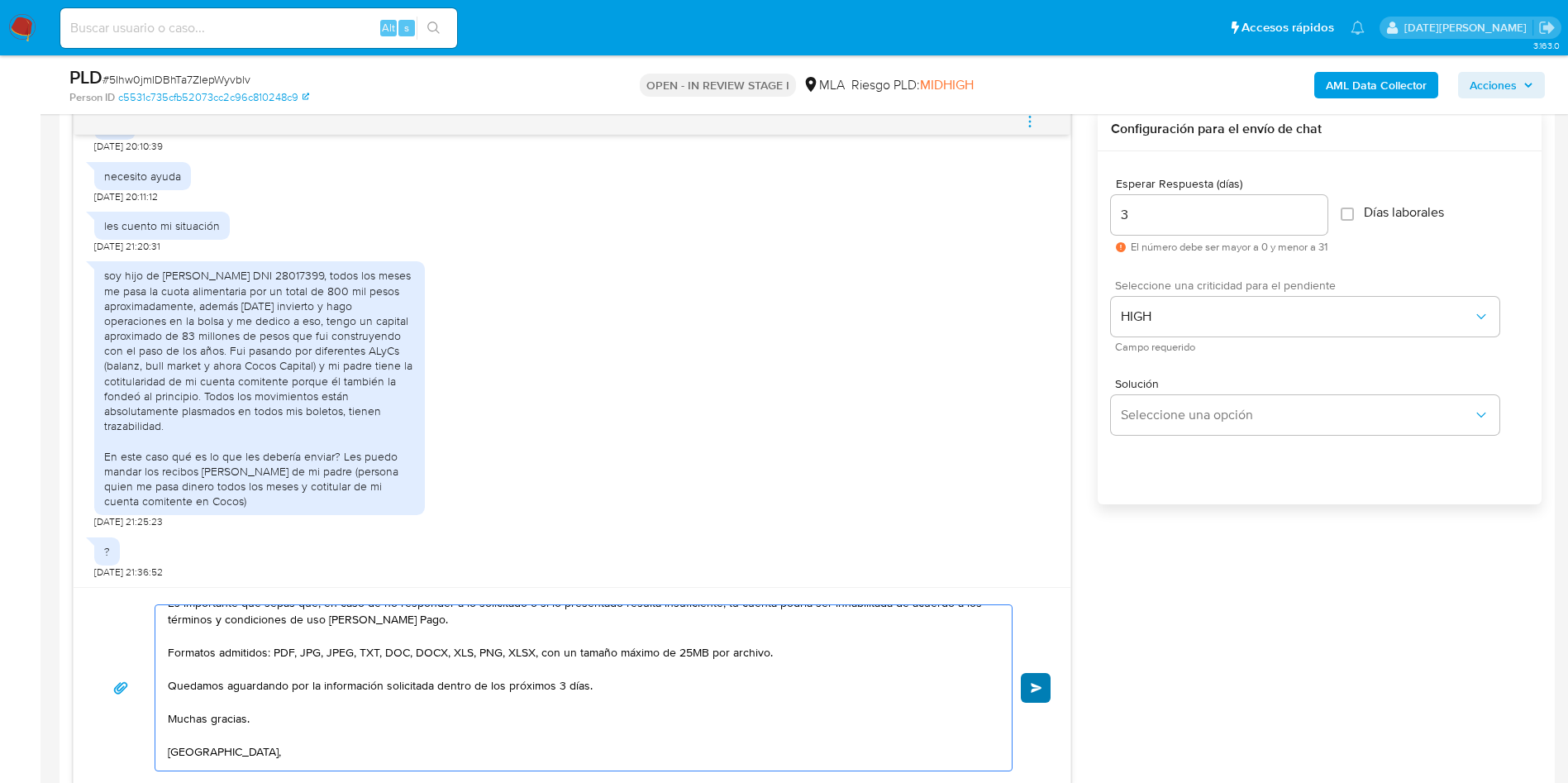
type textarea "Hola, Juan Cruz Gregoret. Muchas gracias por la información brindada. De acuerd…"
click at [1030, 682] on button "Enviar" at bounding box center [1036, 687] width 29 height 29
click at [1037, 685] on span "Enviar" at bounding box center [1036, 688] width 12 height 10
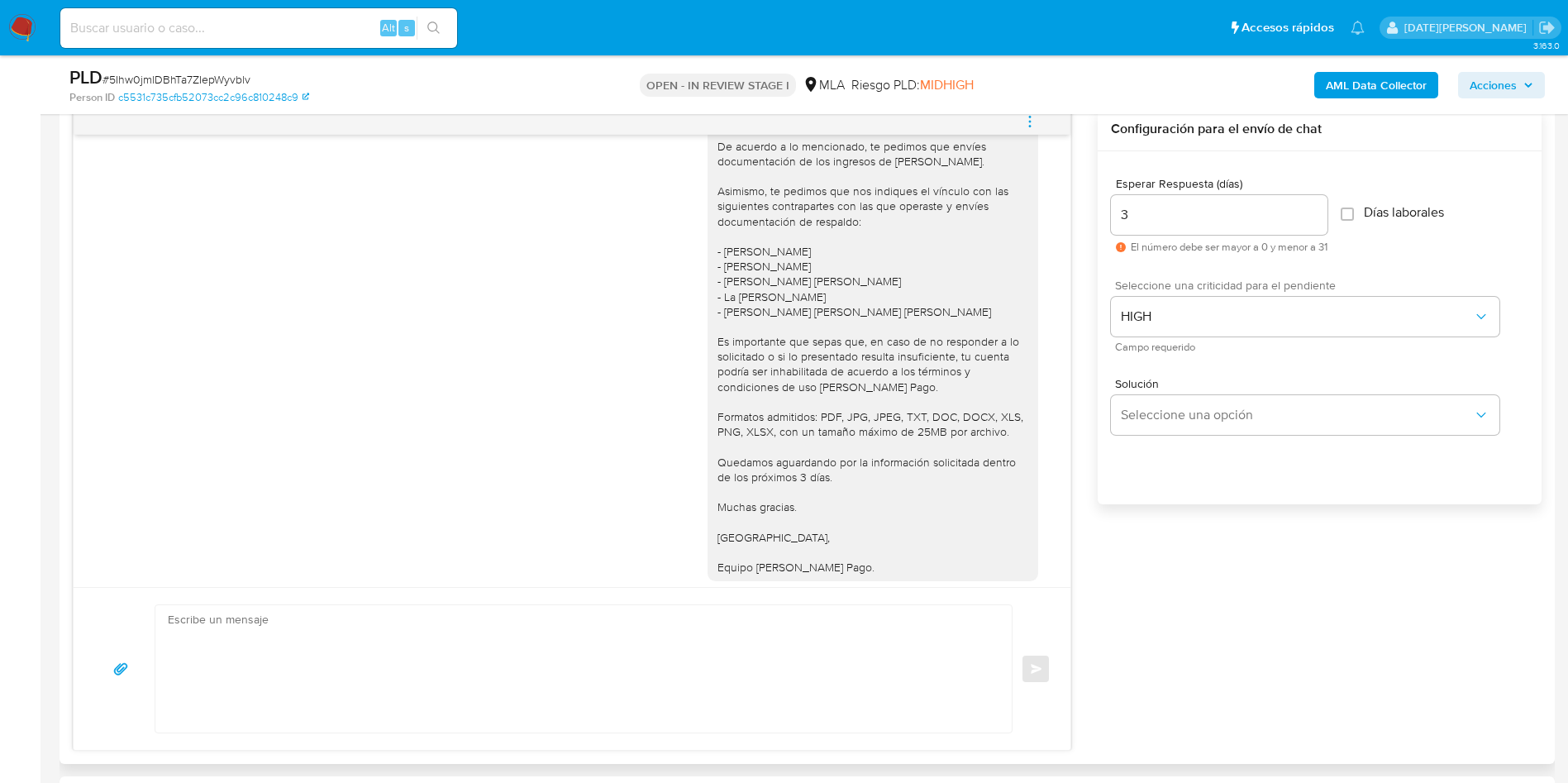
scroll to position [1680, 0]
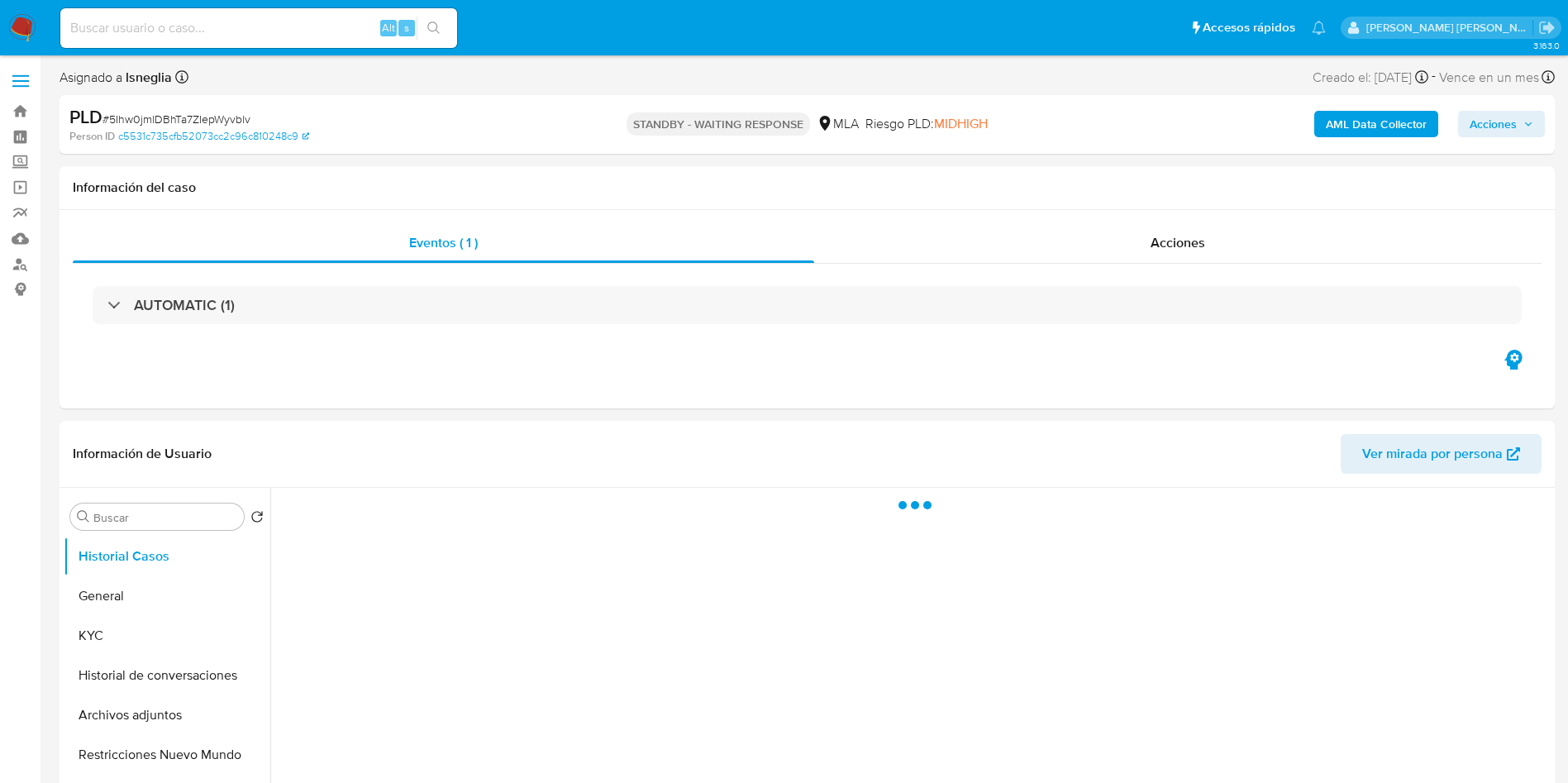
select select "10"
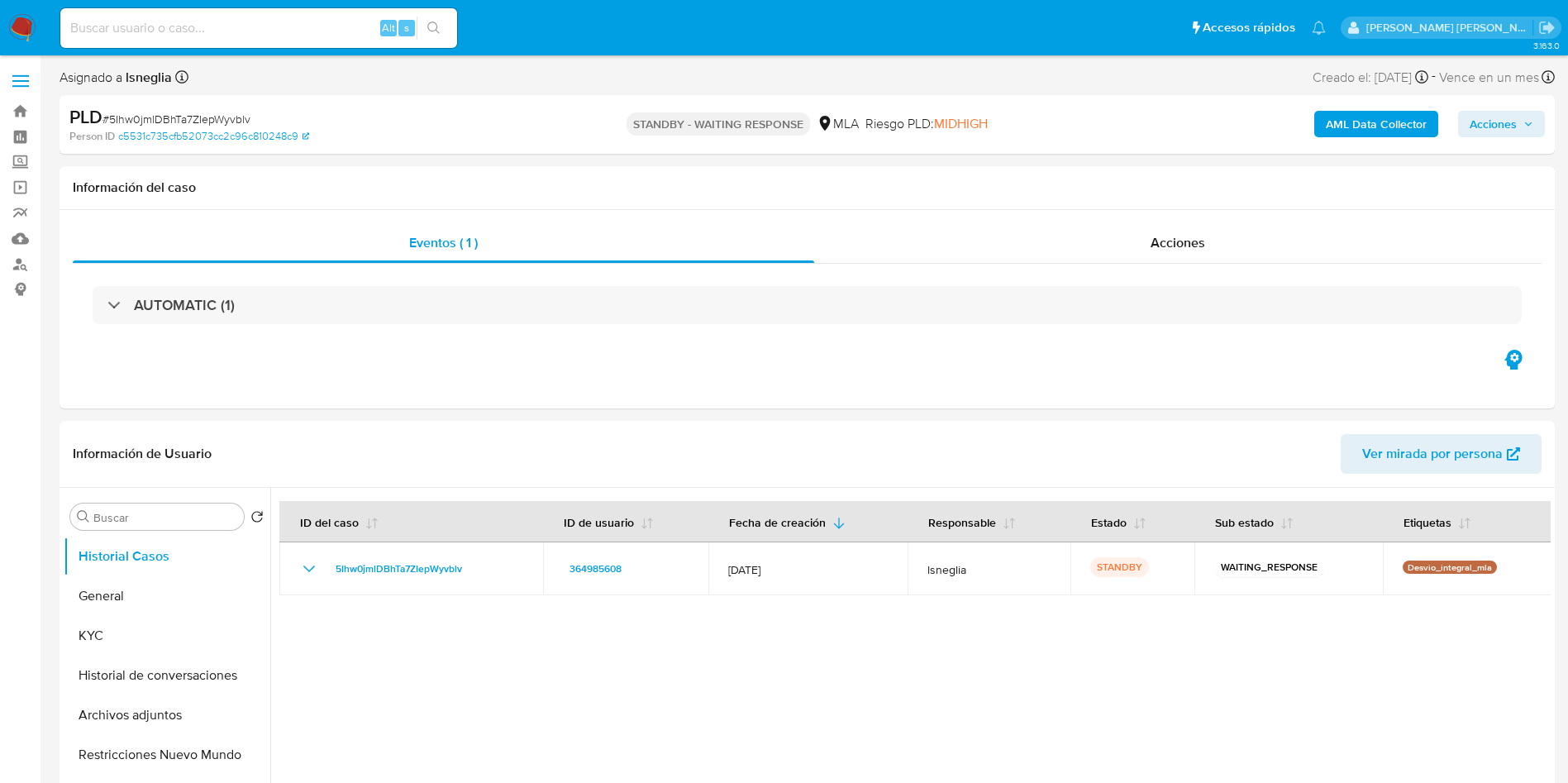
click at [213, 25] on input at bounding box center [259, 29] width 397 height 22
paste input "n4mssErvfLMEg1jYc1hu4eLi"
type input "n4mssErvfLMEg1jYc1hu4eLi"
click at [443, 24] on button "search-icon" at bounding box center [433, 29] width 34 height 24
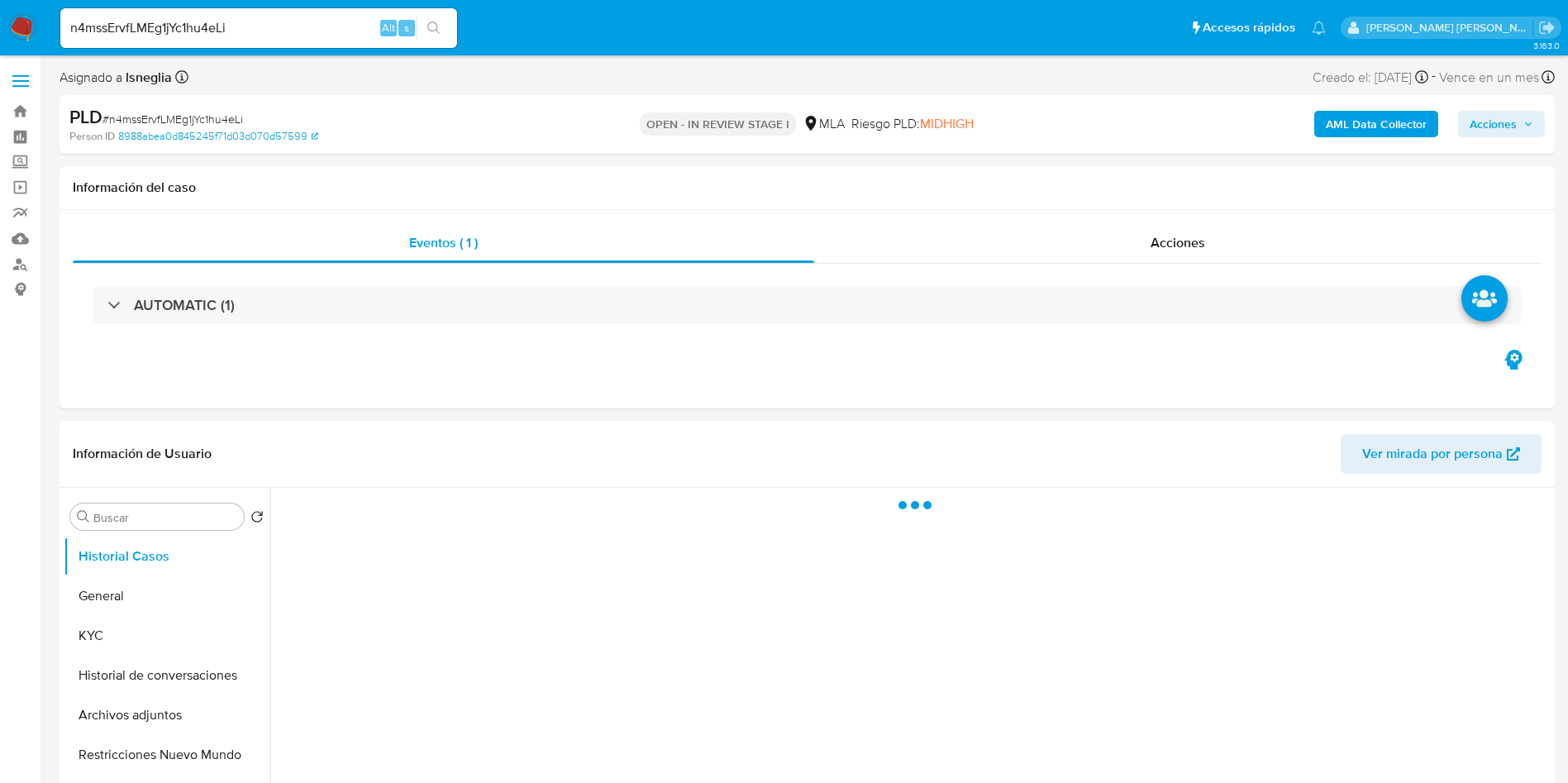
select select "10"
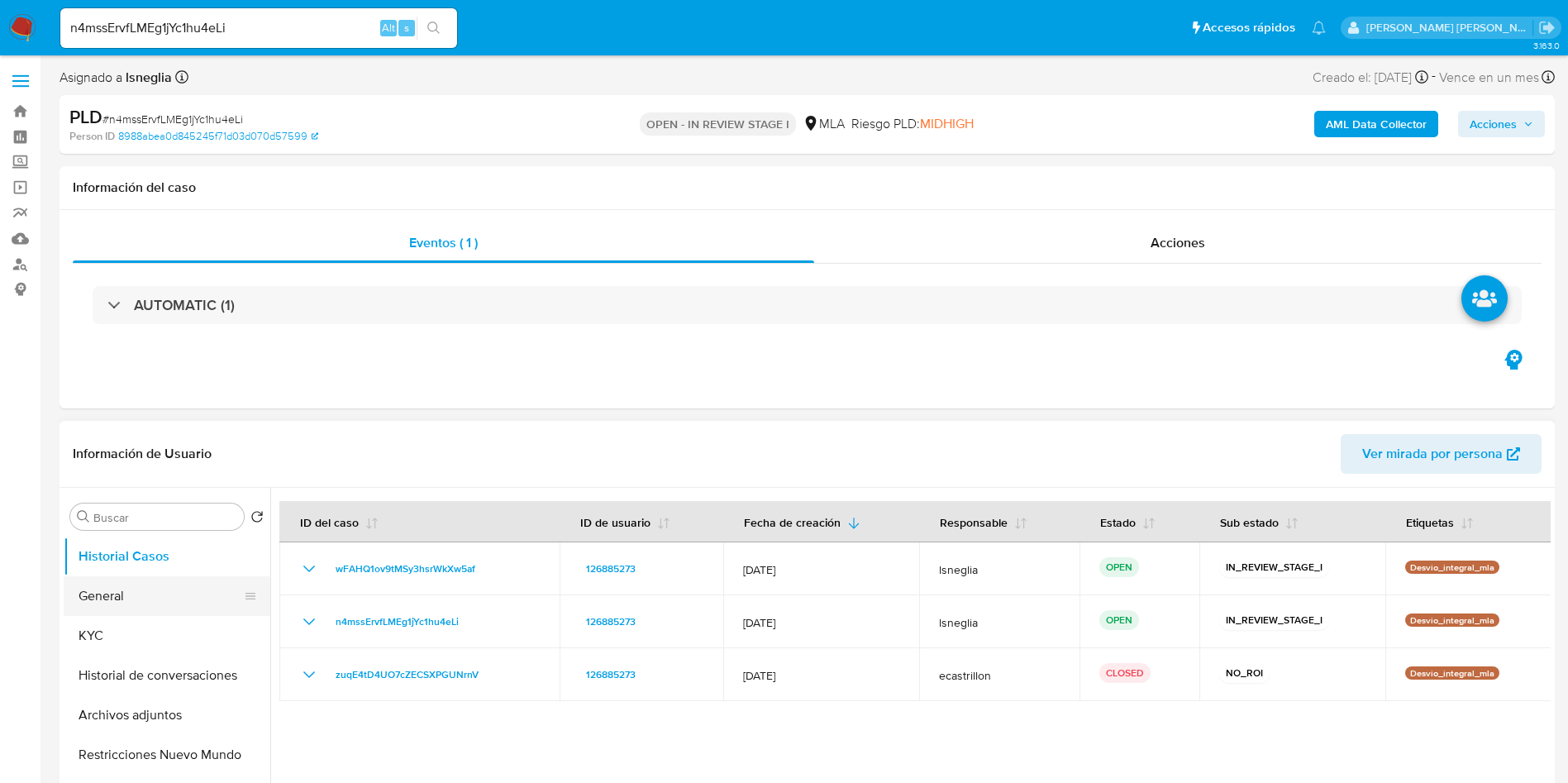
click at [135, 599] on button "General" at bounding box center [161, 595] width 193 height 40
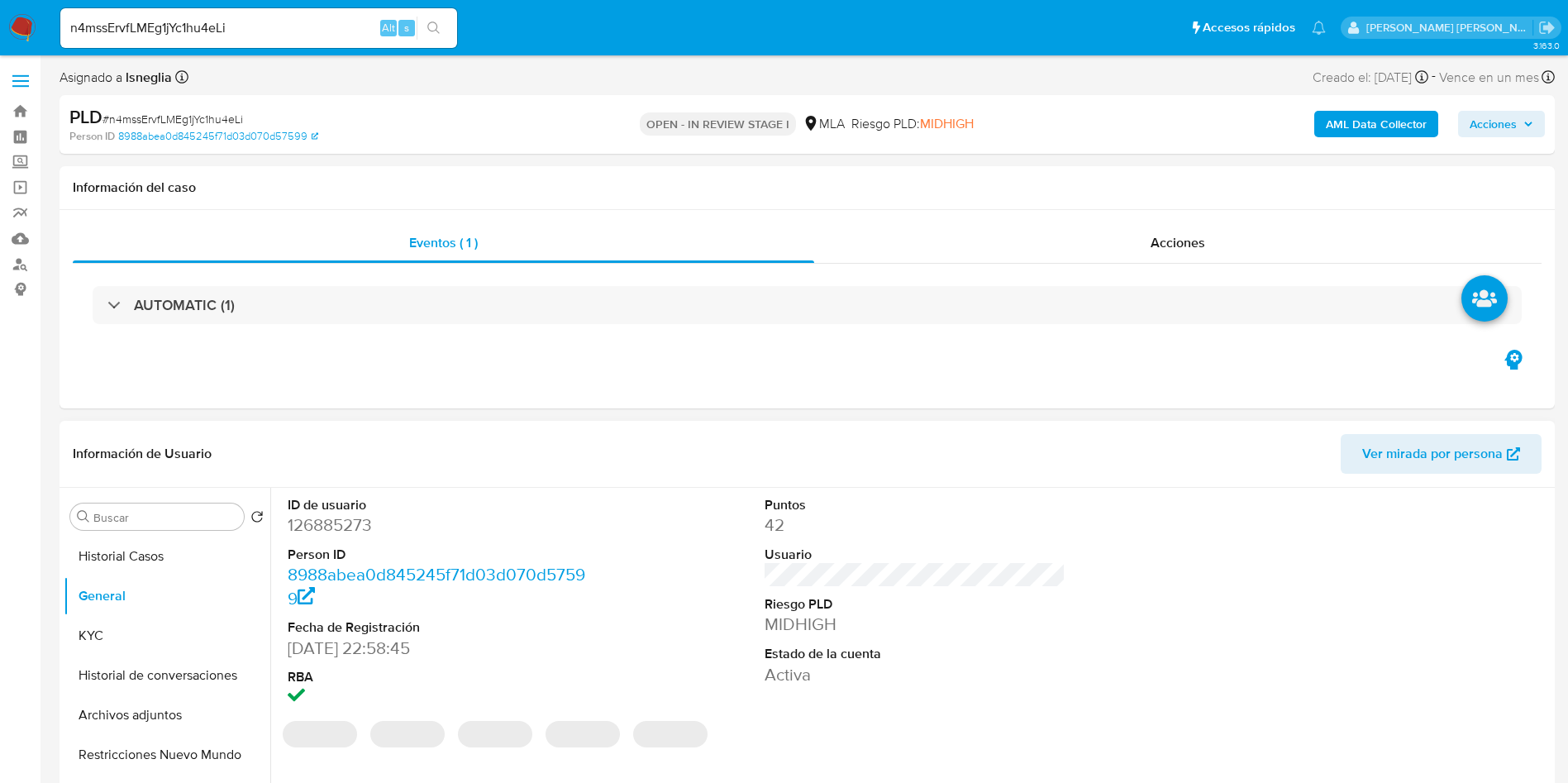
click at [358, 527] on dd "126885273" at bounding box center [438, 525] width 302 height 24
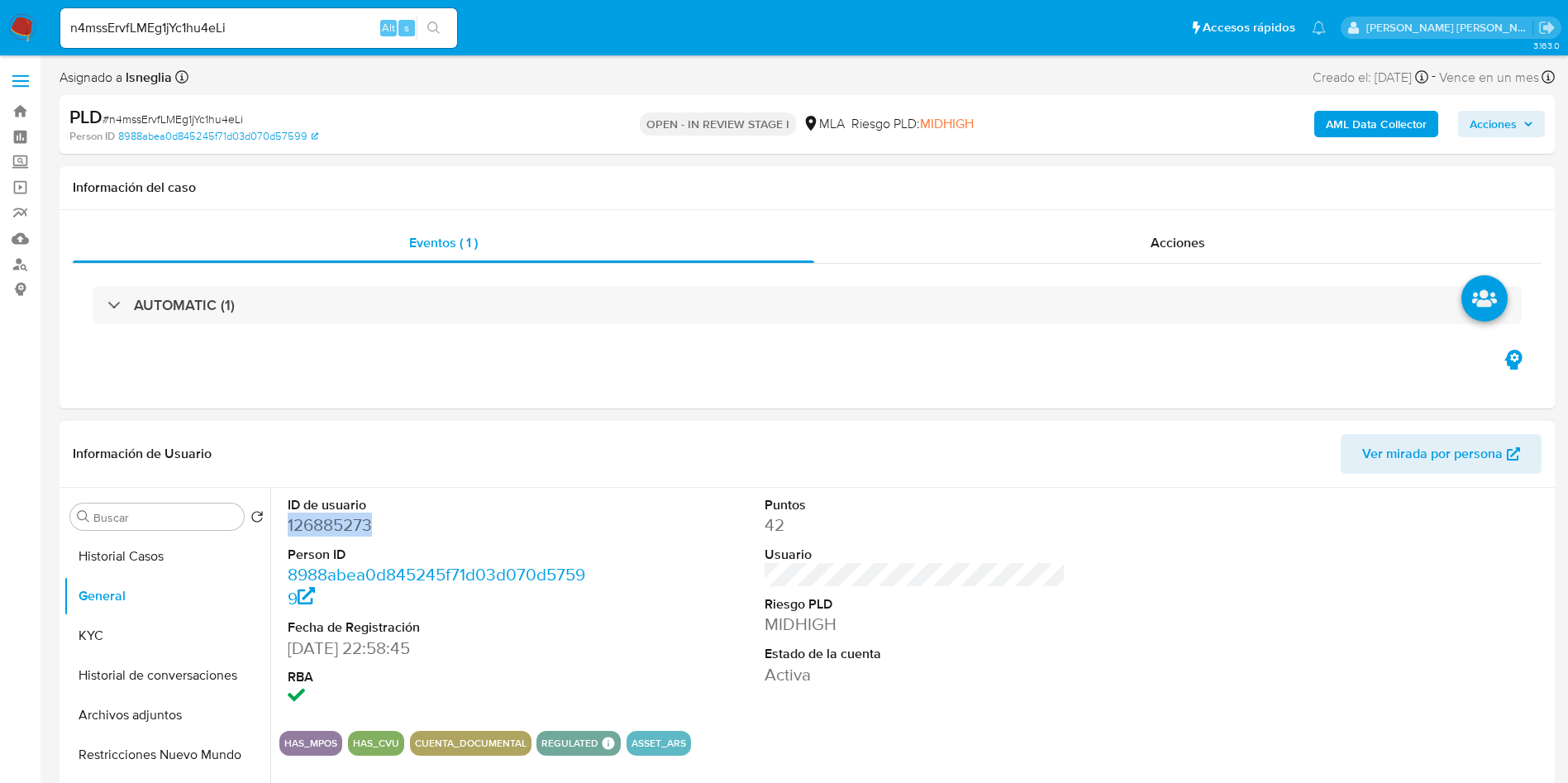
copy dd "126885273"
click at [336, 520] on dd "126885273" at bounding box center [438, 525] width 302 height 24
click at [143, 551] on button "Historial Casos" at bounding box center [161, 556] width 193 height 40
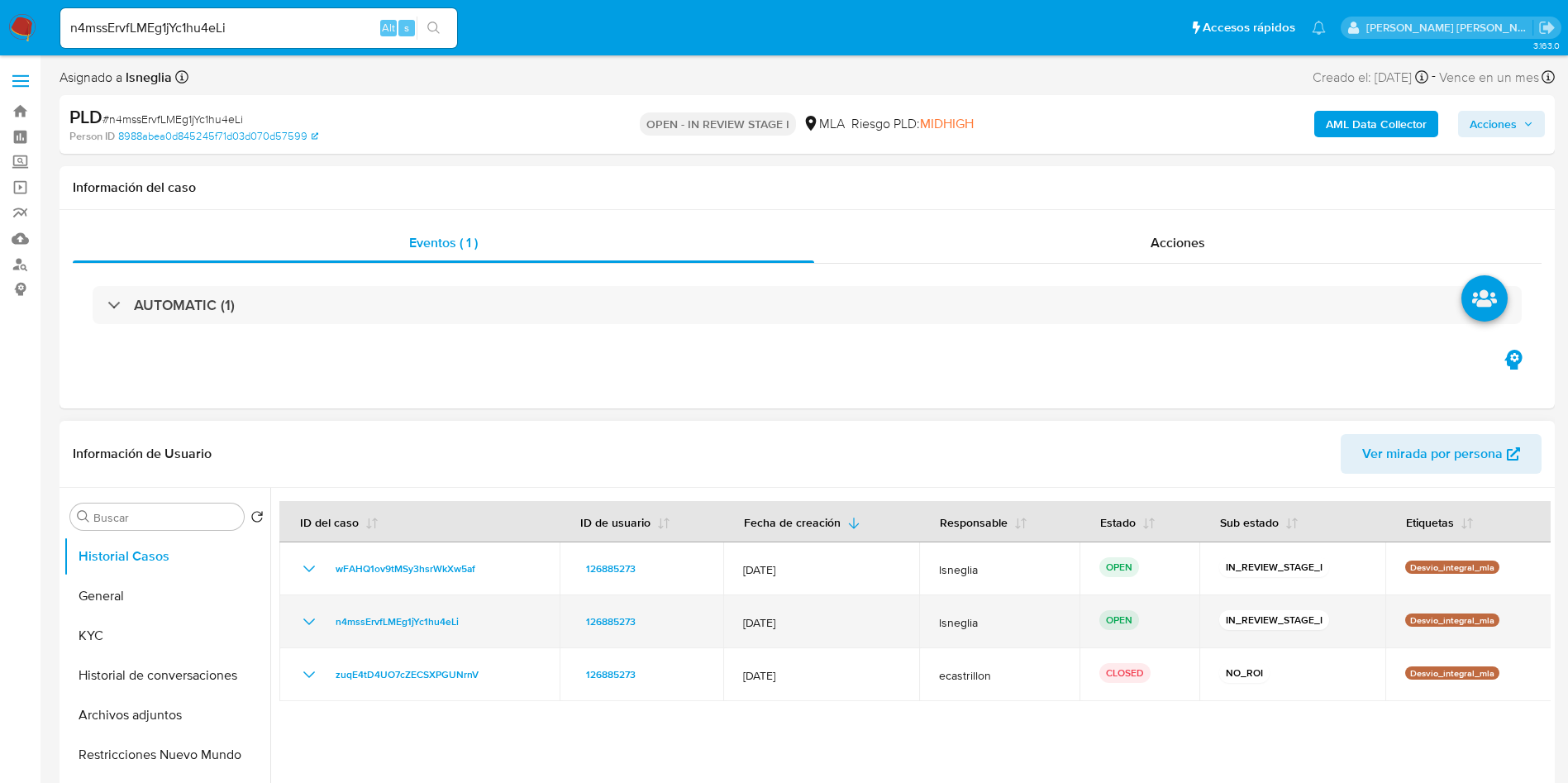
drag, startPoint x: 320, startPoint y: 620, endPoint x: 488, endPoint y: 619, distance: 168.0
click at [488, 619] on div "n4mssErvfLMEg1jYc1hu4eLi" at bounding box center [420, 622] width 241 height 20
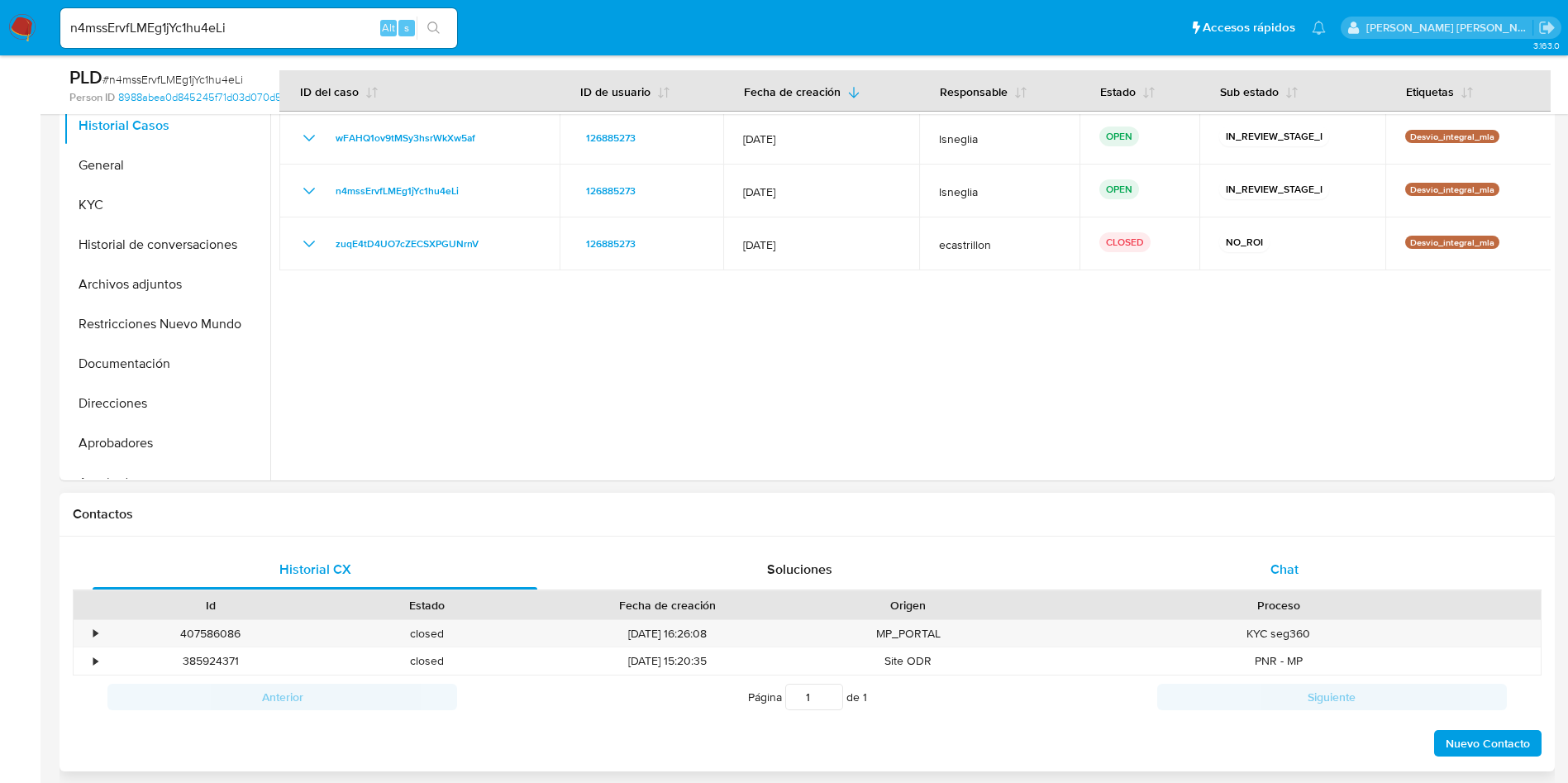
click at [1286, 559] on span "Chat" at bounding box center [1284, 569] width 28 height 19
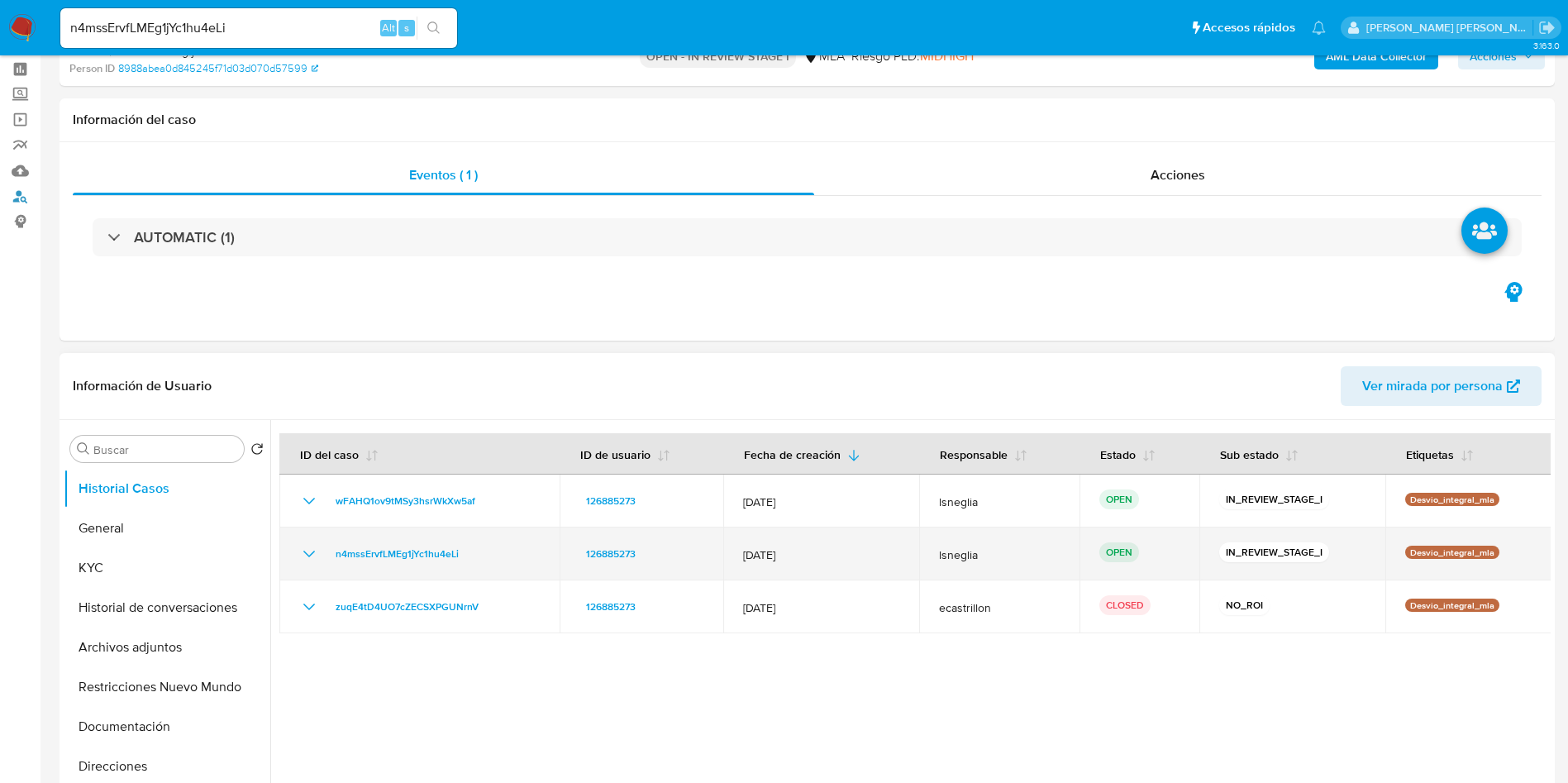
scroll to position [124, 0]
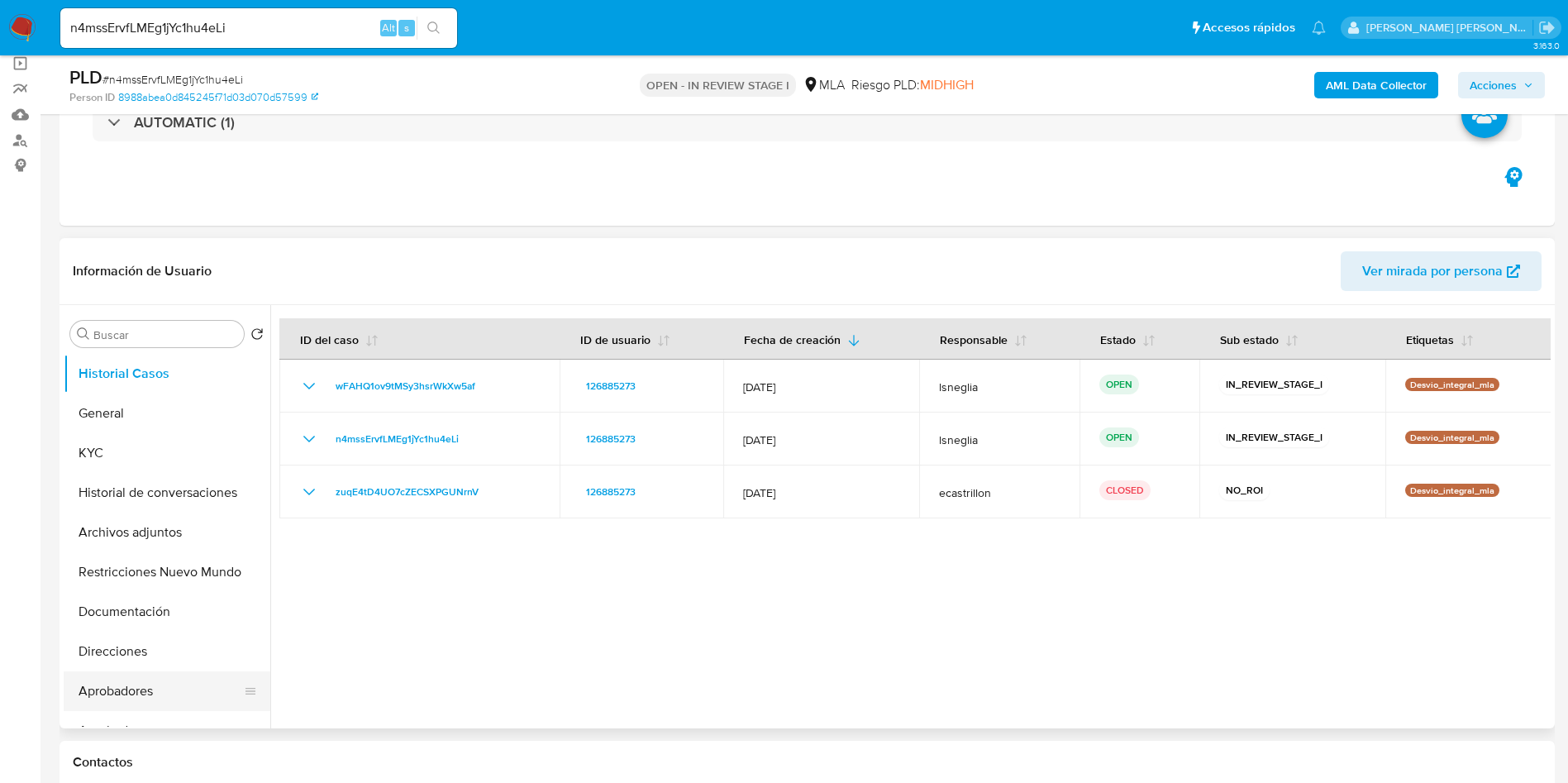
click at [146, 674] on button "Aprobadores" at bounding box center [161, 690] width 193 height 40
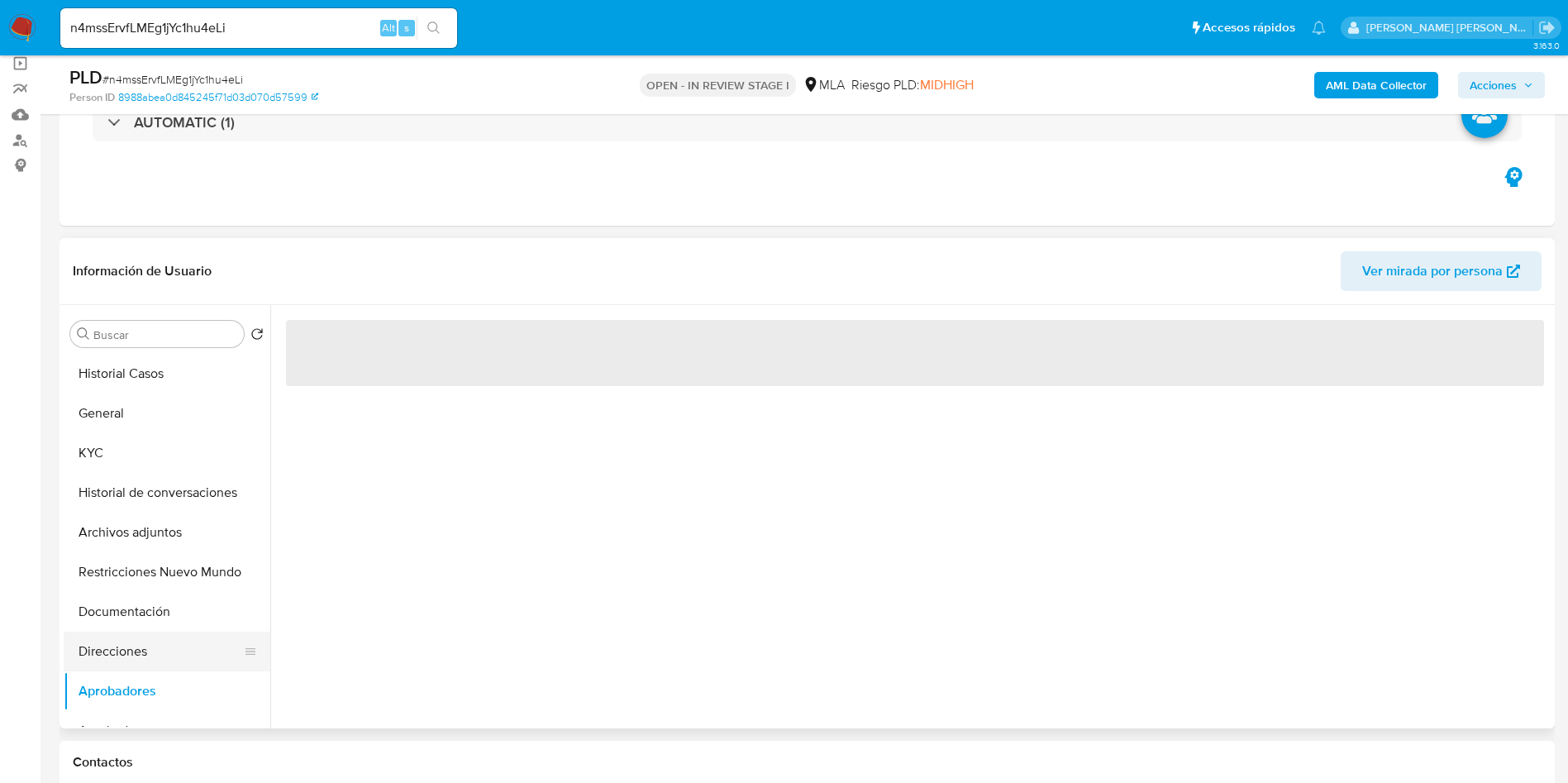
click at [152, 653] on button "Direcciones" at bounding box center [161, 651] width 193 height 40
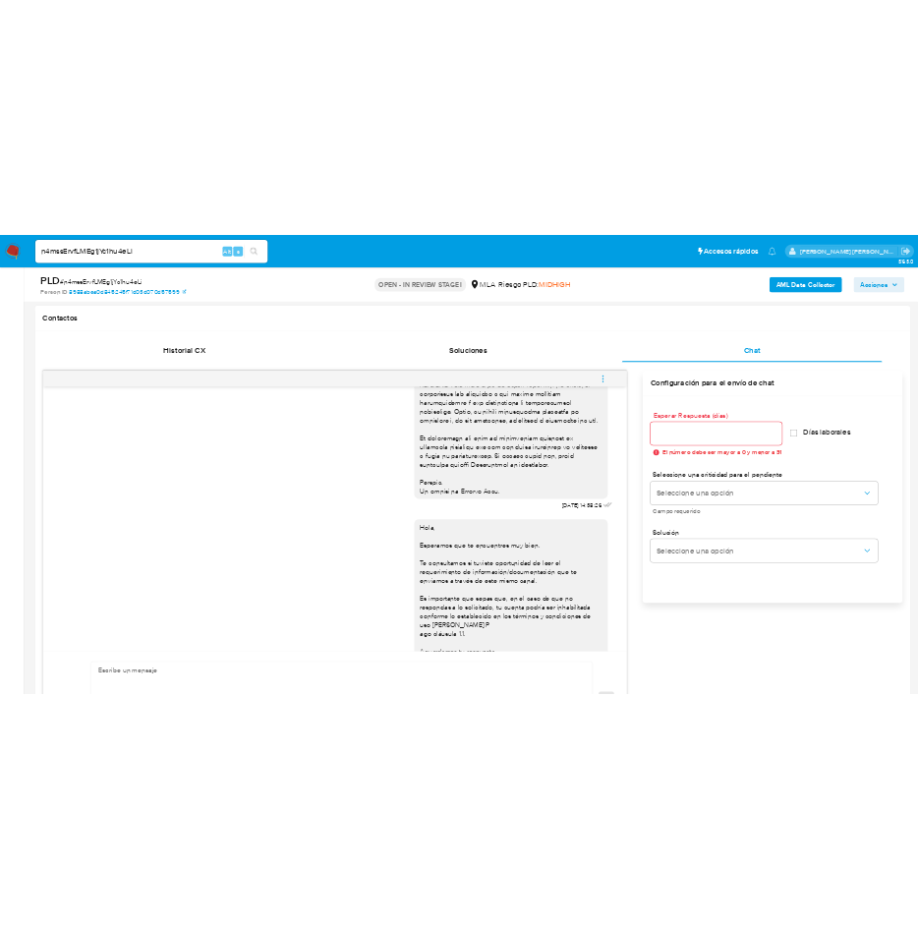
scroll to position [1008, 0]
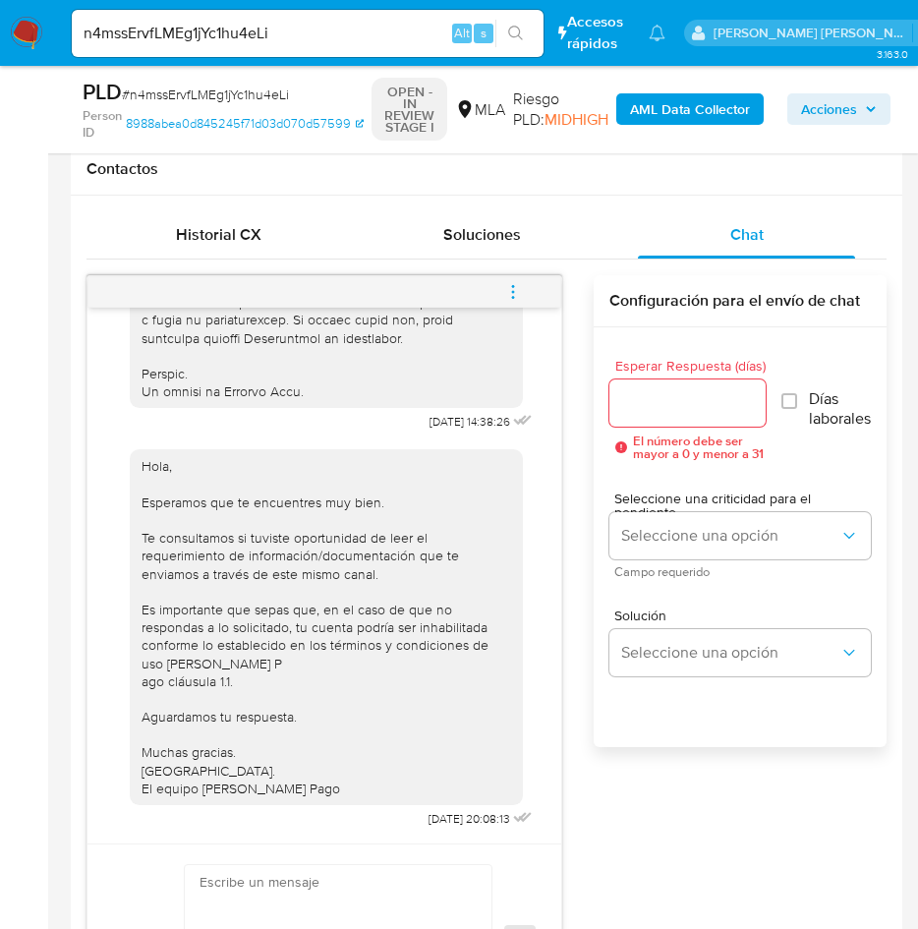
click at [511, 278] on span "menu-action" at bounding box center [513, 291] width 18 height 47
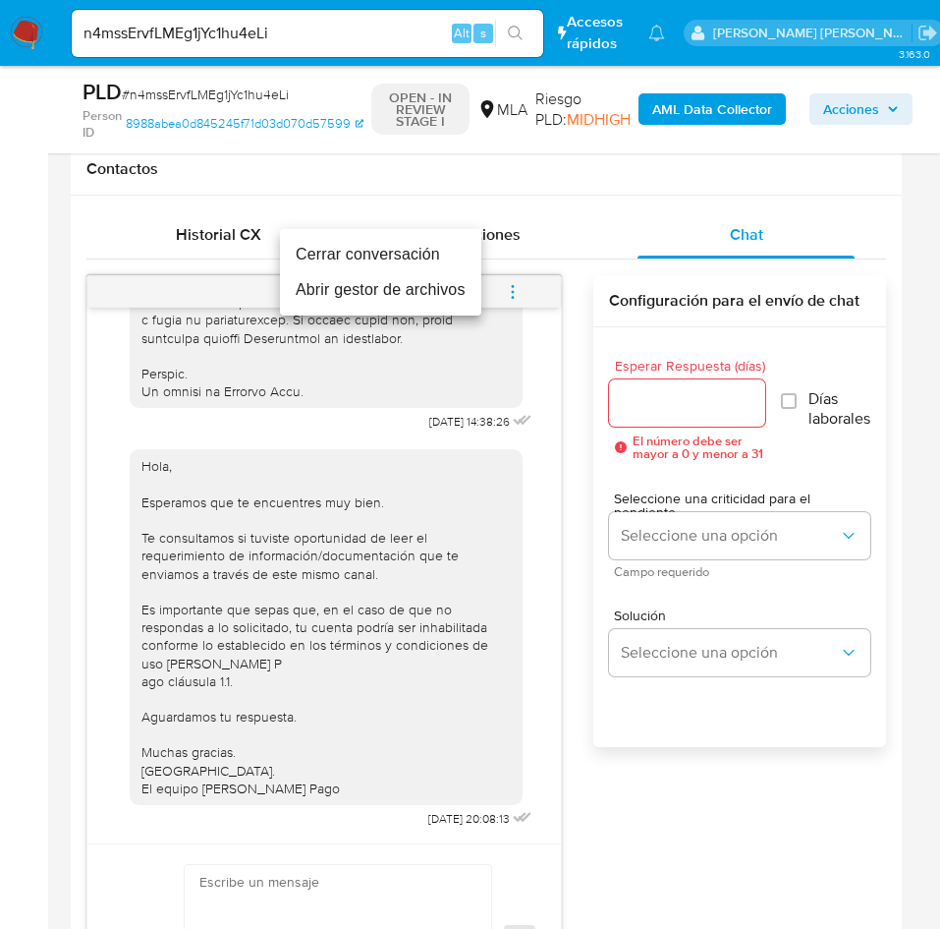
click at [397, 251] on li "Cerrar conversación" at bounding box center [380, 254] width 201 height 35
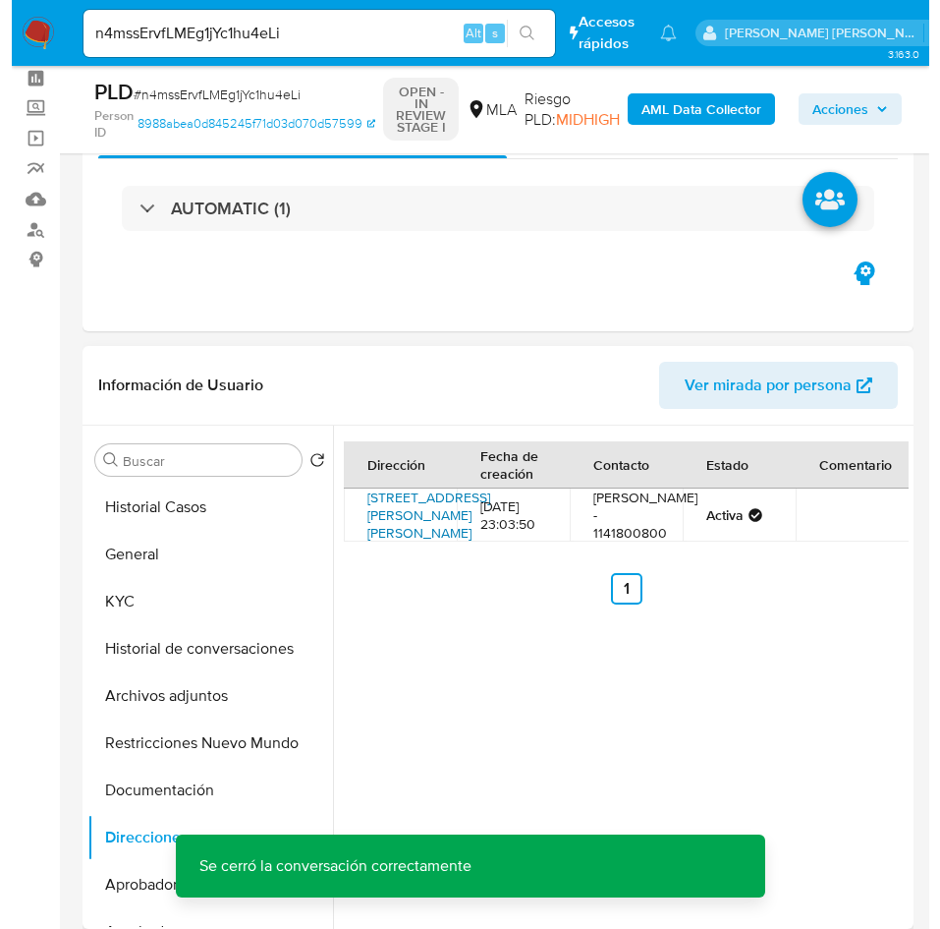
scroll to position [147, 0]
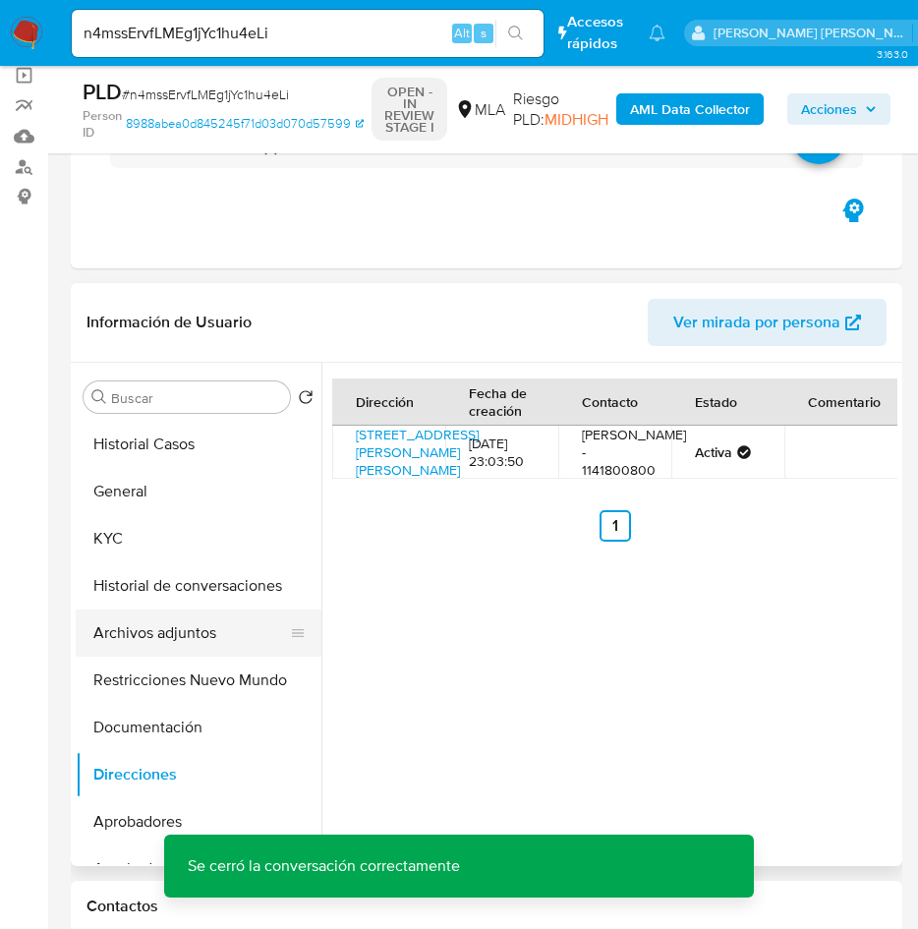
click at [187, 616] on button "Archivos adjuntos" at bounding box center [191, 632] width 230 height 47
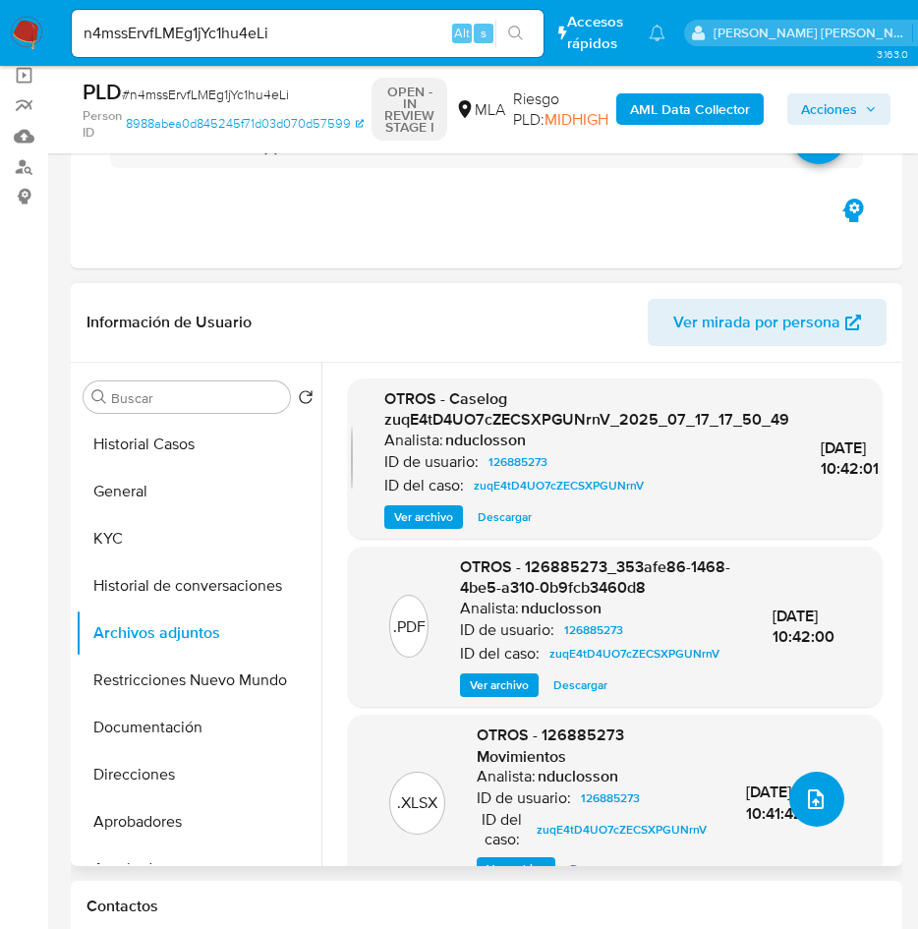
click at [801, 813] on button "upload-file" at bounding box center [816, 798] width 55 height 55
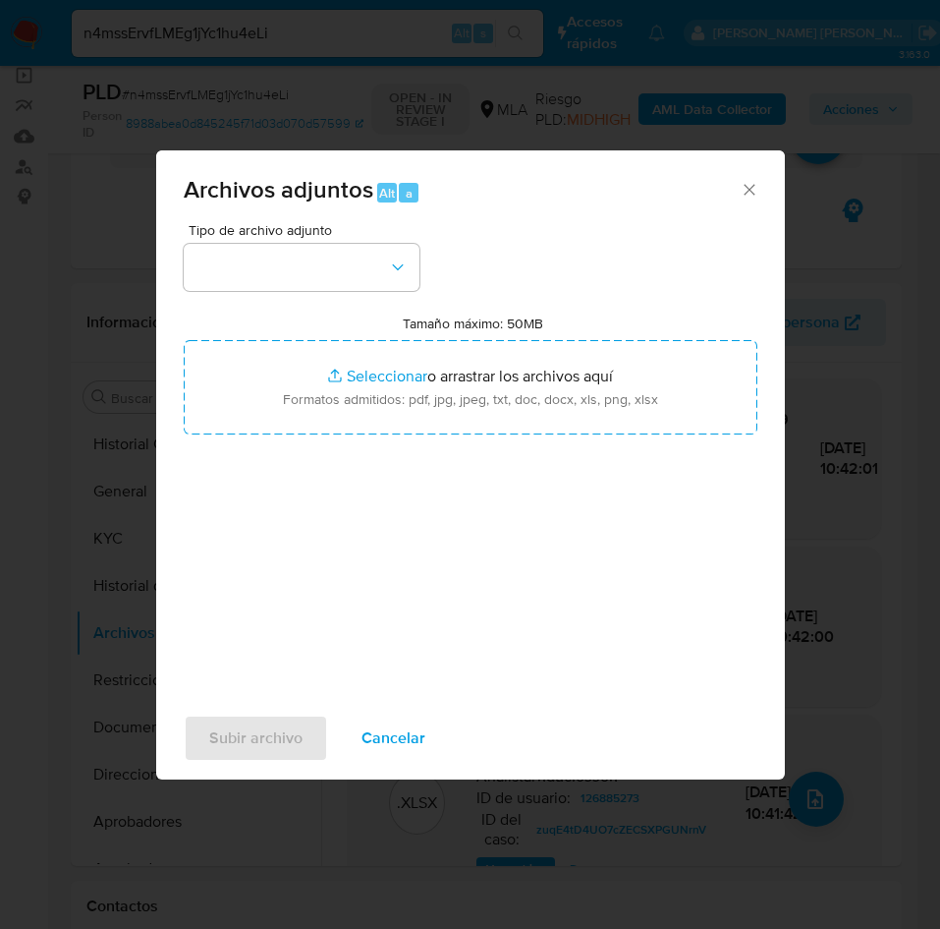
click at [345, 291] on div "Tipo de archivo adjunto Tamaño máximo: 50MB Seleccionar archivos Seleccionar o …" at bounding box center [471, 455] width 574 height 464
click at [341, 273] on button "button" at bounding box center [302, 267] width 236 height 47
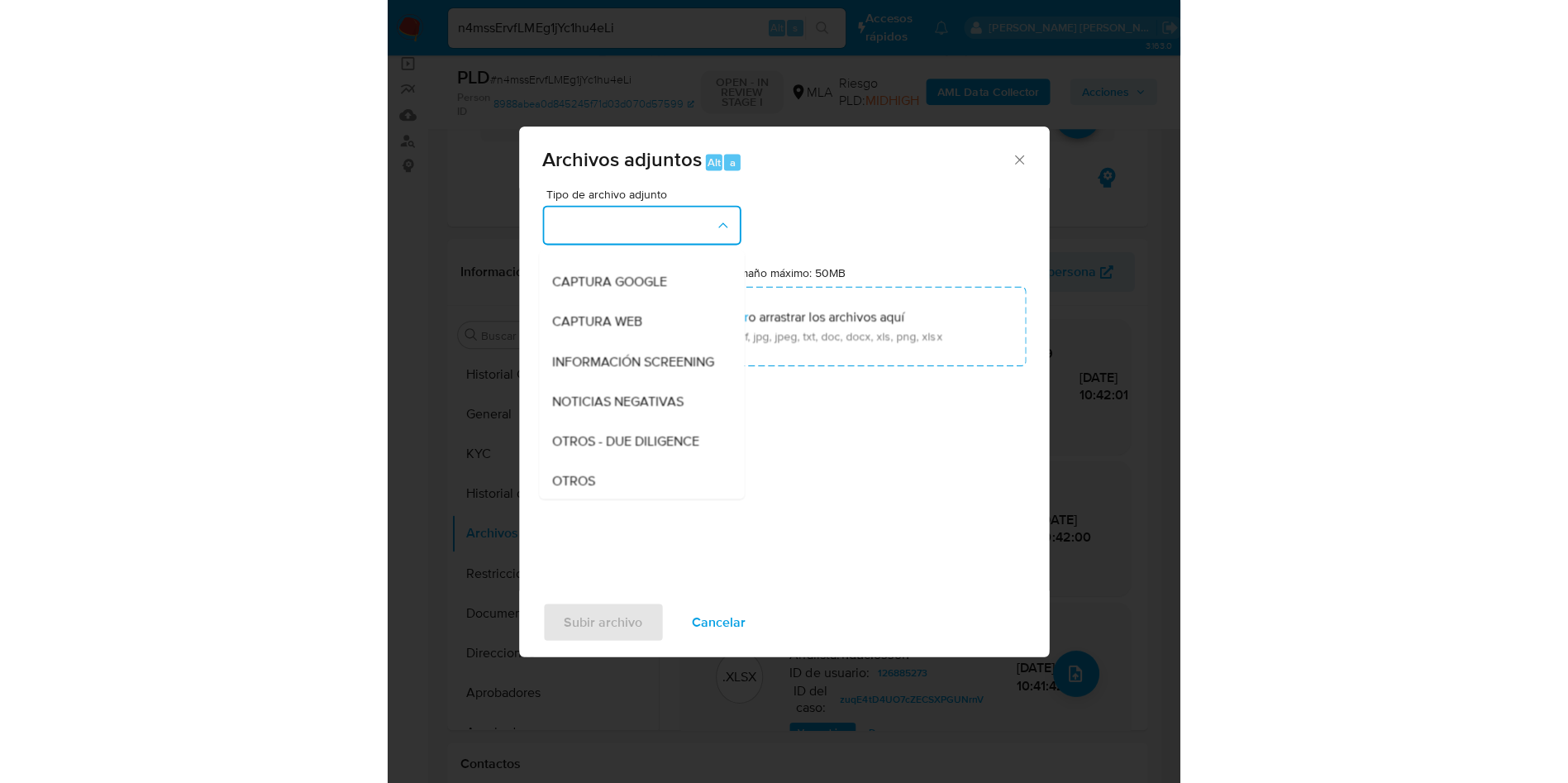
scroll to position [248, 0]
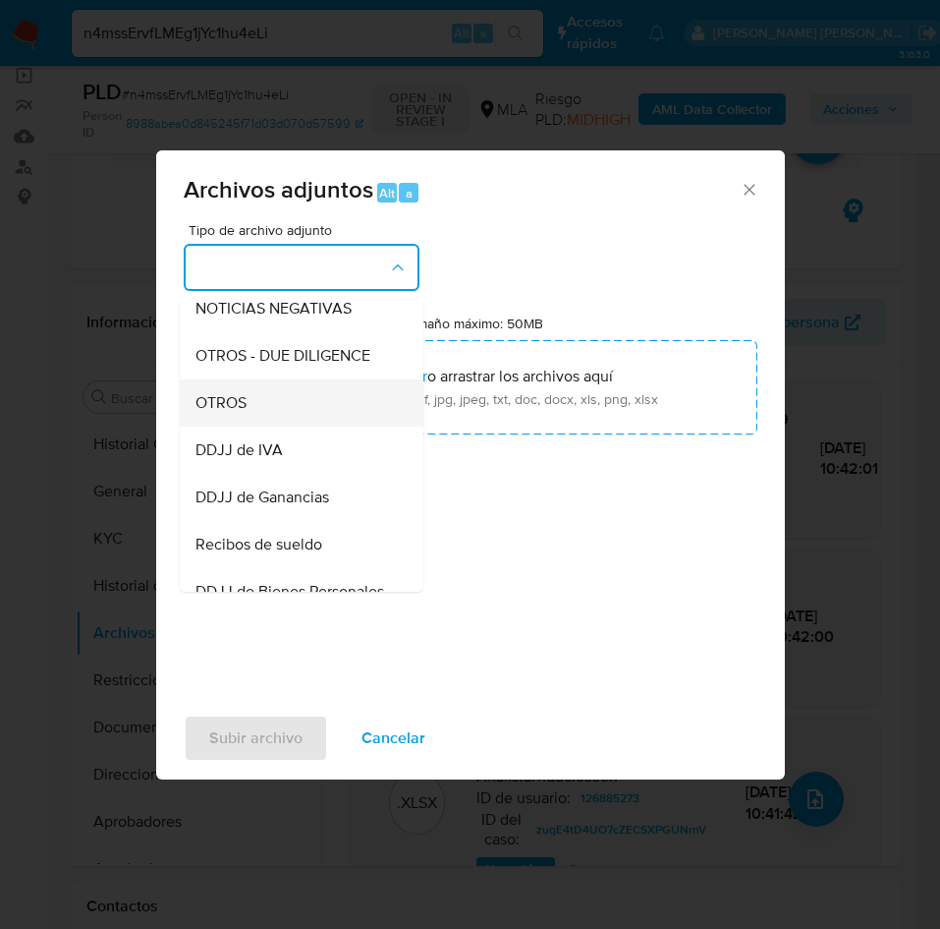
click at [281, 418] on div "OTROS" at bounding box center [296, 402] width 200 height 47
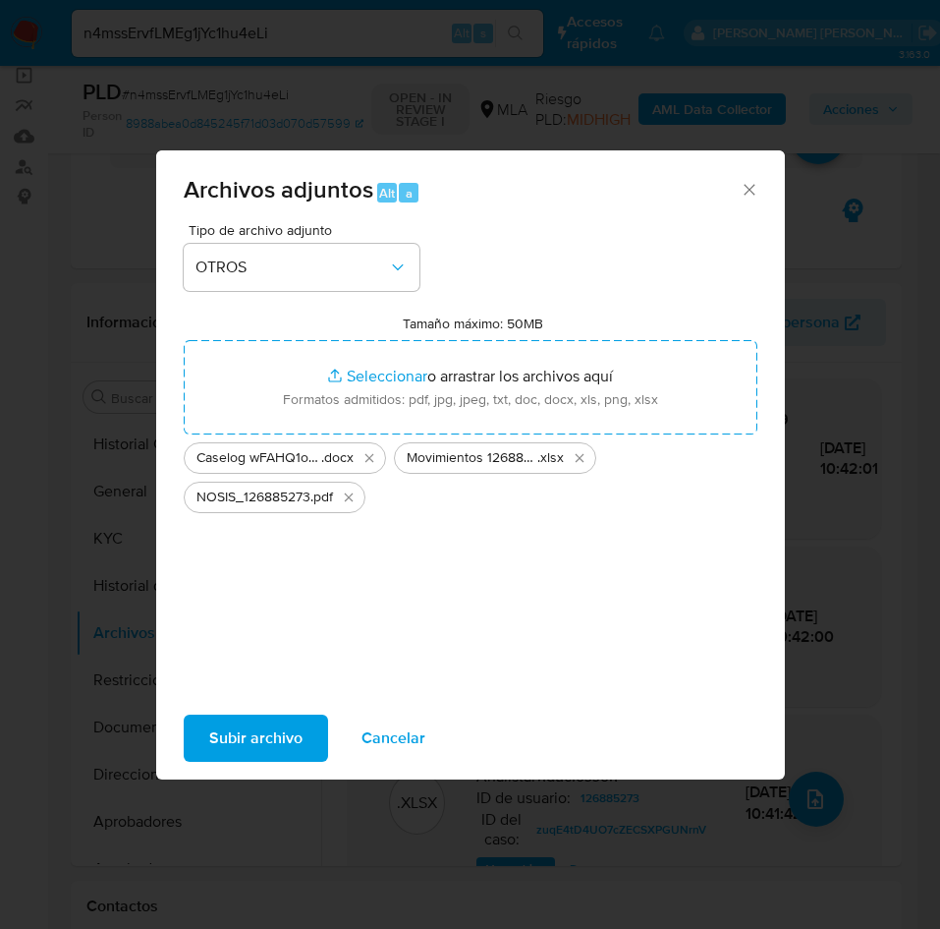
click at [233, 741] on span "Subir archivo" at bounding box center [255, 737] width 93 height 43
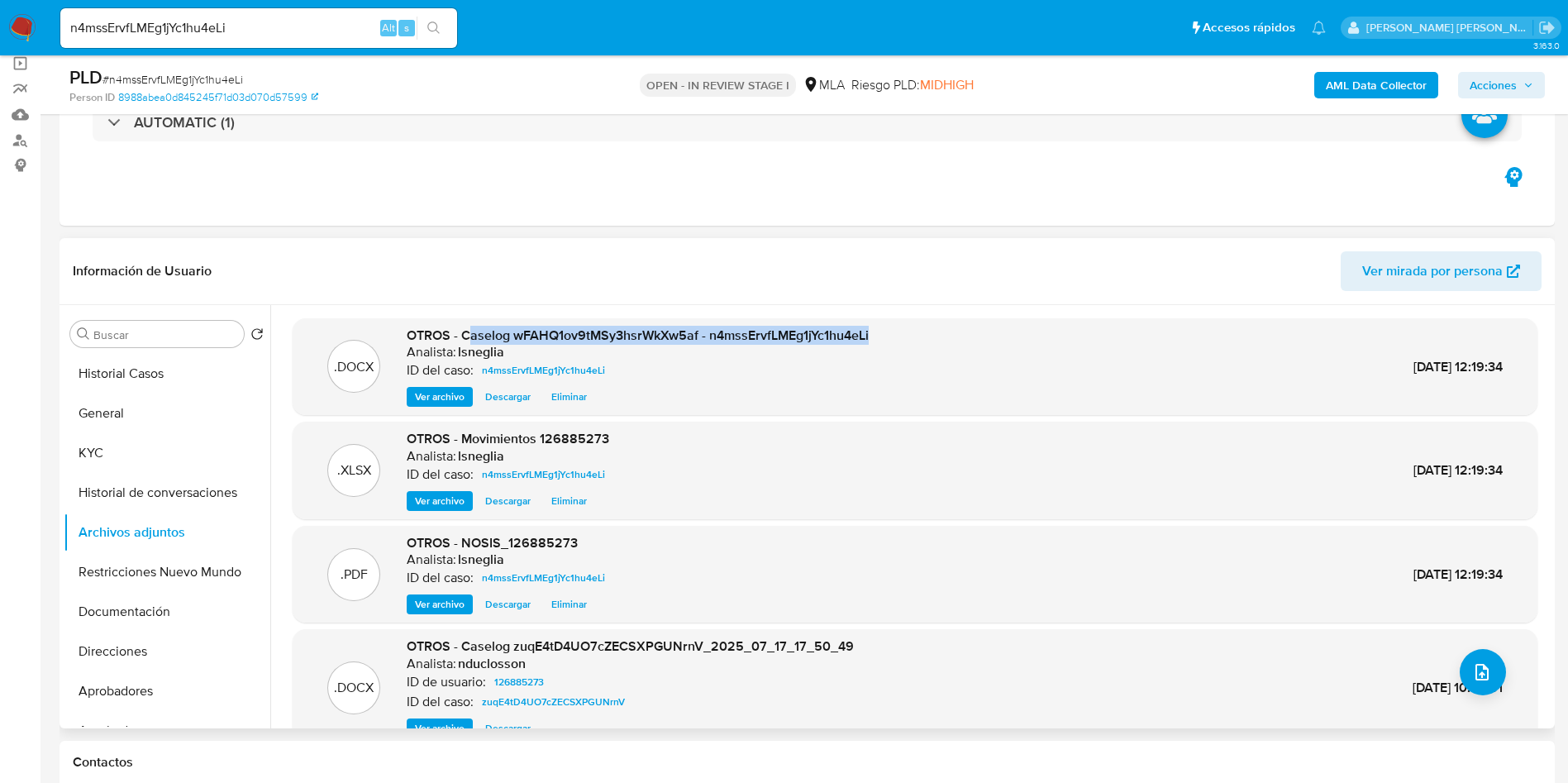
drag, startPoint x: 466, startPoint y: 337, endPoint x: 875, endPoint y: 336, distance: 409.0
click at [875, 336] on div ".DOCX OTROS - Caselog wFAHQ1ov9tMSy3hsrWkXw5af - n4mssErvfLMEg1jYc1hu4eLi Anali…" at bounding box center [915, 367] width 1228 height 81
click at [641, 336] on span "OTROS - Caselog wFAHQ1ov9tMSy3hsrWkXw5af - n4mssErvfLMEg1jYc1hu4eLi" at bounding box center [638, 335] width 462 height 19
drag, startPoint x: 464, startPoint y: 334, endPoint x: 882, endPoint y: 335, distance: 418.0
click at [882, 335] on div ".DOCX OTROS - Caselog wFAHQ1ov9tMSy3hsrWkXw5af - n4mssErvfLMEg1jYc1hu4eLi Anali…" at bounding box center [915, 367] width 1228 height 81
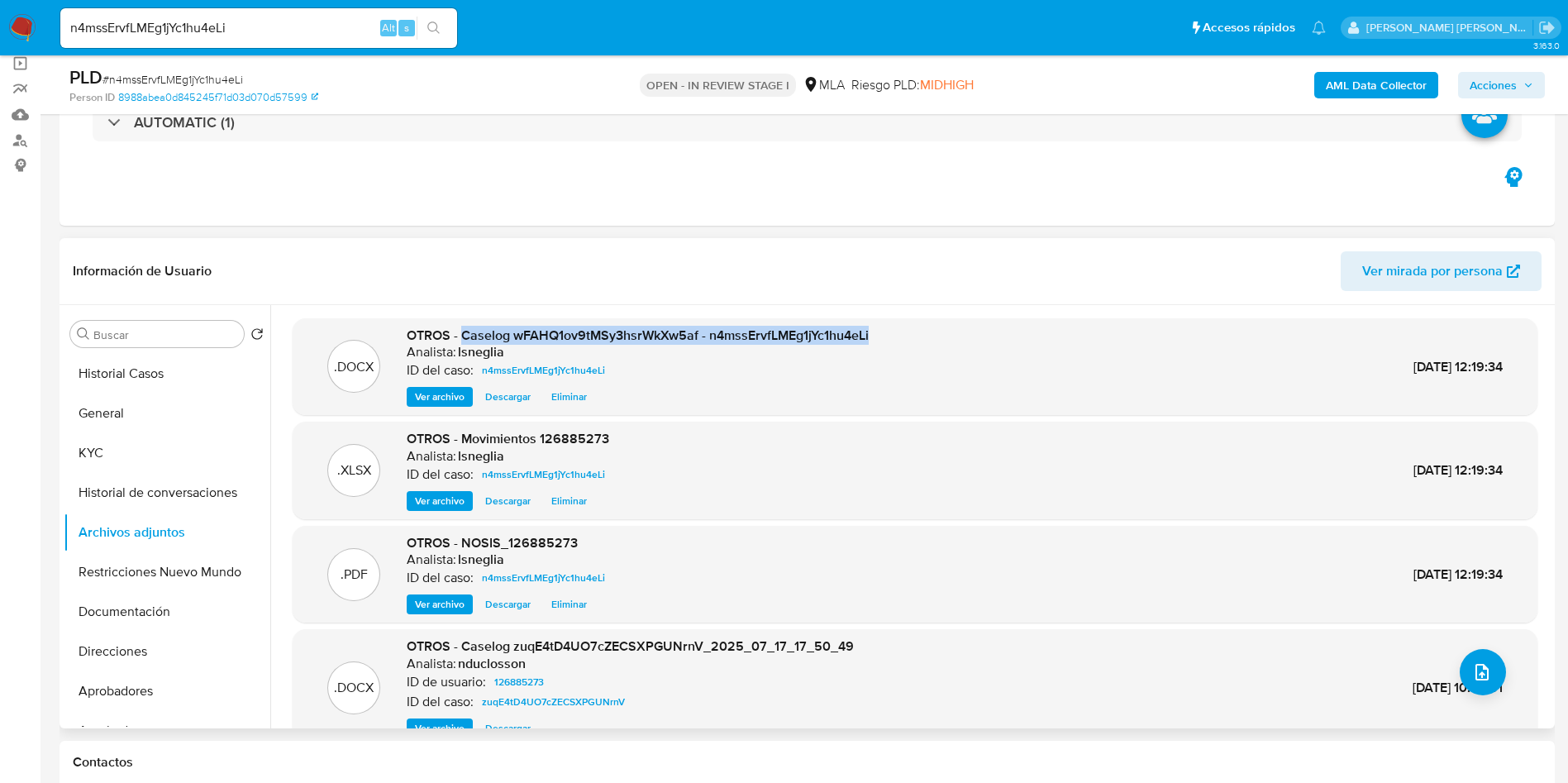
copy span "Caselog wFAHQ1ov9tMSy3hsrWkXw5af - n4mssErvfLMEg1jYc1hu4eLi"
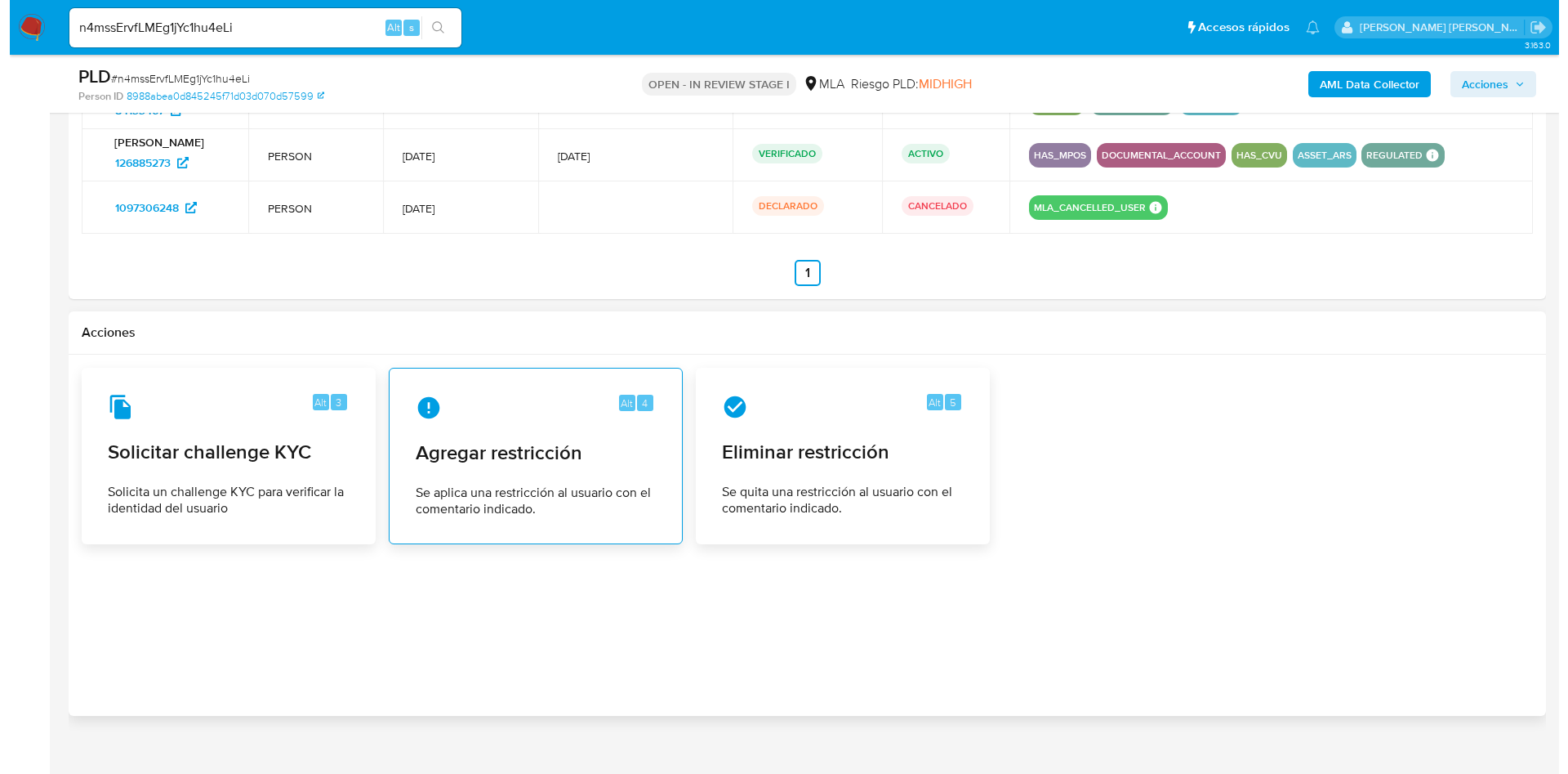
scroll to position [2605, 0]
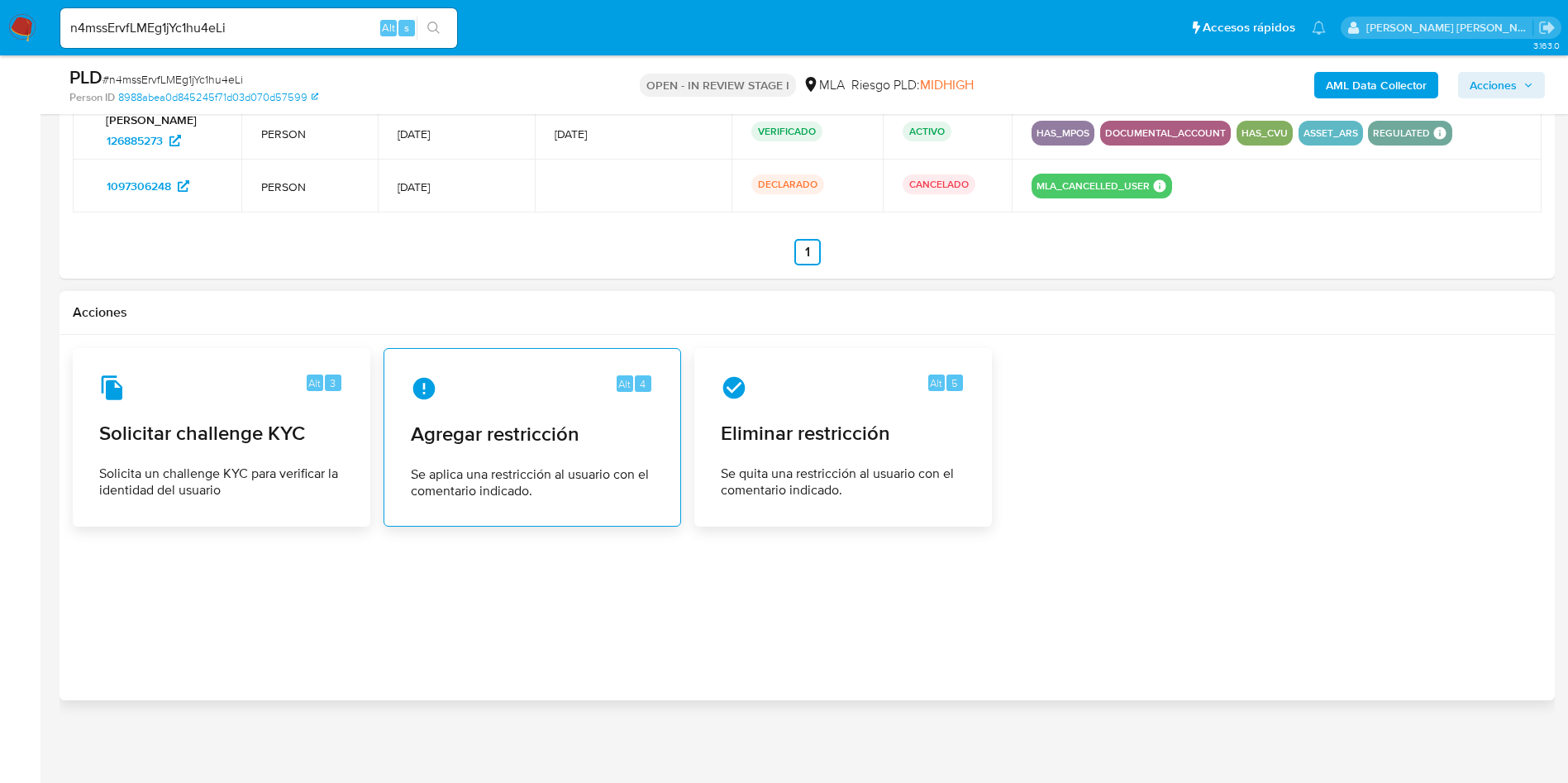
click at [523, 428] on span "Agregar restricción" at bounding box center [532, 433] width 243 height 24
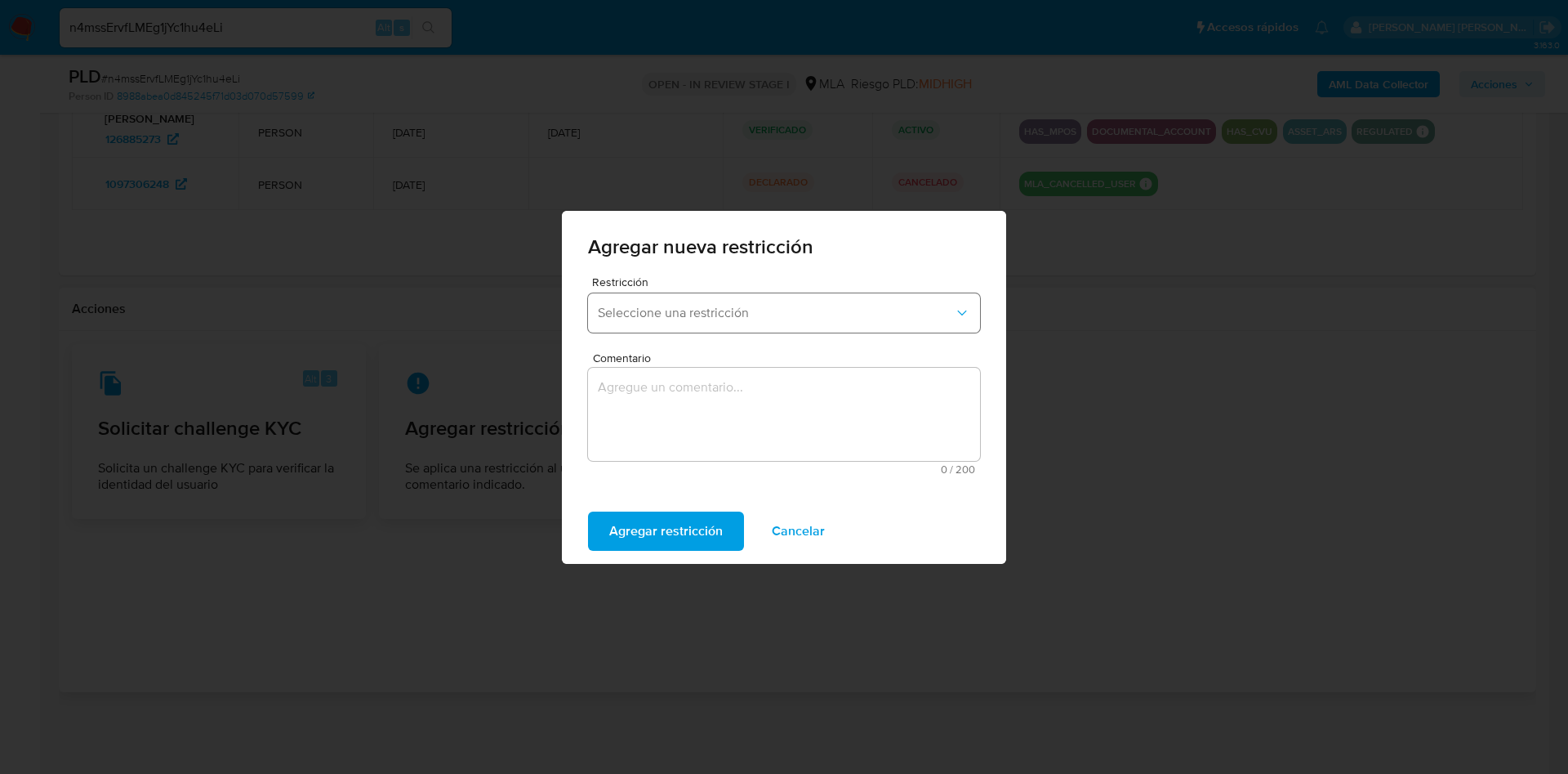
click at [693, 305] on span "Seleccione una restricción" at bounding box center [775, 313] width 356 height 17
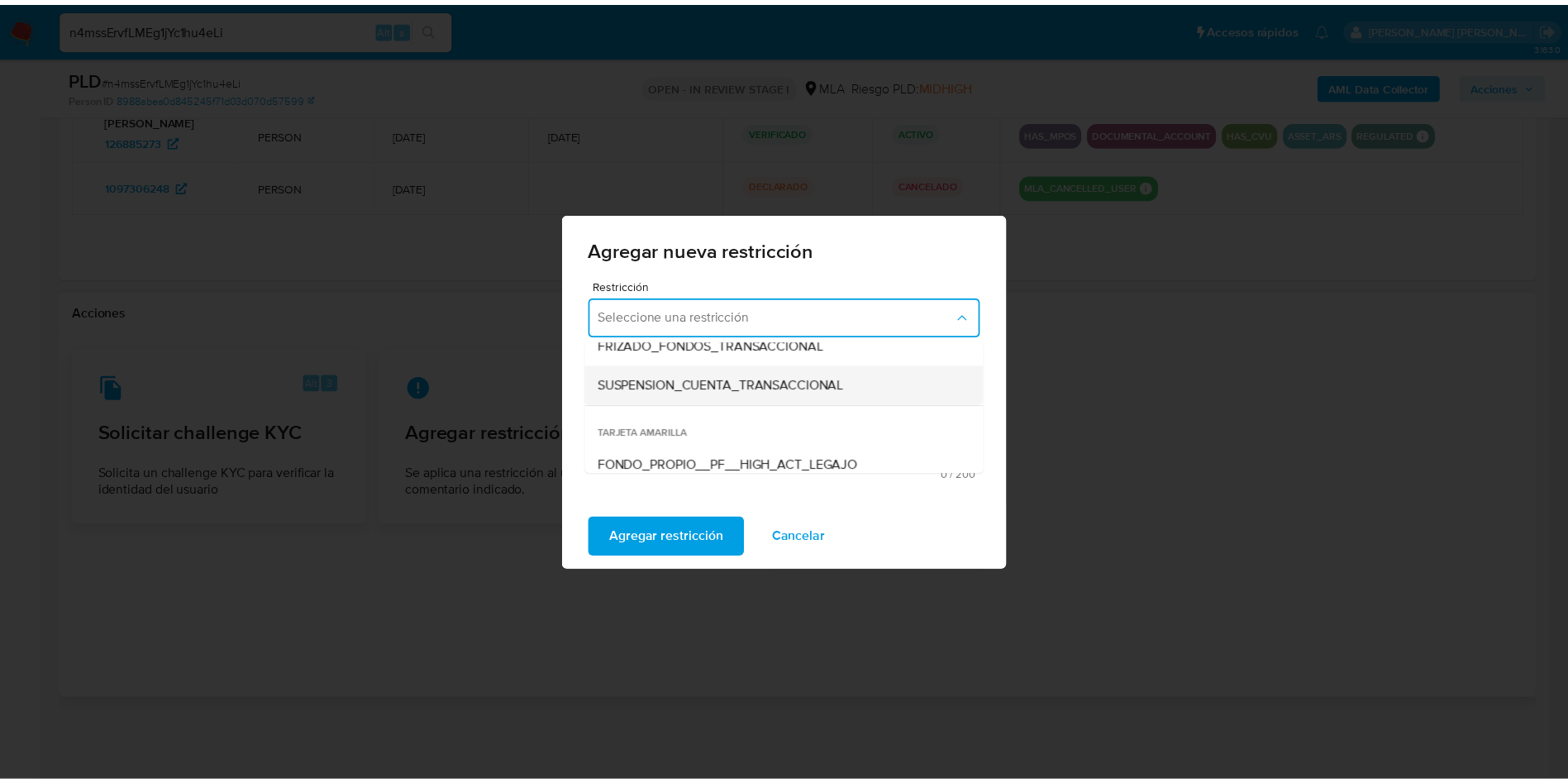
scroll to position [248, 0]
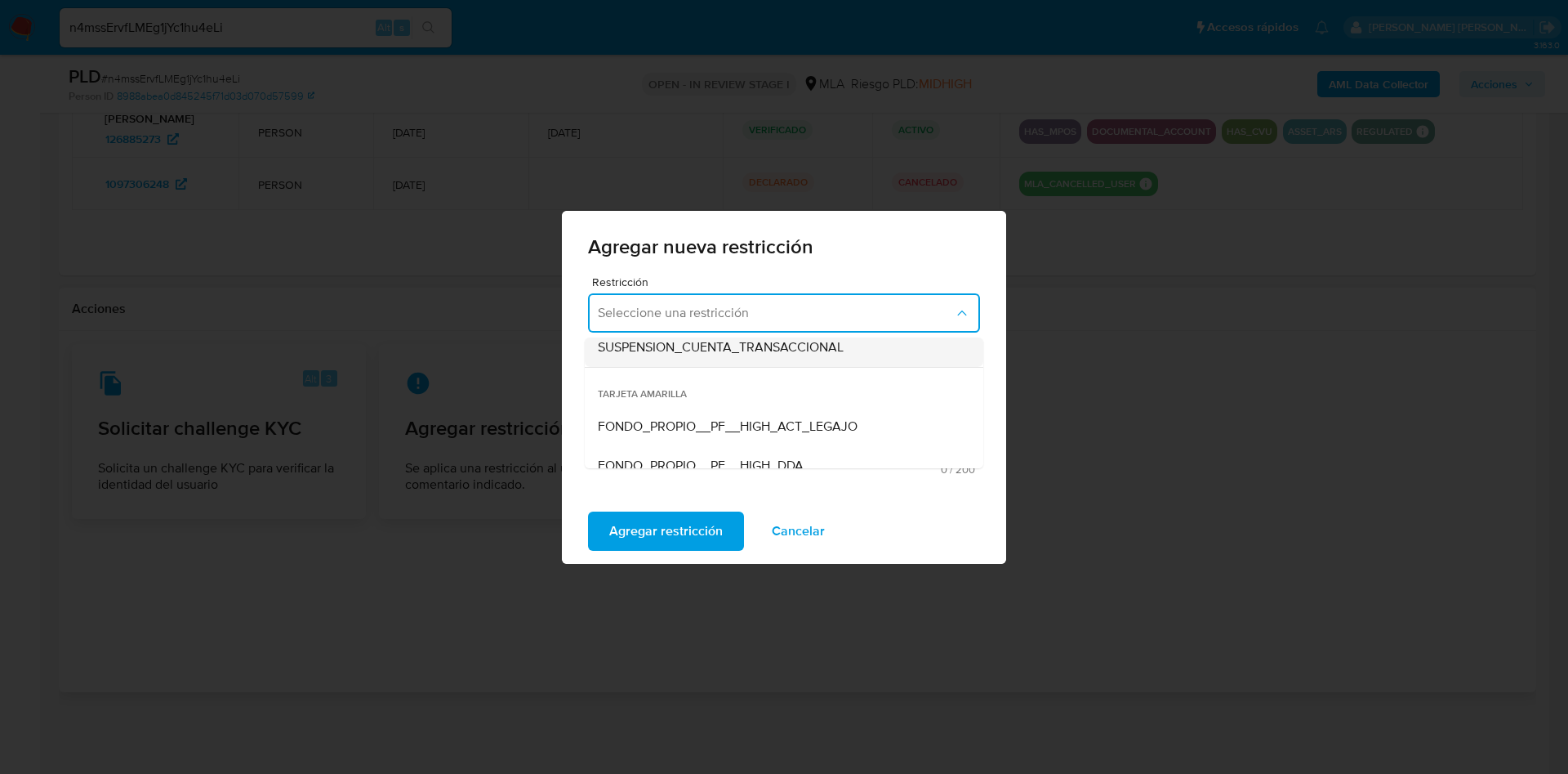
click at [762, 354] on span "SUSPENSION_CUENTA_TRANSACCIONAL" at bounding box center [720, 348] width 246 height 17
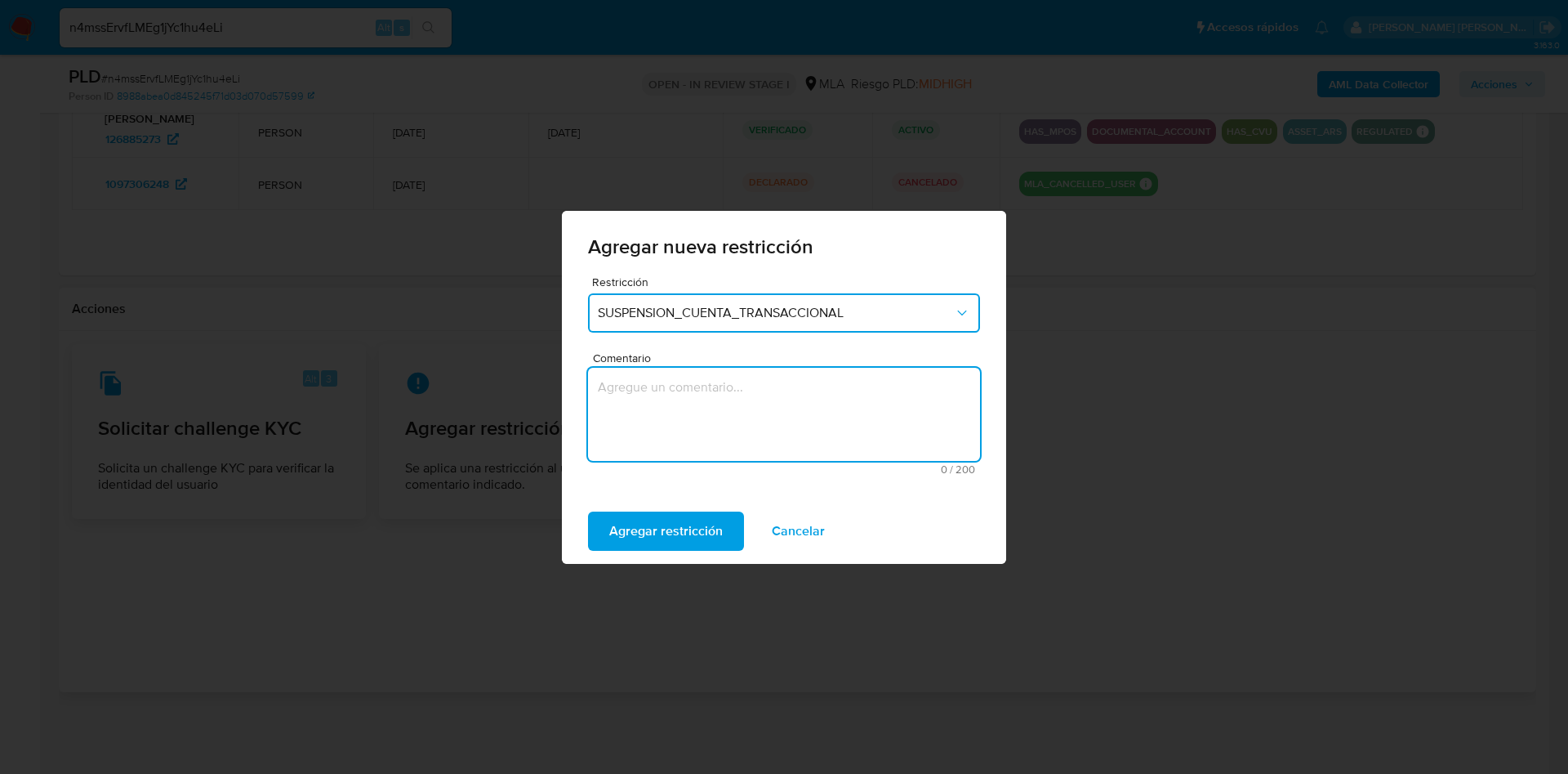
click at [730, 387] on textarea "Comentario" at bounding box center [784, 414] width 392 height 93
type textarea "aml"
click at [671, 528] on span "Agregar restricción" at bounding box center [666, 530] width 114 height 36
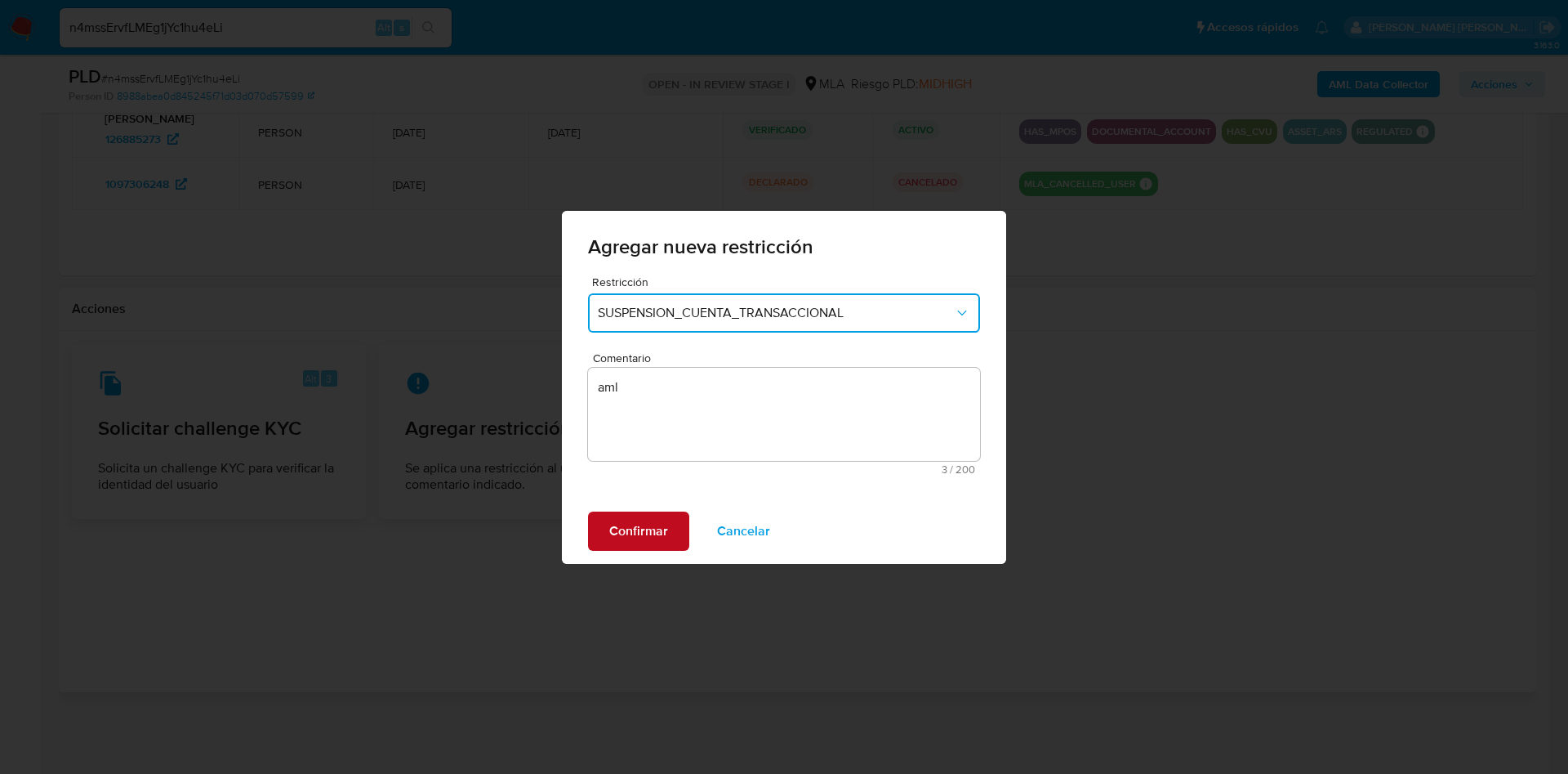
click at [670, 512] on button "Confirmar" at bounding box center [639, 530] width 101 height 39
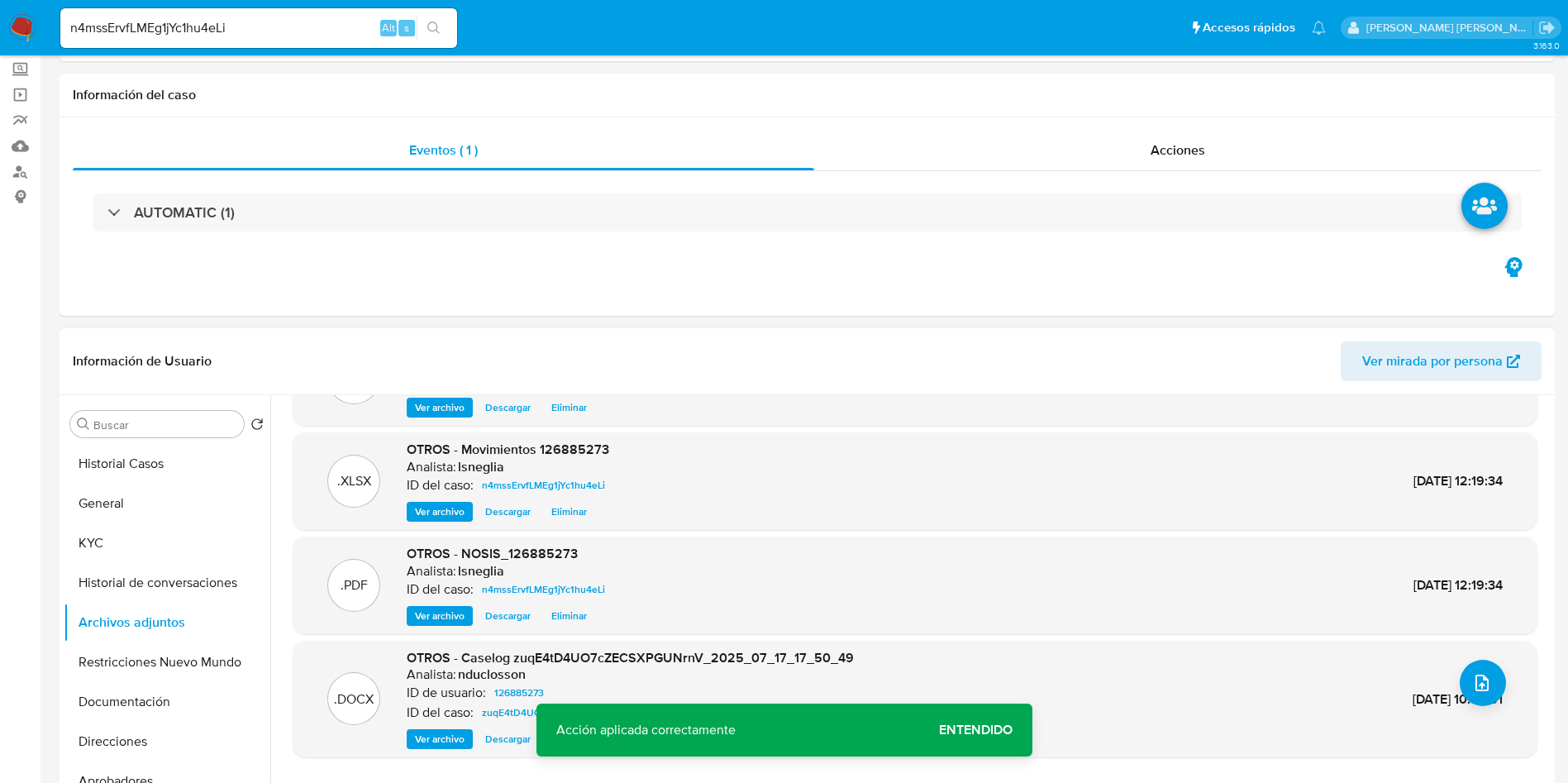
scroll to position [124, 0]
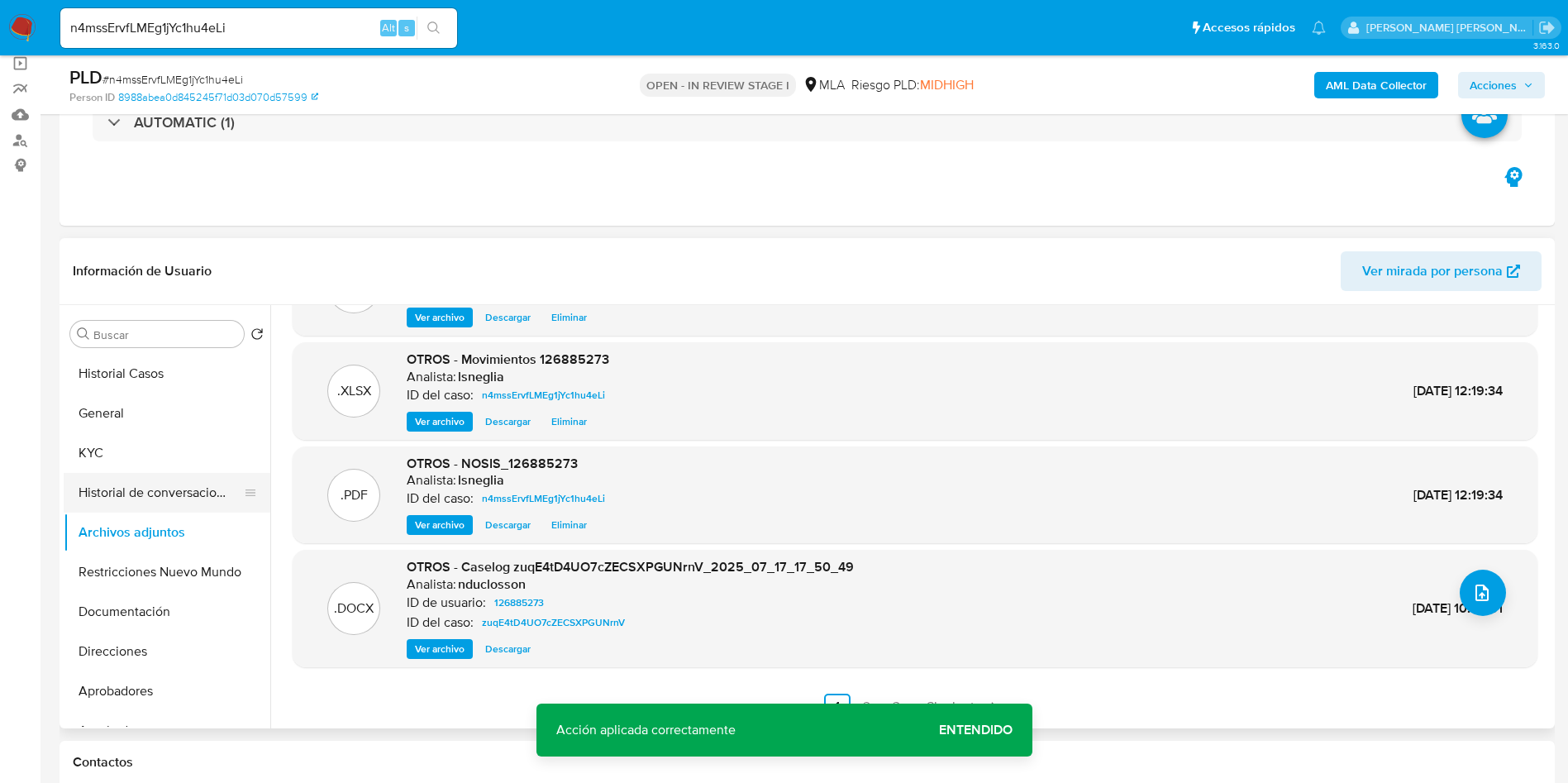
click at [137, 489] on button "Historial de conversaciones" at bounding box center [161, 492] width 193 height 40
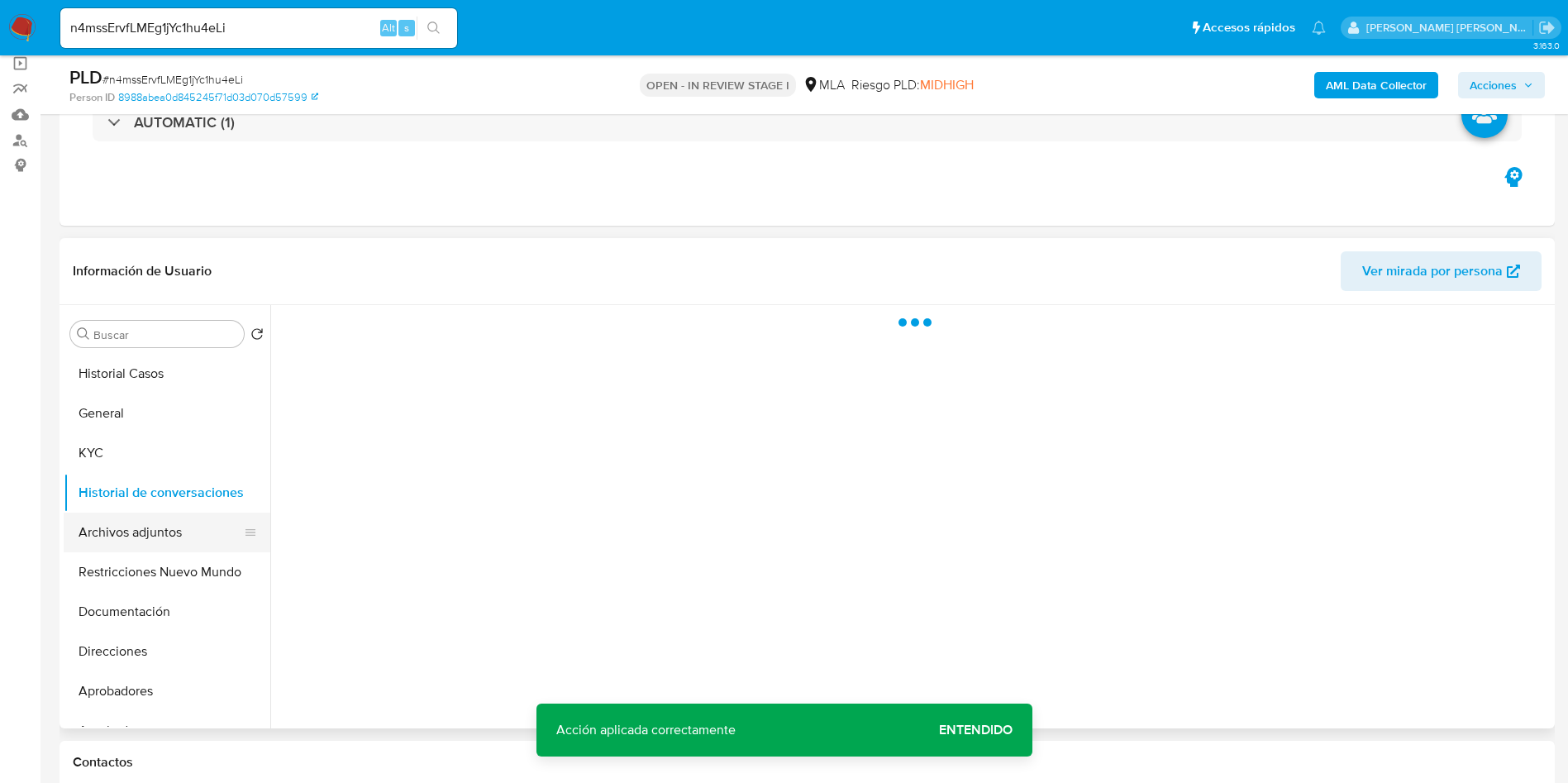
scroll to position [0, 0]
click at [140, 522] on button "Archivos adjuntos" at bounding box center [161, 532] width 193 height 40
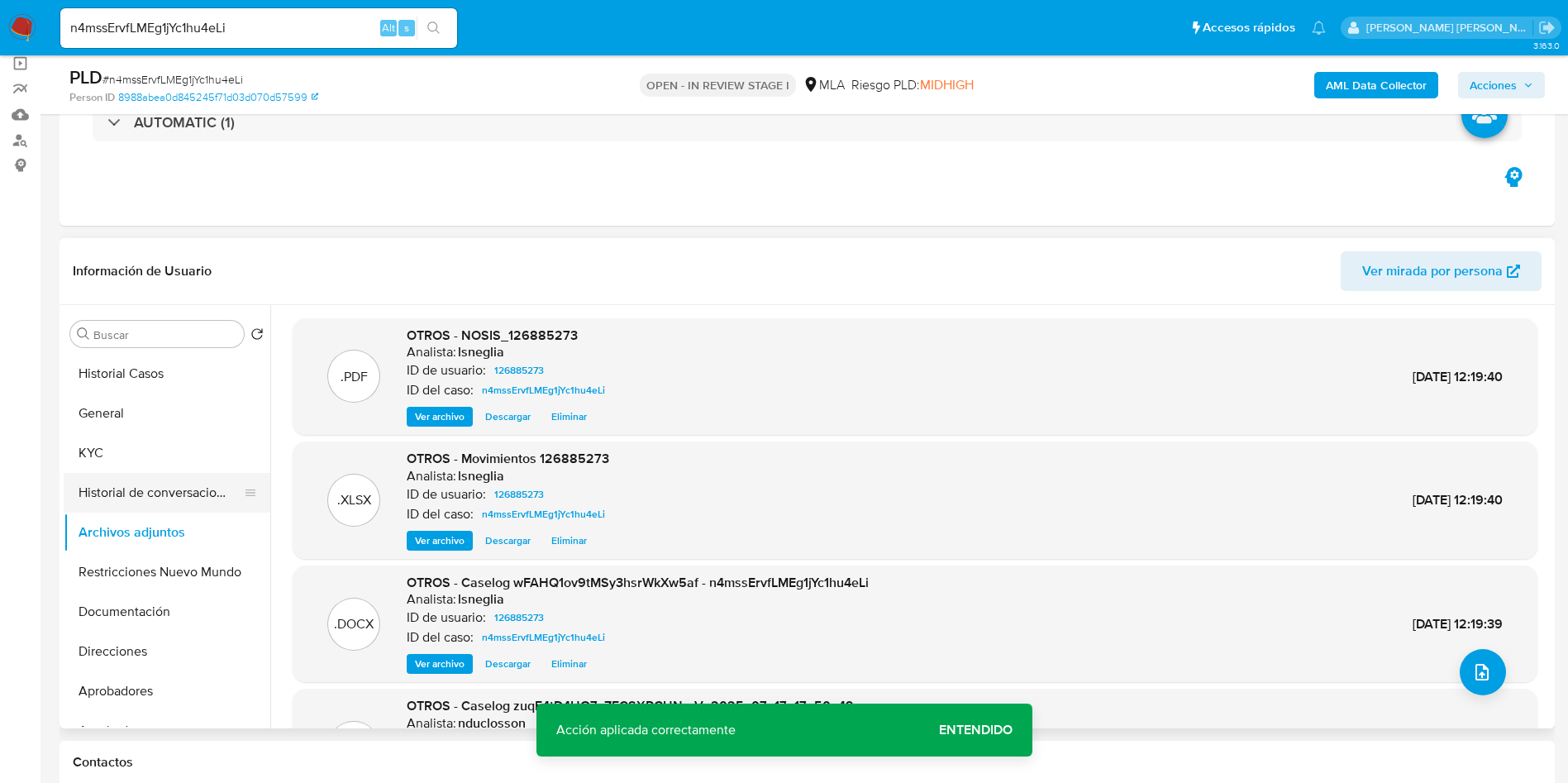
click at [175, 490] on button "Historial de conversaciones" at bounding box center [161, 492] width 193 height 40
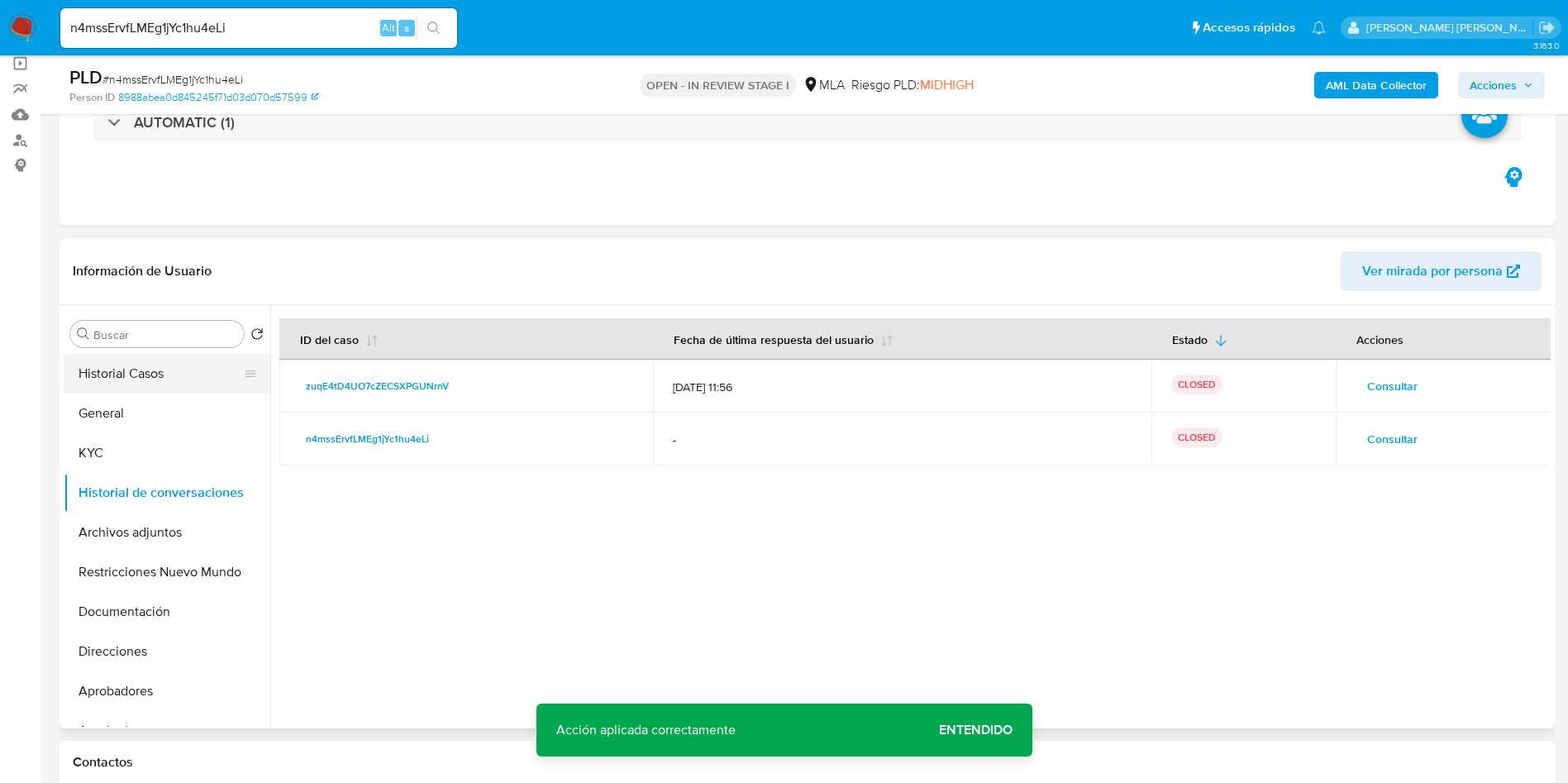
click at [85, 383] on button "Historial Casos" at bounding box center [161, 373] width 193 height 40
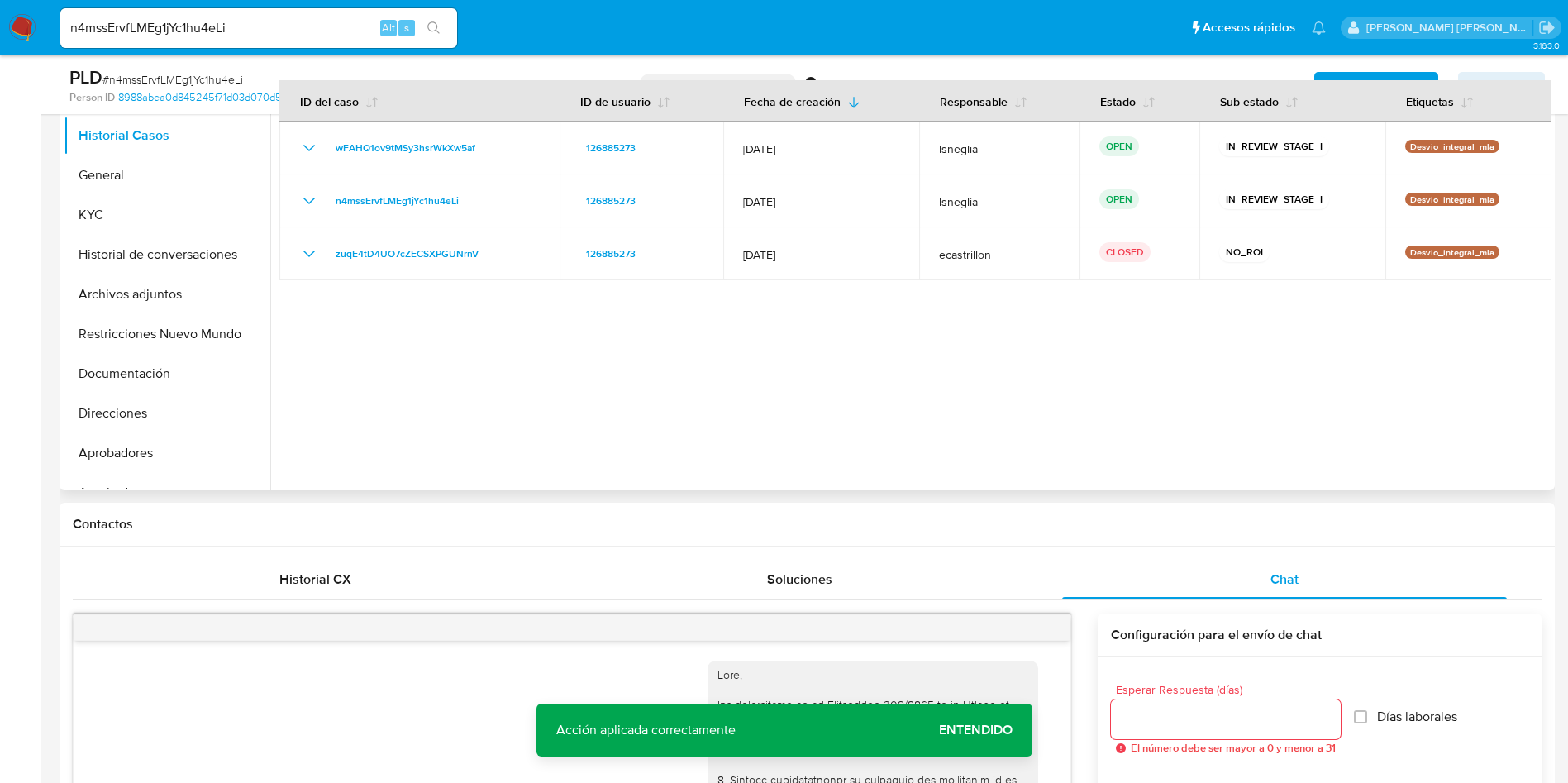
scroll to position [372, 0]
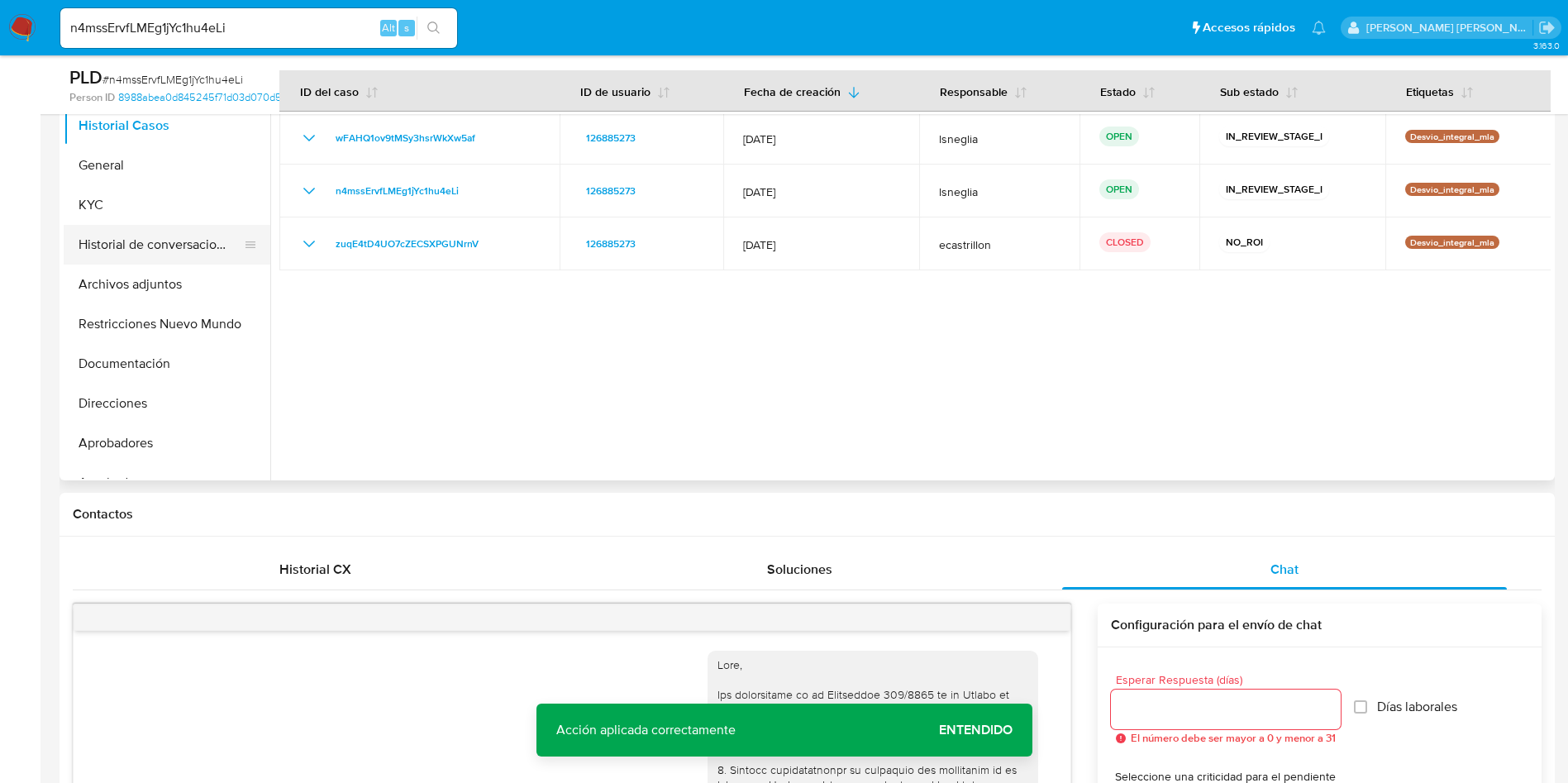
click at [125, 255] on button "Historial de conversaciones" at bounding box center [161, 244] width 193 height 40
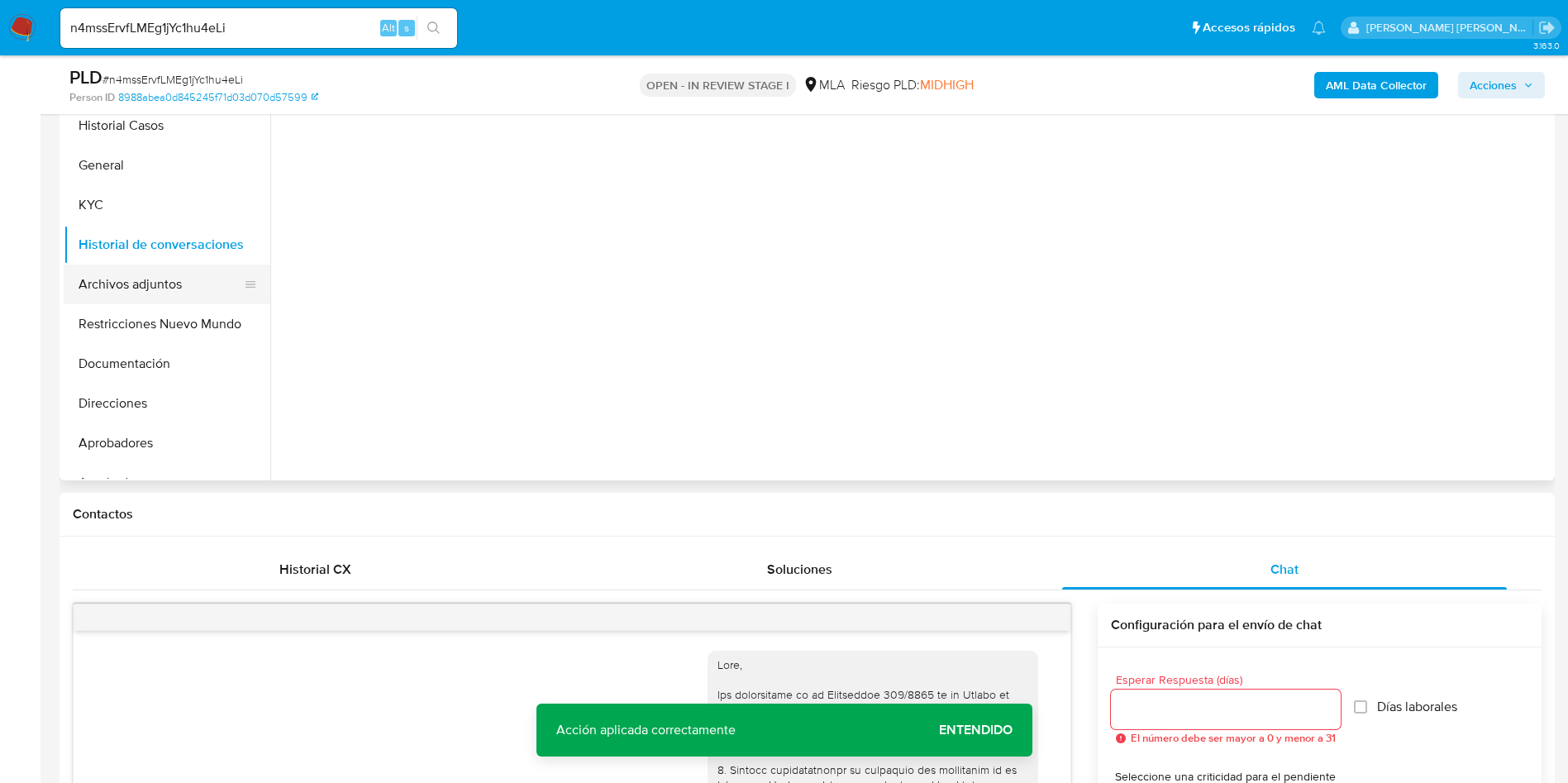
click at [134, 286] on button "Archivos adjuntos" at bounding box center [161, 283] width 193 height 40
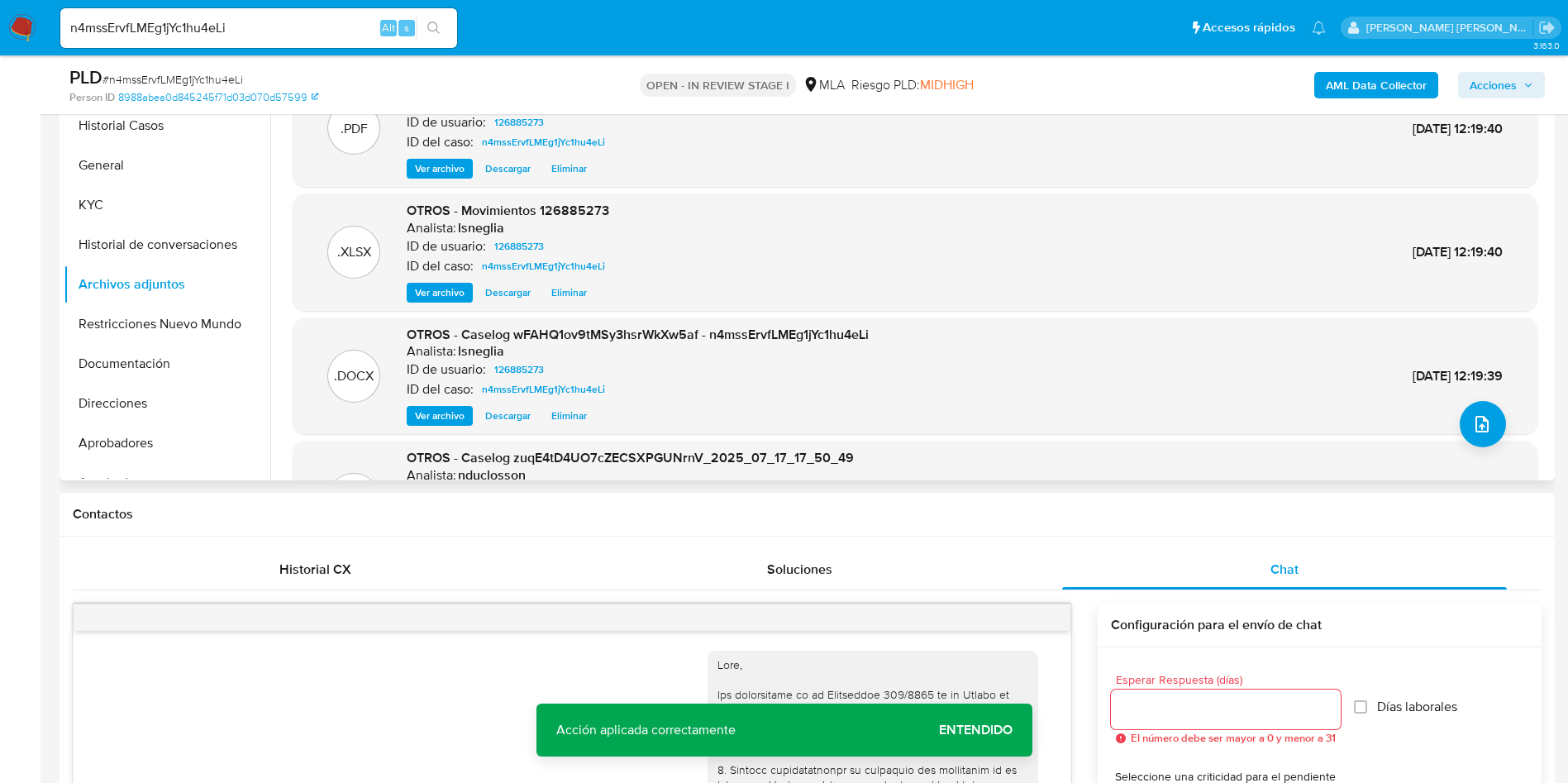
scroll to position [248, 0]
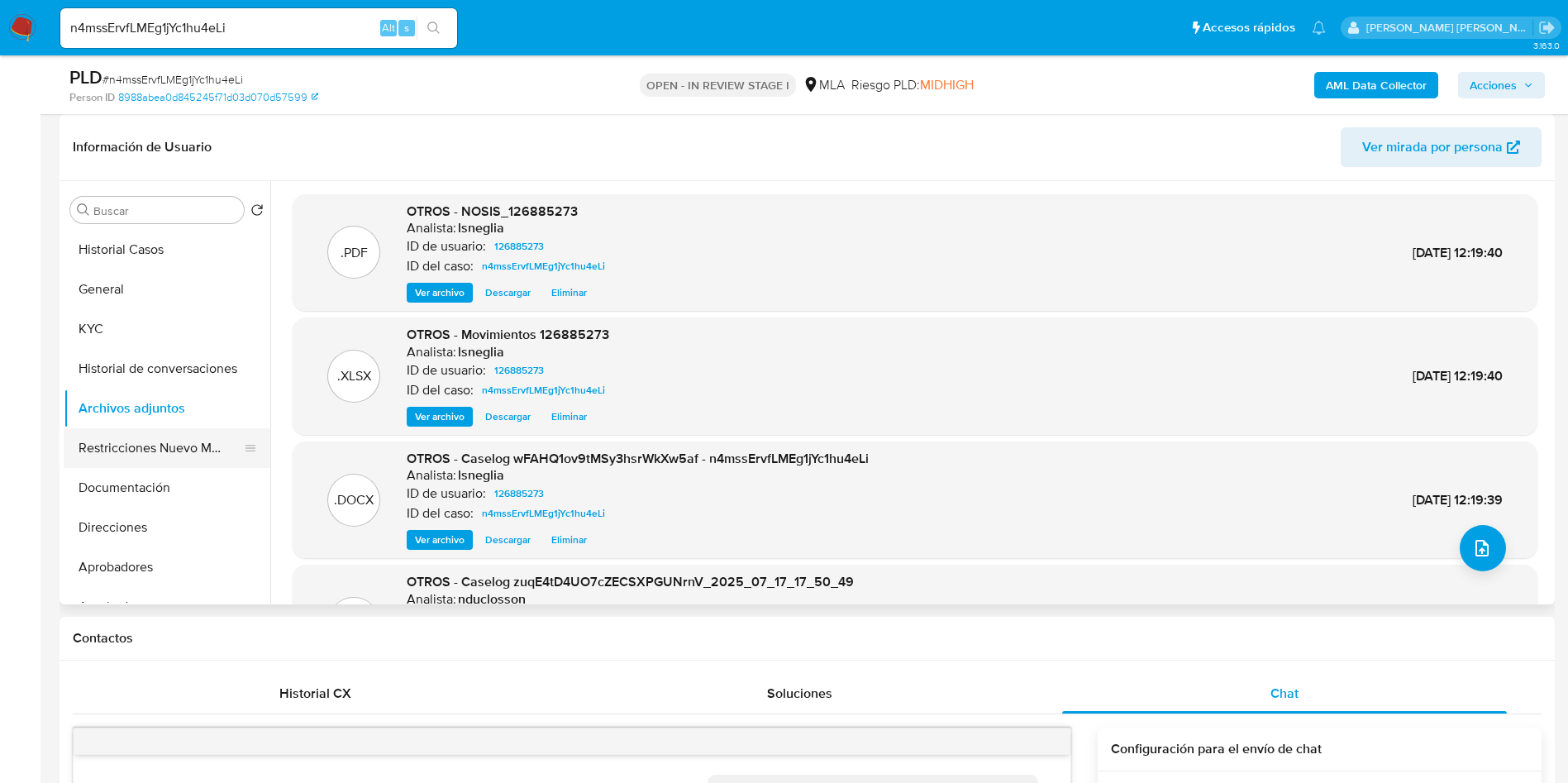
click at [182, 456] on button "Restricciones Nuevo Mundo" at bounding box center [161, 447] width 193 height 40
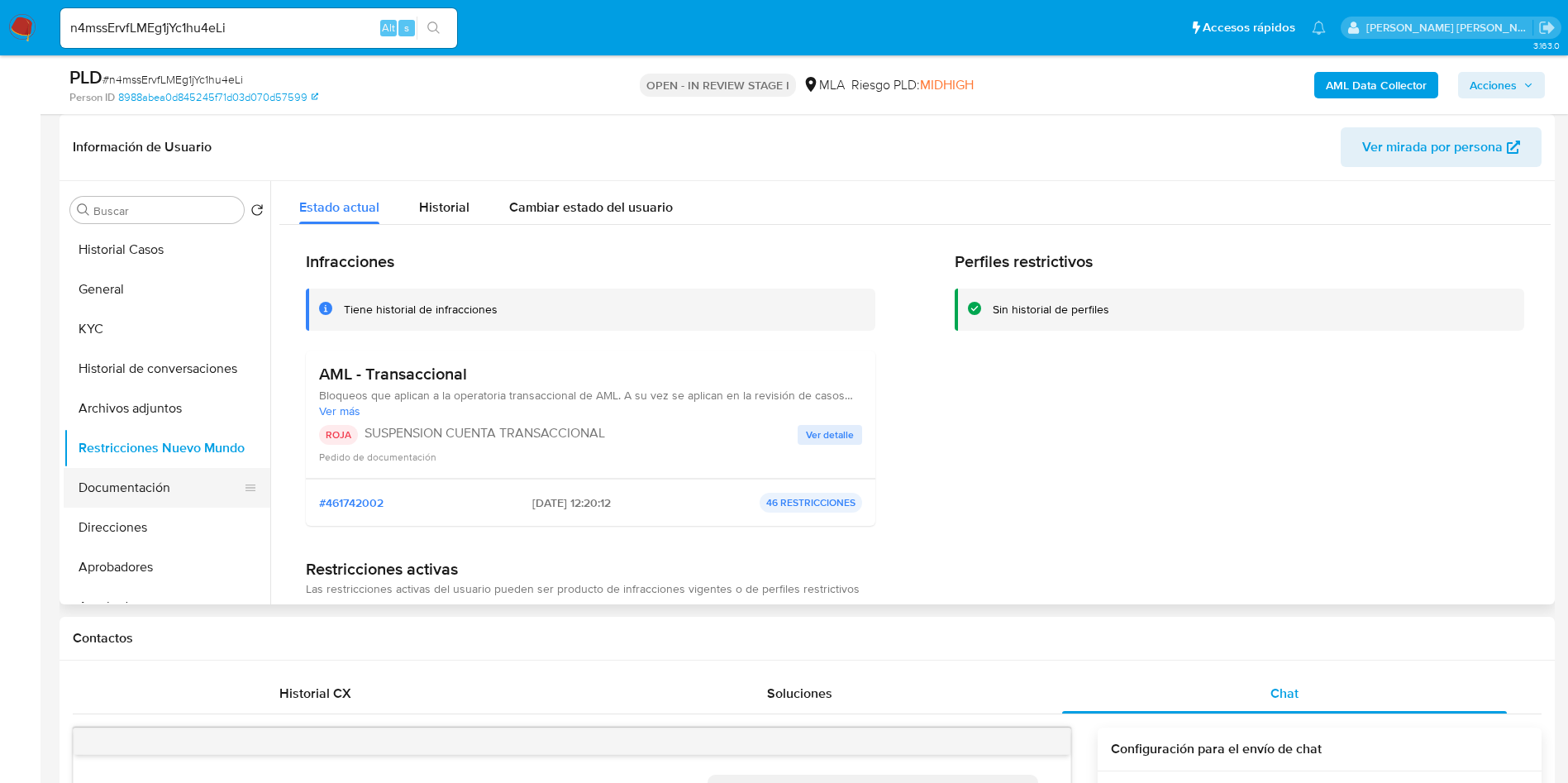
click at [131, 482] on button "Documentación" at bounding box center [161, 487] width 193 height 40
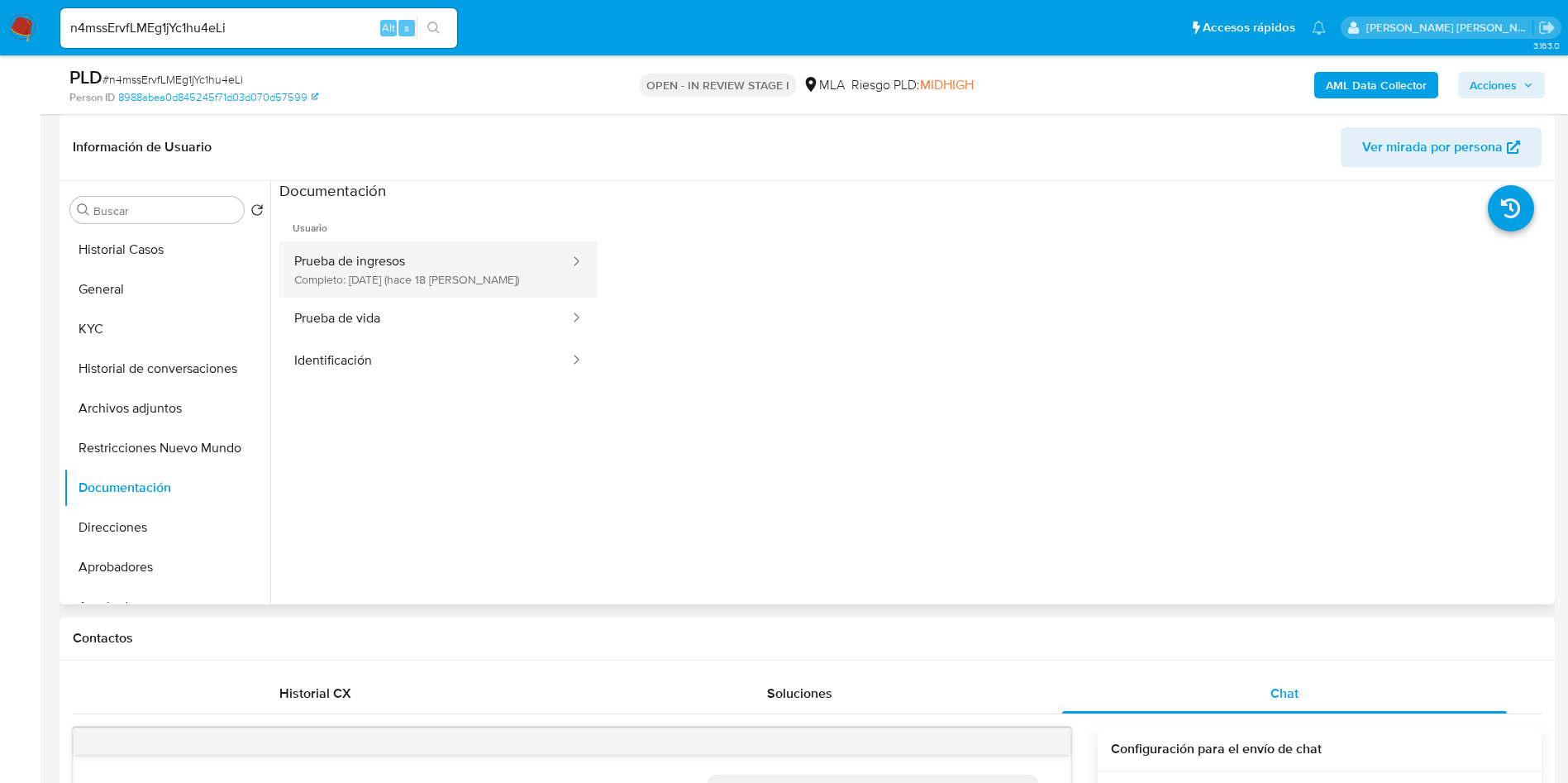
click at [407, 270] on button "Prueba de ingresos Completo: 27/09/2025 (hace 18 días)" at bounding box center [425, 269] width 292 height 56
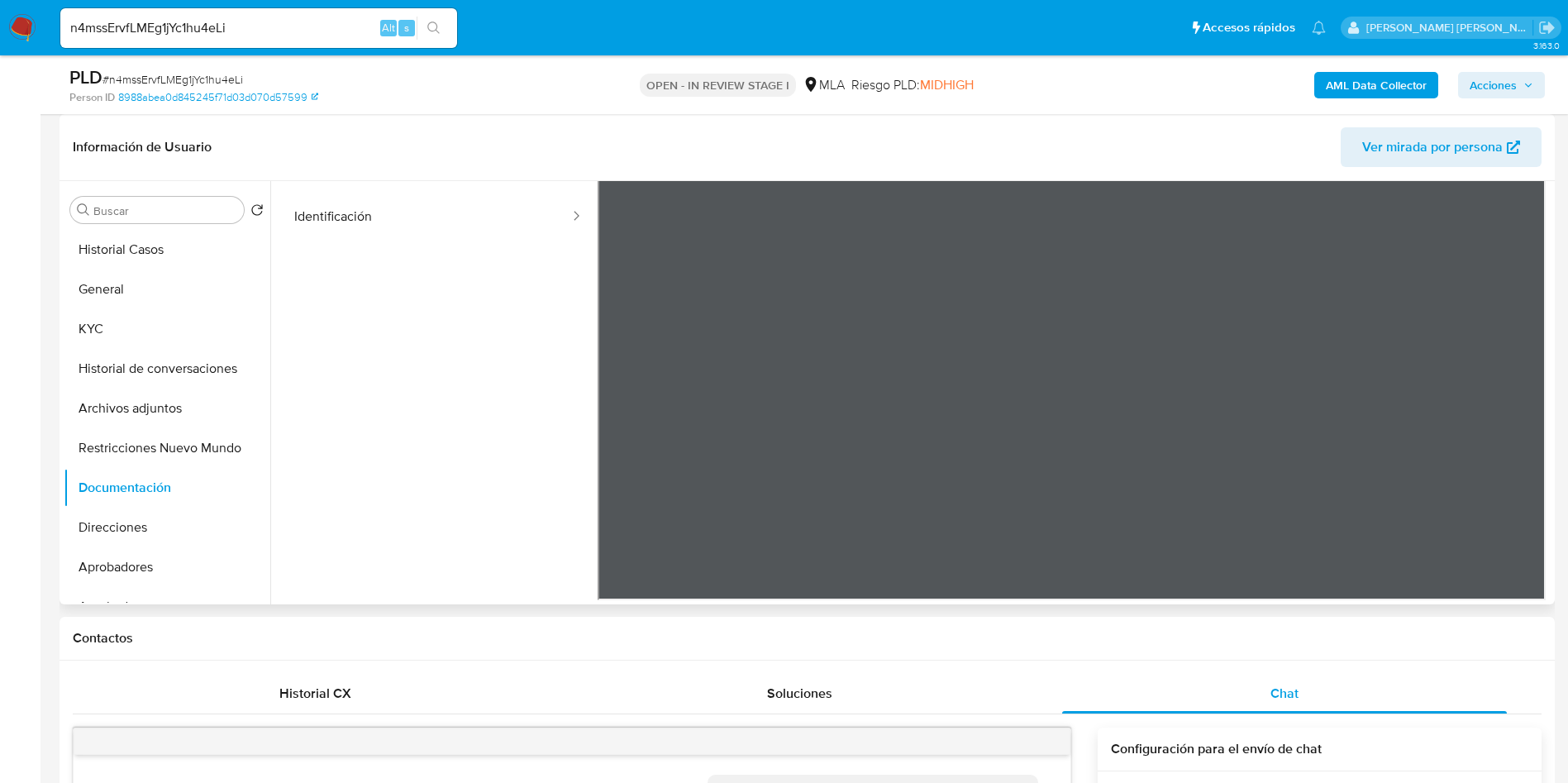
scroll to position [0, 0]
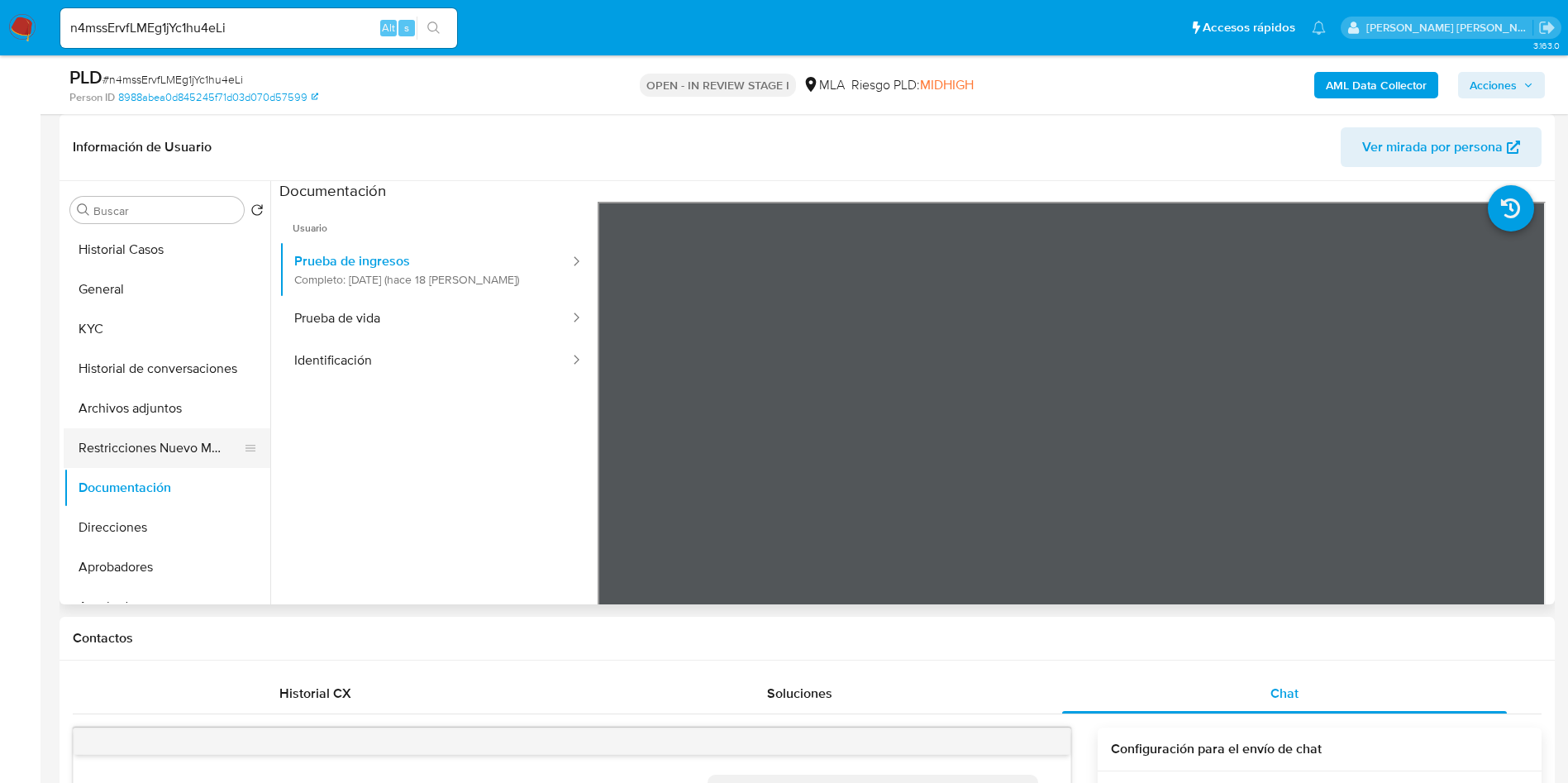
click at [151, 431] on button "Restricciones Nuevo Mundo" at bounding box center [161, 447] width 193 height 40
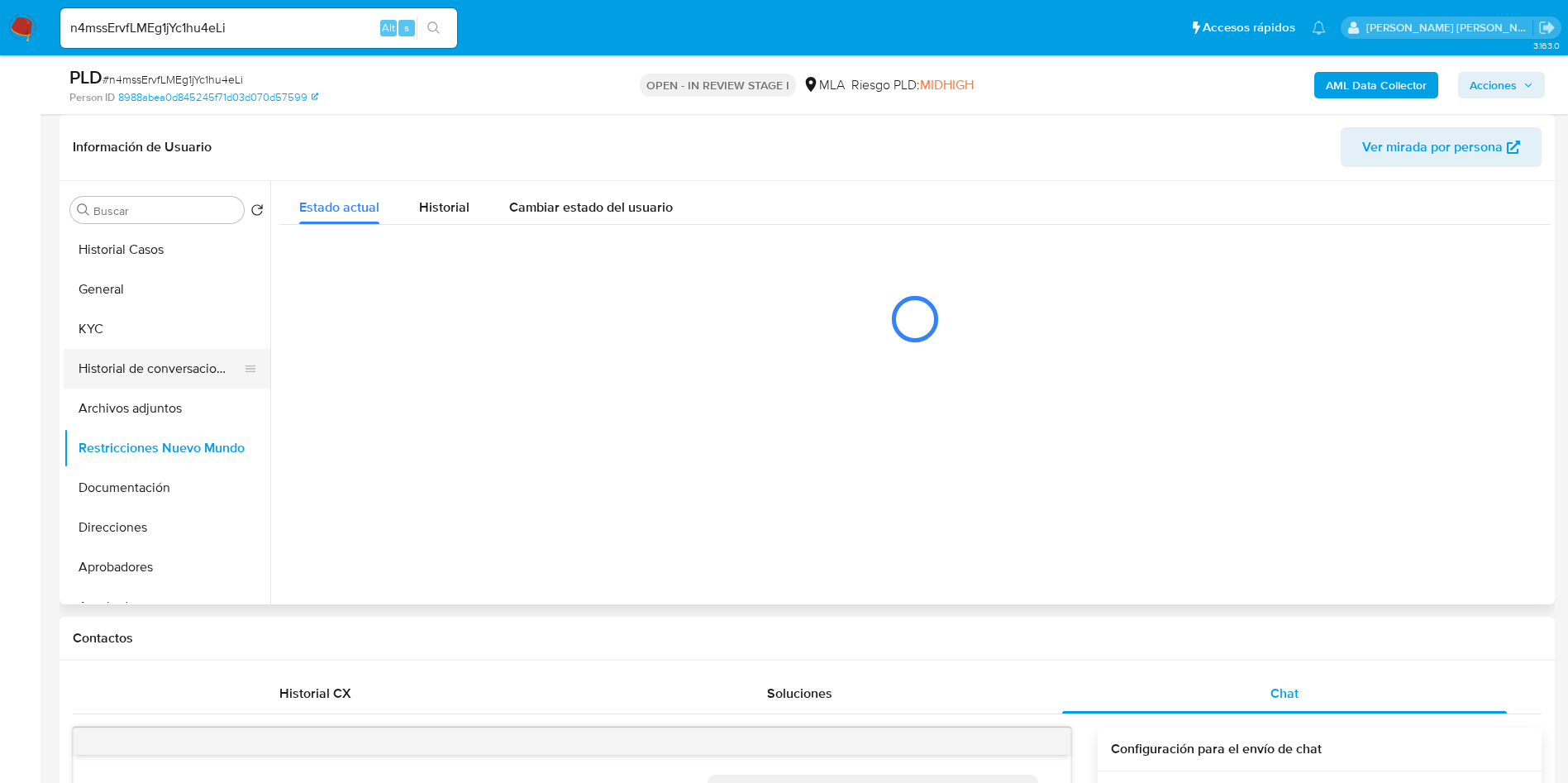
click at [147, 373] on button "Historial de conversaciones" at bounding box center [161, 368] width 193 height 40
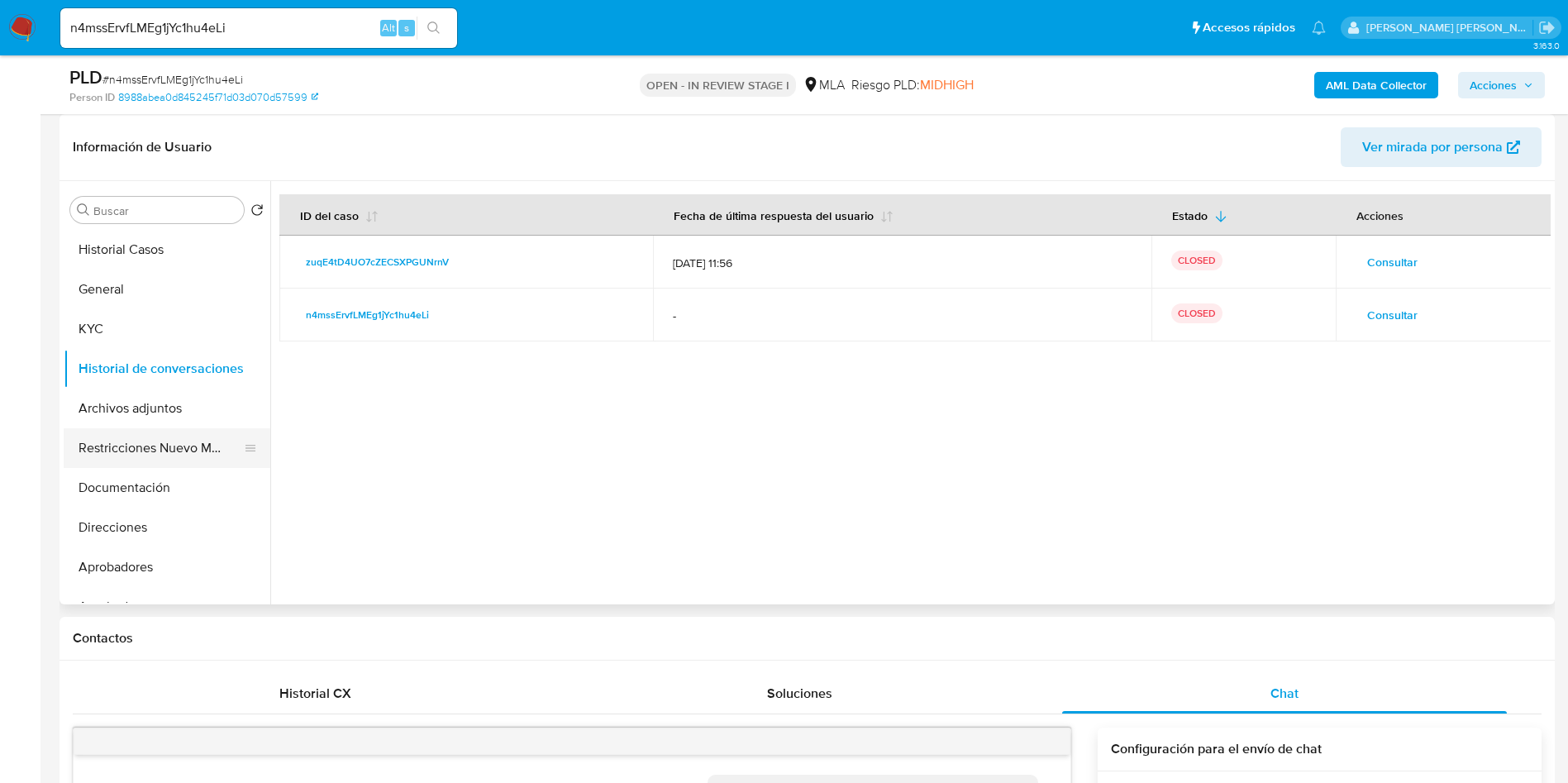
click at [176, 450] on button "Restricciones Nuevo Mundo" at bounding box center [161, 447] width 193 height 40
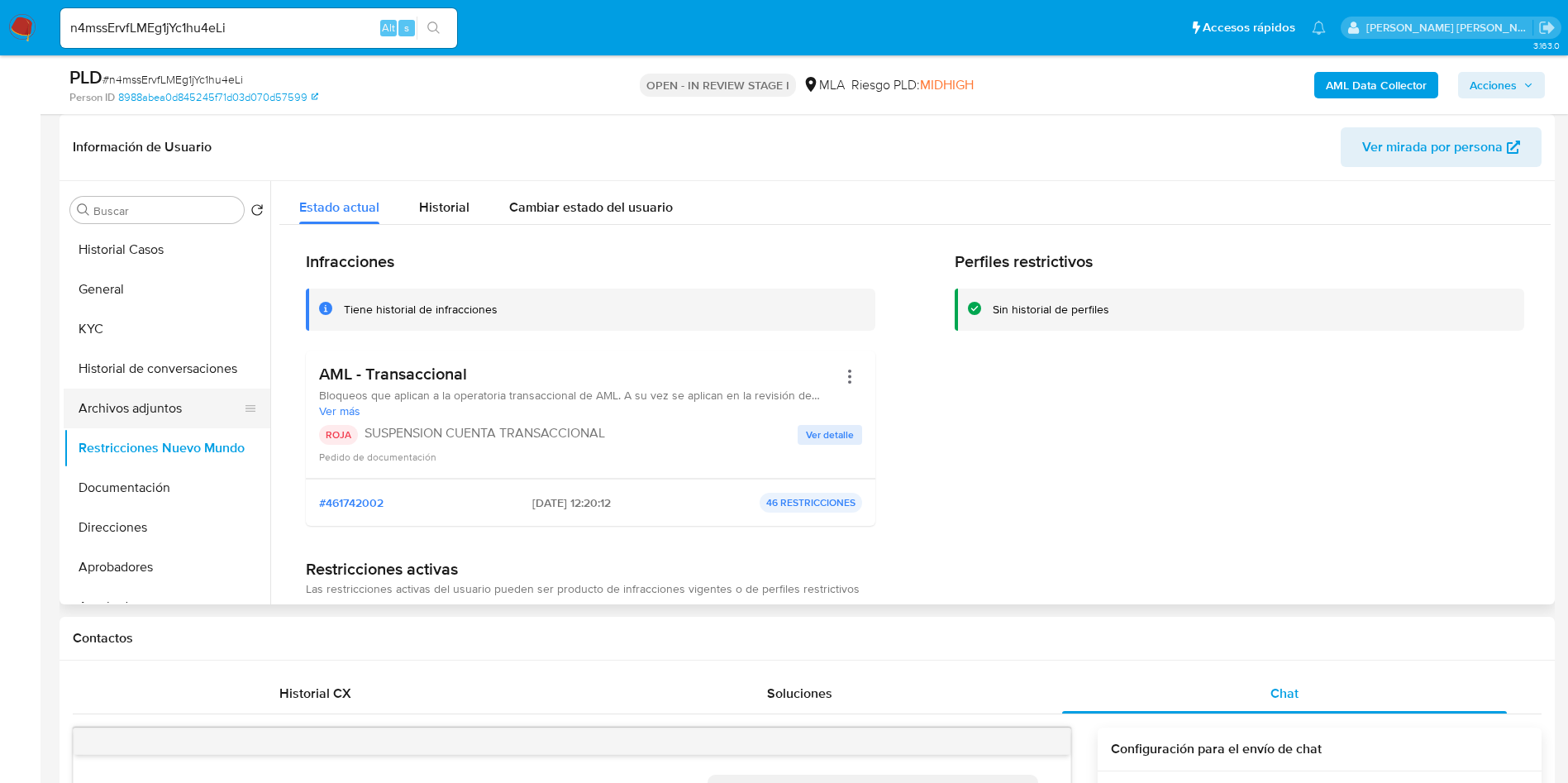
click at [205, 400] on button "Archivos adjuntos" at bounding box center [161, 408] width 193 height 40
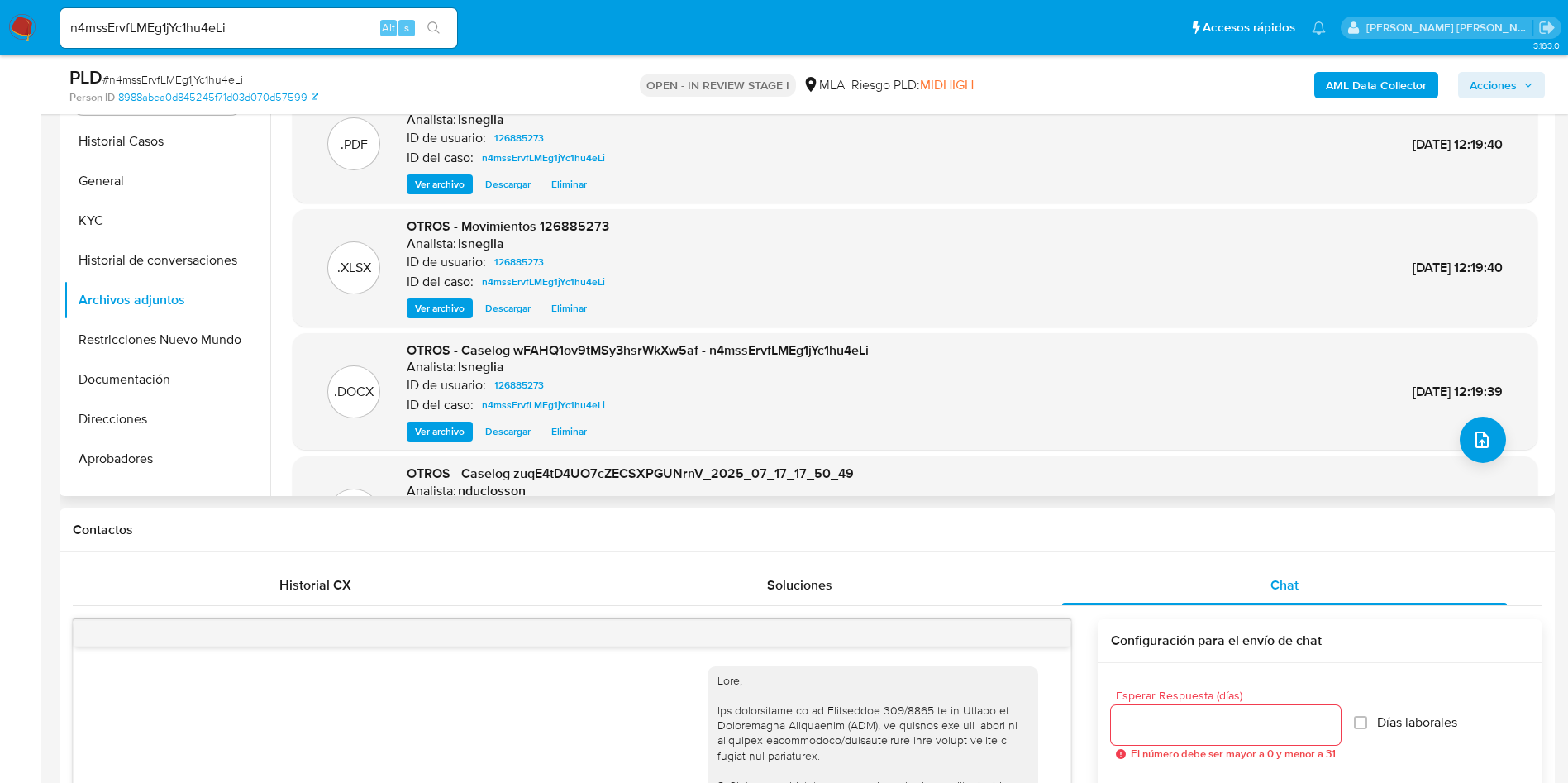
scroll to position [248, 0]
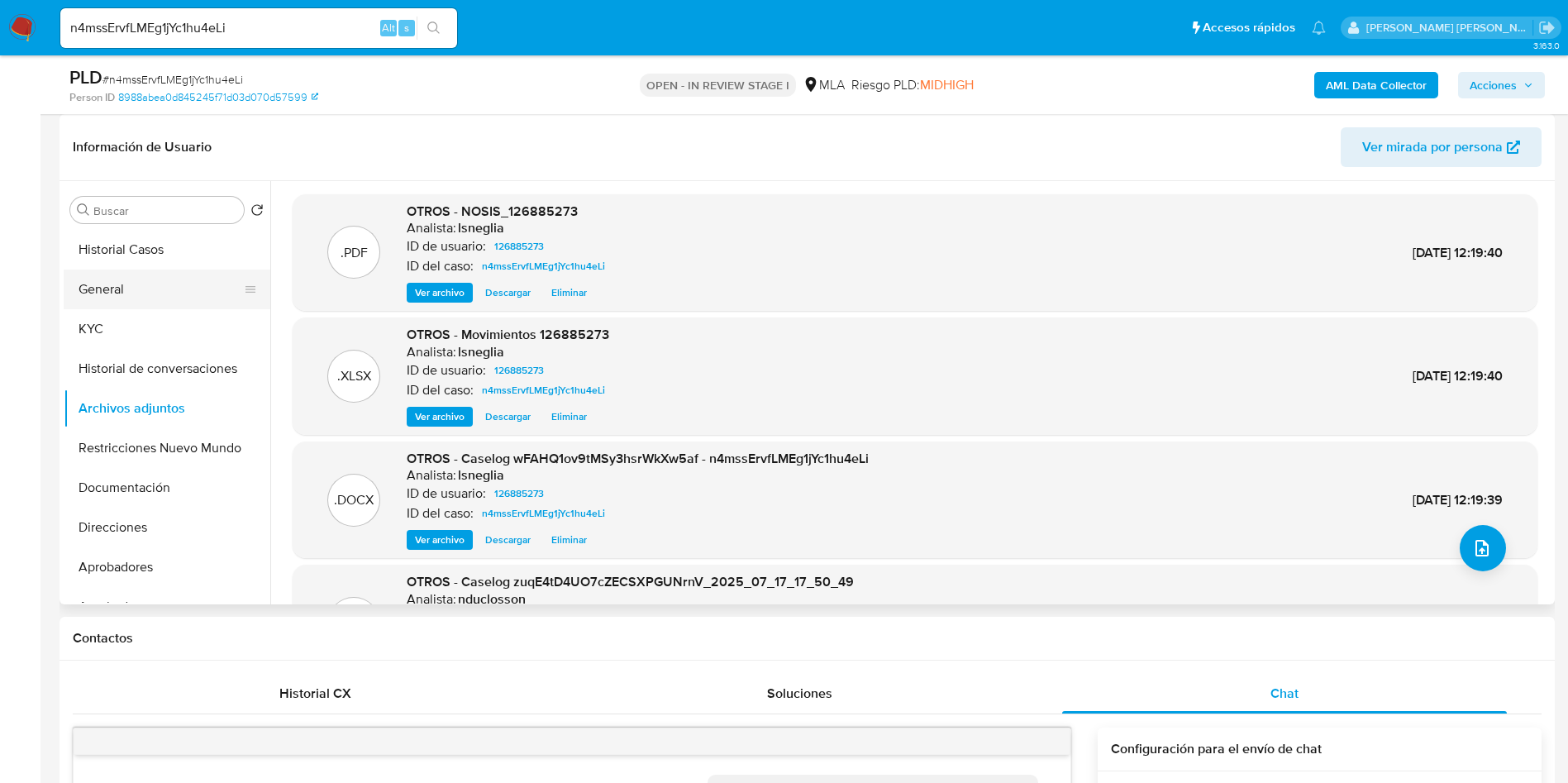
click at [141, 289] on button "General" at bounding box center [161, 288] width 193 height 40
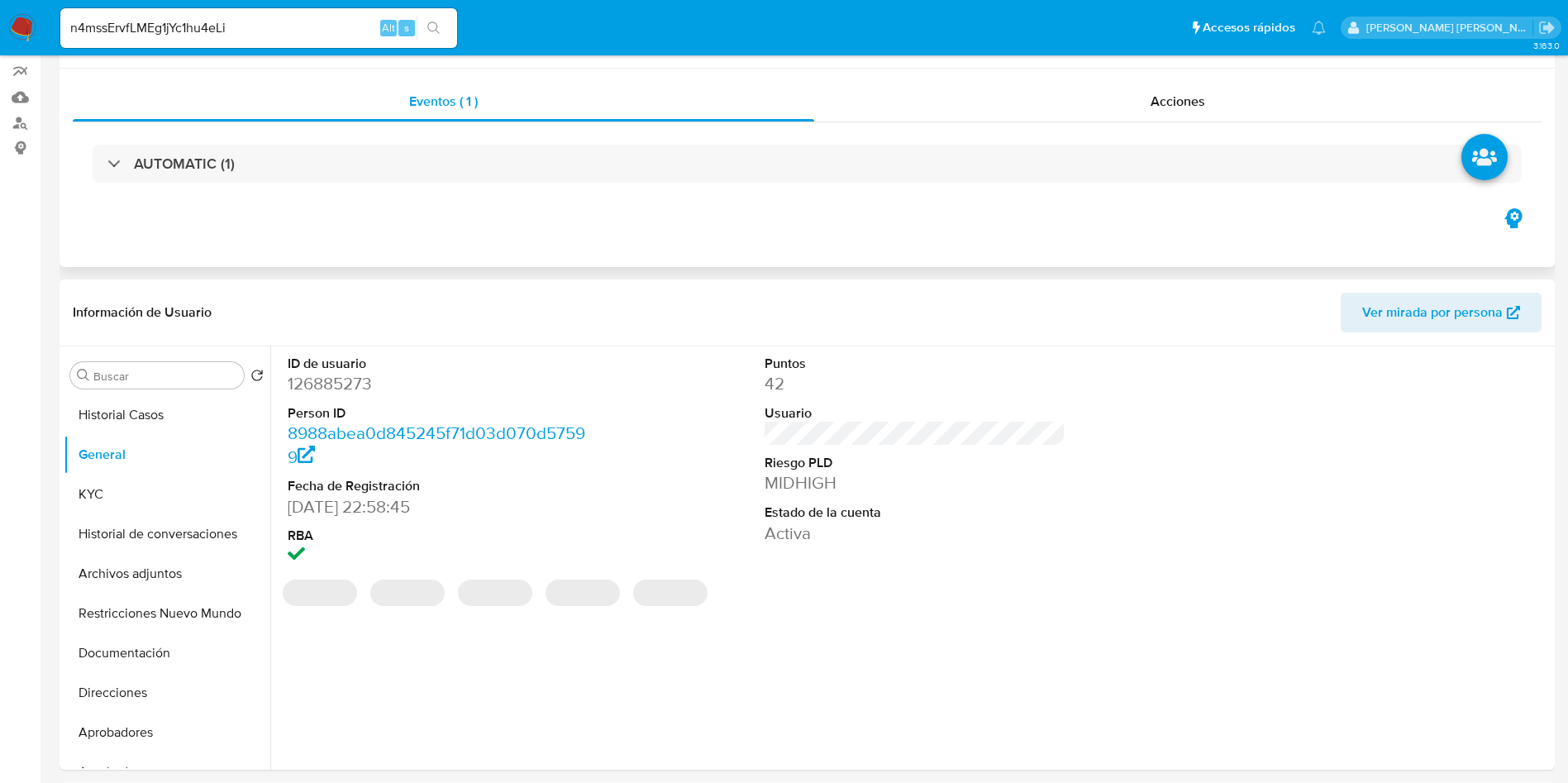
scroll to position [0, 0]
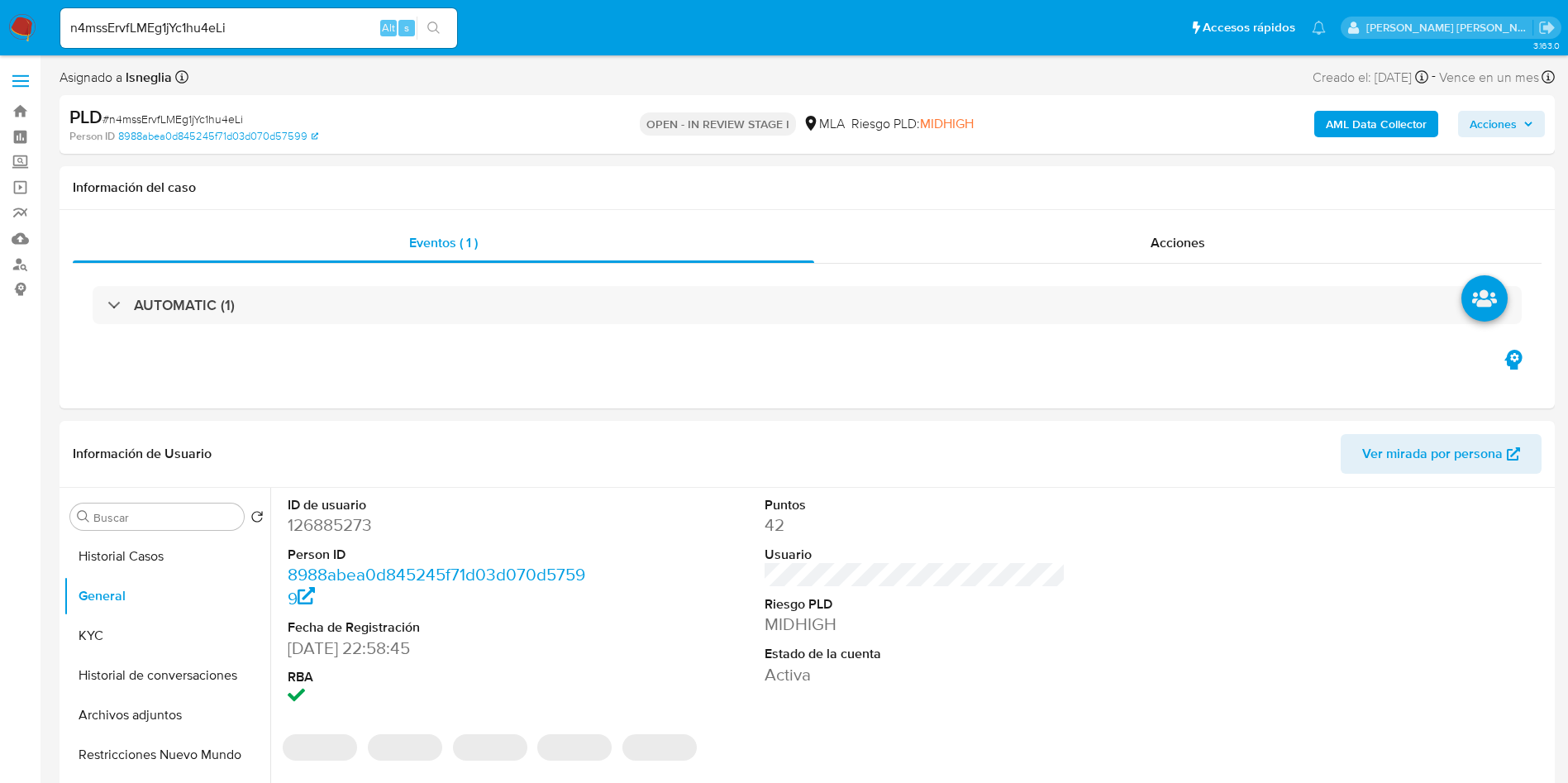
click at [1363, 129] on b "AML Data Collector" at bounding box center [1376, 124] width 101 height 26
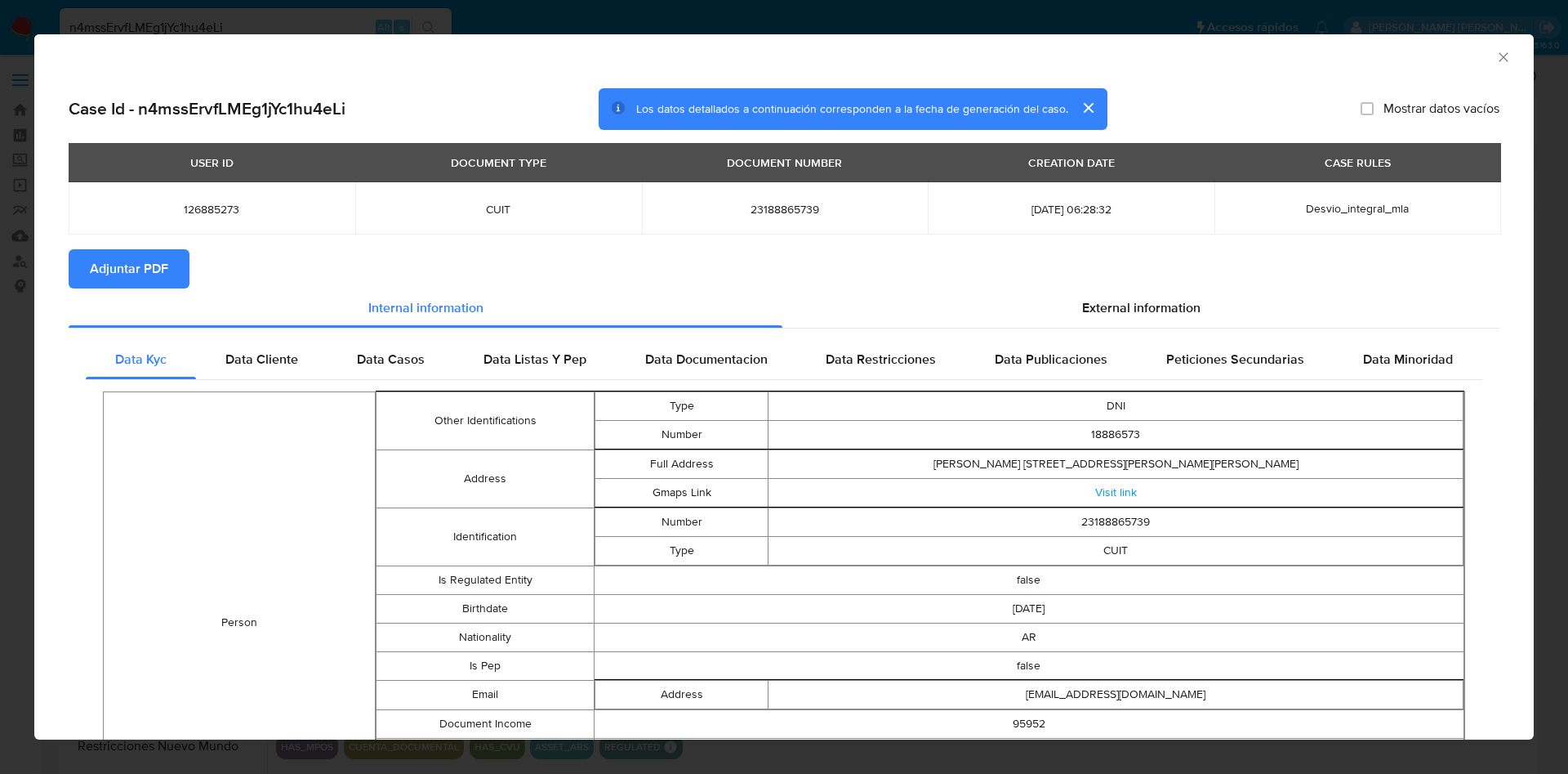
click at [119, 273] on span "Adjuntar PDF" at bounding box center [129, 269] width 78 height 36
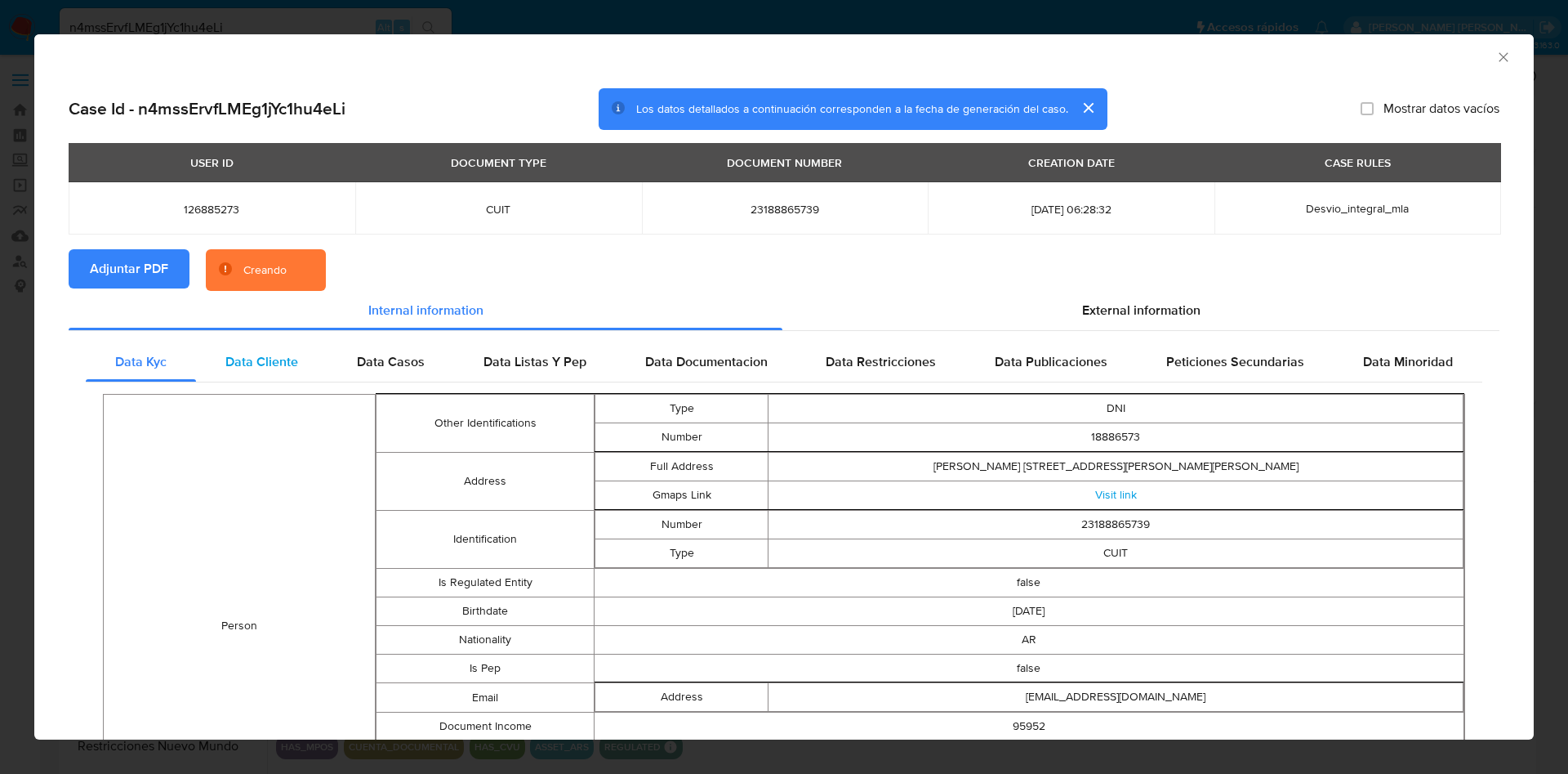
click at [252, 354] on span "Data Cliente" at bounding box center [261, 362] width 72 height 19
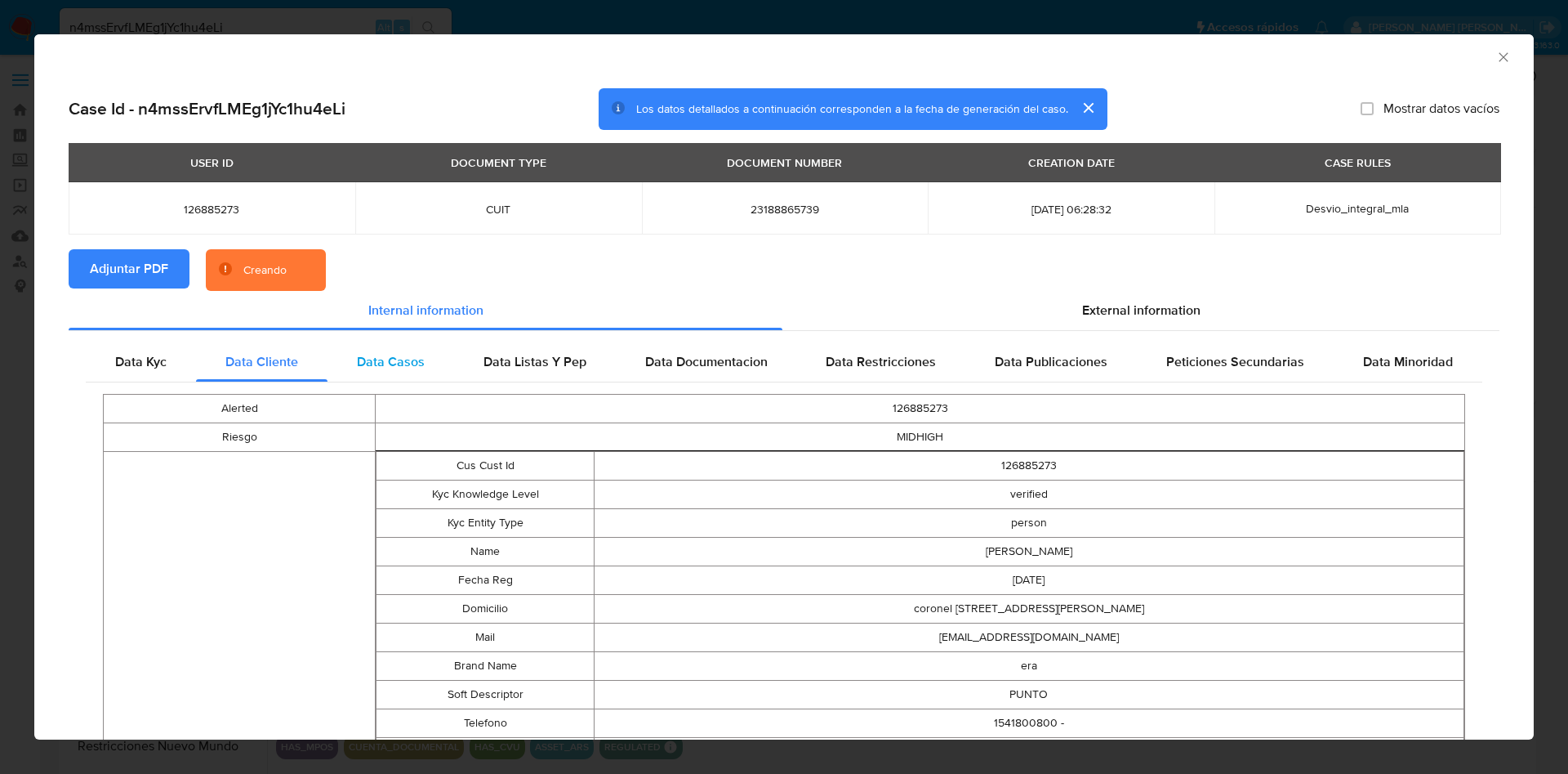
click at [361, 364] on span "Data Casos" at bounding box center [391, 362] width 68 height 19
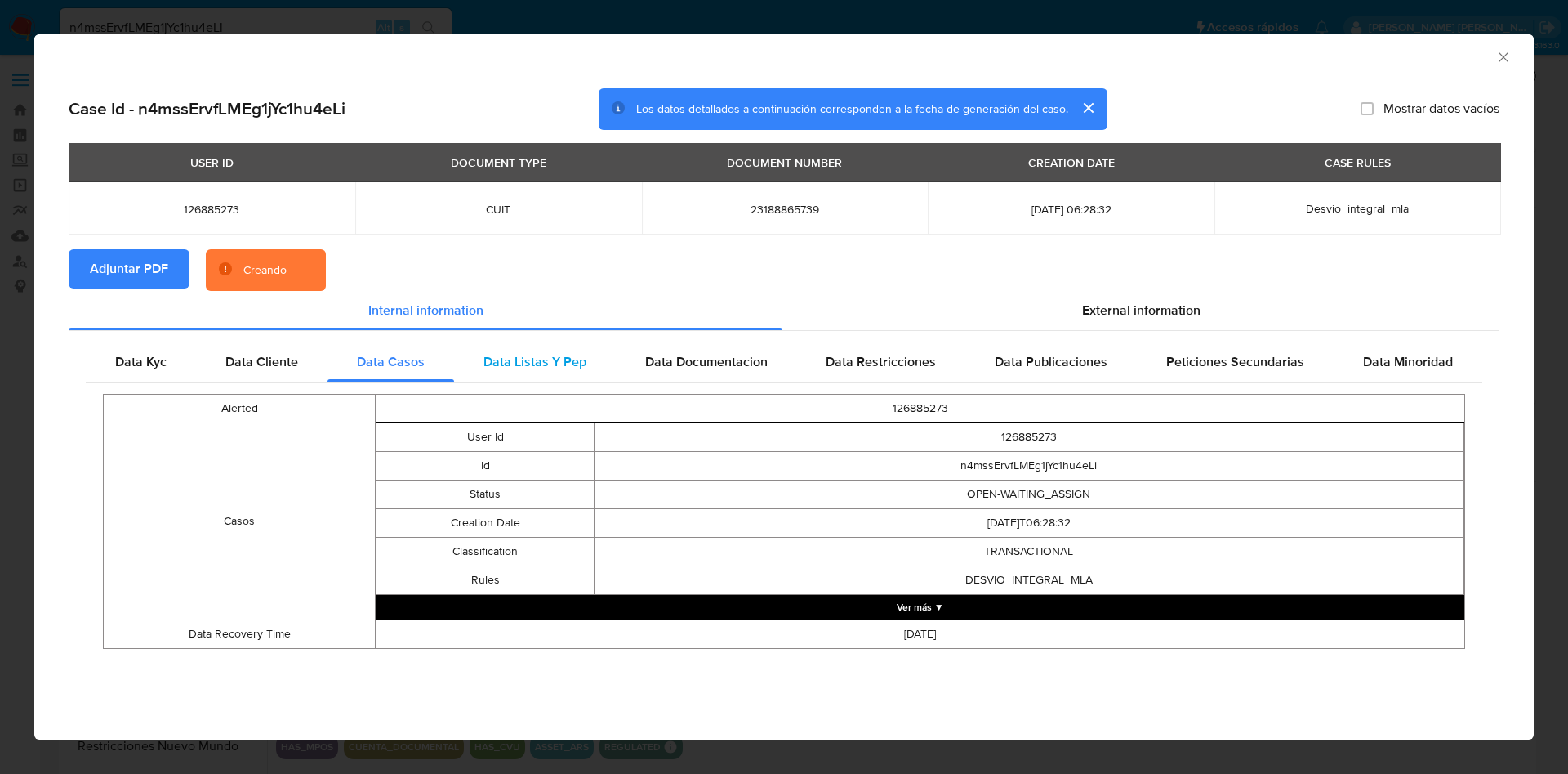
click at [538, 365] on span "Data Listas Y Pep" at bounding box center [535, 362] width 103 height 19
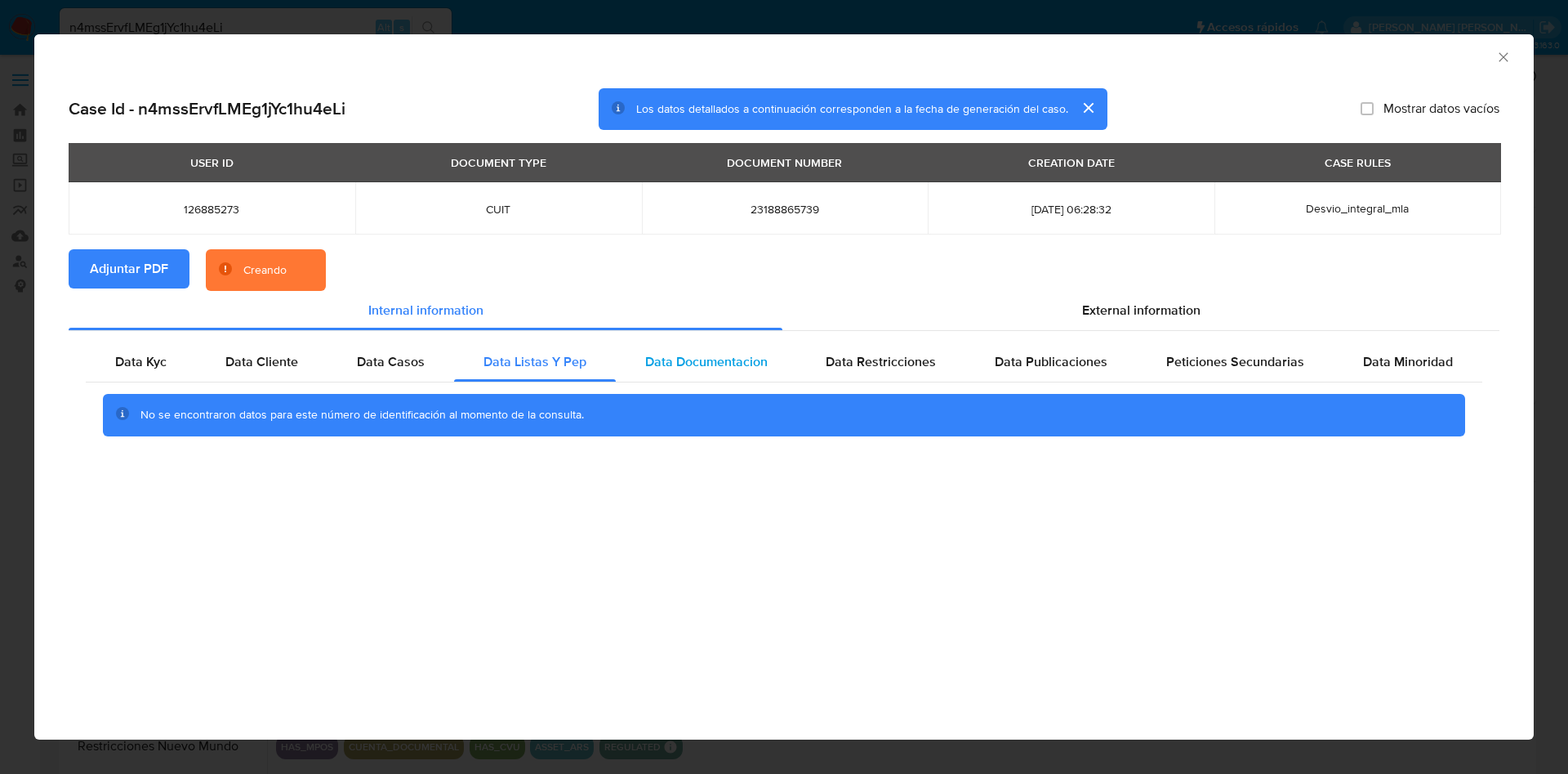
click at [728, 362] on span "Data Documentacion" at bounding box center [705, 362] width 122 height 19
click at [926, 362] on span "Data Restricciones" at bounding box center [881, 362] width 111 height 19
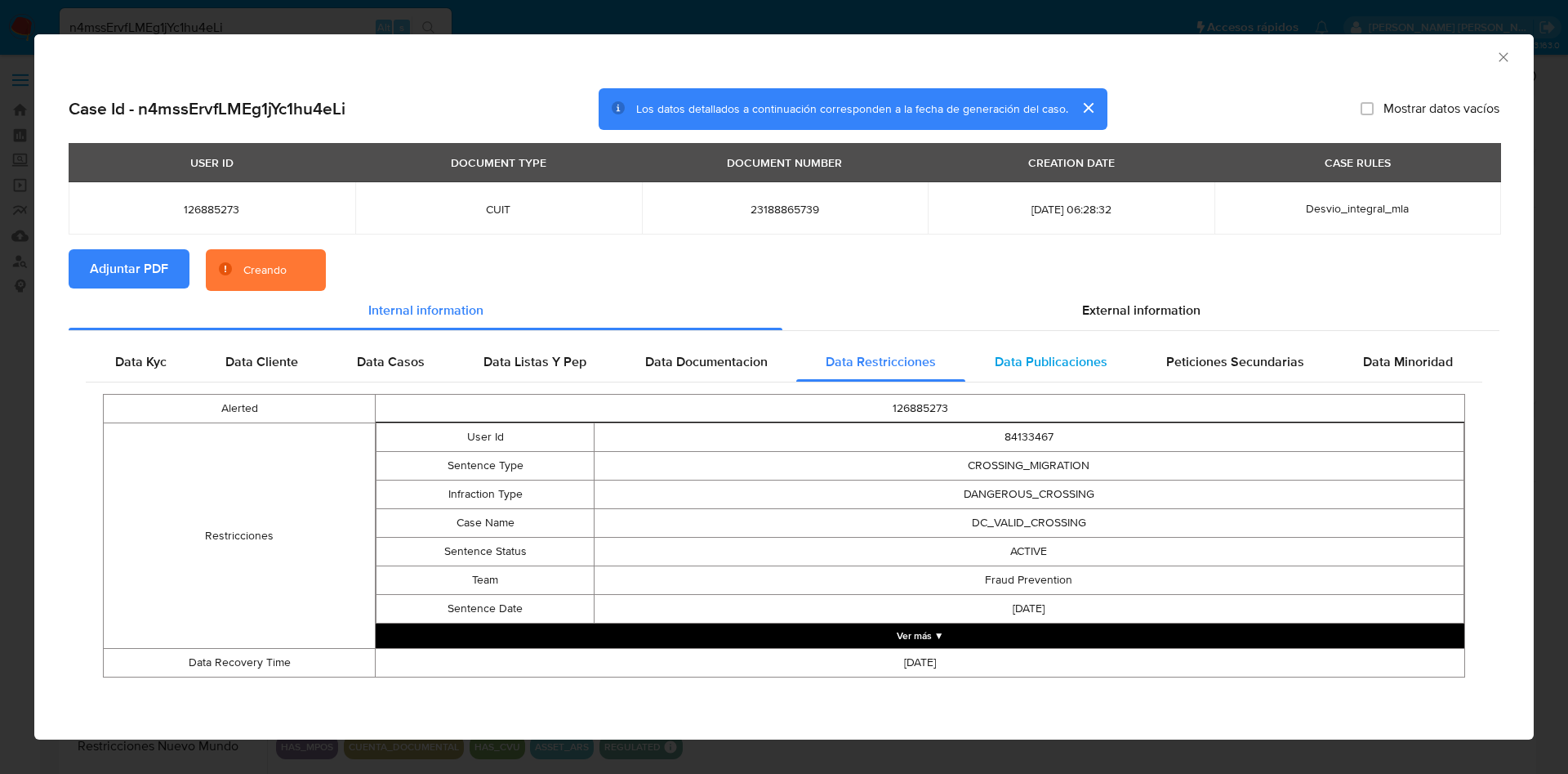
click at [1082, 370] on span "Data Publicaciones" at bounding box center [1051, 362] width 113 height 19
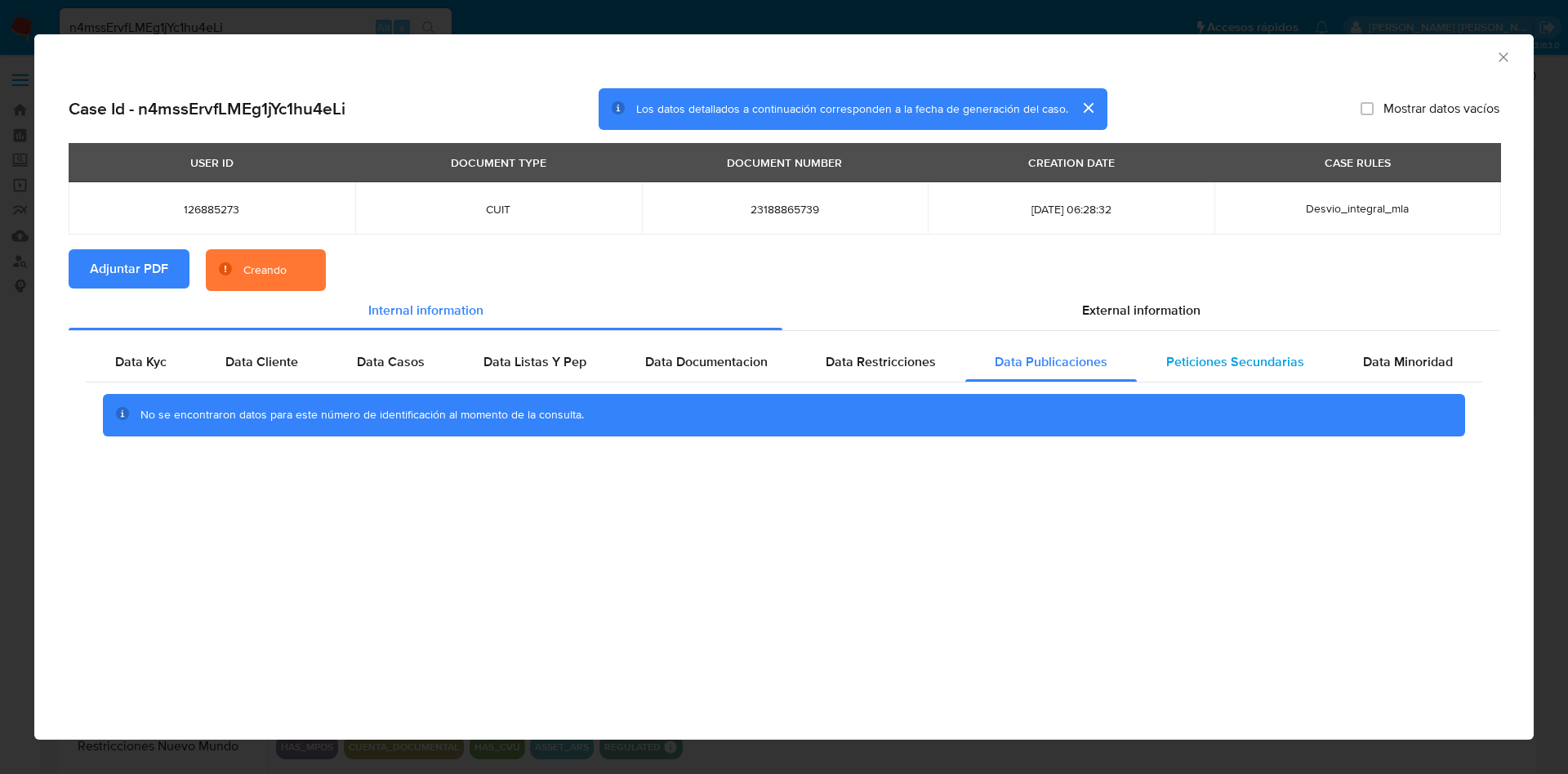
click at [1242, 376] on div "Peticiones Secundarias" at bounding box center [1235, 362] width 197 height 39
click at [1378, 371] on div "Data Minoridad" at bounding box center [1408, 362] width 149 height 39
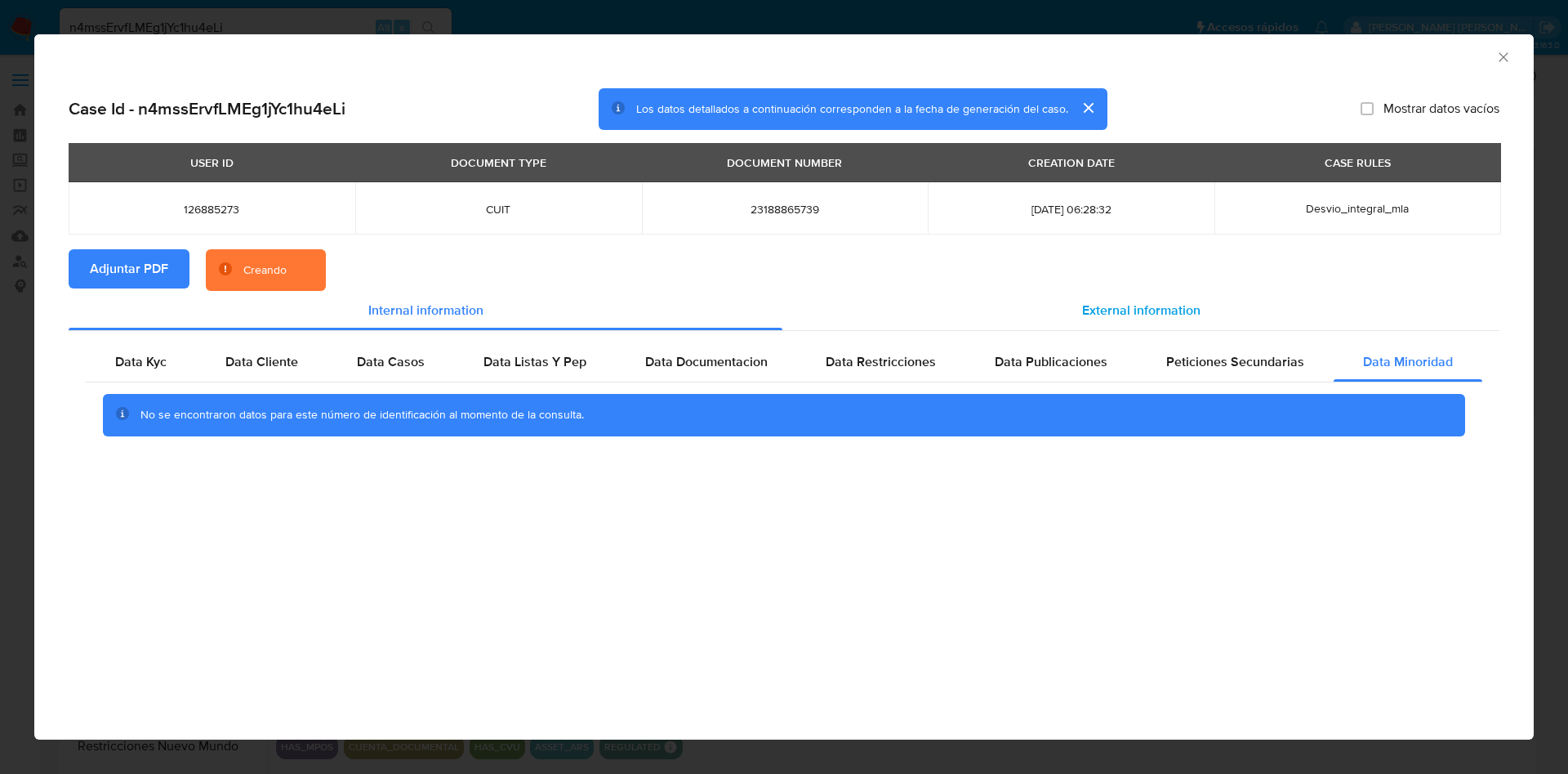
click at [1160, 306] on span "External information" at bounding box center [1141, 310] width 118 height 19
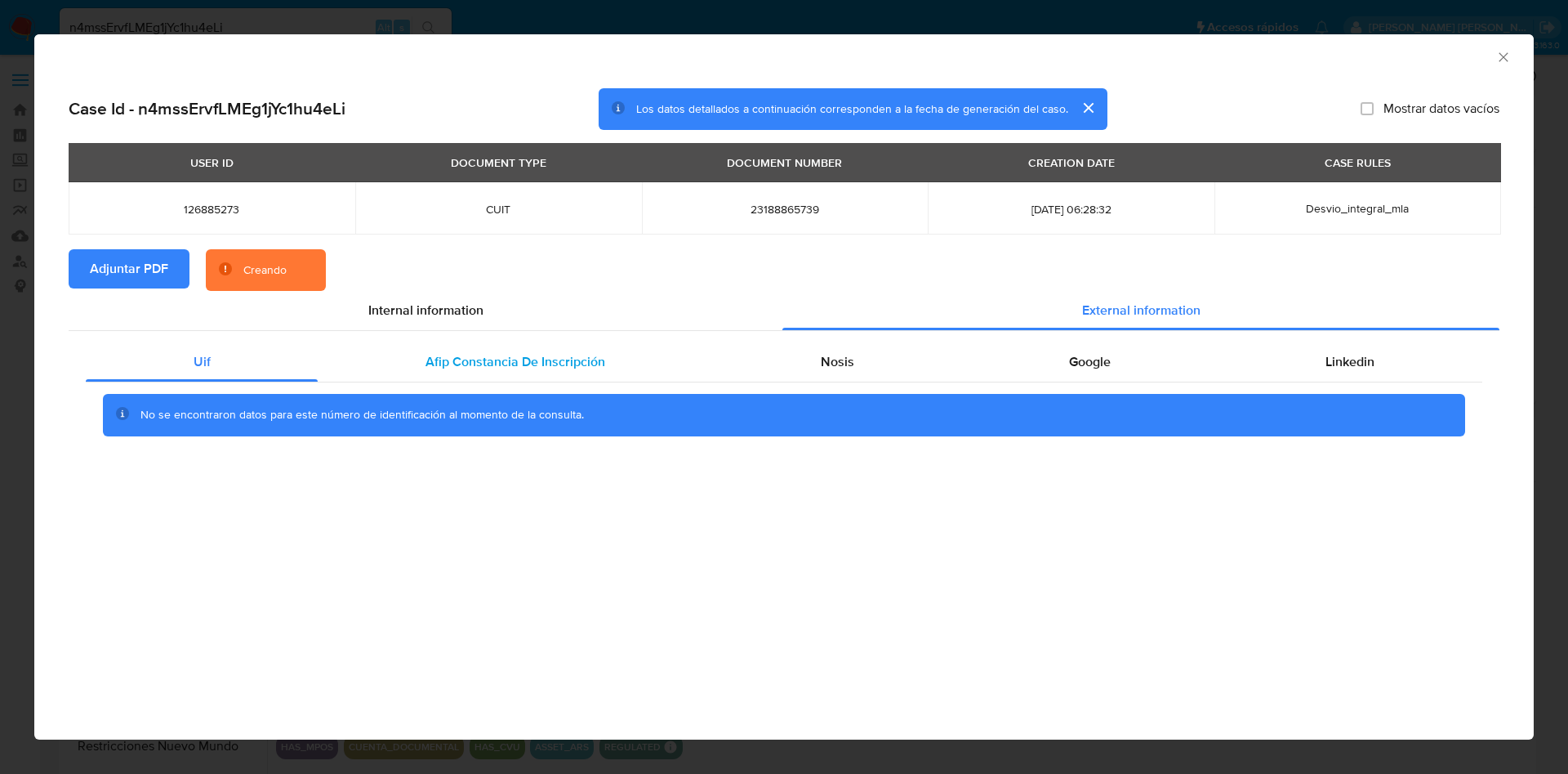
click at [562, 370] on span "Afip Constancia De Inscripción" at bounding box center [515, 362] width 179 height 19
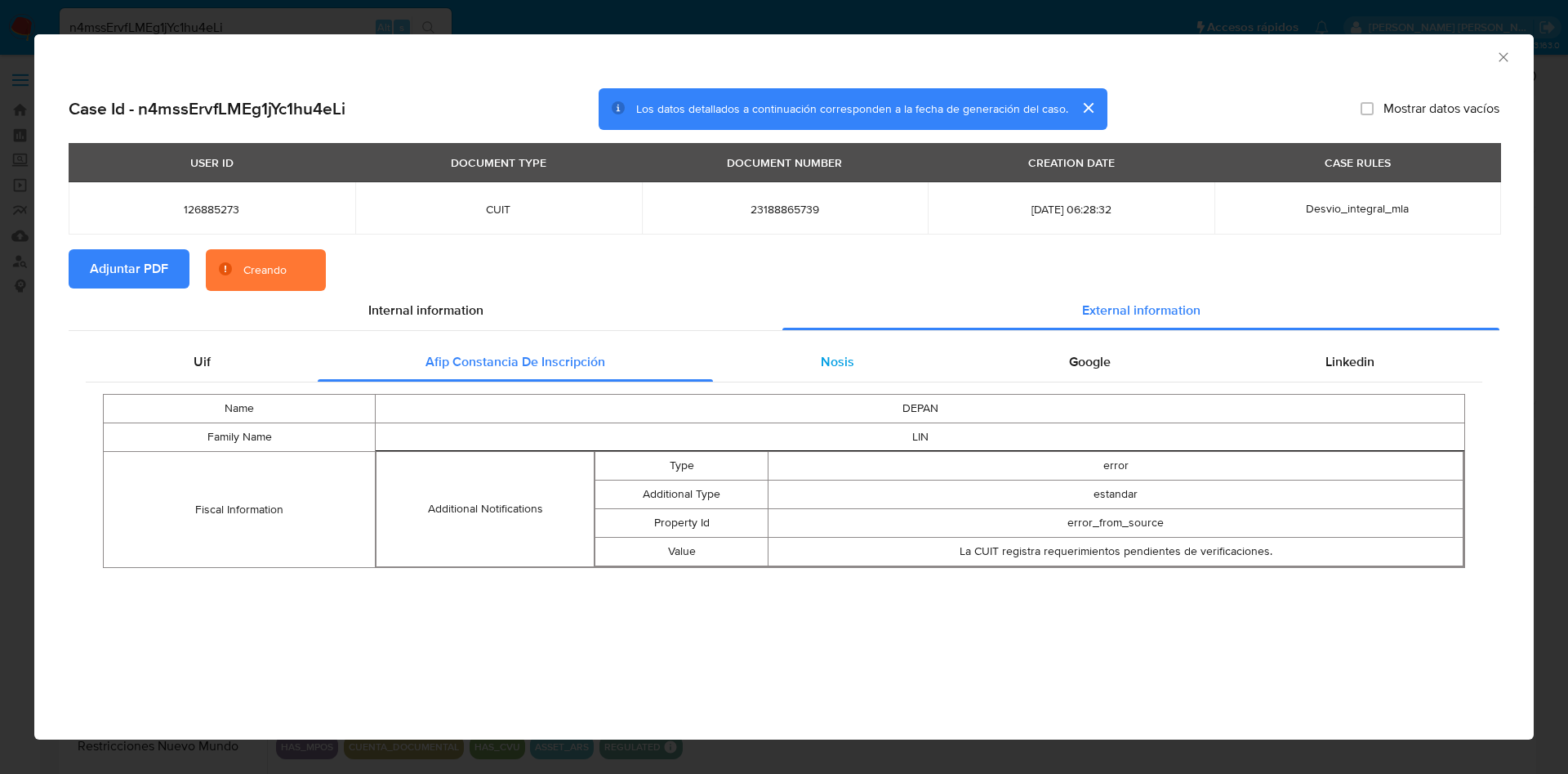
click at [796, 377] on div "Nosis" at bounding box center [837, 362] width 248 height 39
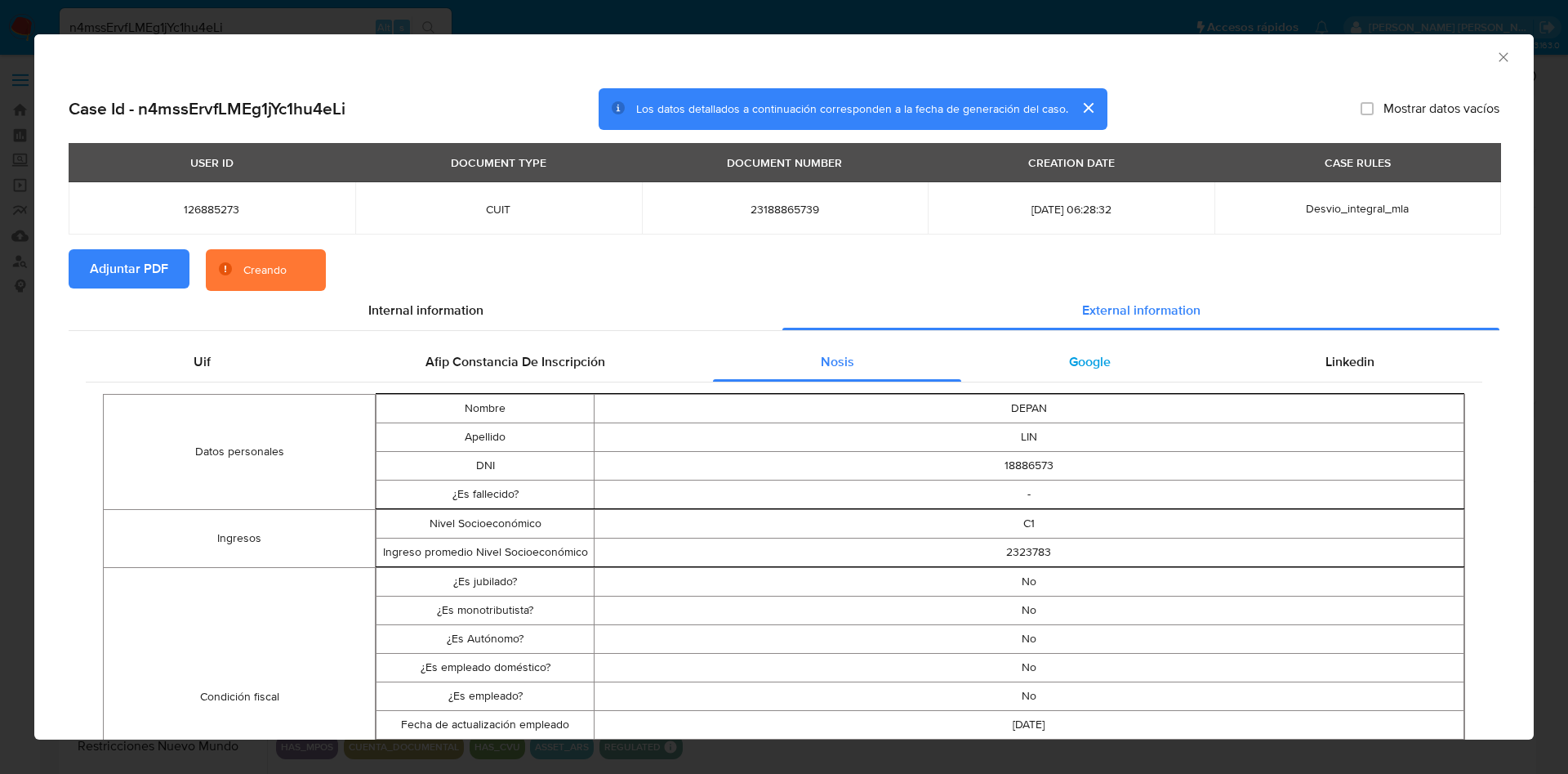
click at [1056, 377] on div "Google" at bounding box center [1089, 362] width 257 height 39
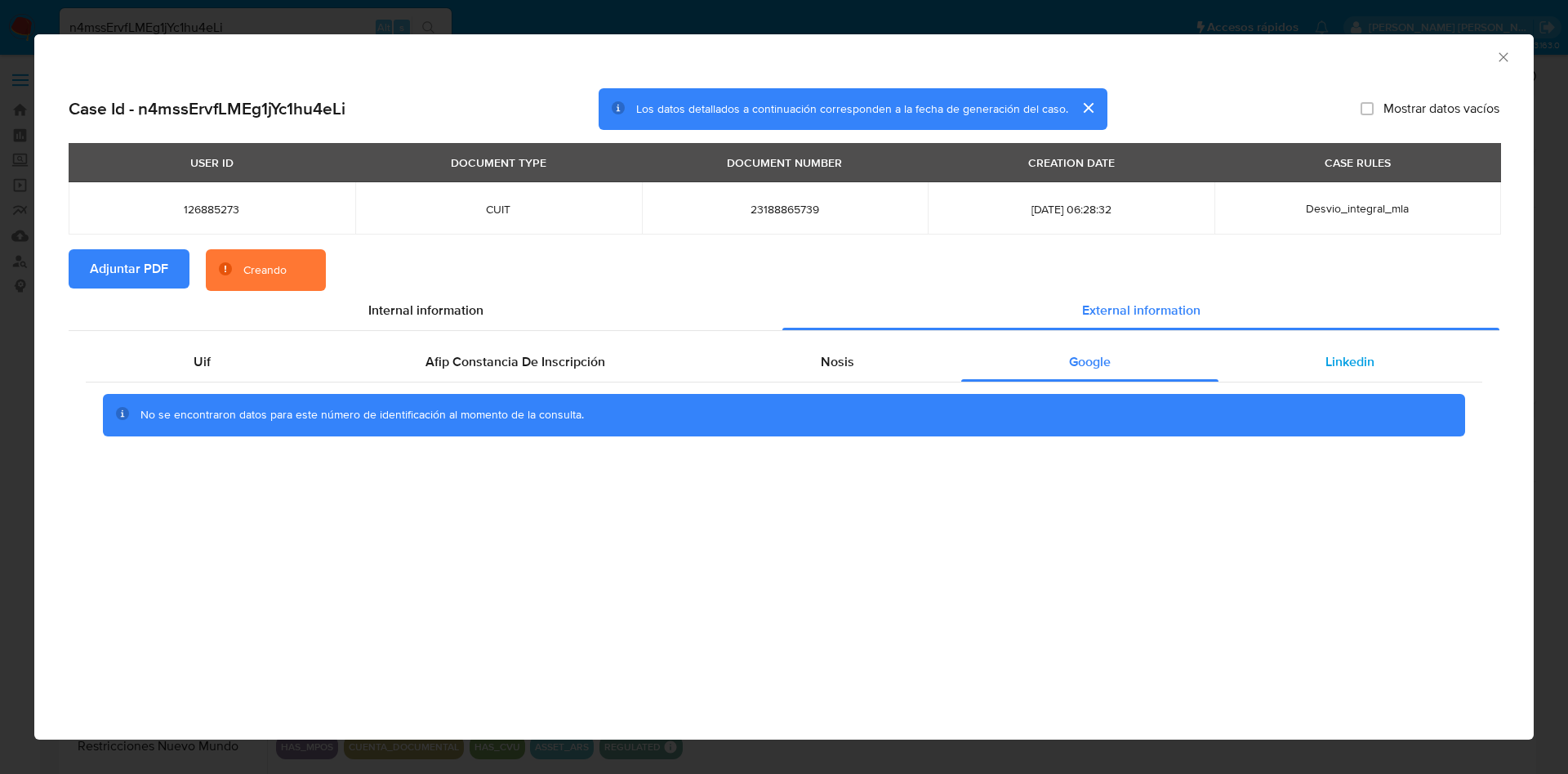
click at [1337, 367] on span "Linkedin" at bounding box center [1349, 362] width 49 height 19
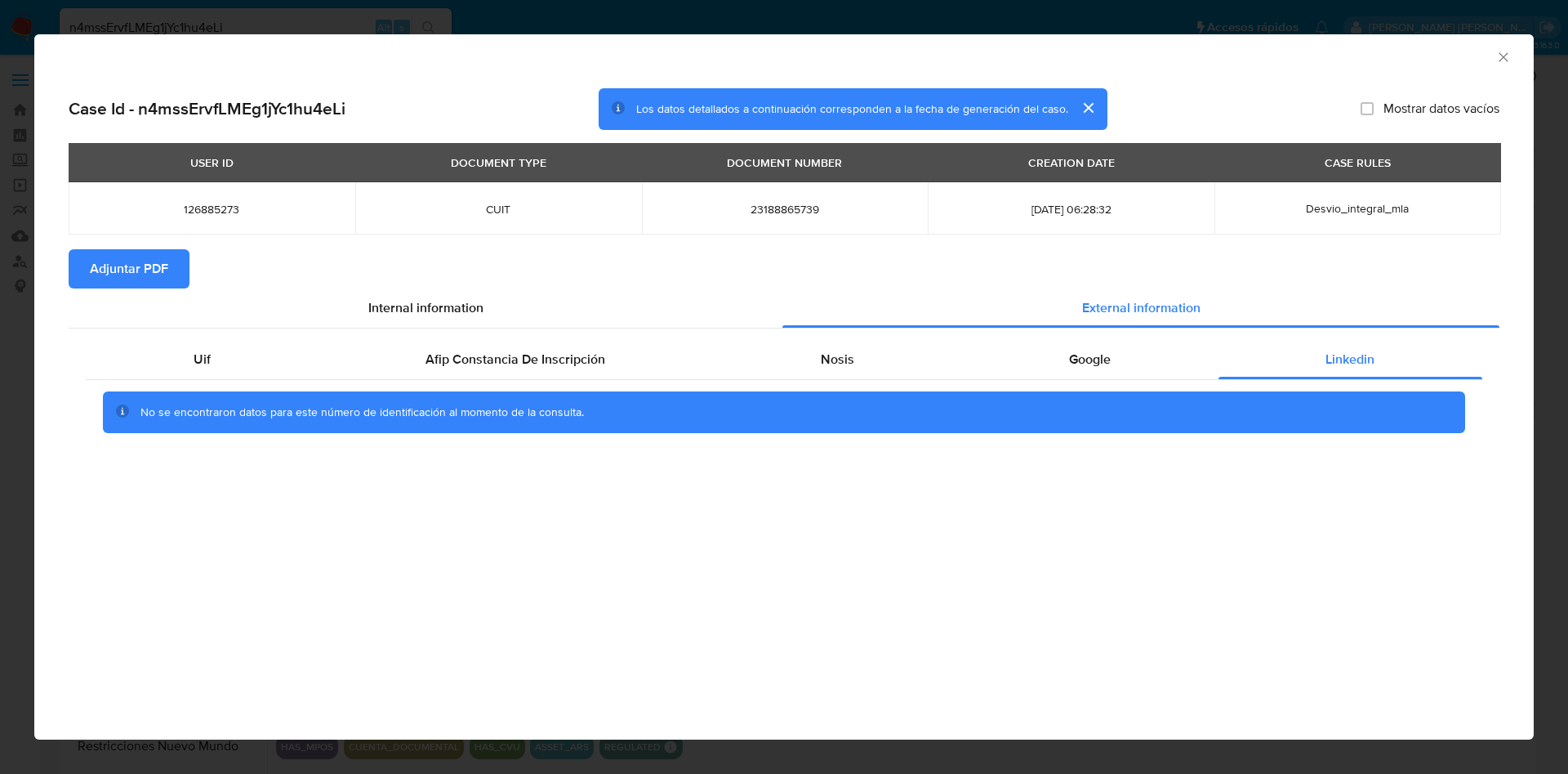
click at [1505, 57] on icon "Cerrar ventana" at bounding box center [1503, 57] width 17 height 17
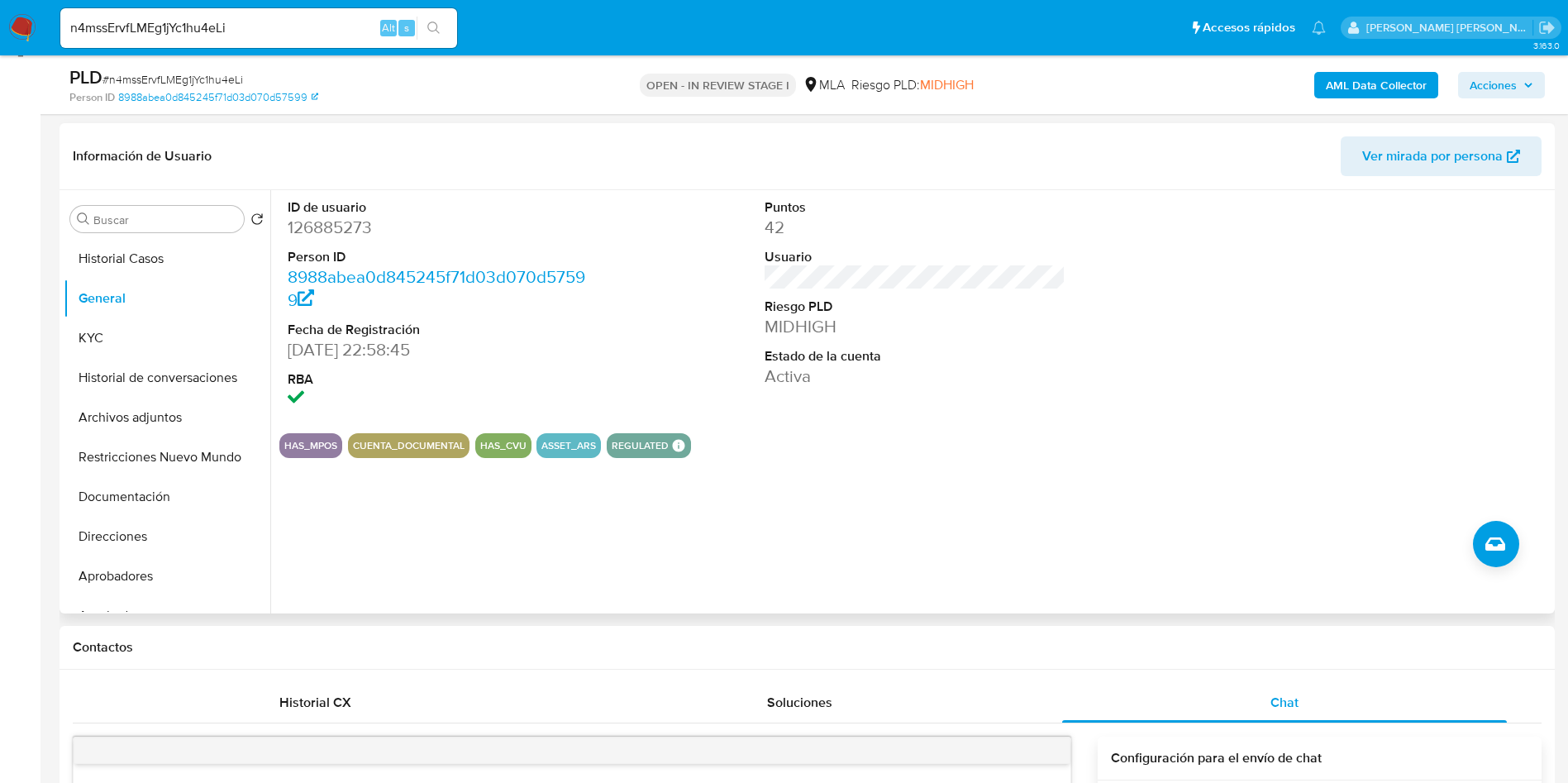
scroll to position [248, 0]
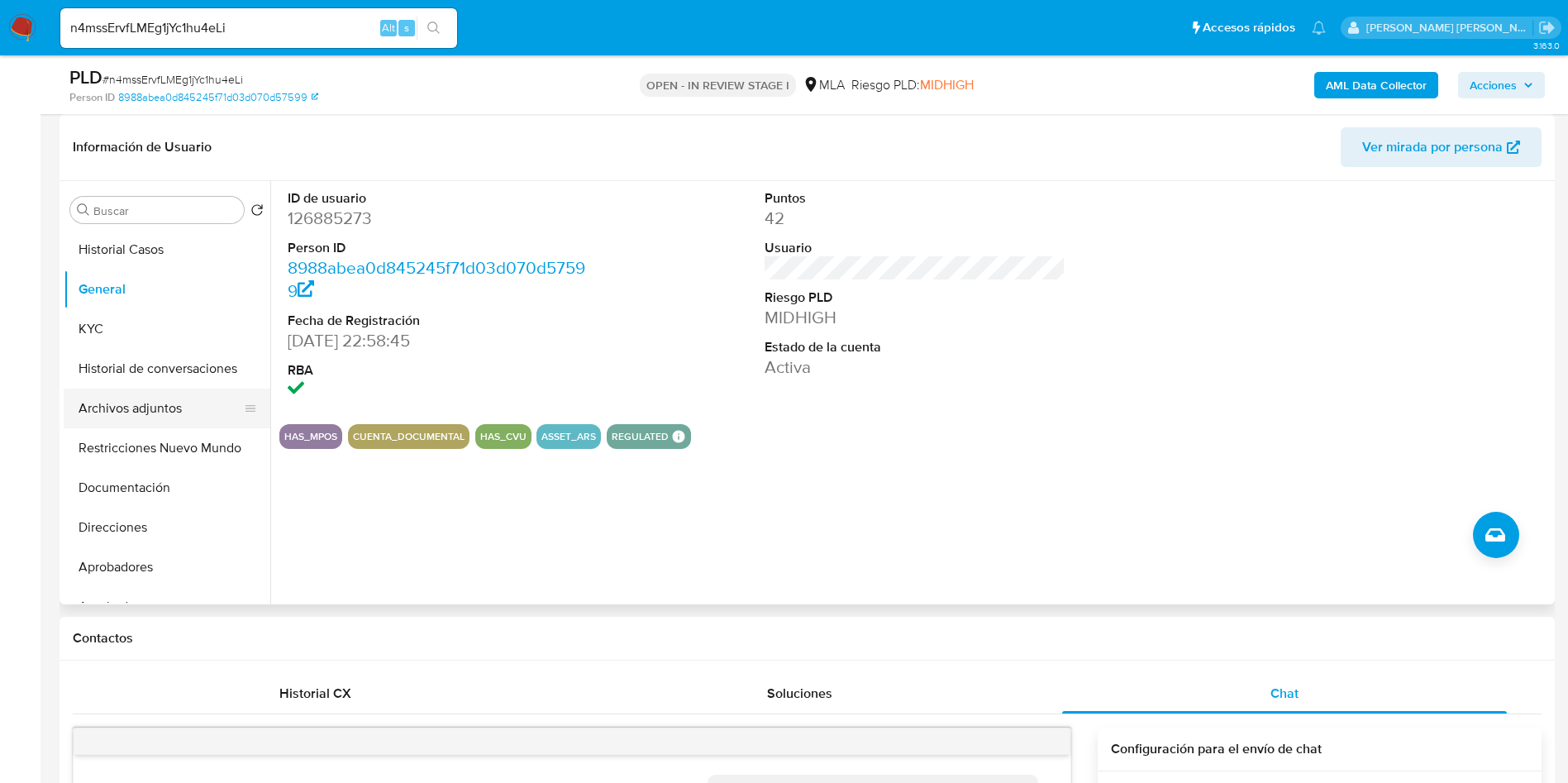
click at [148, 406] on button "Archivos adjuntos" at bounding box center [161, 408] width 193 height 40
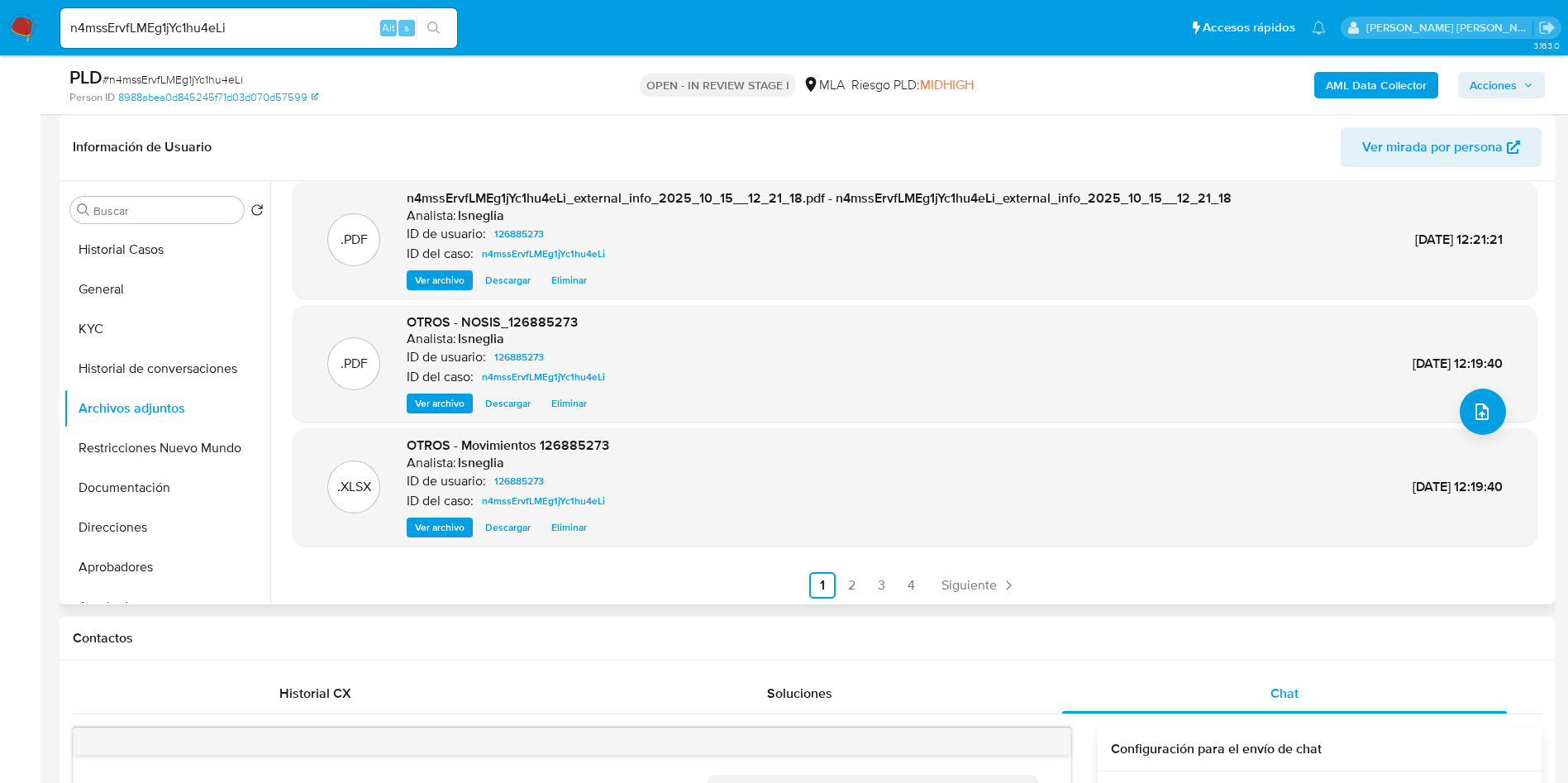
scroll to position [139, 0]
click at [846, 578] on link "2" at bounding box center [851, 582] width 26 height 26
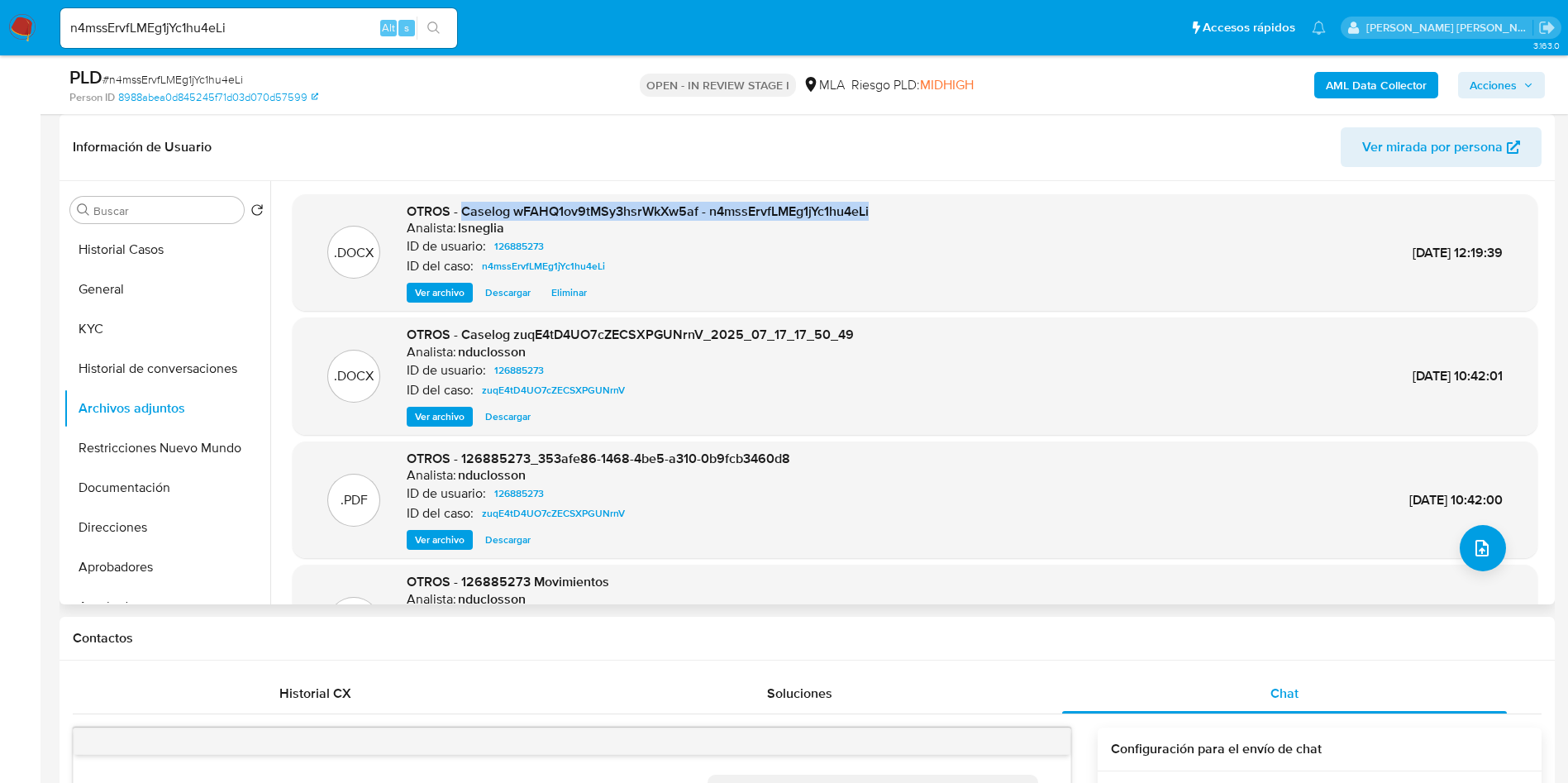
drag, startPoint x: 461, startPoint y: 213, endPoint x: 872, endPoint y: 214, distance: 411.0
click at [872, 214] on div ".DOCX OTROS - Caselog wFAHQ1ov9tMSy3hsrWkXw5af - n4mssErvfLMEg1jYc1hu4eLi Anali…" at bounding box center [915, 253] width 1228 height 101
copy span "Caselog wFAHQ1ov9tMSy3hsrWkXw5af - n4mssErvfLMEg1jYc1hu4eLi"
click at [127, 457] on button "Restricciones Nuevo Mundo" at bounding box center [161, 447] width 193 height 40
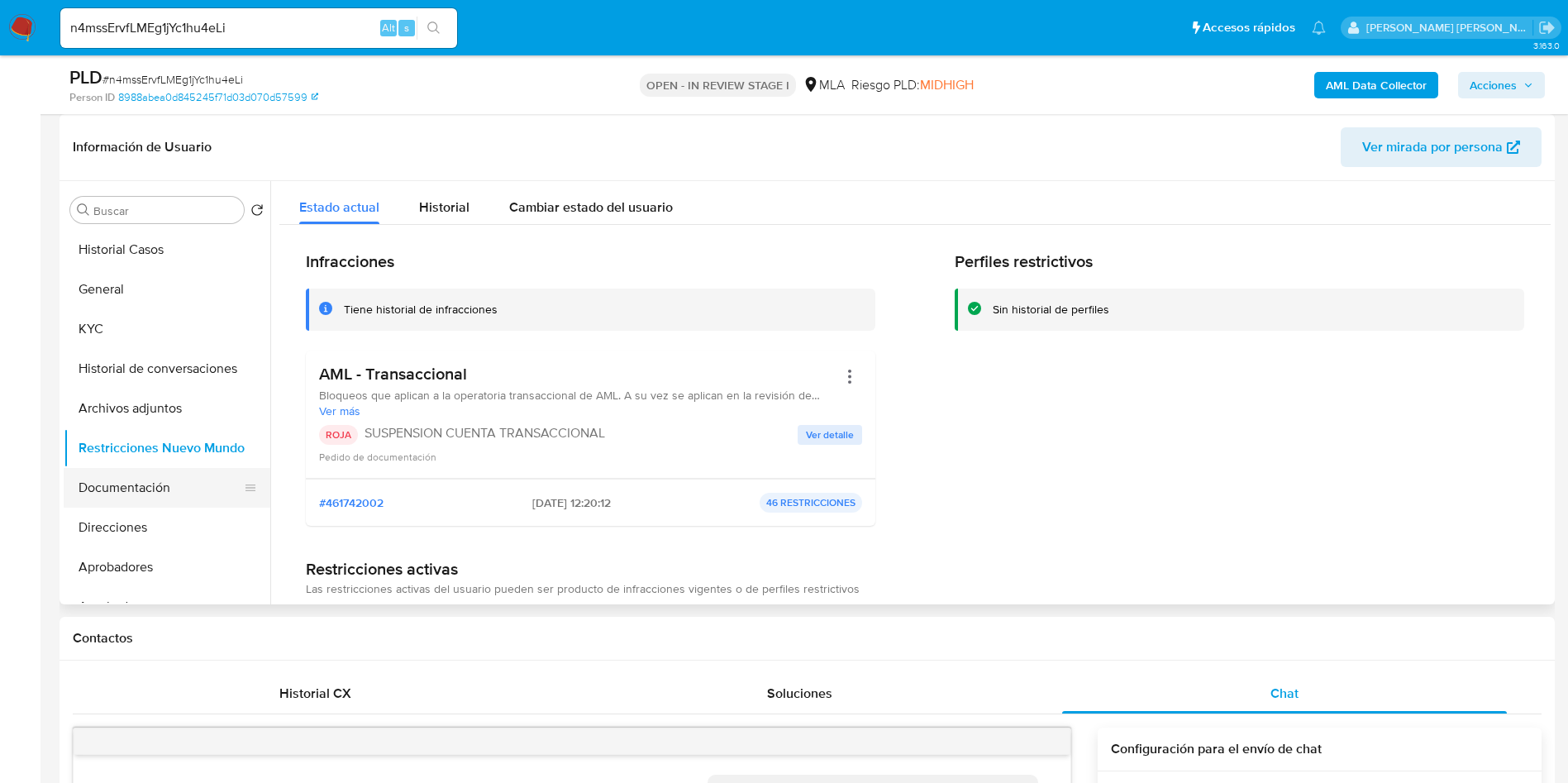
click at [122, 488] on button "Documentación" at bounding box center [161, 487] width 193 height 40
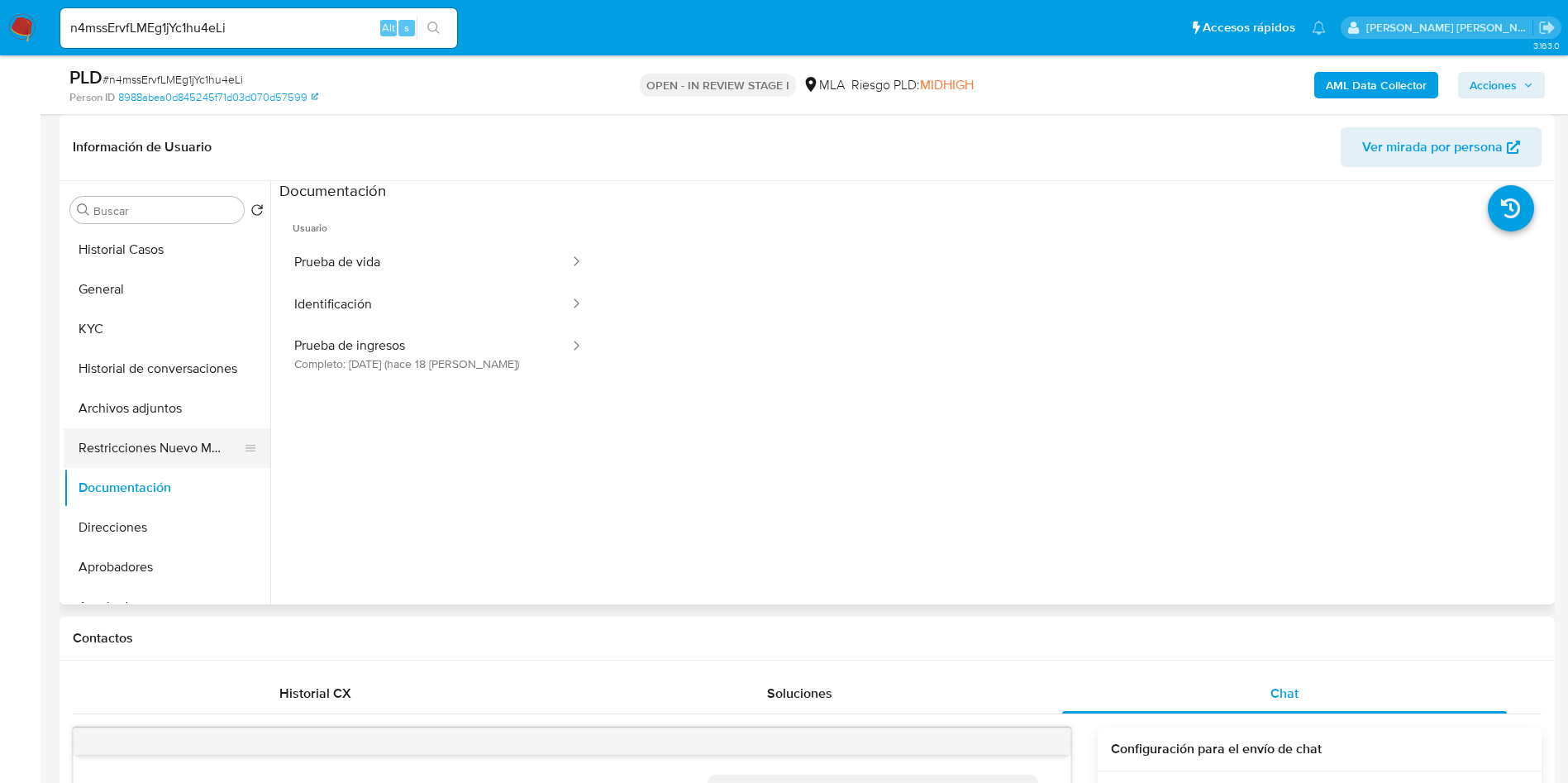
click at [138, 455] on button "Restricciones Nuevo Mundo" at bounding box center [161, 447] width 193 height 40
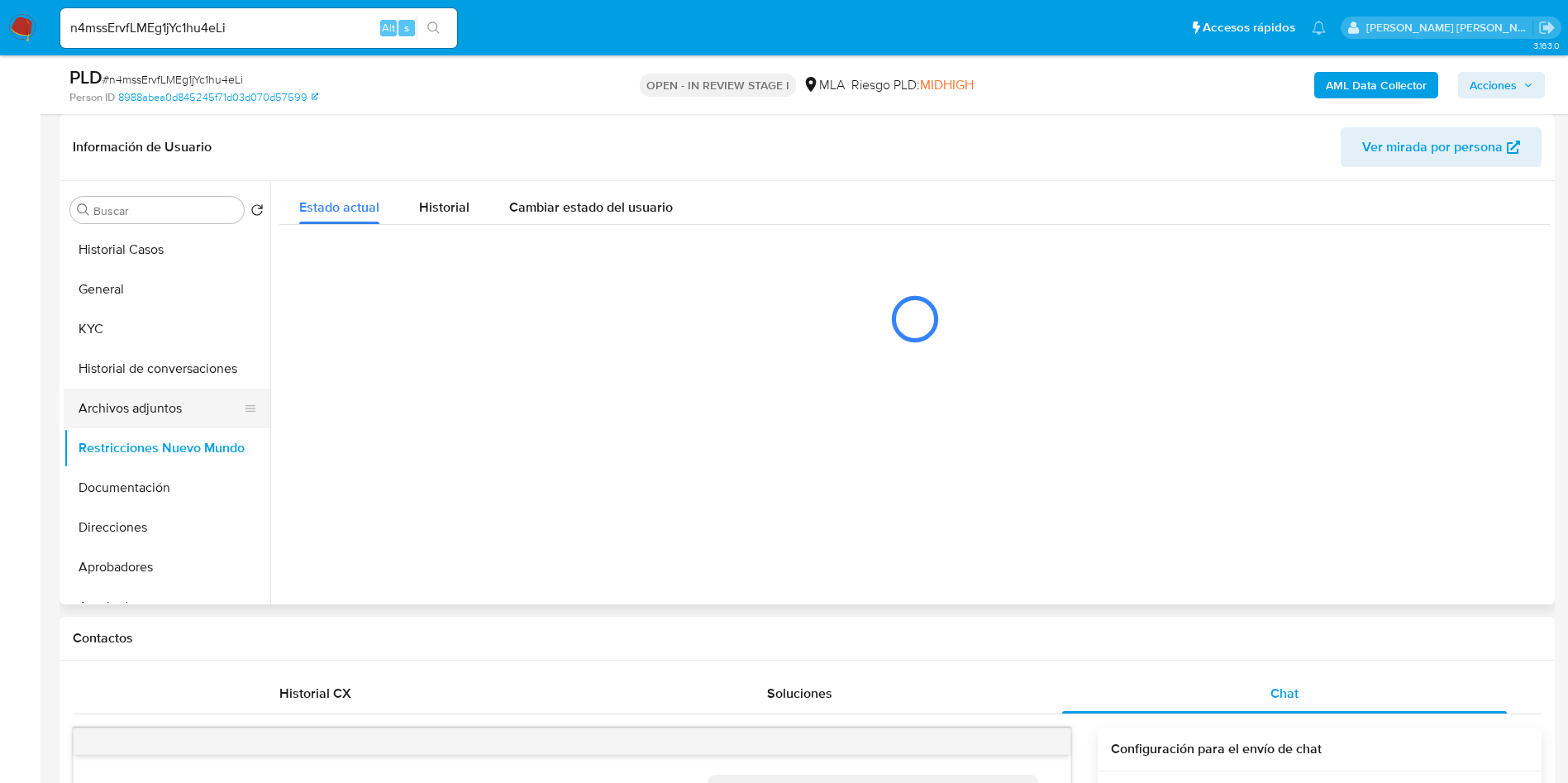
click at [151, 407] on button "Archivos adjuntos" at bounding box center [161, 408] width 193 height 40
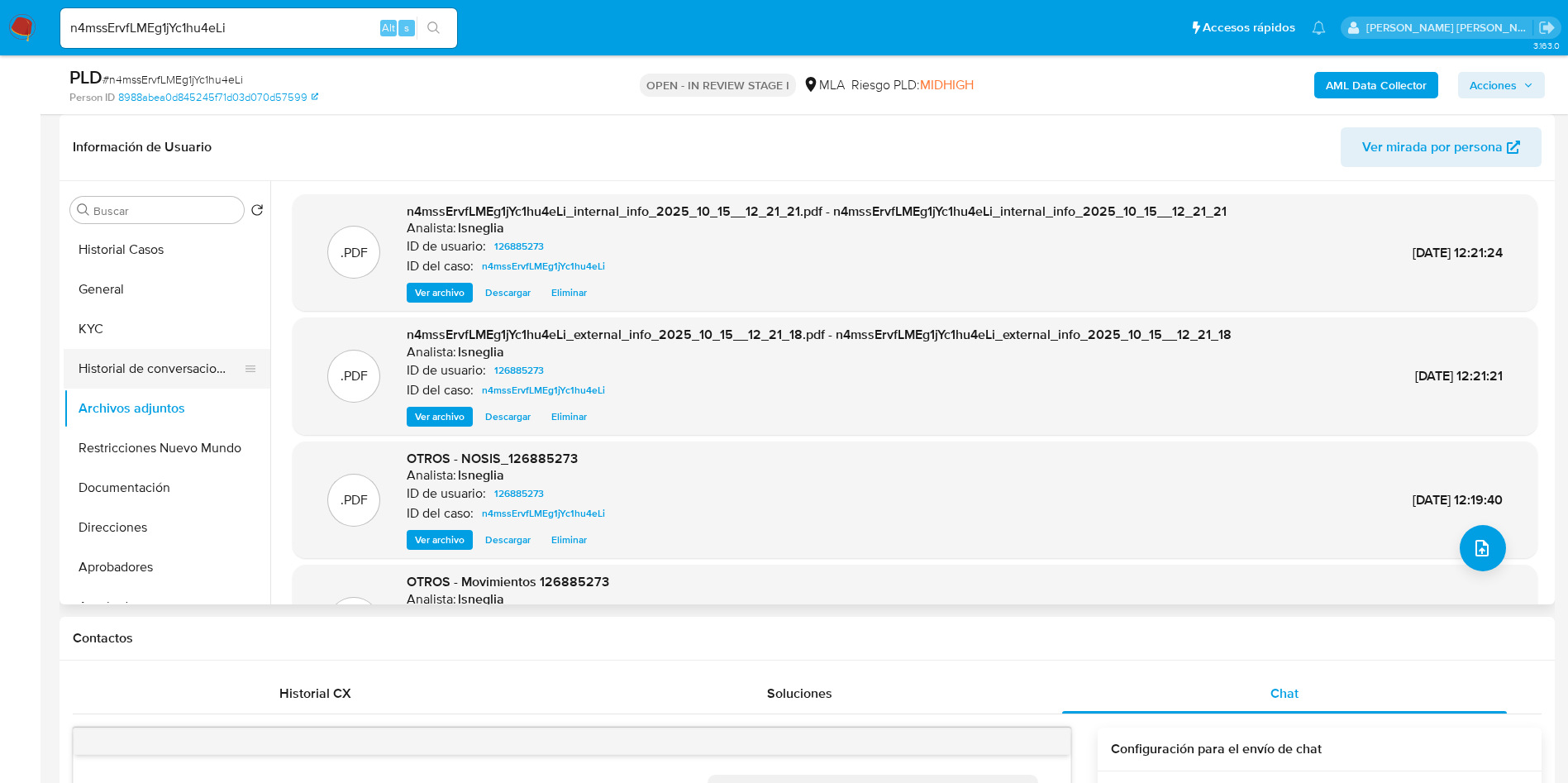
click at [219, 366] on button "Historial de conversaciones" at bounding box center [161, 368] width 193 height 40
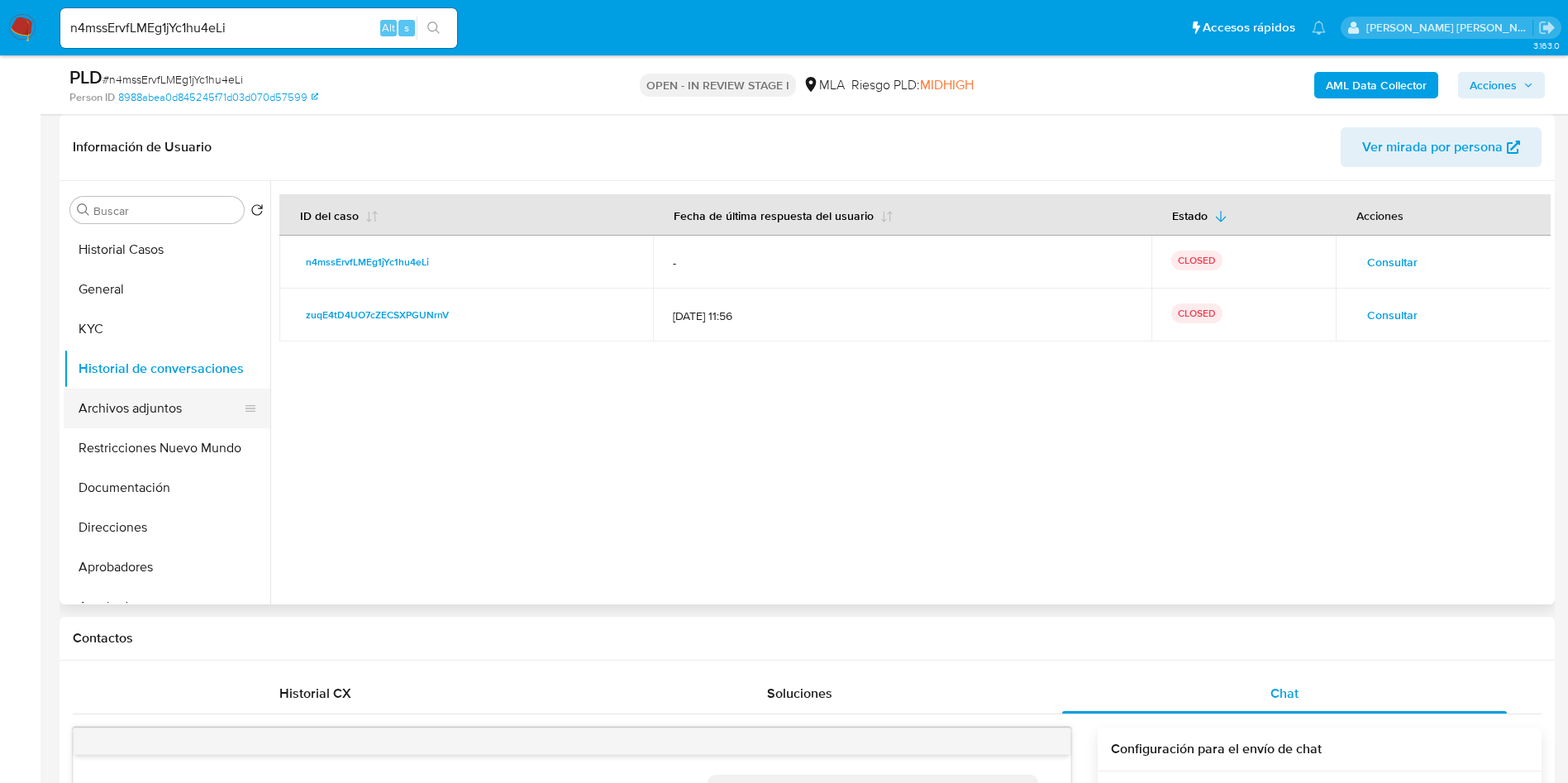
click at [149, 407] on button "Archivos adjuntos" at bounding box center [161, 408] width 193 height 40
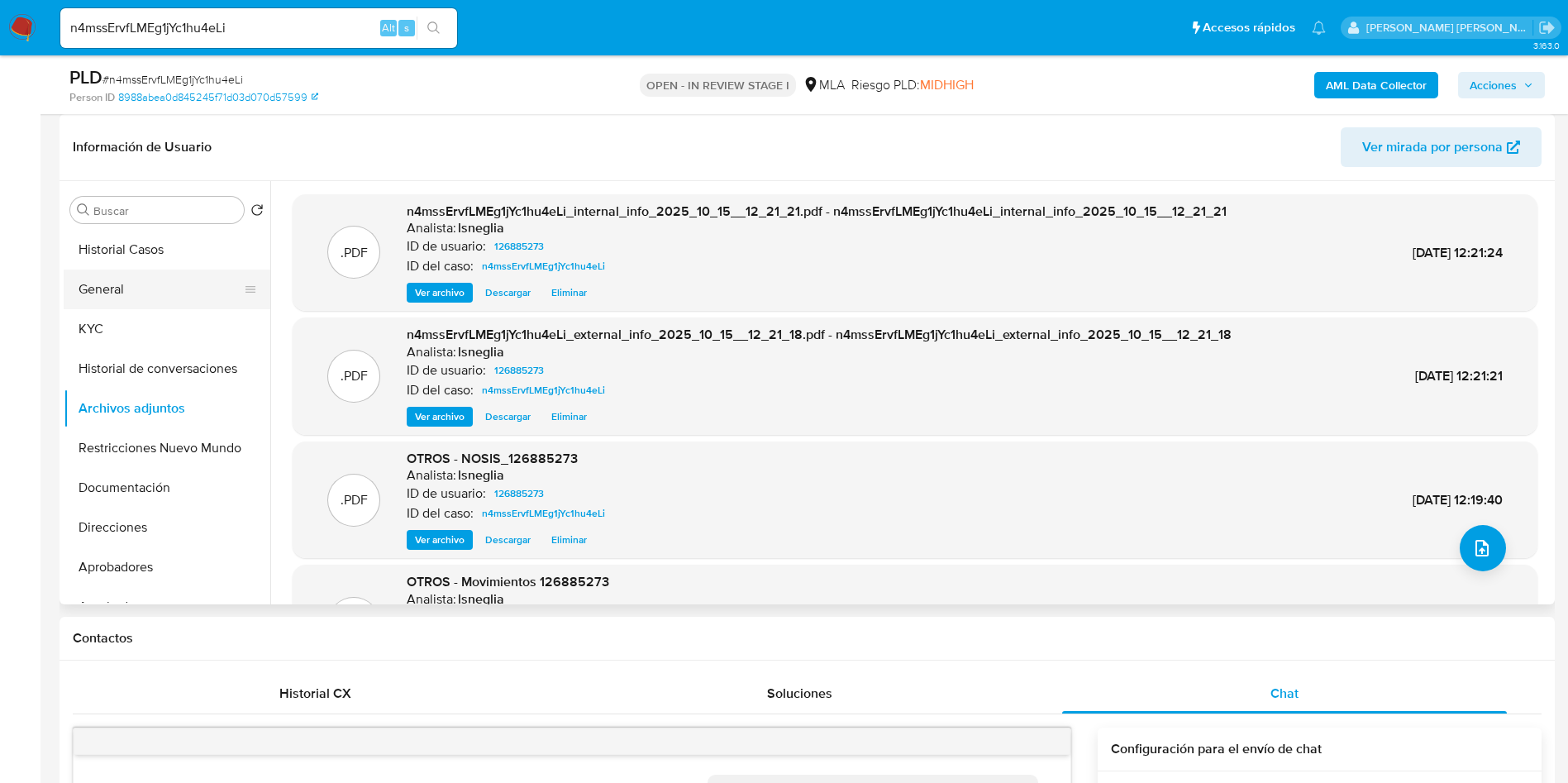
click at [148, 288] on button "General" at bounding box center [161, 288] width 193 height 40
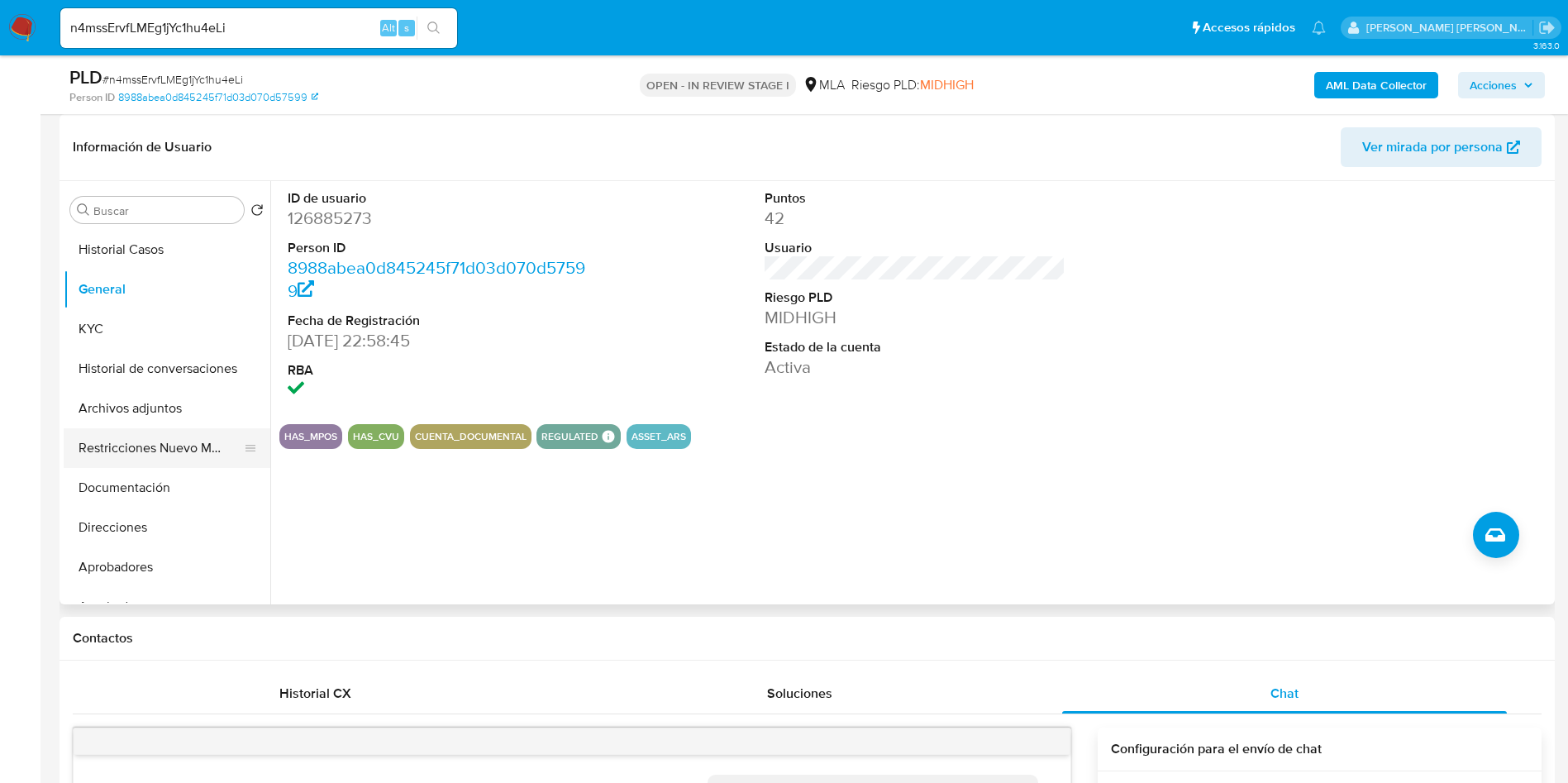
click at [130, 442] on button "Restricciones Nuevo Mundo" at bounding box center [161, 447] width 193 height 40
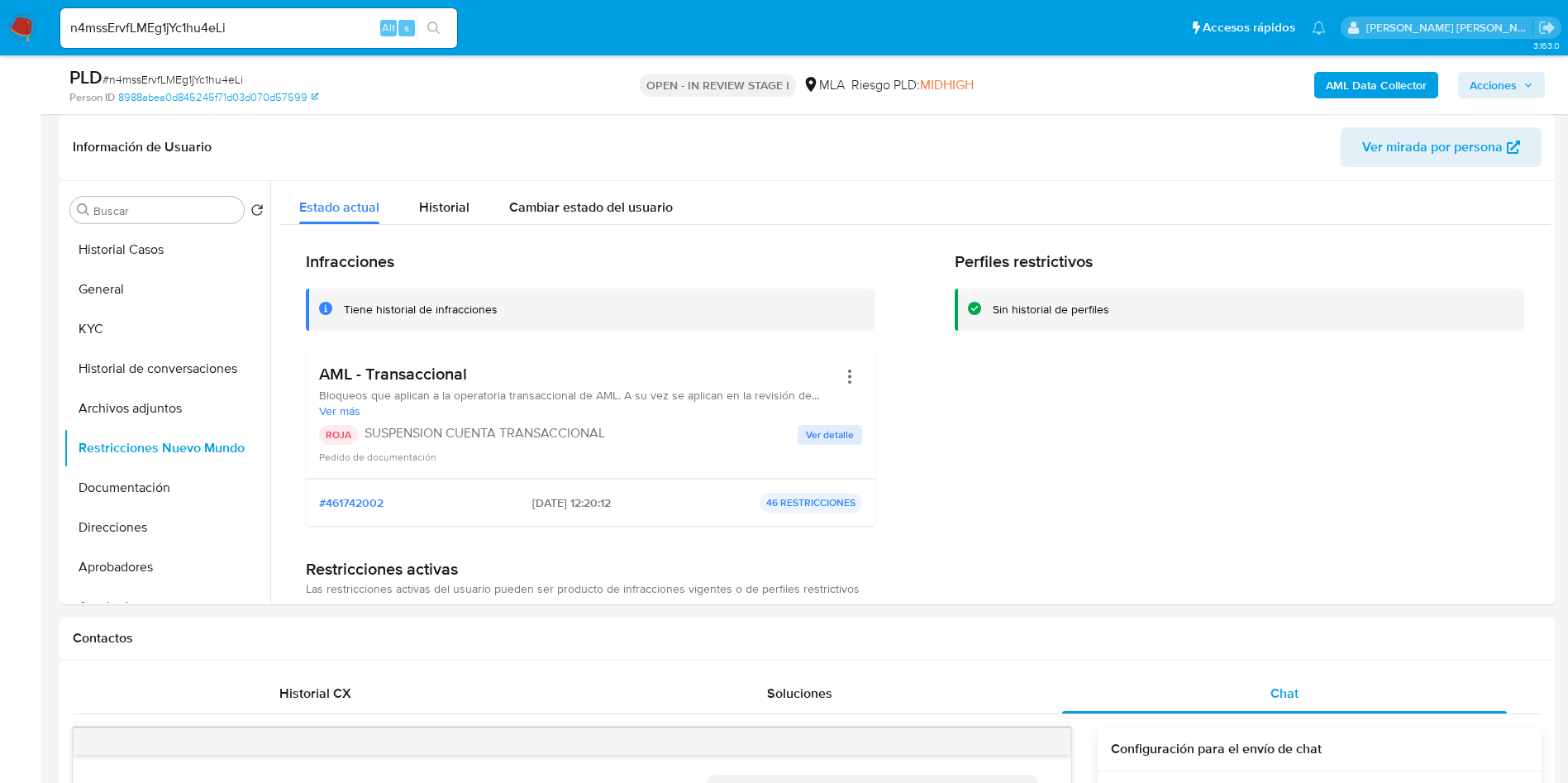
click at [1512, 87] on span "Acciones" at bounding box center [1493, 84] width 47 height 26
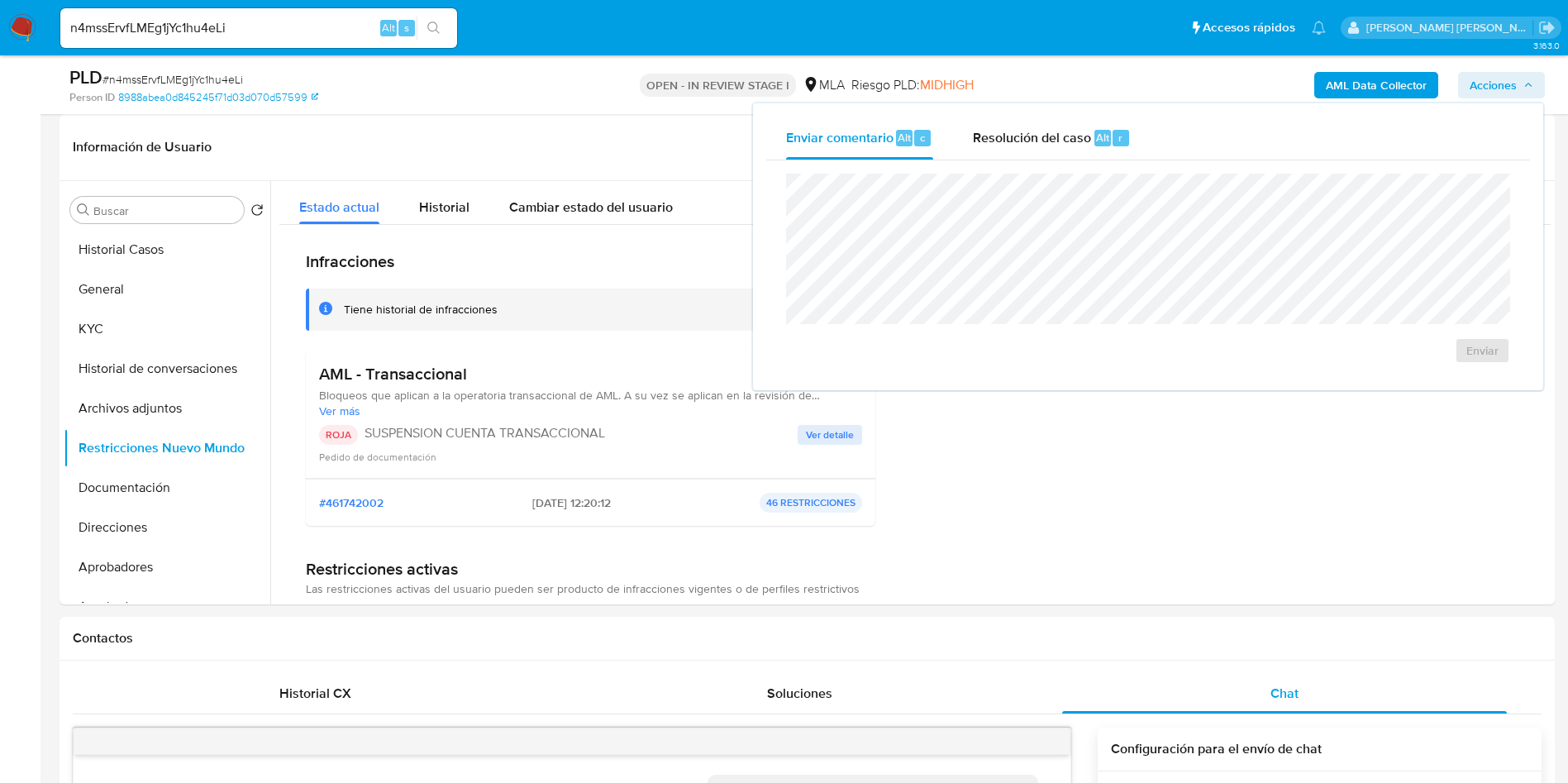
drag, startPoint x: 1036, startPoint y: 153, endPoint x: 1035, endPoint y: 167, distance: 14.0
click at [1035, 152] on div "Resolución del caso Alt r" at bounding box center [1052, 138] width 158 height 43
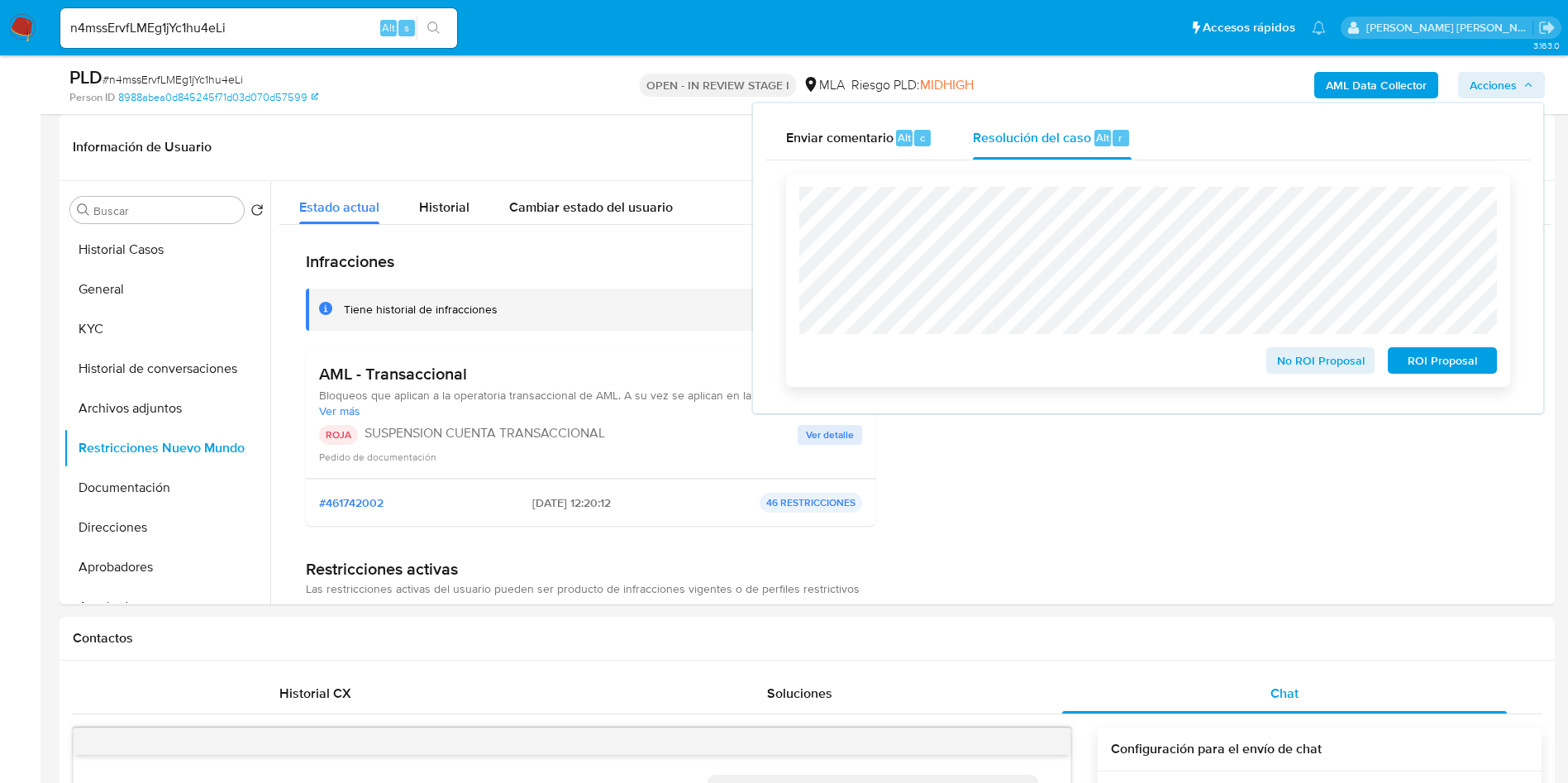
click at [1420, 364] on span "ROI Proposal" at bounding box center [1443, 361] width 86 height 24
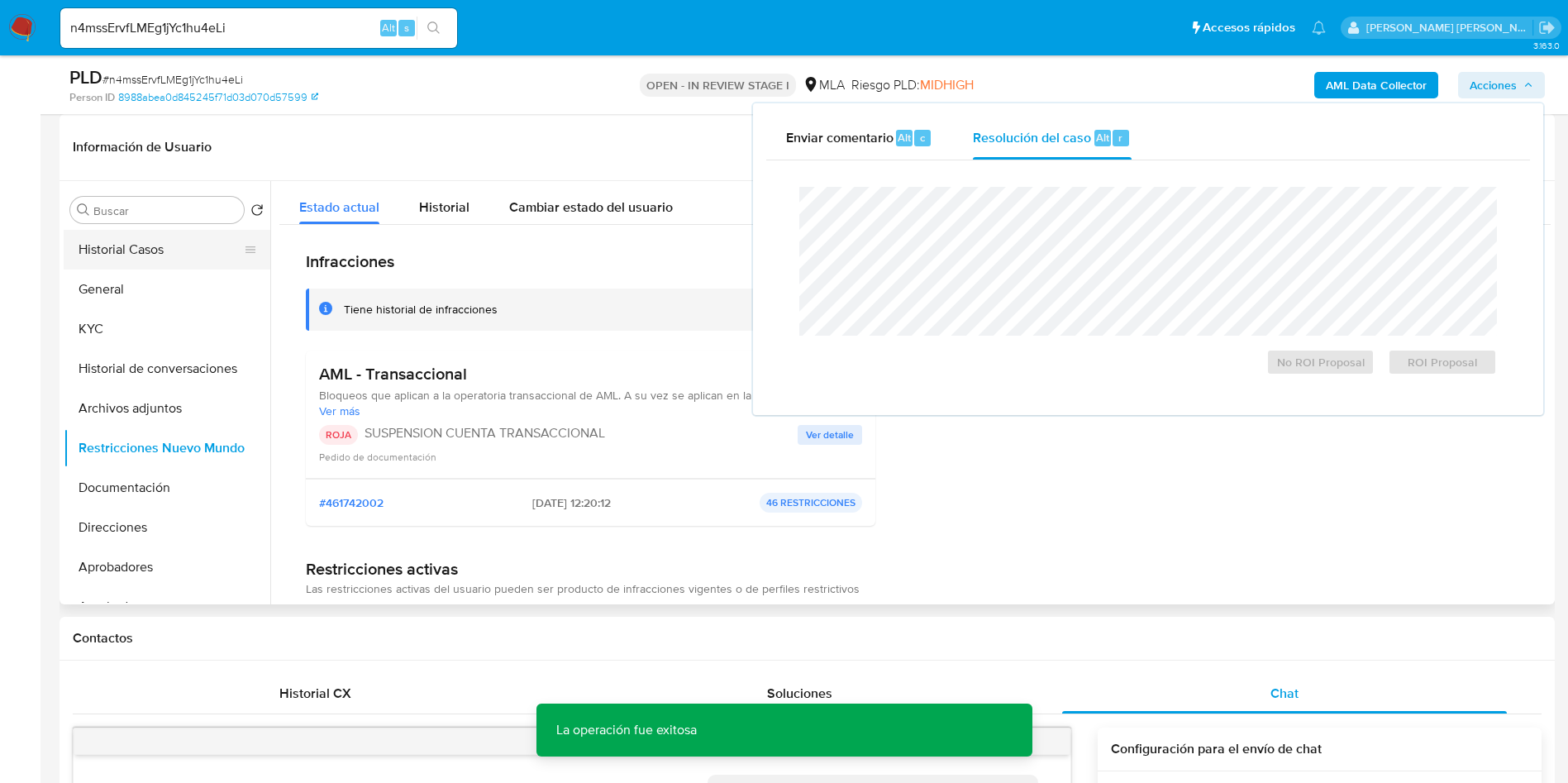
click at [141, 242] on button "Historial Casos" at bounding box center [161, 249] width 193 height 40
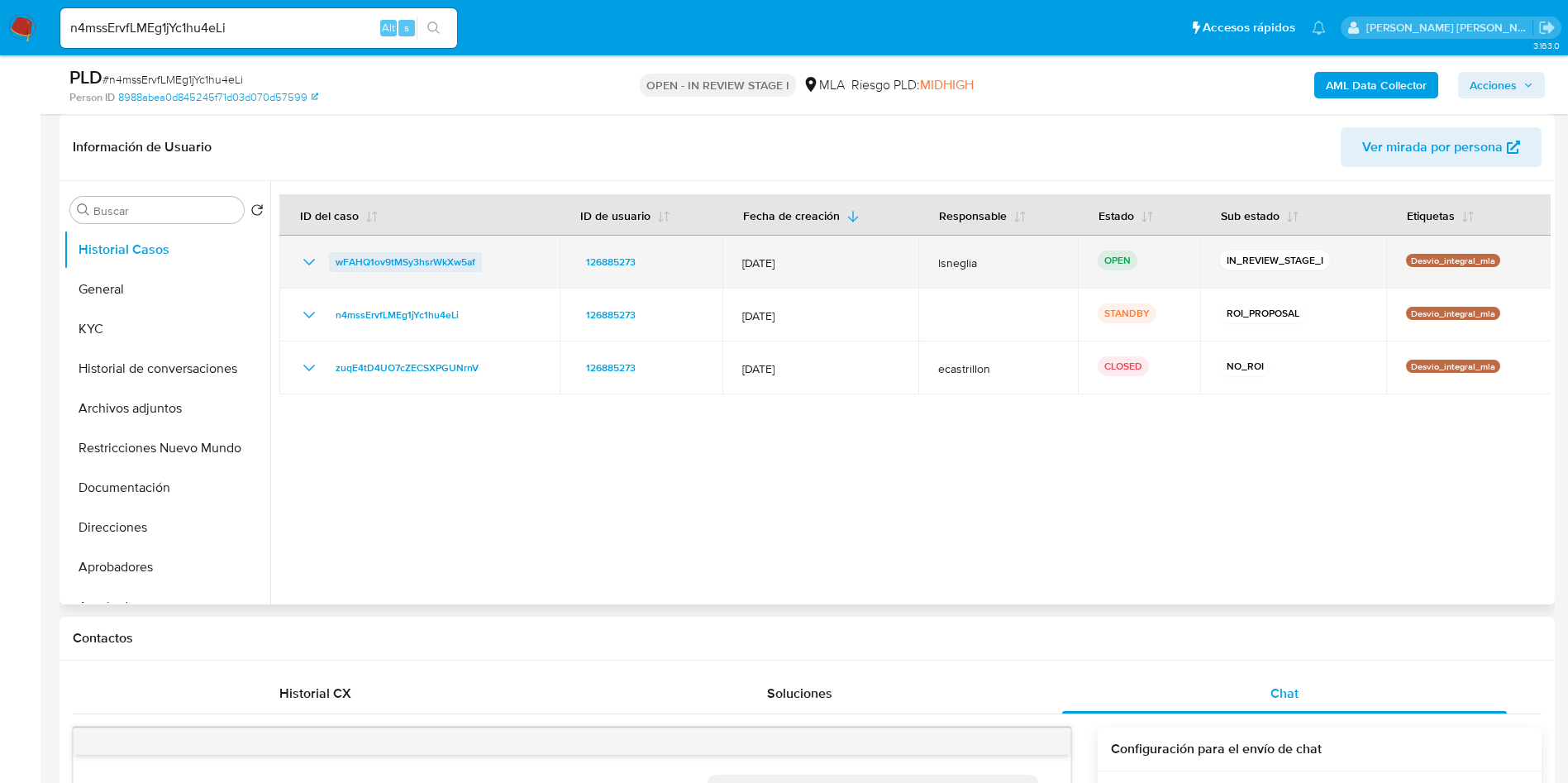
click at [369, 259] on span "wFAHQ1ov9tMSy3hsrWkXw5af" at bounding box center [405, 262] width 140 height 20
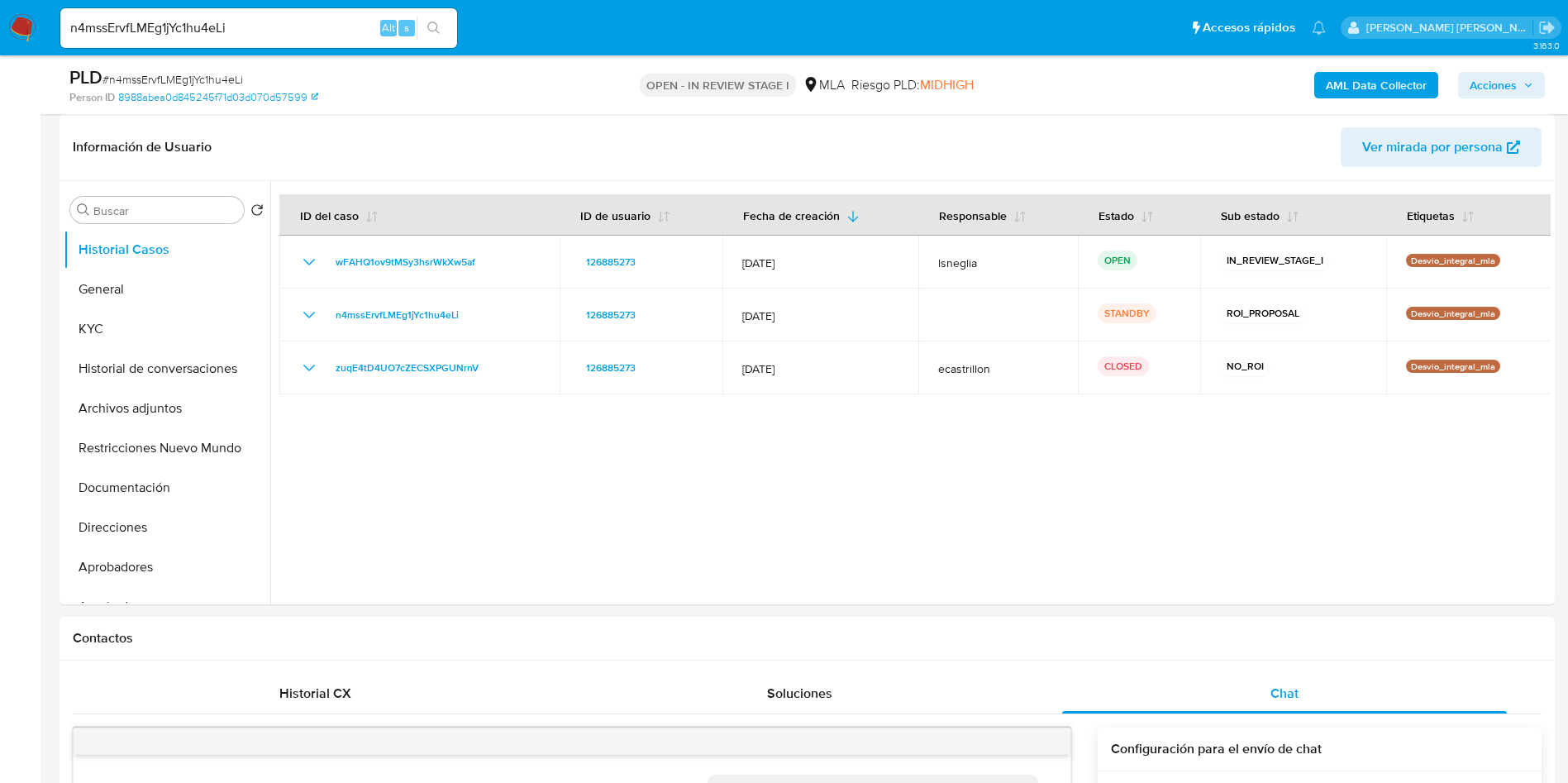
click at [290, 21] on input "n4mssErvfLMEg1jYc1hu4eLi" at bounding box center [259, 29] width 397 height 22
paste input "5Ihw0jmlDBhTa7ZIepWyvblv"
type input "5Ihw0jmlDBhTa7ZIepWyvblv"
click at [434, 22] on icon "search-icon" at bounding box center [433, 28] width 13 height 13
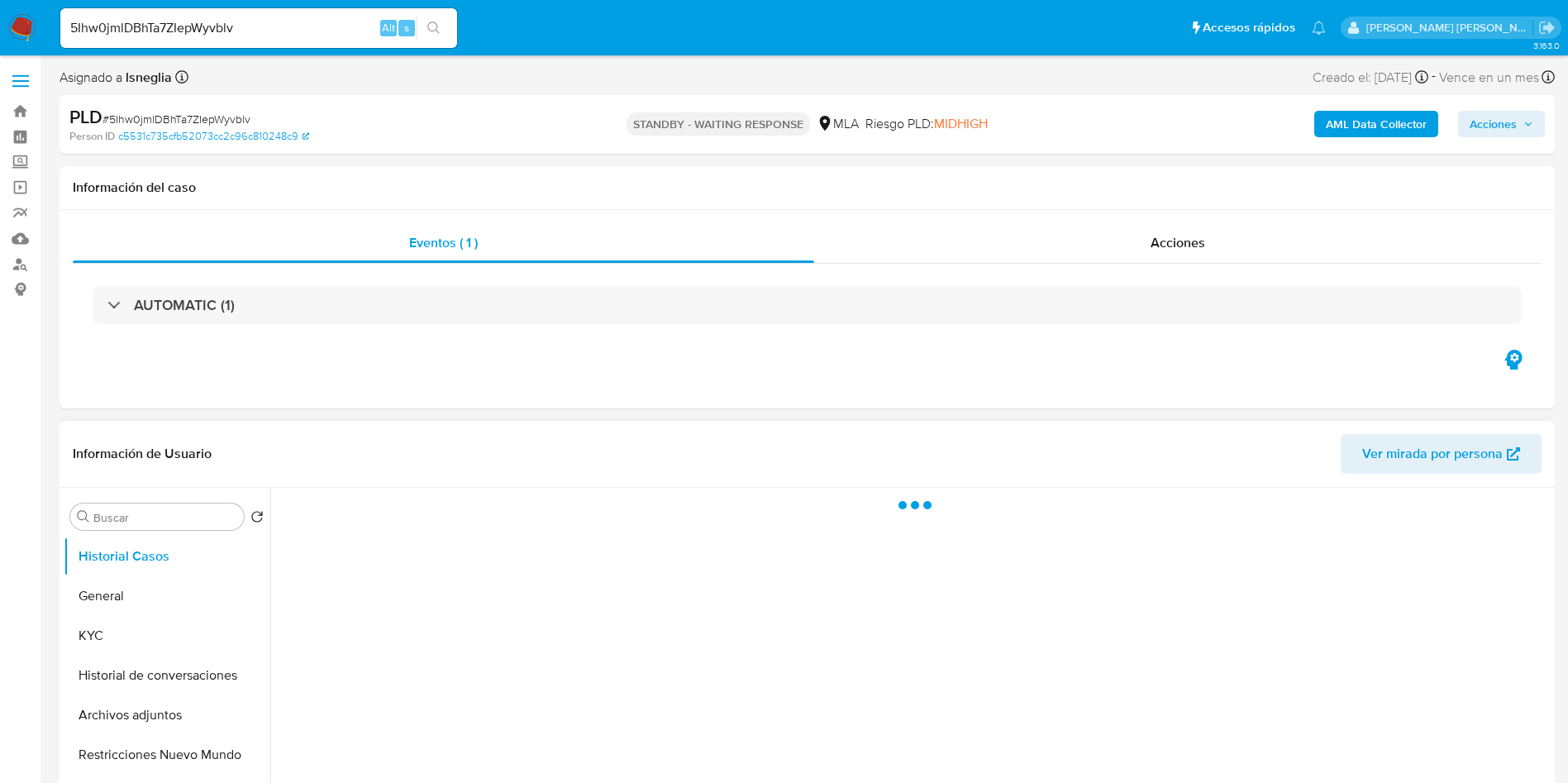
select select "10"
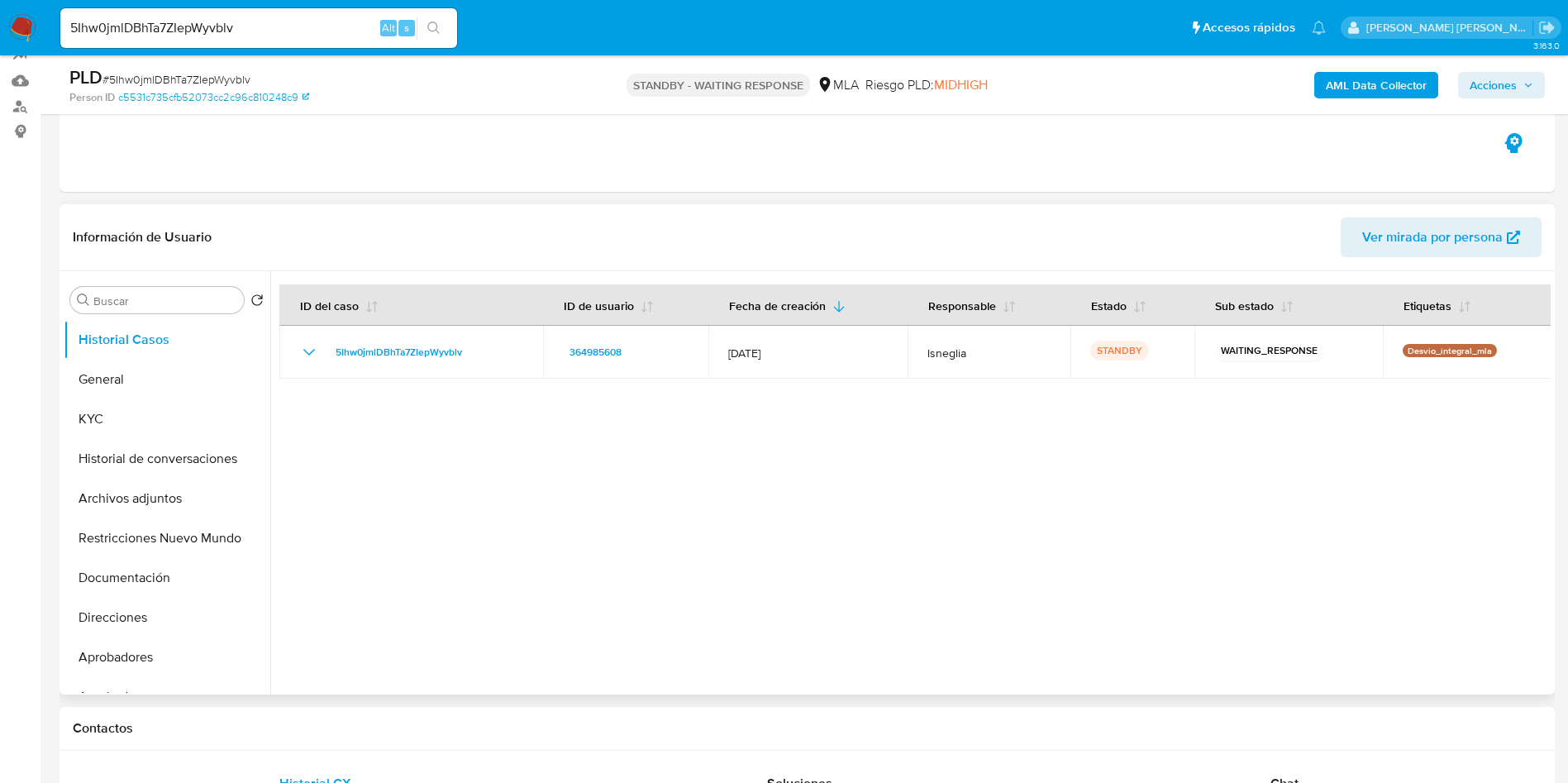
scroll to position [248, 0]
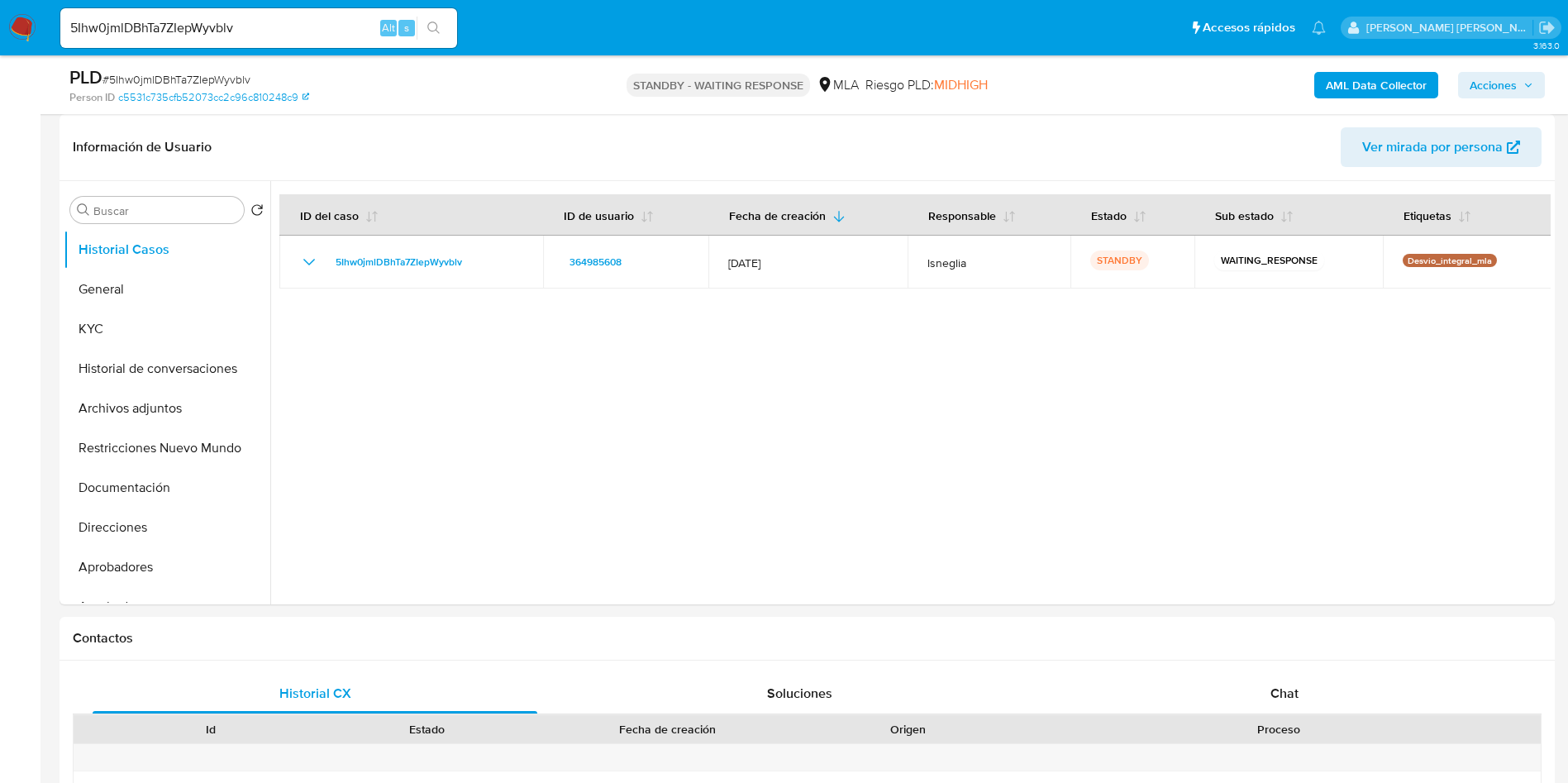
click at [199, 35] on input "5Ihw0jmlDBhTa7ZIepWyvblv" at bounding box center [259, 29] width 397 height 22
paste input "pbt4uK4fSm1JV3FM17MbSJBe"
type input "pbt4uK4fSm1JV3FM17MbSJBe"
click at [434, 22] on icon "search-icon" at bounding box center [433, 28] width 13 height 13
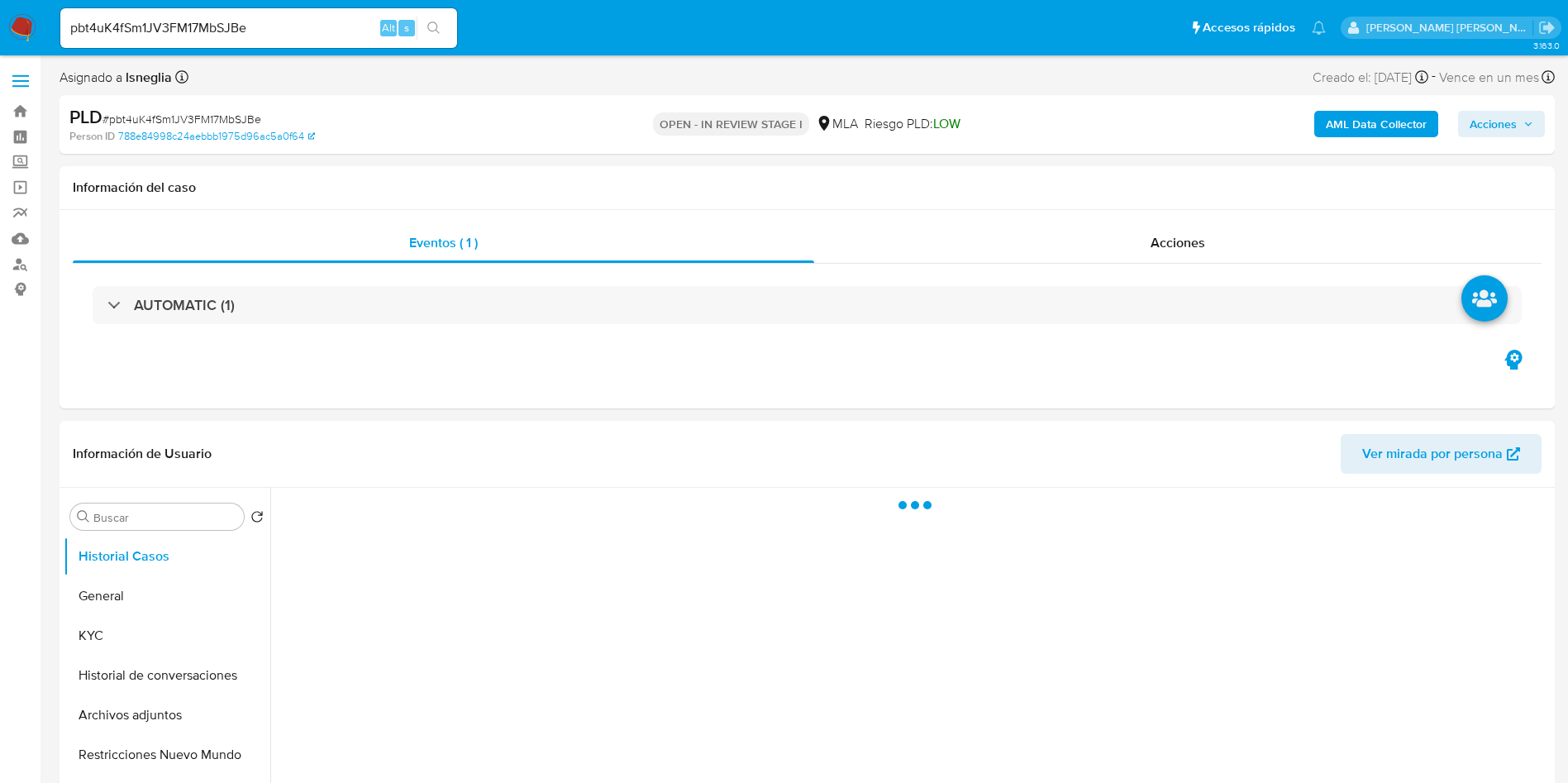
select select "10"
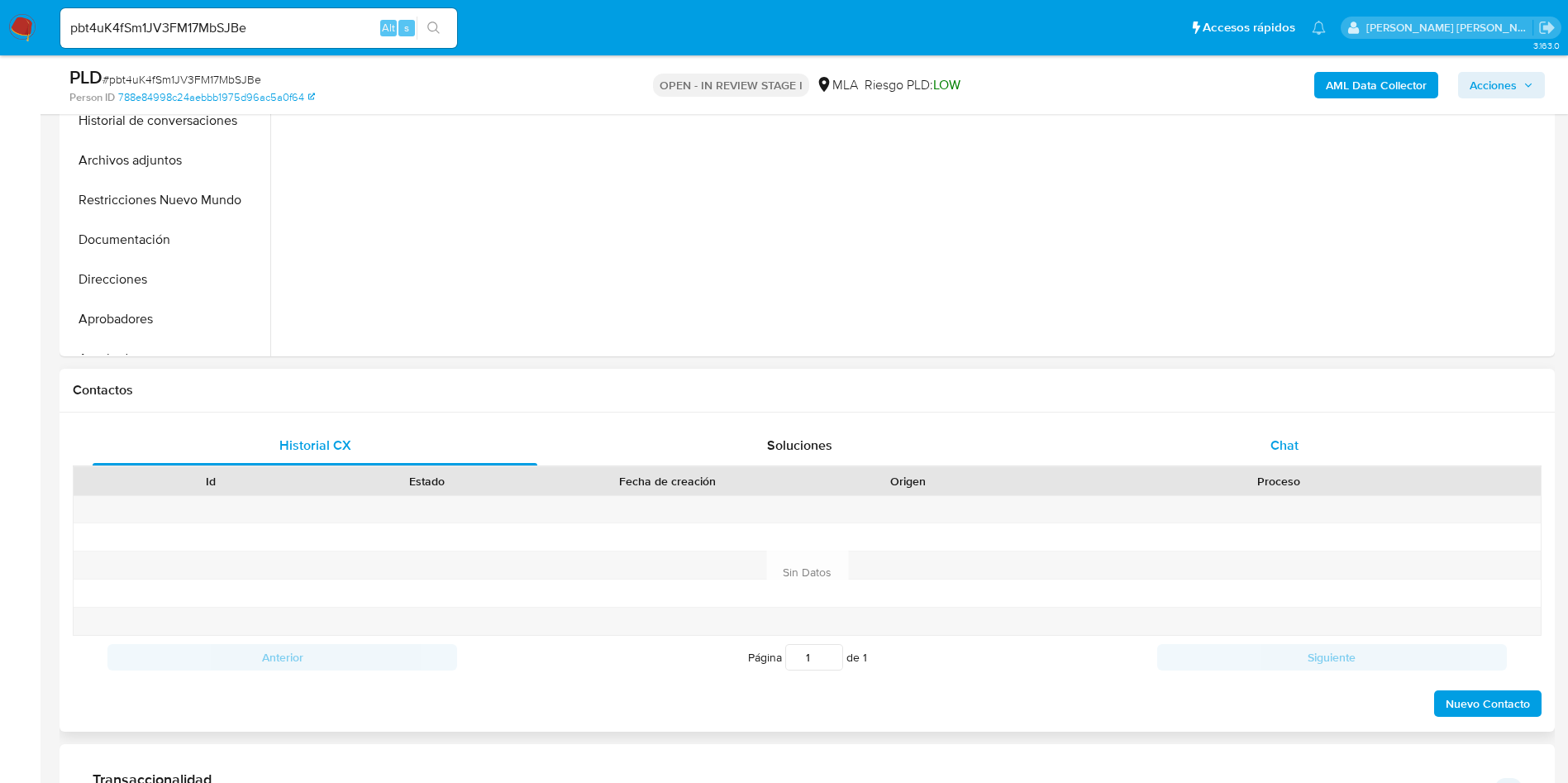
click at [1304, 452] on div "Chat" at bounding box center [1285, 445] width 445 height 40
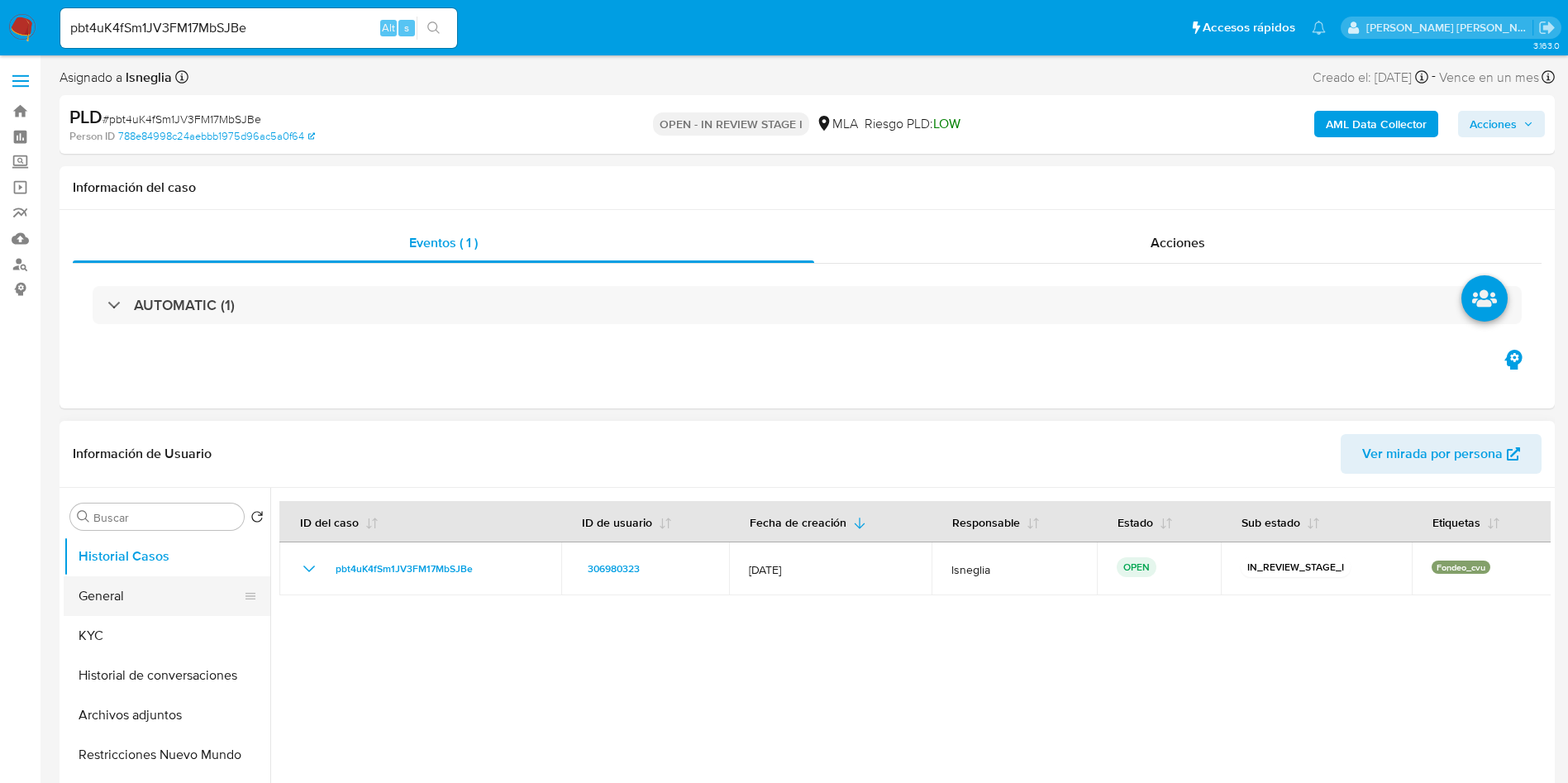
click at [132, 591] on button "General" at bounding box center [161, 595] width 193 height 40
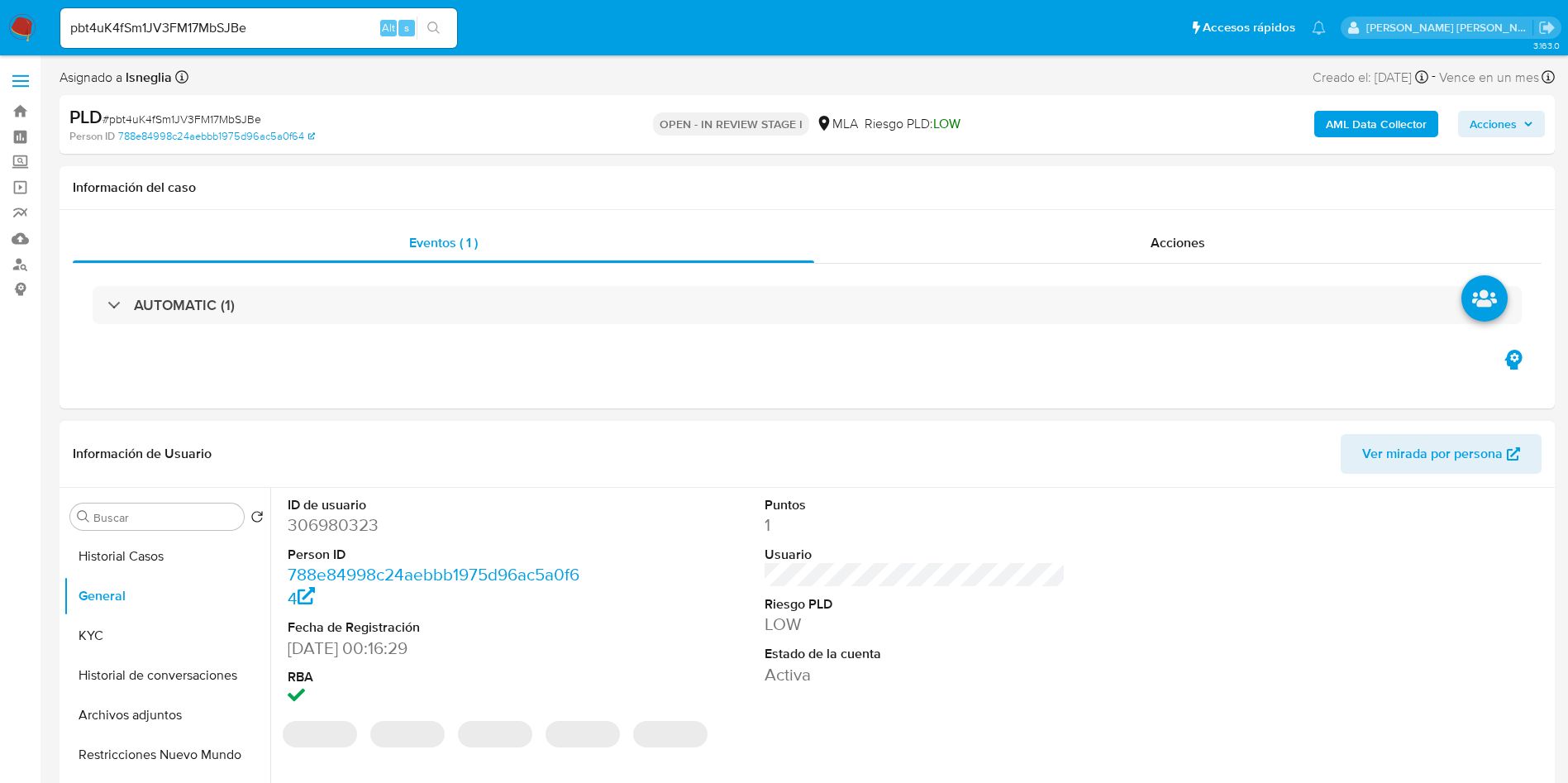
click at [317, 521] on dd "306980323" at bounding box center [438, 525] width 302 height 24
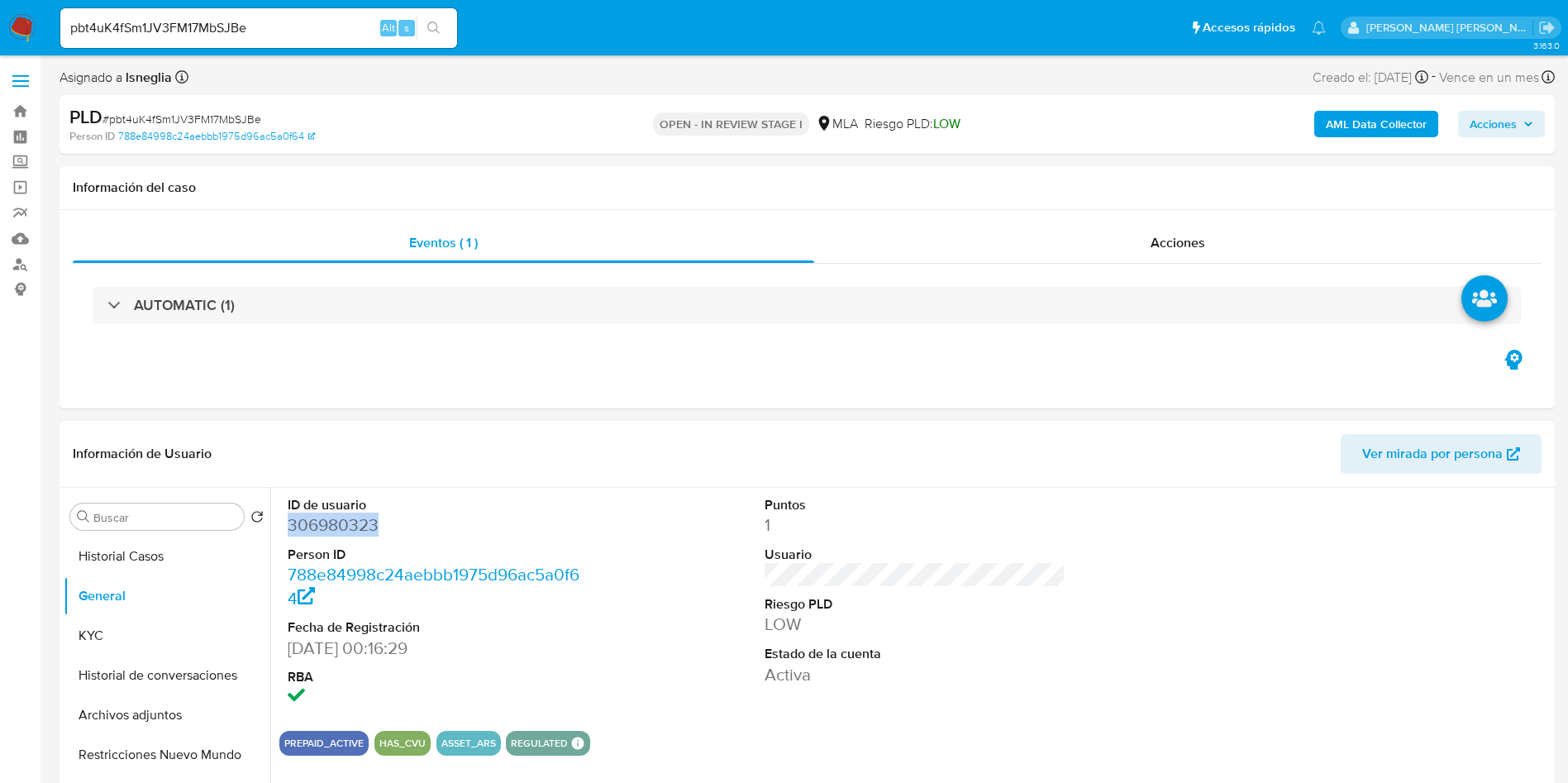
copy dd "306980323"
click at [345, 528] on dd "306980323" at bounding box center [438, 525] width 302 height 24
click at [115, 627] on button "KYC" at bounding box center [161, 635] width 193 height 40
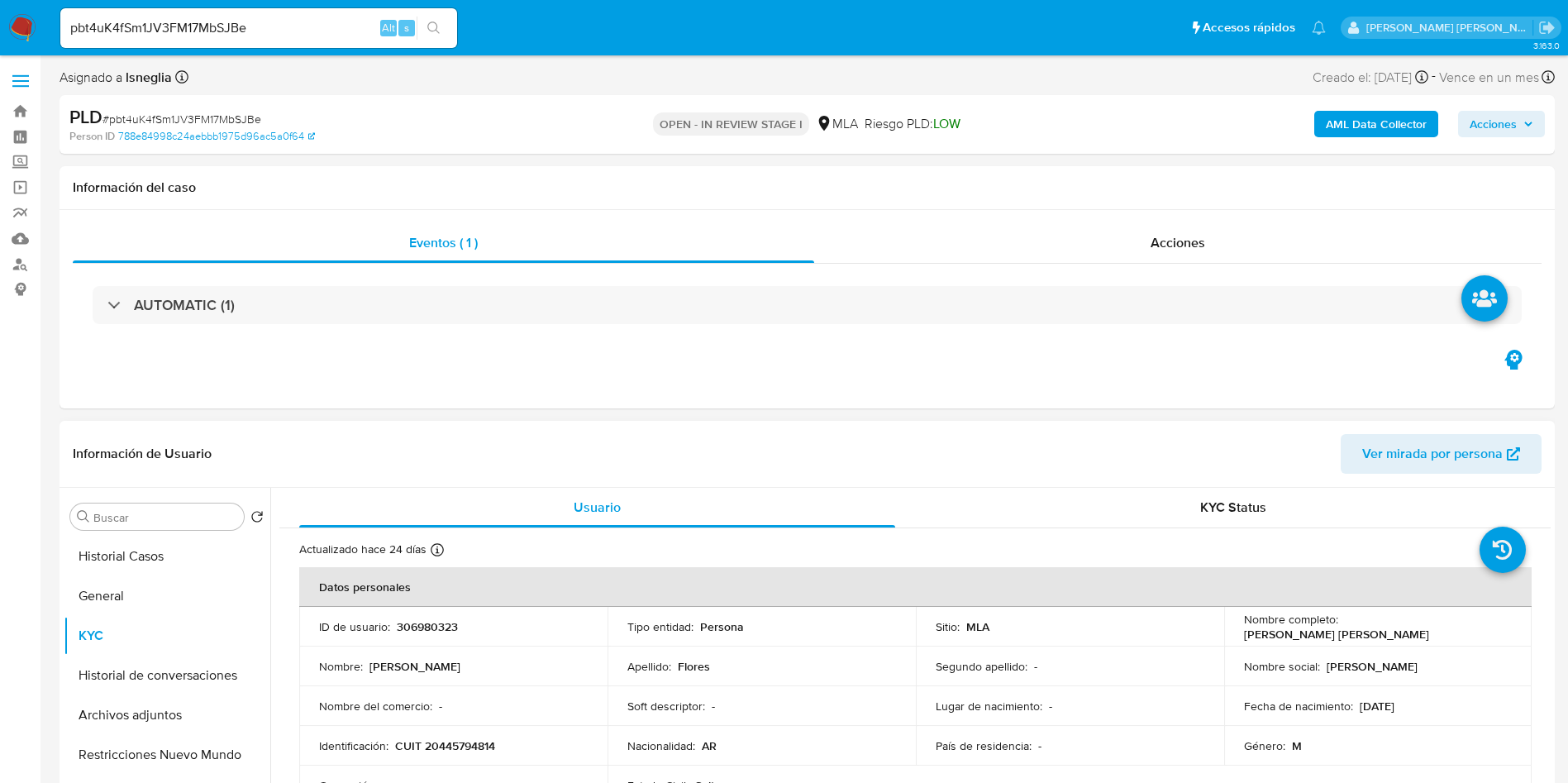
click at [452, 746] on p "CUIT 20445794814" at bounding box center [445, 746] width 100 height 15
copy p "20445794814"
drag, startPoint x: 613, startPoint y: 202, endPoint x: 675, endPoint y: 137, distance: 89.8
click at [612, 203] on div "Información del caso" at bounding box center [808, 188] width 1496 height 44
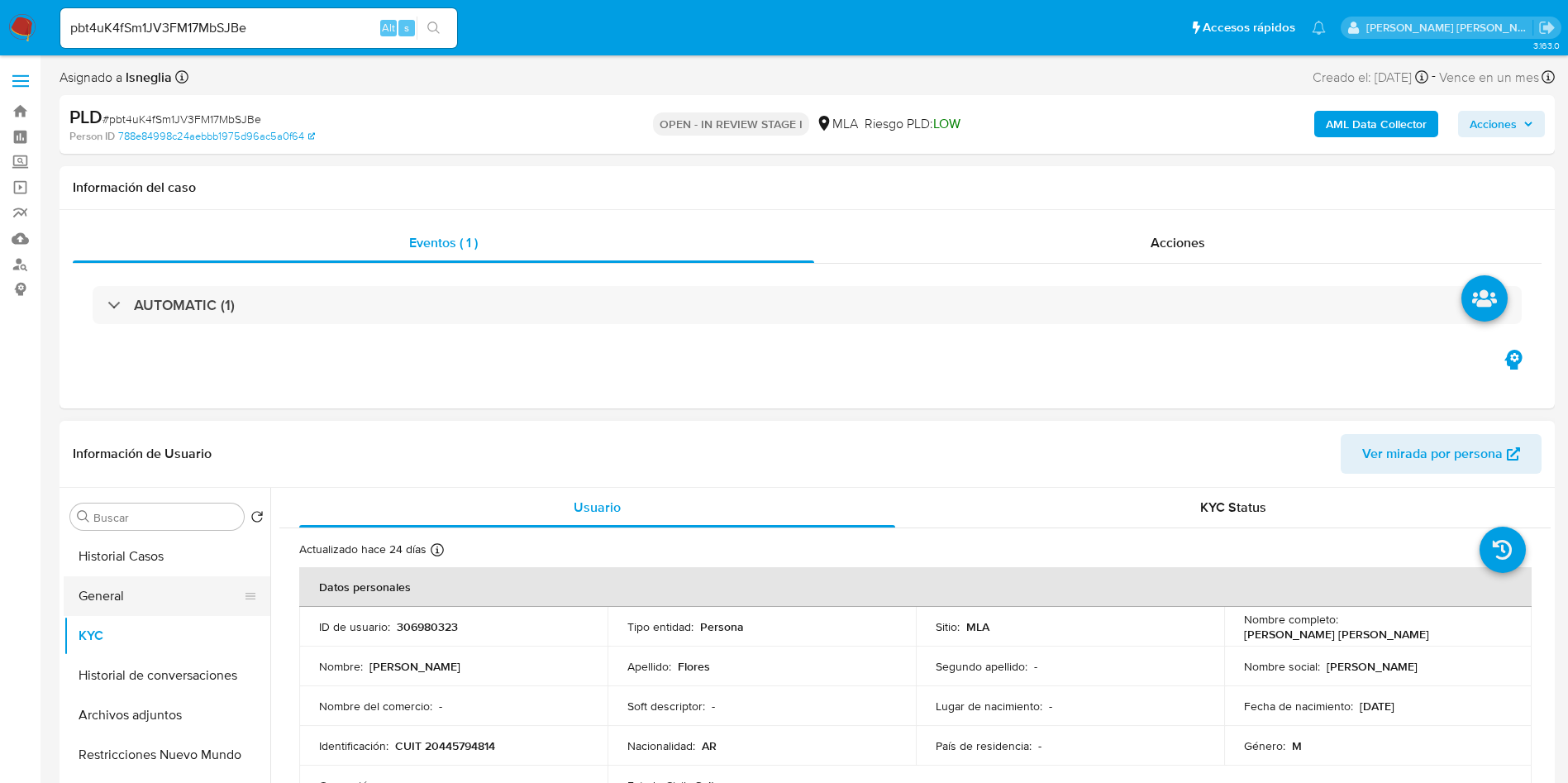
click at [140, 587] on button "General" at bounding box center [161, 595] width 193 height 40
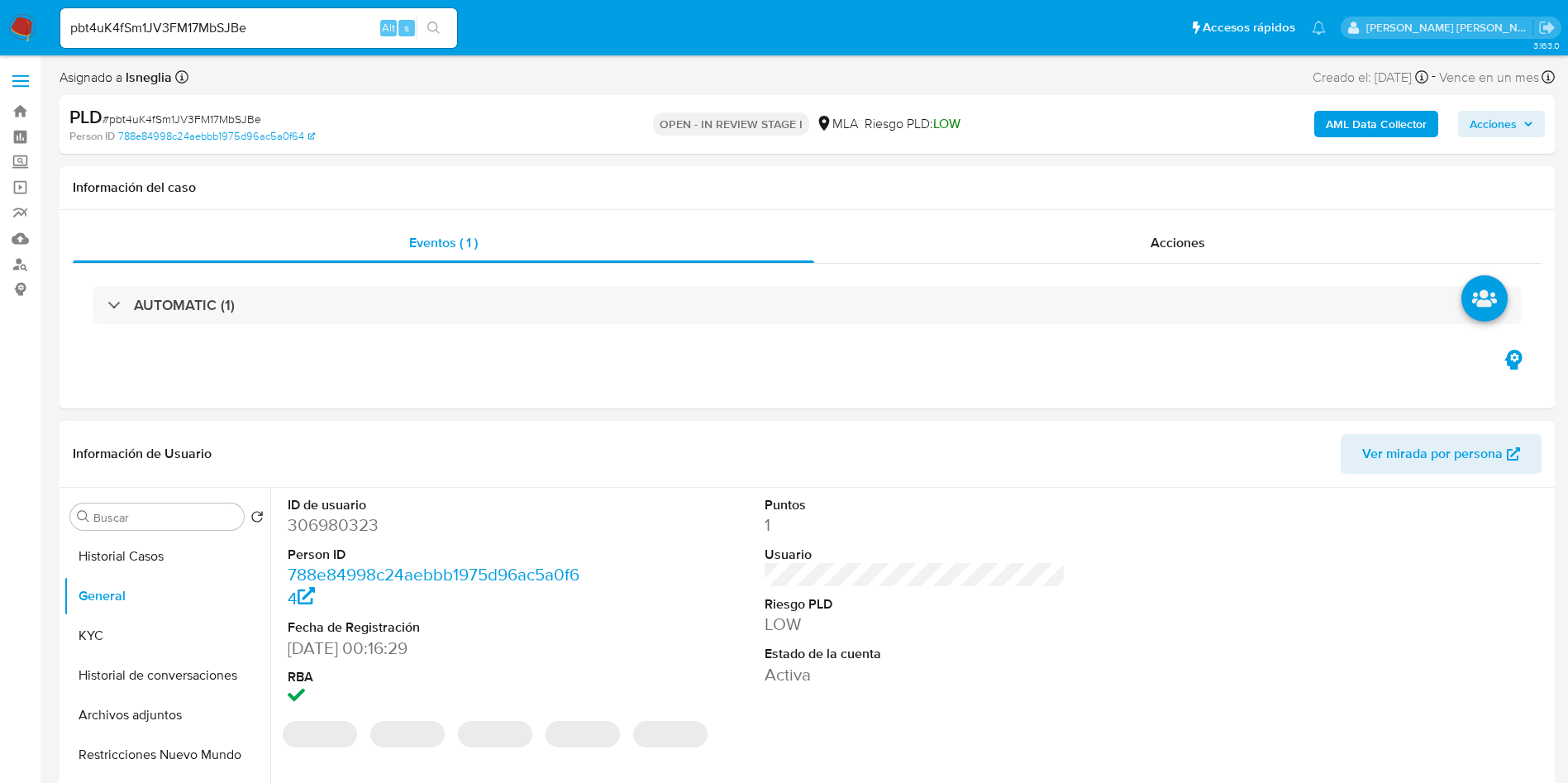
click at [363, 530] on dd "306980323" at bounding box center [438, 525] width 302 height 24
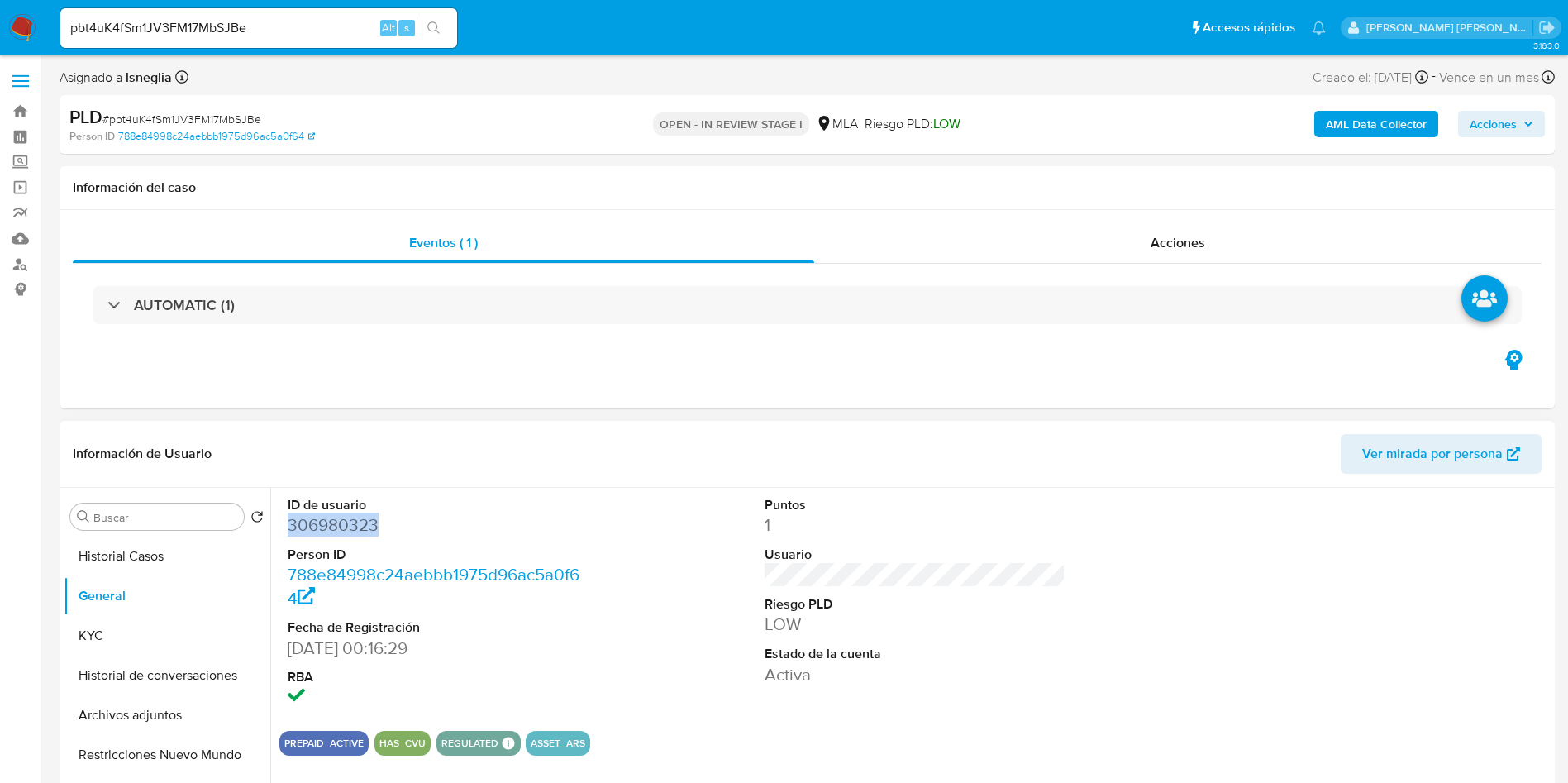
copy dd "306980323"
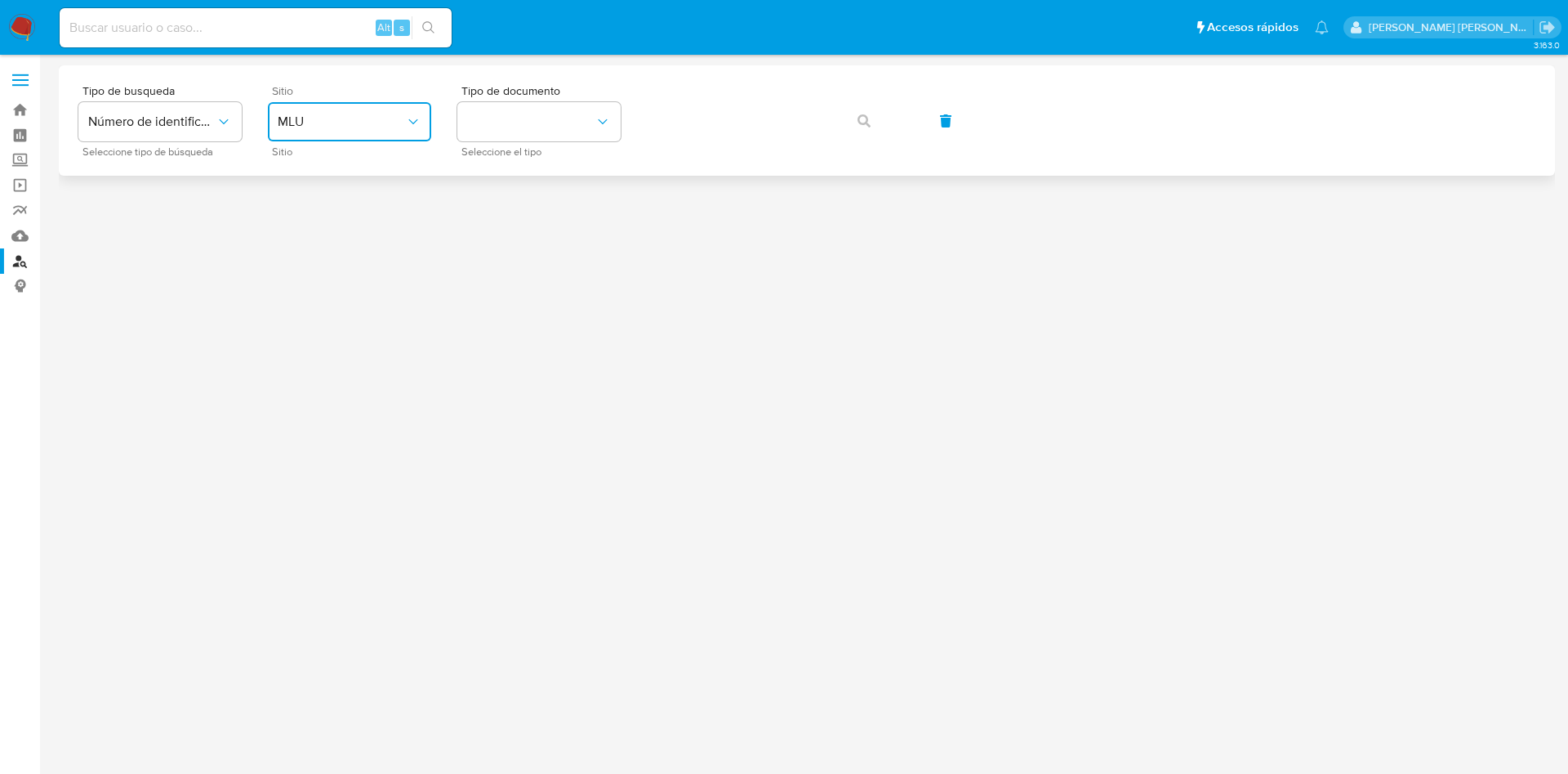
click at [347, 135] on button "MLU" at bounding box center [349, 121] width 164 height 39
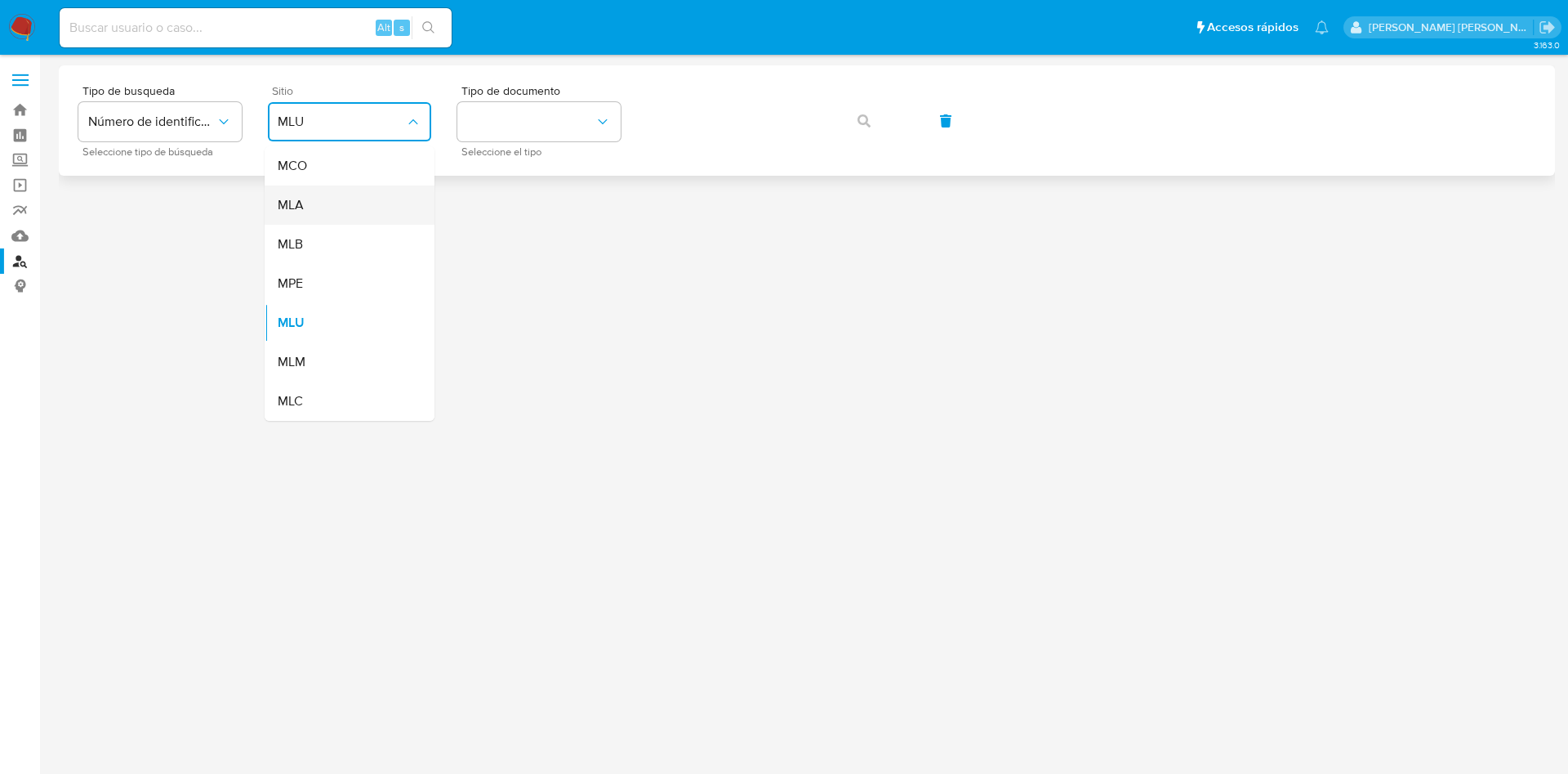
click at [334, 205] on div "MLA" at bounding box center [344, 205] width 134 height 39
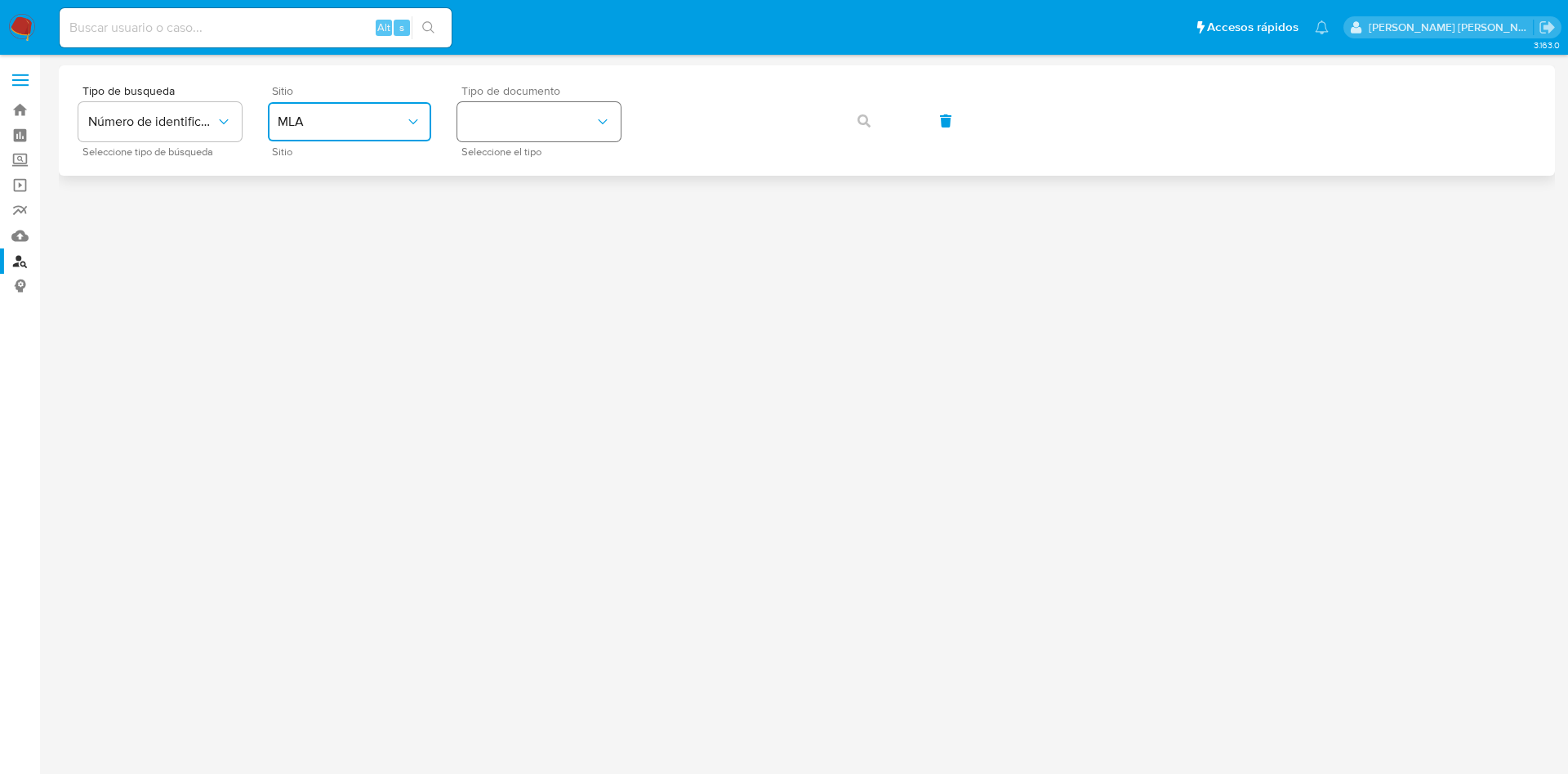
click at [508, 138] on button "identificationType" at bounding box center [538, 121] width 164 height 39
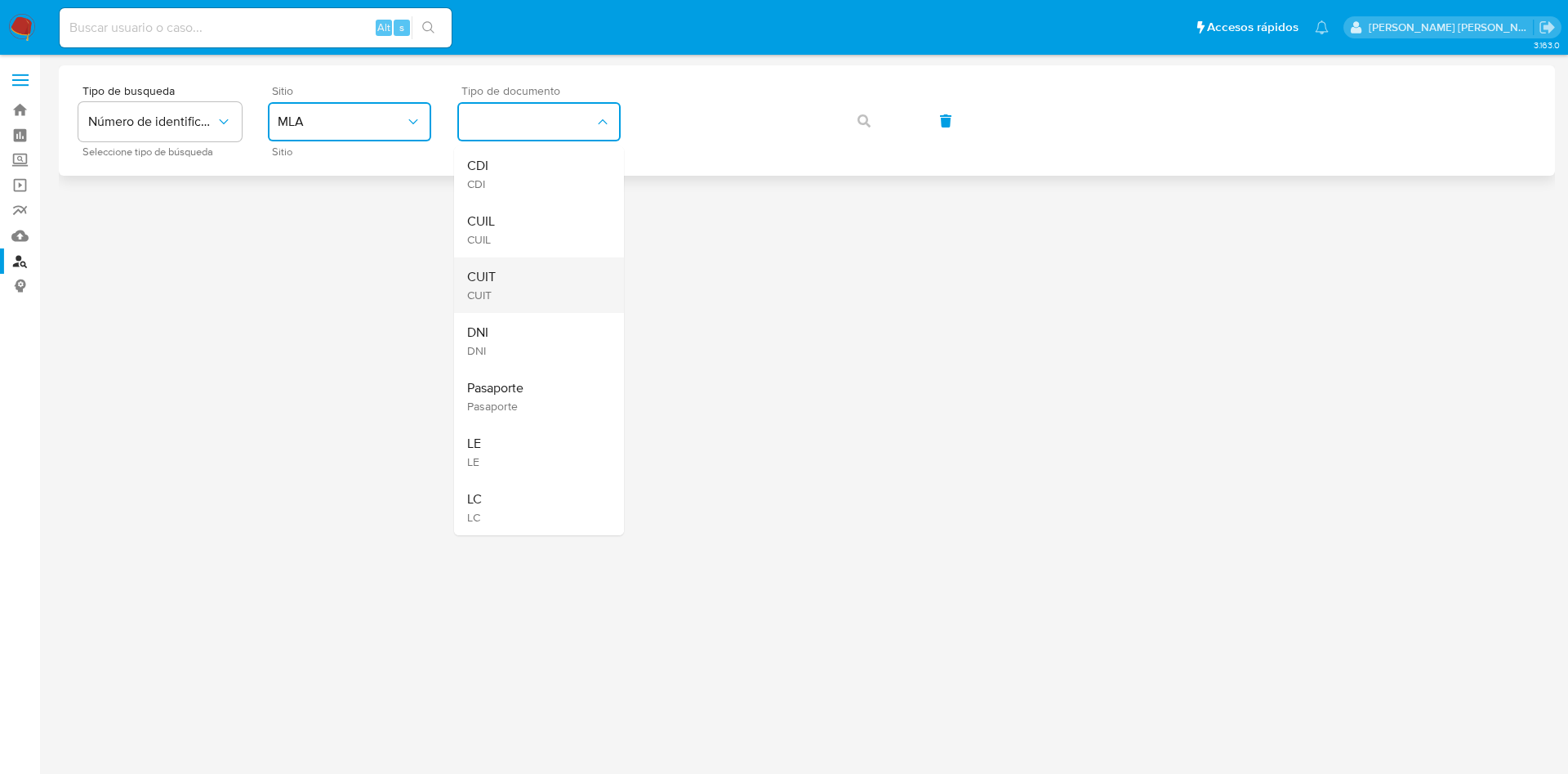
click at [528, 287] on div "CUIT CUIT" at bounding box center [533, 285] width 134 height 56
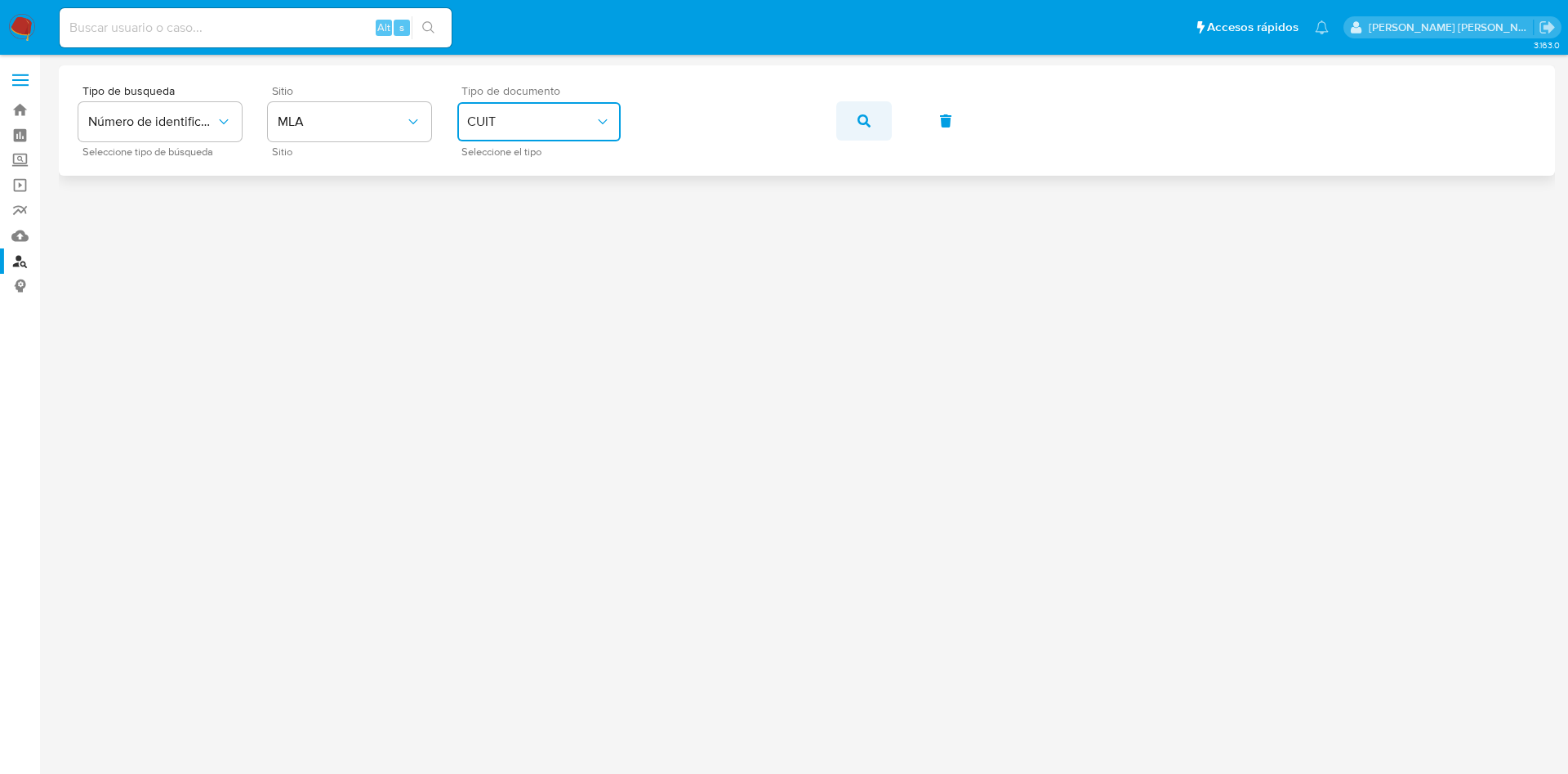
click at [868, 113] on span "button" at bounding box center [864, 121] width 13 height 36
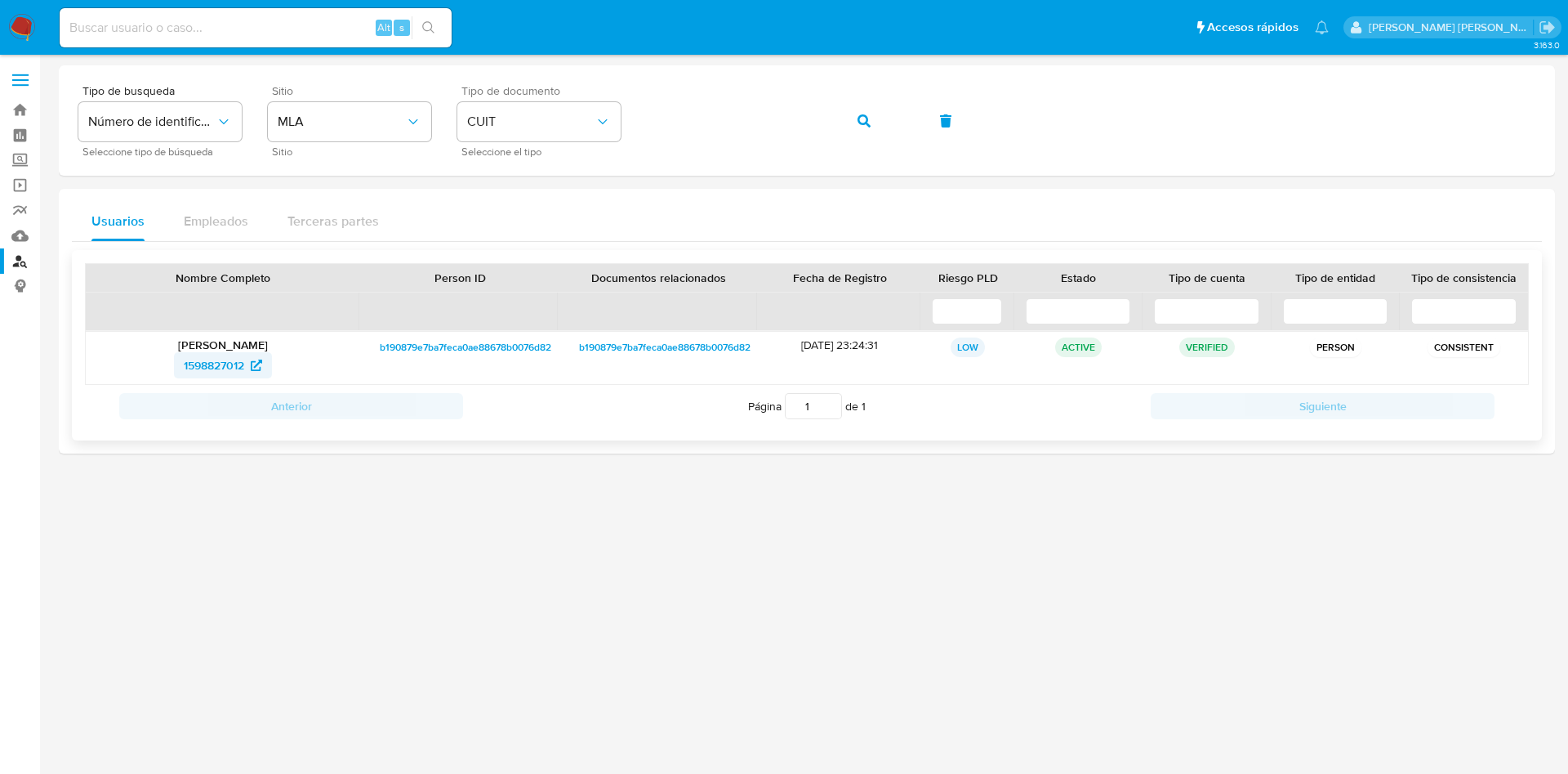
click at [213, 364] on span "1598827012" at bounding box center [214, 365] width 61 height 26
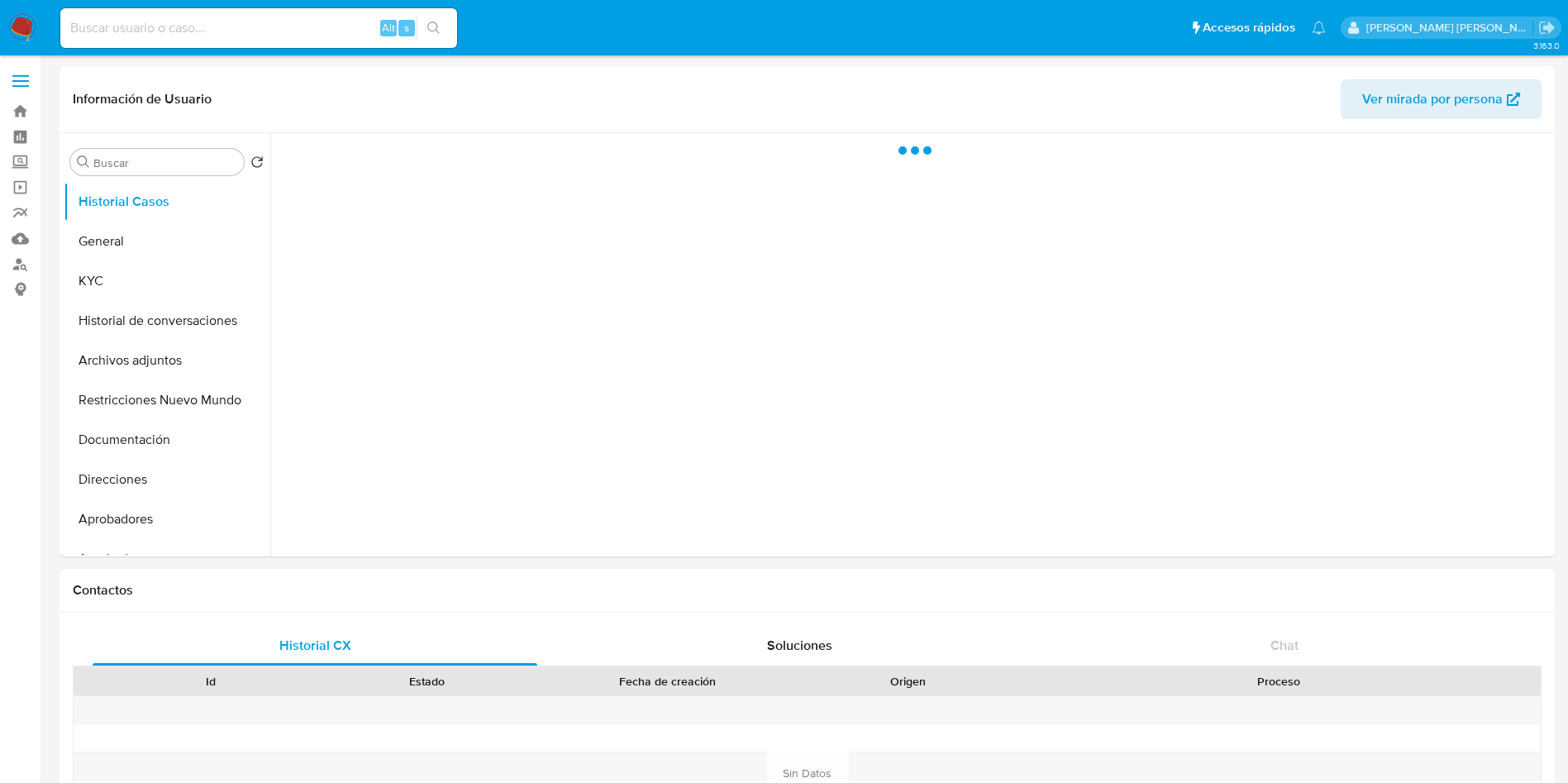
select select "10"
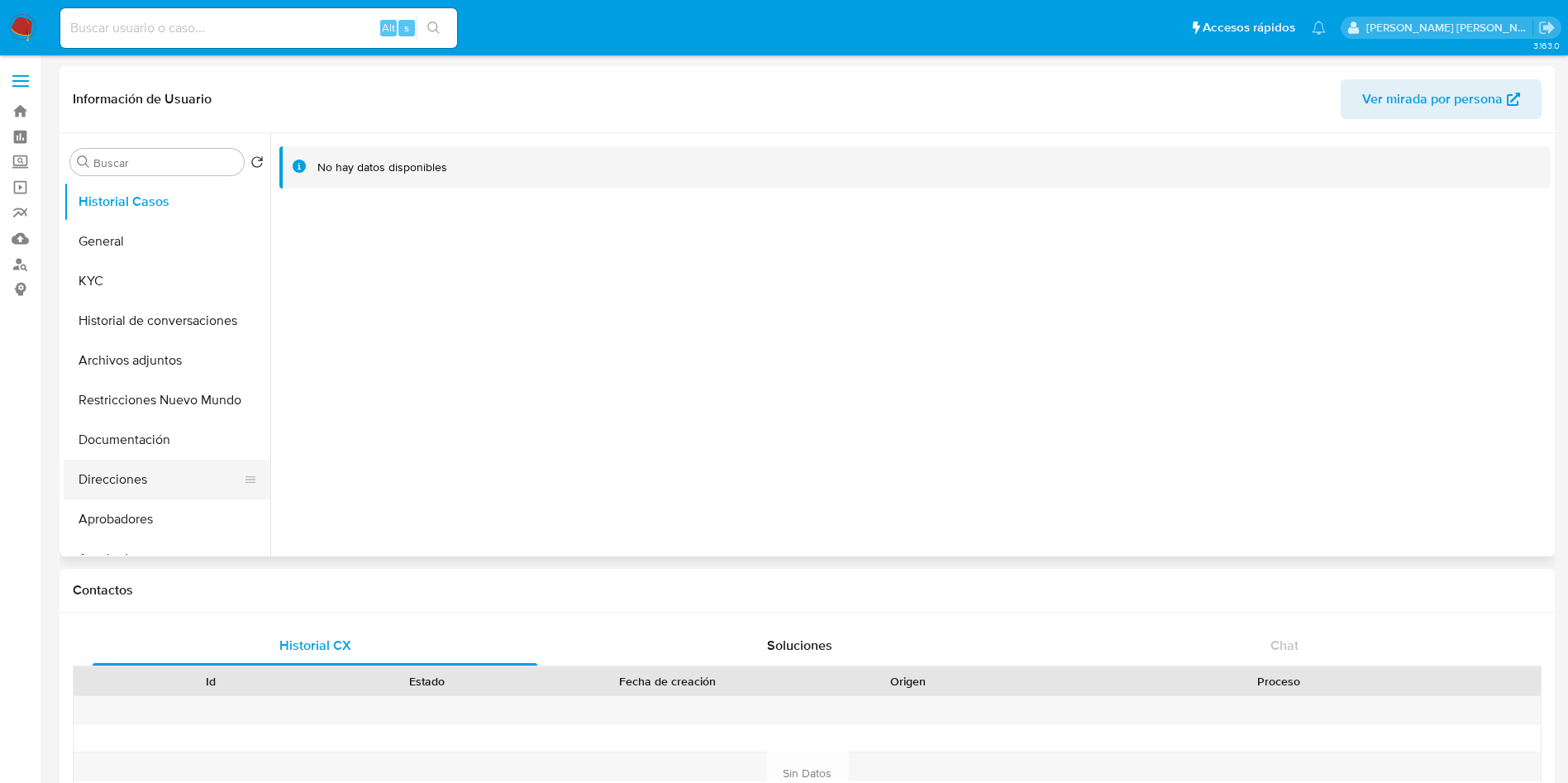
click at [131, 477] on button "Direcciones" at bounding box center [161, 479] width 193 height 40
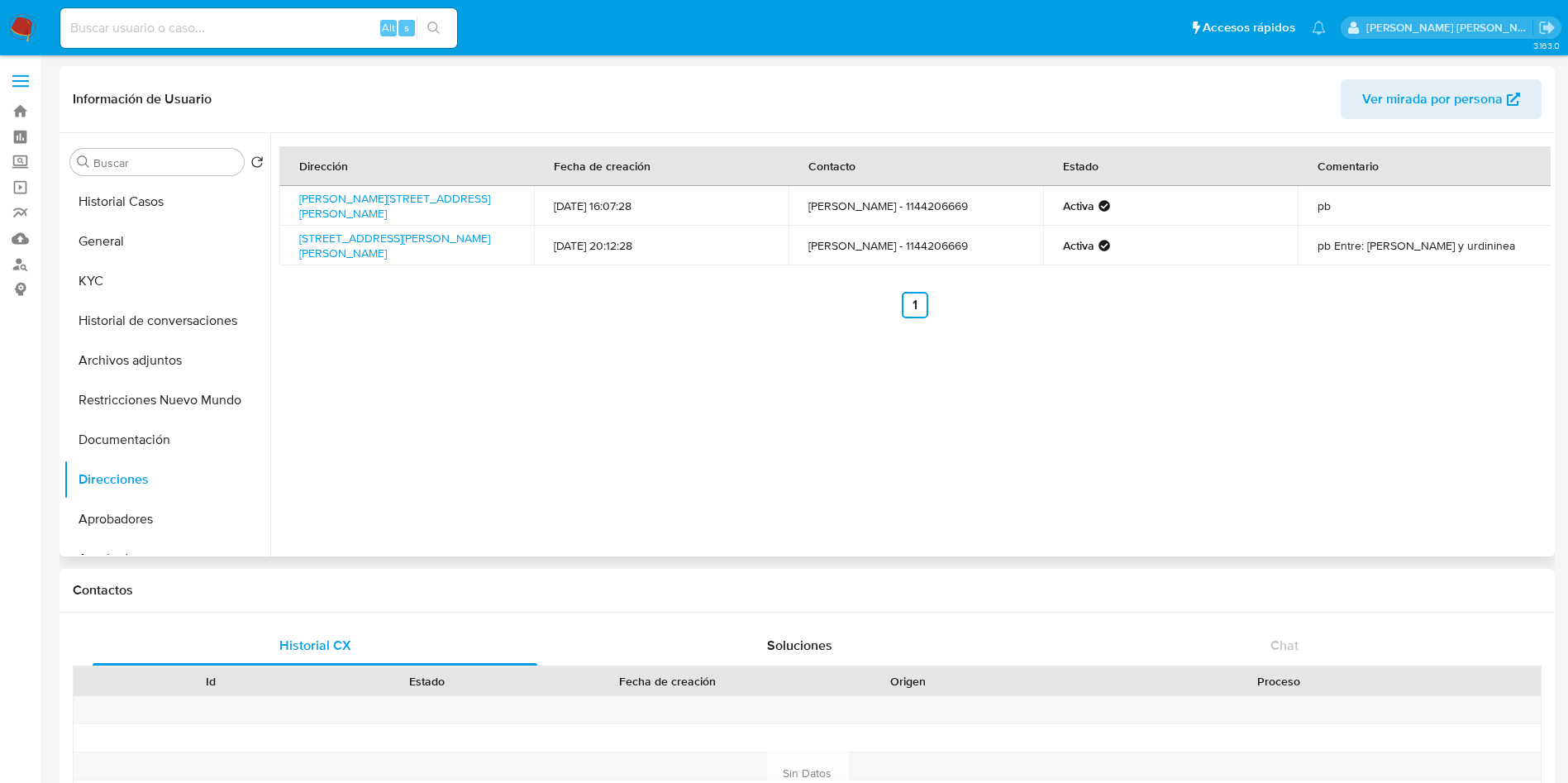
drag, startPoint x: 294, startPoint y: 197, endPoint x: 484, endPoint y: 212, distance: 190.6
click at [484, 212] on td "[PERSON_NAME][STREET_ADDRESS][PERSON_NAME]" at bounding box center [406, 205] width 255 height 40
copy link "[PERSON_NAME][STREET_ADDRESS][PERSON_NAME]"
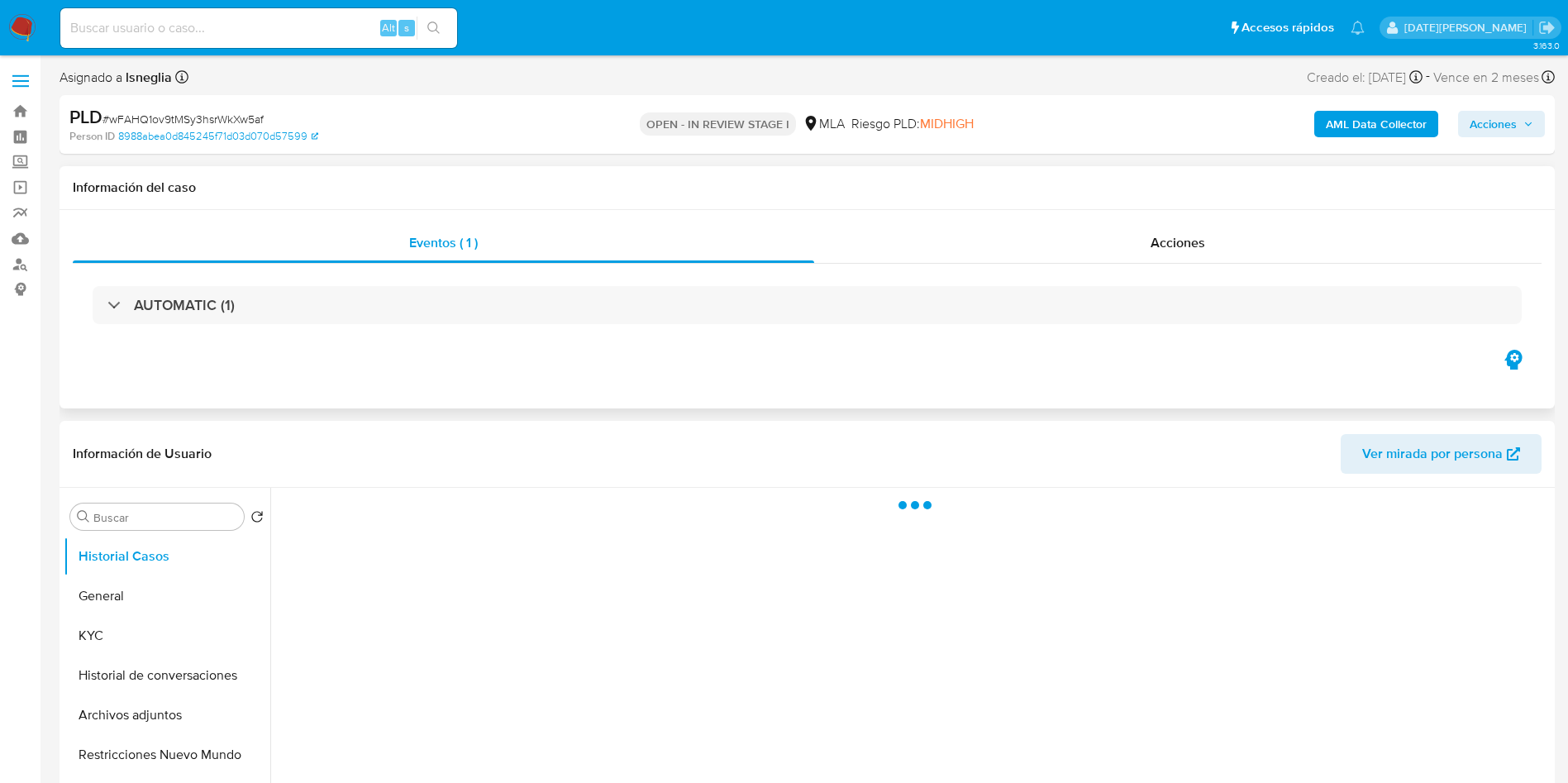
select select "10"
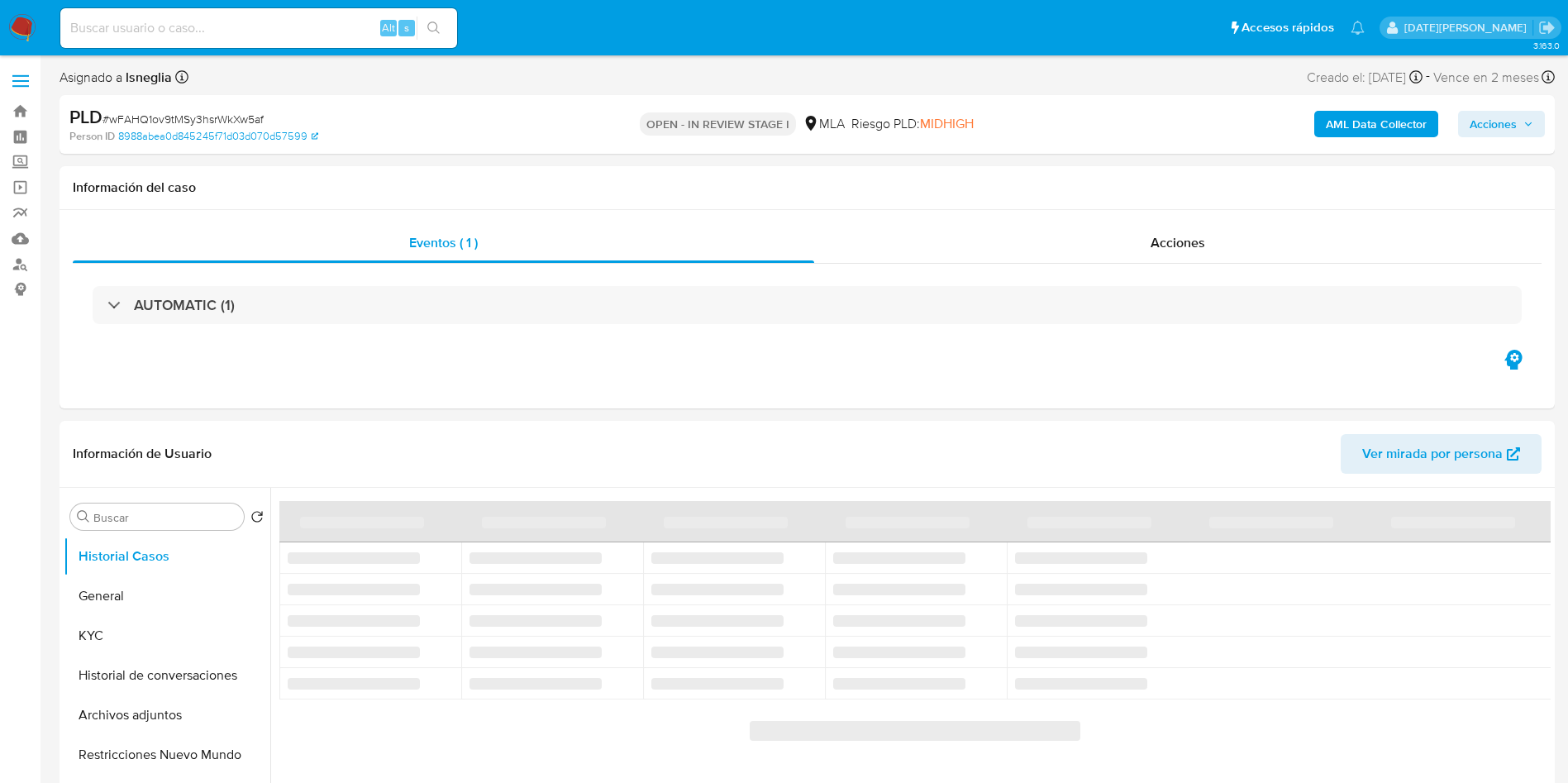
click at [1517, 121] on span "Acciones" at bounding box center [1502, 124] width 64 height 24
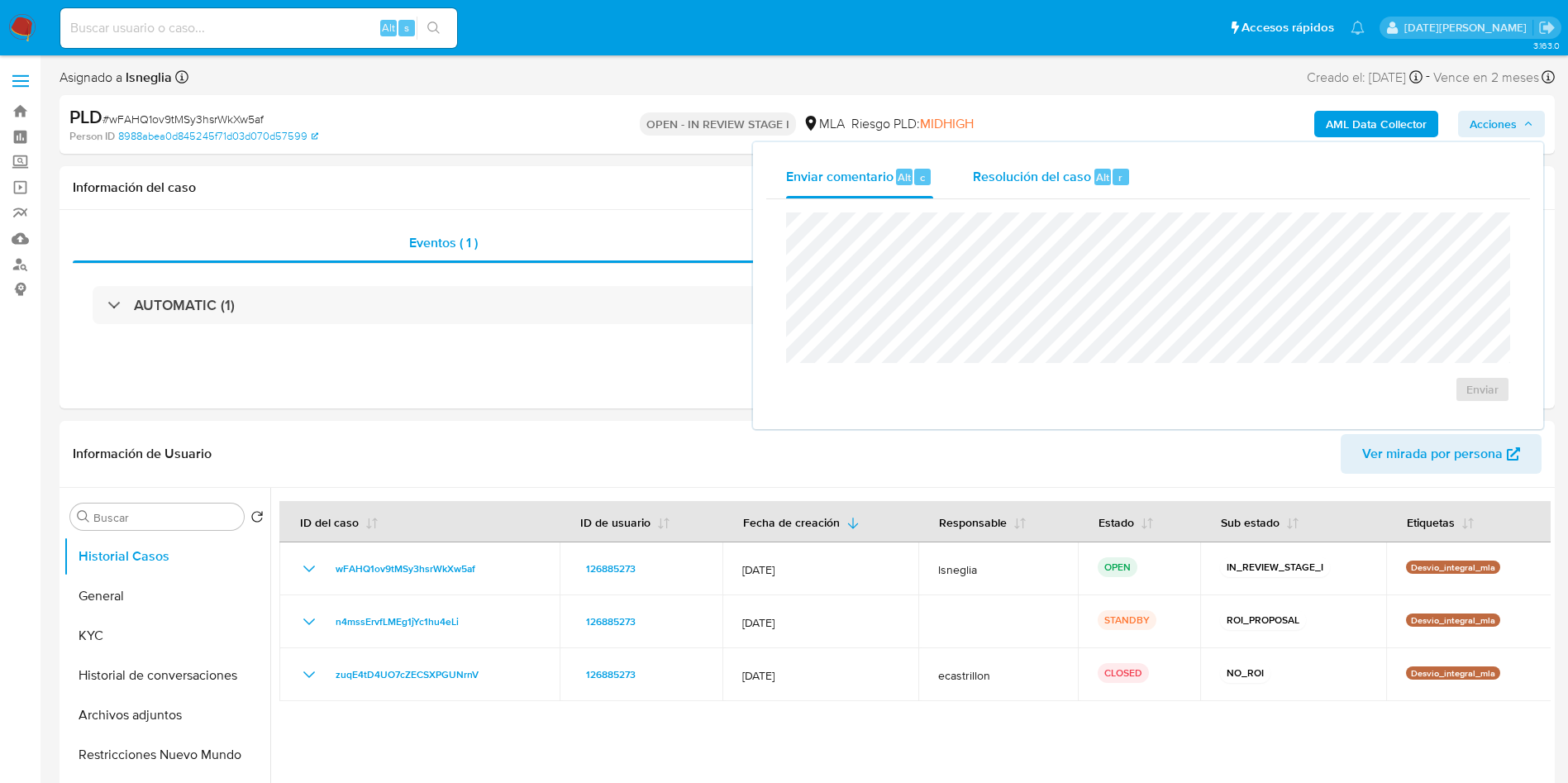
click at [1083, 163] on div "Resolución del caso Alt r" at bounding box center [1052, 177] width 158 height 43
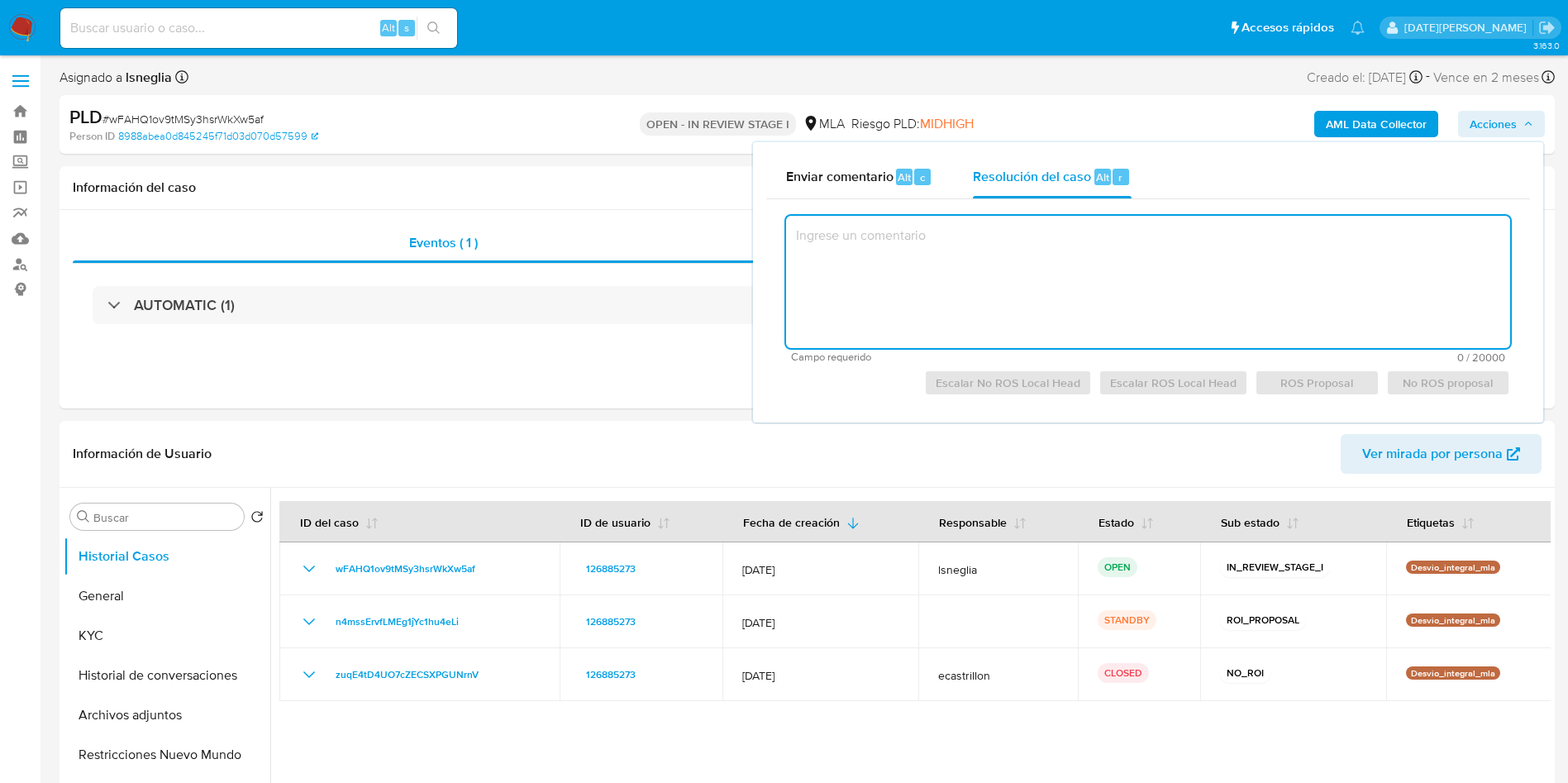
click at [897, 276] on textarea at bounding box center [1148, 281] width 724 height 132
paste textarea "Caselog wFAHQ1ov9tMSy3hsrWkXw5af - n4mssErvfLMEg1jYc1hu4eLi"
click at [936, 246] on textarea "Caselog wFAHQ1ov9tMSy3hsrWkXw5af - n4mssErvfLMEg1jYc1hu4eLi" at bounding box center [1148, 281] width 724 height 132
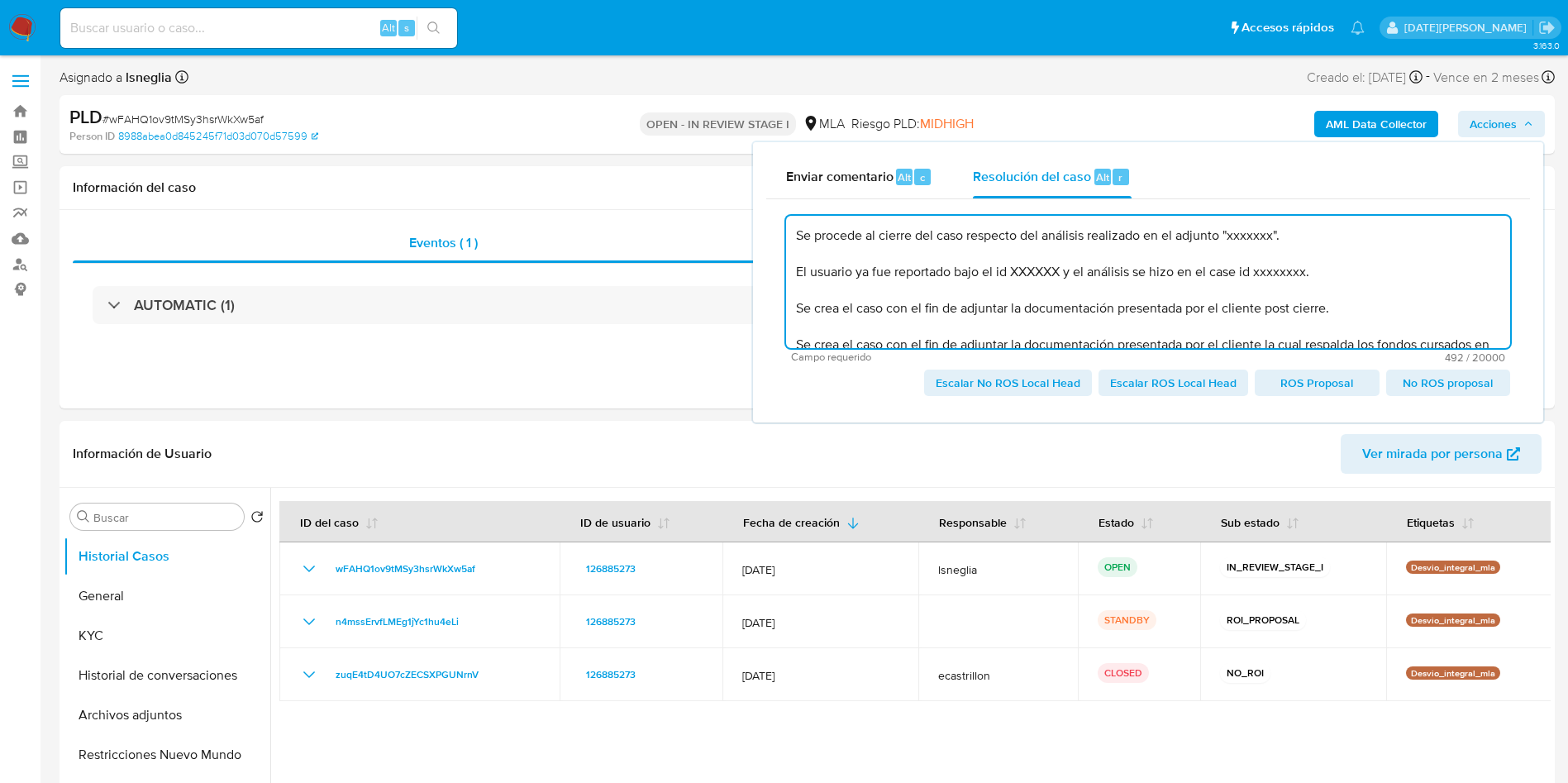
click at [1256, 237] on textarea "Se procede al cierre del caso respecto del análisis realizado en el adjunto "xx…" at bounding box center [1148, 281] width 724 height 132
paste textarea "Caselog wFAHQ1ov9tMSy3hsrWkXw5af - n4mssErvfLMEg1jYc1hu4eLi"
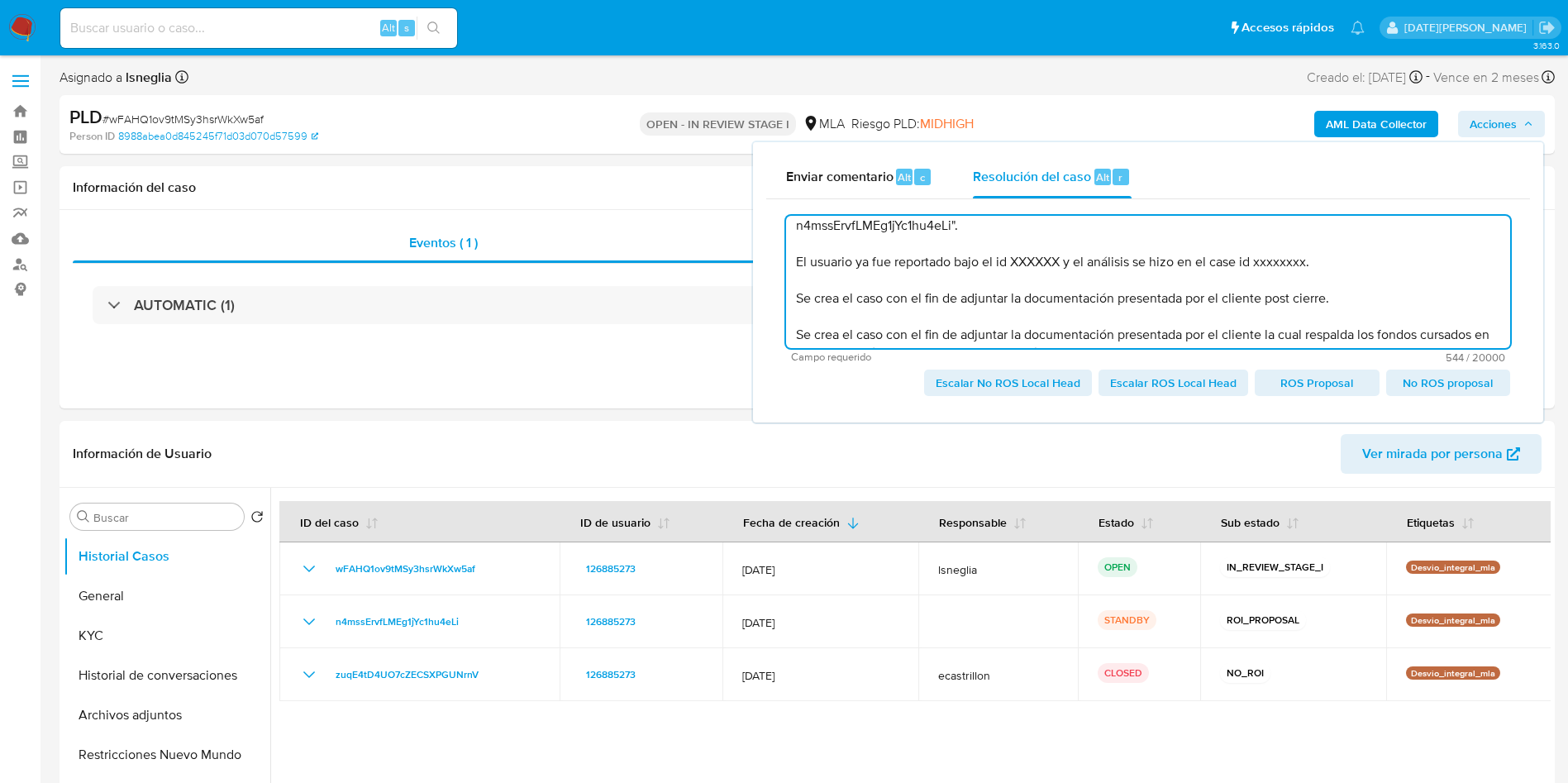
scroll to position [71, 0]
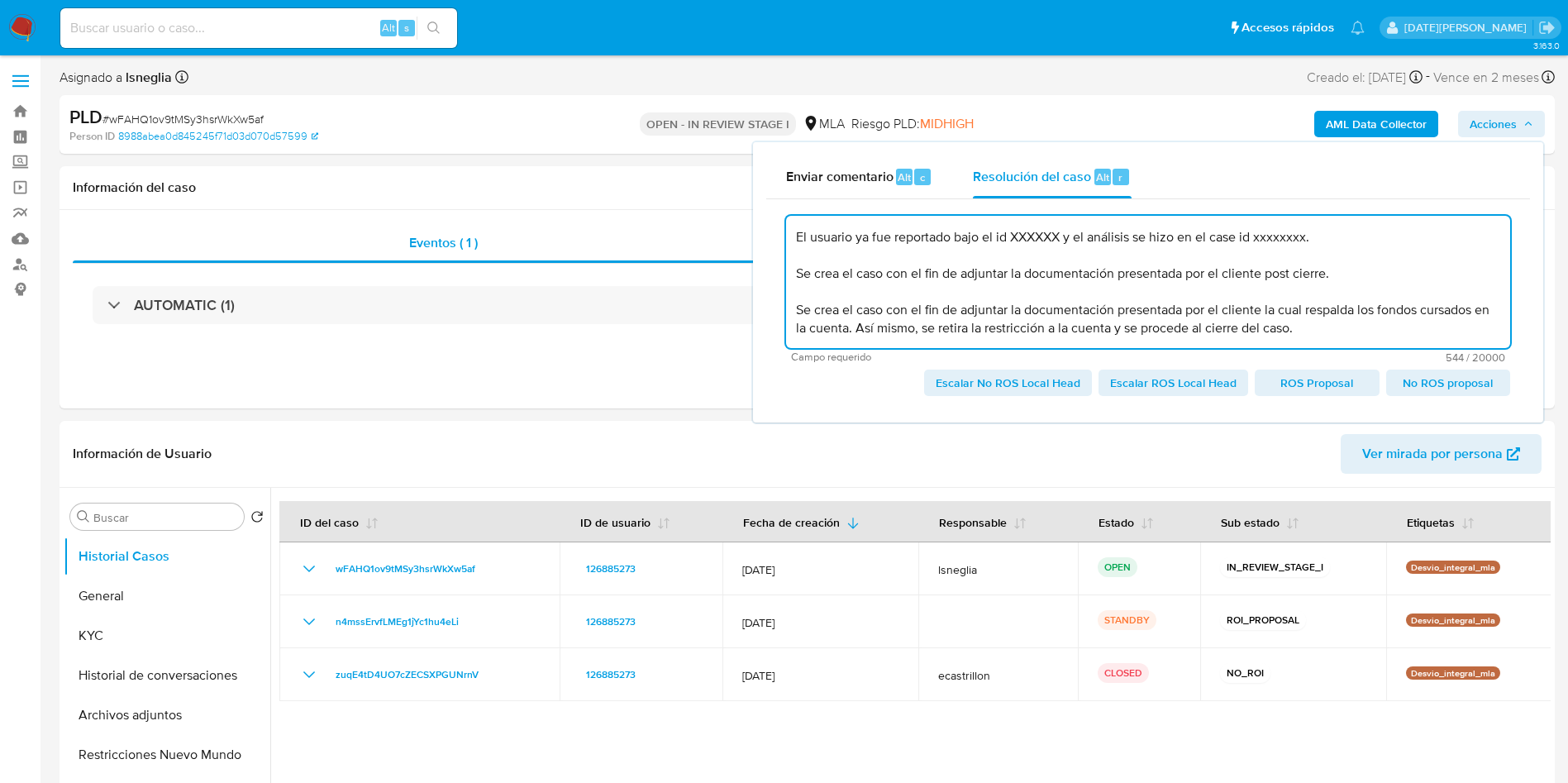
drag, startPoint x: 797, startPoint y: 291, endPoint x: 1412, endPoint y: 320, distance: 615.7
click at [1412, 320] on textarea "Se procede al cierre del caso respecto del análisis realizado en el adjunto "Ca…" at bounding box center [1148, 281] width 724 height 132
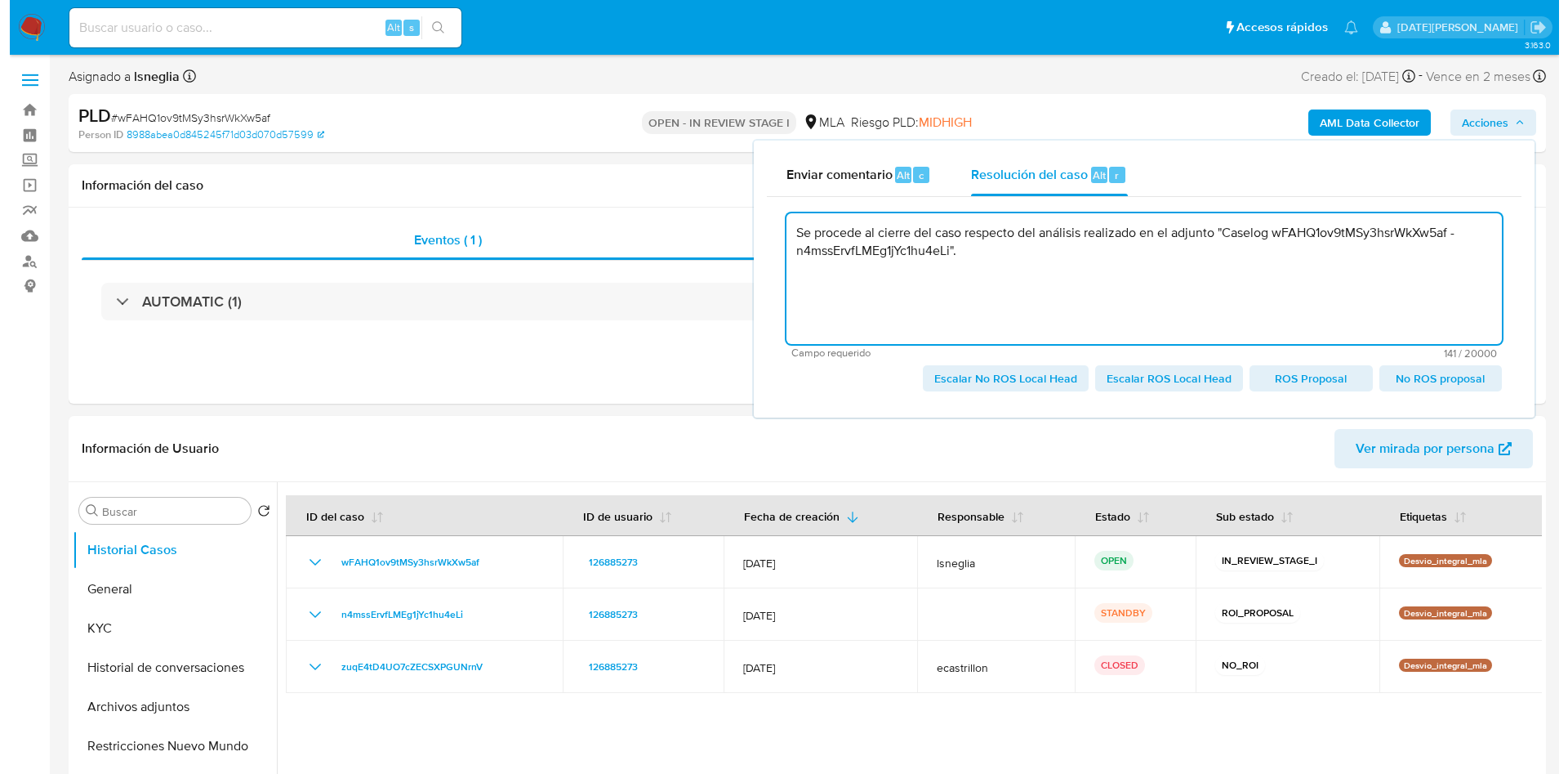
scroll to position [0, 0]
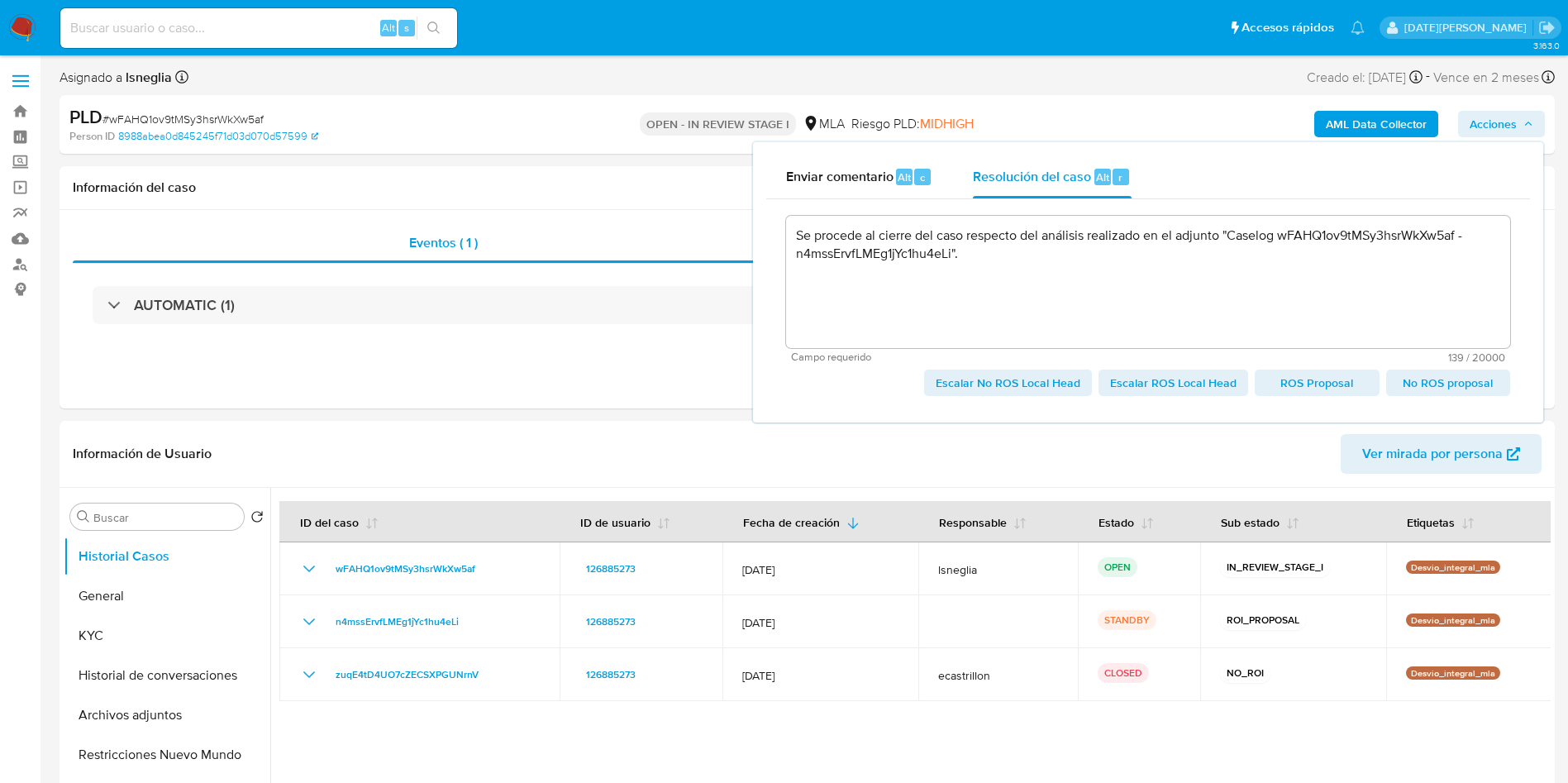
click at [1171, 387] on span "Escalar ROS Local Head" at bounding box center [1173, 383] width 126 height 24
type textarea "Se procede al cierre del caso respecto del análisis realizado en el adjunto "Ca…"
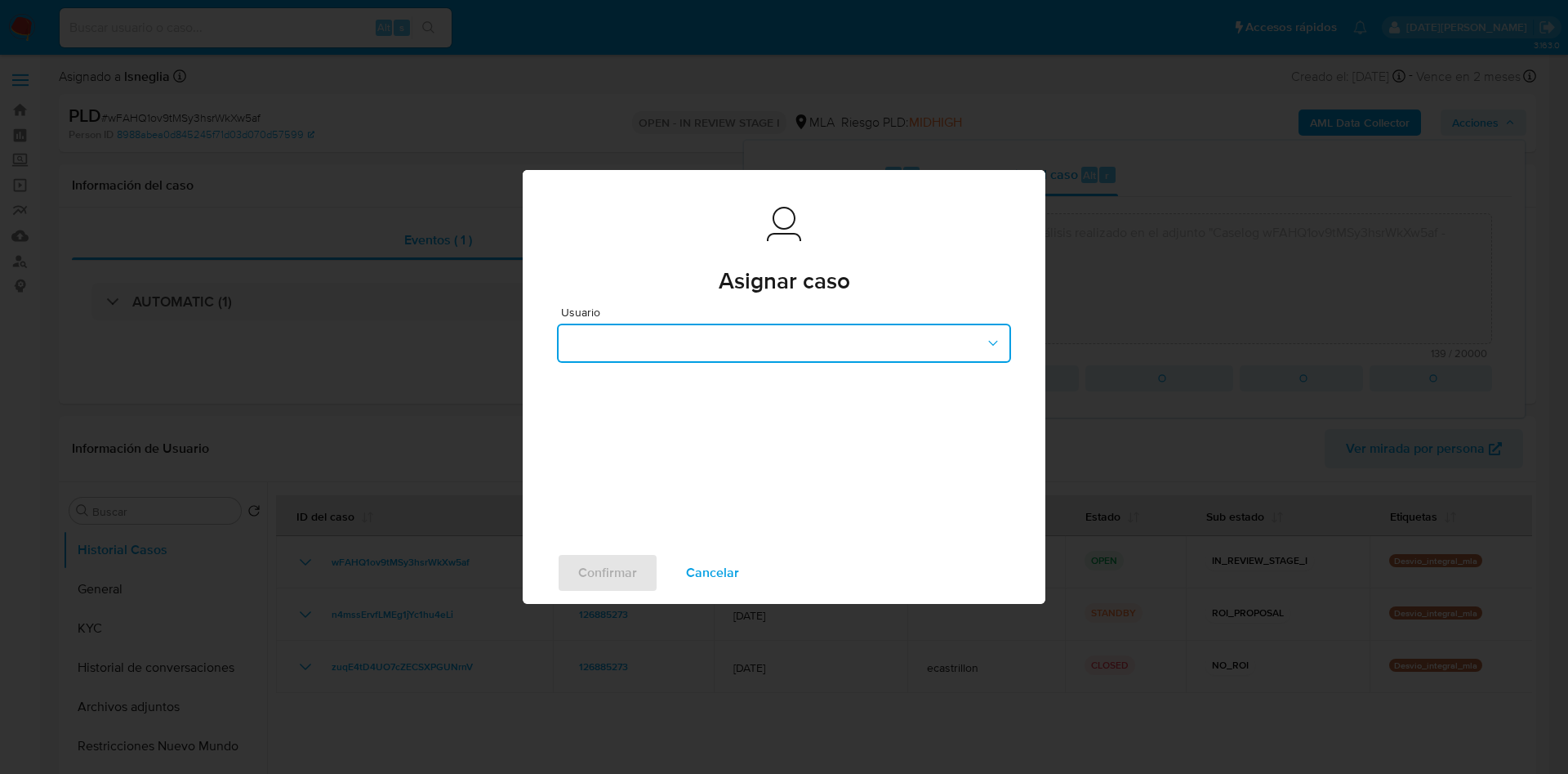
click at [751, 349] on button "button" at bounding box center [784, 343] width 454 height 39
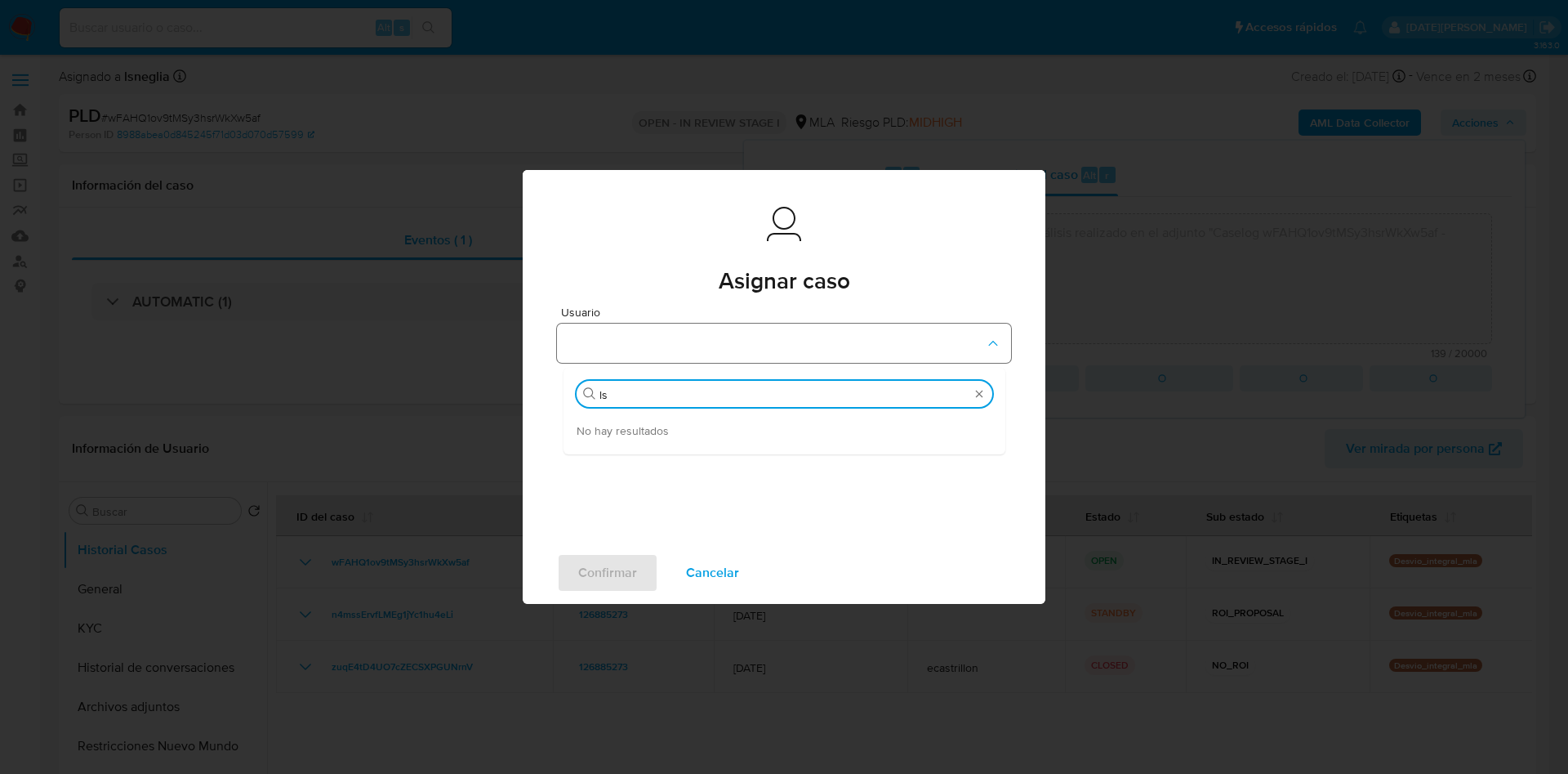
type input "l"
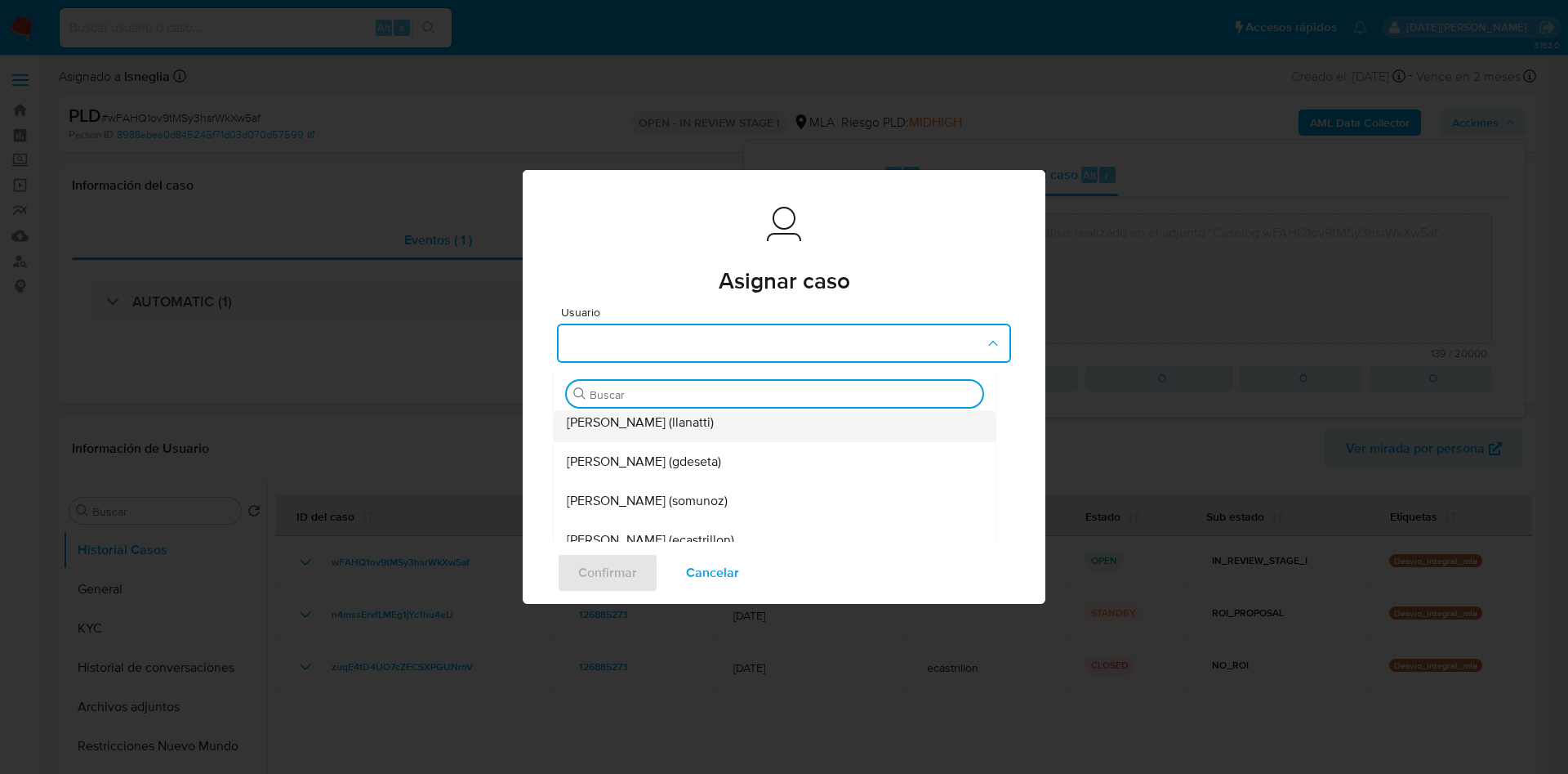
scroll to position [245, 0]
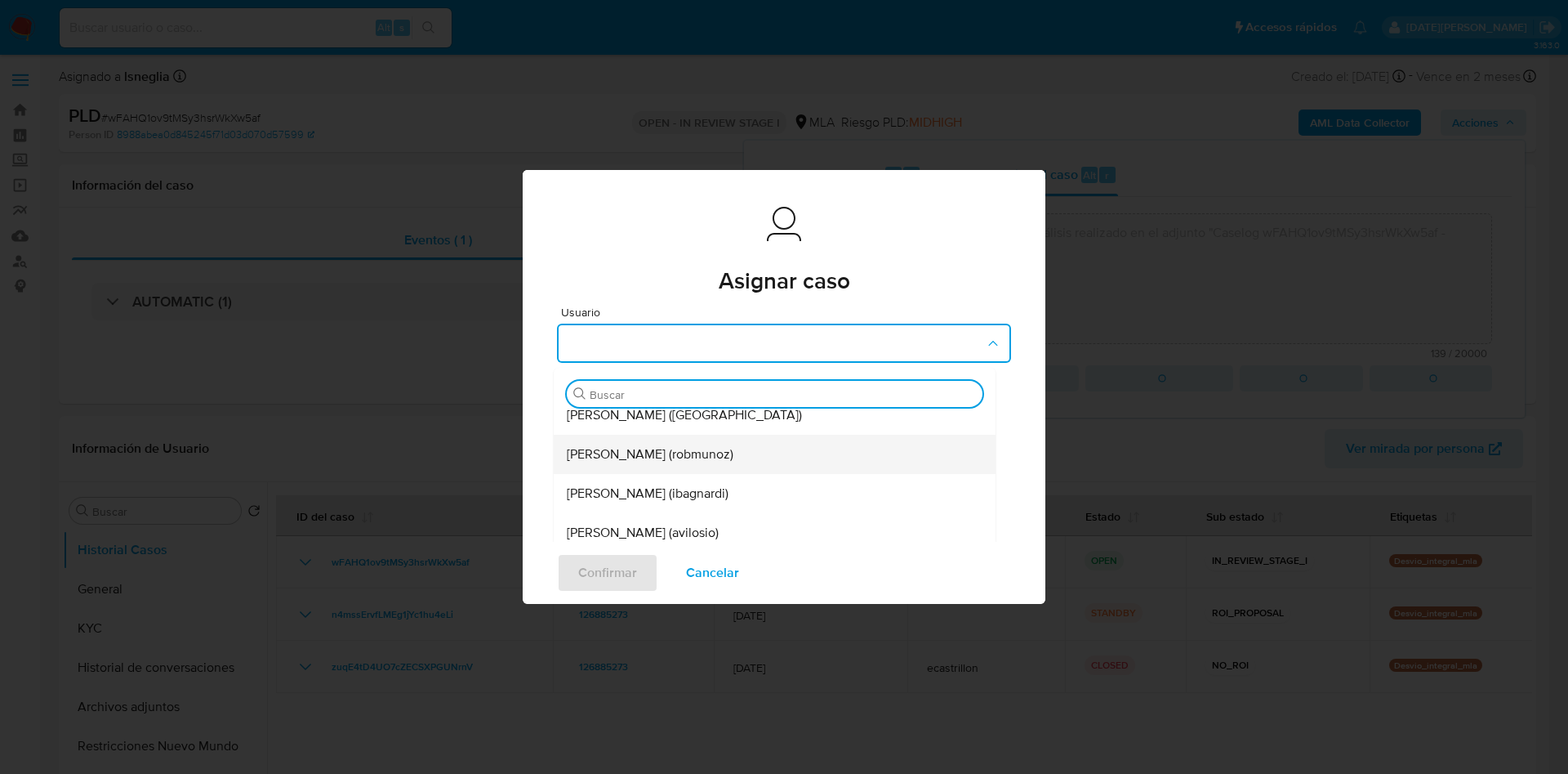
type input "g"
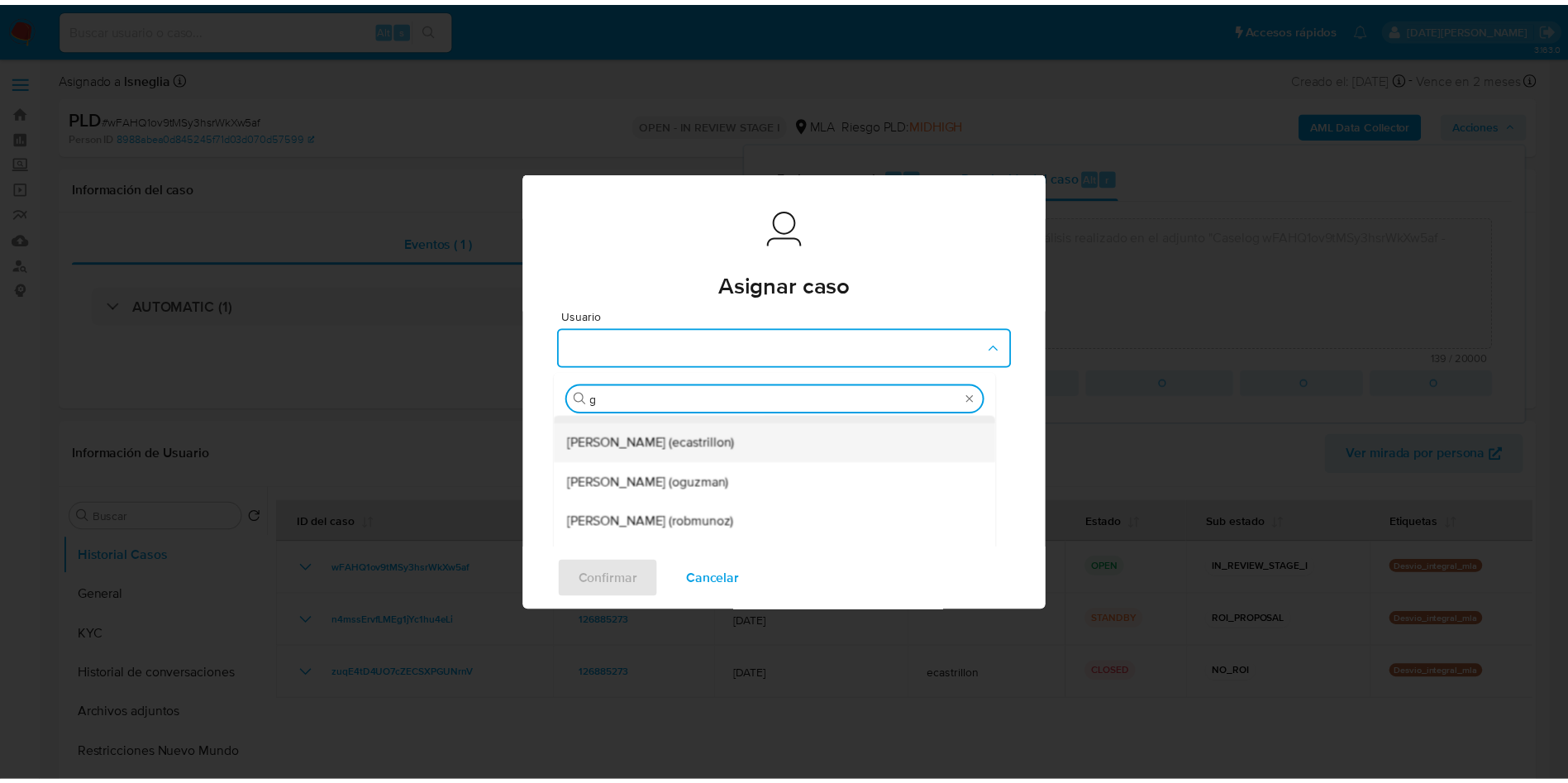
scroll to position [0, 0]
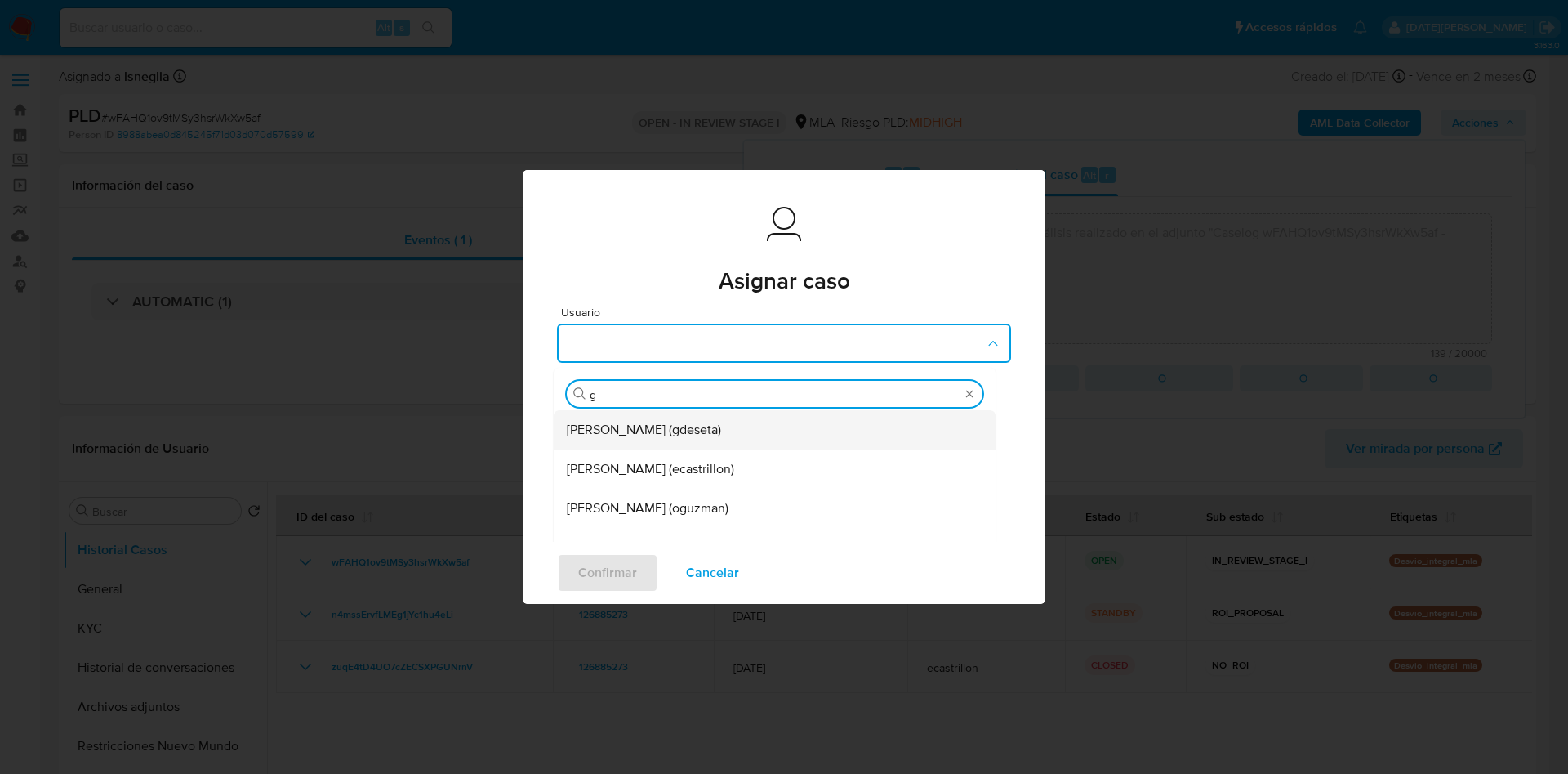
click at [691, 422] on span "Gustavo Andres De Seta (gdeseta)" at bounding box center [644, 430] width 155 height 17
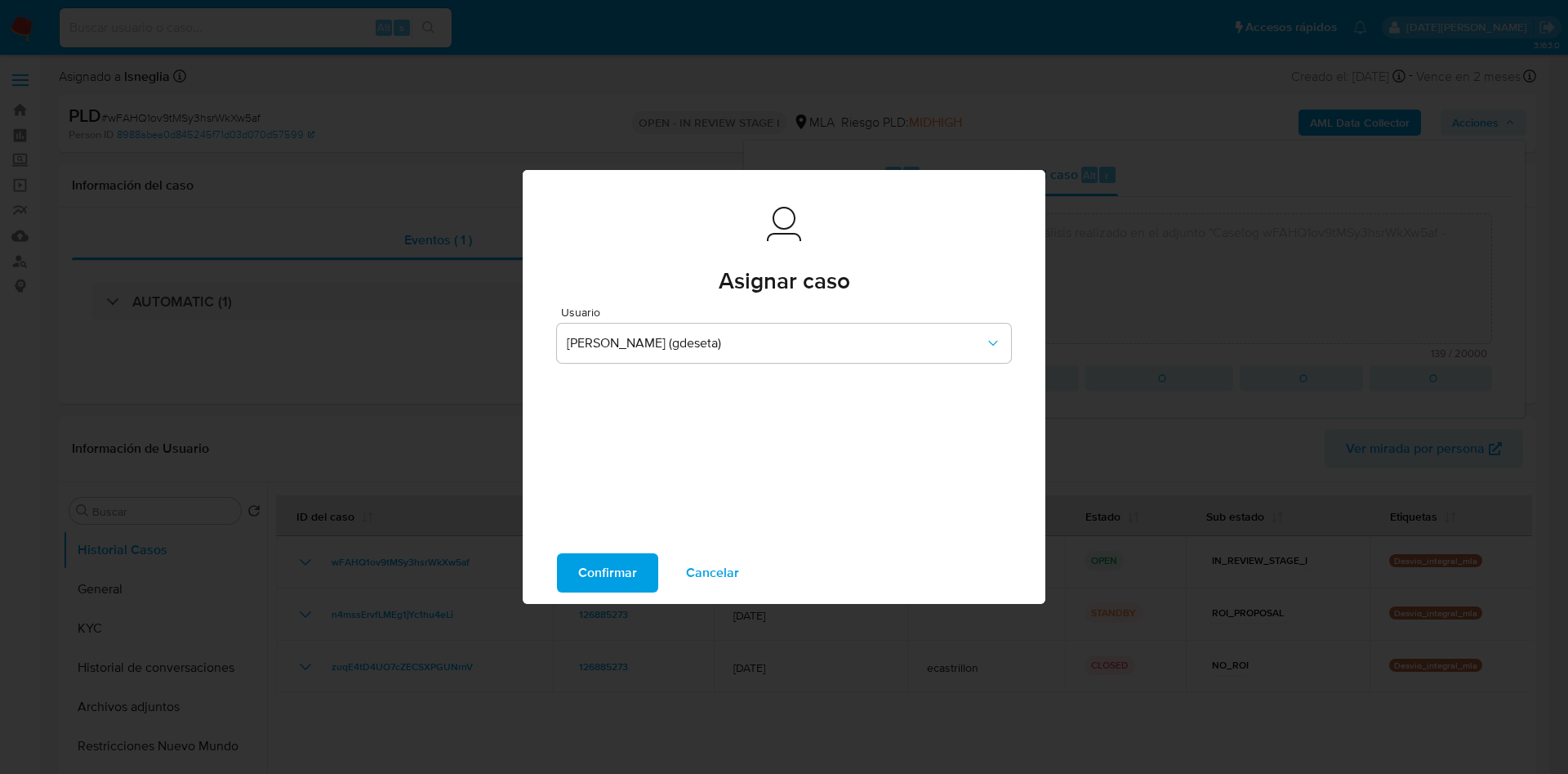
click at [618, 563] on span "Confirmar" at bounding box center [607, 572] width 59 height 36
type textarea "Se procede al cierre del caso respecto del análisis realizado en el adjunto "Ca…"
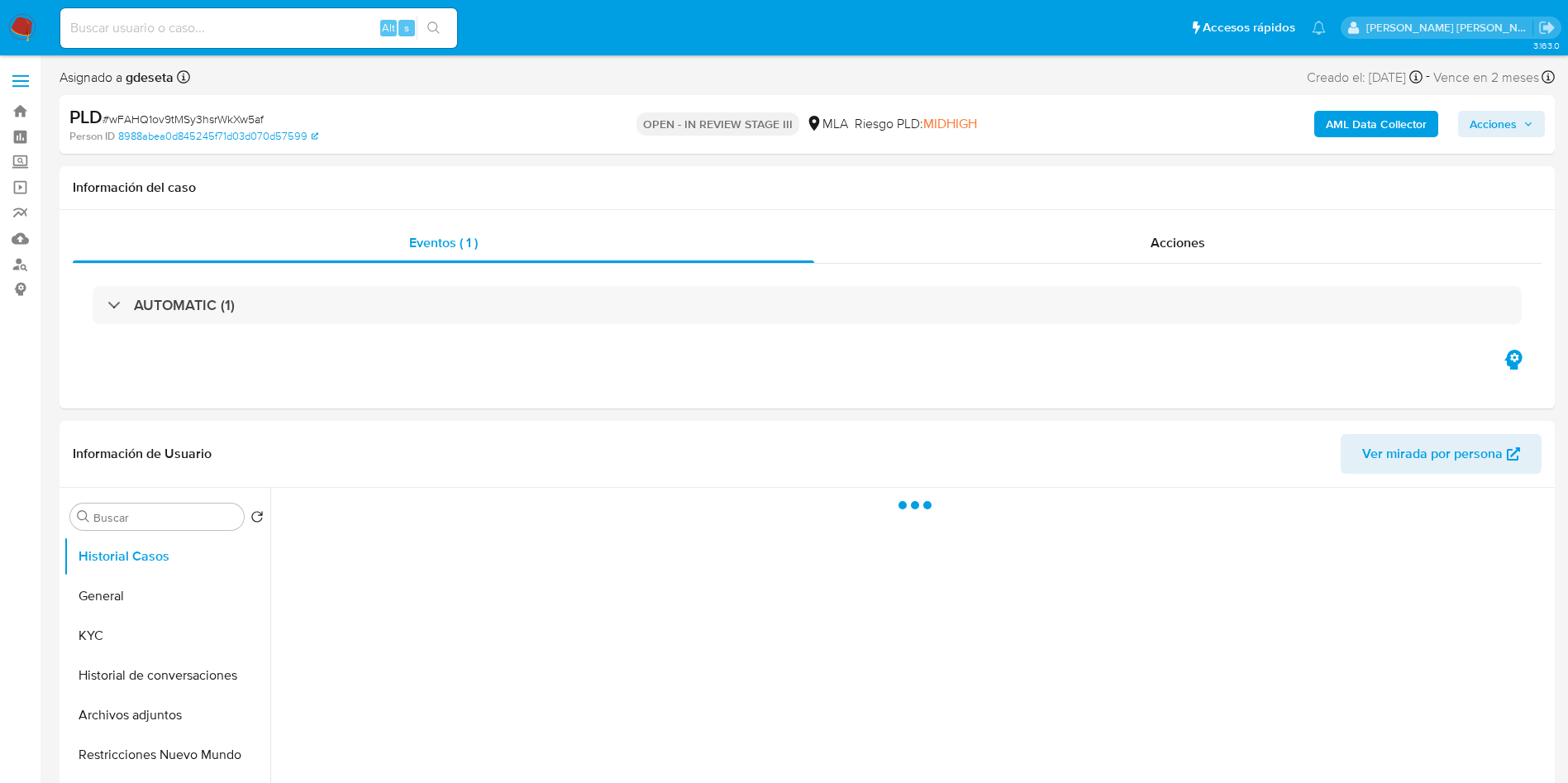
select select "10"
